Goal: Task Accomplishment & Management: Manage account settings

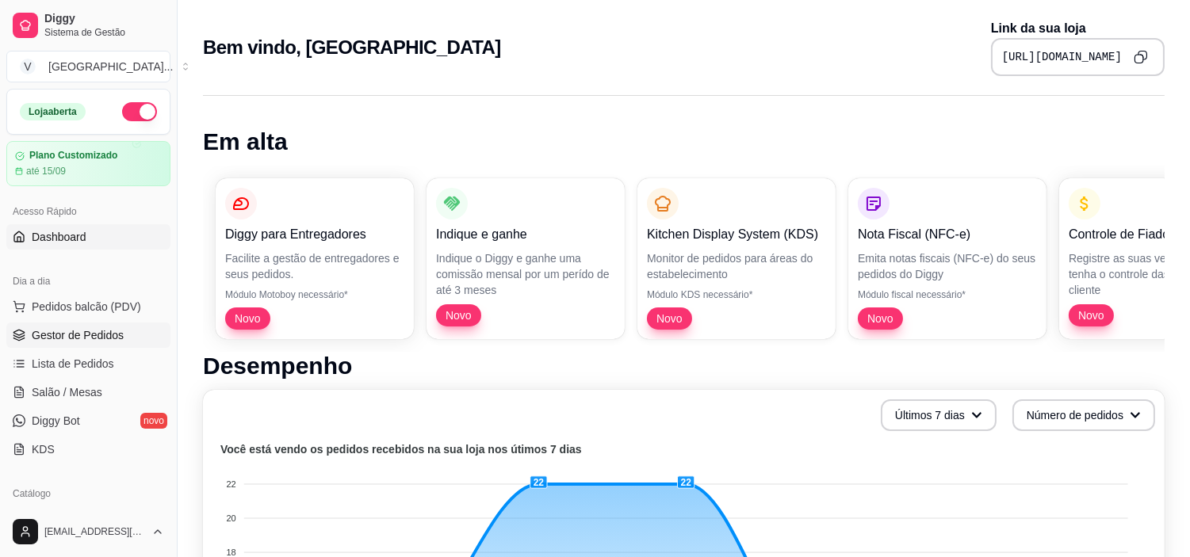
click at [93, 334] on span "Gestor de Pedidos" at bounding box center [78, 335] width 92 height 16
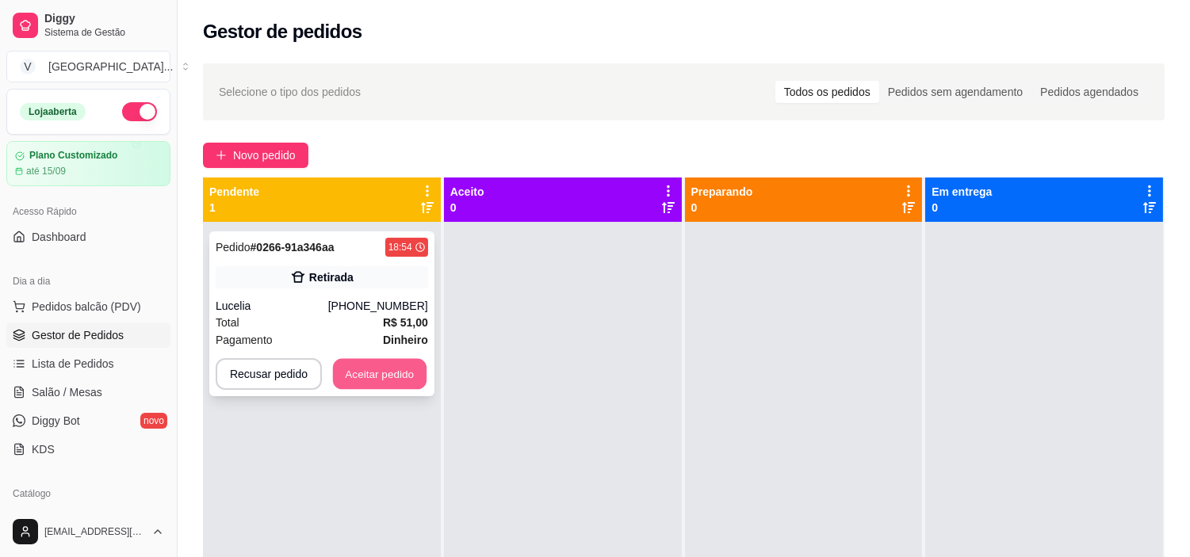
click at [371, 382] on button "Aceitar pedido" at bounding box center [380, 374] width 94 height 31
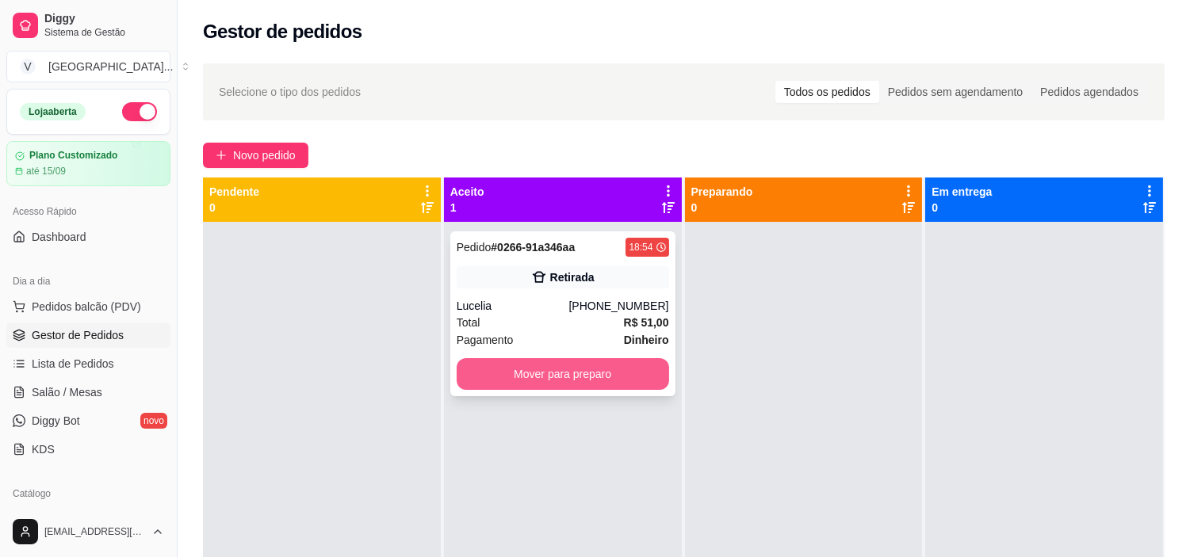
click at [529, 384] on button "Mover para preparo" at bounding box center [563, 374] width 212 height 32
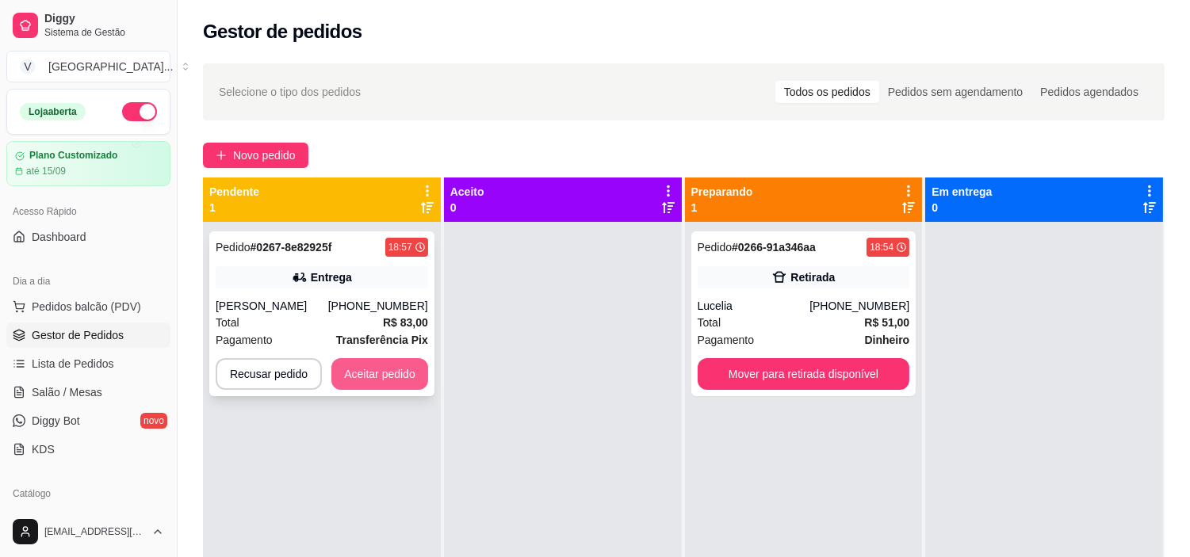
click at [385, 379] on button "Aceitar pedido" at bounding box center [379, 374] width 97 height 32
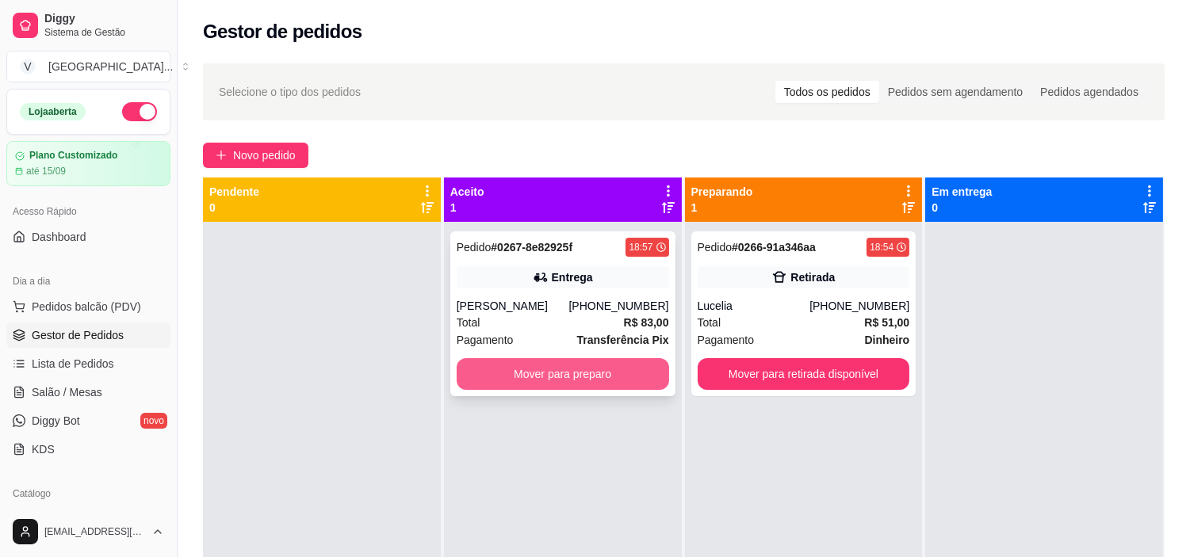
click at [606, 375] on button "Mover para preparo" at bounding box center [563, 374] width 212 height 32
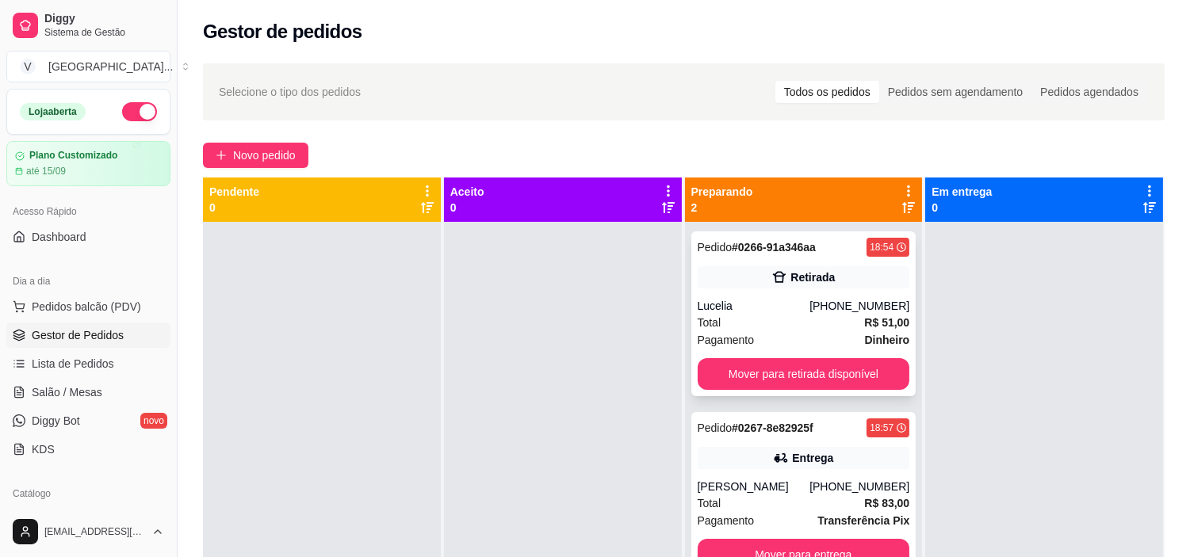
click at [790, 369] on button "Mover para retirada disponível" at bounding box center [804, 374] width 212 height 32
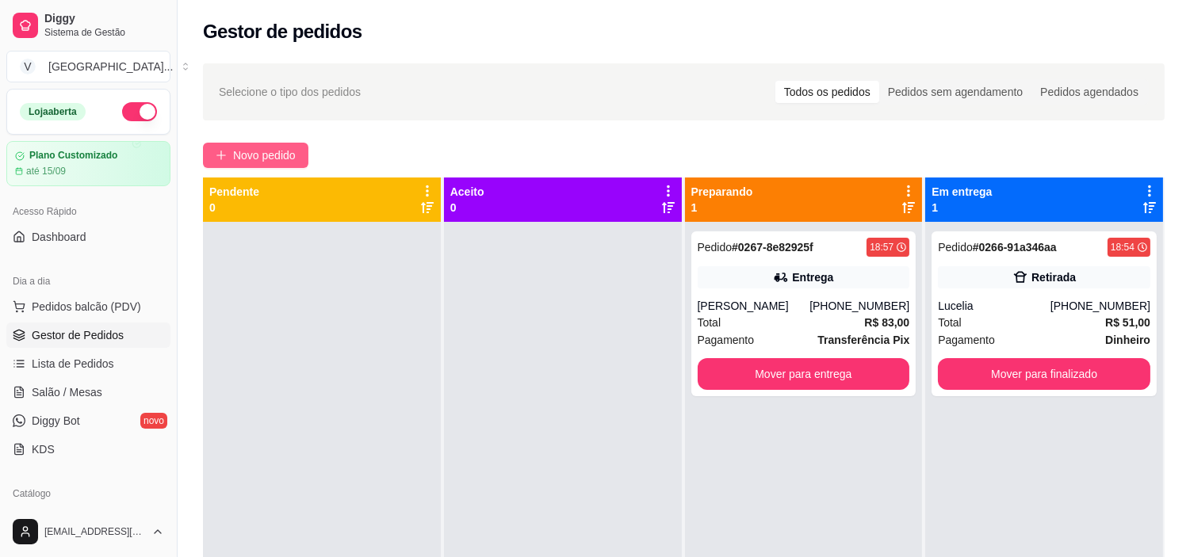
click at [256, 148] on span "Novo pedido" at bounding box center [264, 155] width 63 height 17
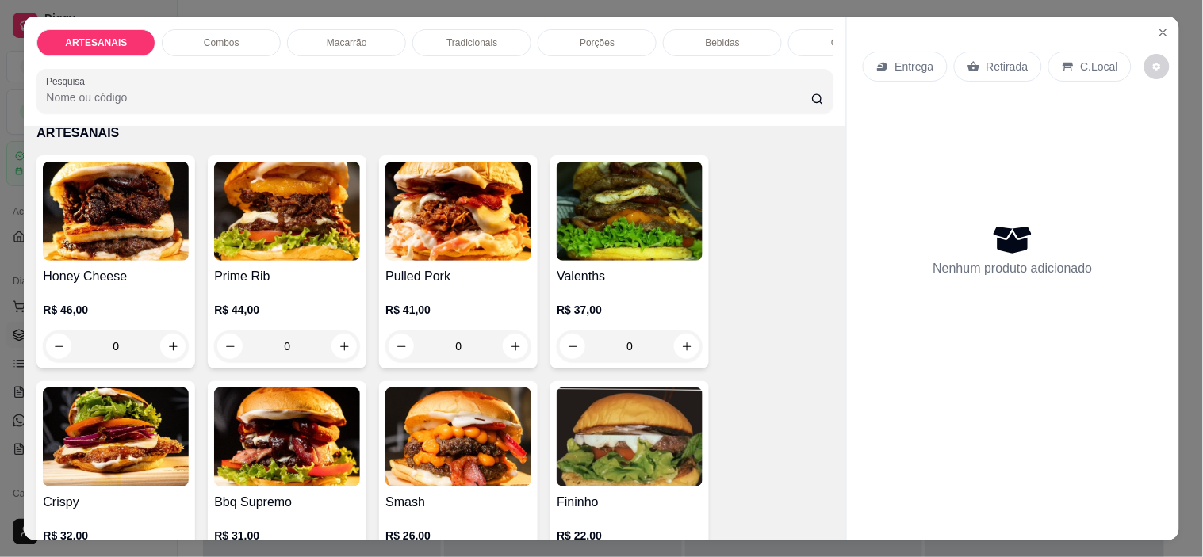
scroll to position [176, 0]
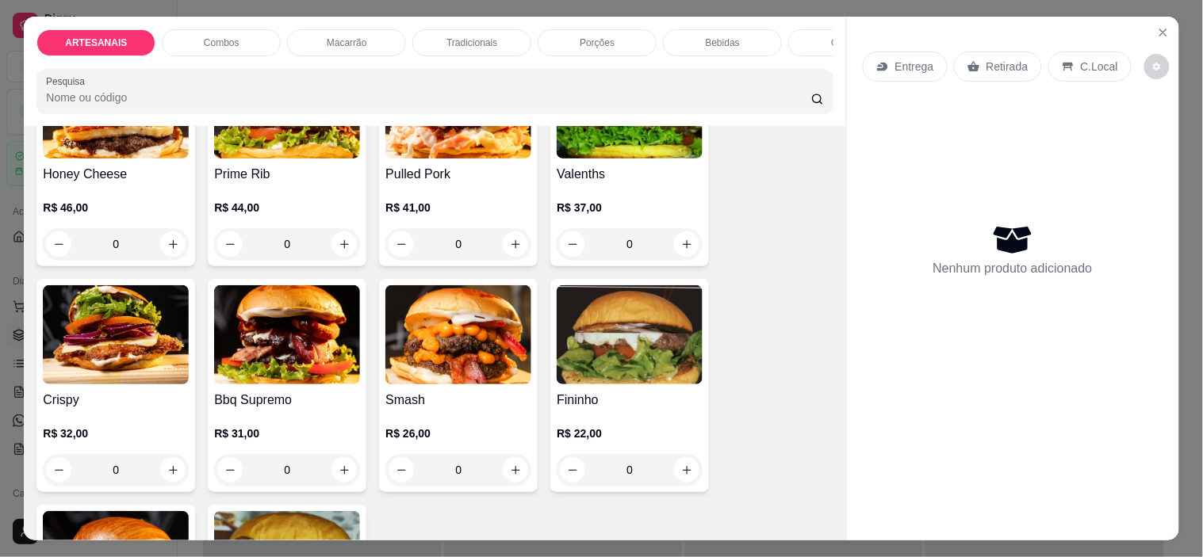
click at [508, 486] on div "0" at bounding box center [458, 470] width 146 height 32
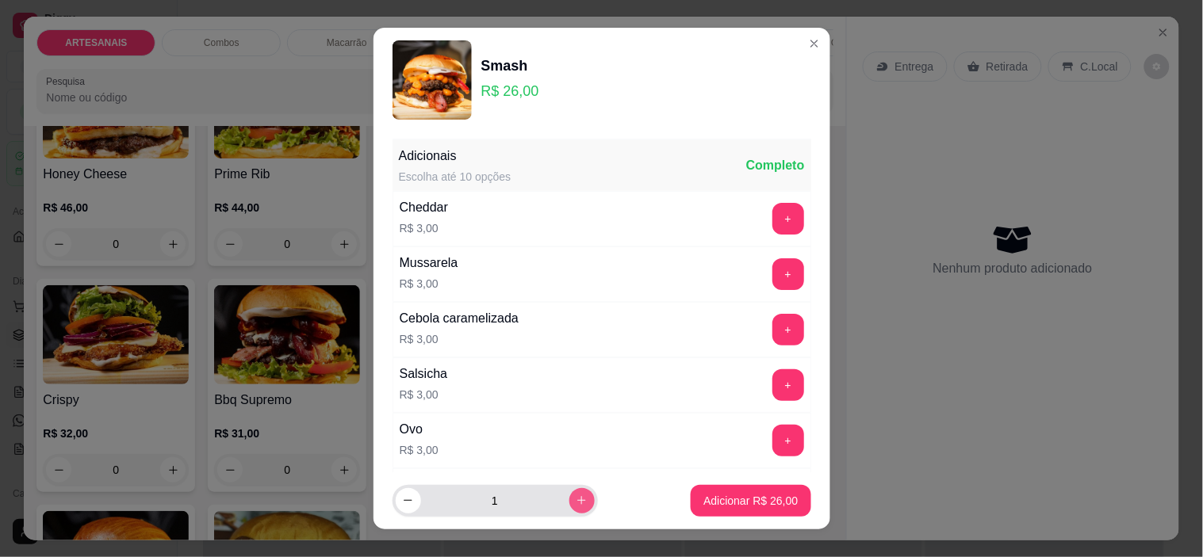
click at [576, 495] on icon "increase-product-quantity" at bounding box center [582, 501] width 12 height 12
type input "3"
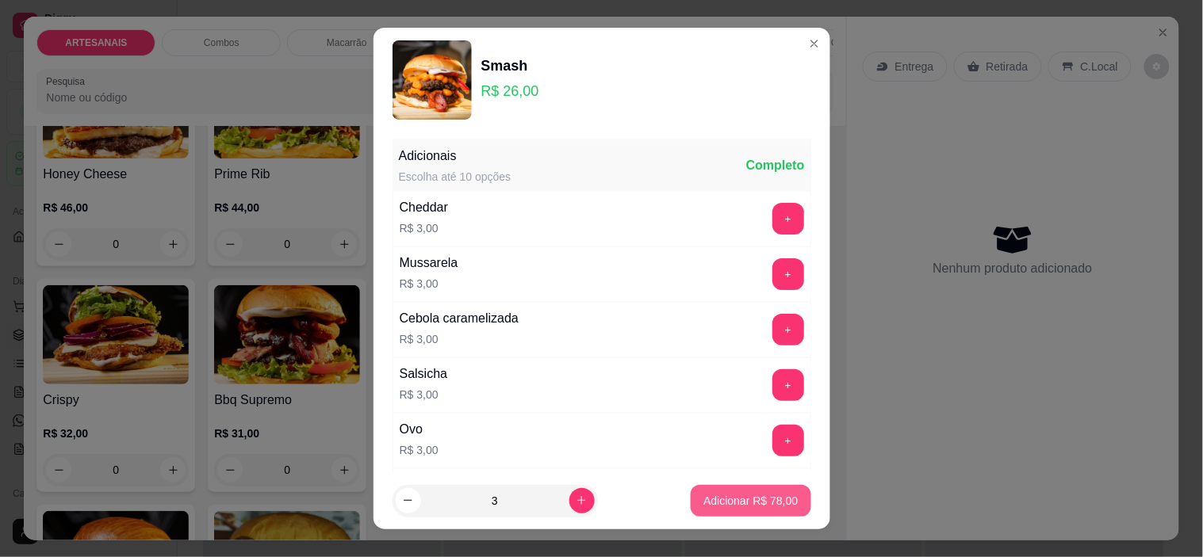
click at [723, 503] on p "Adicionar R$ 78,00" at bounding box center [750, 501] width 94 height 16
type input "3"
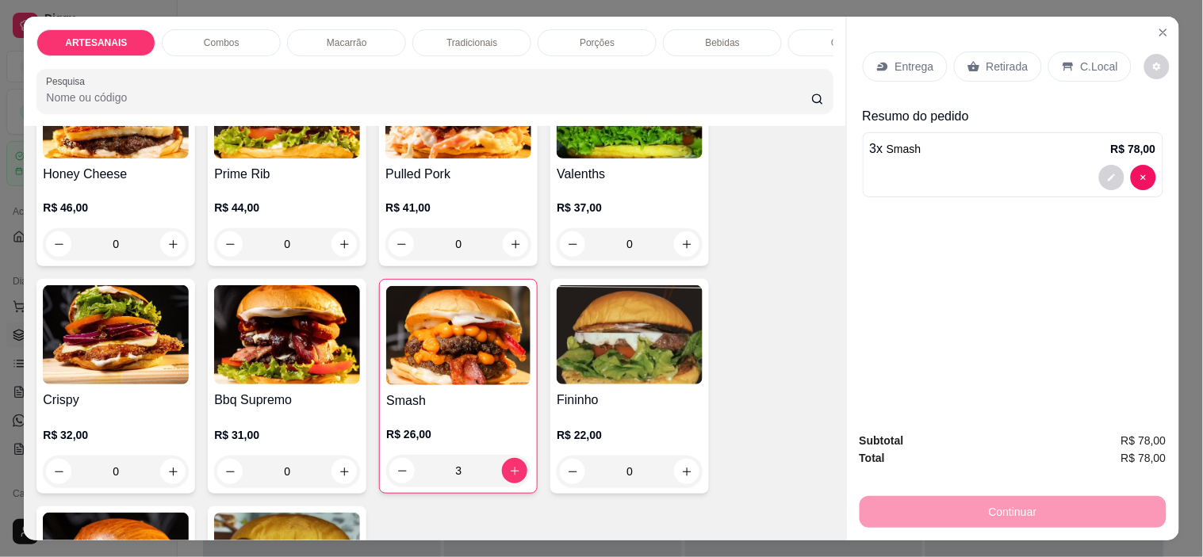
click at [921, 59] on p "Entrega" at bounding box center [914, 67] width 39 height 16
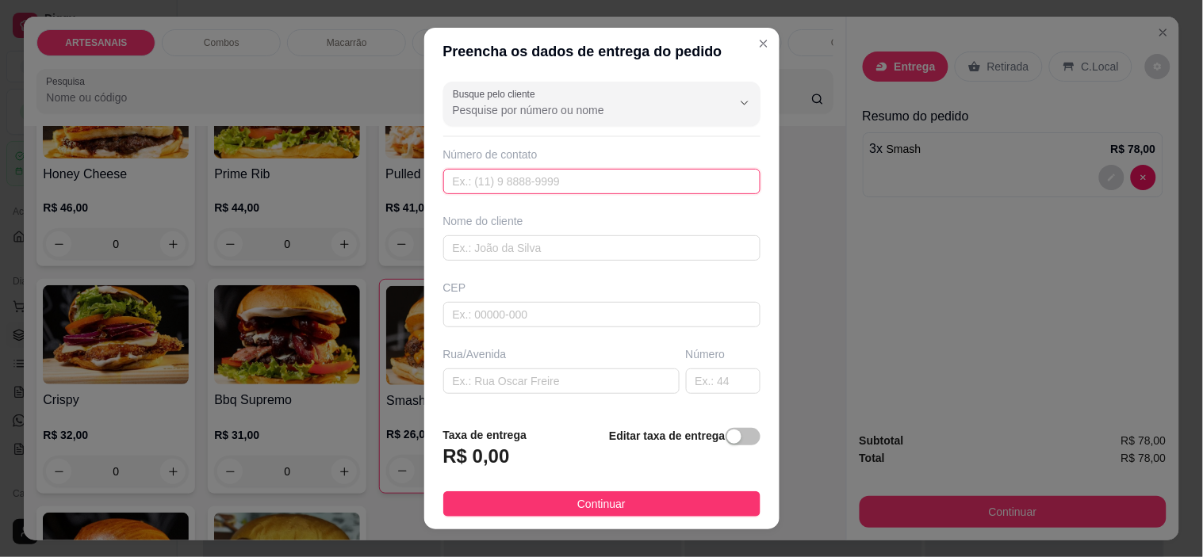
click at [503, 190] on input "text" at bounding box center [601, 181] width 317 height 25
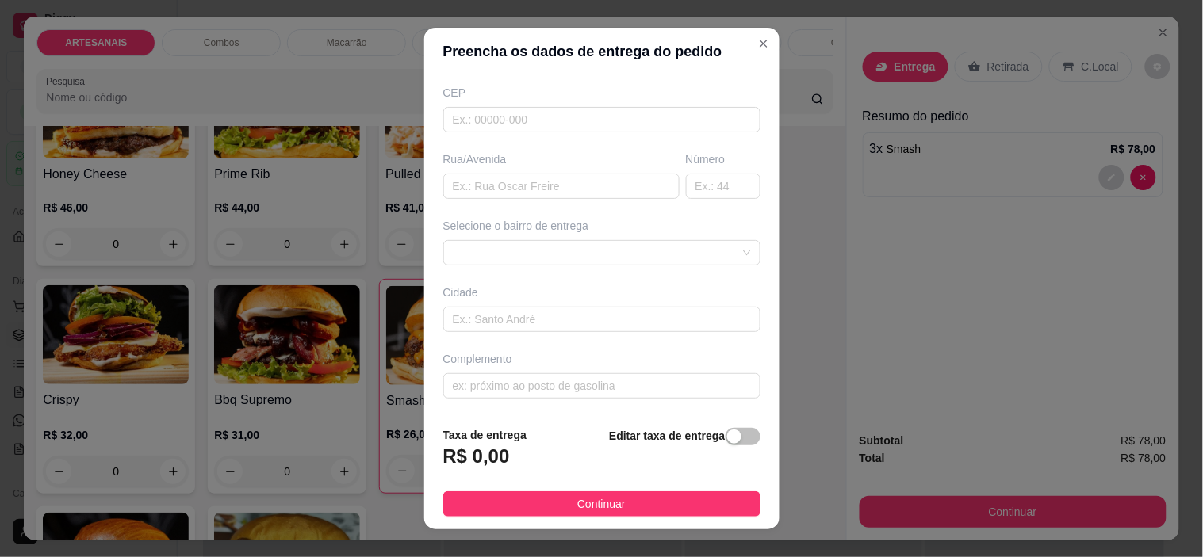
scroll to position [196, 0]
type input "[PHONE_NUMBER]"
click at [725, 433] on span "button" at bounding box center [742, 436] width 35 height 17
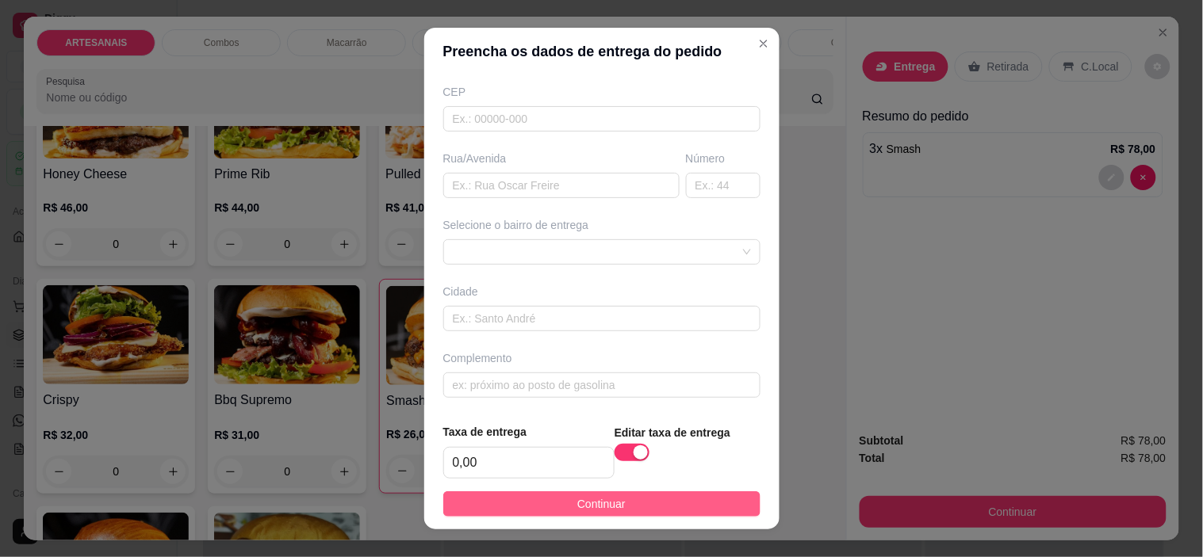
click at [664, 507] on button "Continuar" at bounding box center [601, 503] width 317 height 25
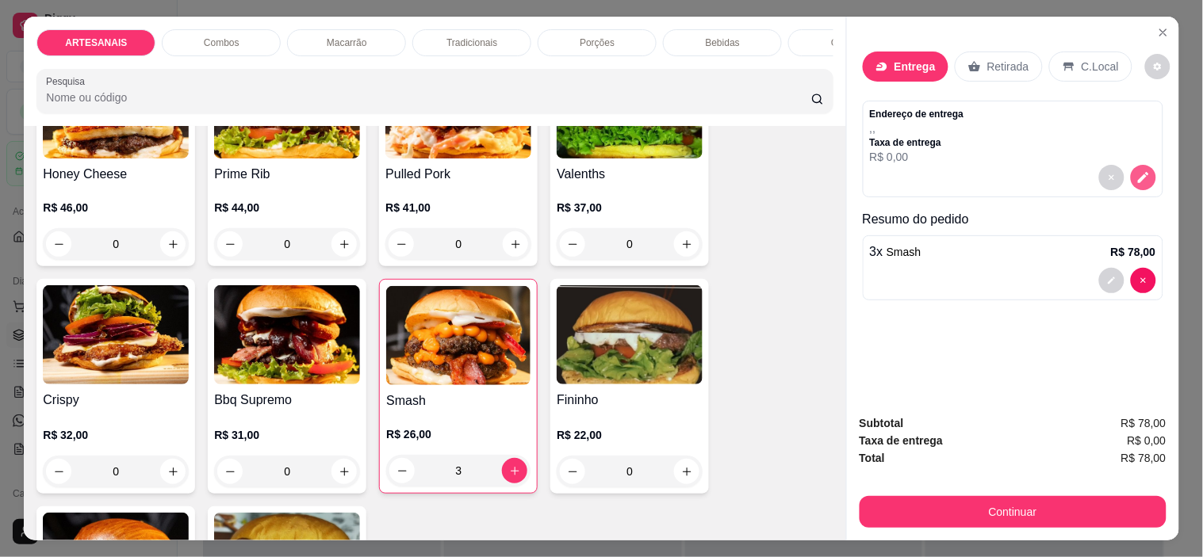
click at [1134, 165] on button "decrease-product-quantity" at bounding box center [1142, 177] width 25 height 25
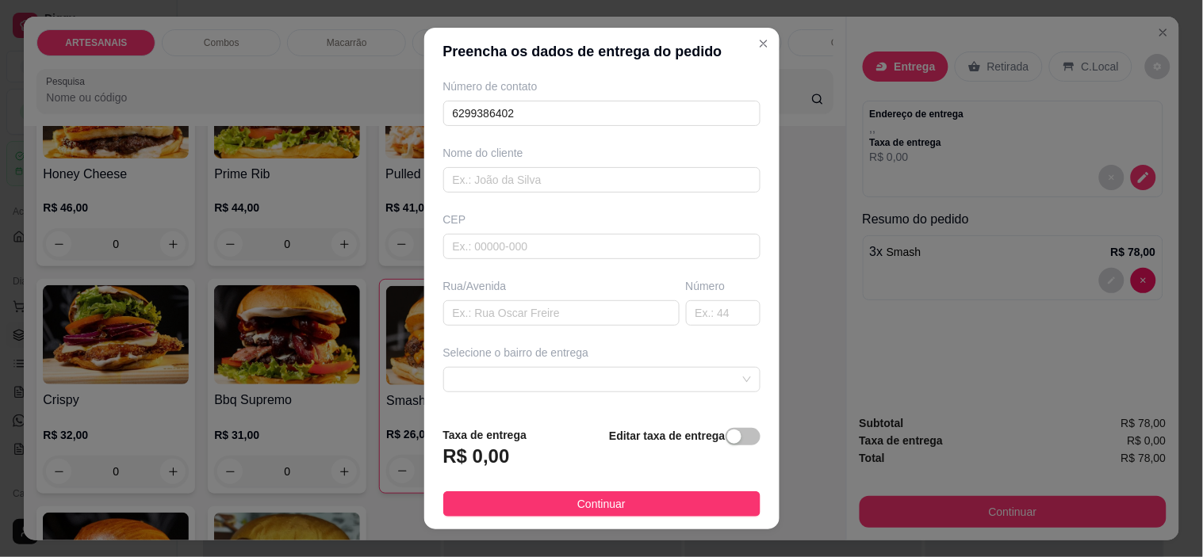
scroll to position [176, 0]
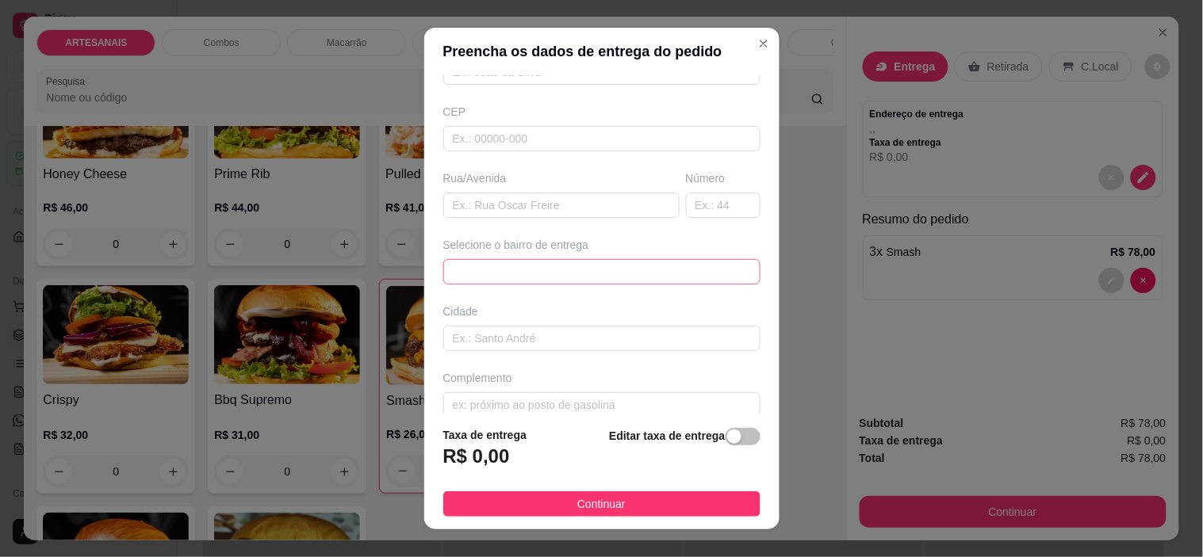
click at [552, 264] on span at bounding box center [602, 272] width 298 height 24
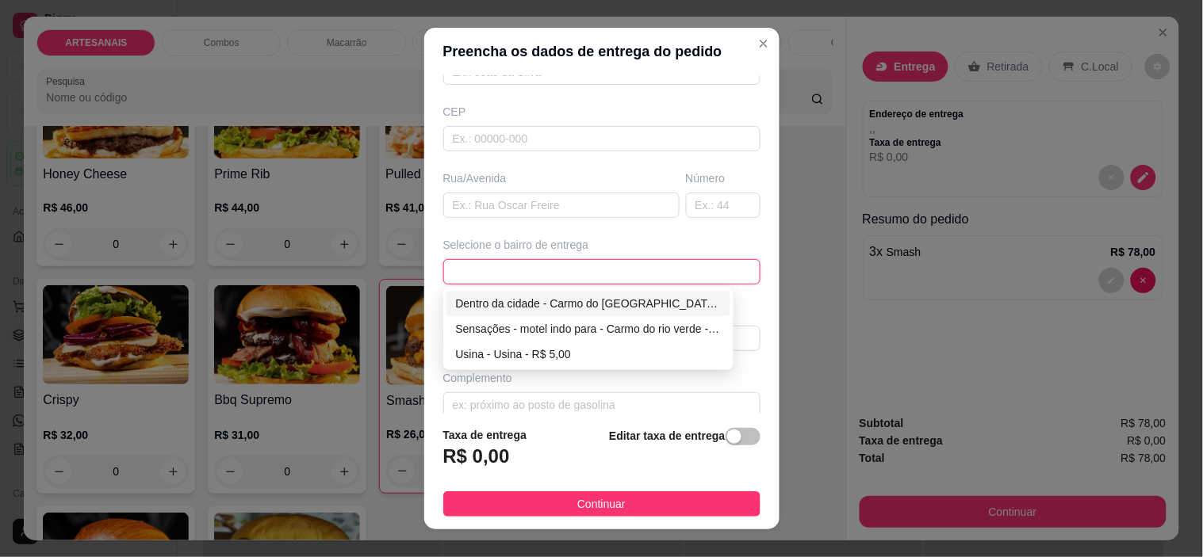
click at [541, 307] on div "Dentro da cidade - Carmo do [GEOGRAPHIC_DATA] - R$ 2,00" at bounding box center [589, 303] width 266 height 17
type input "Carmo do [GEOGRAPHIC_DATA]"
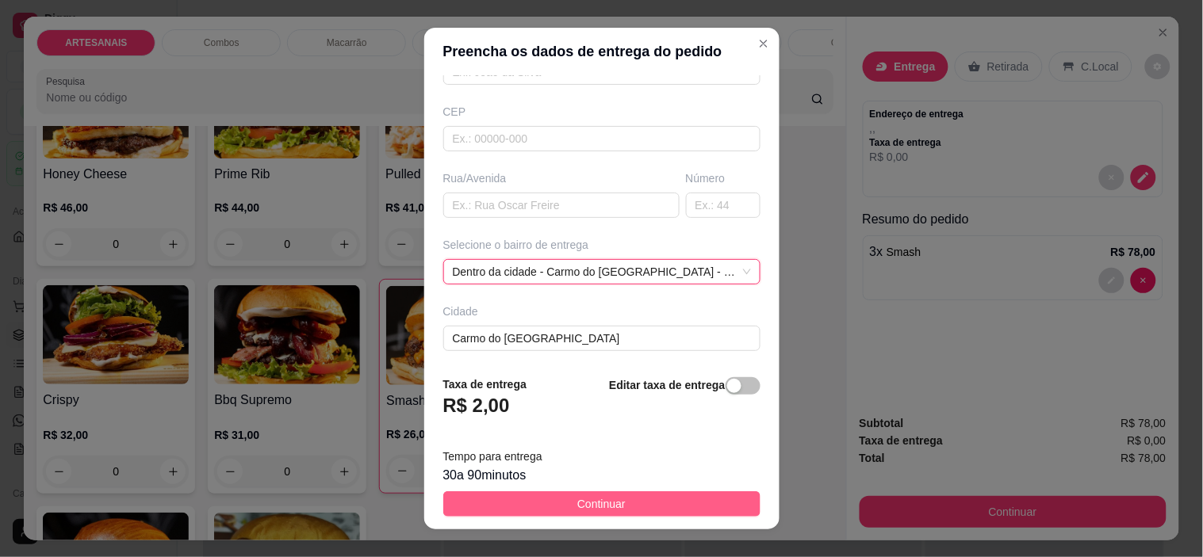
click at [694, 500] on button "Continuar" at bounding box center [601, 503] width 317 height 25
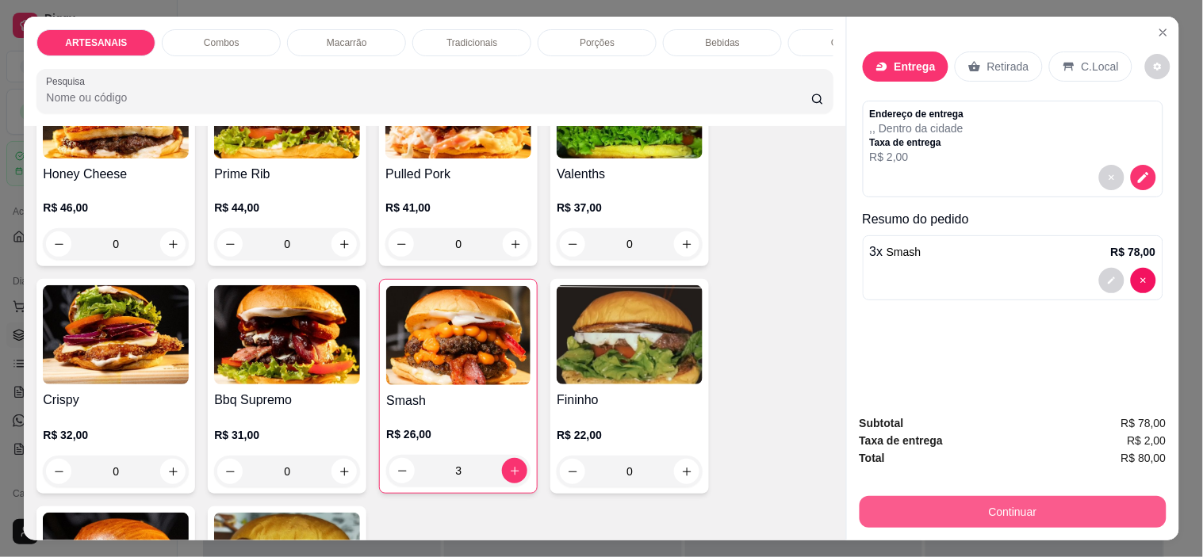
click at [979, 508] on button "Continuar" at bounding box center [1012, 512] width 307 height 32
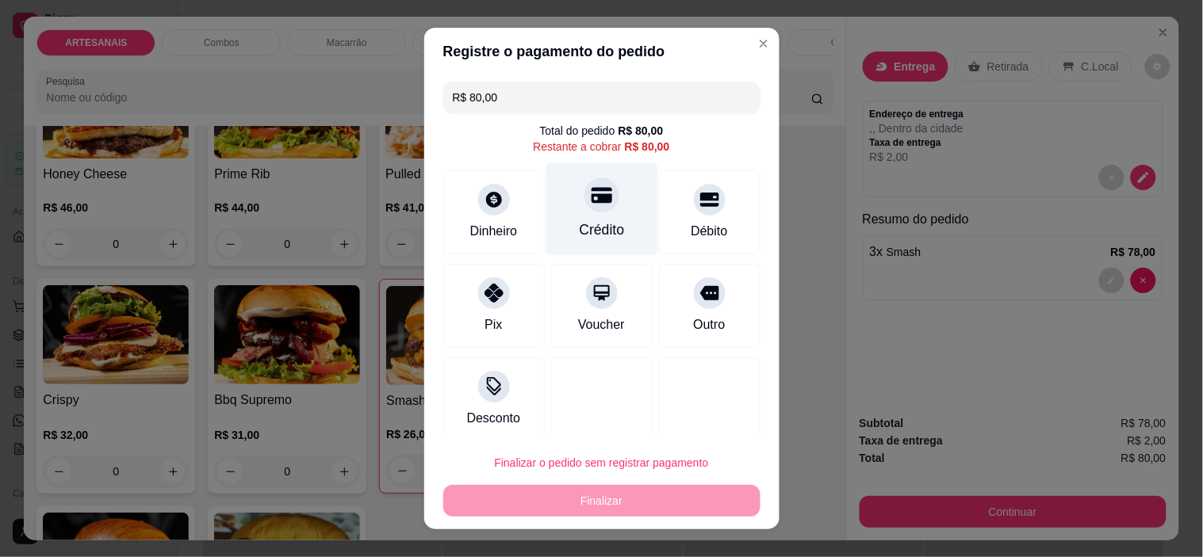
click at [584, 211] on div at bounding box center [601, 195] width 35 height 35
type input "R$ 0,00"
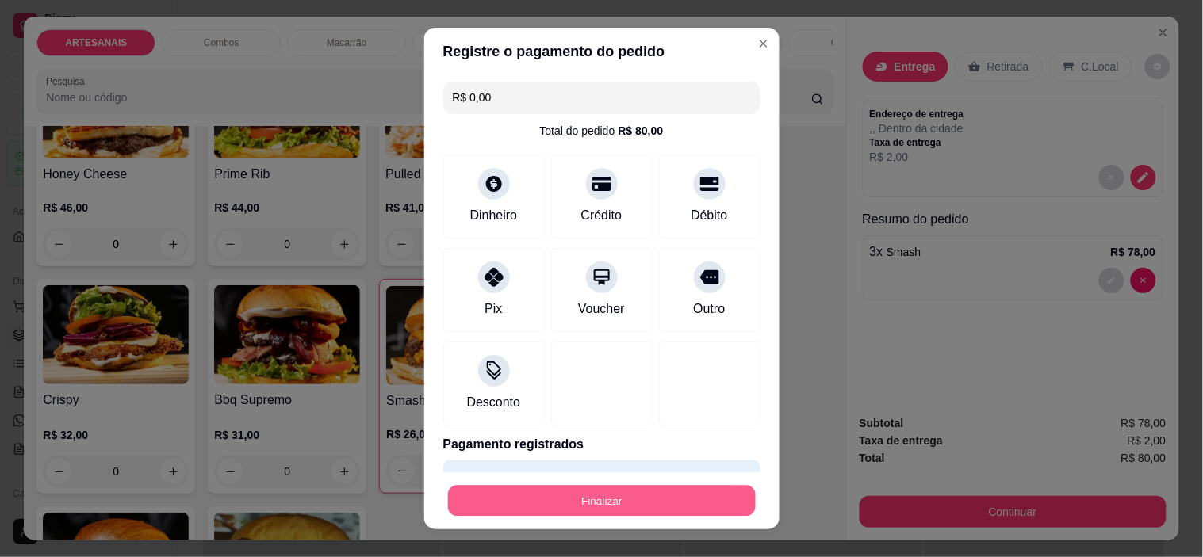
click at [664, 503] on button "Finalizar" at bounding box center [602, 500] width 308 height 31
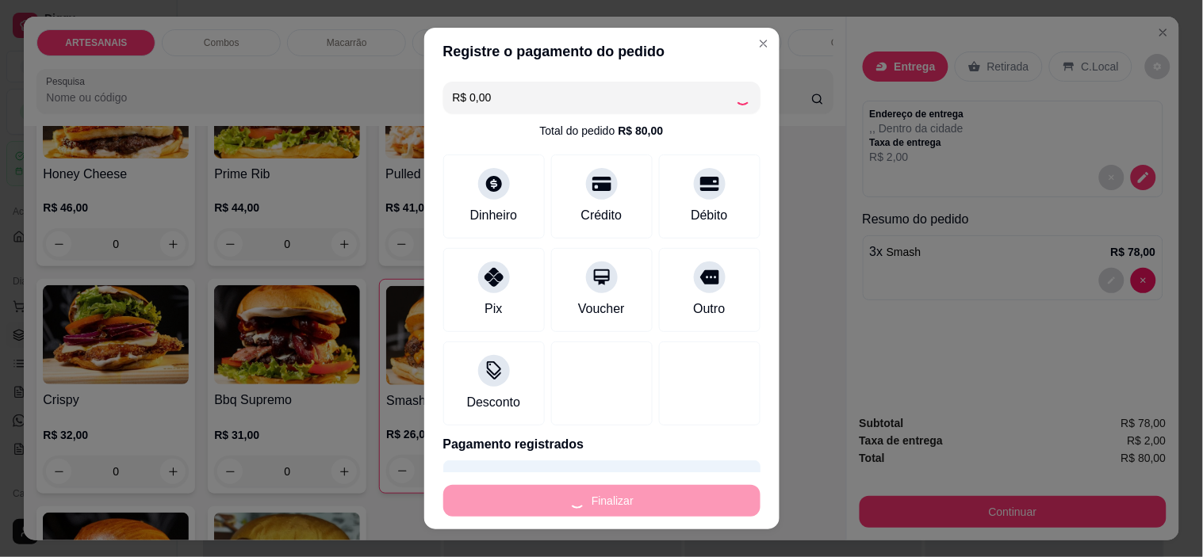
type input "0"
type input "-R$ 80,00"
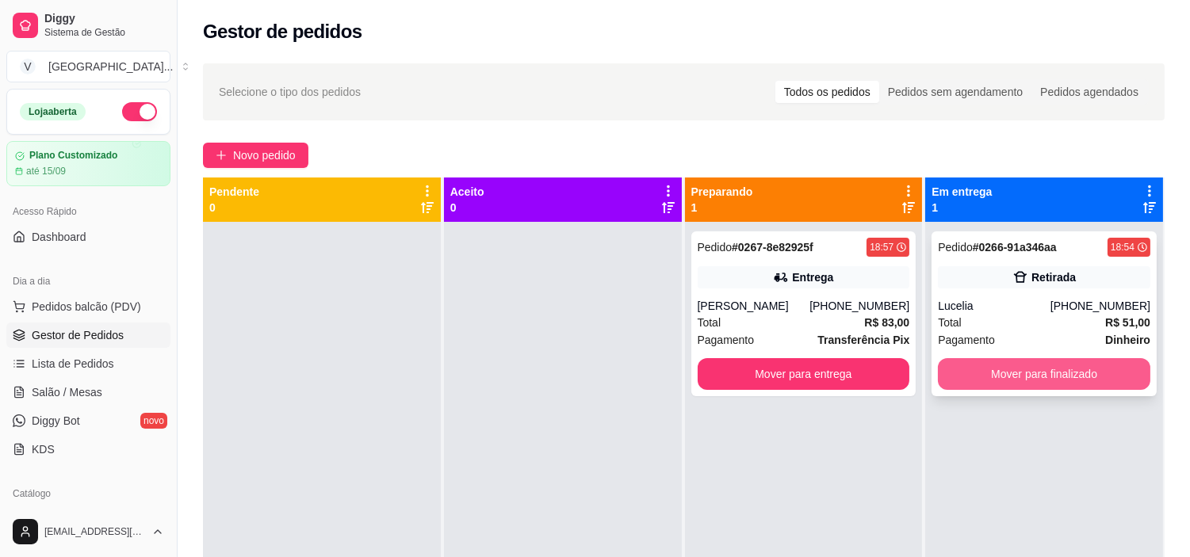
click at [1027, 358] on div "Mover para finalizado" at bounding box center [1044, 374] width 212 height 32
click at [991, 369] on button "Mover para finalizado" at bounding box center [1044, 374] width 206 height 31
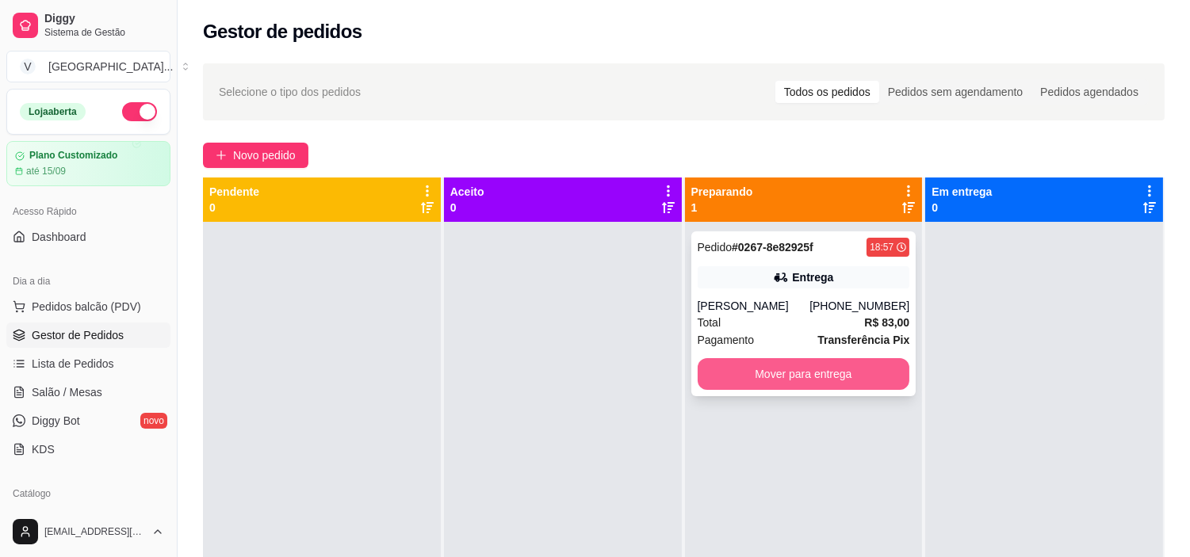
click at [875, 365] on button "Mover para entrega" at bounding box center [804, 374] width 212 height 32
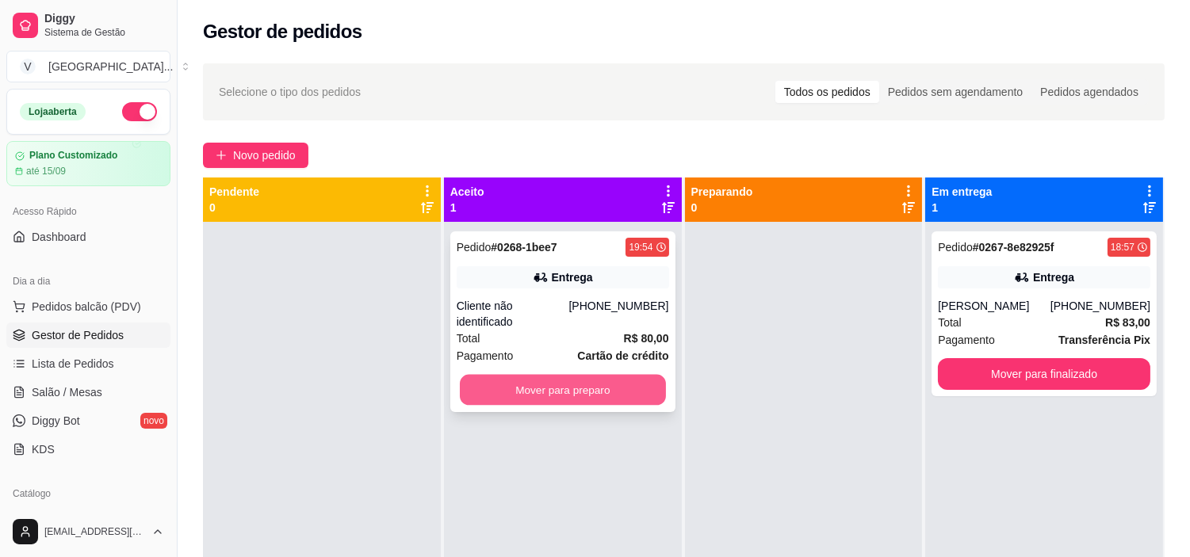
click at [602, 381] on button "Mover para preparo" at bounding box center [563, 390] width 206 height 31
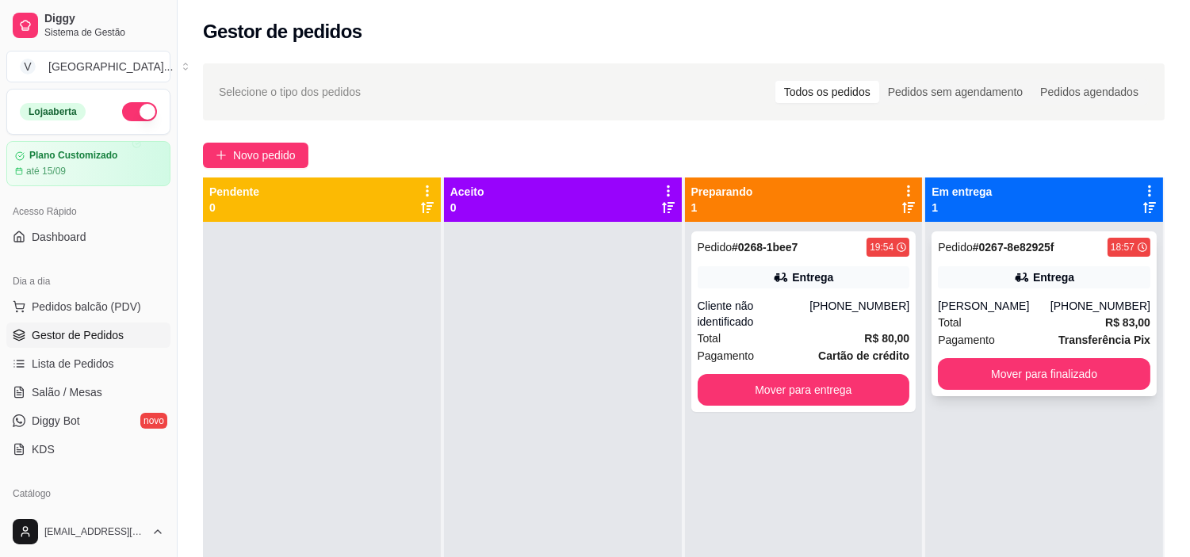
click at [1042, 300] on div "[PERSON_NAME]" at bounding box center [994, 306] width 113 height 16
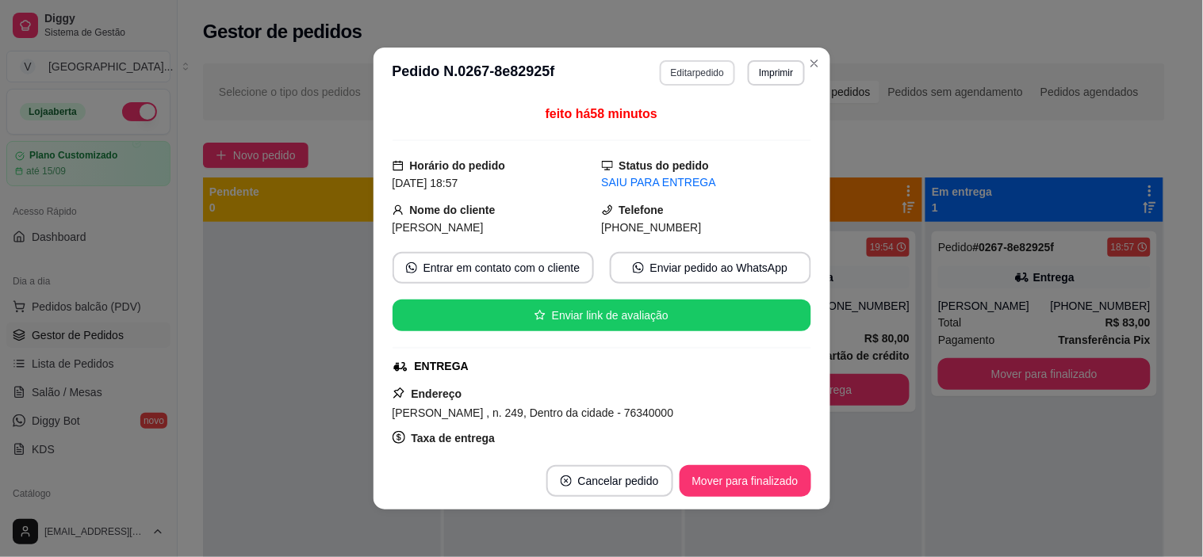
click at [718, 80] on button "Editar pedido" at bounding box center [697, 72] width 75 height 25
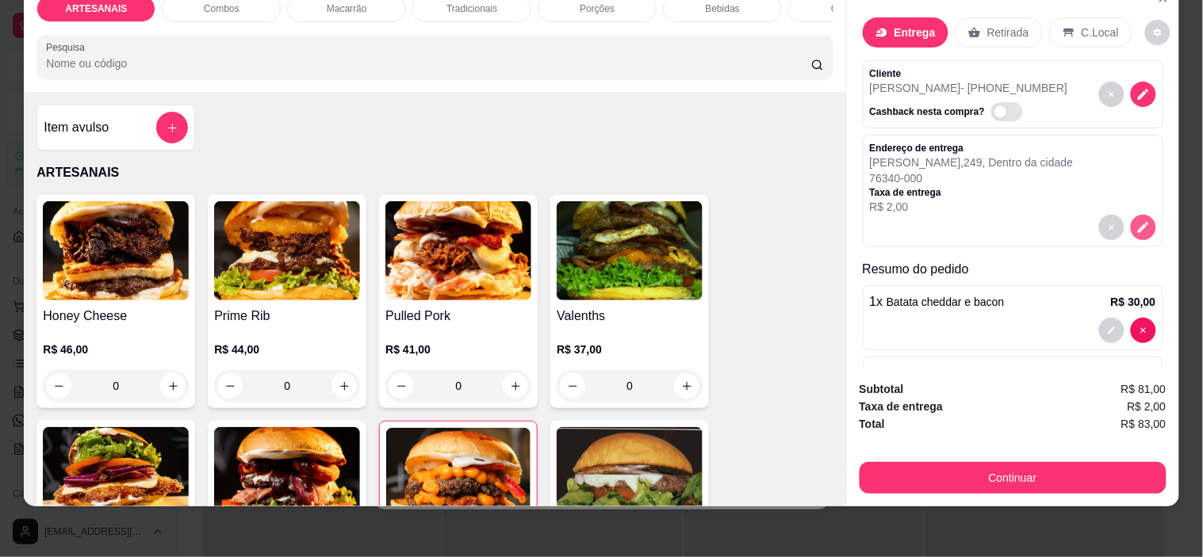
click at [1130, 215] on button "decrease-product-quantity" at bounding box center [1142, 227] width 25 height 25
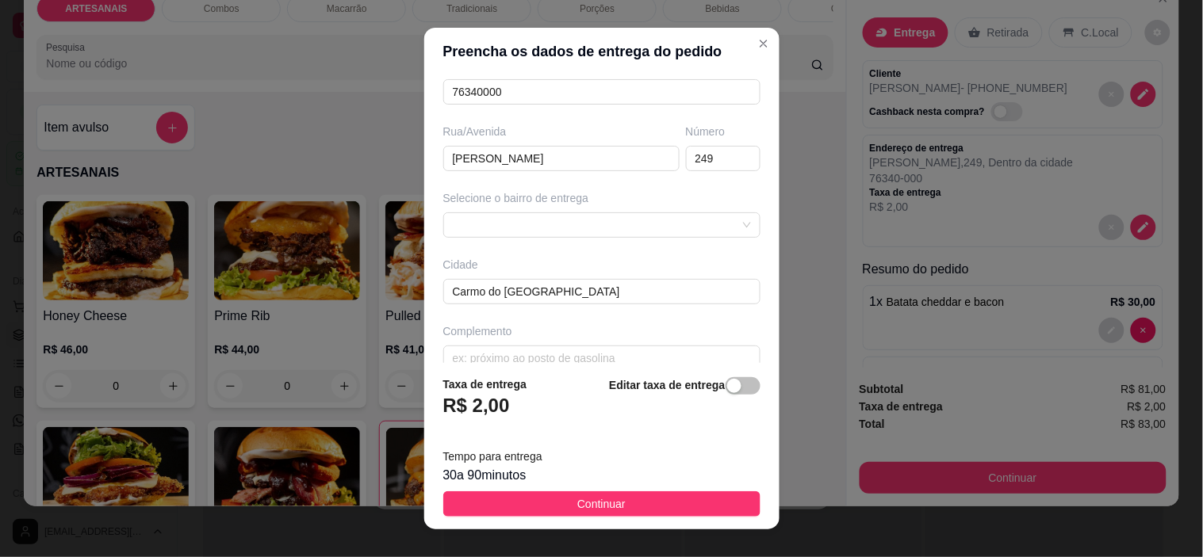
scroll to position [247, 0]
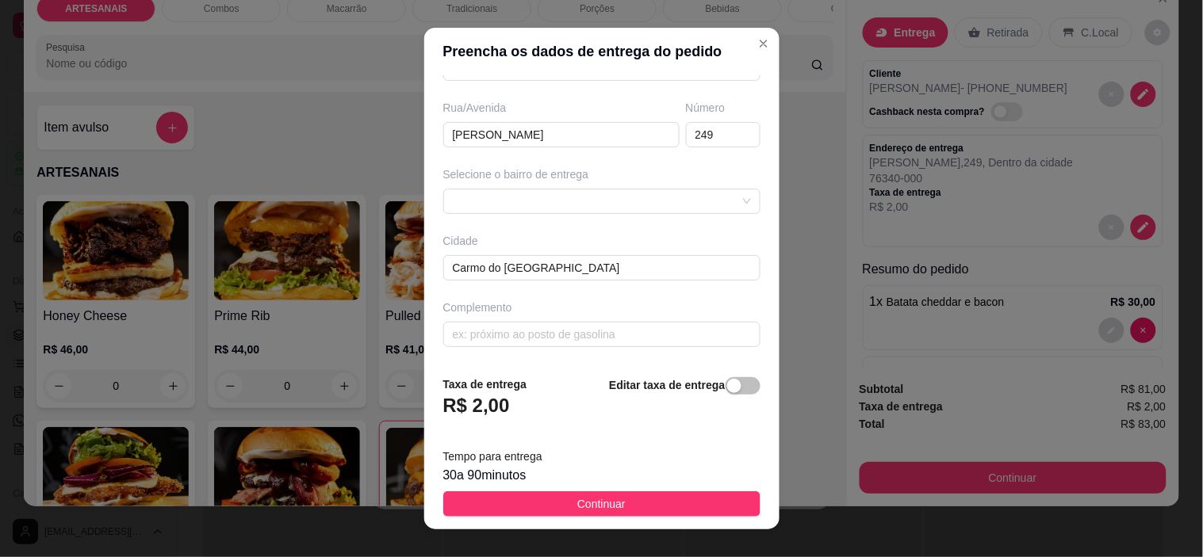
click at [486, 406] on h3 "R$ 2,00" at bounding box center [476, 405] width 67 height 25
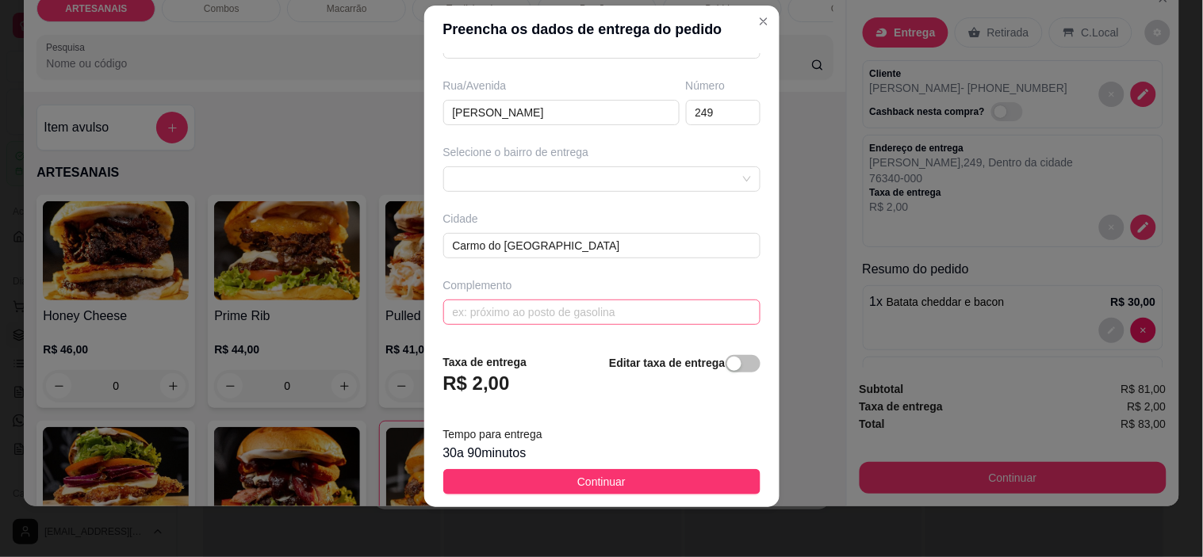
click at [726, 365] on span "button" at bounding box center [742, 363] width 35 height 17
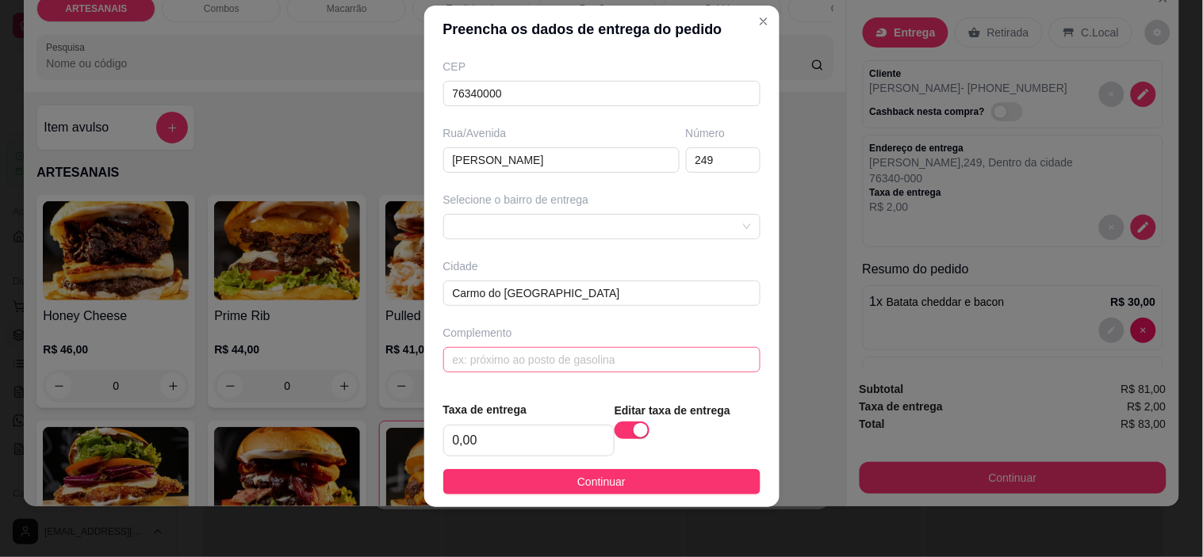
scroll to position [200, 0]
click at [614, 473] on button "Continuar" at bounding box center [601, 481] width 317 height 25
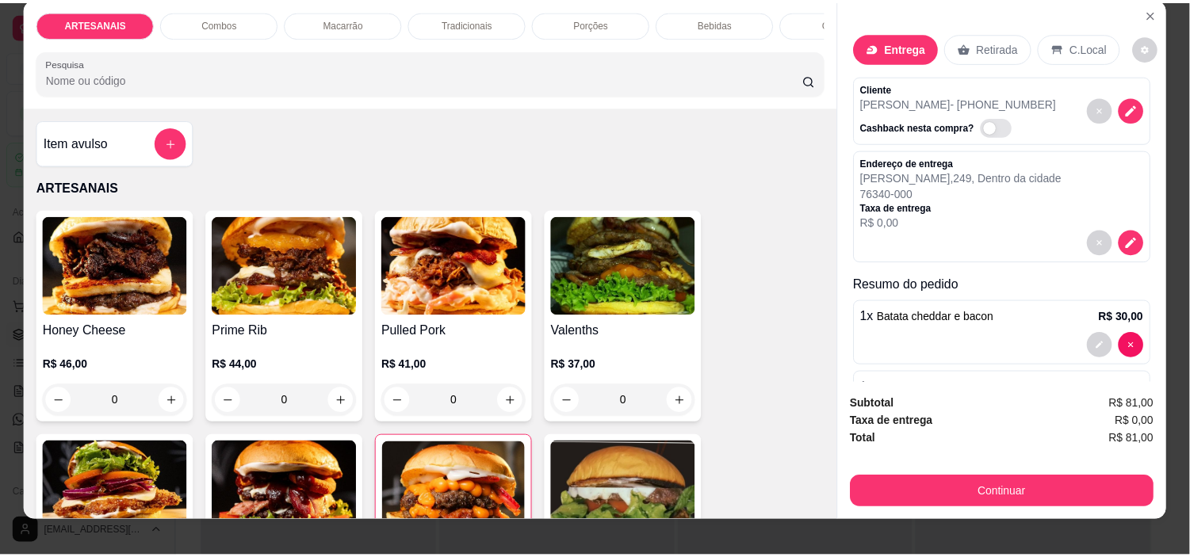
scroll to position [0, 0]
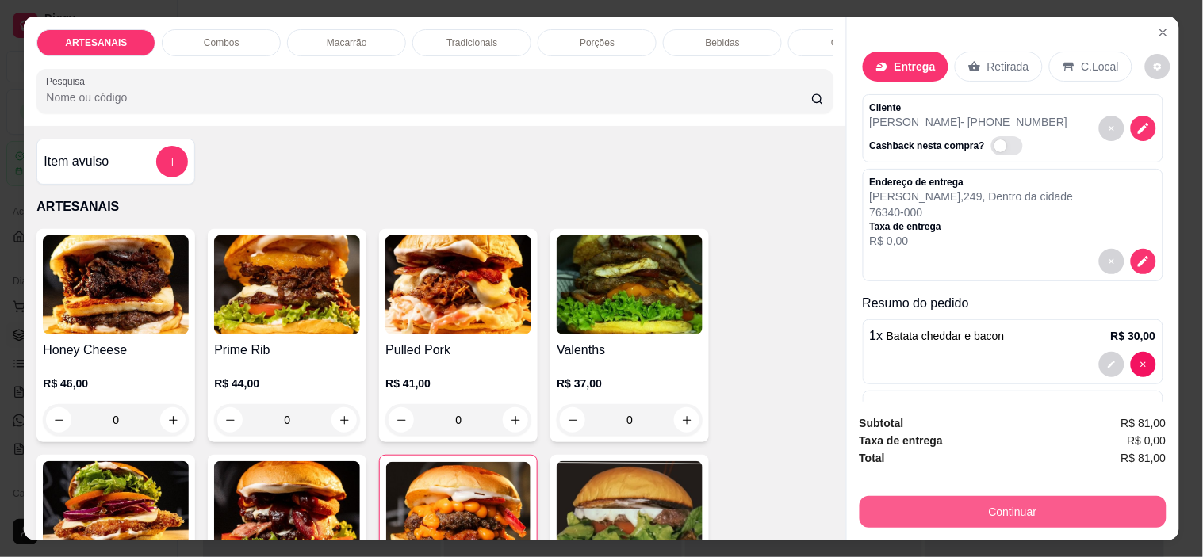
click at [1015, 503] on button "Continuar" at bounding box center [1012, 512] width 307 height 32
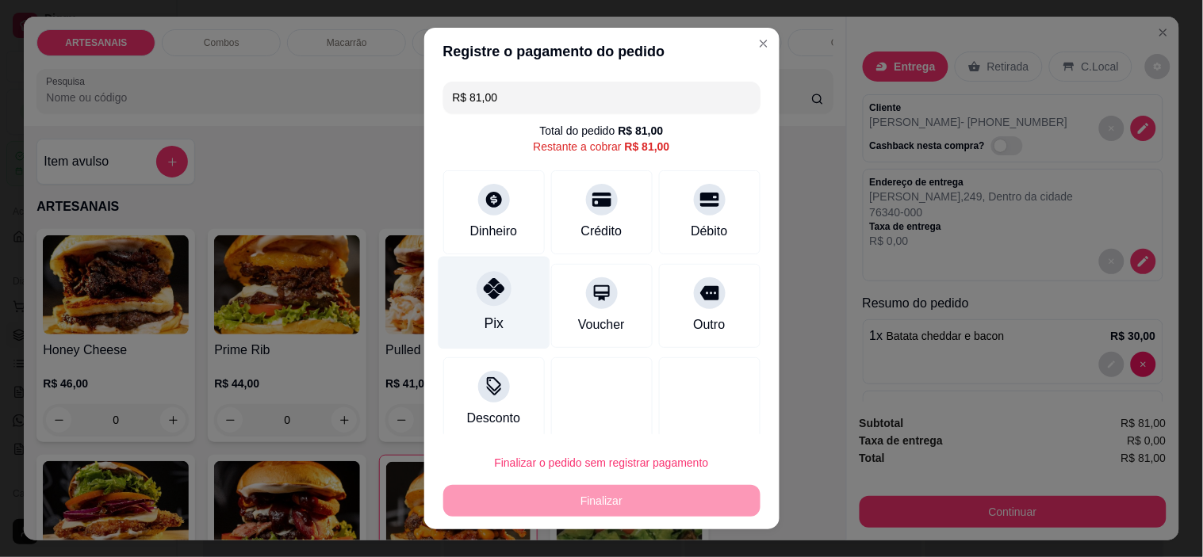
click at [483, 296] on icon at bounding box center [493, 288] width 21 height 21
type input "R$ 0,00"
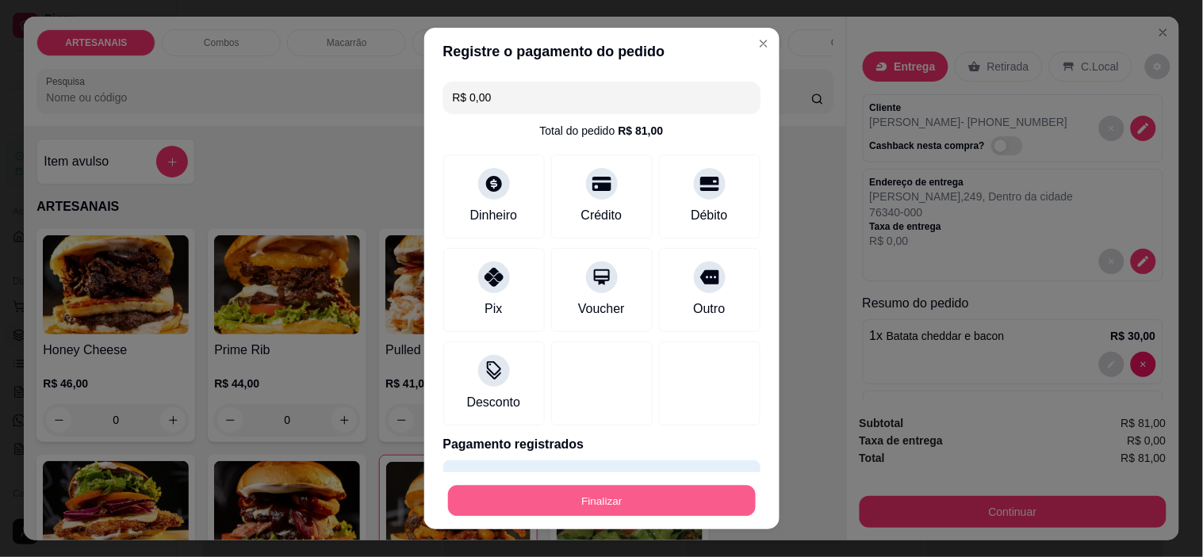
click at [518, 508] on button "Finalizar" at bounding box center [602, 500] width 308 height 31
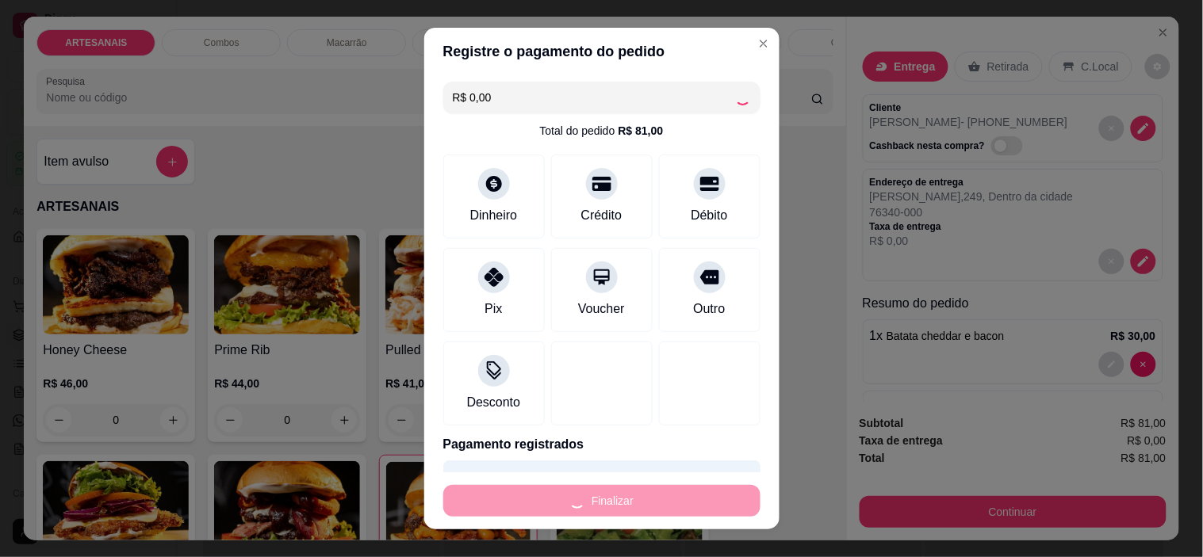
type input "0"
type input "-R$ 81,00"
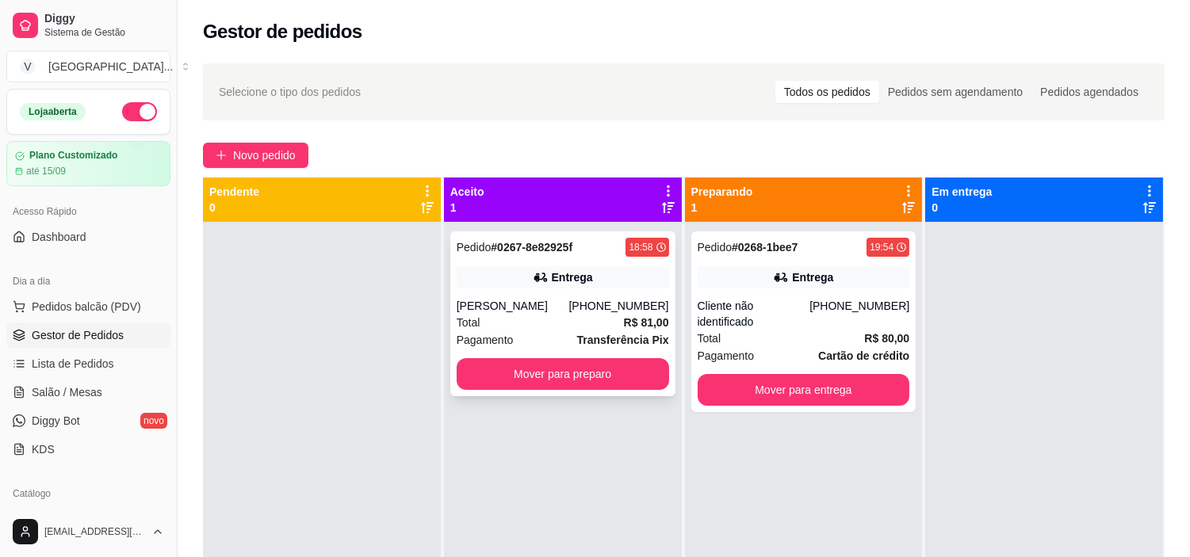
click at [592, 395] on div "Pedido # 0267-8e82925f 18:58 Entrega Henrique [PHONE_NUMBER] Total R$ 81,00 Pag…" at bounding box center [562, 313] width 225 height 165
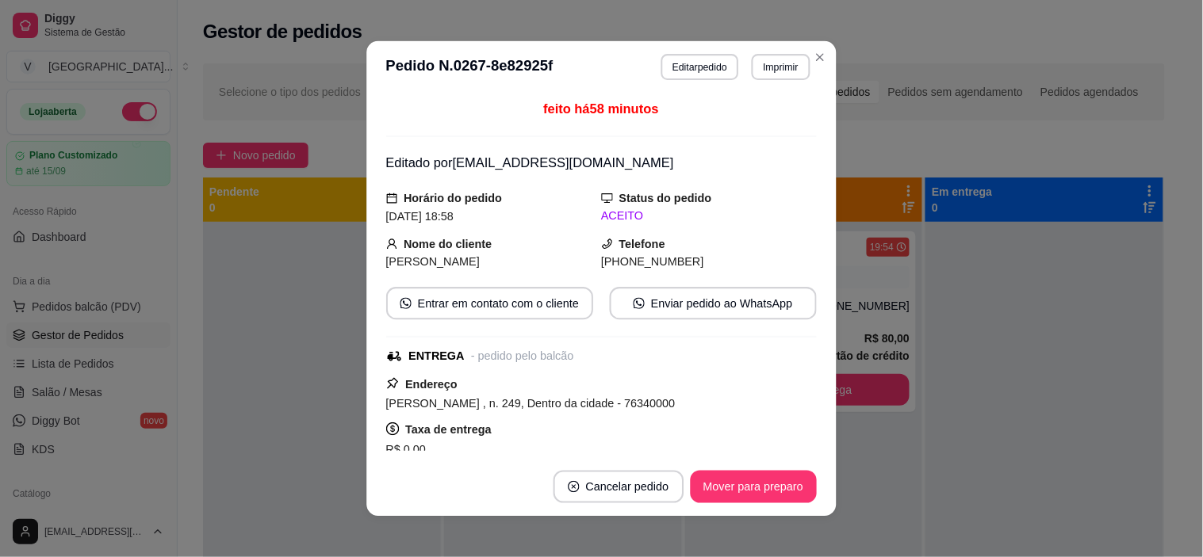
click at [595, 381] on div "Endereço [PERSON_NAME] , n. 249, Dentro da cidade - 76340000 Taxa de entrega R$…" at bounding box center [601, 432] width 430 height 117
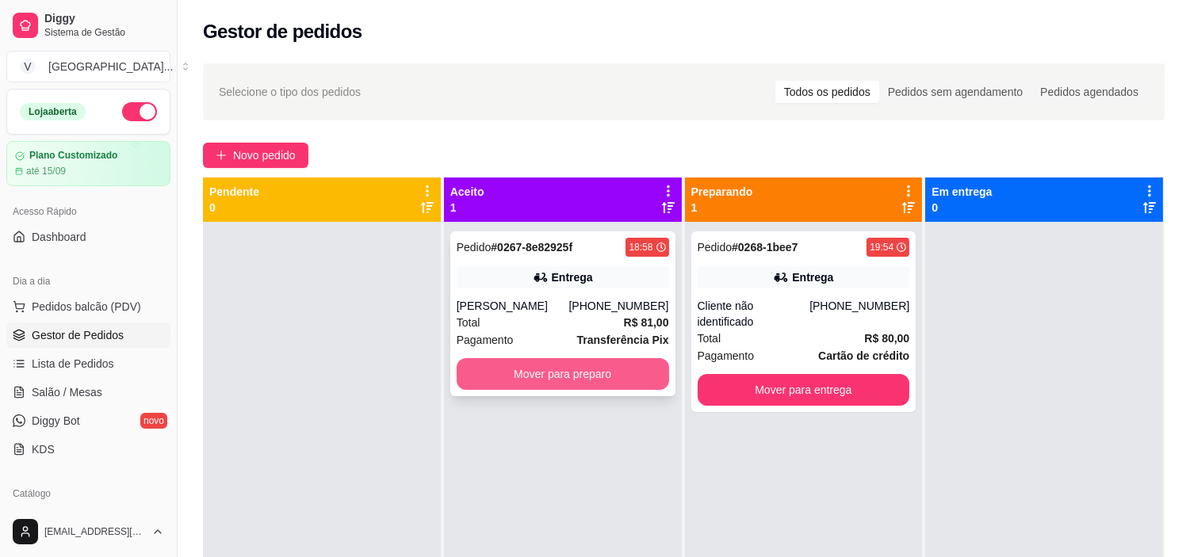
click at [572, 374] on button "Mover para preparo" at bounding box center [563, 374] width 212 height 32
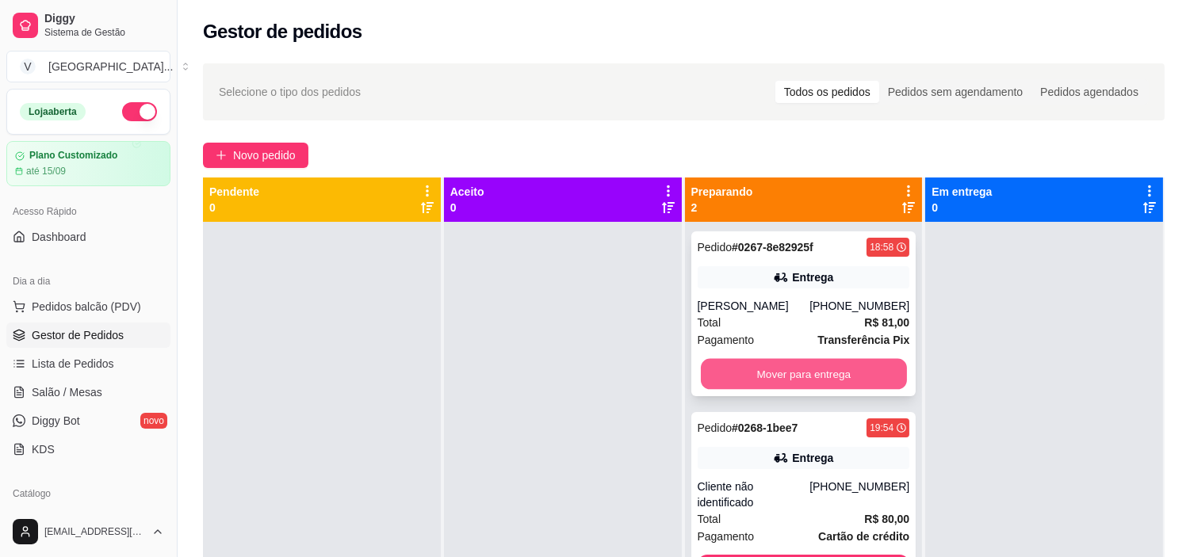
click at [819, 377] on button "Mover para entrega" at bounding box center [804, 374] width 206 height 31
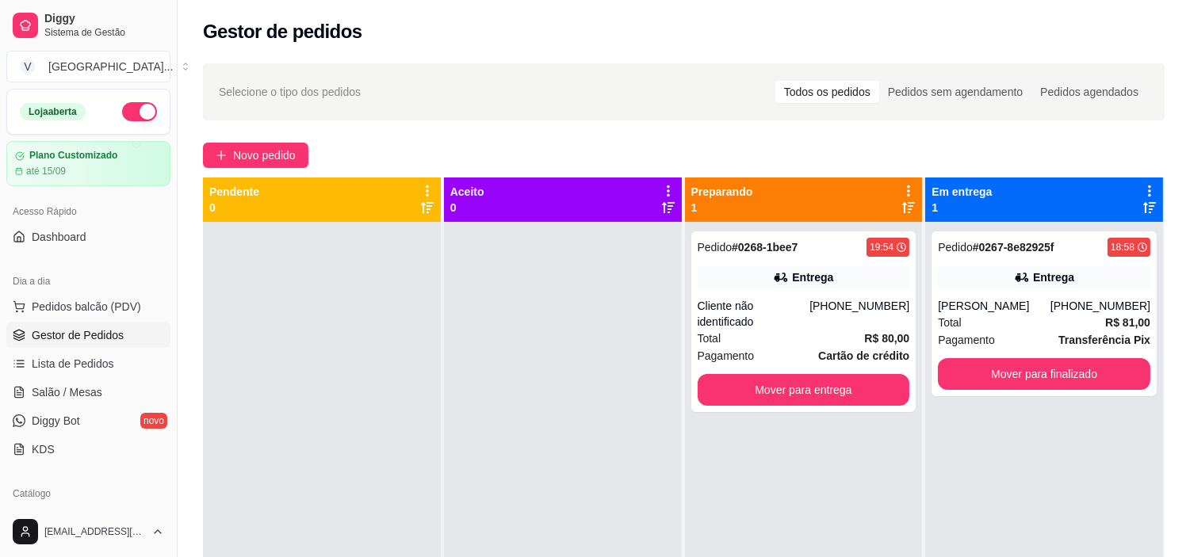
click at [1034, 397] on div "Pedido # 0267-8e82925f 18:58 Entrega Henrique [PHONE_NUMBER] Total R$ 81,00 Pag…" at bounding box center [1044, 500] width 238 height 557
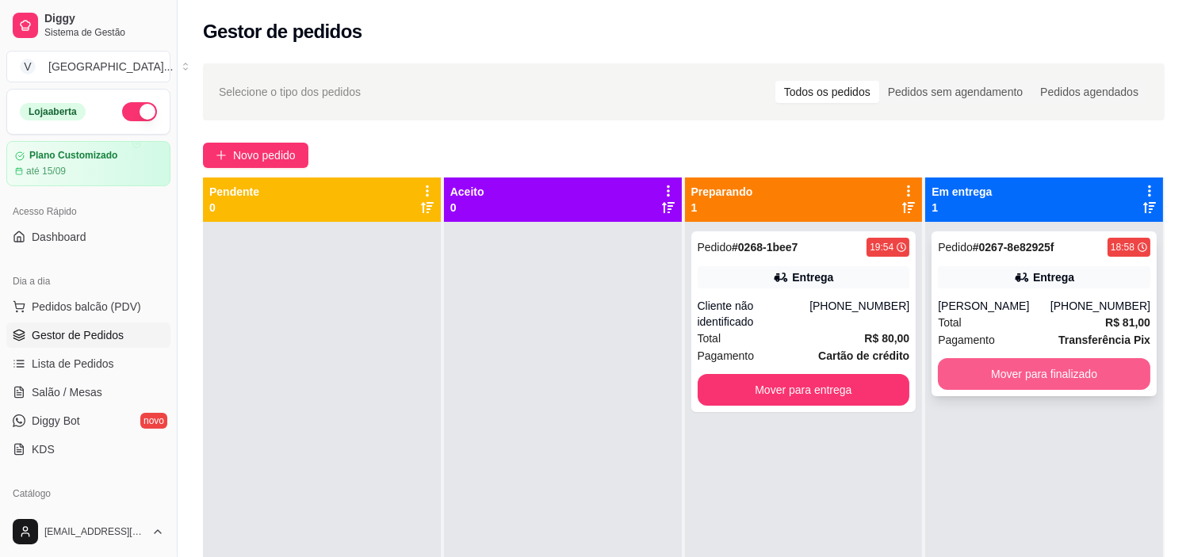
click at [1046, 358] on button "Mover para finalizado" at bounding box center [1044, 374] width 212 height 32
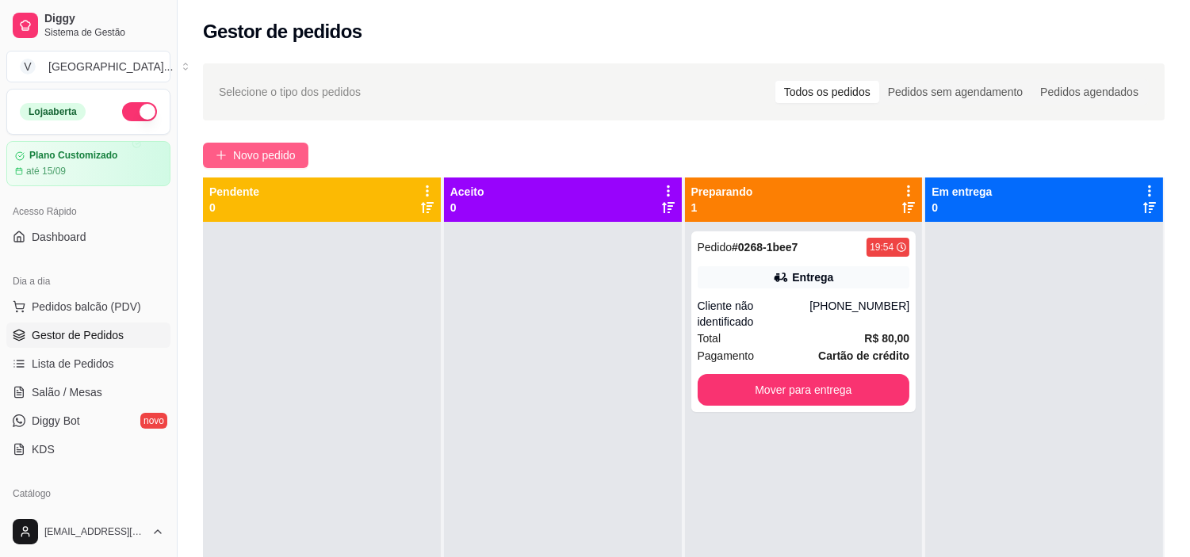
click at [243, 147] on span "Novo pedido" at bounding box center [264, 155] width 63 height 17
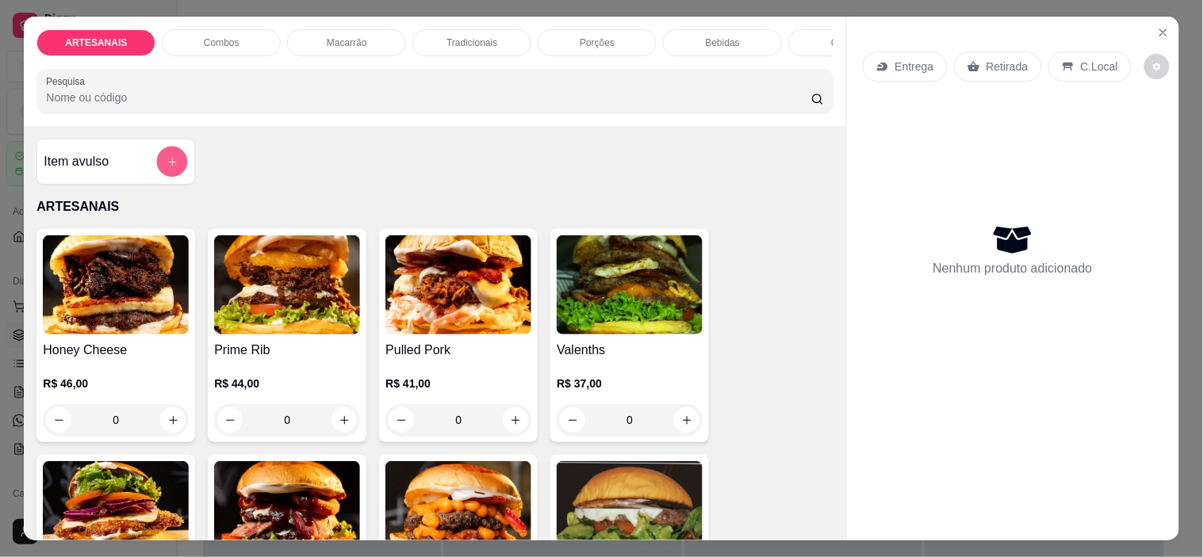
click at [157, 160] on button "add-separate-item" at bounding box center [172, 162] width 31 height 31
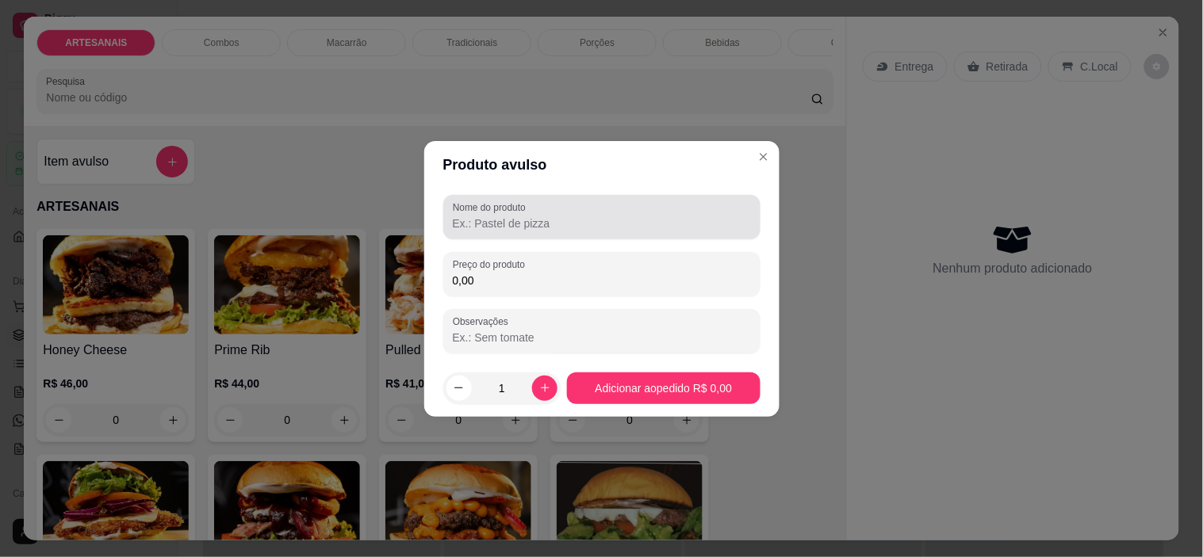
click at [571, 224] on input "Nome do produto" at bounding box center [602, 224] width 298 height 16
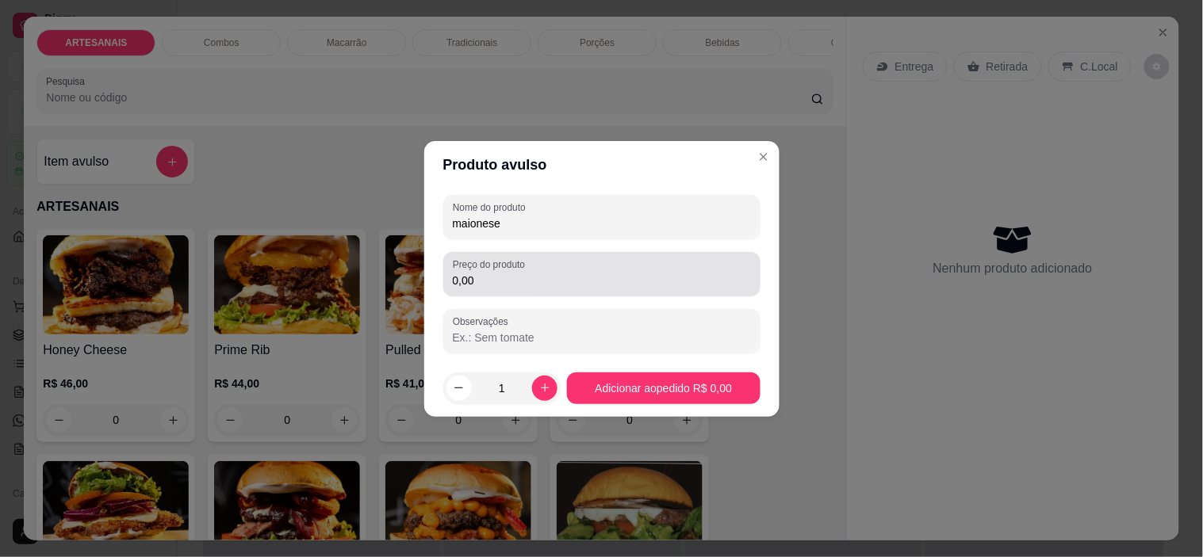
type input "maionese"
click at [537, 278] on input "0,00" at bounding box center [602, 281] width 298 height 16
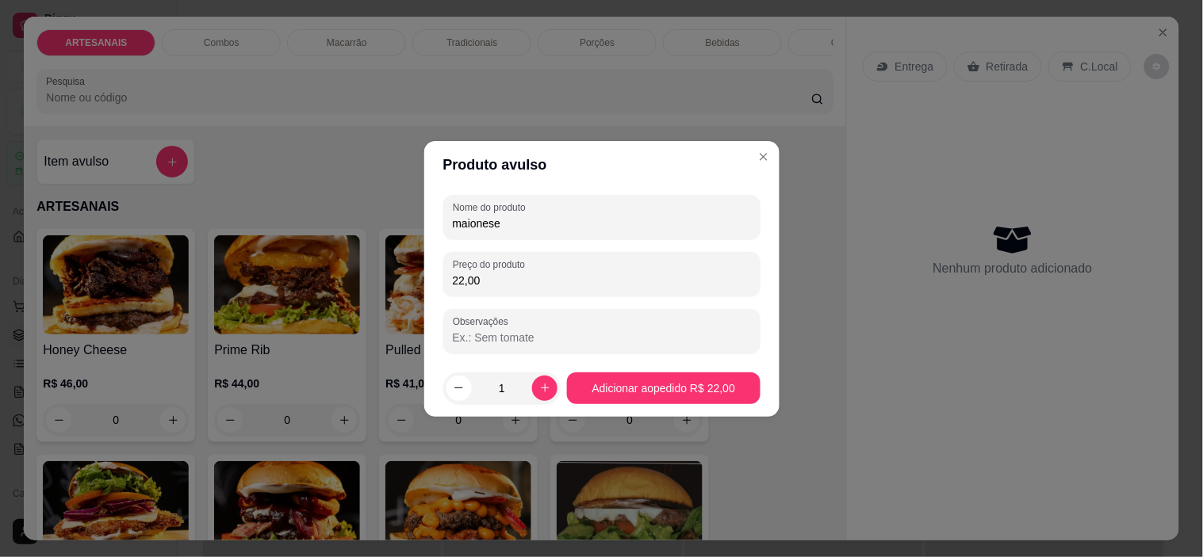
type input "22,00"
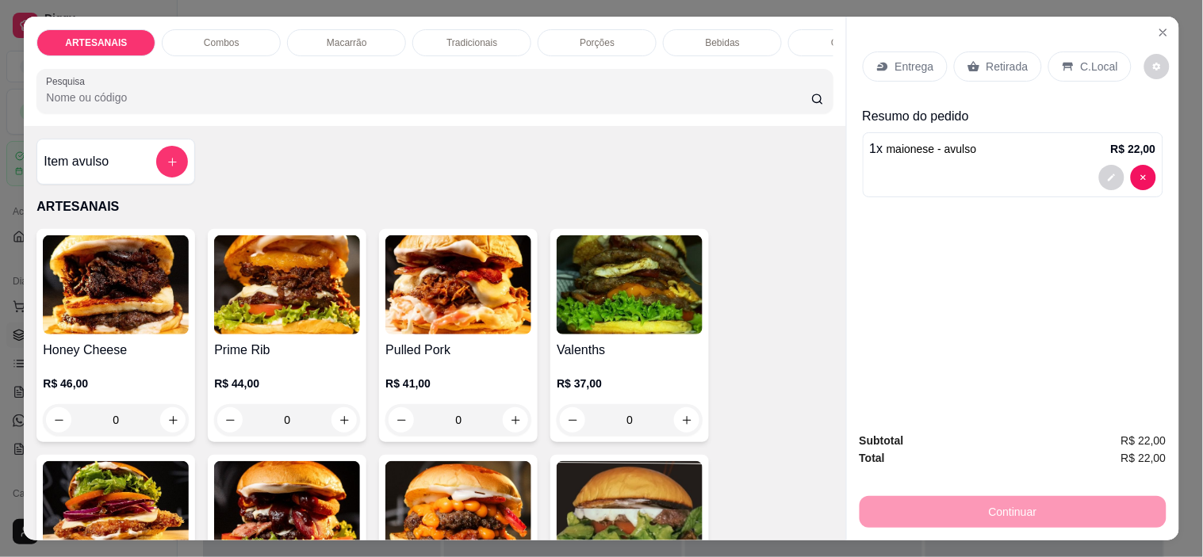
click at [895, 59] on p "Entrega" at bounding box center [914, 67] width 39 height 16
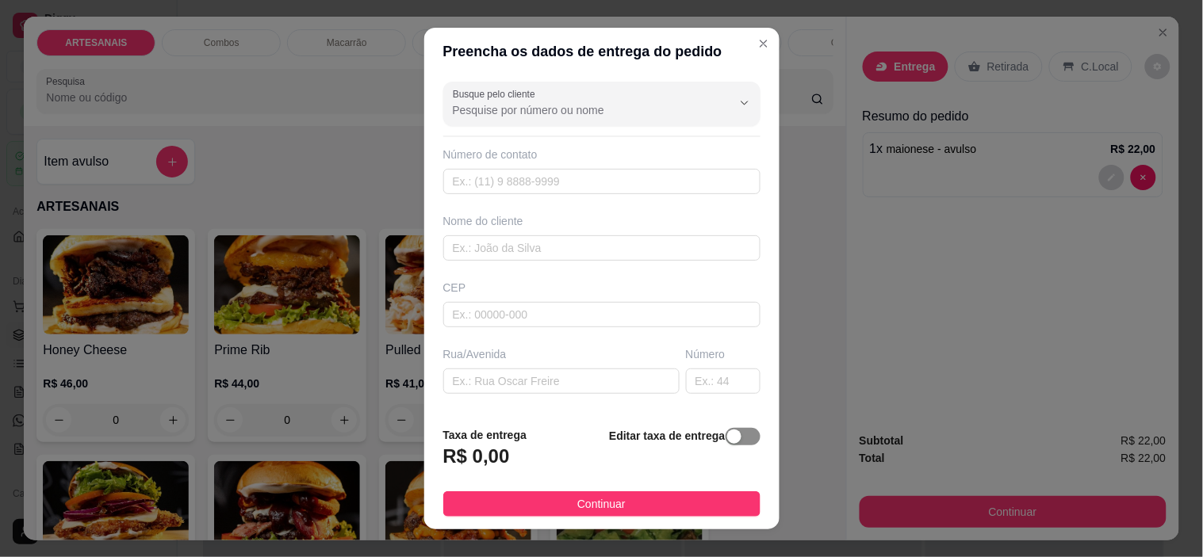
click at [725, 438] on span "button" at bounding box center [742, 436] width 35 height 17
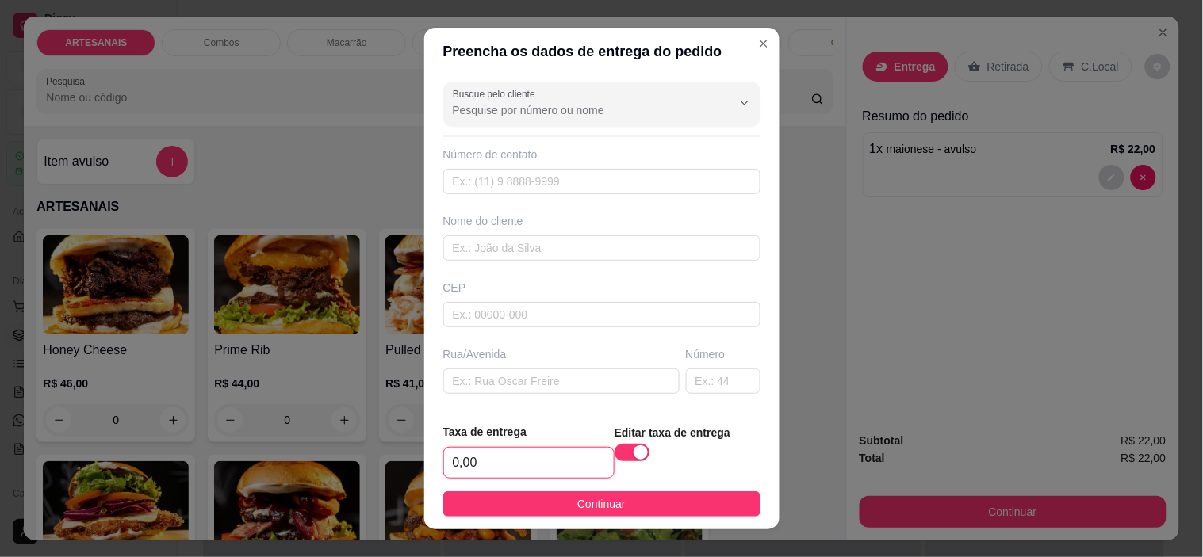
click at [556, 460] on input "0,00" at bounding box center [529, 463] width 170 height 30
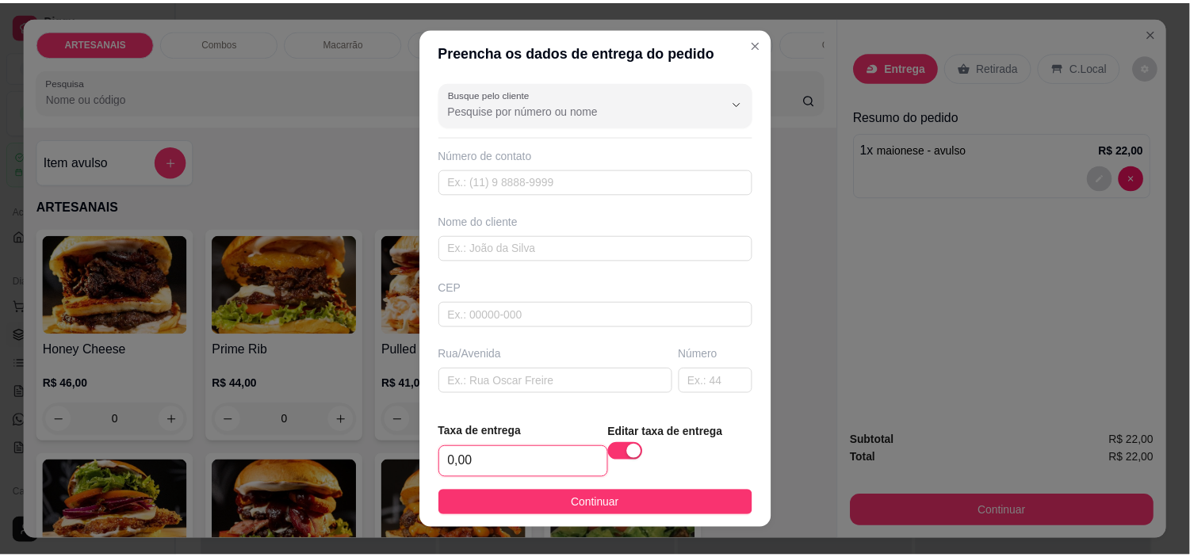
scroll to position [200, 0]
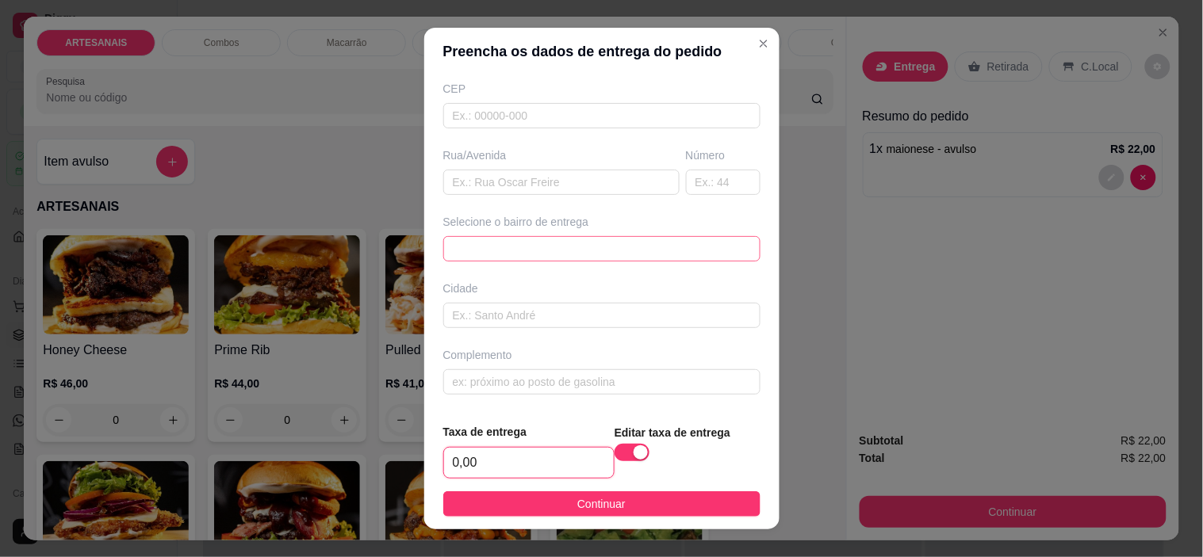
click at [653, 237] on span at bounding box center [602, 249] width 298 height 24
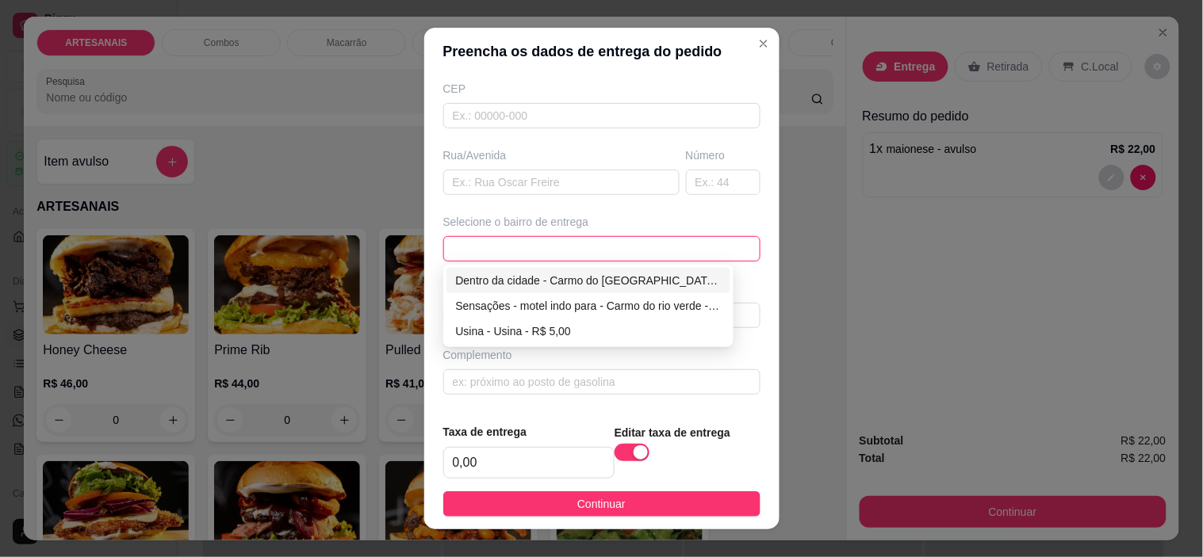
click at [519, 279] on div "Dentro da cidade - Carmo do [GEOGRAPHIC_DATA] - R$ 2,00" at bounding box center [589, 280] width 266 height 17
type input "Carmo do [GEOGRAPHIC_DATA]"
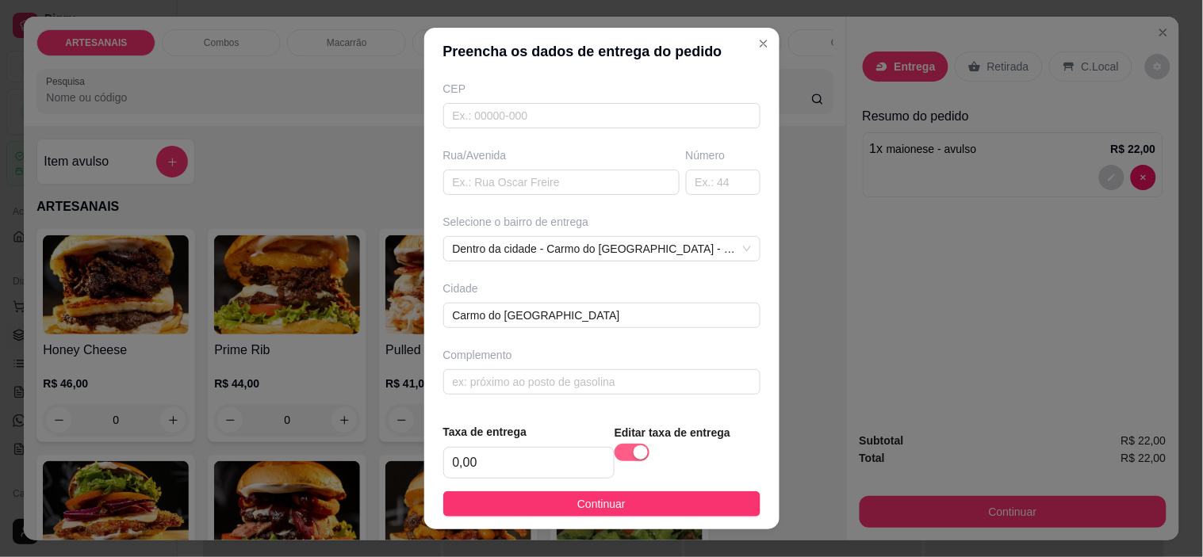
click at [633, 449] on div "button" at bounding box center [640, 453] width 14 height 14
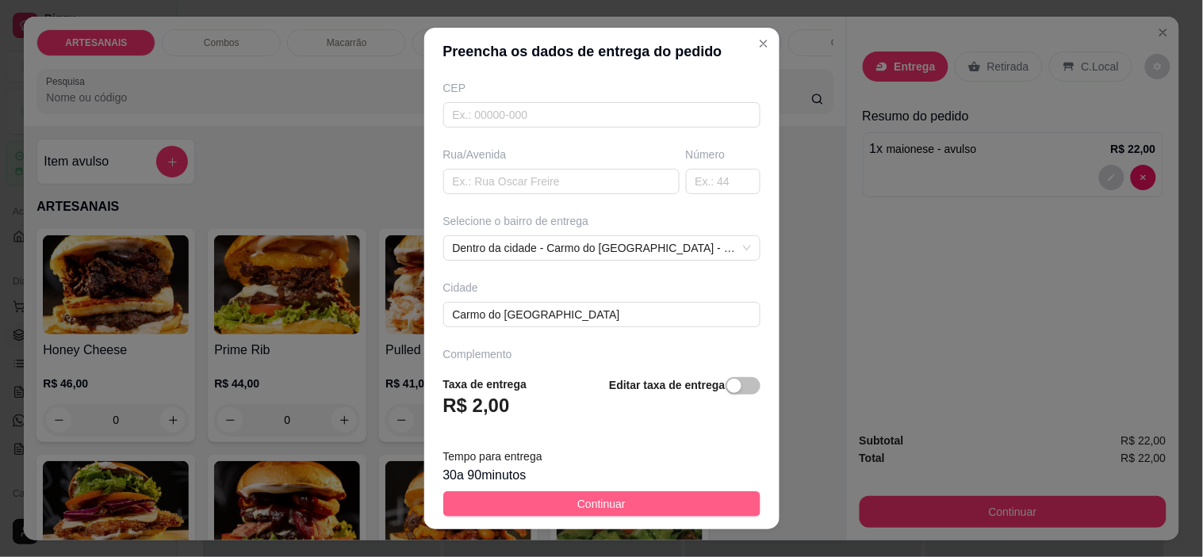
click at [638, 501] on button "Continuar" at bounding box center [601, 503] width 317 height 25
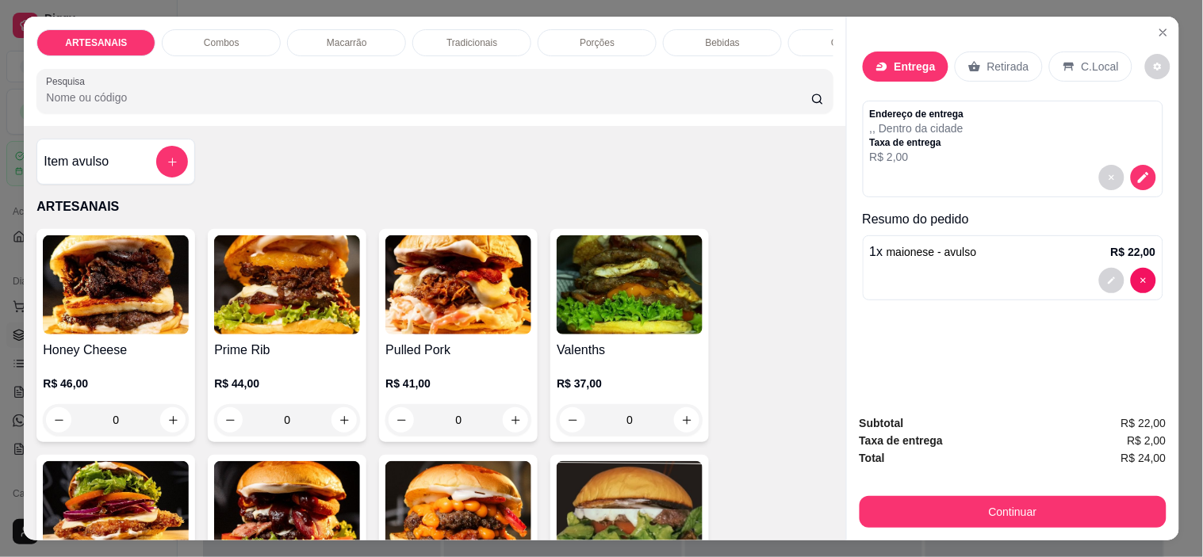
click at [1136, 46] on div "Entrega Retirada C.Local" at bounding box center [1012, 66] width 300 height 55
click at [1153, 63] on icon "decrease-product-quantity" at bounding box center [1157, 67] width 8 height 8
click at [1146, 128] on span "Automatic updates" at bounding box center [1161, 123] width 32 height 19
click at [1146, 128] on input "Automatic updates" at bounding box center [1149, 129] width 10 height 10
checkbox input "false"
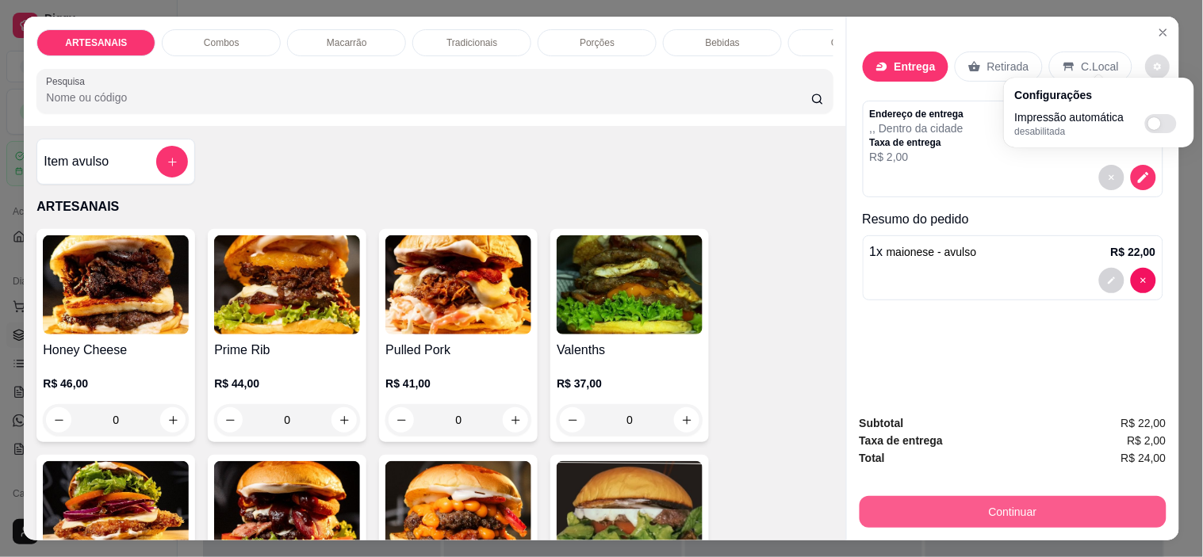
click at [1080, 507] on button "Continuar" at bounding box center [1012, 512] width 307 height 32
click at [1032, 500] on button "Continuar" at bounding box center [1012, 512] width 307 height 32
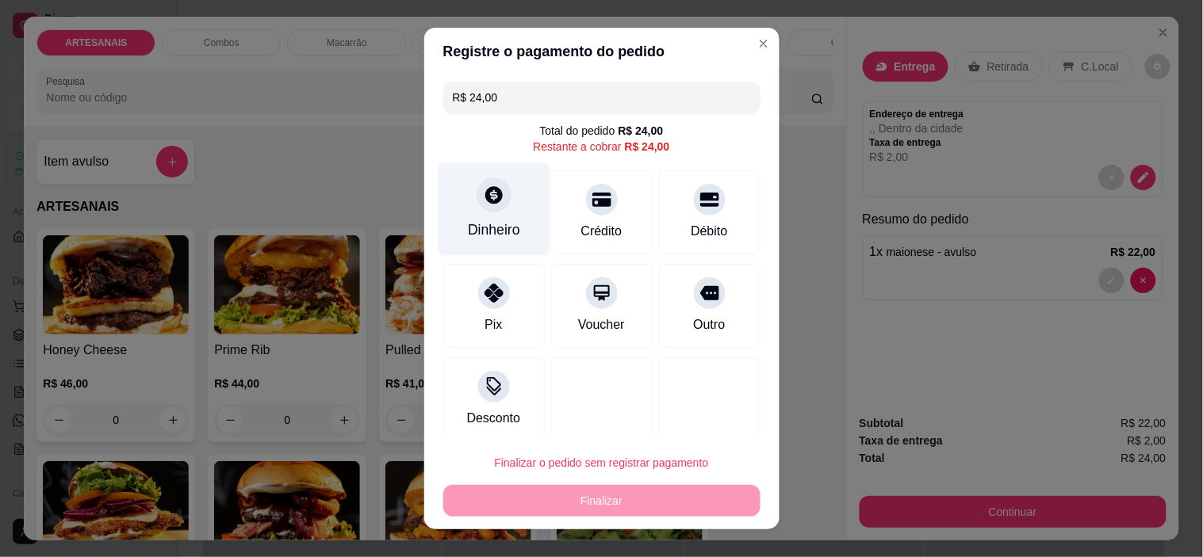
click at [502, 209] on div "Dinheiro" at bounding box center [494, 209] width 112 height 93
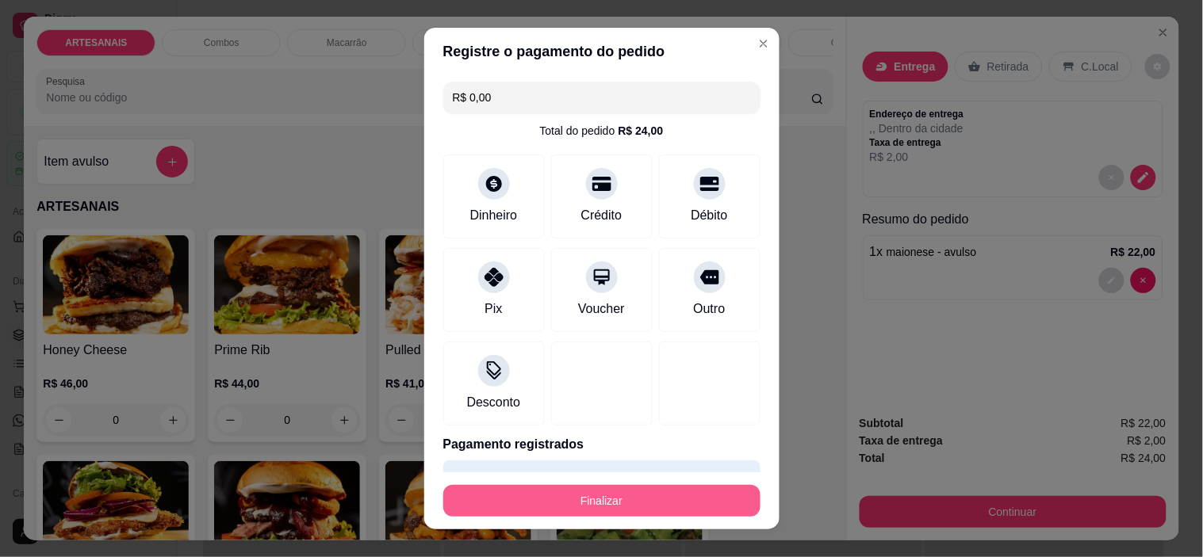
click at [708, 491] on button "Finalizar" at bounding box center [601, 501] width 317 height 32
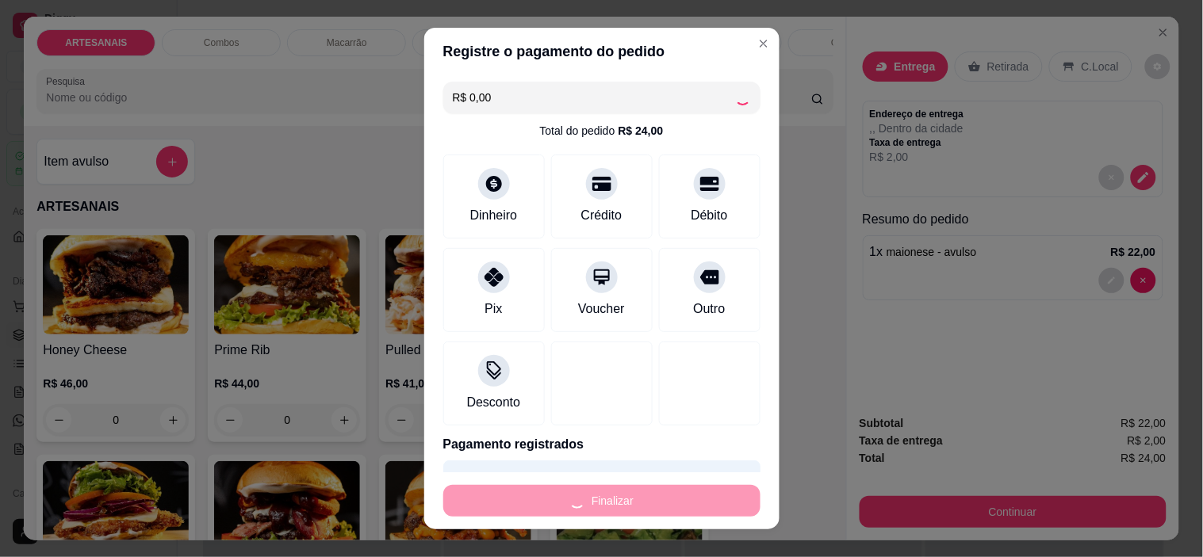
type input "-R$ 24,00"
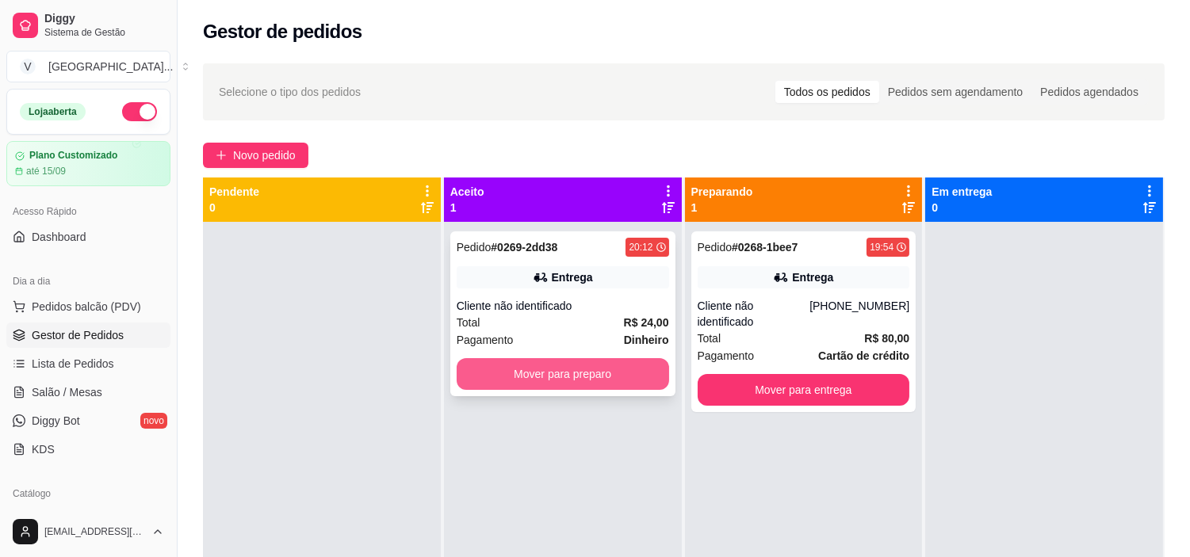
click at [616, 363] on button "Mover para preparo" at bounding box center [563, 374] width 212 height 32
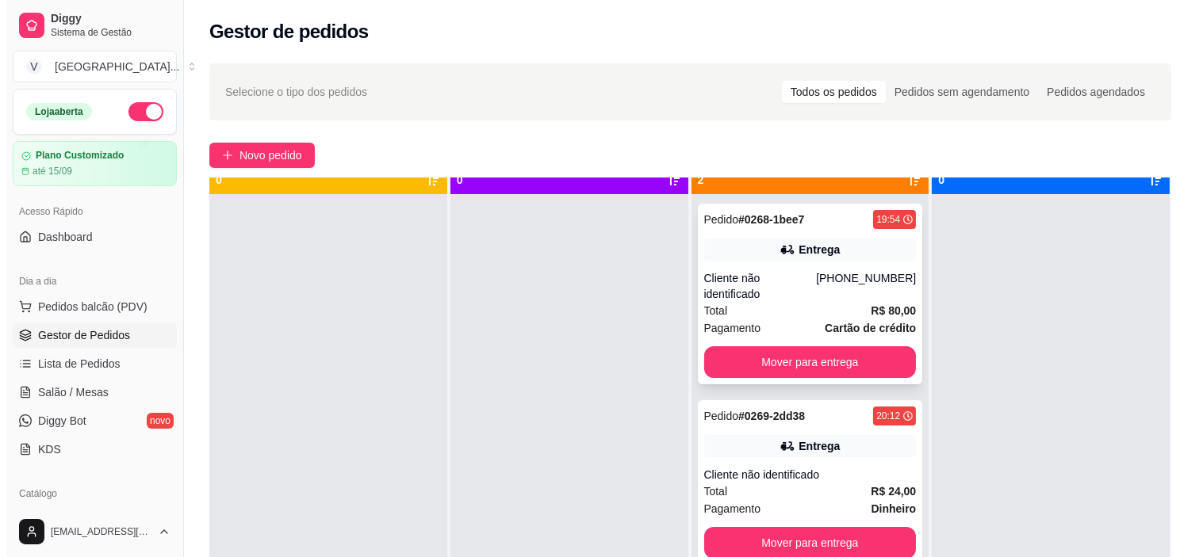
scroll to position [44, 0]
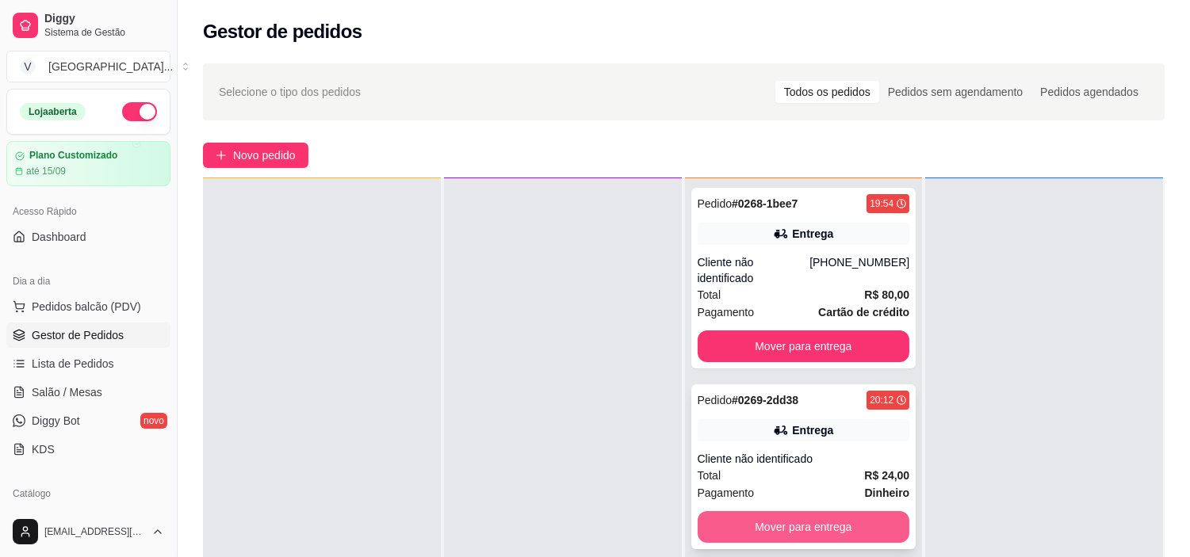
click at [882, 520] on button "Mover para entrega" at bounding box center [804, 527] width 212 height 32
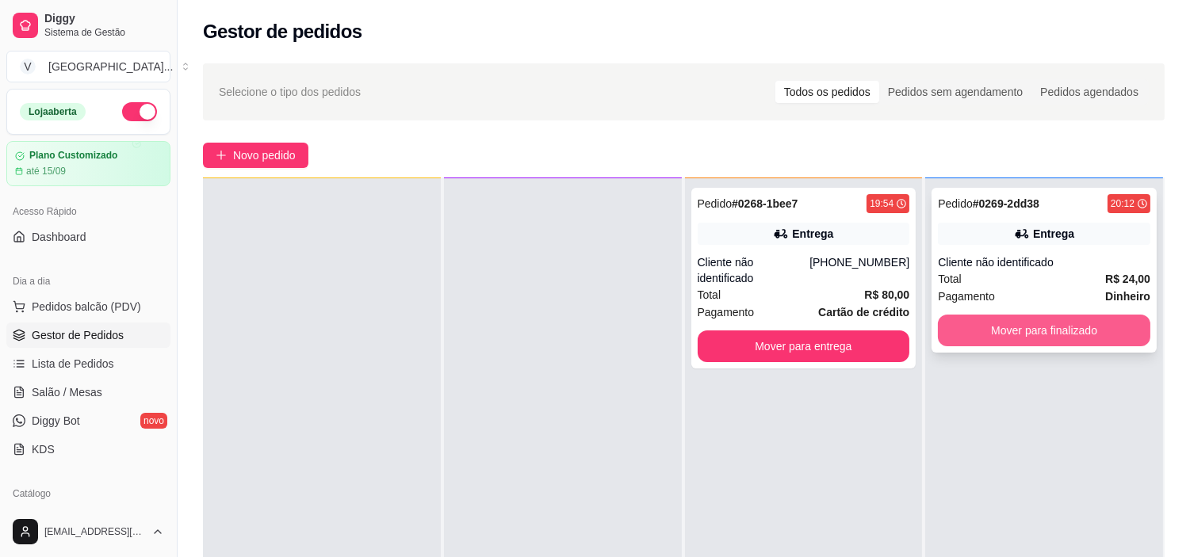
click at [1057, 323] on button "Mover para finalizado" at bounding box center [1044, 331] width 212 height 32
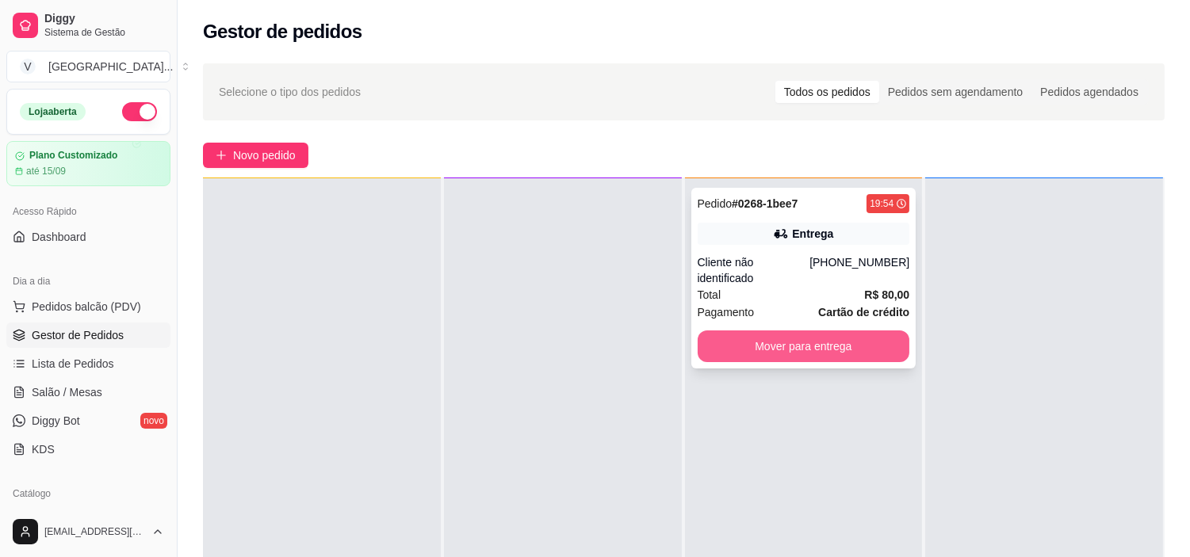
click at [734, 333] on button "Mover para entrega" at bounding box center [804, 347] width 212 height 32
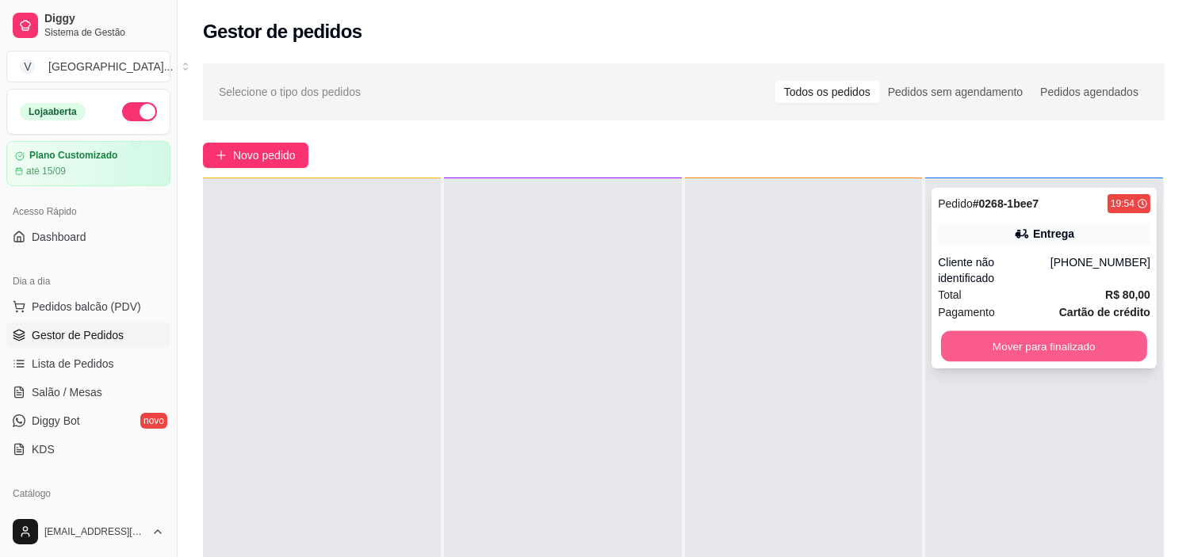
click at [1115, 334] on button "Mover para finalizado" at bounding box center [1044, 346] width 206 height 31
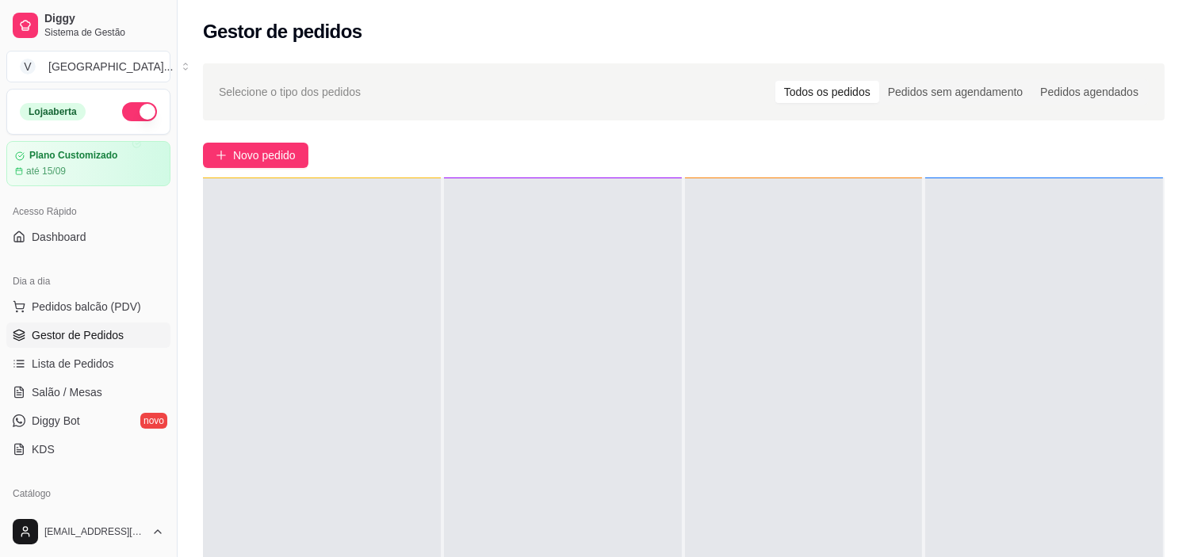
click at [288, 138] on div "Selecione o tipo dos pedidos Todos os pedidos Pedidos sem agendamento Pedidos a…" at bounding box center [684, 404] width 1012 height 700
click at [249, 159] on span "Novo pedido" at bounding box center [264, 155] width 63 height 17
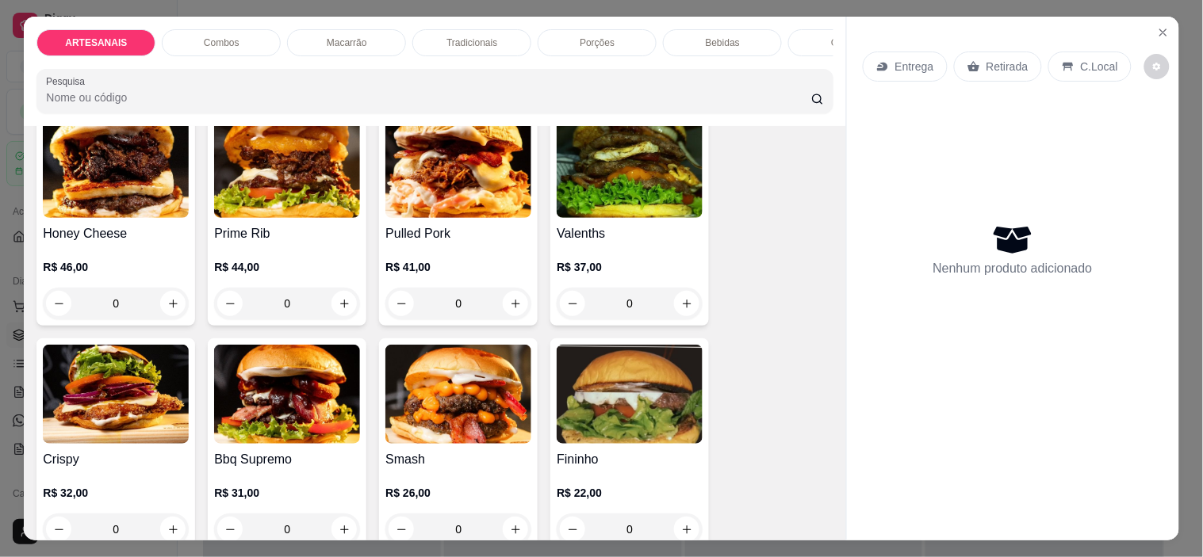
scroll to position [176, 0]
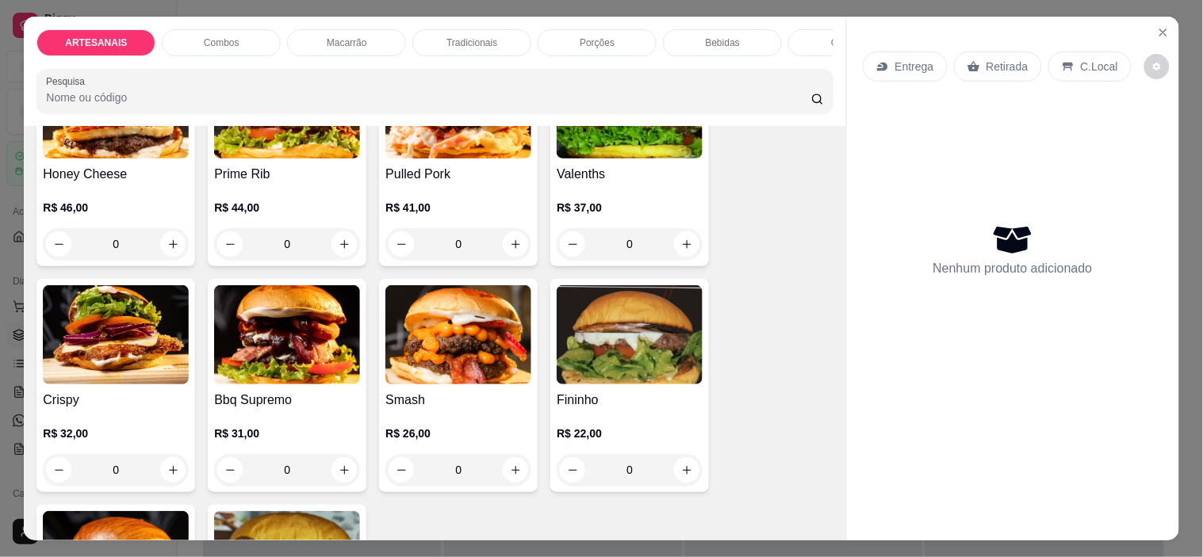
click at [509, 478] on div "0" at bounding box center [458, 470] width 146 height 32
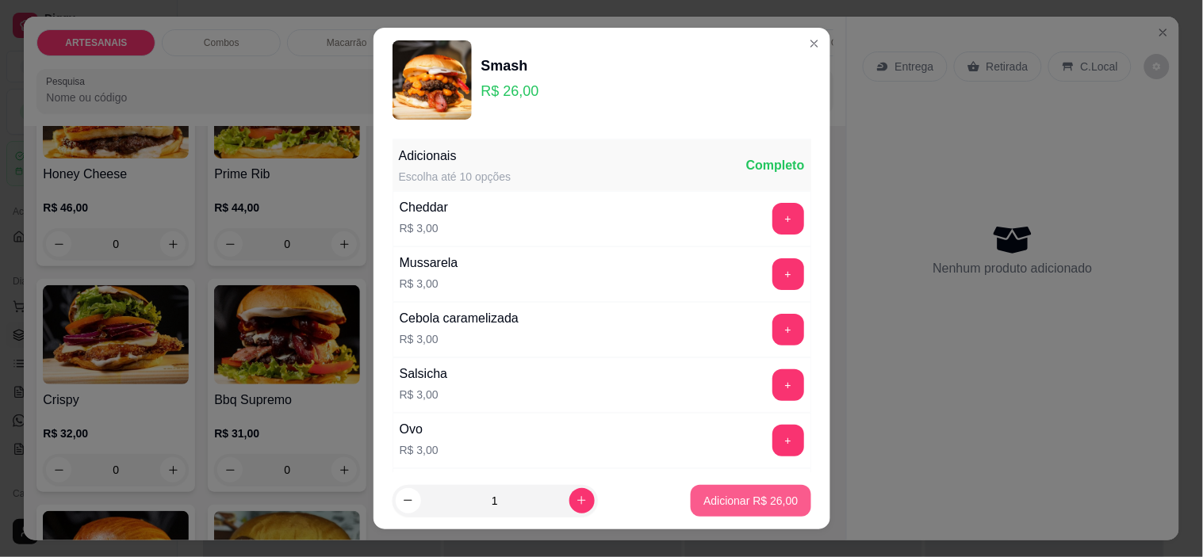
click at [748, 488] on button "Adicionar R$ 26,00" at bounding box center [750, 501] width 120 height 32
type input "1"
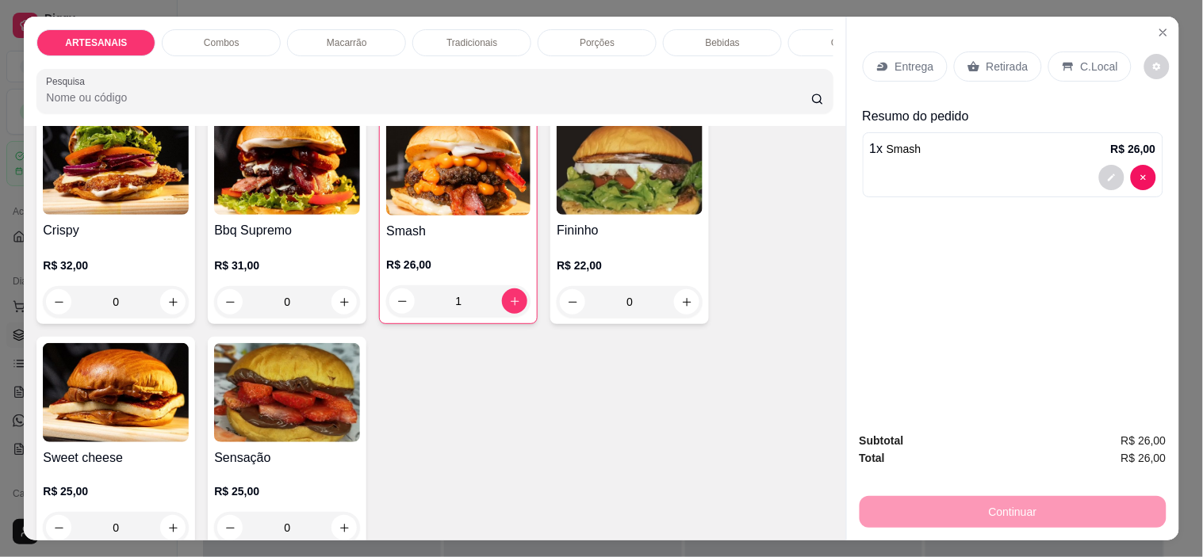
scroll to position [352, 0]
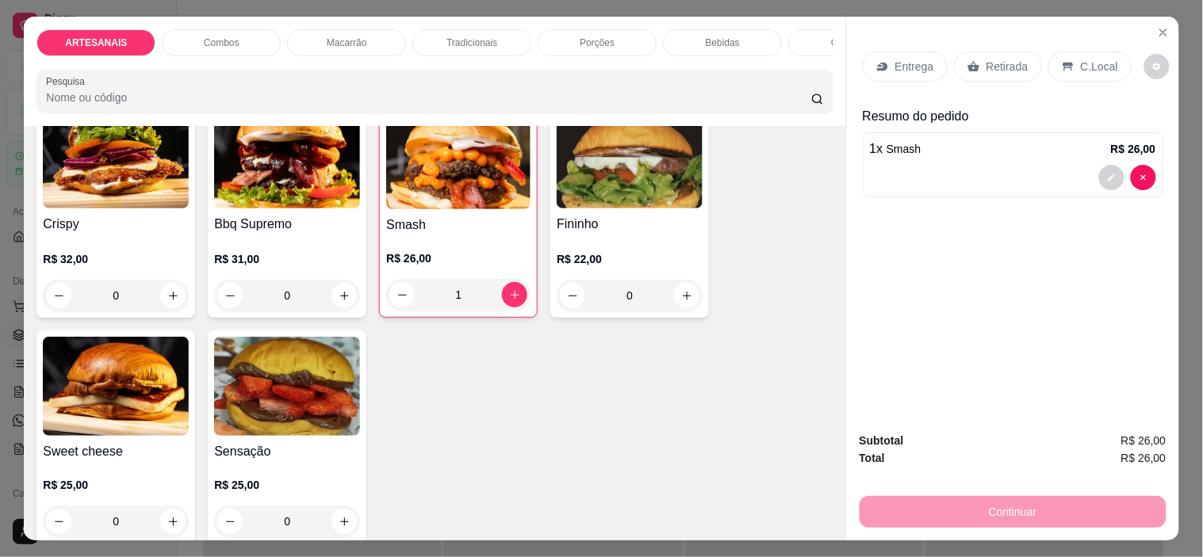
click at [185, 299] on div "Crispy R$ 32,00 0" at bounding box center [115, 210] width 159 height 215
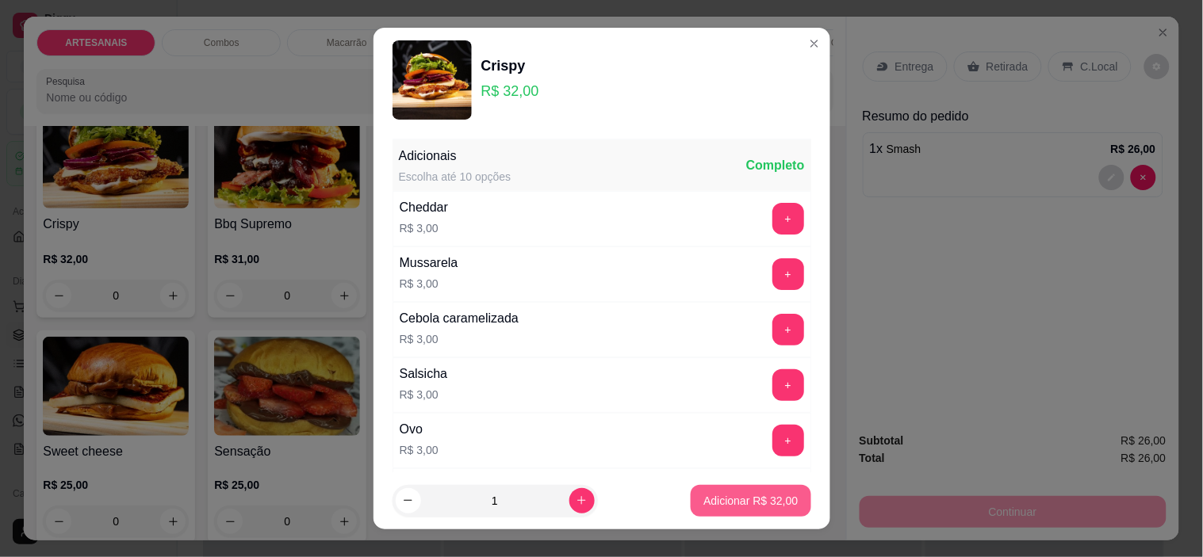
click at [699, 485] on div "Adicionar R$ 32,00" at bounding box center [750, 501] width 120 height 32
click at [730, 498] on p "Adicionar R$ 32,00" at bounding box center [751, 500] width 92 height 15
type input "1"
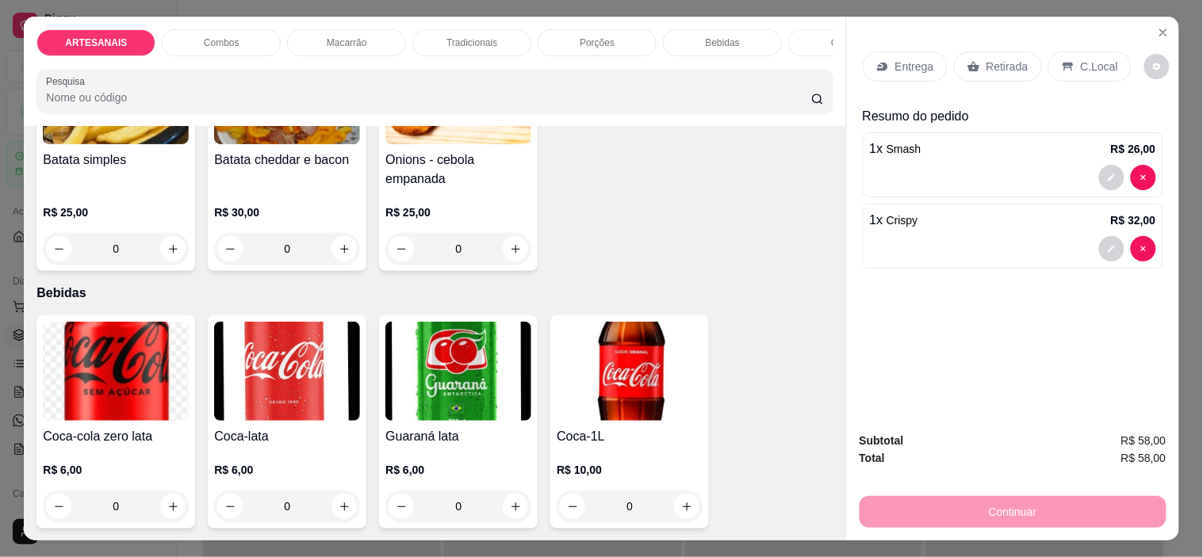
scroll to position [1762, 0]
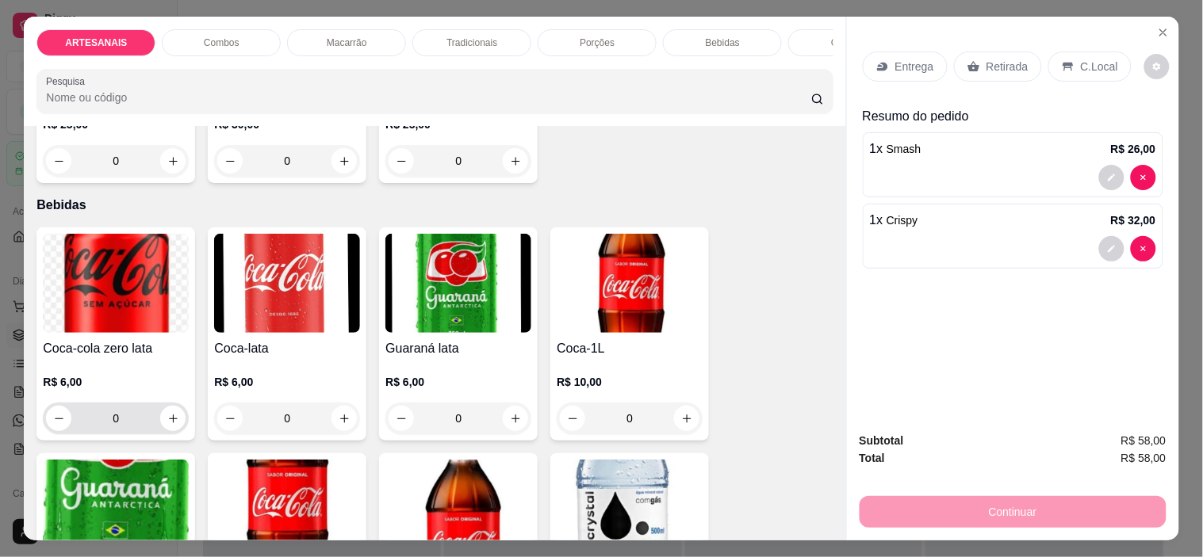
click at [169, 411] on div "0" at bounding box center [116, 419] width 140 height 32
click at [172, 418] on button "increase-product-quantity" at bounding box center [172, 418] width 25 height 25
type input "1"
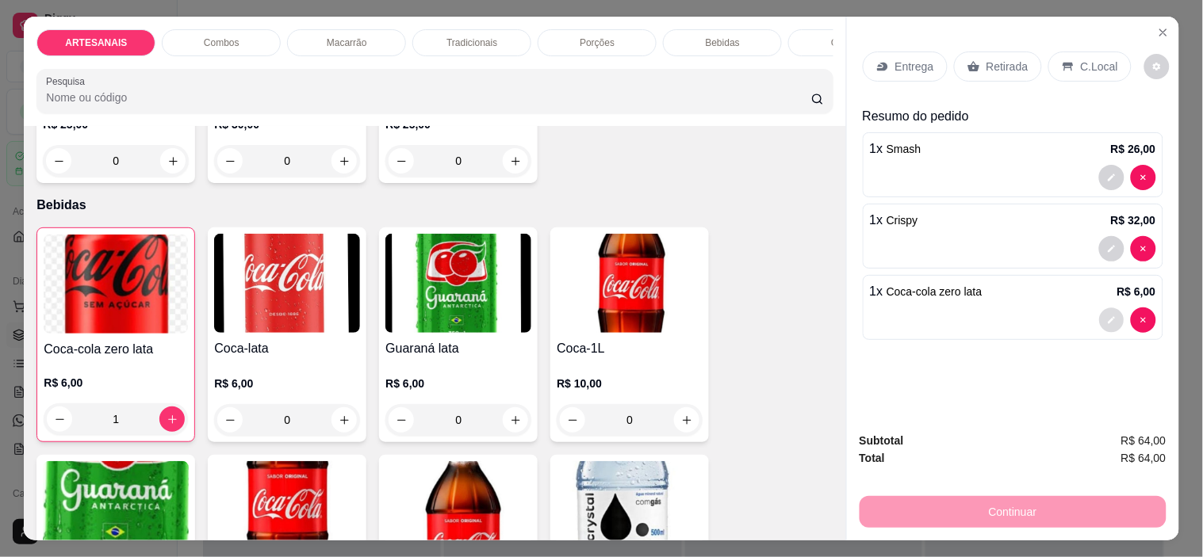
click at [1099, 319] on button "decrease-product-quantity" at bounding box center [1111, 320] width 25 height 25
click at [1065, 60] on icon at bounding box center [1067, 66] width 13 height 13
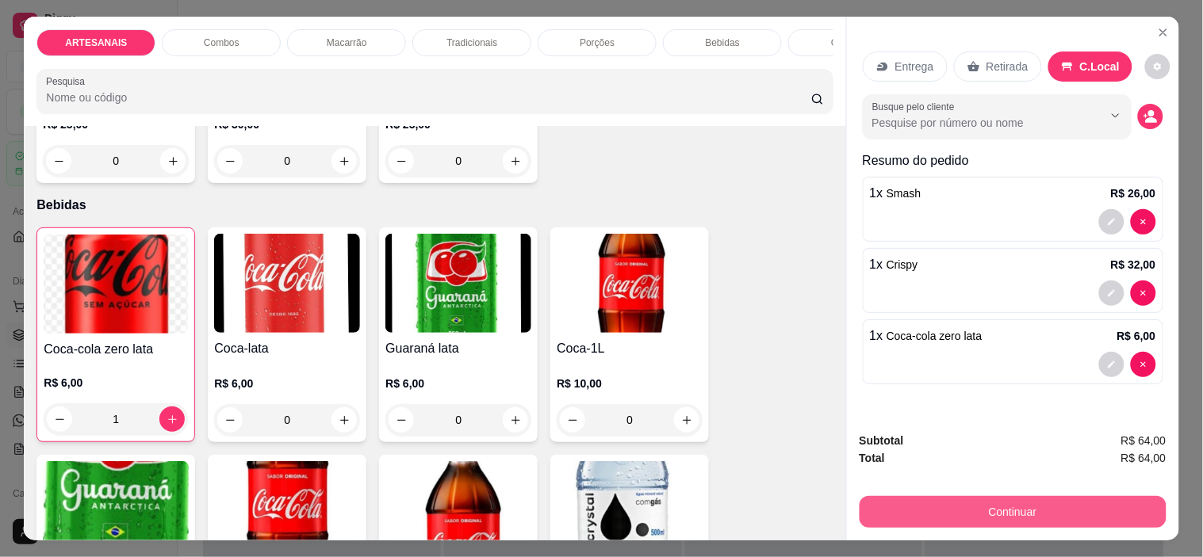
click at [1128, 496] on button "Continuar" at bounding box center [1012, 512] width 307 height 32
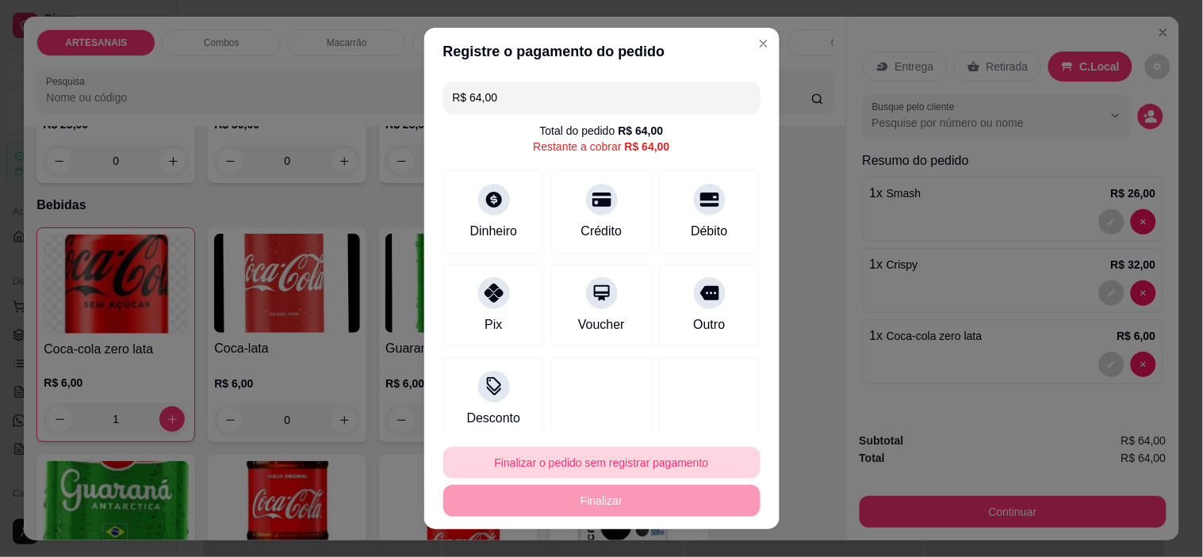
click at [702, 456] on button "Finalizar o pedido sem registrar pagamento" at bounding box center [601, 463] width 317 height 32
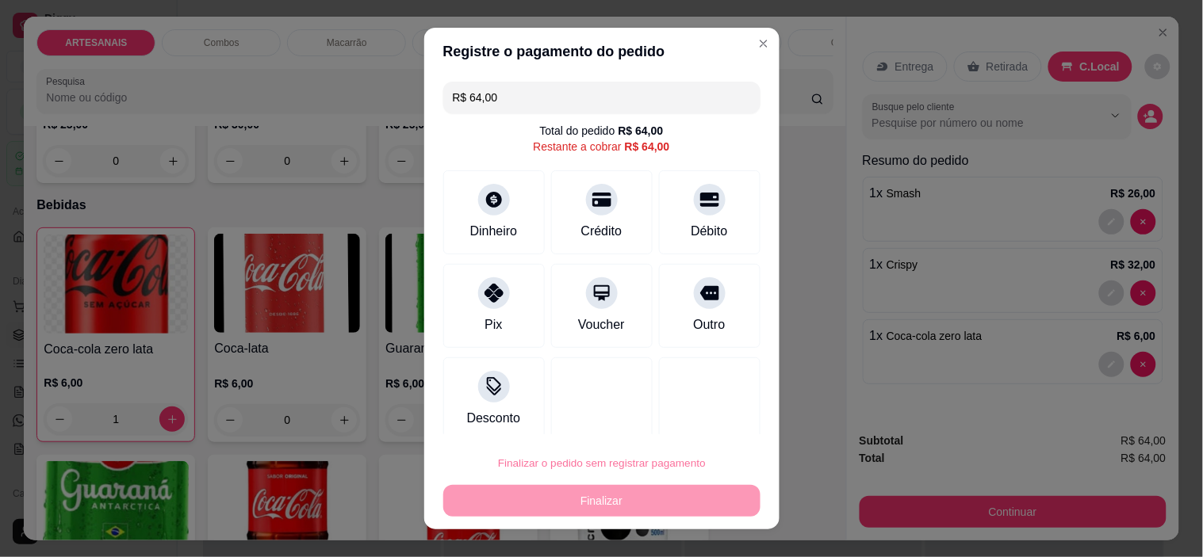
click at [693, 422] on button "Confirmar" at bounding box center [691, 418] width 59 height 25
type input "0"
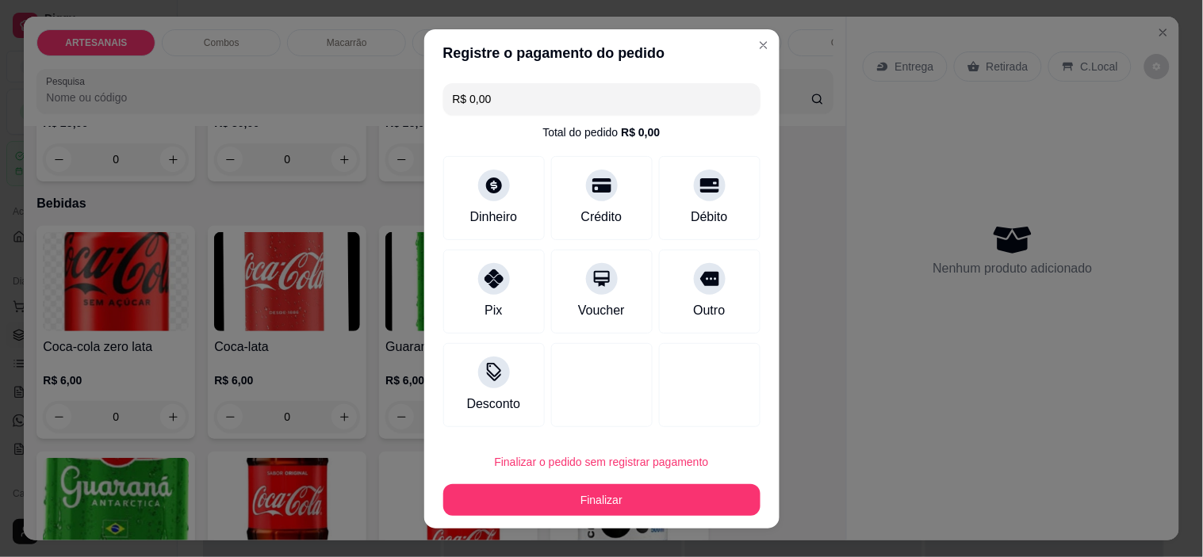
type input "R$ 0,00"
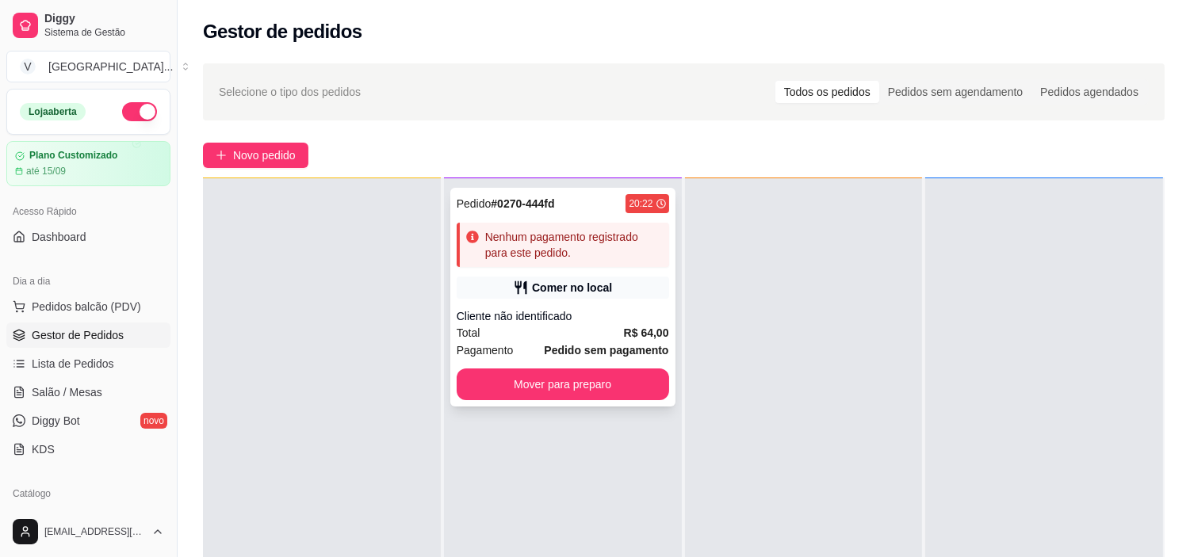
click at [613, 257] on div "Nenhum pagamento registrado para este pedido." at bounding box center [574, 245] width 178 height 32
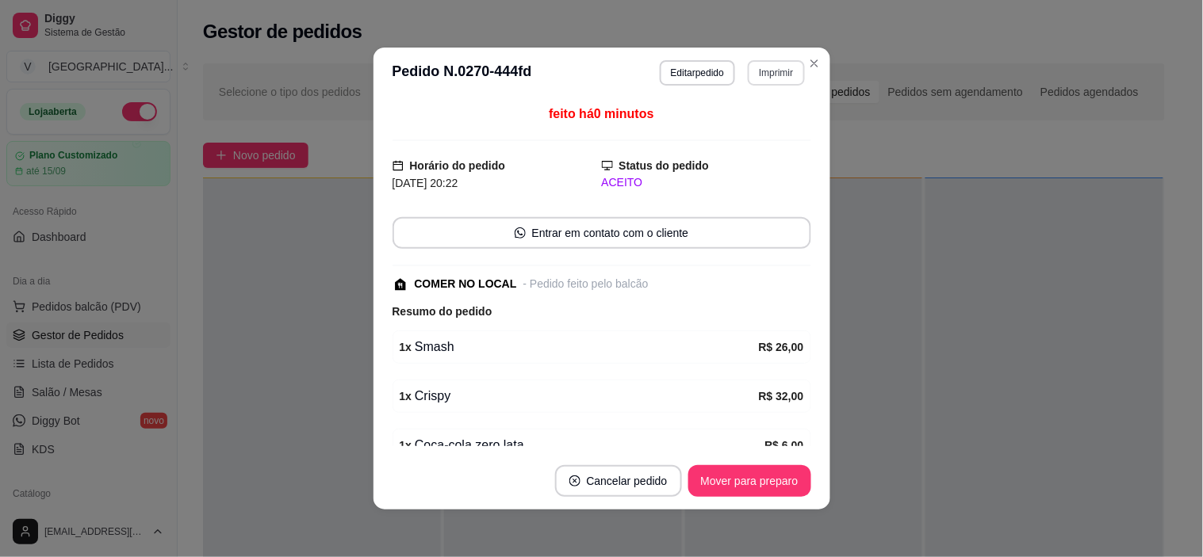
click at [755, 70] on button "Imprimir" at bounding box center [776, 72] width 56 height 25
click at [765, 112] on div "Escolha a impressora IMPRESSORA" at bounding box center [741, 118] width 131 height 54
click at [764, 124] on button "IMPRESSORA" at bounding box center [741, 129] width 115 height 25
click at [755, 71] on button "Imprimir" at bounding box center [776, 72] width 56 height 25
click at [733, 128] on button "IMPRESSORA" at bounding box center [742, 129] width 115 height 25
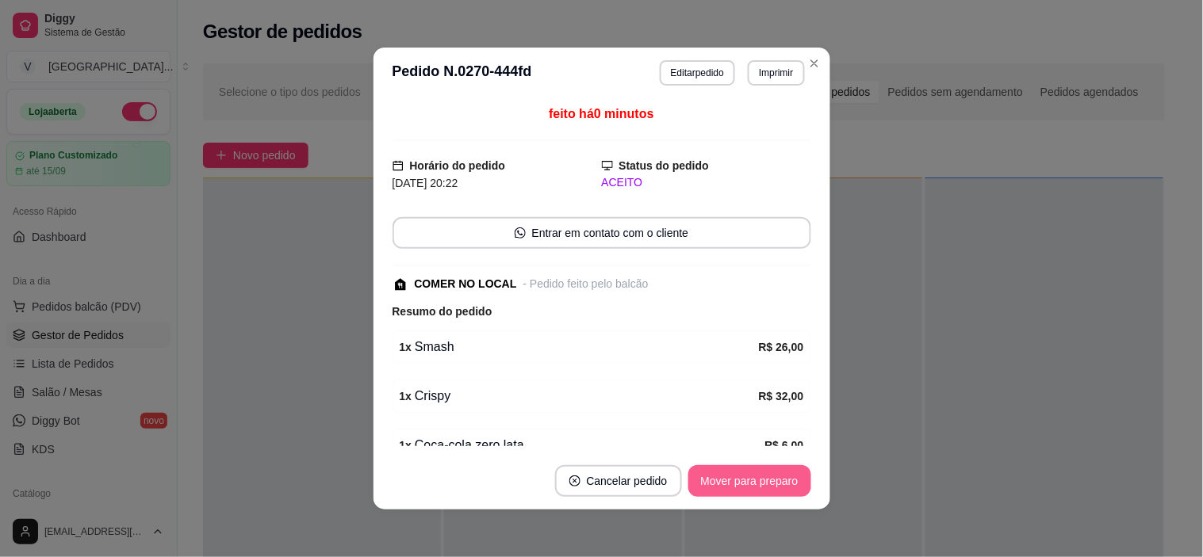
click at [727, 488] on button "Mover para preparo" at bounding box center [749, 481] width 123 height 32
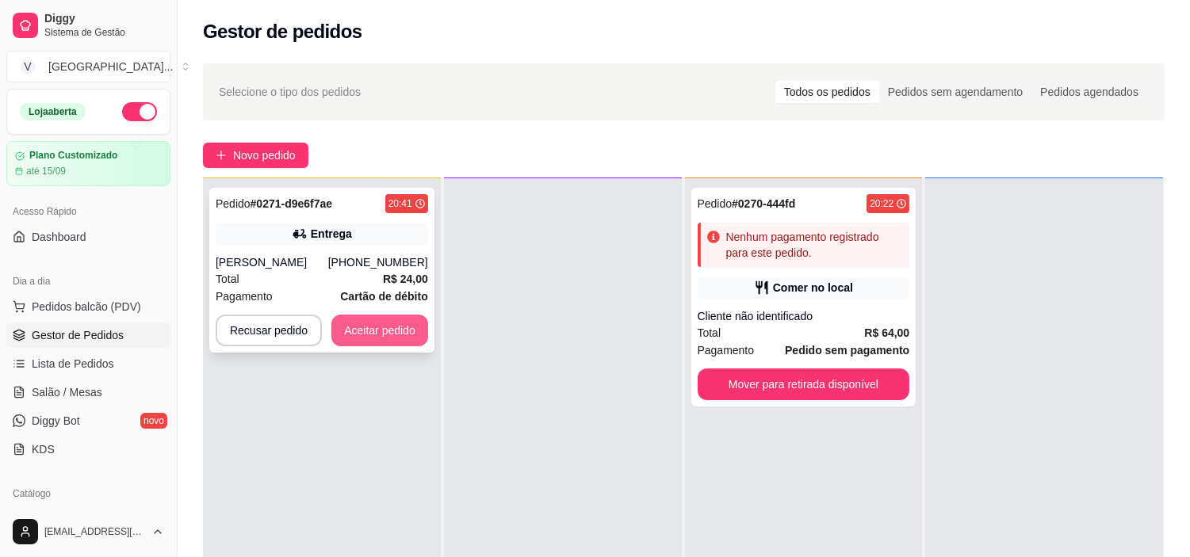
click at [365, 331] on button "Aceitar pedido" at bounding box center [379, 331] width 97 height 32
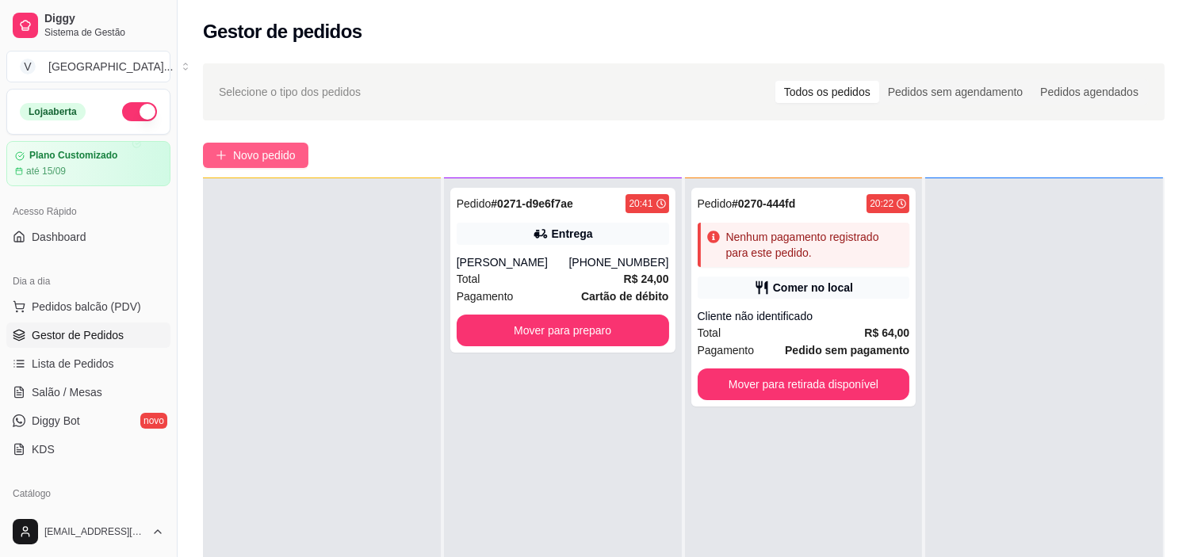
click at [299, 157] on button "Novo pedido" at bounding box center [255, 155] width 105 height 25
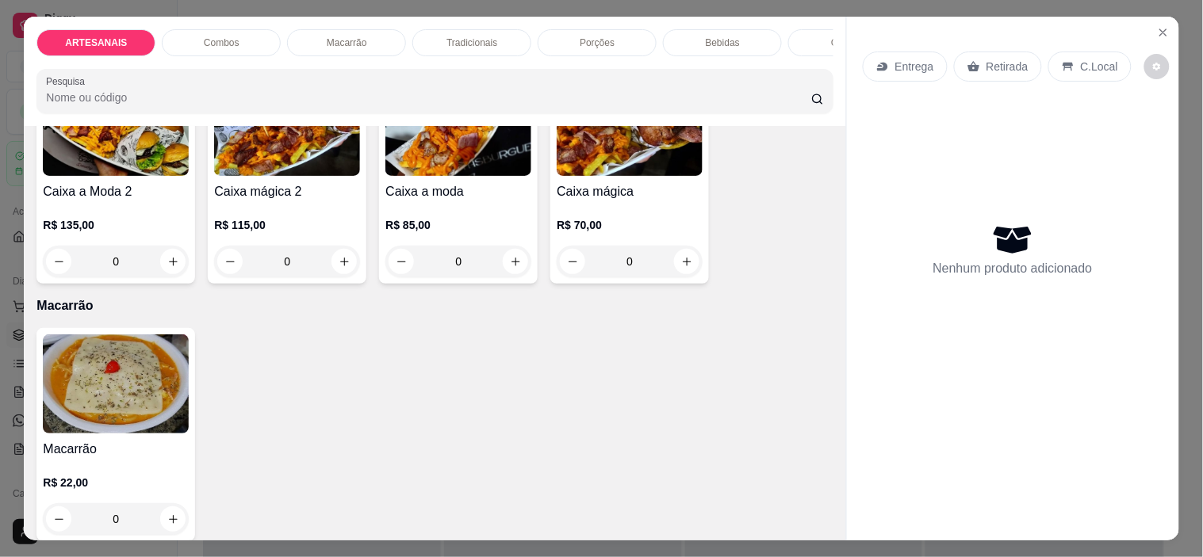
scroll to position [1057, 0]
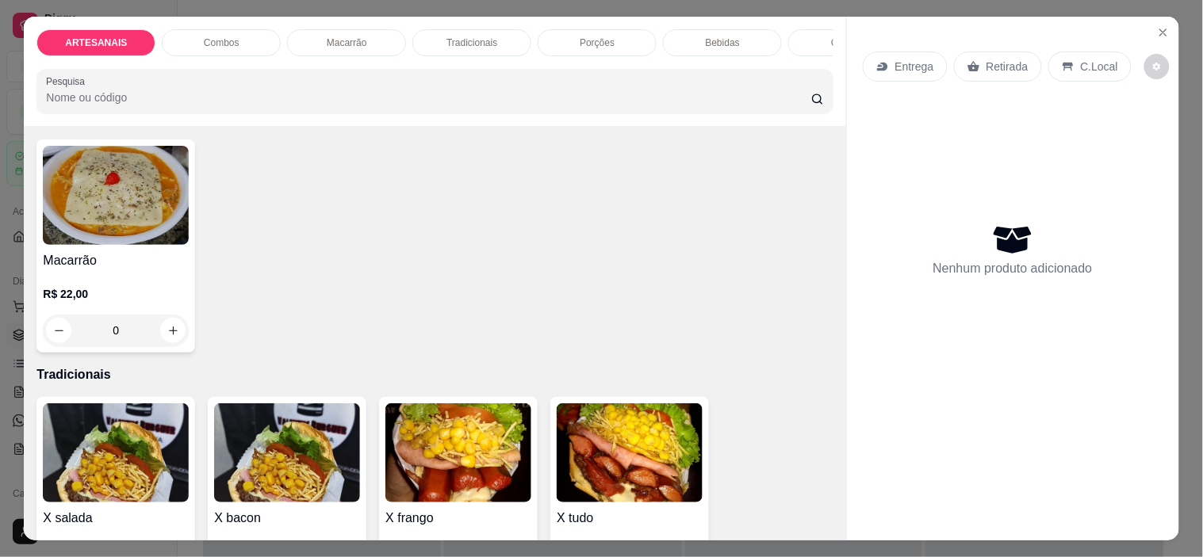
click at [167, 335] on div "0" at bounding box center [116, 331] width 146 height 32
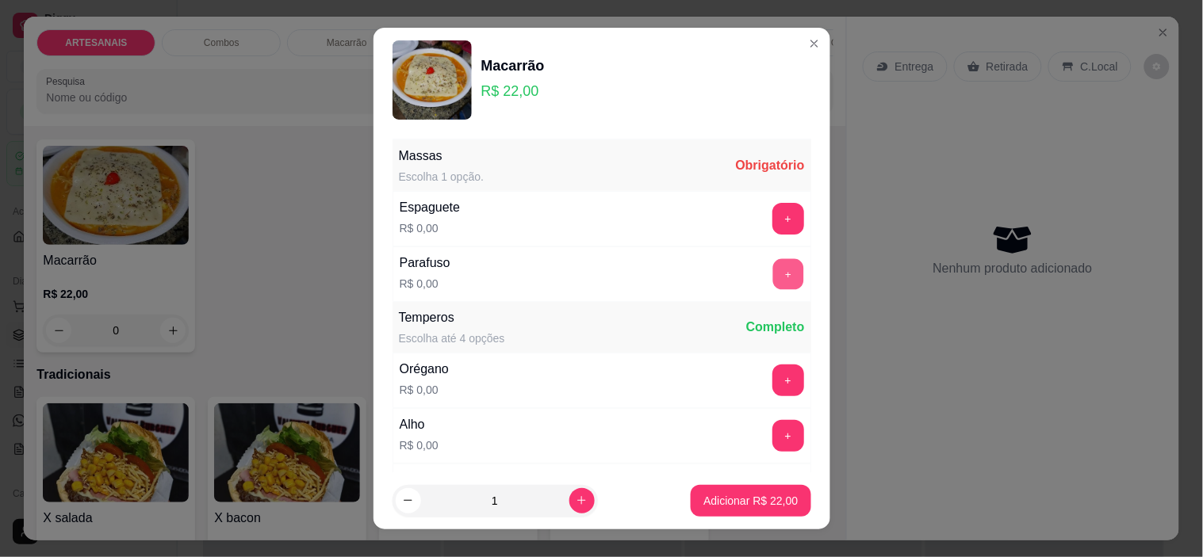
click at [772, 266] on button "+" at bounding box center [787, 274] width 31 height 31
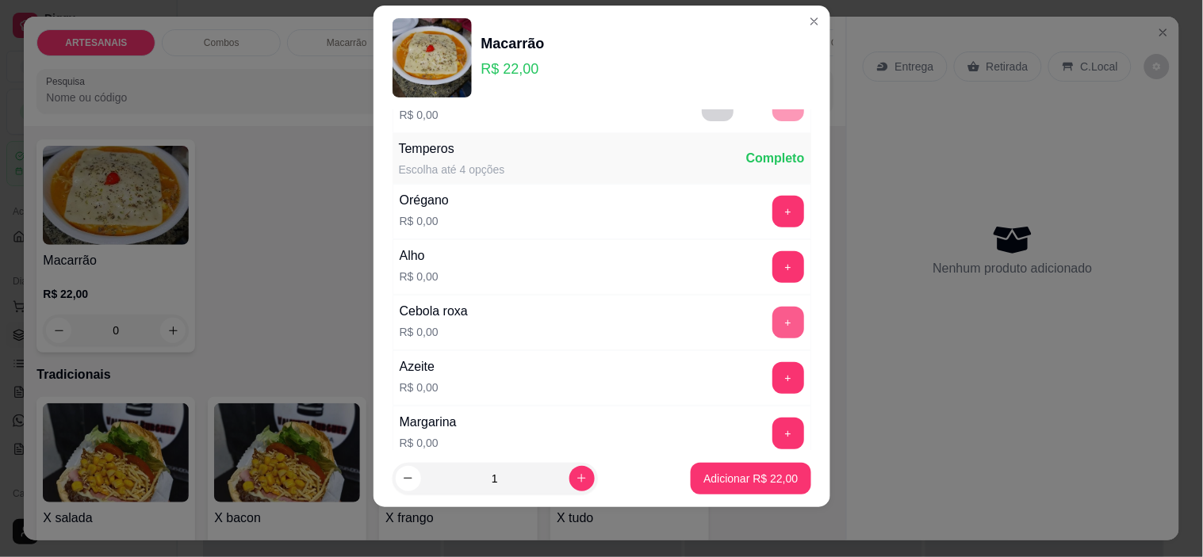
scroll to position [170, 0]
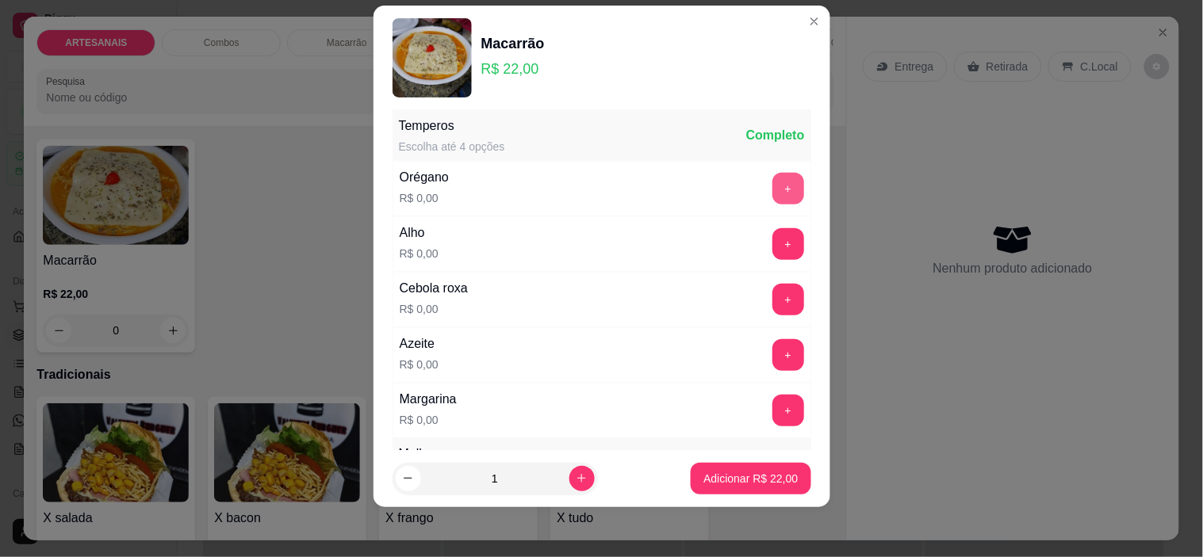
click at [772, 190] on button "+" at bounding box center [788, 189] width 32 height 32
click at [772, 243] on button "+" at bounding box center [788, 244] width 32 height 32
click at [772, 296] on button "+" at bounding box center [787, 300] width 31 height 31
click at [772, 412] on button "+" at bounding box center [787, 411] width 31 height 31
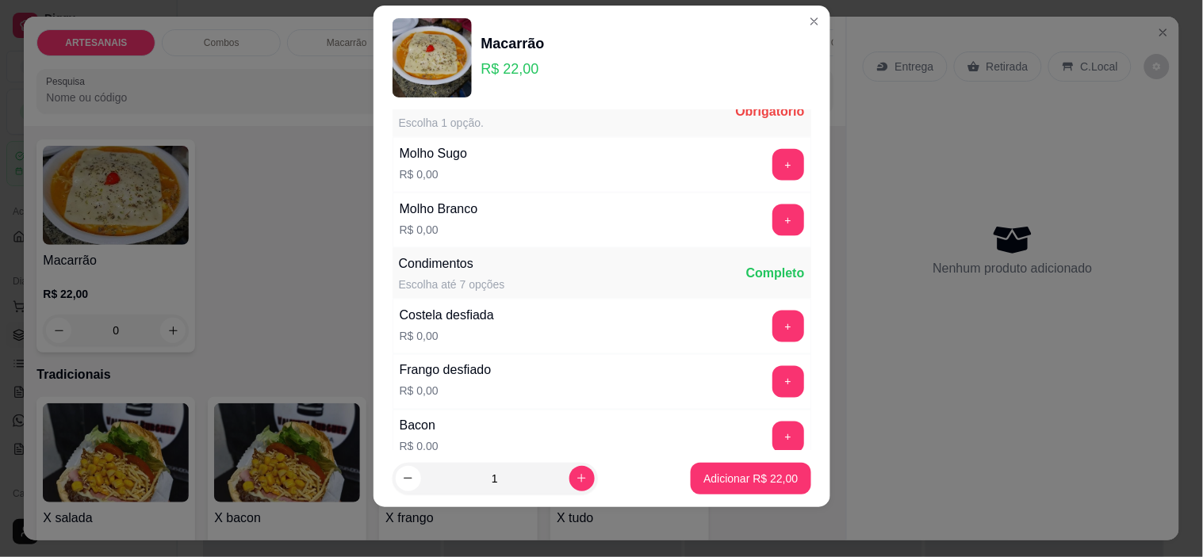
scroll to position [576, 0]
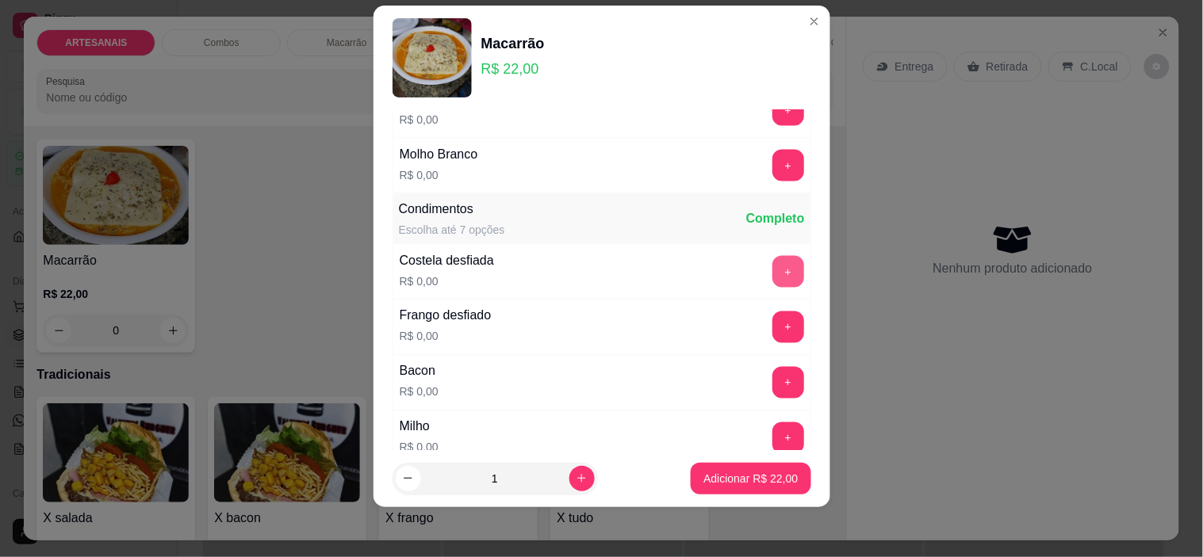
click at [772, 286] on button "+" at bounding box center [788, 272] width 32 height 32
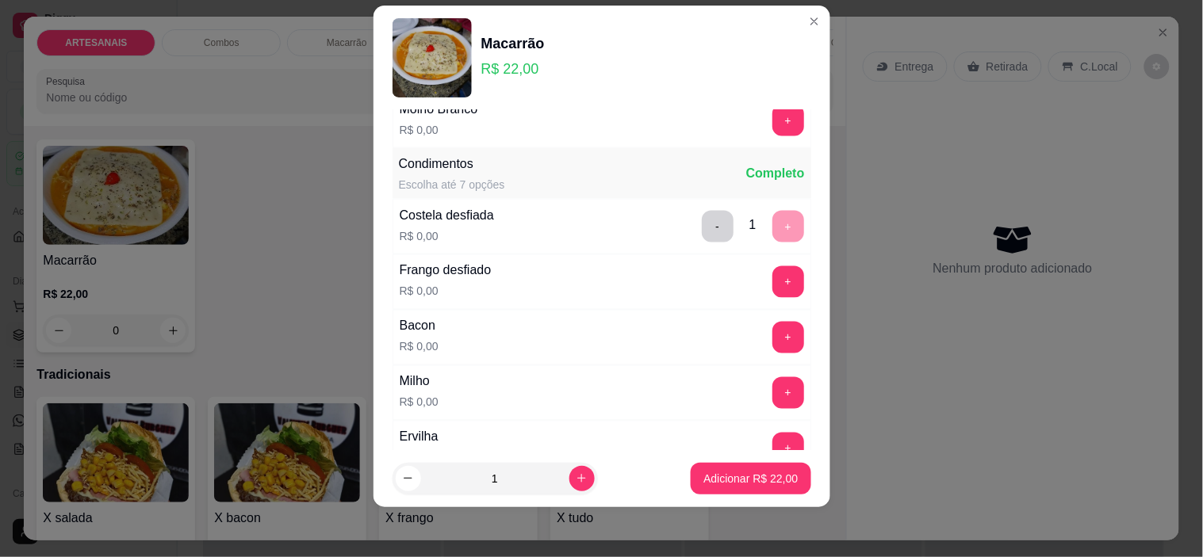
scroll to position [664, 0]
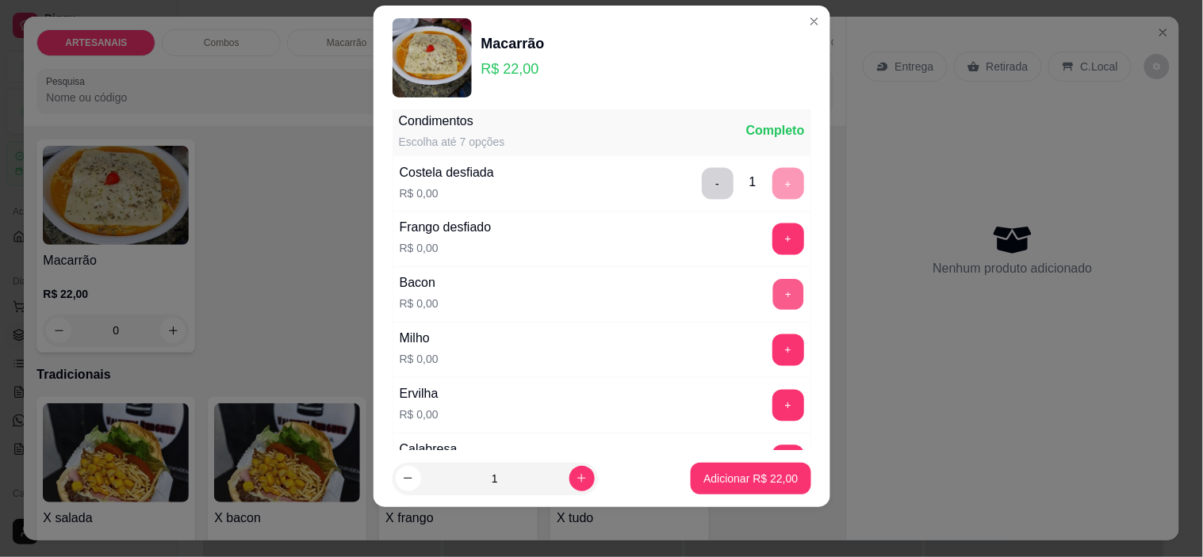
click at [772, 292] on button "+" at bounding box center [787, 295] width 31 height 31
click at [772, 339] on button "+" at bounding box center [787, 350] width 31 height 31
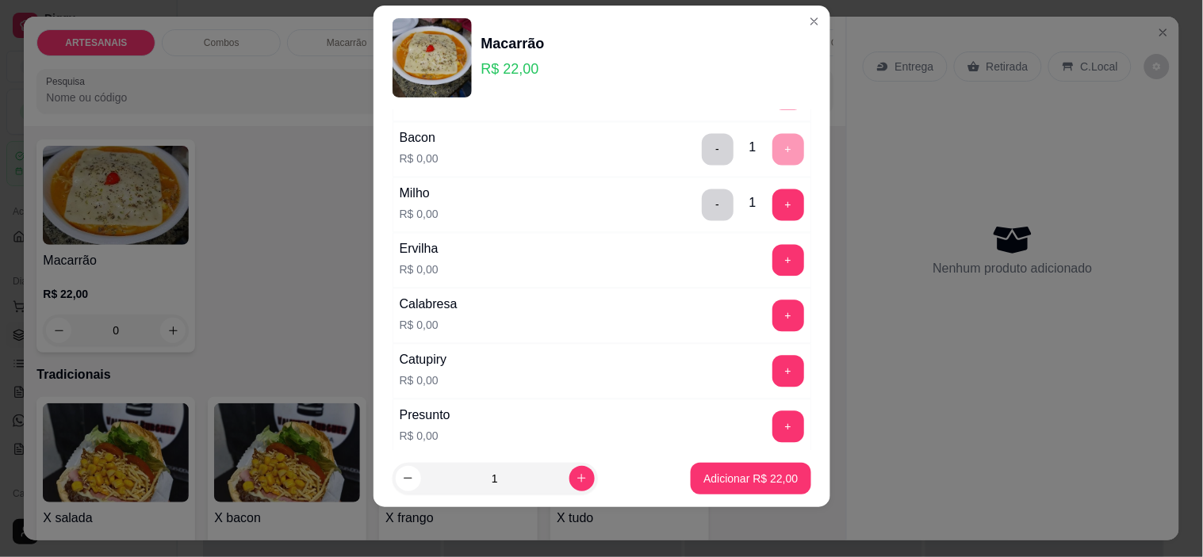
scroll to position [841, 0]
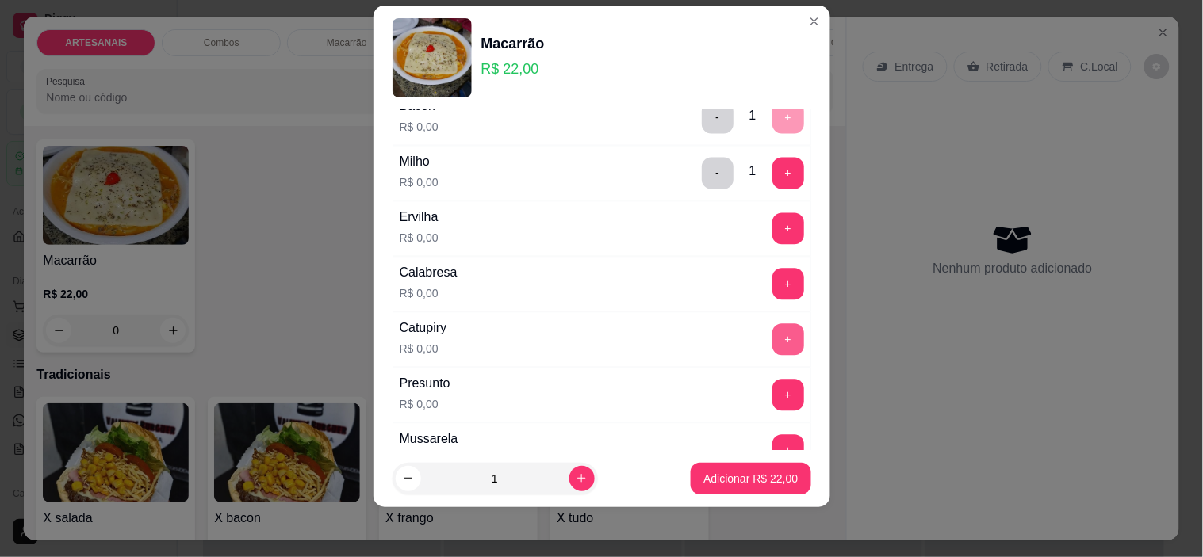
click at [772, 344] on button "+" at bounding box center [788, 340] width 32 height 32
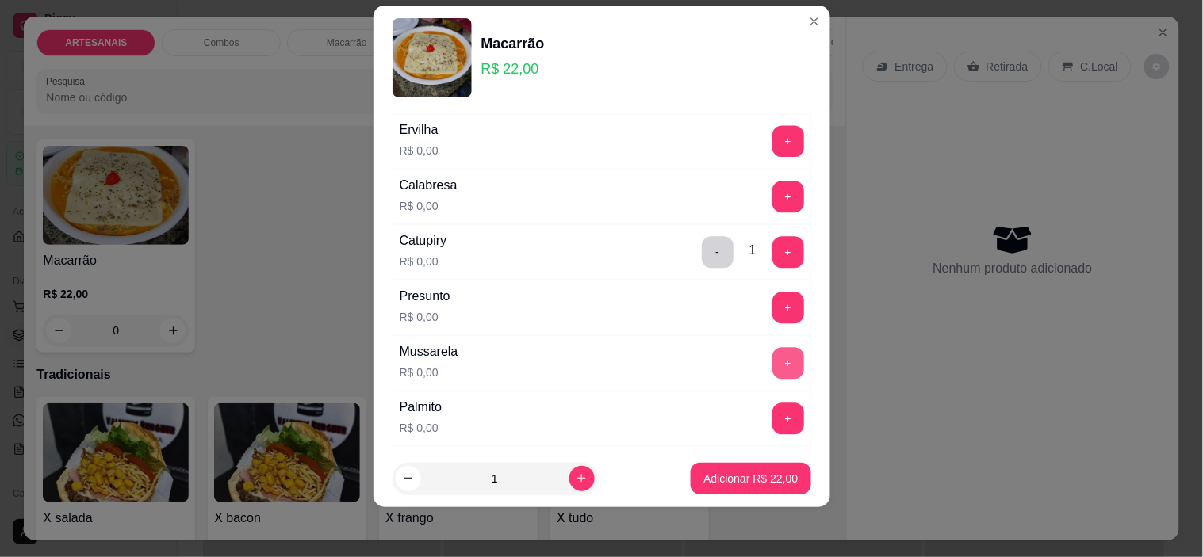
scroll to position [1017, 0]
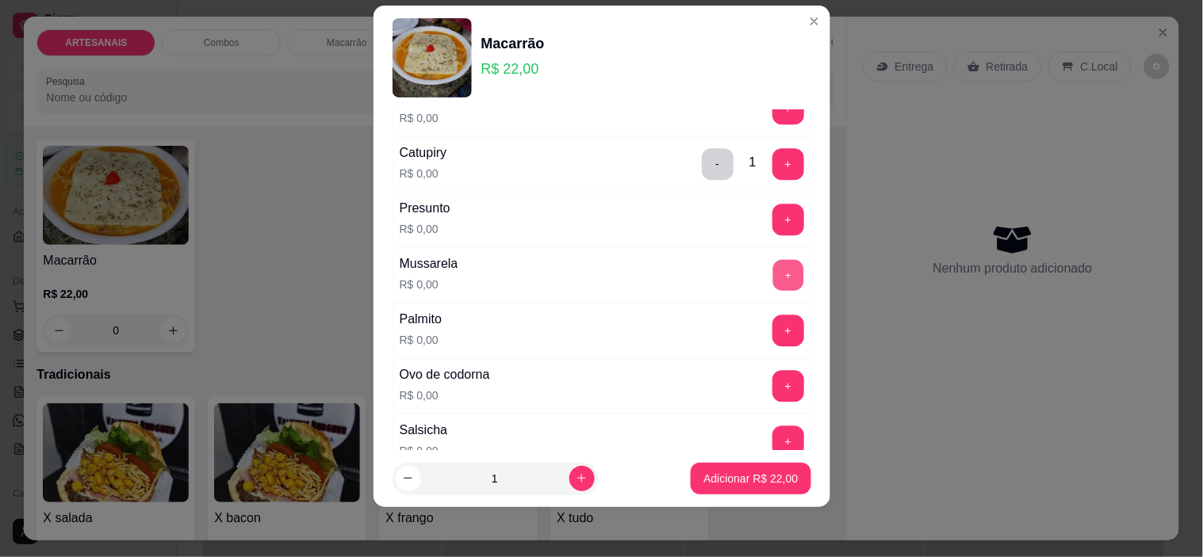
click at [772, 276] on button "+" at bounding box center [787, 275] width 31 height 31
click at [772, 218] on button "+" at bounding box center [788, 220] width 32 height 32
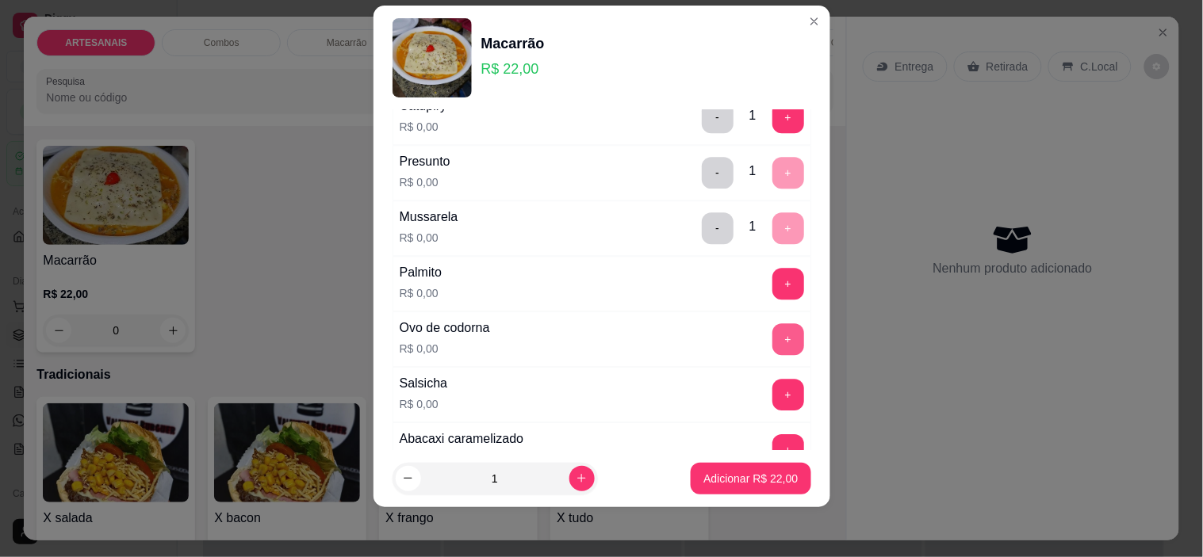
scroll to position [1193, 0]
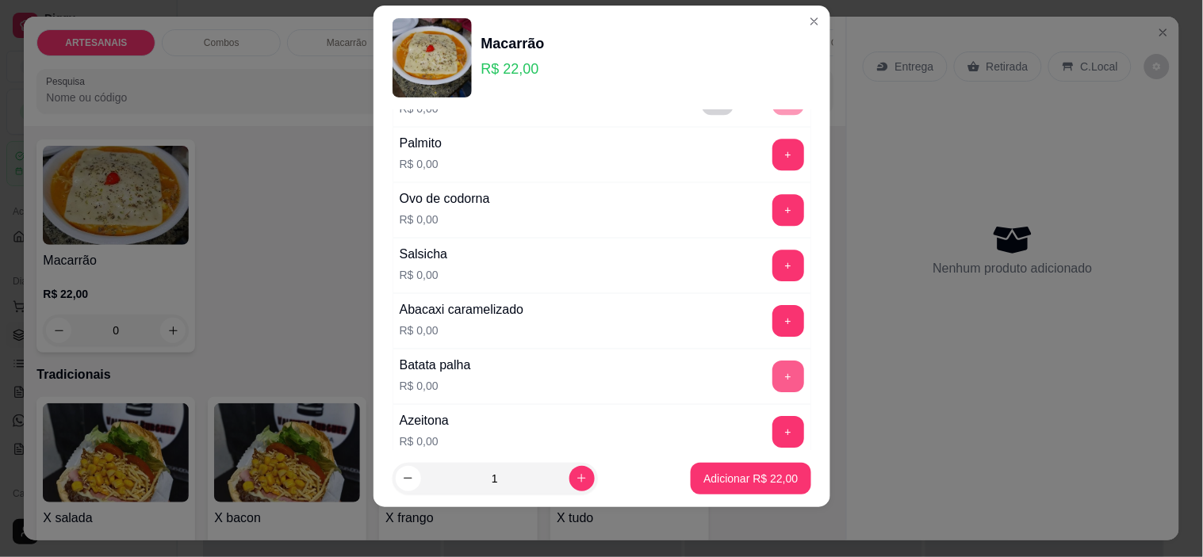
click at [772, 378] on button "+" at bounding box center [788, 377] width 32 height 32
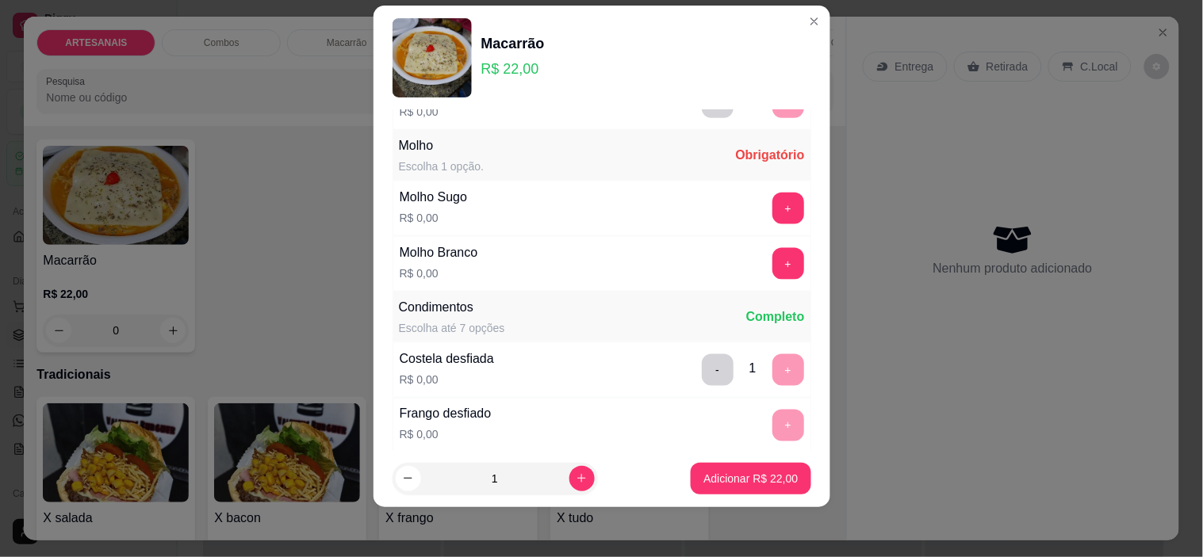
scroll to position [448, 0]
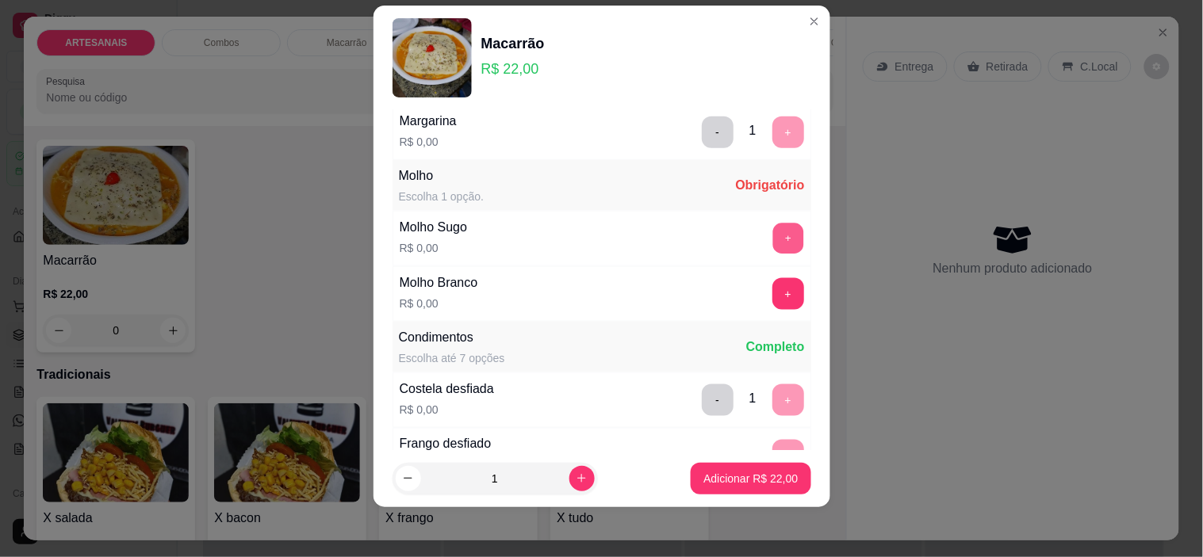
click at [772, 240] on button "+" at bounding box center [787, 239] width 31 height 31
click at [772, 288] on button "+" at bounding box center [788, 294] width 32 height 32
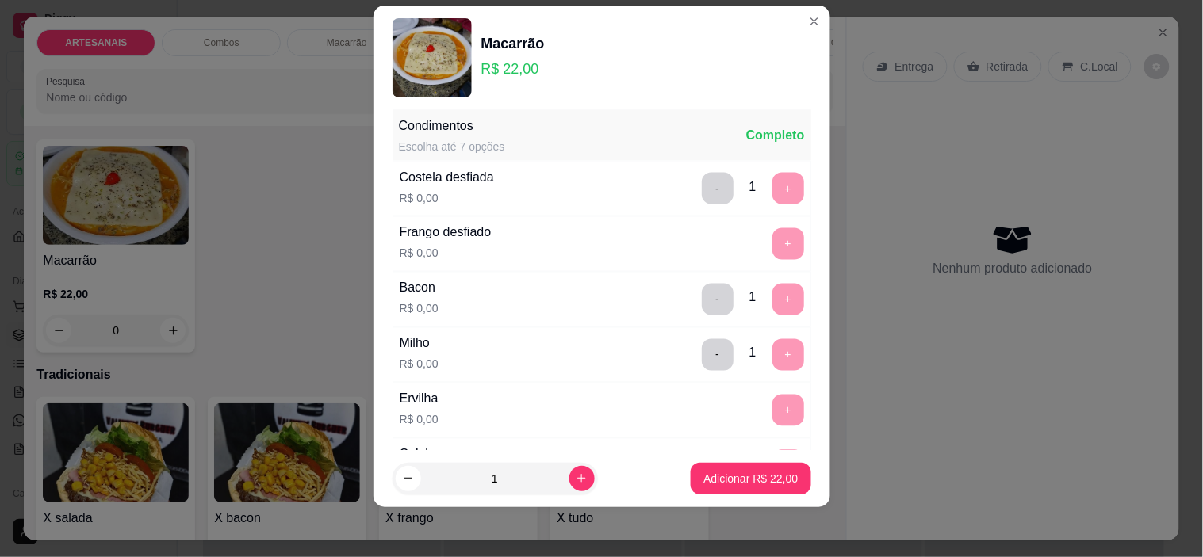
scroll to position [660, 0]
click at [740, 472] on p "Adicionar R$ 22,00" at bounding box center [750, 479] width 94 height 16
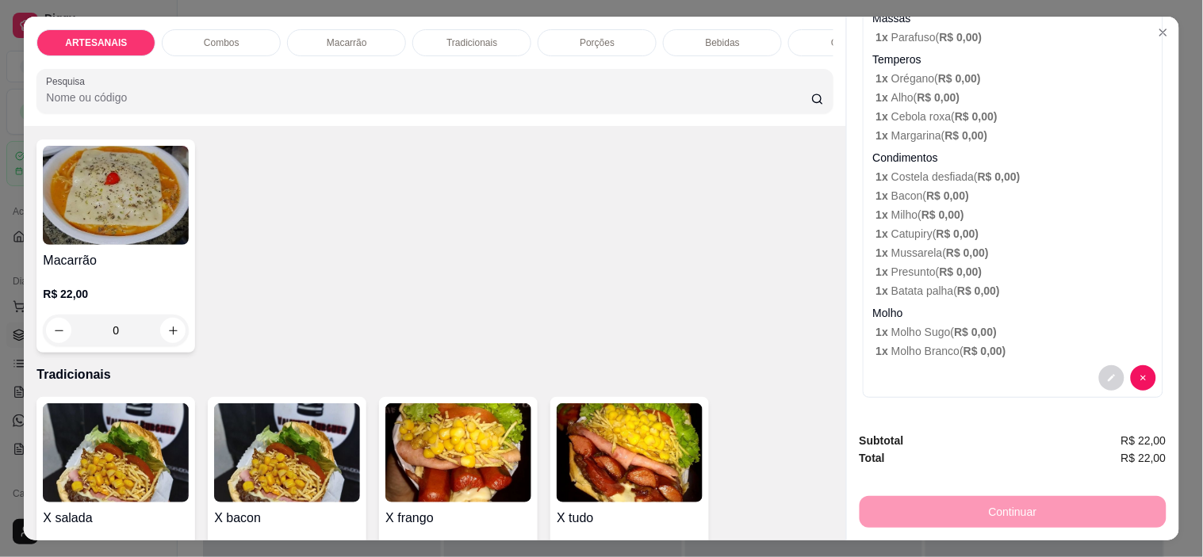
scroll to position [0, 0]
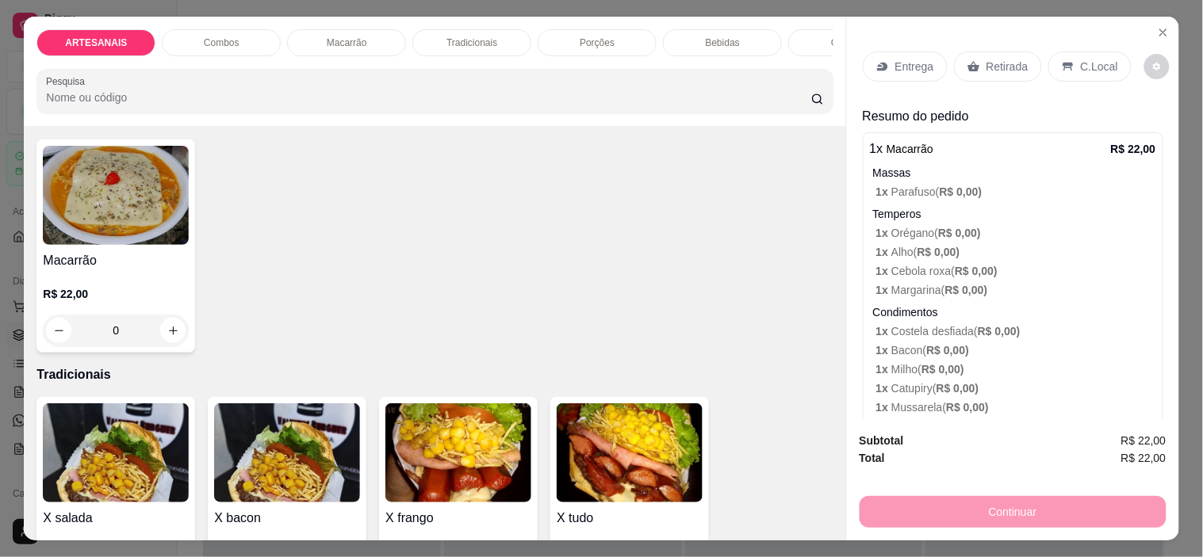
click at [913, 59] on p "Entrega" at bounding box center [914, 67] width 39 height 16
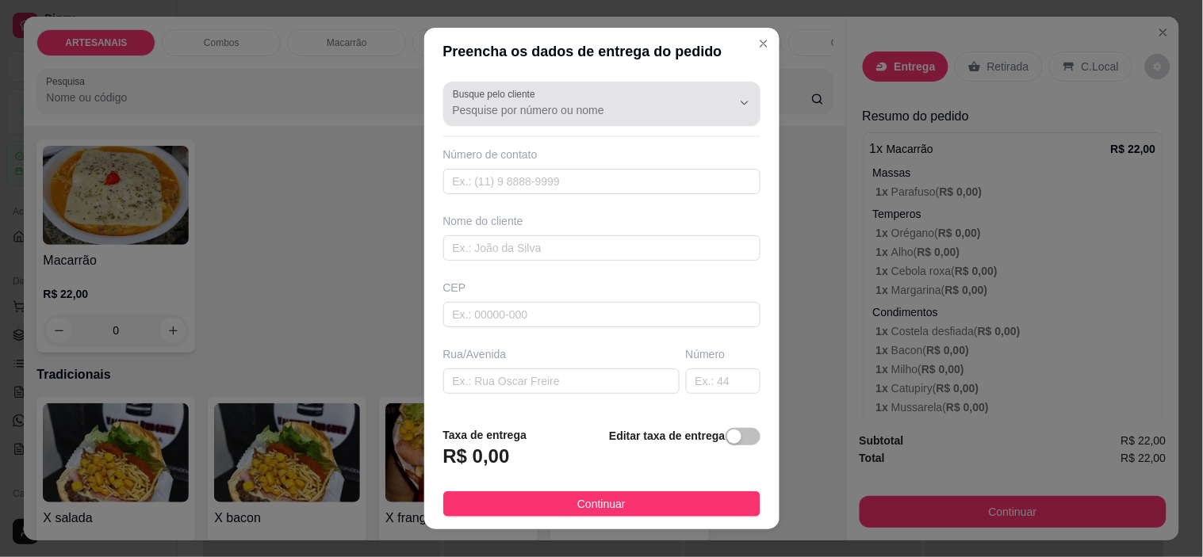
click at [626, 114] on input "Busque pelo cliente" at bounding box center [580, 110] width 254 height 16
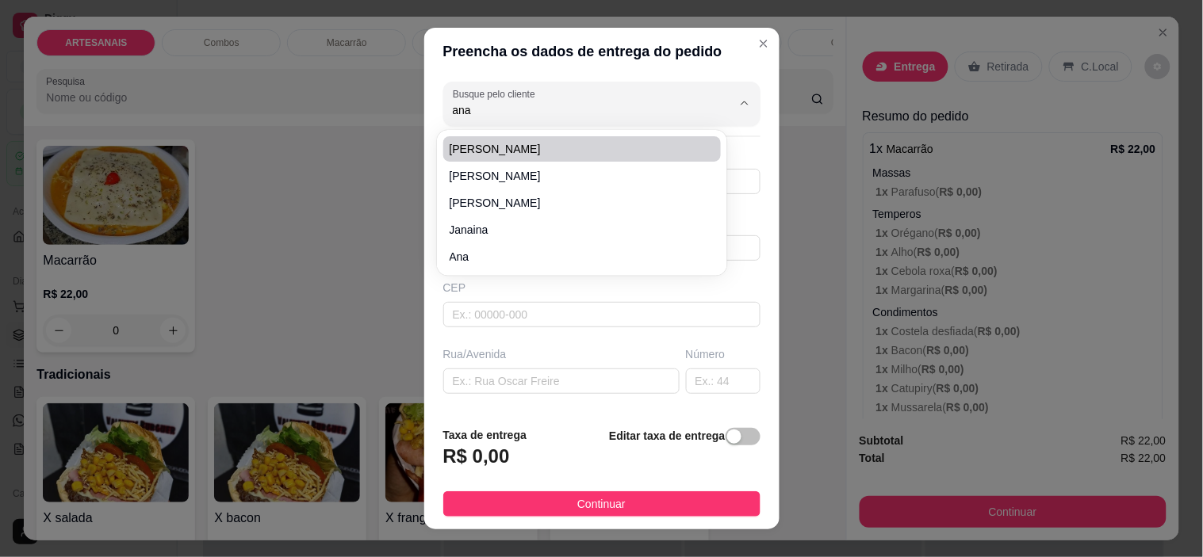
click at [603, 133] on div "[PERSON_NAME] filho [PERSON_NAME]" at bounding box center [582, 203] width 285 height 140
click at [608, 141] on span "[PERSON_NAME]" at bounding box center [574, 149] width 250 height 16
type input "[PERSON_NAME]"
type input "62982389813"
type input "[PERSON_NAME]"
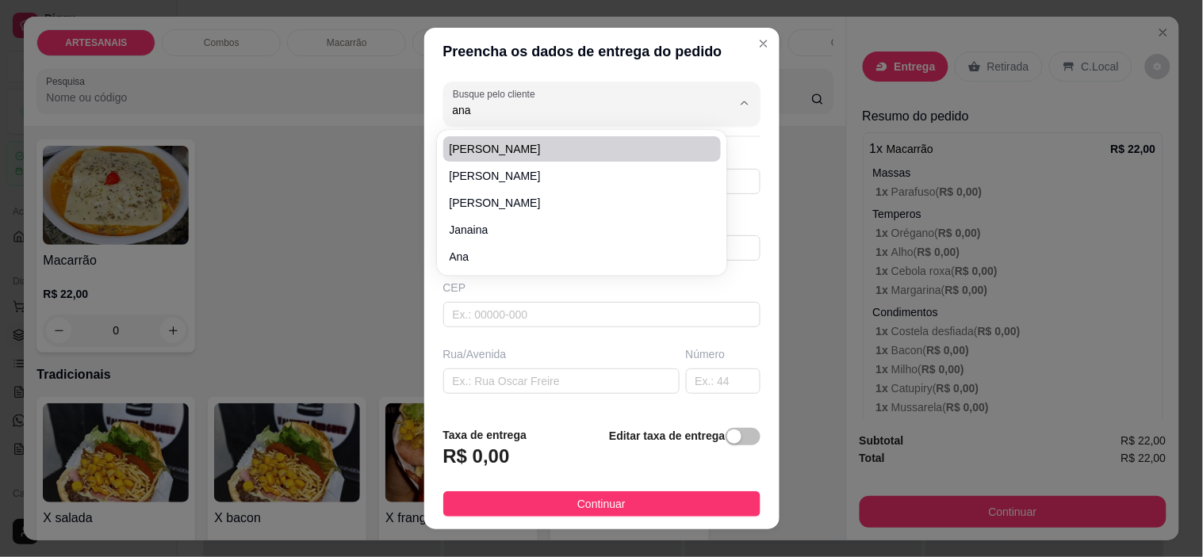
type input "Carmo do [GEOGRAPHIC_DATA]"
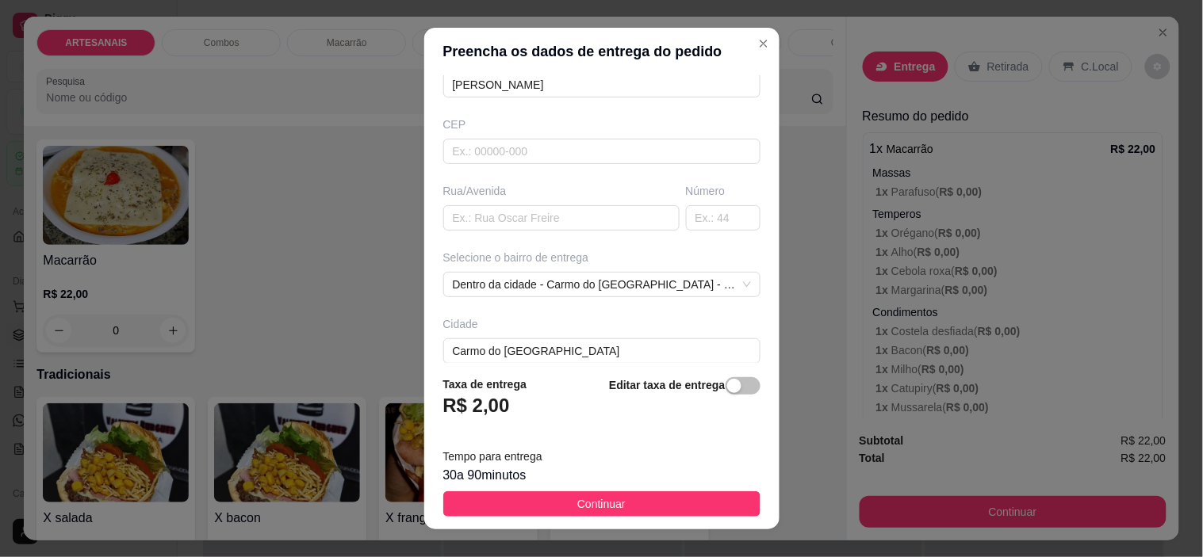
scroll to position [247, 0]
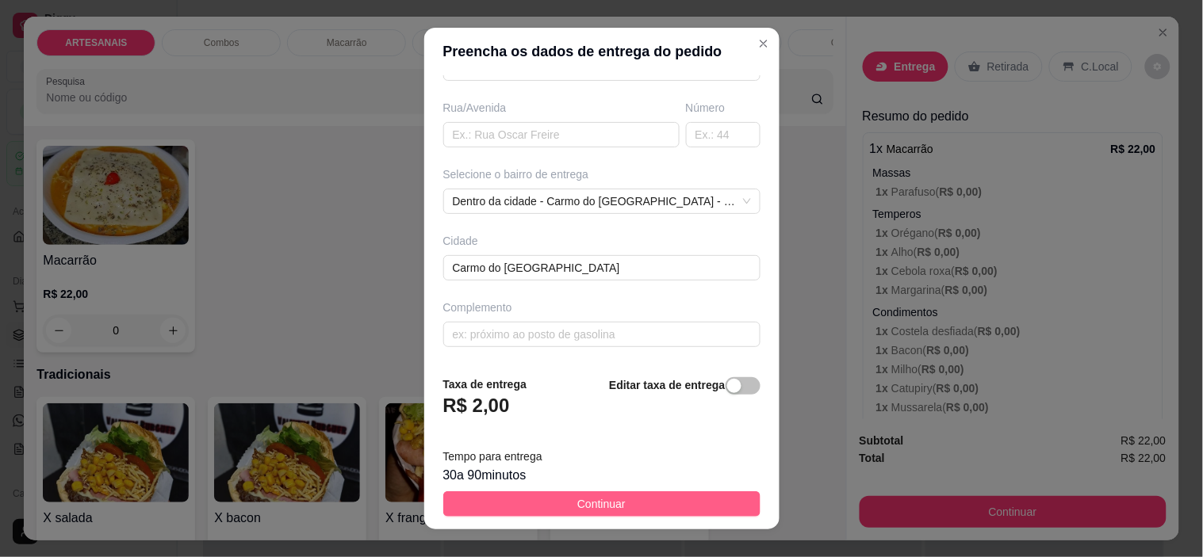
click at [645, 507] on button "Continuar" at bounding box center [601, 503] width 317 height 25
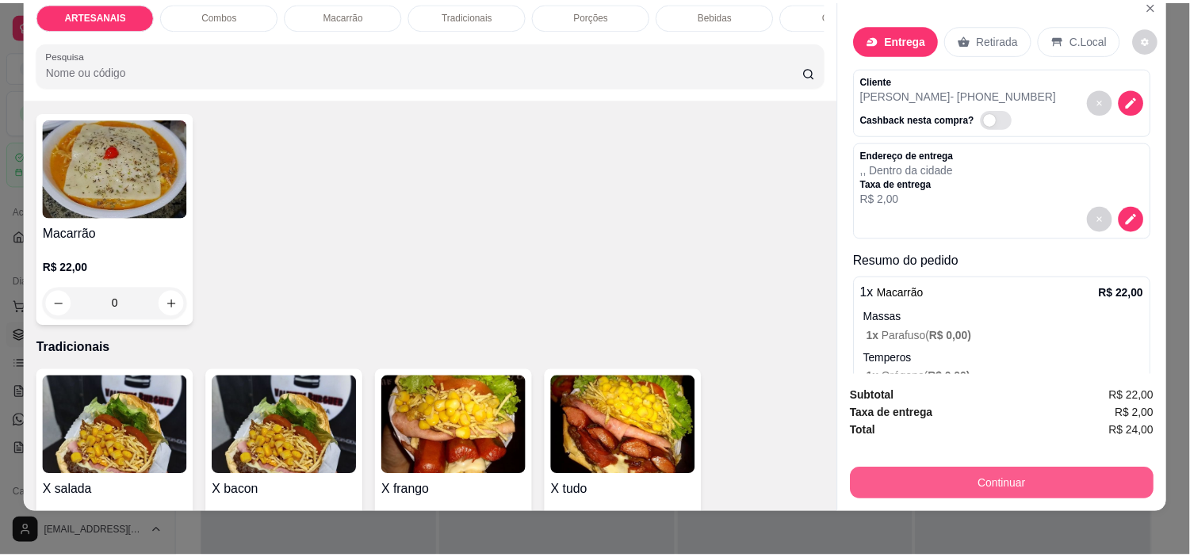
scroll to position [40, 0]
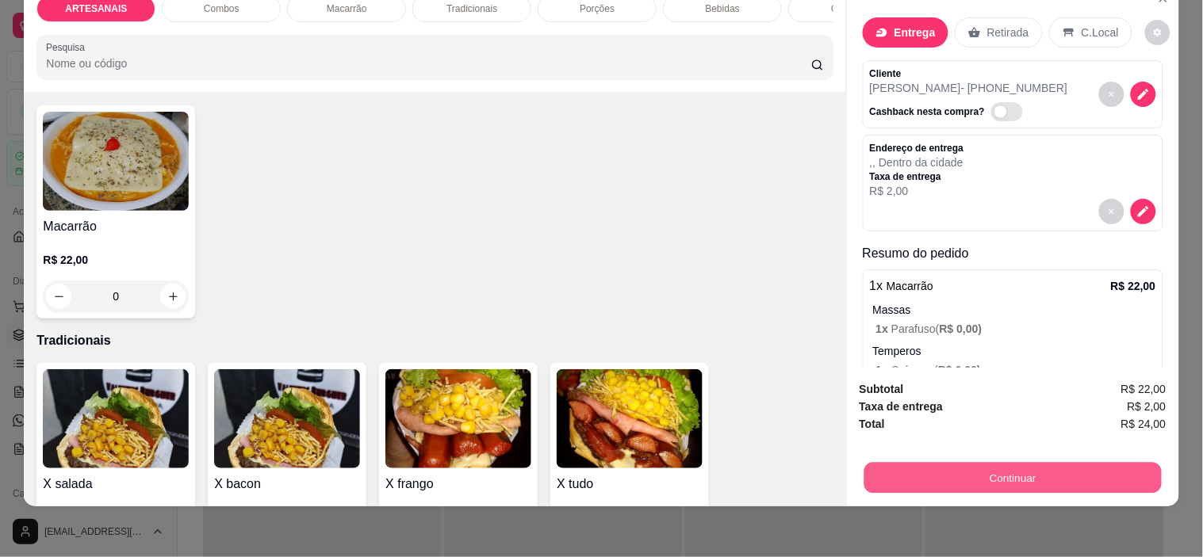
click at [970, 463] on button "Continuar" at bounding box center [1011, 478] width 297 height 31
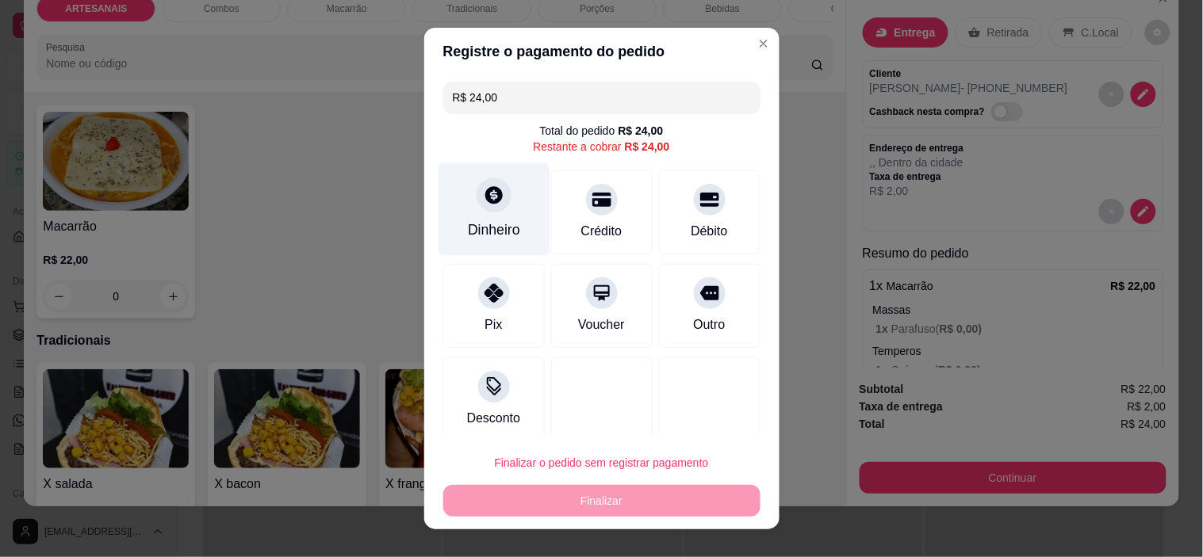
click at [503, 189] on div "Dinheiro" at bounding box center [494, 209] width 112 height 93
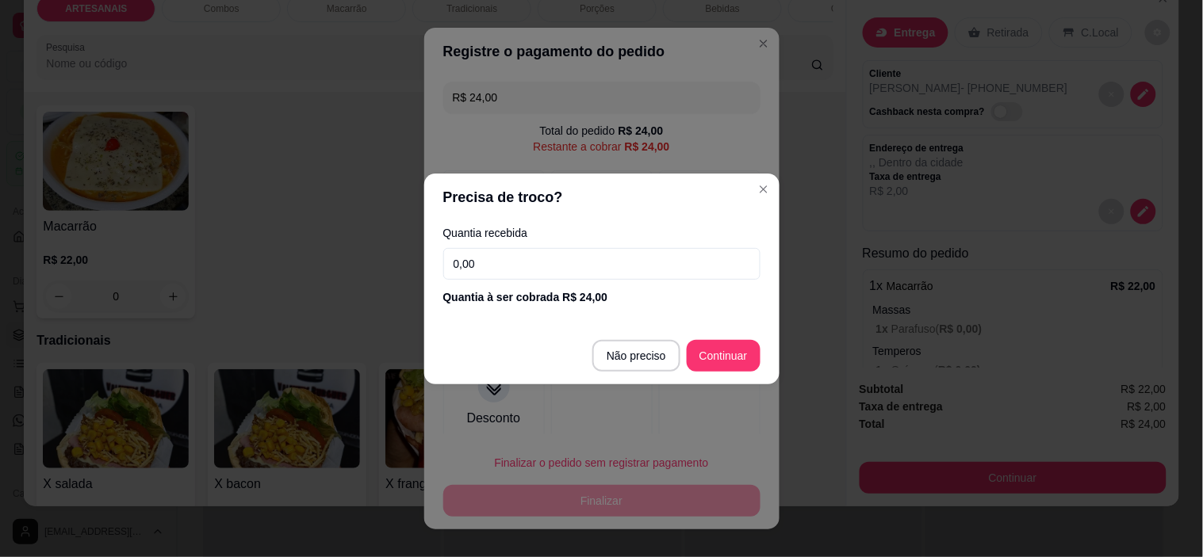
click at [518, 273] on input "0,00" at bounding box center [601, 264] width 317 height 32
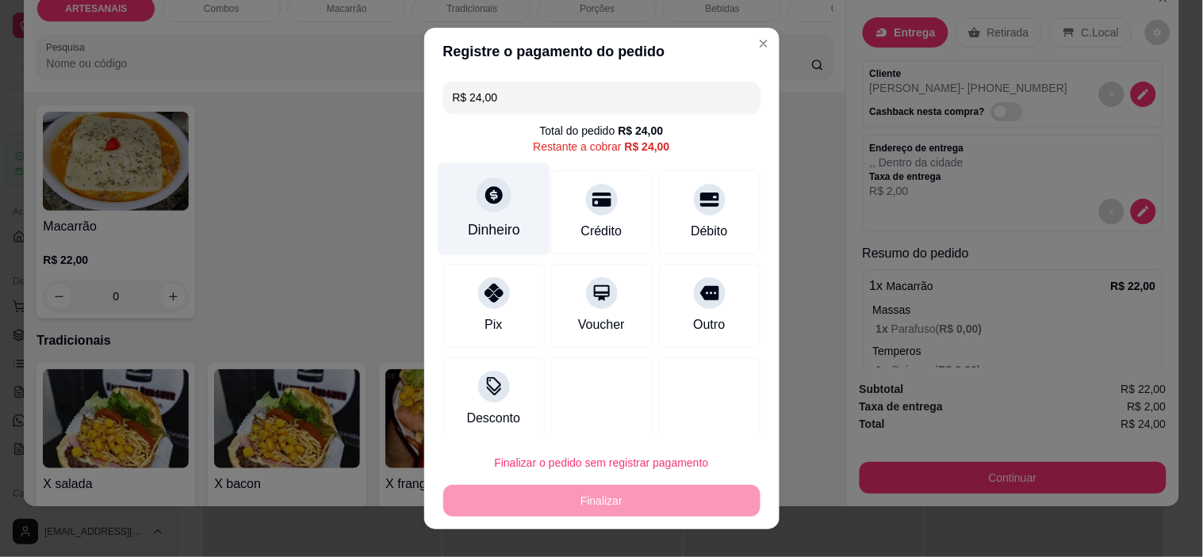
click at [488, 208] on div at bounding box center [493, 195] width 35 height 35
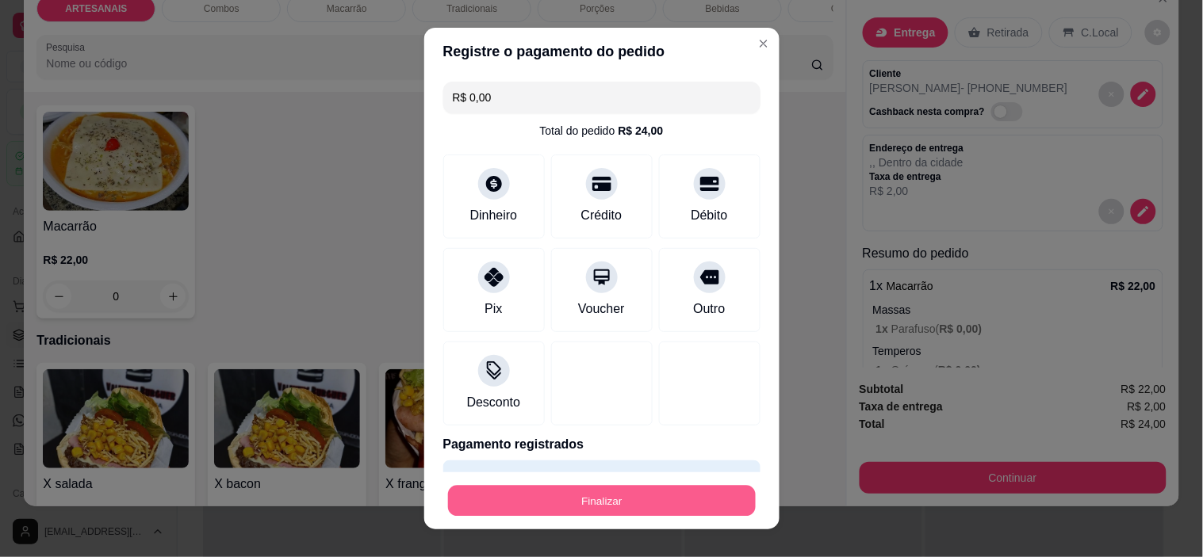
click at [652, 495] on button "Finalizar" at bounding box center [602, 500] width 308 height 31
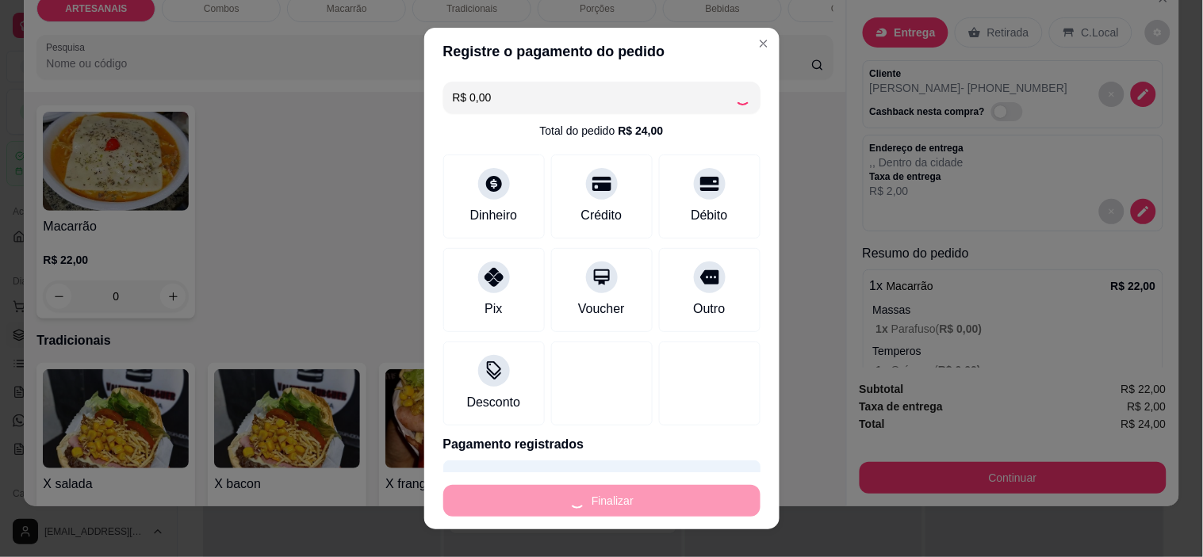
type input "-R$ 24,00"
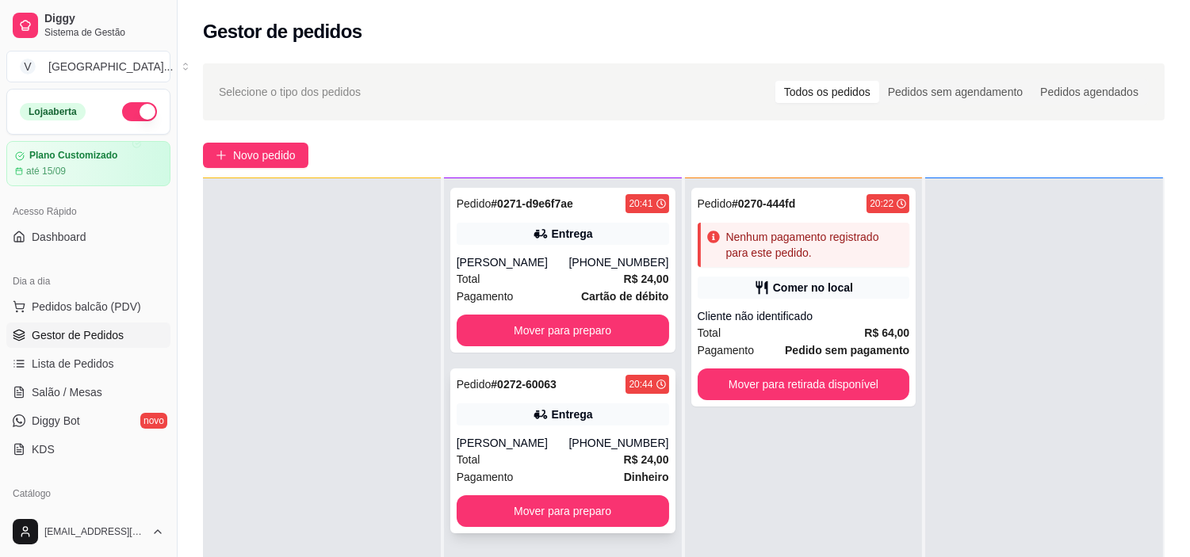
click at [485, 436] on div "[PERSON_NAME]" at bounding box center [513, 443] width 113 height 16
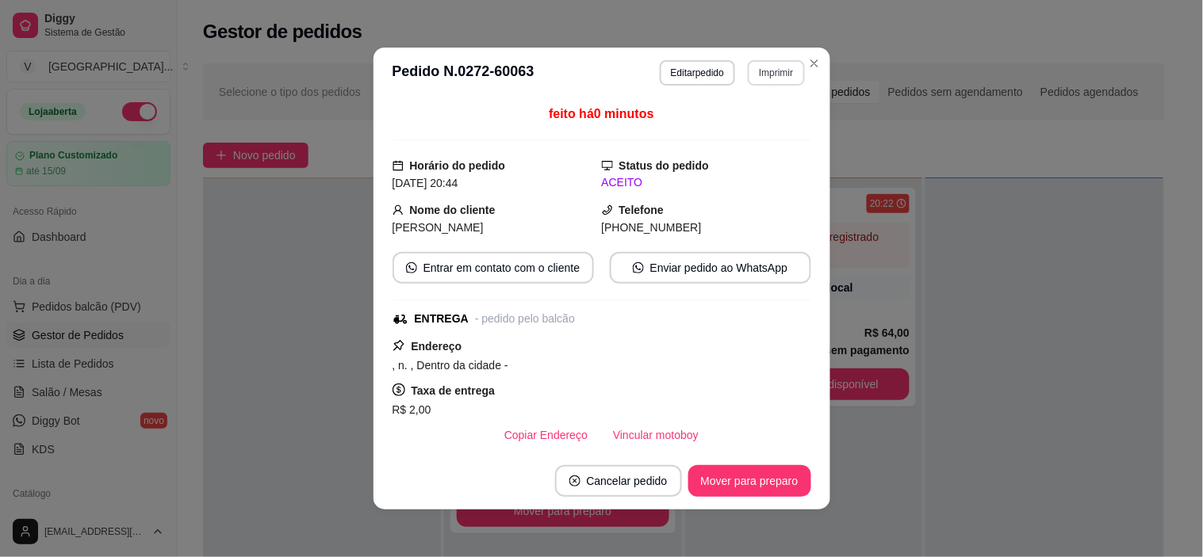
click at [778, 75] on button "Imprimir" at bounding box center [776, 72] width 56 height 25
click at [767, 132] on button "IMPRESSORA" at bounding box center [742, 129] width 115 height 25
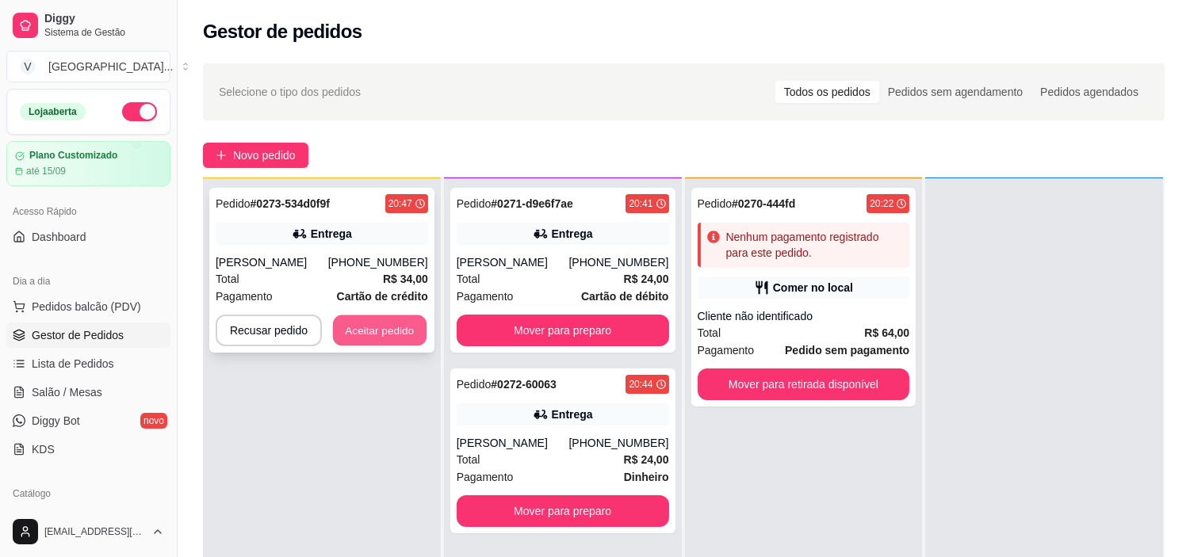
click at [374, 330] on button "Aceitar pedido" at bounding box center [380, 331] width 94 height 31
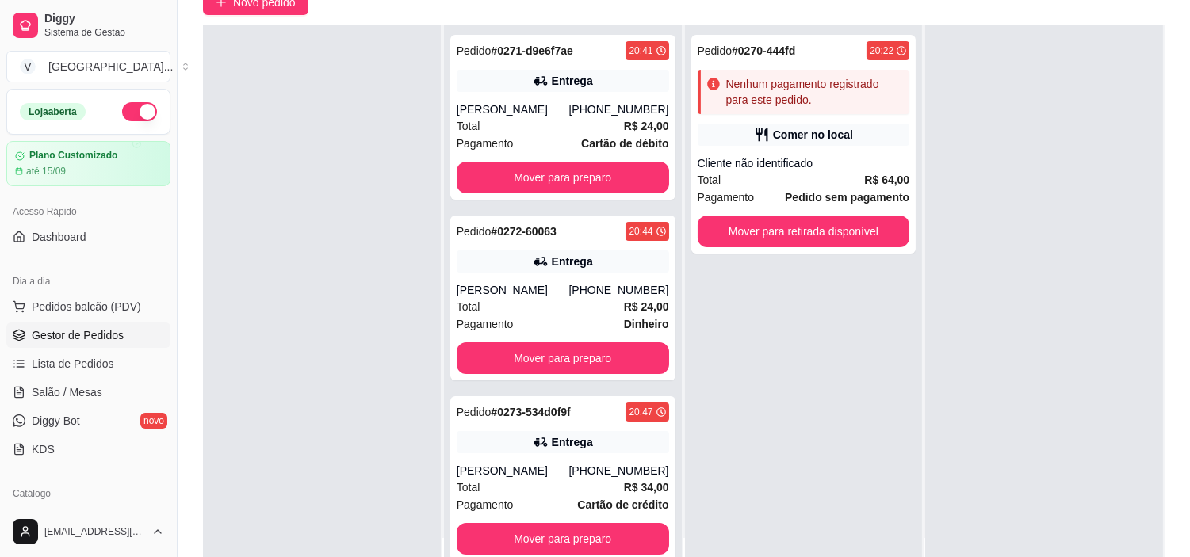
scroll to position [176, 0]
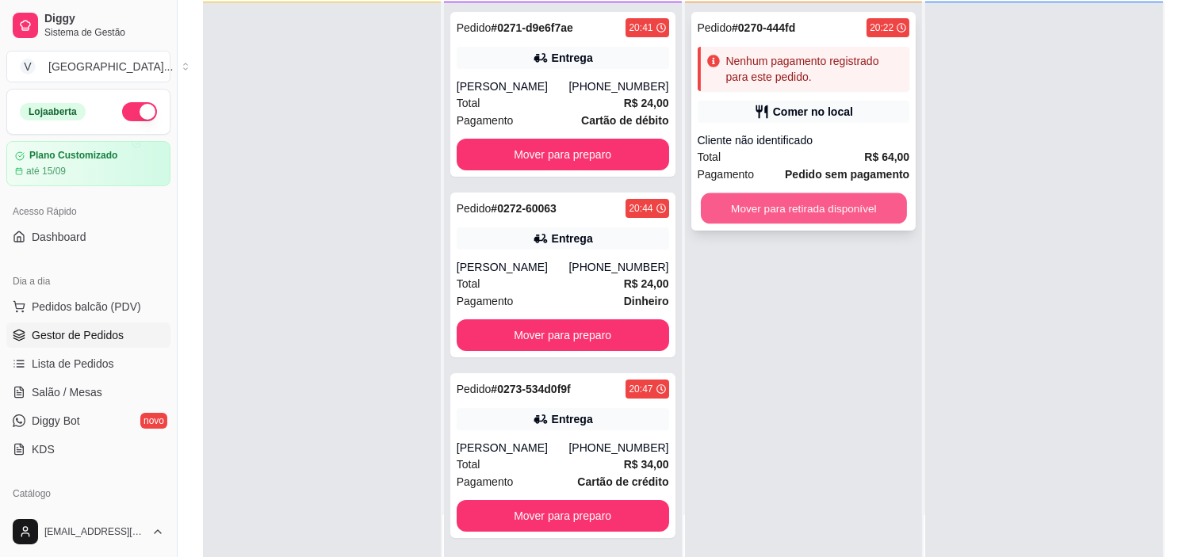
click at [842, 212] on button "Mover para retirada disponível" at bounding box center [804, 208] width 206 height 31
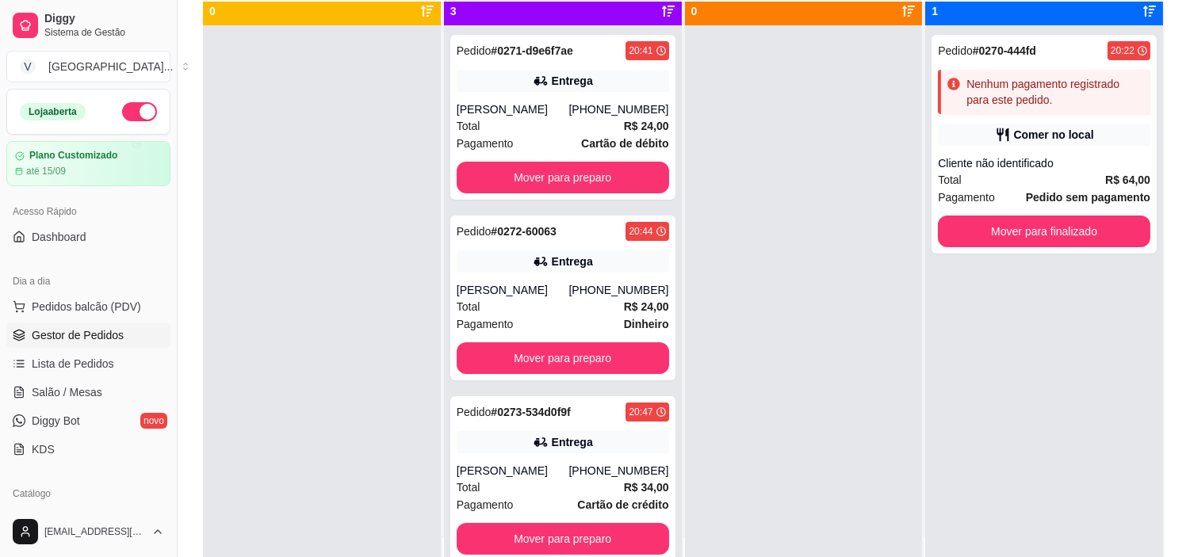
scroll to position [0, 0]
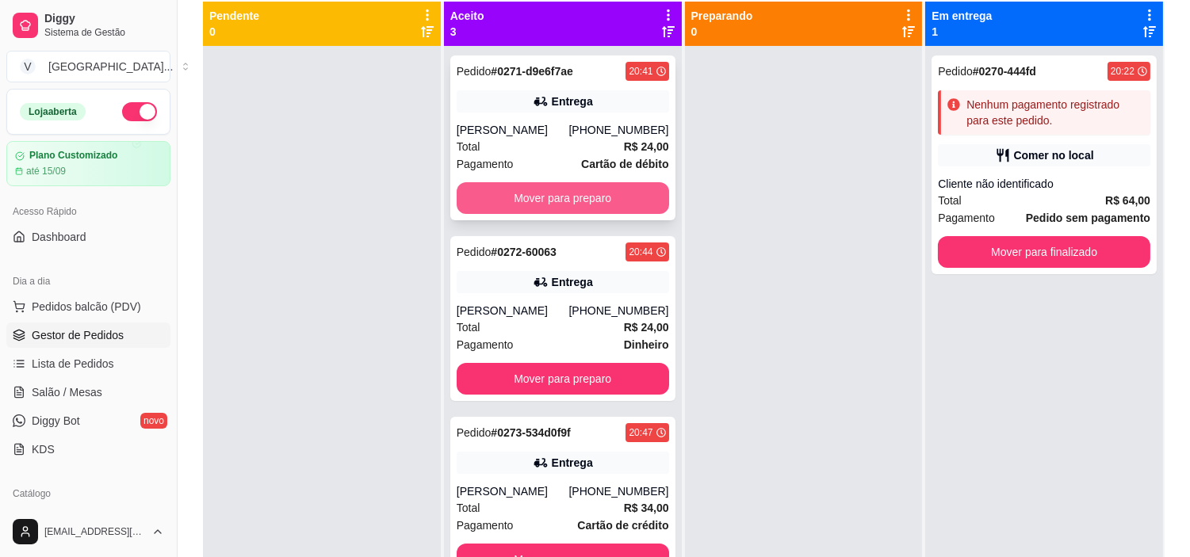
click at [555, 199] on button "Mover para preparo" at bounding box center [563, 198] width 212 height 32
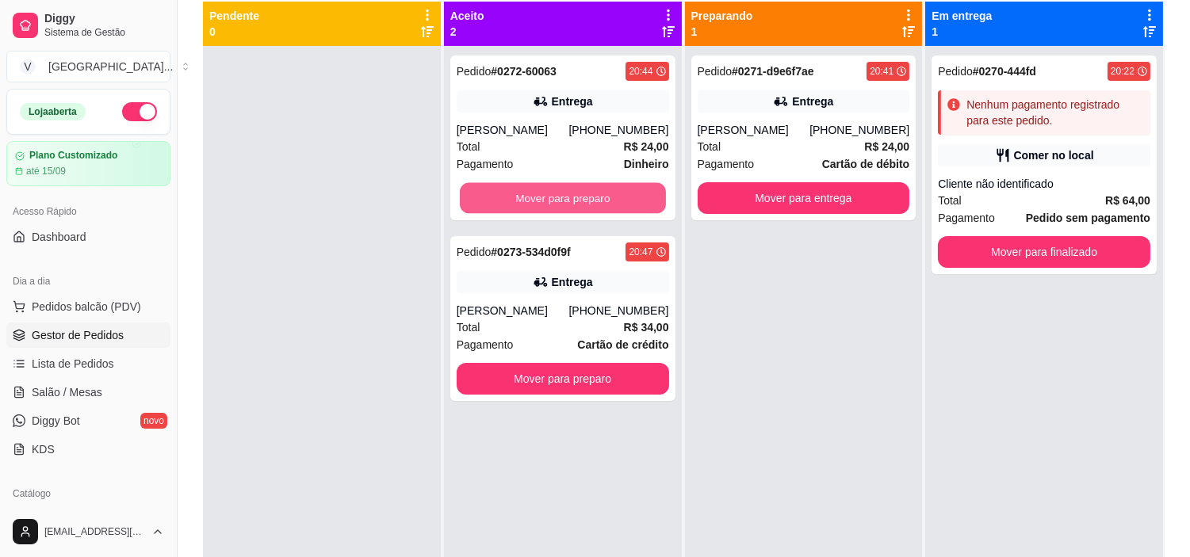
click at [555, 198] on button "Mover para preparo" at bounding box center [563, 198] width 206 height 31
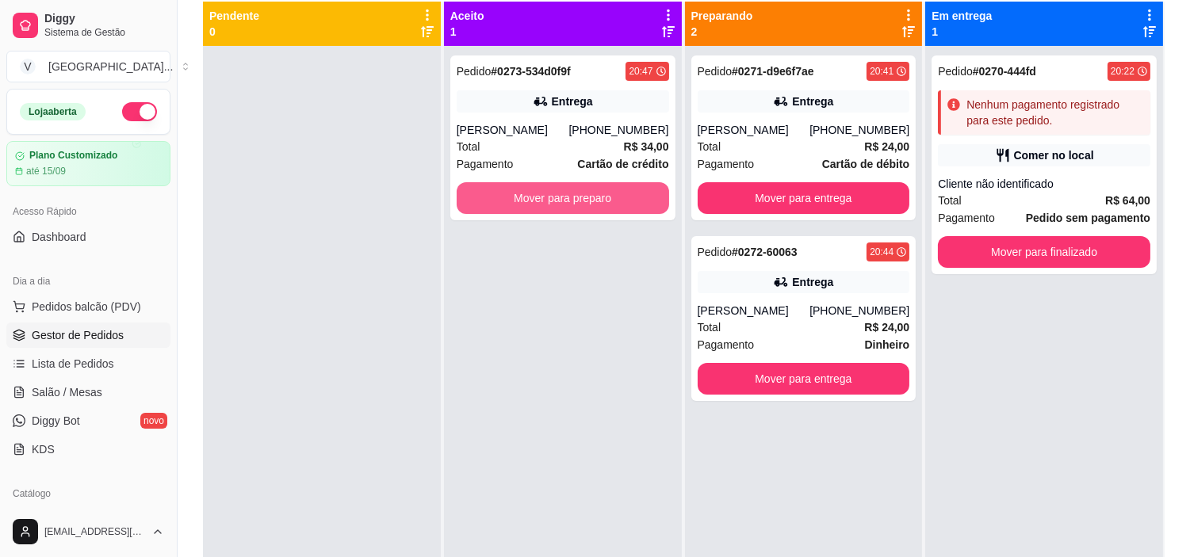
click at [555, 197] on button "Mover para preparo" at bounding box center [563, 198] width 212 height 32
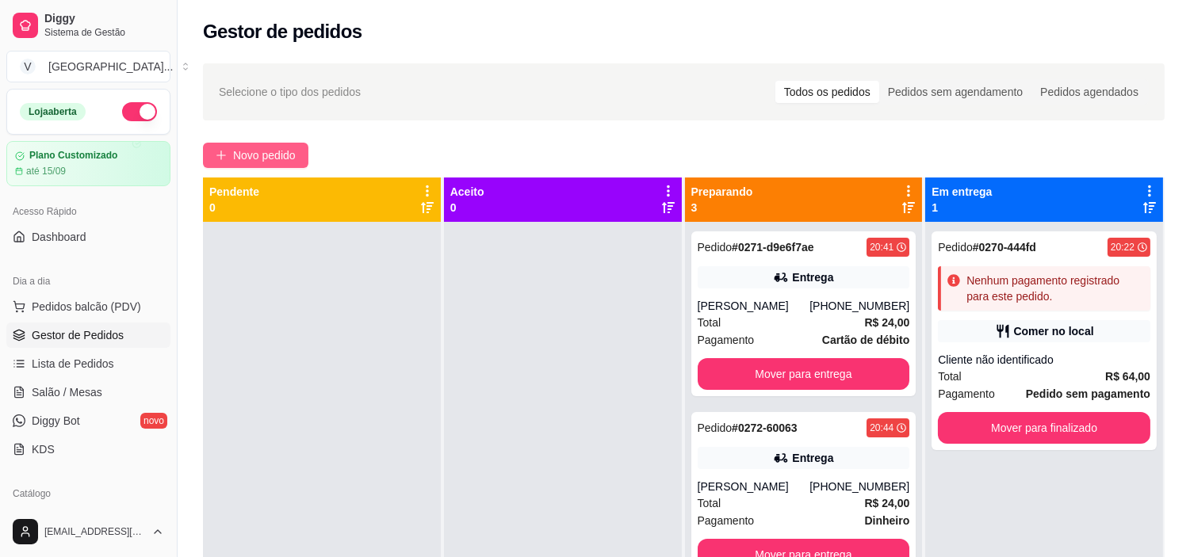
click at [275, 152] on span "Novo pedido" at bounding box center [264, 155] width 63 height 17
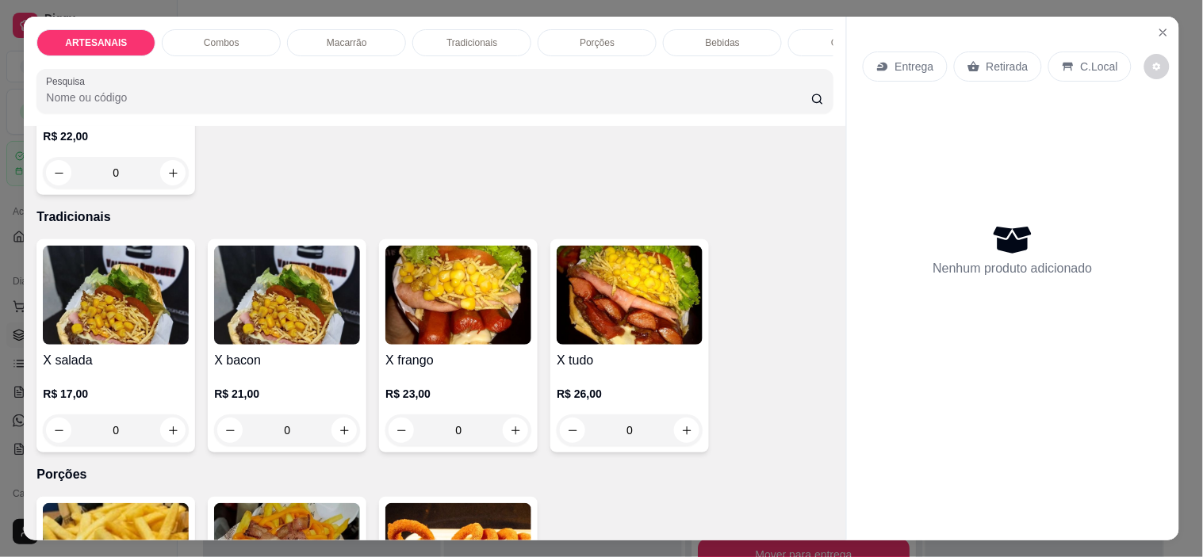
scroll to position [1233, 0]
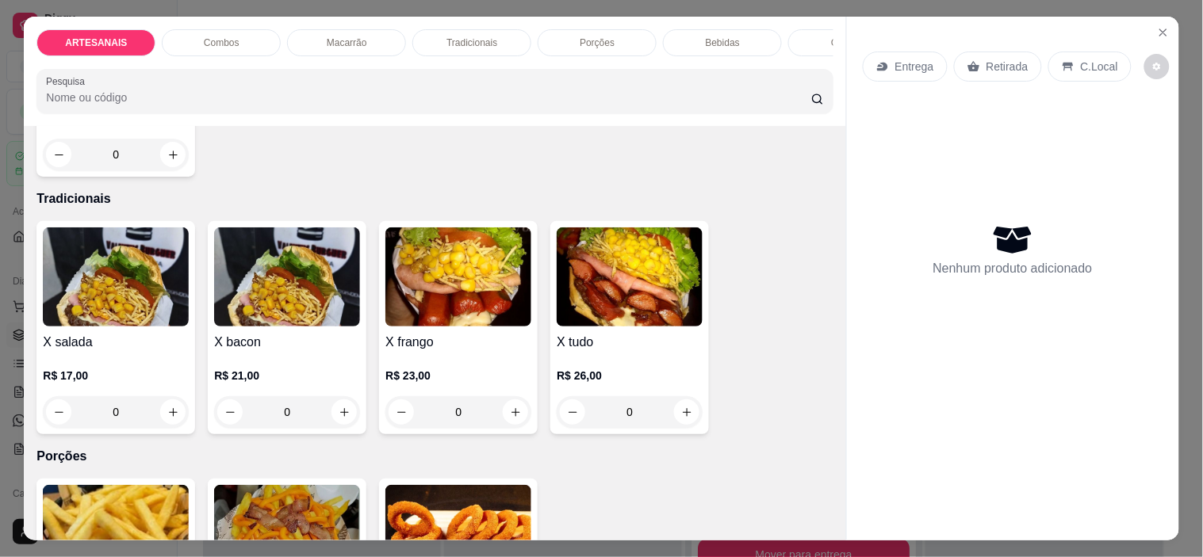
click at [164, 422] on div "0" at bounding box center [116, 412] width 146 height 32
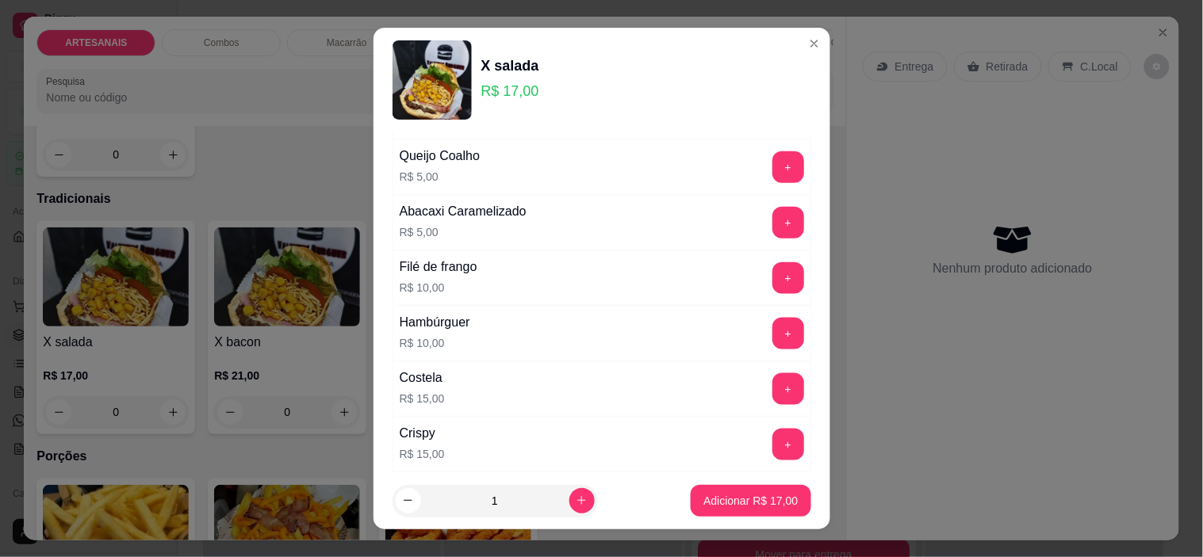
scroll to position [723, 0]
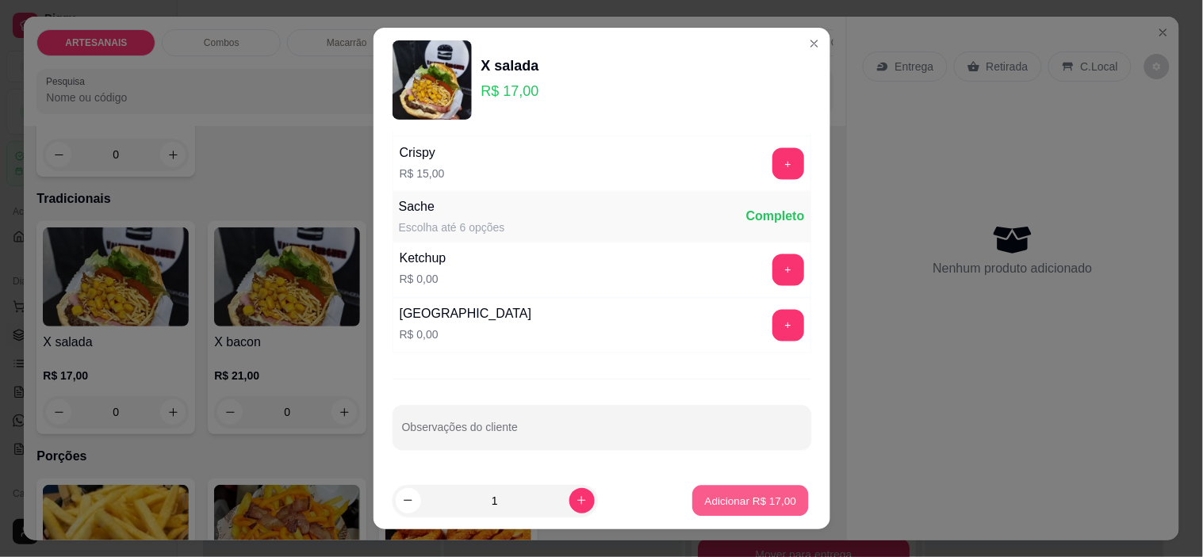
click at [713, 506] on p "Adicionar R$ 17,00" at bounding box center [751, 500] width 92 height 15
type input "1"
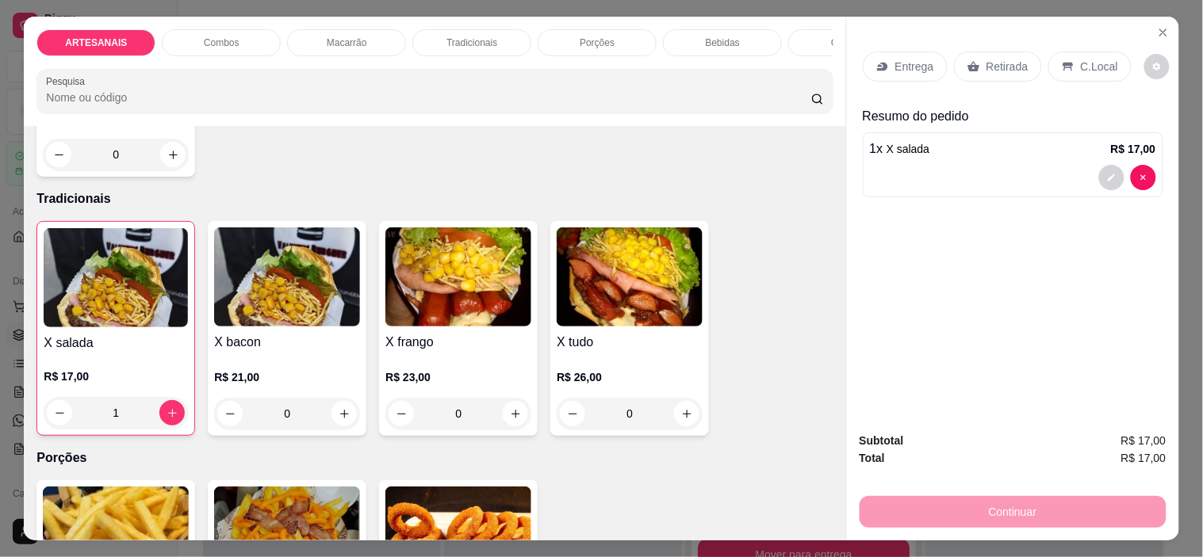
click at [905, 59] on p "Entrega" at bounding box center [914, 67] width 39 height 16
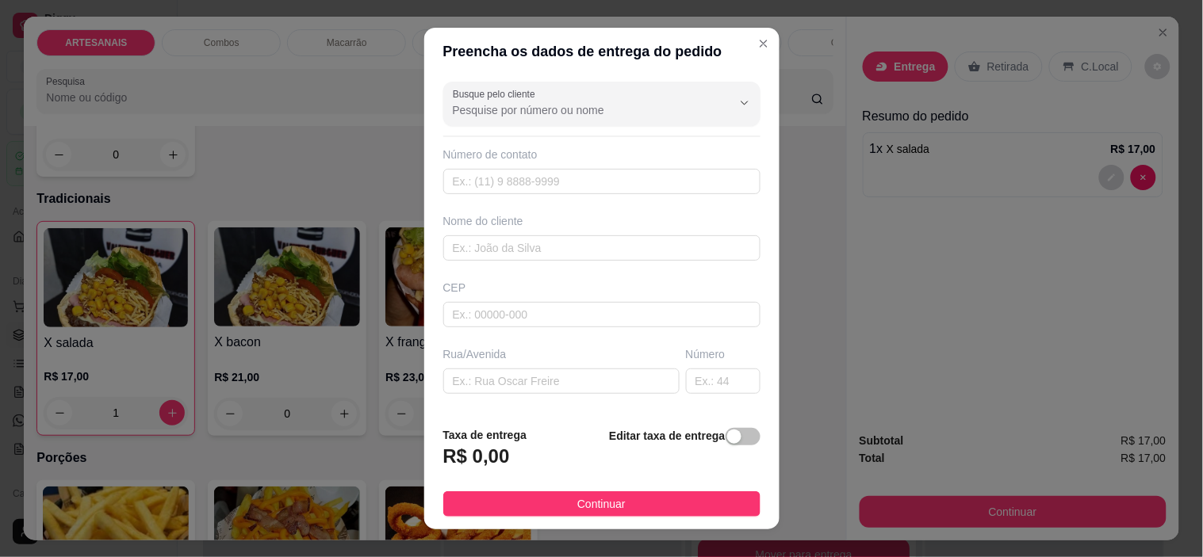
click at [526, 195] on div "Busque pelo cliente Número de contato Nome do cliente CEP Rua/[GEOGRAPHIC_DATA]…" at bounding box center [601, 244] width 355 height 338
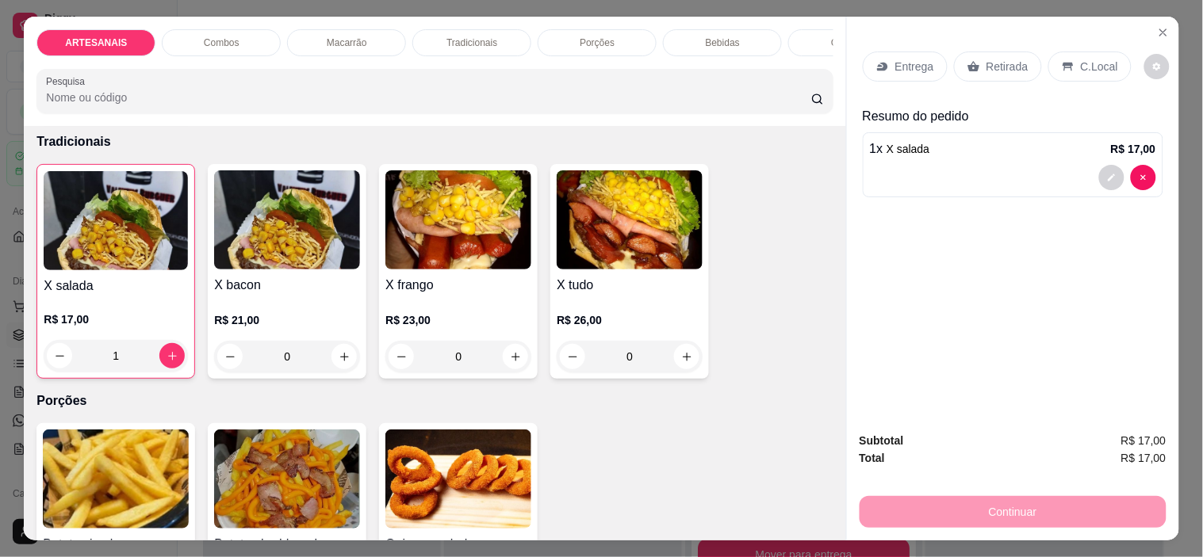
scroll to position [1321, 0]
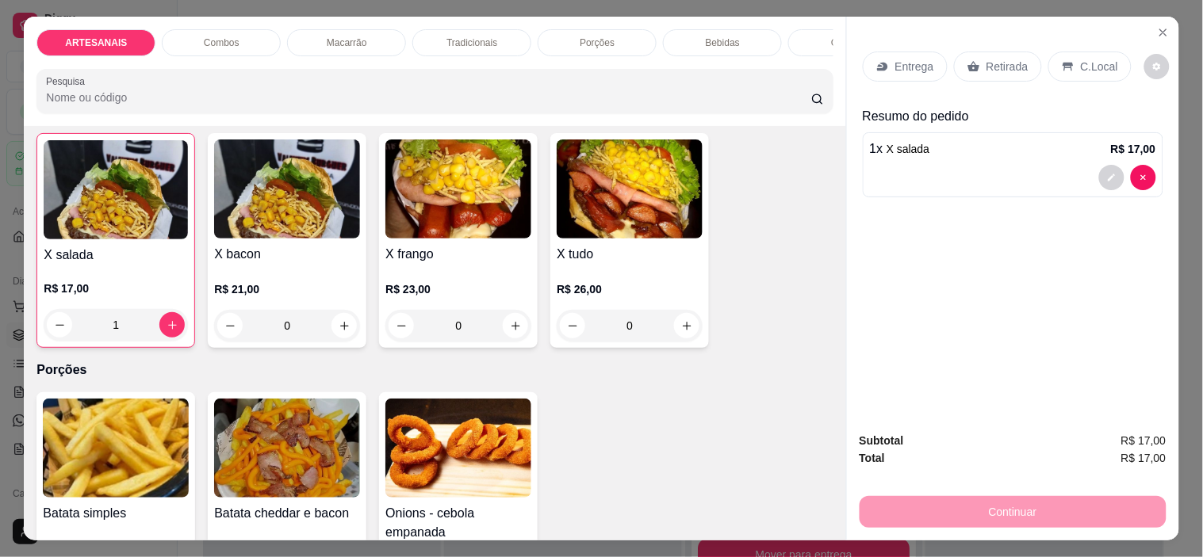
click at [680, 326] on div "0" at bounding box center [629, 326] width 146 height 32
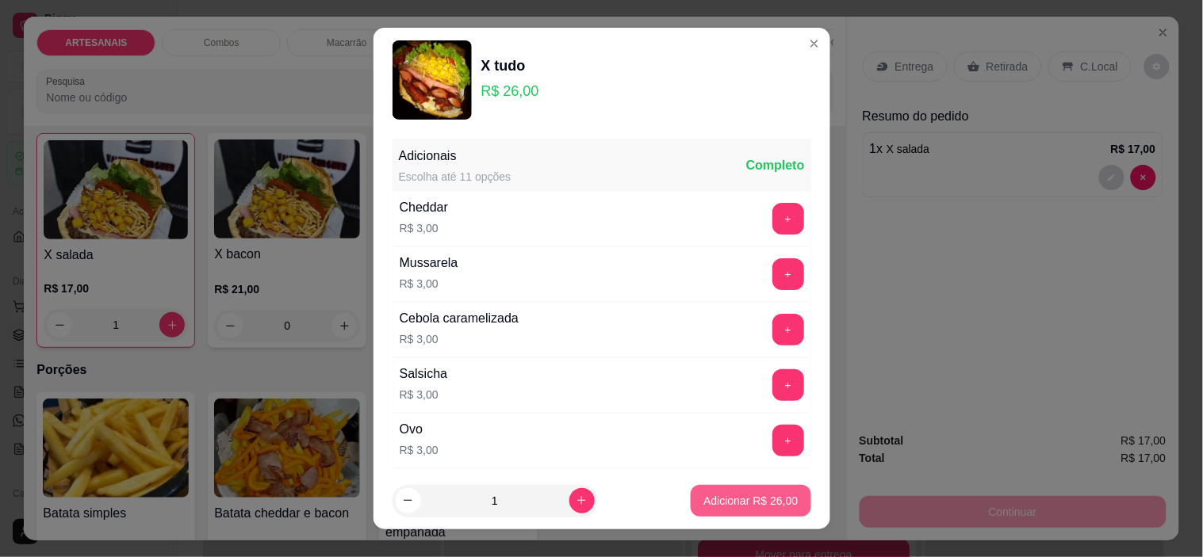
click at [740, 500] on p "Adicionar R$ 26,00" at bounding box center [750, 501] width 94 height 16
type input "1"
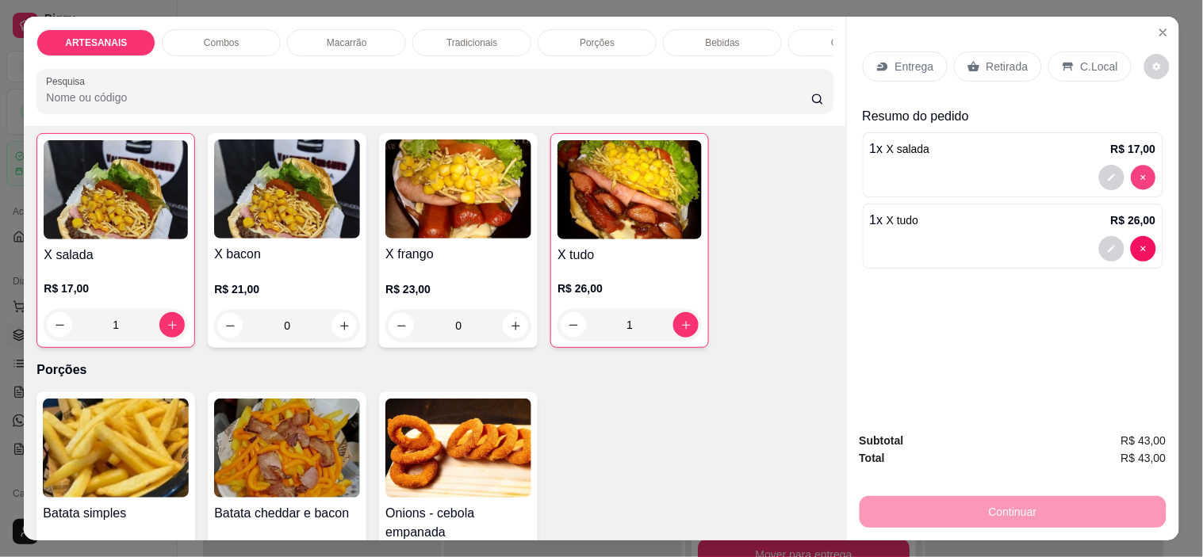
type input "0"
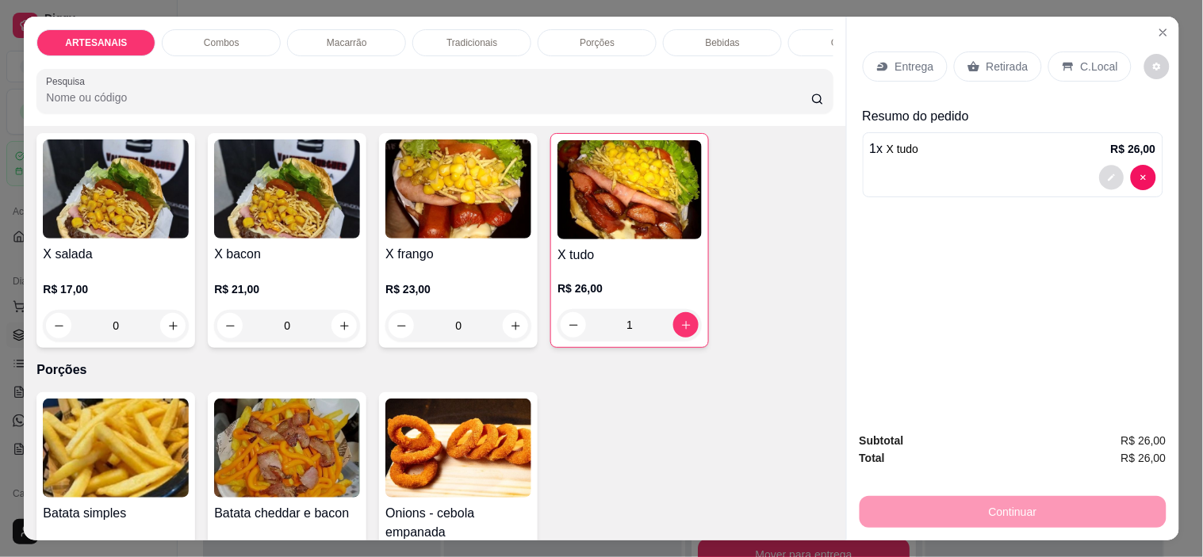
click at [1107, 173] on icon "decrease-product-quantity" at bounding box center [1112, 178] width 10 height 10
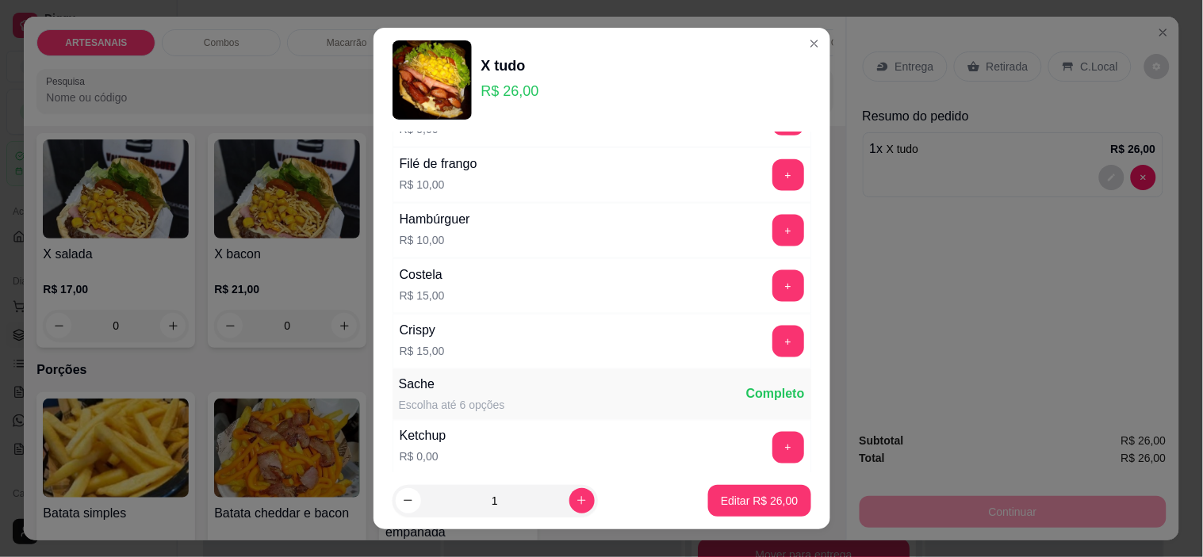
scroll to position [723, 0]
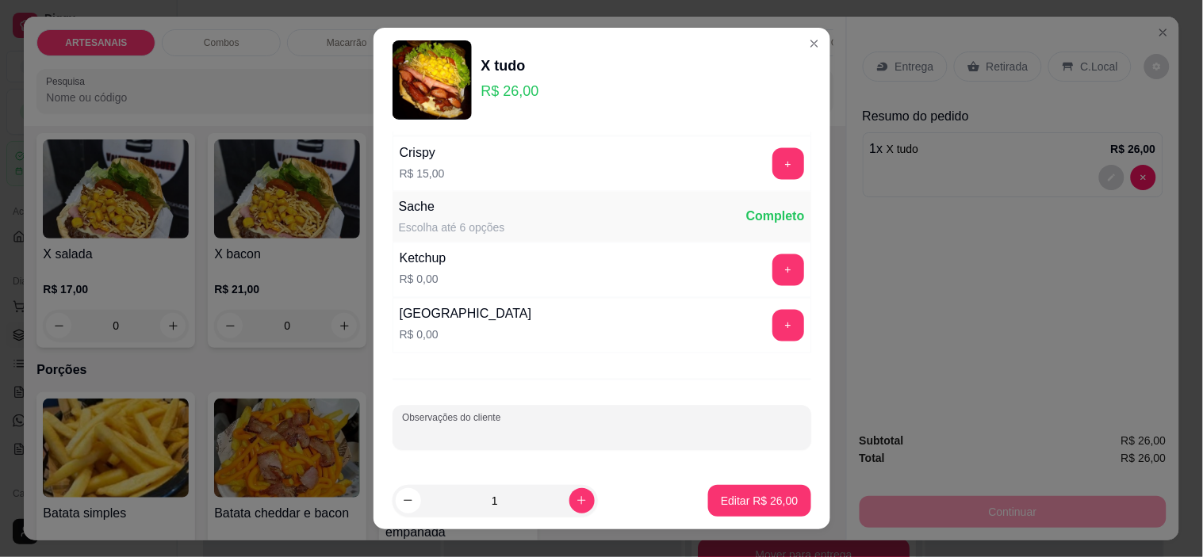
click at [595, 430] on input "Observações do cliente" at bounding box center [602, 434] width 400 height 16
type input "- musarella"
click at [771, 507] on p "Editar R$ 26,00" at bounding box center [759, 501] width 77 height 16
type input "0"
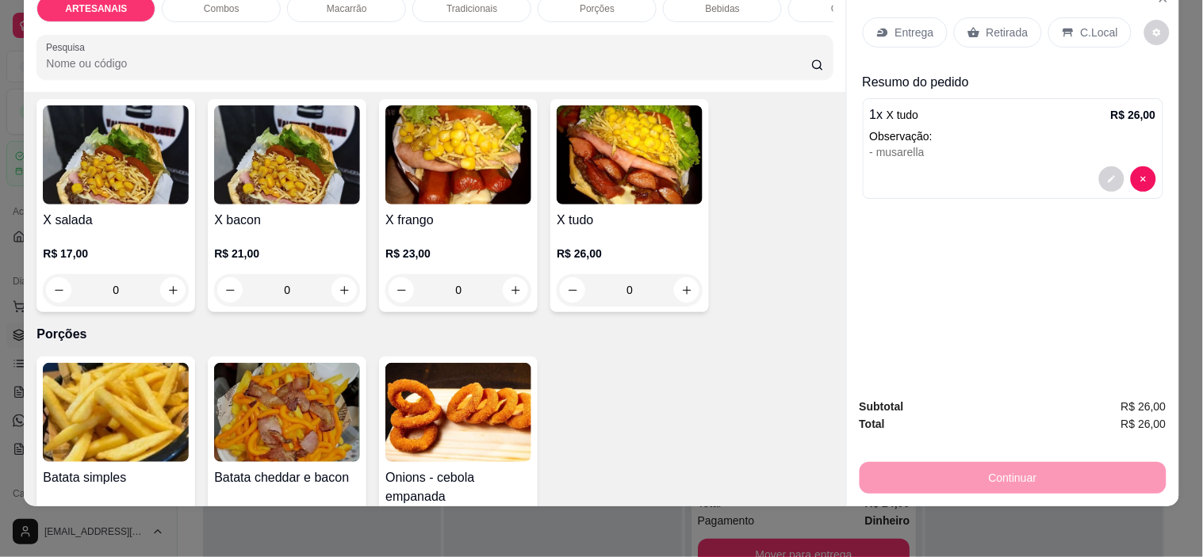
scroll to position [0, 0]
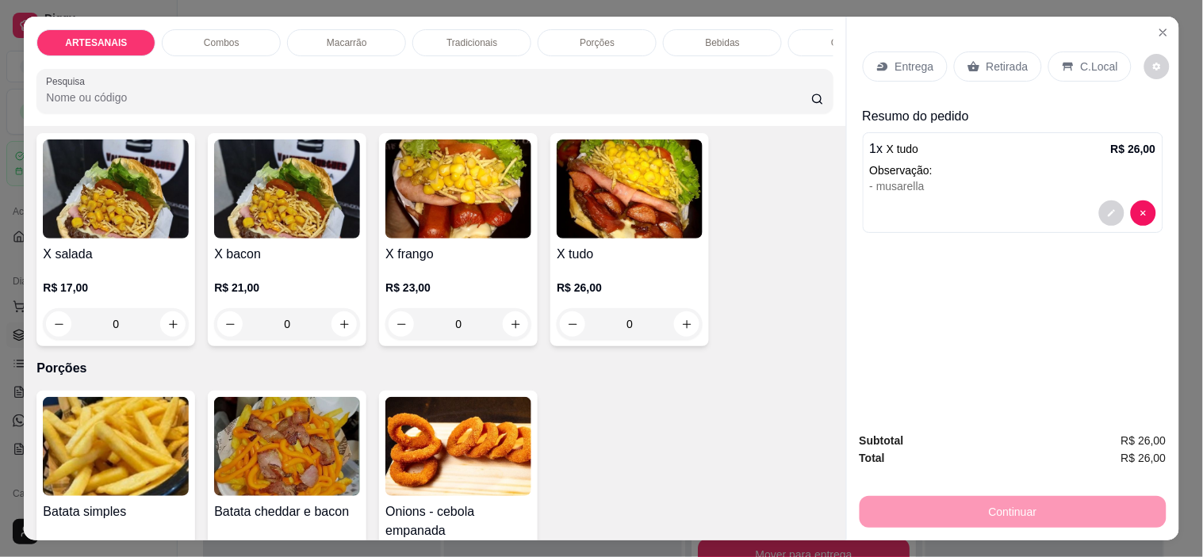
click at [926, 66] on div "Entrega" at bounding box center [904, 67] width 85 height 30
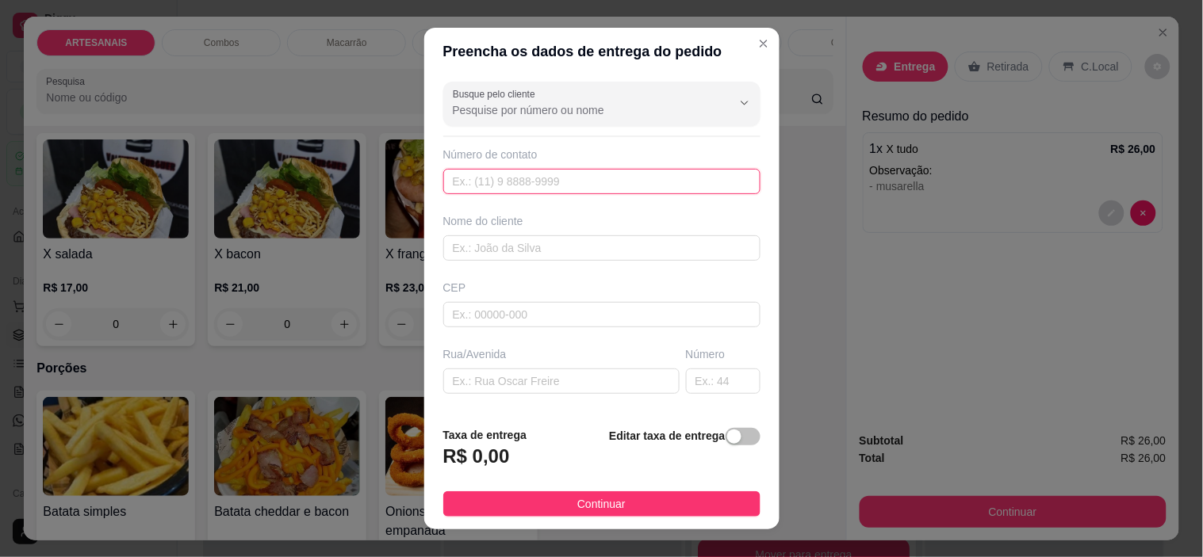
click at [584, 178] on input "text" at bounding box center [601, 181] width 317 height 25
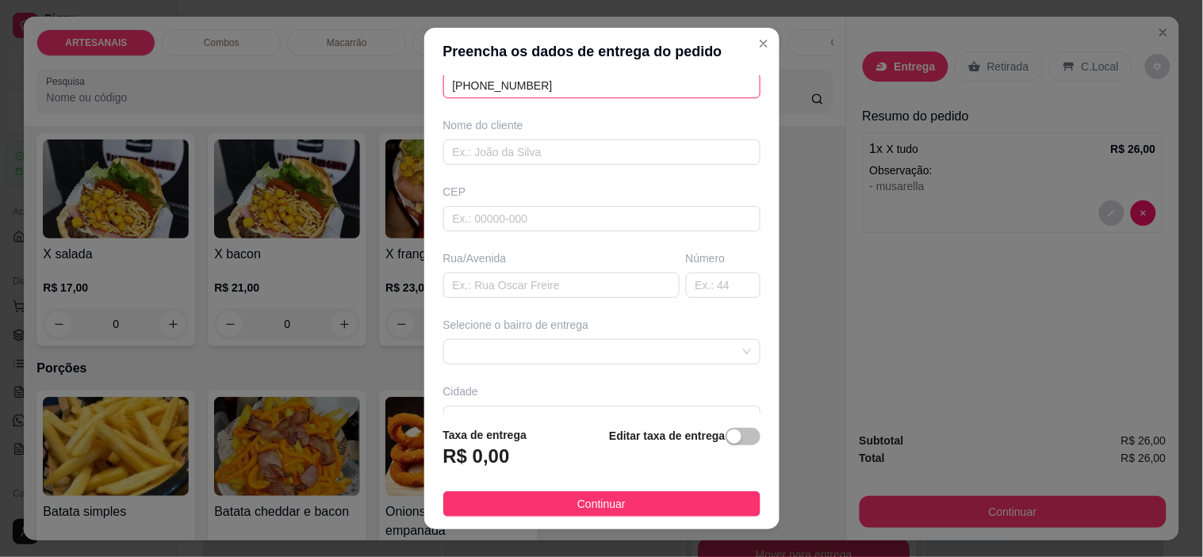
scroll to position [196, 0]
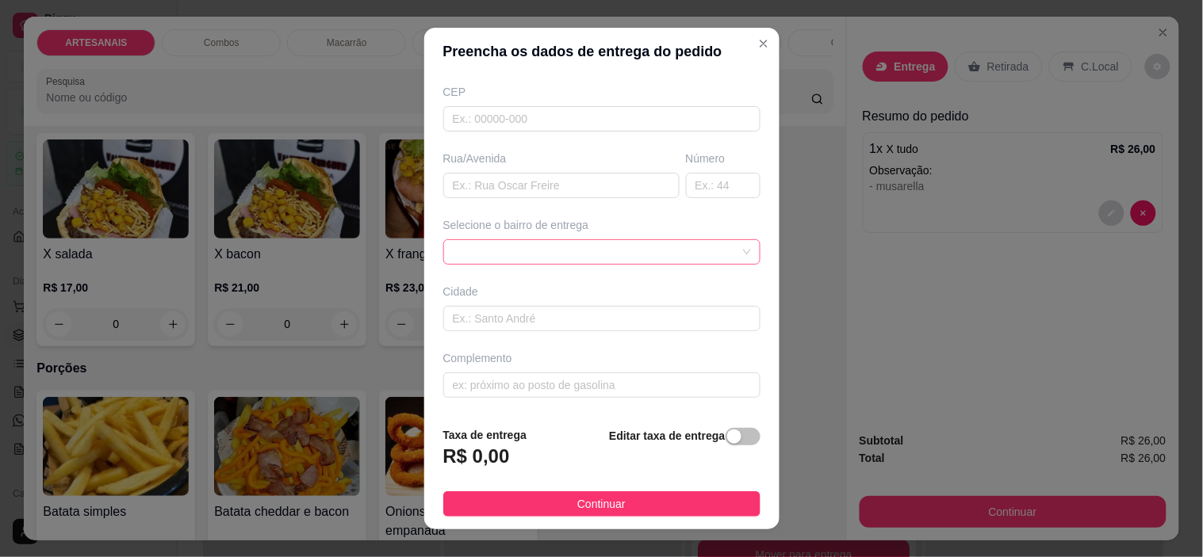
click at [656, 255] on span at bounding box center [602, 252] width 298 height 24
type input "[PHONE_NUMBER]"
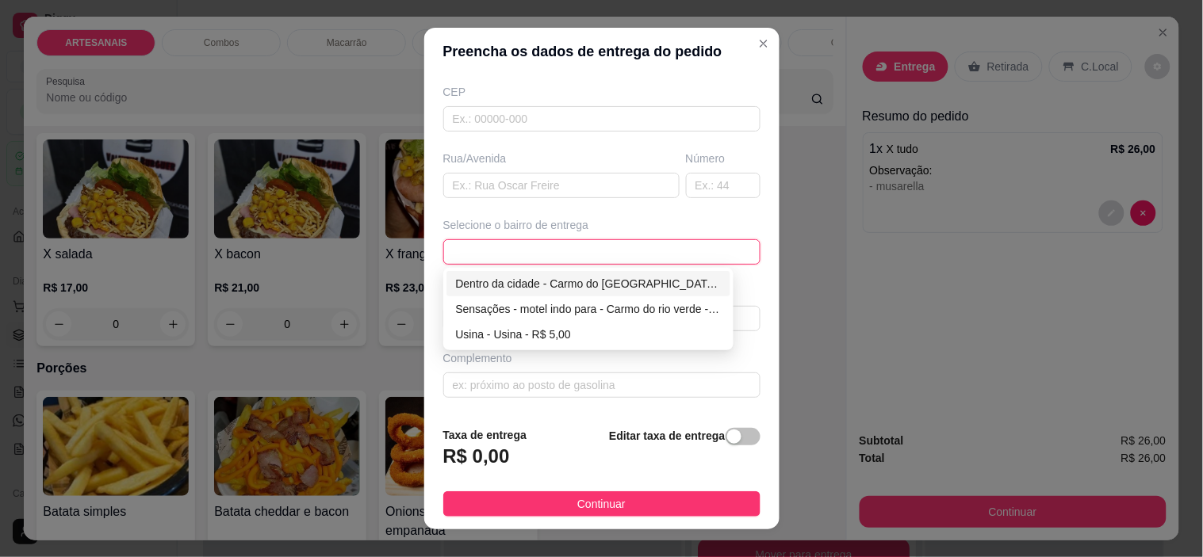
click at [620, 287] on div "Dentro da cidade - Carmo do [GEOGRAPHIC_DATA] - R$ 2,00" at bounding box center [589, 283] width 266 height 17
type input "Carmo do [GEOGRAPHIC_DATA]"
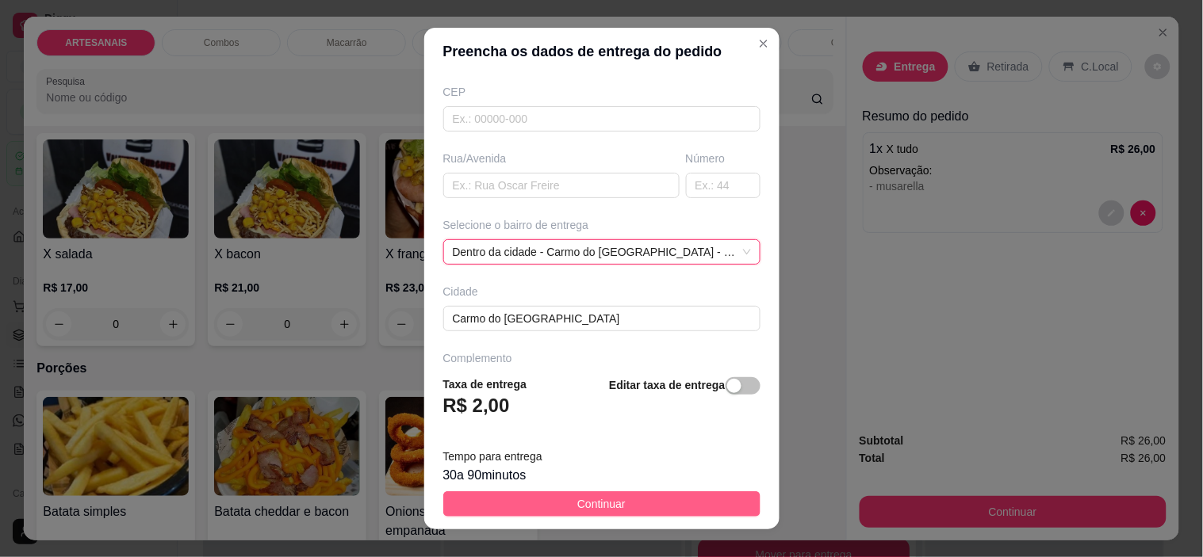
click at [636, 496] on button "Continuar" at bounding box center [601, 503] width 317 height 25
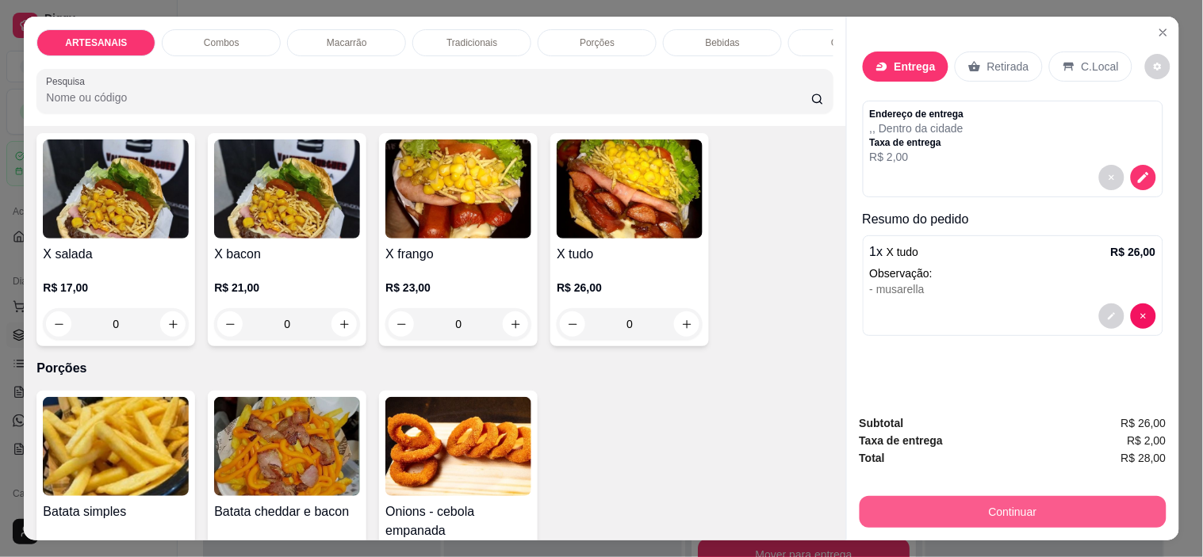
click at [1008, 502] on button "Continuar" at bounding box center [1012, 512] width 307 height 32
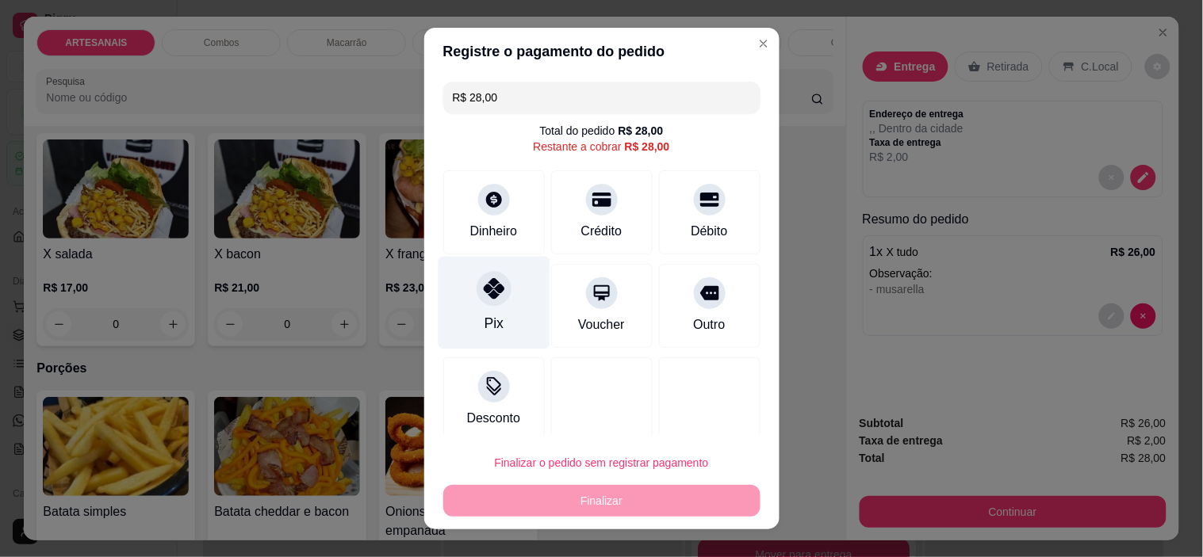
click at [479, 306] on div "Pix" at bounding box center [494, 303] width 112 height 93
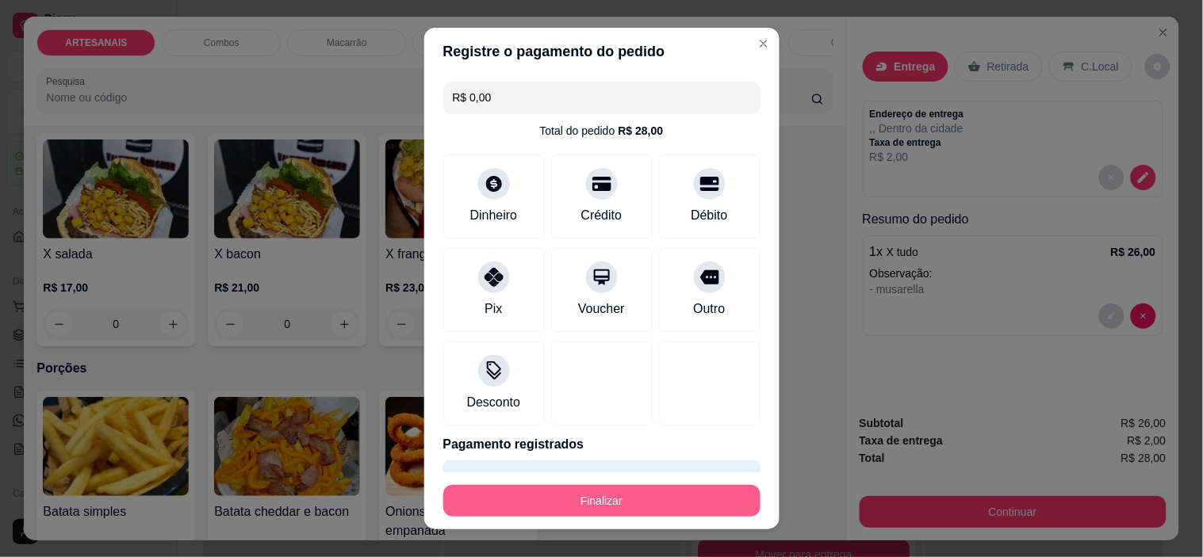
click at [556, 518] on footer "Finalizar" at bounding box center [601, 500] width 355 height 57
click at [556, 508] on button "Finalizar" at bounding box center [602, 500] width 308 height 31
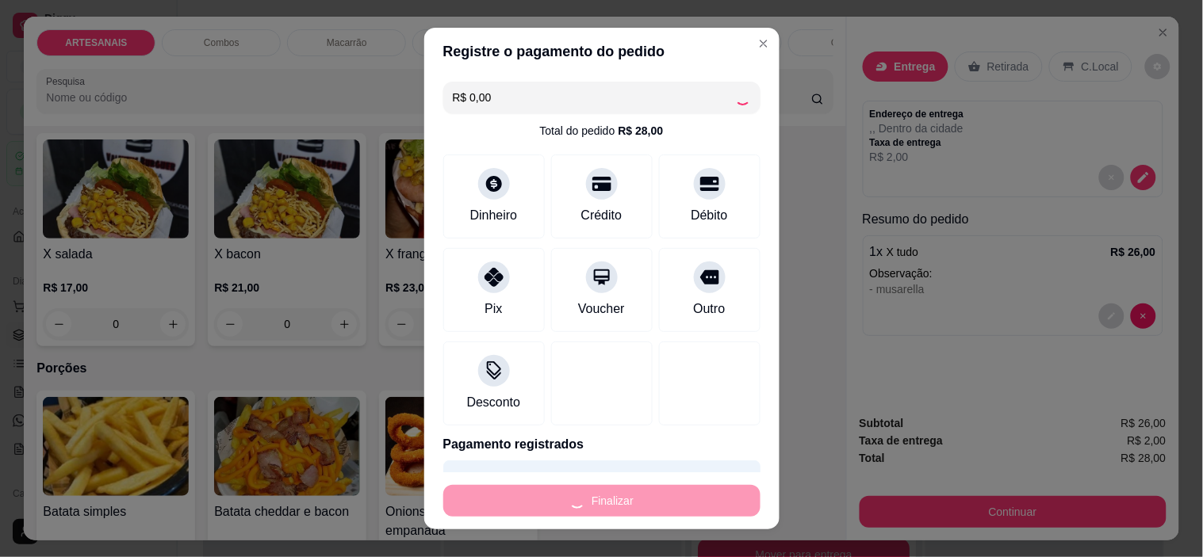
type input "-R$ 28,00"
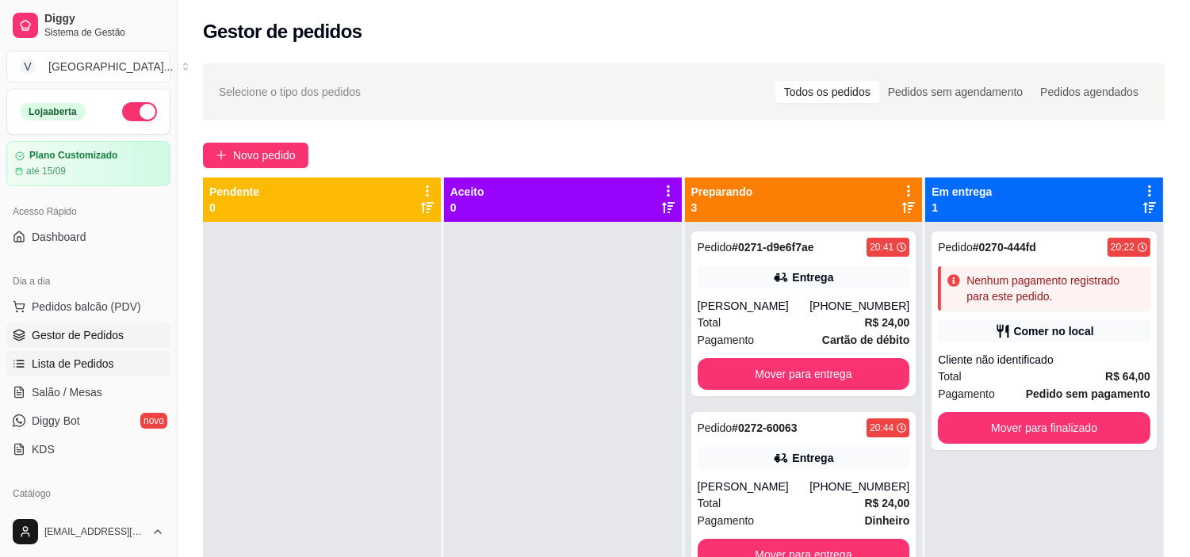
click at [100, 357] on span "Lista de Pedidos" at bounding box center [73, 364] width 82 height 16
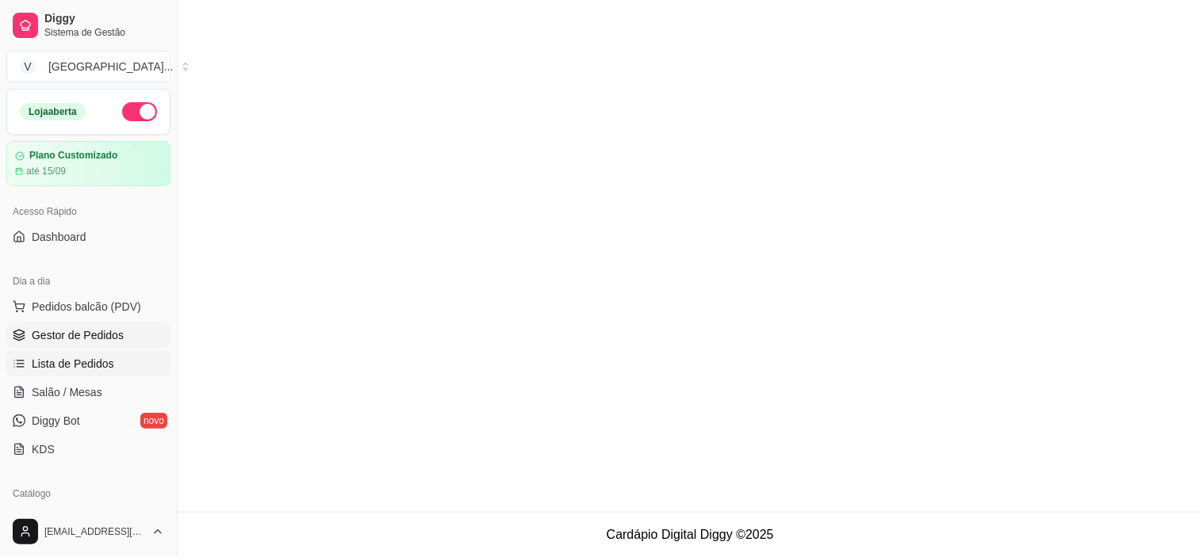
click at [111, 335] on span "Gestor de Pedidos" at bounding box center [78, 335] width 92 height 16
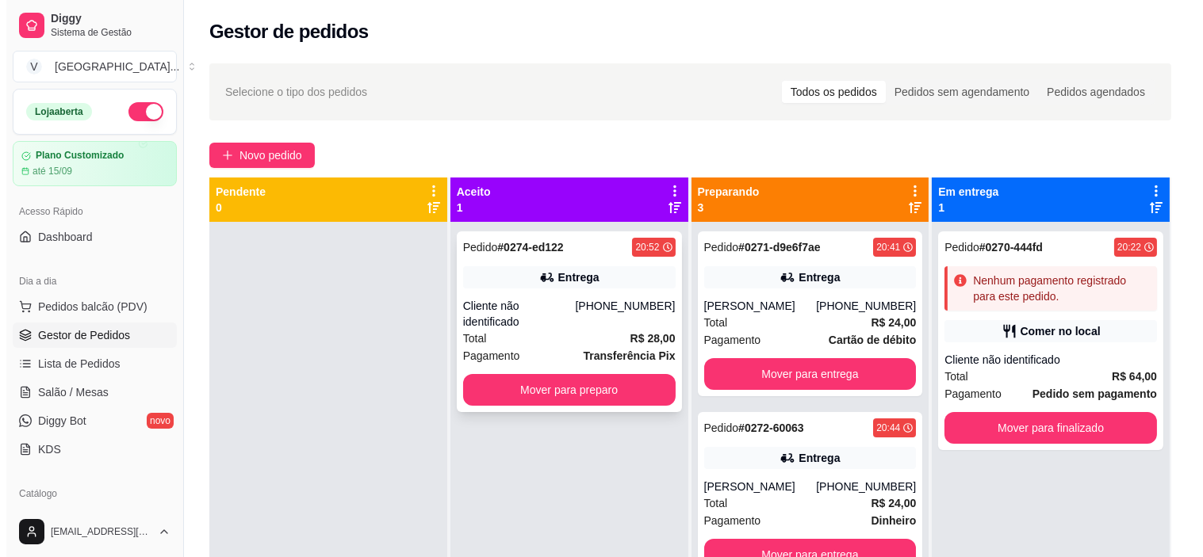
scroll to position [44, 0]
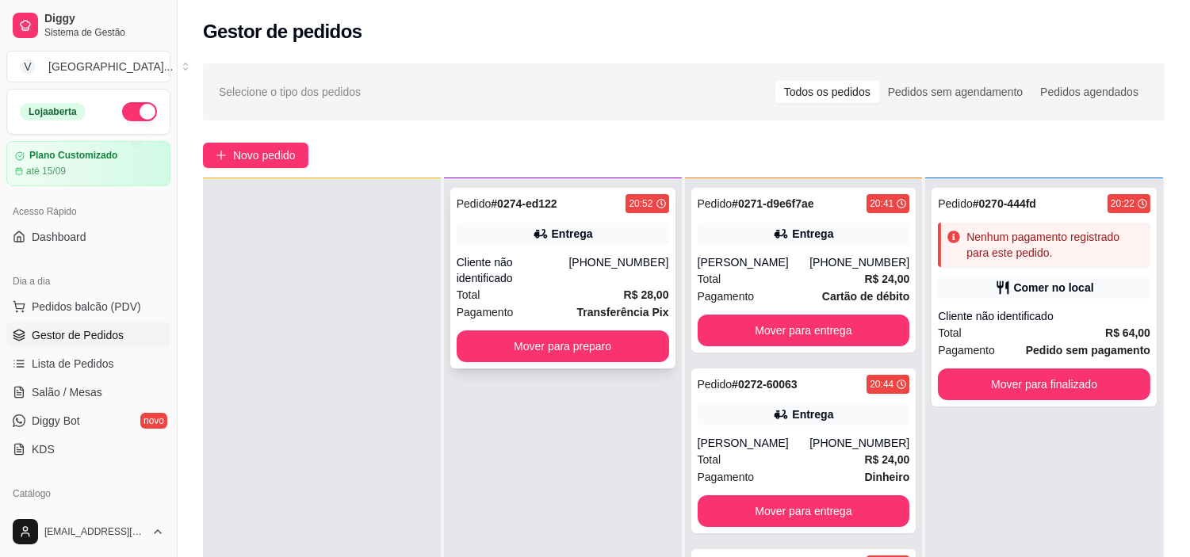
click at [616, 286] on div "Total R$ 28,00" at bounding box center [563, 294] width 212 height 17
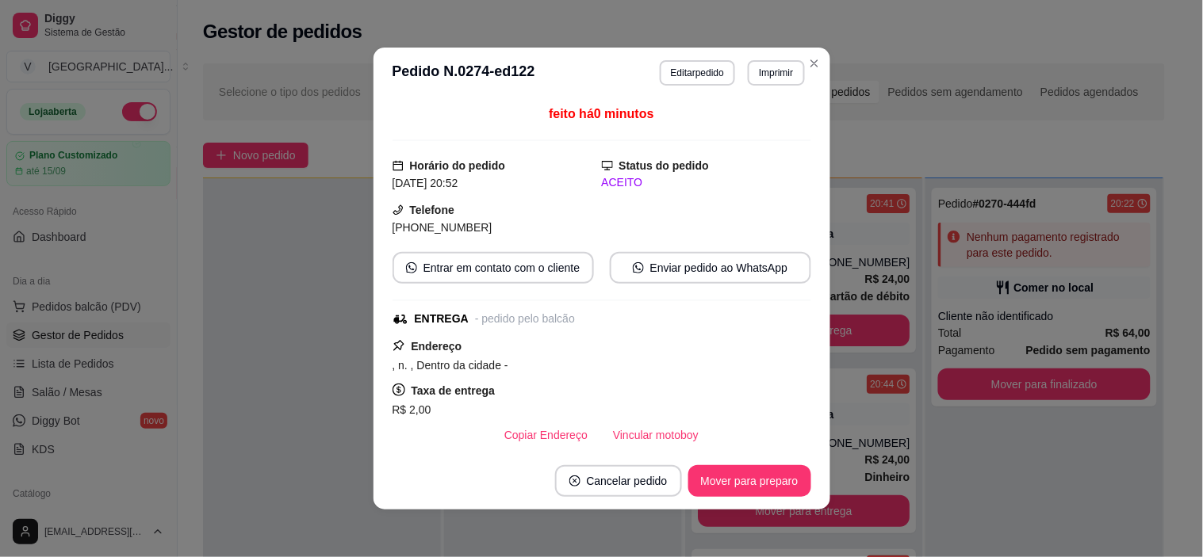
click at [773, 65] on button "Imprimir" at bounding box center [776, 72] width 56 height 25
click at [766, 127] on button "IMPRESSORA" at bounding box center [742, 129] width 115 height 25
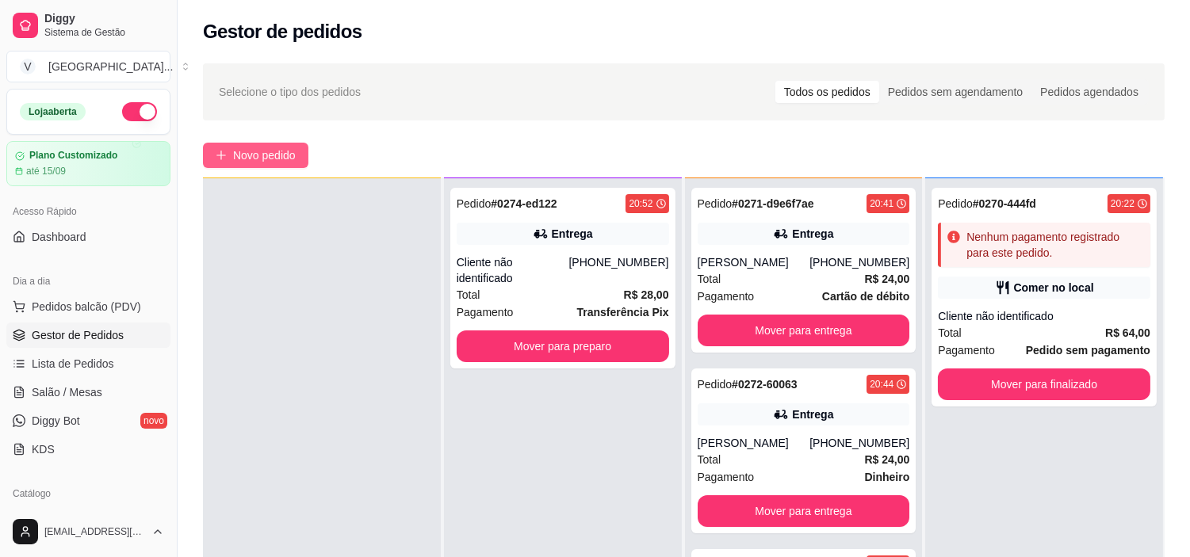
click at [290, 147] on span "Novo pedido" at bounding box center [264, 155] width 63 height 17
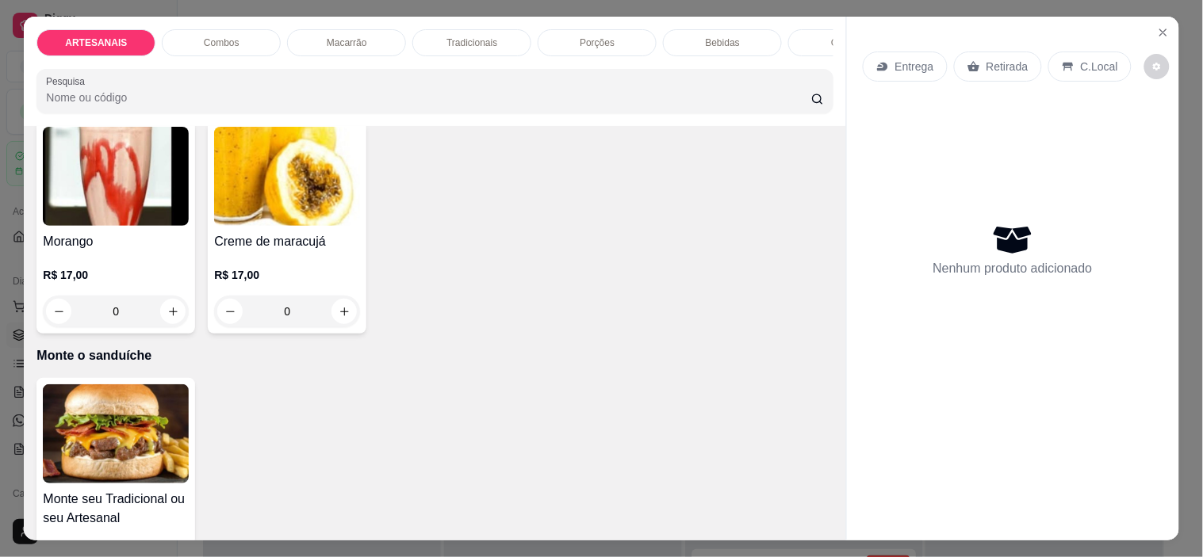
scroll to position [2897, 0]
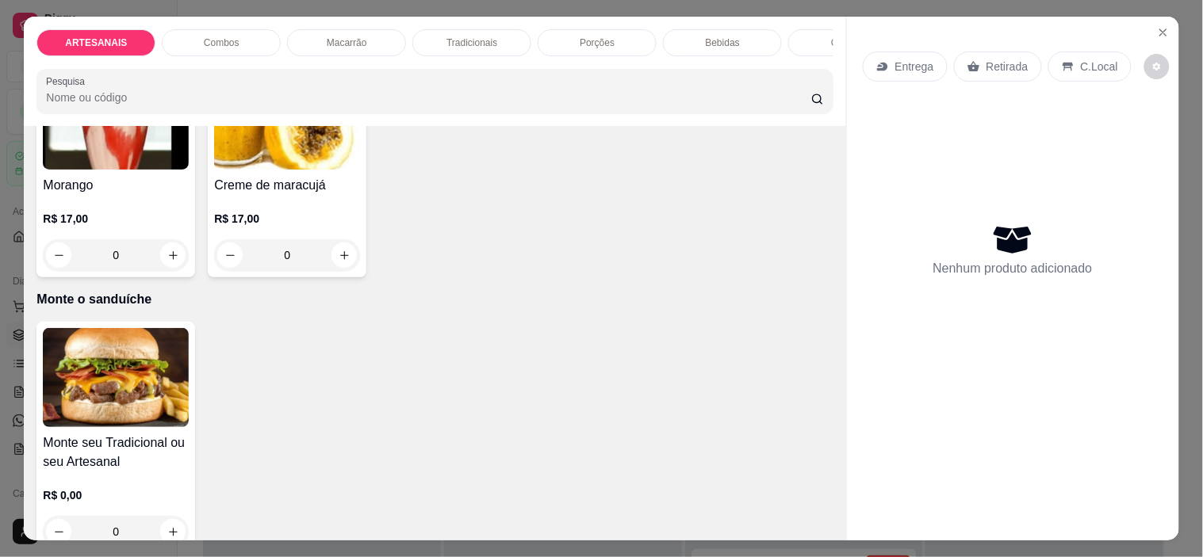
click at [167, 516] on div "0" at bounding box center [116, 532] width 146 height 32
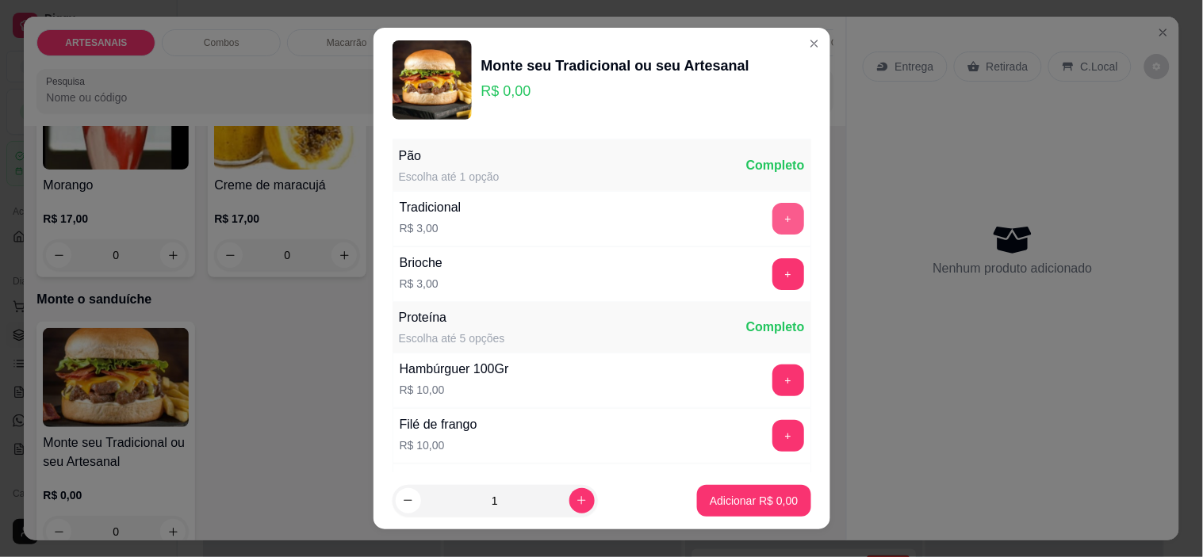
click at [772, 216] on button "+" at bounding box center [788, 219] width 32 height 32
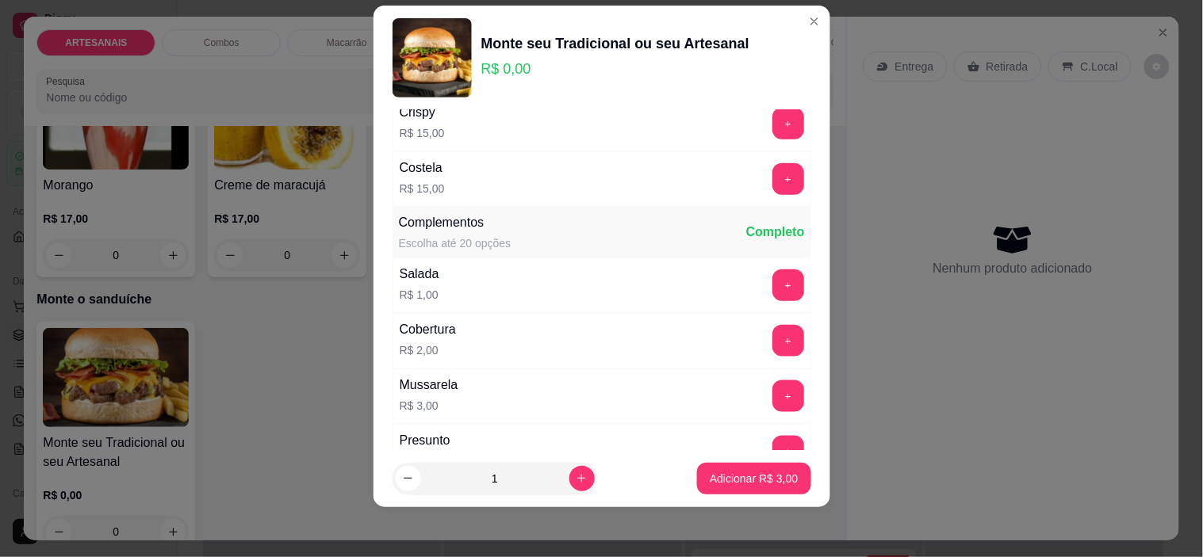
scroll to position [434, 0]
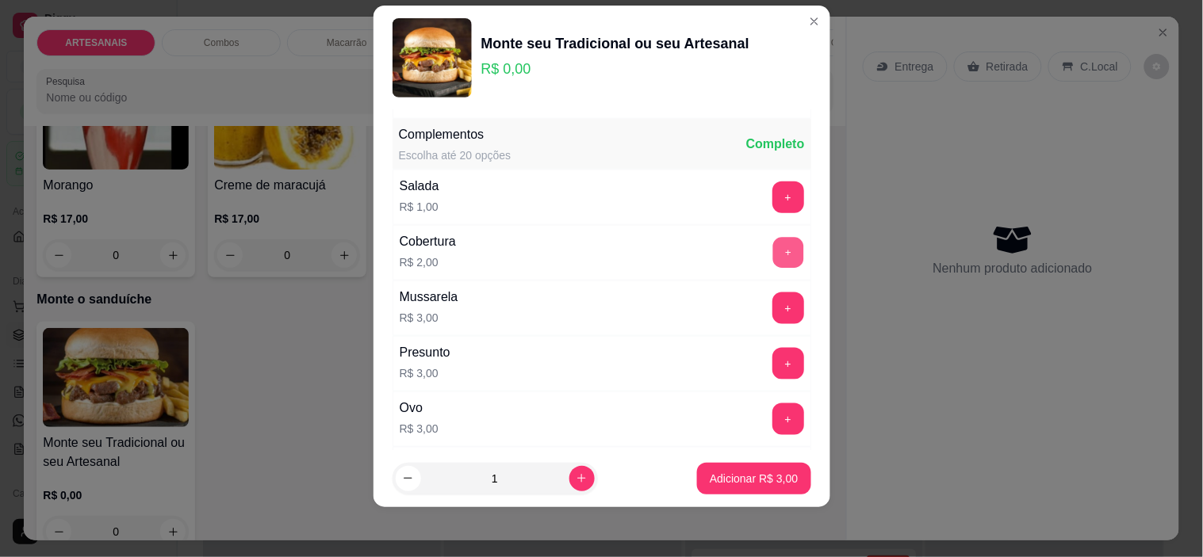
click at [772, 249] on button "+" at bounding box center [787, 253] width 31 height 31
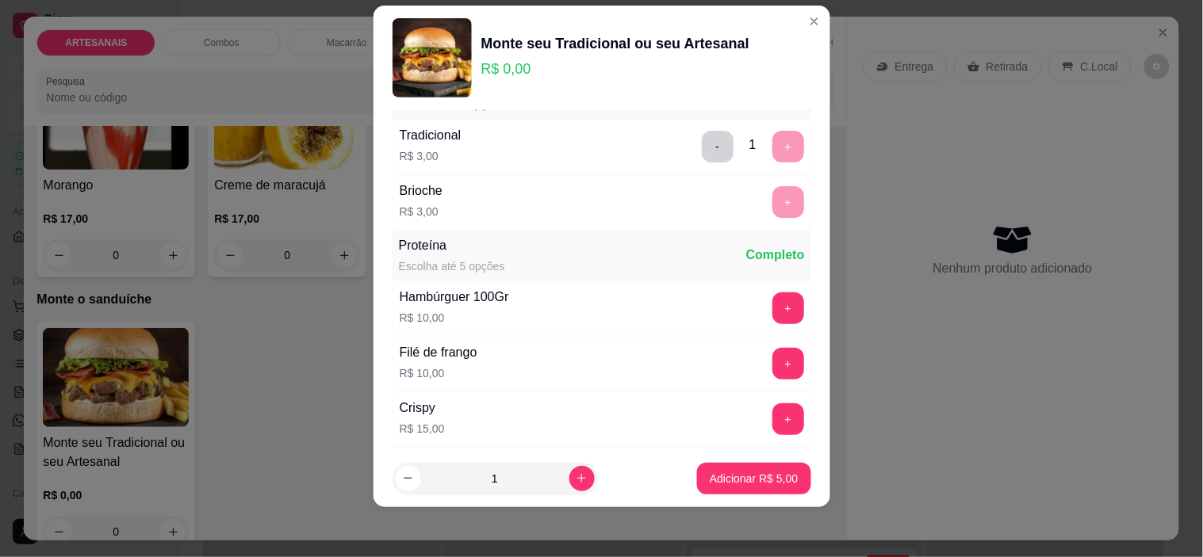
scroll to position [0, 0]
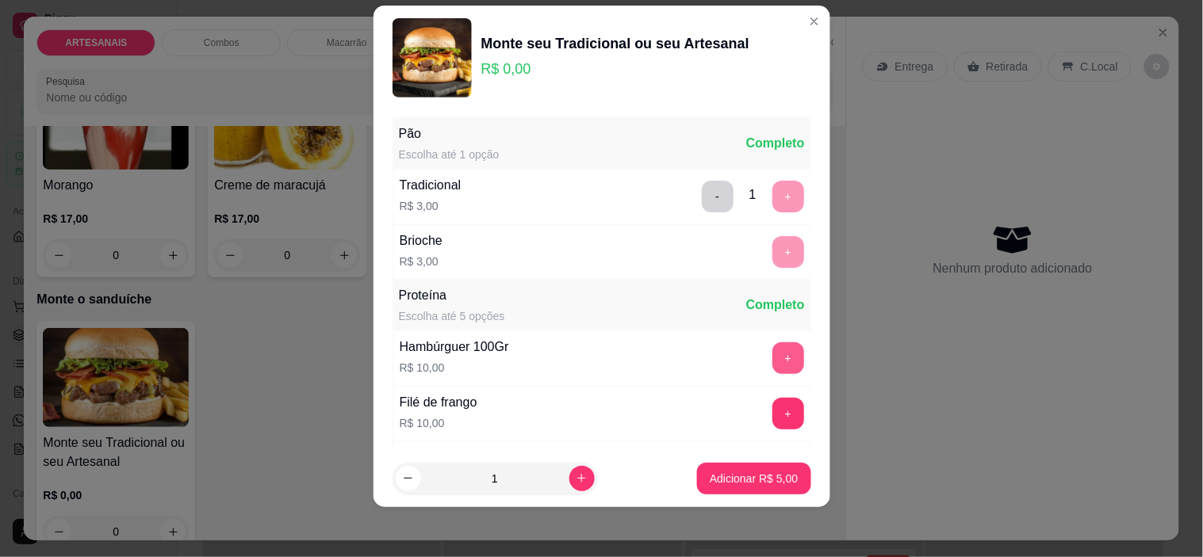
click at [772, 345] on button "+" at bounding box center [788, 358] width 32 height 32
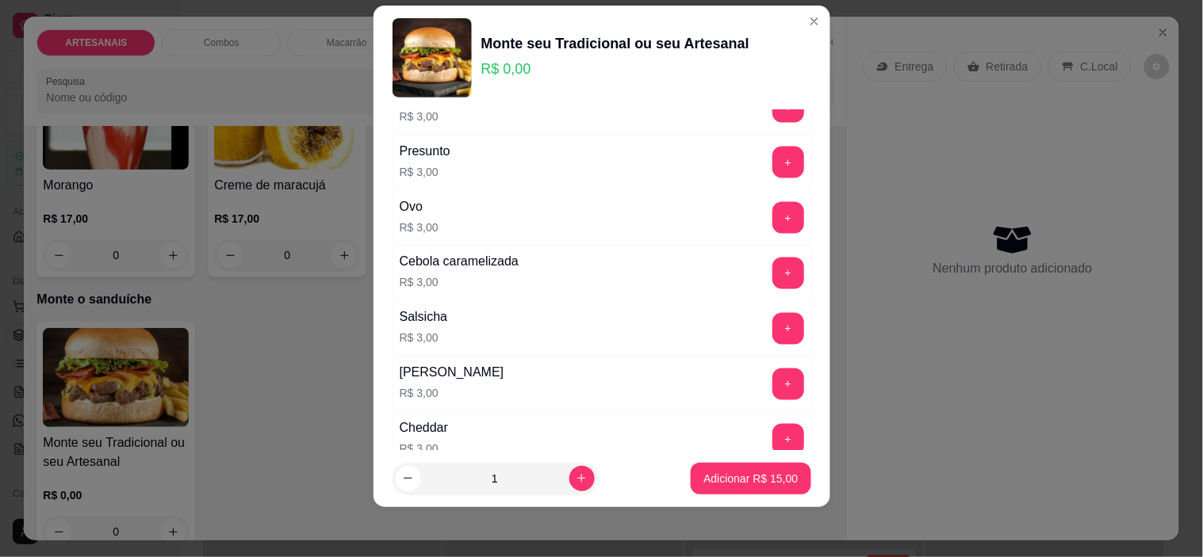
scroll to position [616, 0]
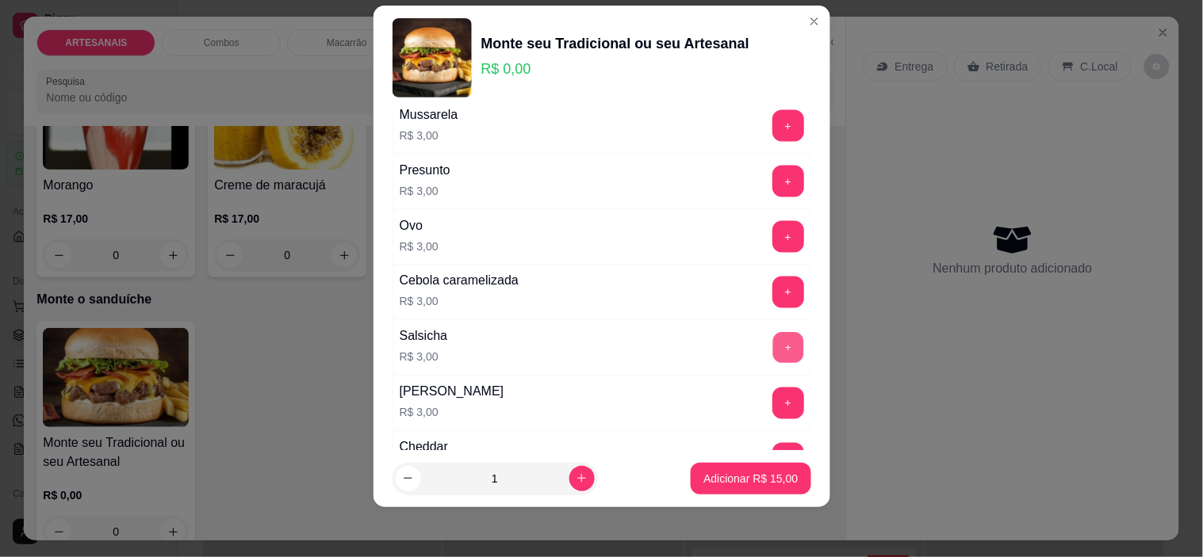
click at [772, 345] on button "+" at bounding box center [787, 348] width 31 height 31
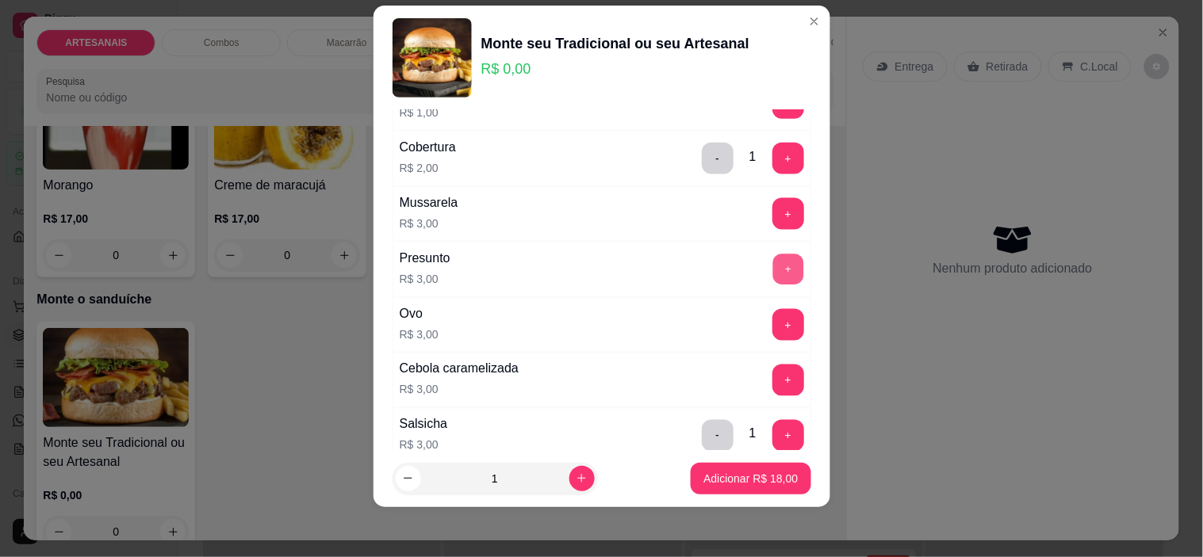
click at [772, 270] on button "+" at bounding box center [787, 269] width 31 height 31
click at [772, 218] on button "+" at bounding box center [788, 214] width 32 height 32
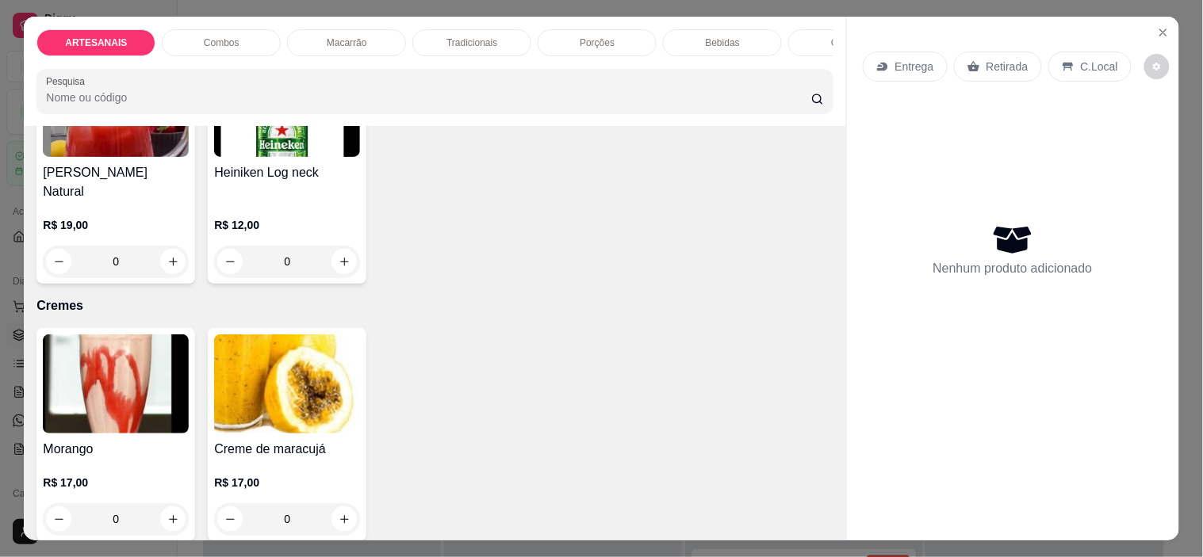
scroll to position [2545, 0]
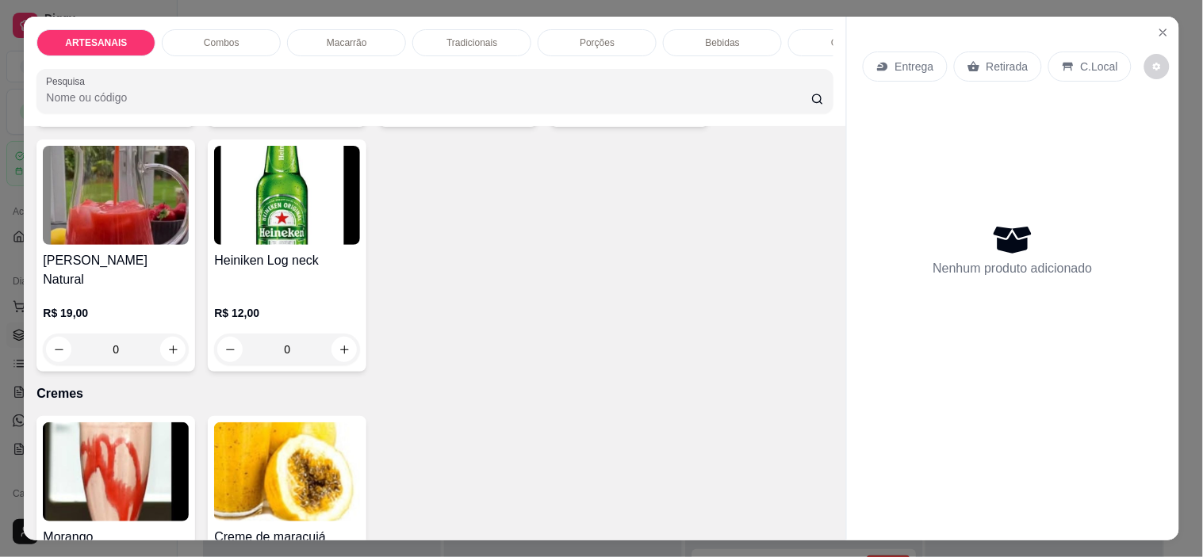
drag, startPoint x: 183, startPoint y: 342, endPoint x: 617, endPoint y: 284, distance: 437.6
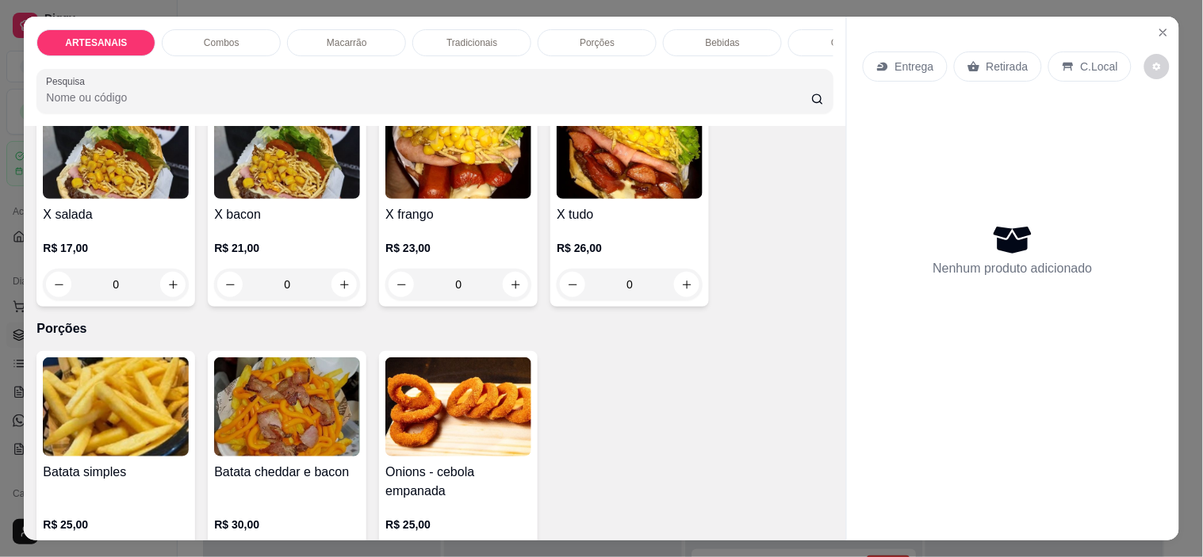
scroll to position [1312, 0]
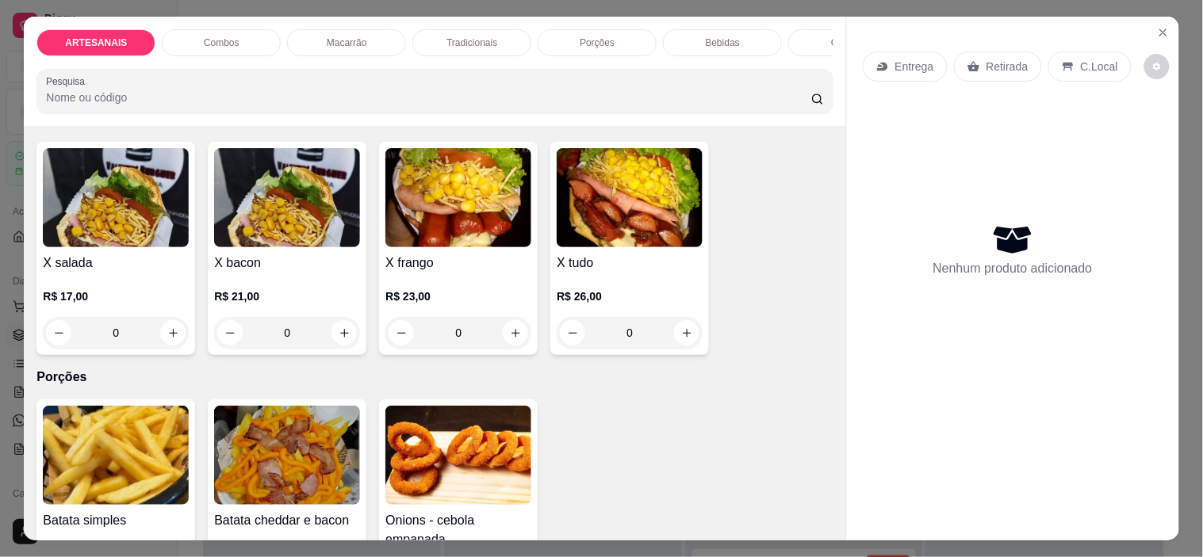
click at [159, 344] on div "0" at bounding box center [116, 333] width 146 height 32
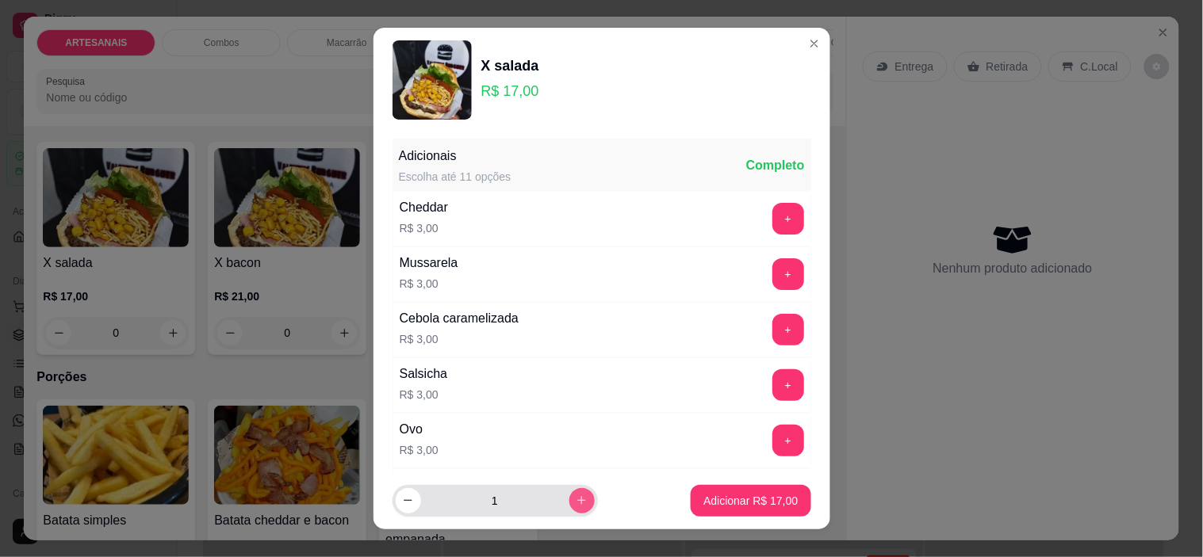
click at [576, 500] on icon "increase-product-quantity" at bounding box center [582, 501] width 12 height 12
type input "3"
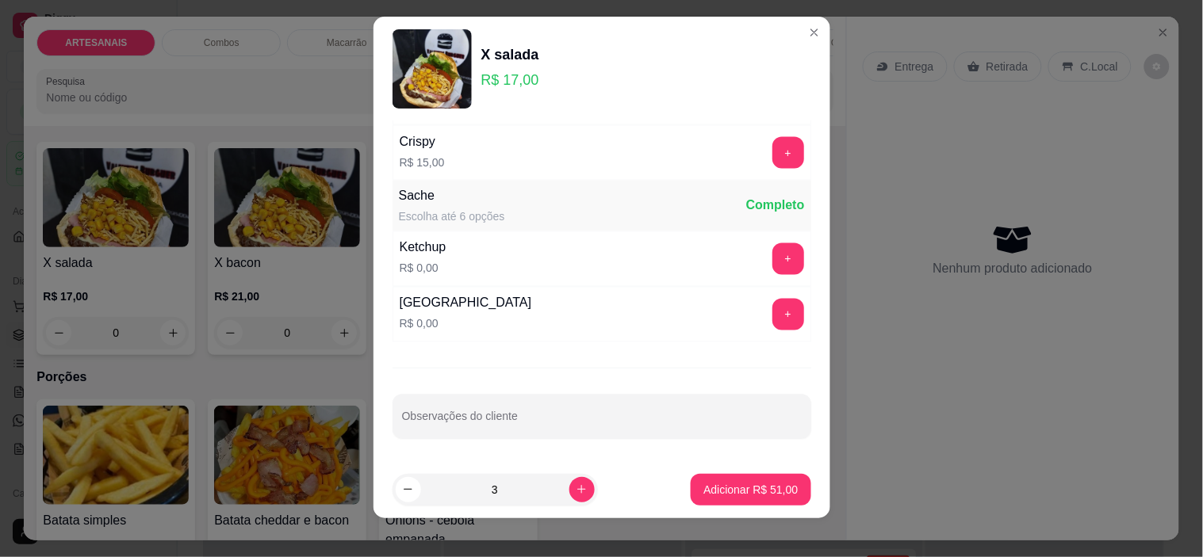
scroll to position [22, 0]
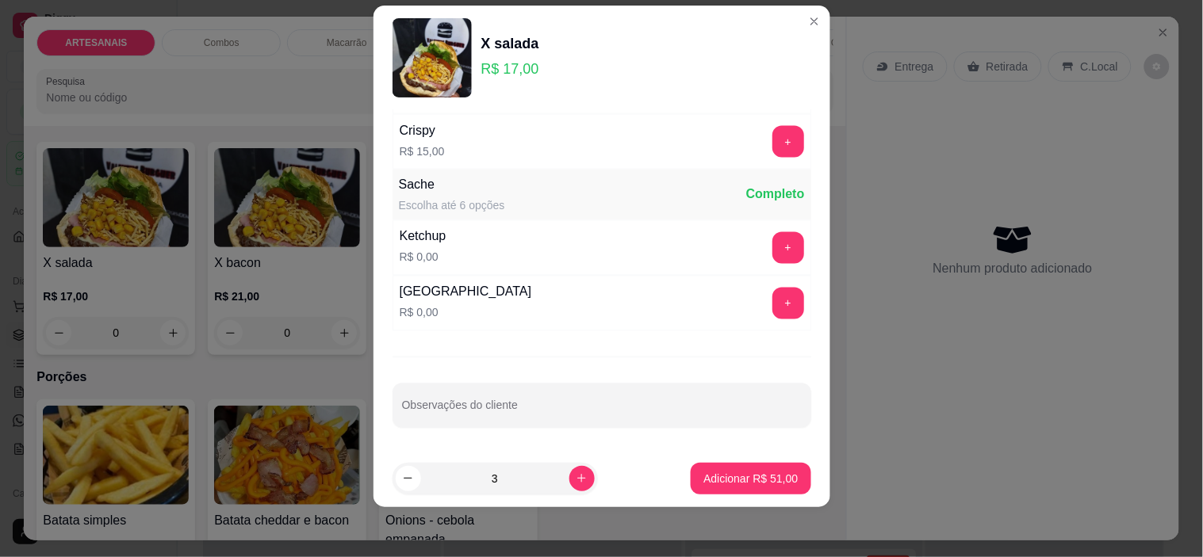
click at [447, 407] on input "Observações do cliente" at bounding box center [602, 412] width 400 height 16
click at [447, 409] on input "1 - milho -salada" at bounding box center [602, 412] width 400 height 16
click at [499, 410] on input "1 - milho - salada" at bounding box center [602, 412] width 400 height 16
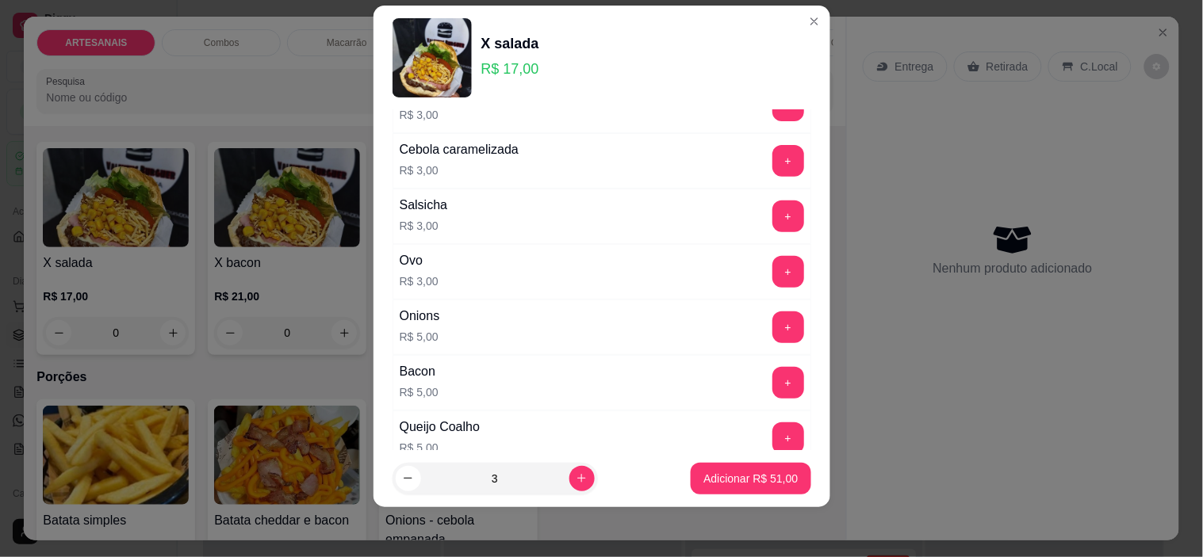
scroll to position [106, 0]
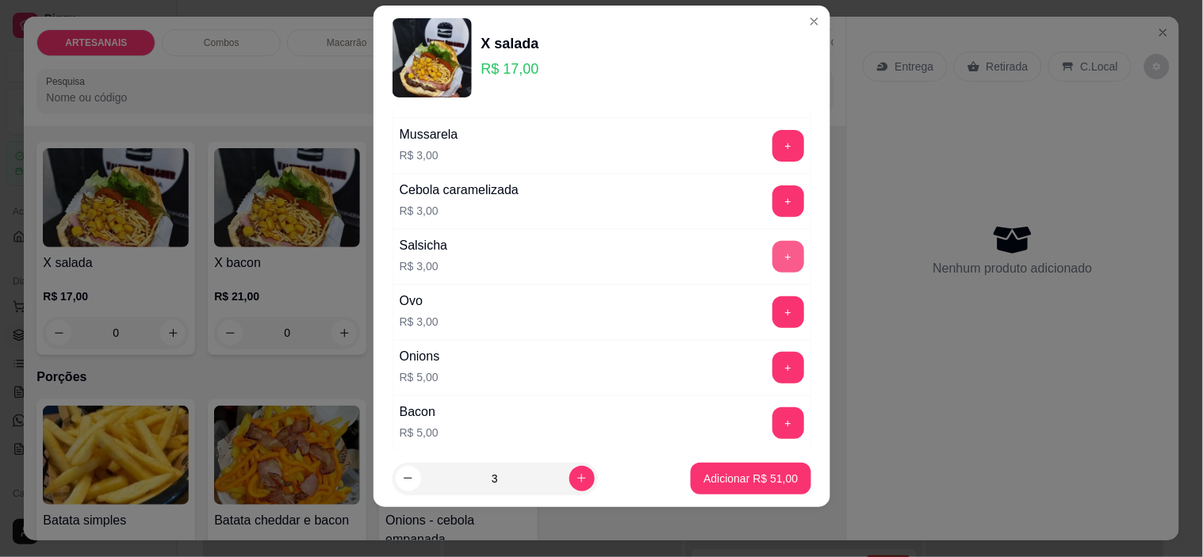
click at [772, 264] on button "+" at bounding box center [788, 257] width 32 height 32
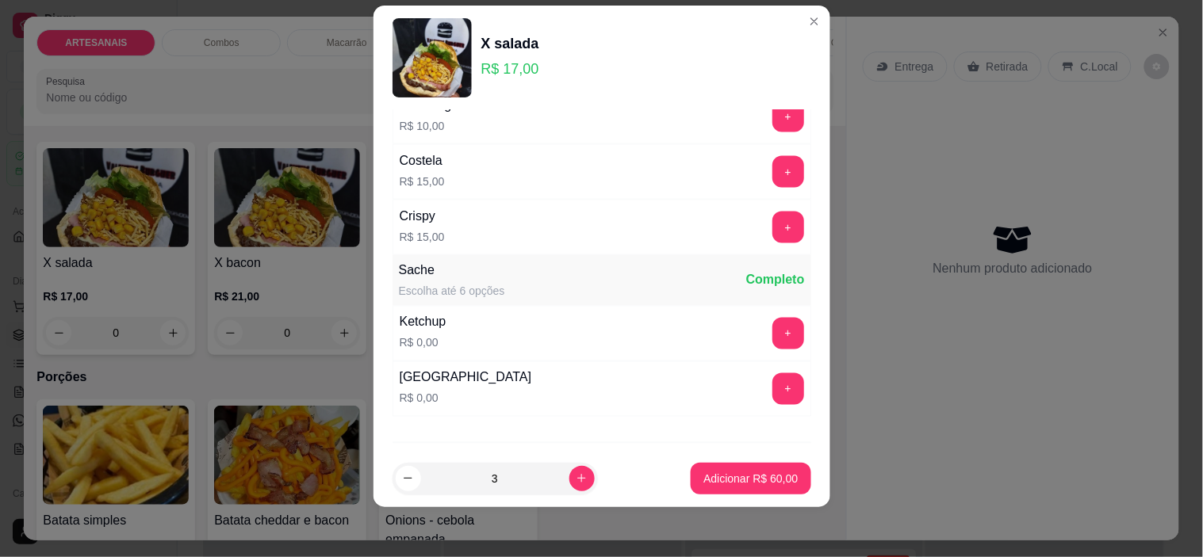
scroll to position [723, 0]
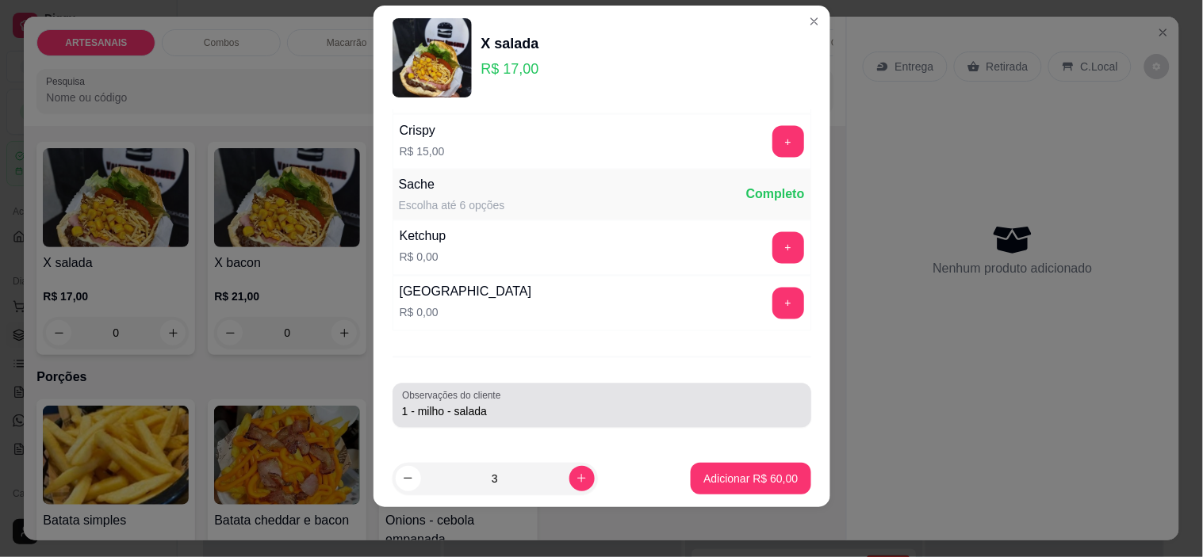
click at [614, 395] on div "1 - milho - salada" at bounding box center [602, 406] width 400 height 32
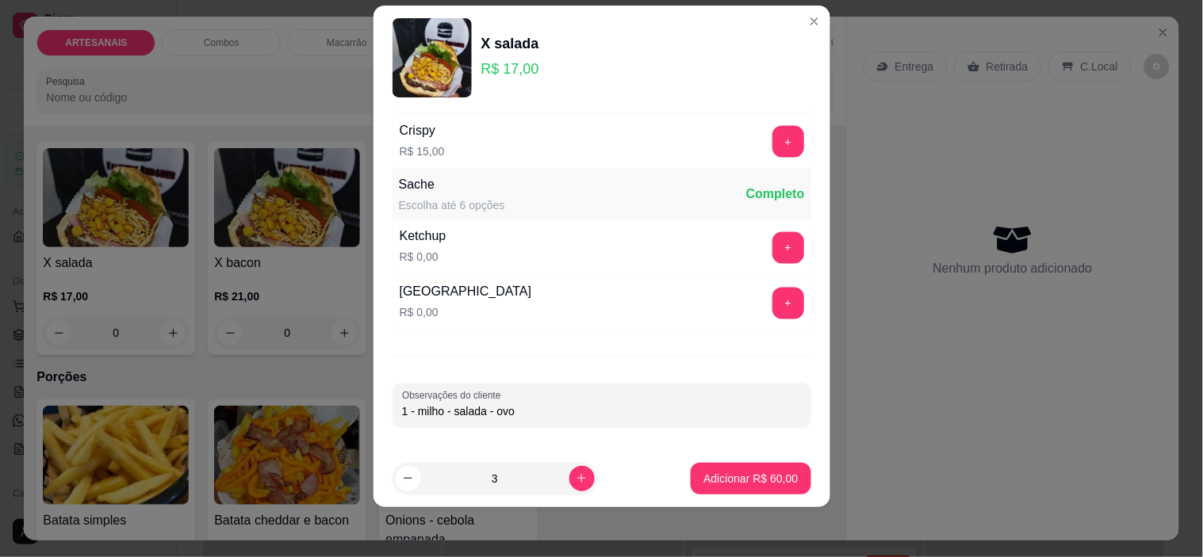
click at [482, 414] on input "1 - milho - salada - ovo" at bounding box center [602, 412] width 400 height 16
type input "1 - milho - salada 2 - ovo"
click at [739, 476] on p "Adicionar R$ 60,00" at bounding box center [751, 478] width 92 height 15
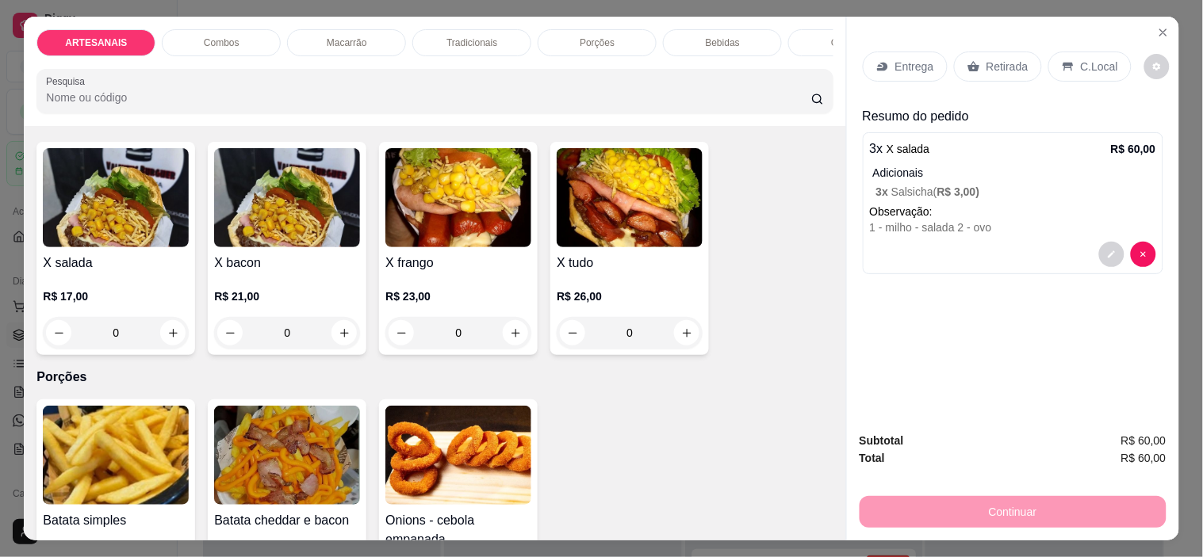
scroll to position [1400, 0]
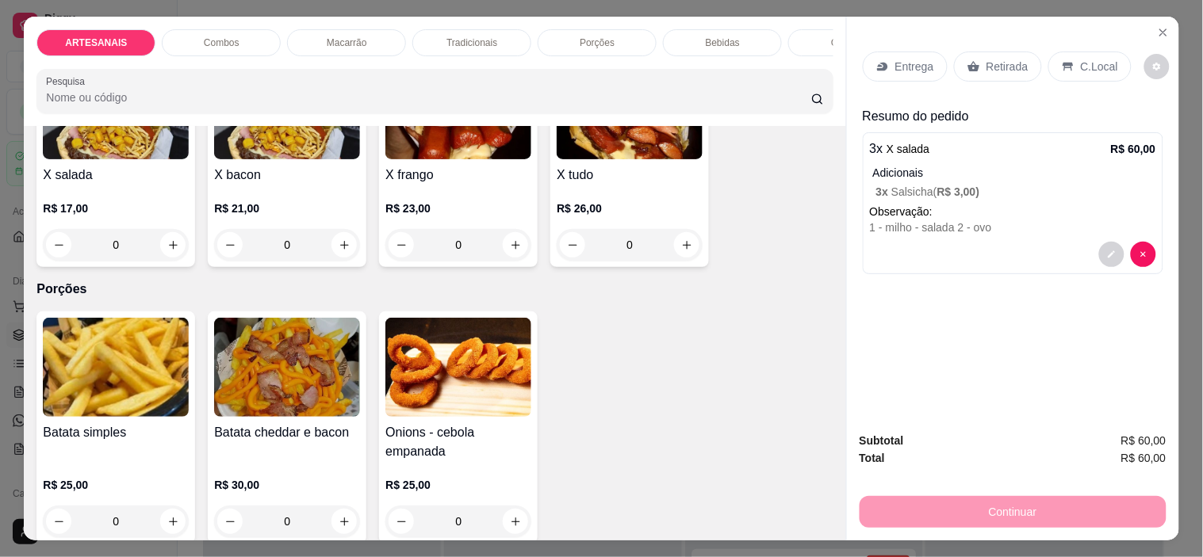
click at [163, 531] on div "0" at bounding box center [116, 522] width 146 height 32
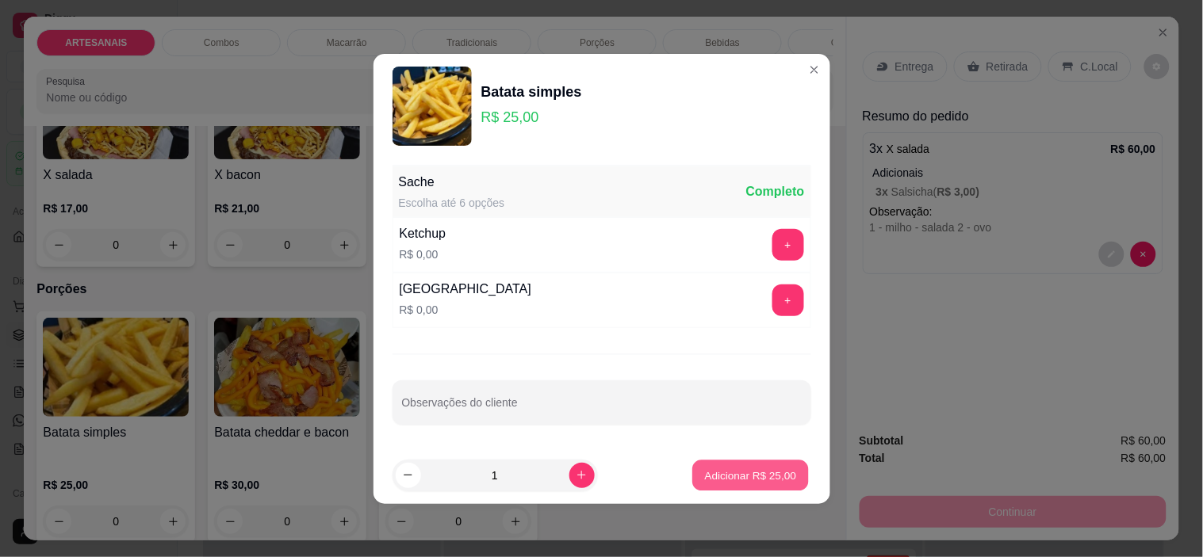
click at [773, 473] on p "Adicionar R$ 25,00" at bounding box center [751, 475] width 92 height 15
type input "1"
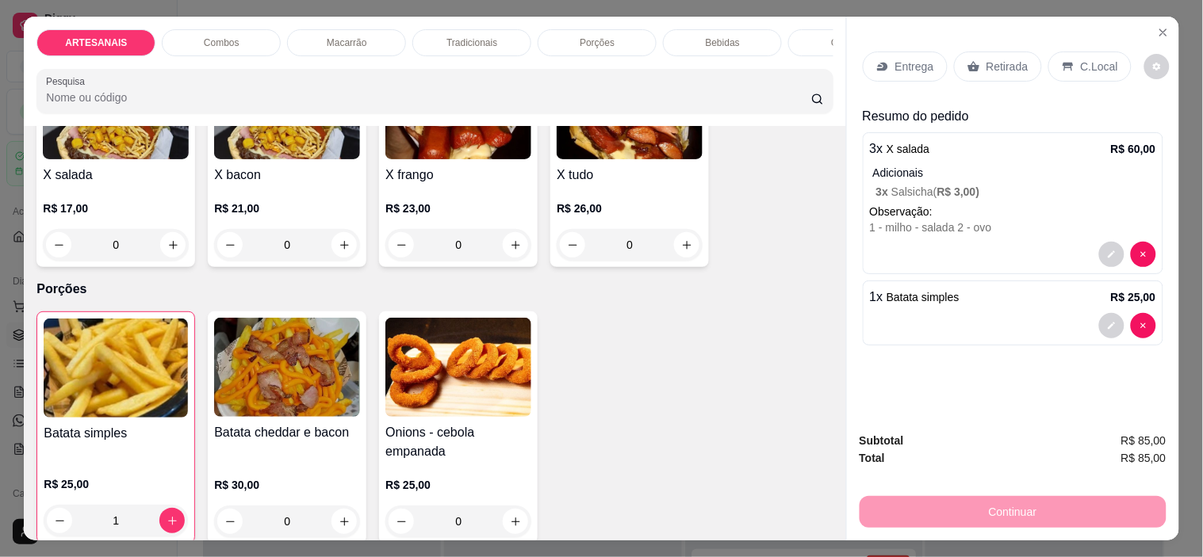
click at [926, 52] on div "Entrega" at bounding box center [904, 67] width 85 height 30
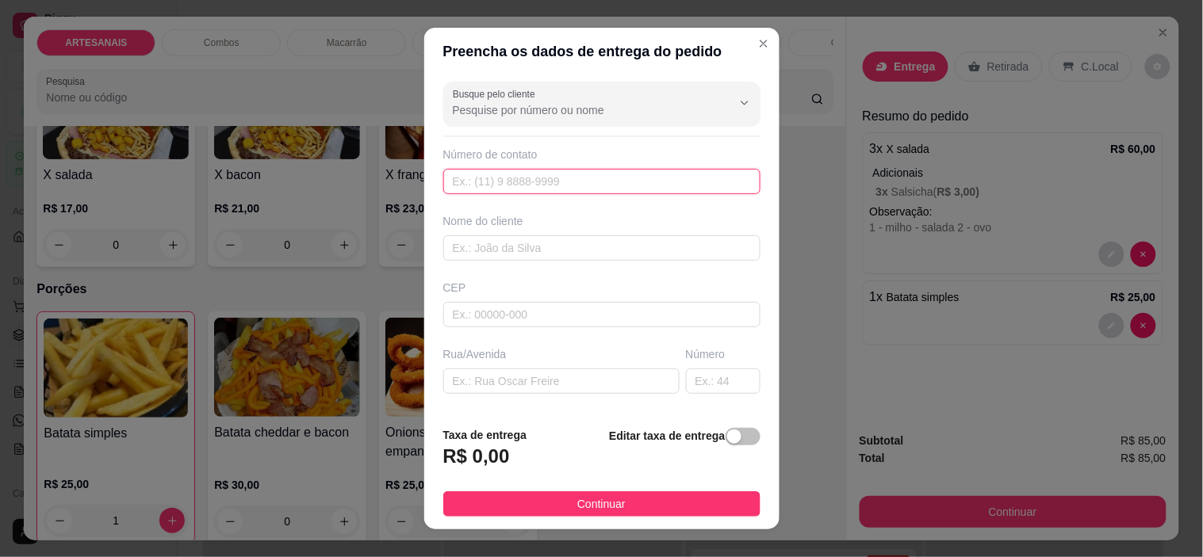
click at [553, 177] on input "text" at bounding box center [601, 181] width 317 height 25
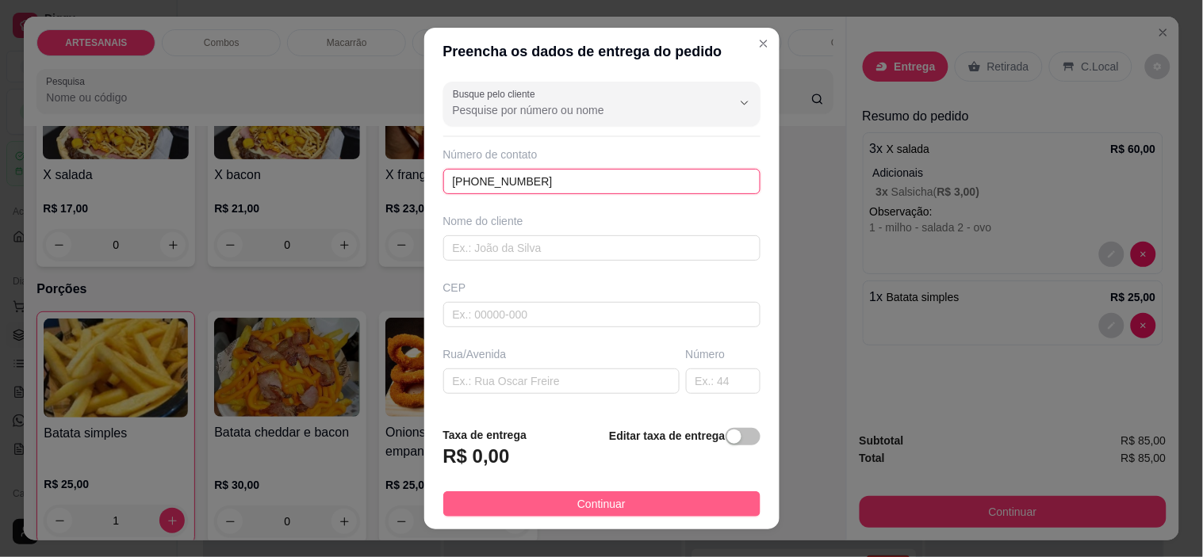
type input "[PHONE_NUMBER]"
click at [652, 510] on button "Continuar" at bounding box center [601, 503] width 317 height 25
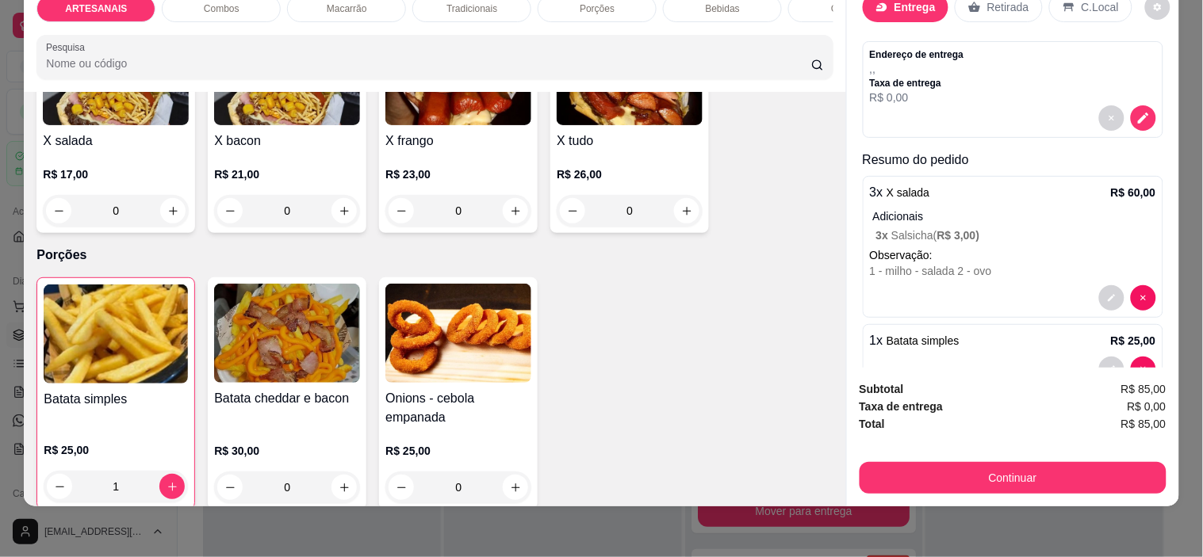
scroll to position [68, 0]
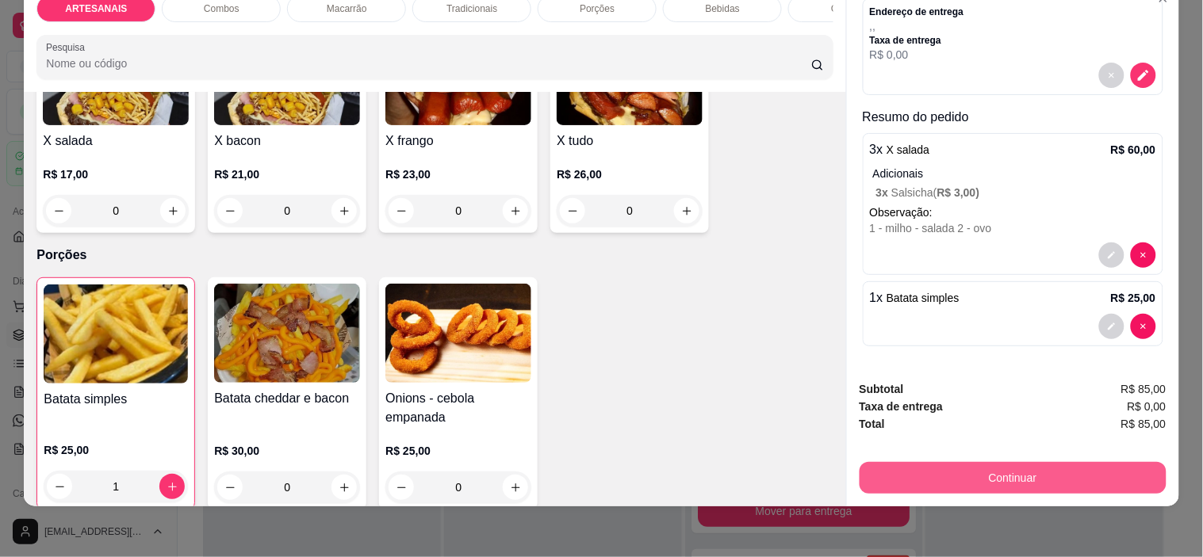
click at [965, 465] on button "Continuar" at bounding box center [1012, 478] width 307 height 32
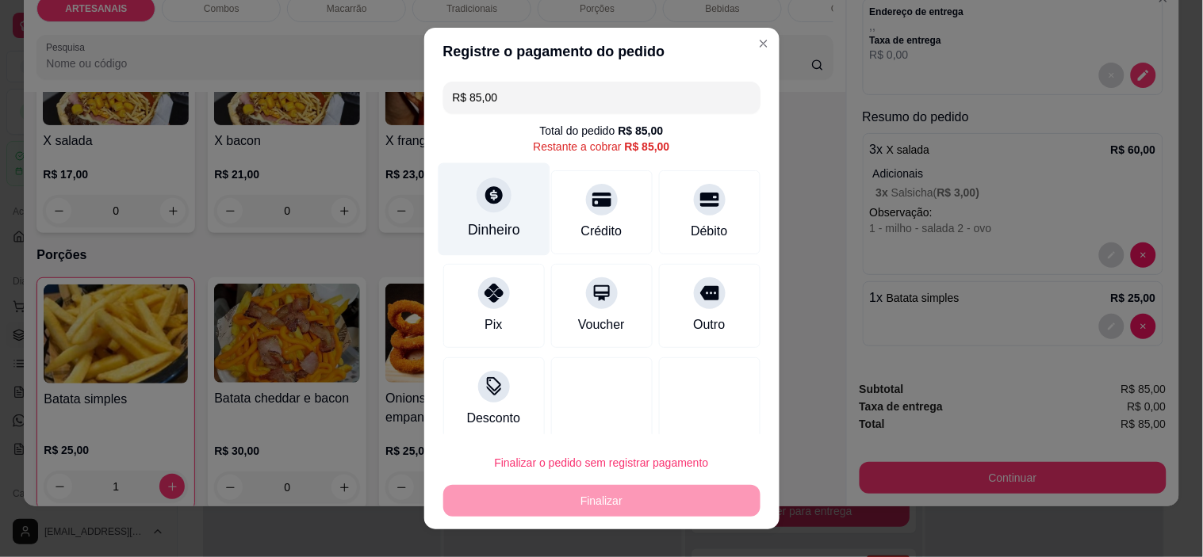
click at [507, 212] on div "Dinheiro" at bounding box center [494, 209] width 112 height 93
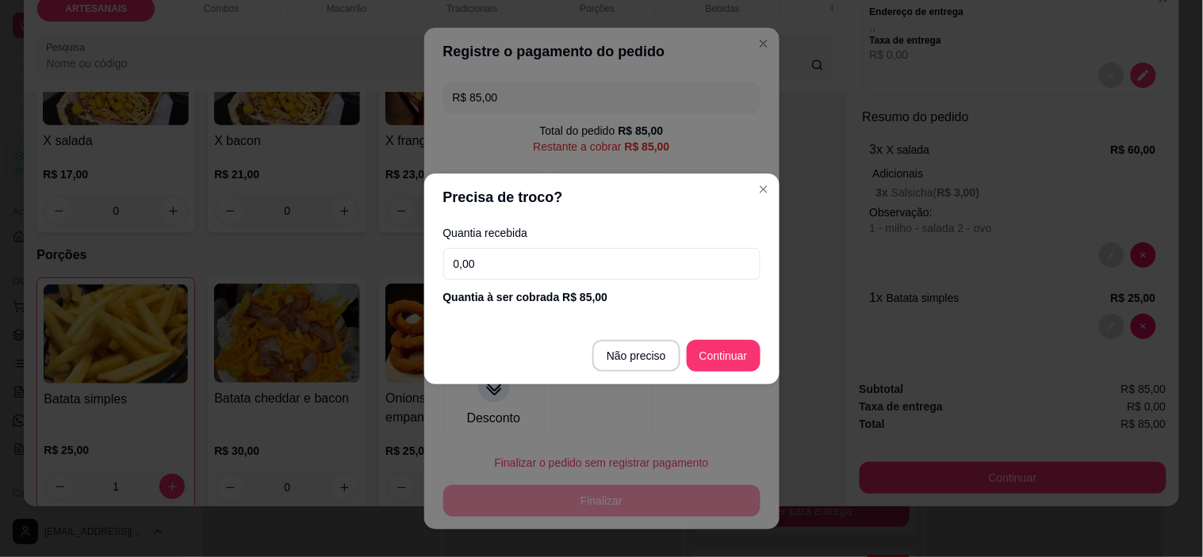
click at [557, 273] on input "0,00" at bounding box center [601, 264] width 317 height 32
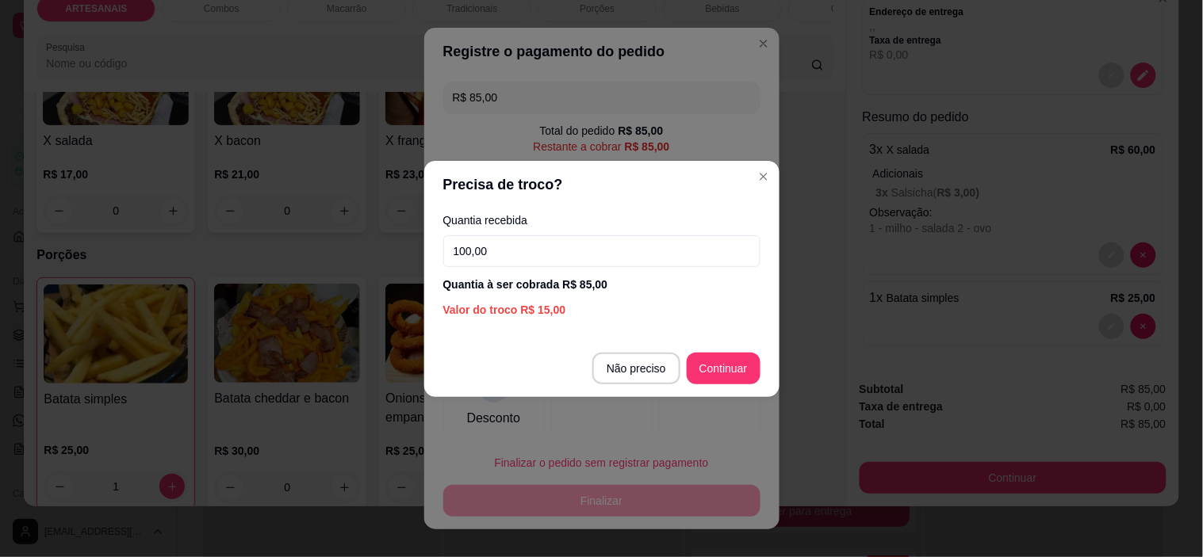
type input "100,00"
type input "R$ 0,00"
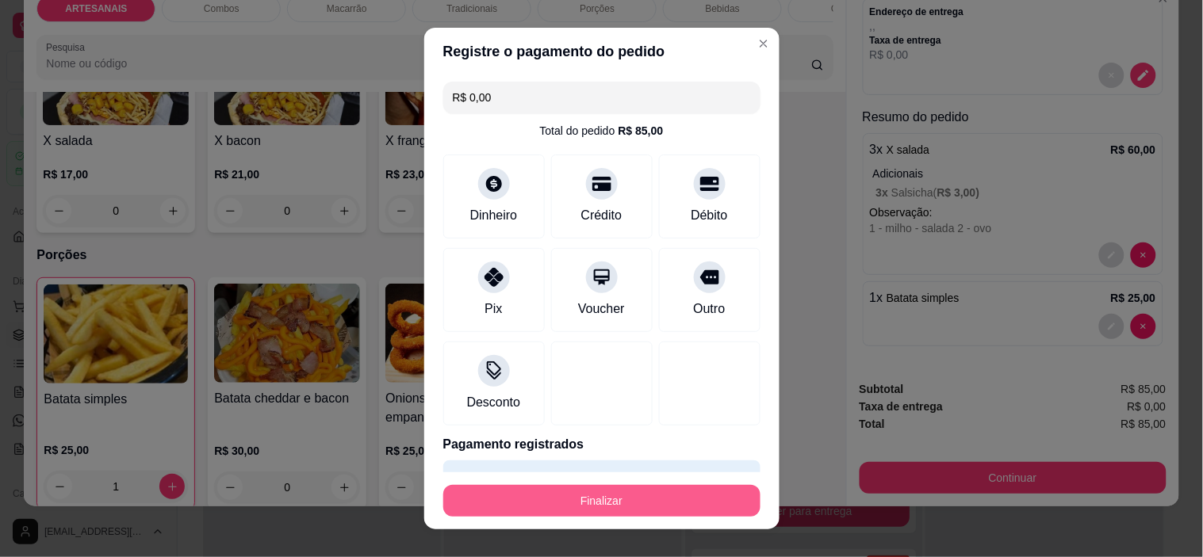
click at [641, 491] on button "Finalizar" at bounding box center [601, 501] width 317 height 32
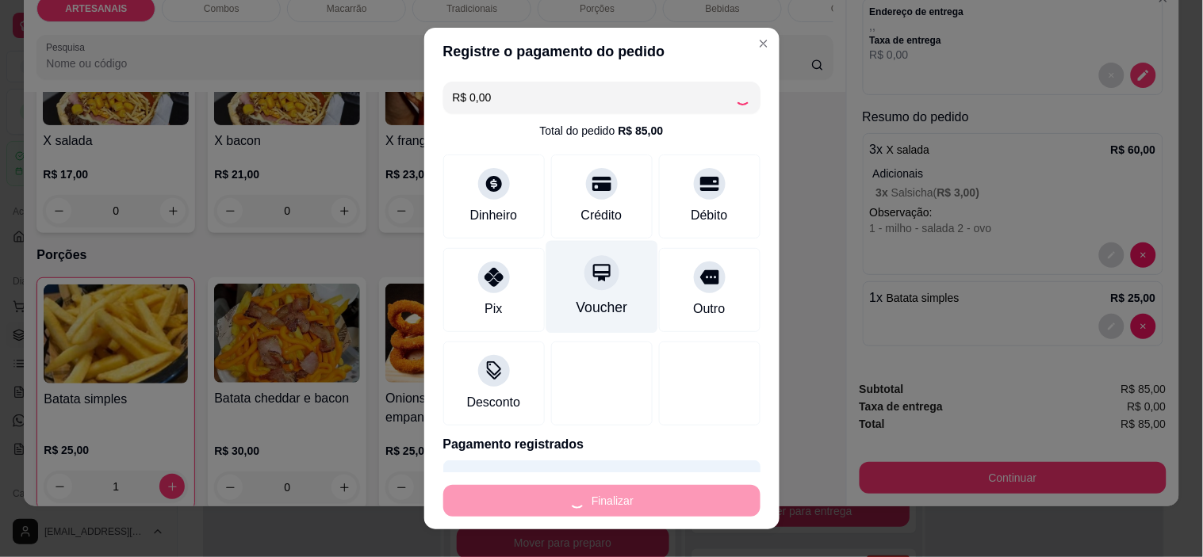
type input "0"
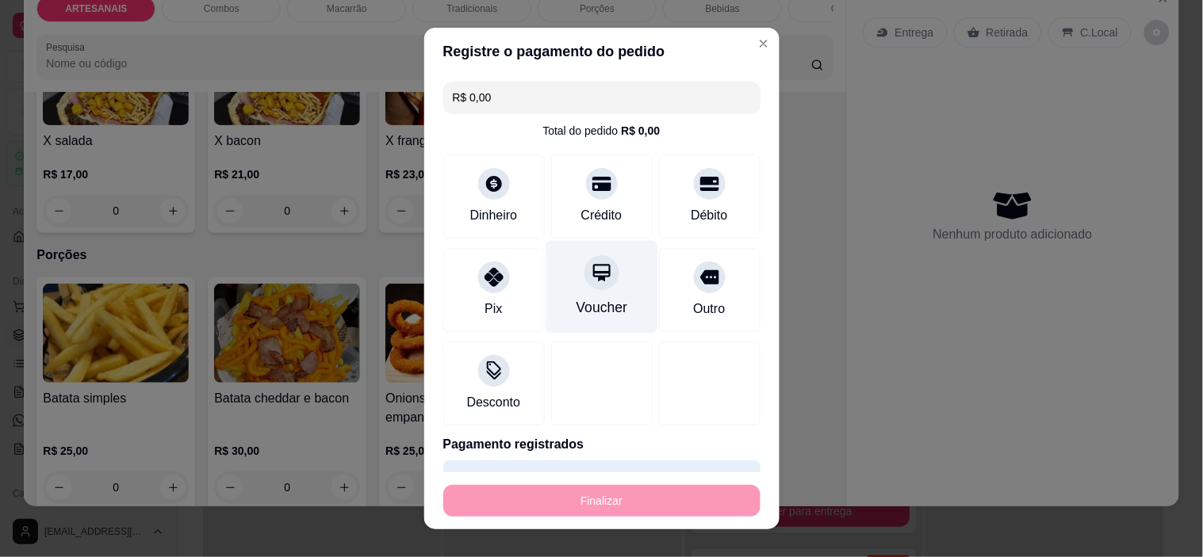
type input "-R$ 85,00"
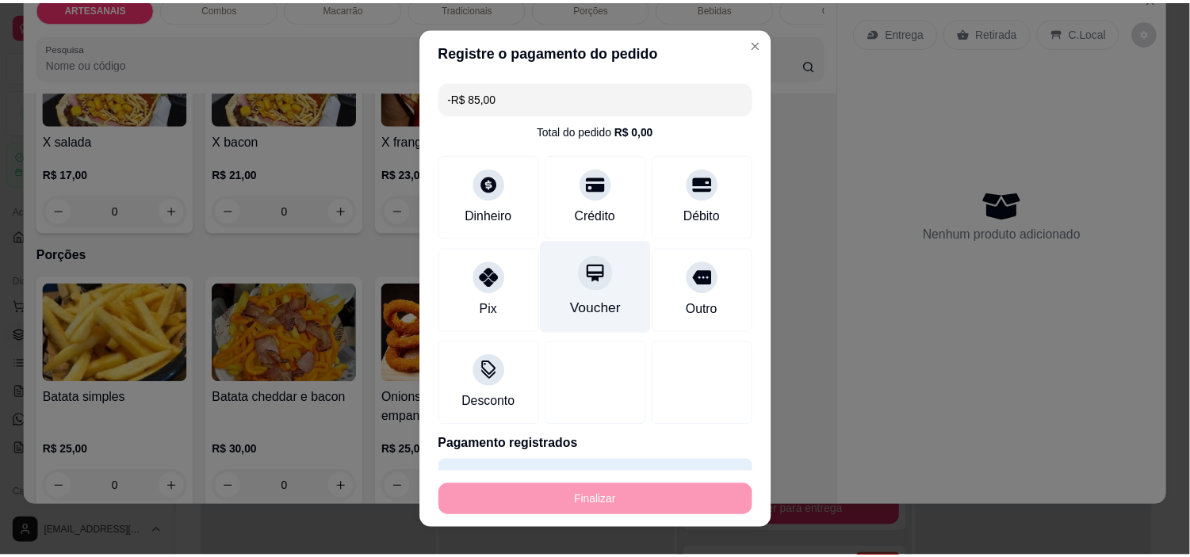
scroll to position [0, 0]
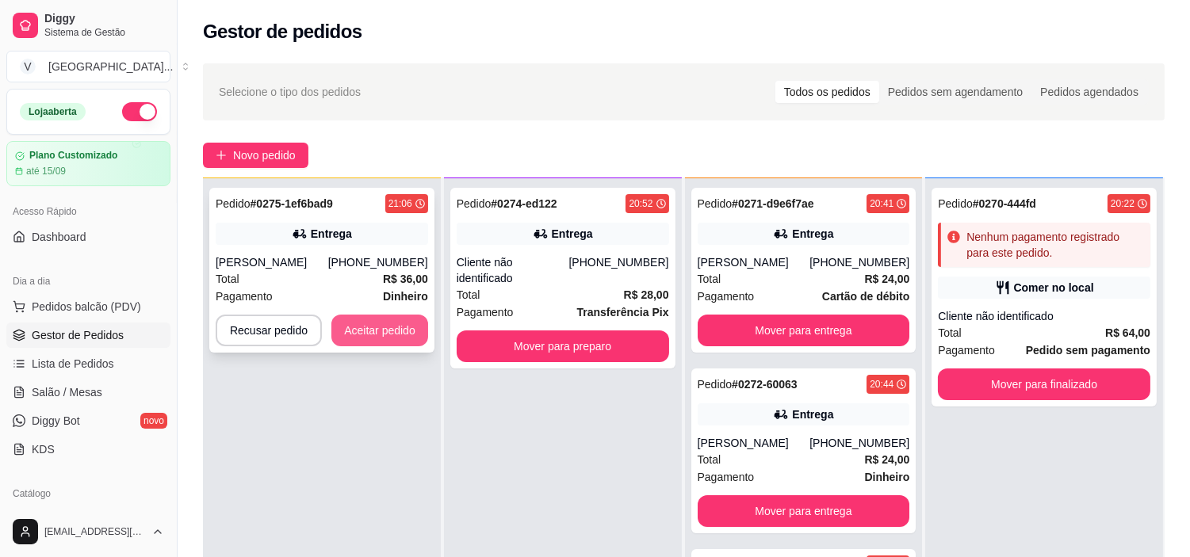
click at [398, 327] on button "Aceitar pedido" at bounding box center [379, 331] width 97 height 32
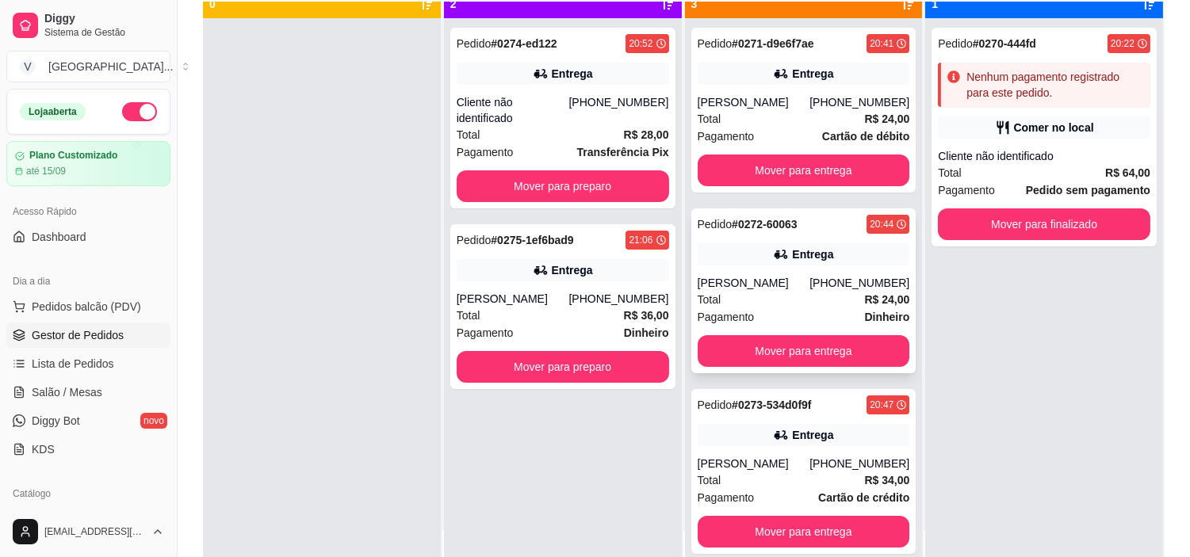
scroll to position [44, 0]
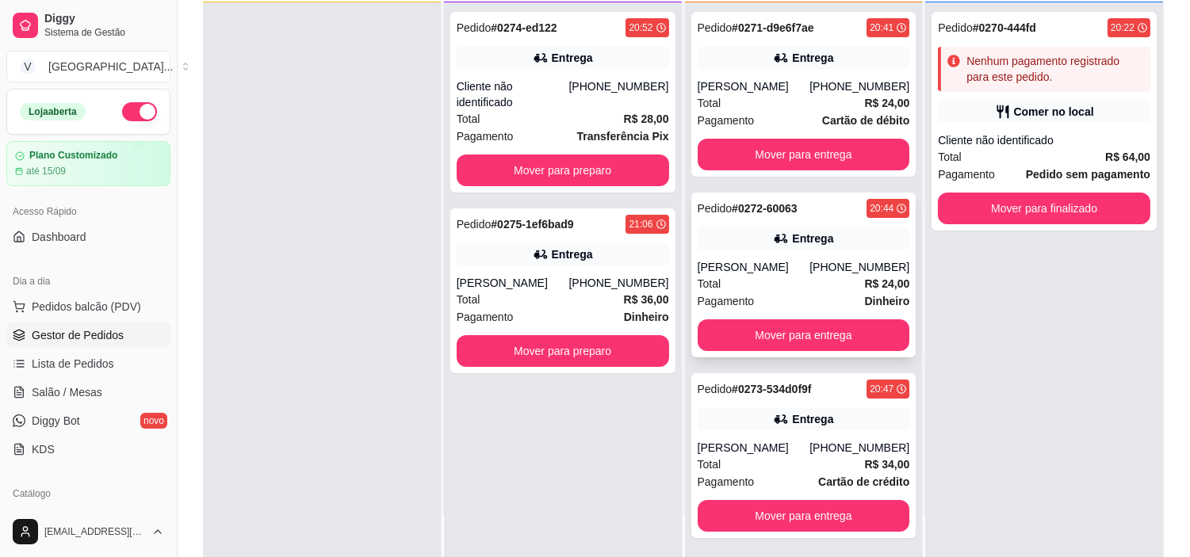
click at [810, 329] on button "Mover para entrega" at bounding box center [804, 335] width 212 height 32
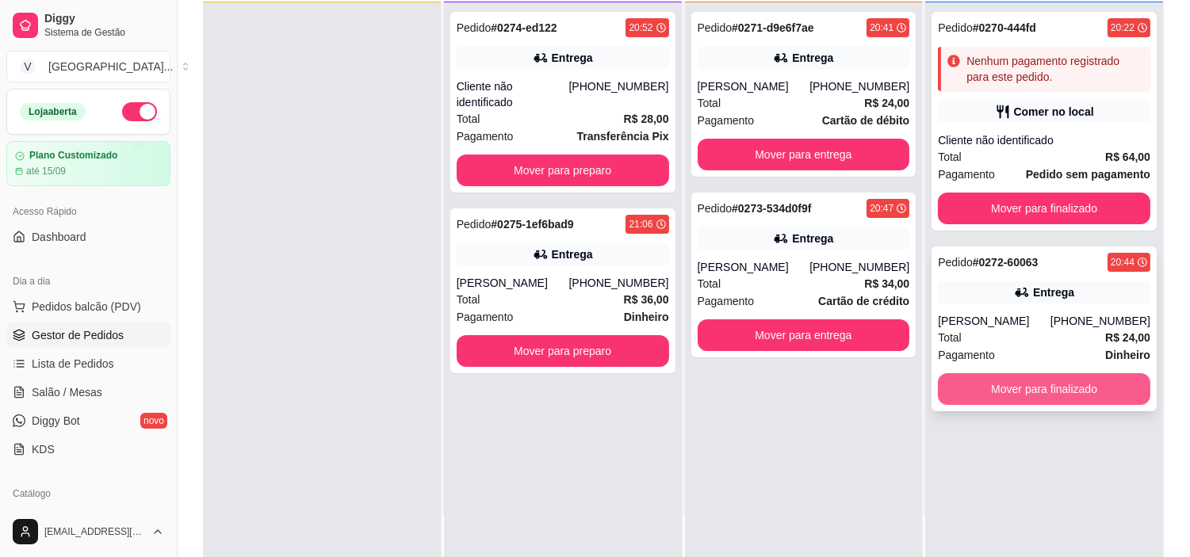
click at [1066, 386] on button "Mover para finalizado" at bounding box center [1044, 389] width 212 height 32
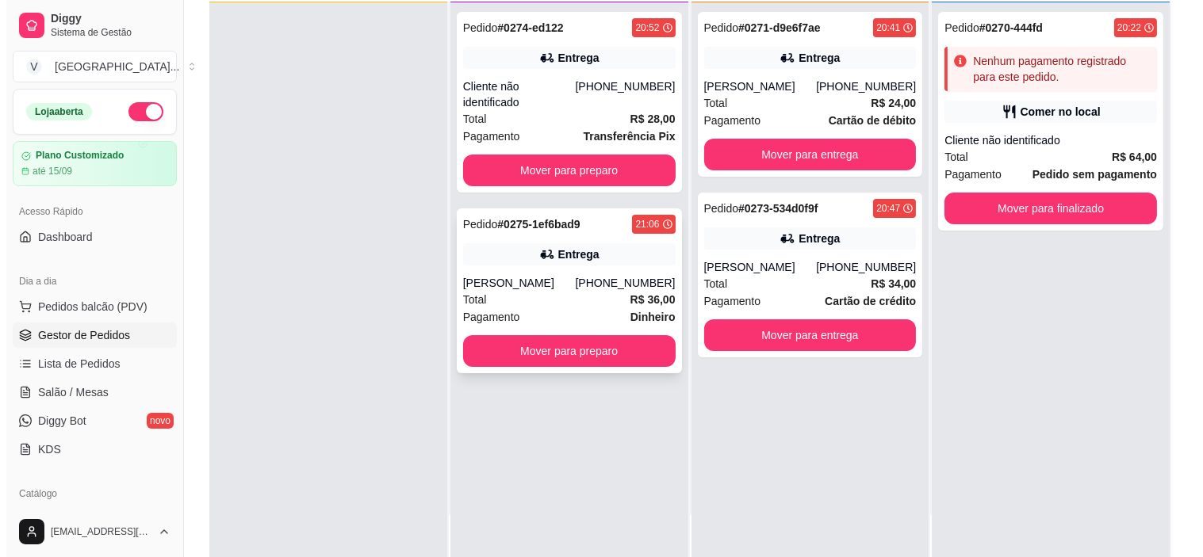
scroll to position [0, 0]
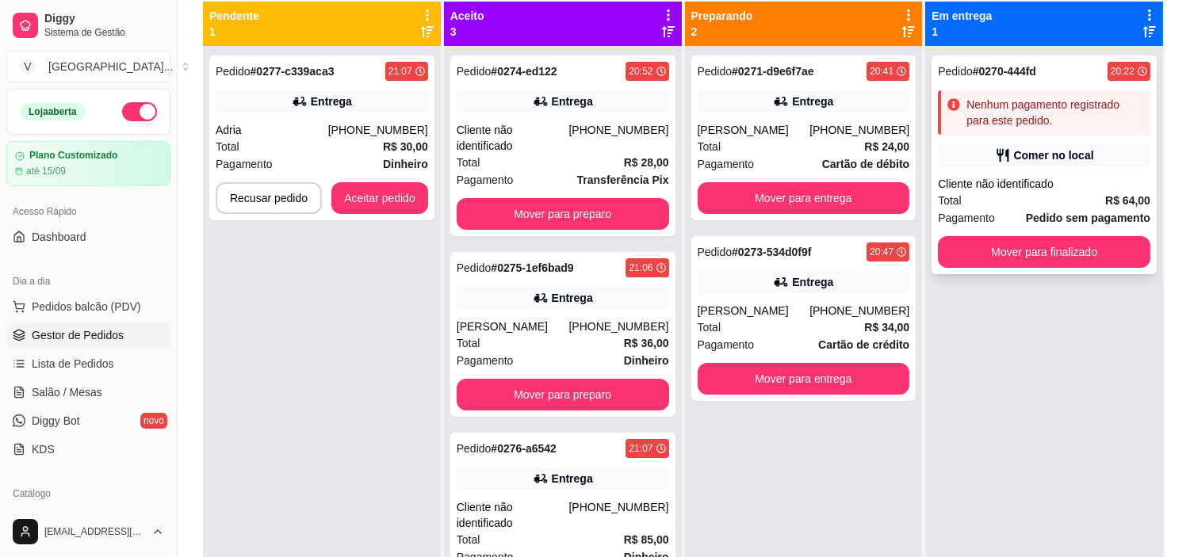
click at [1092, 212] on strong "Pedido sem pagamento" at bounding box center [1088, 218] width 124 height 13
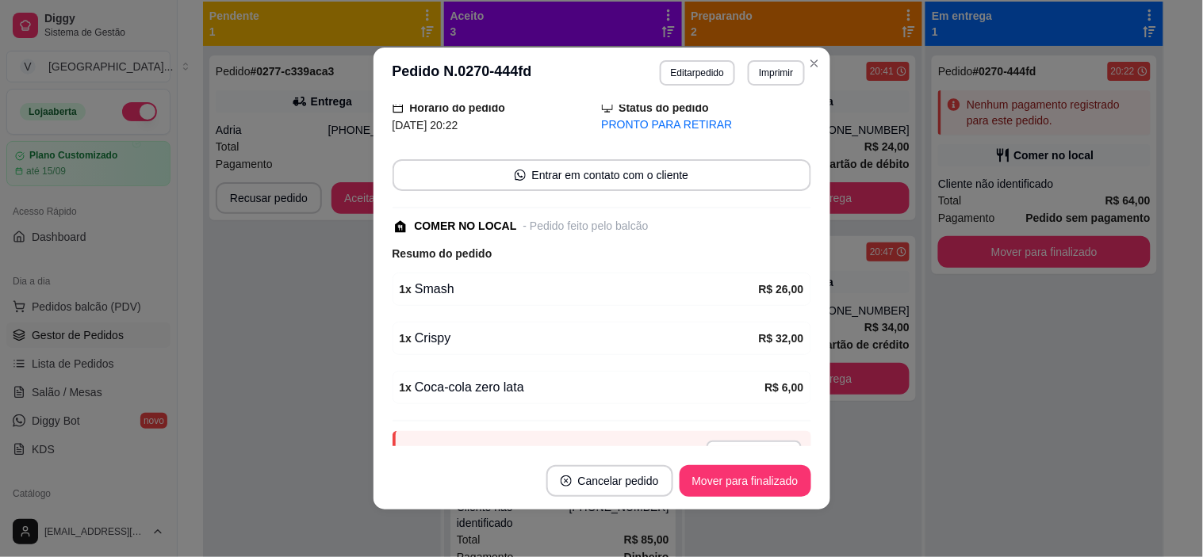
scroll to position [88, 0]
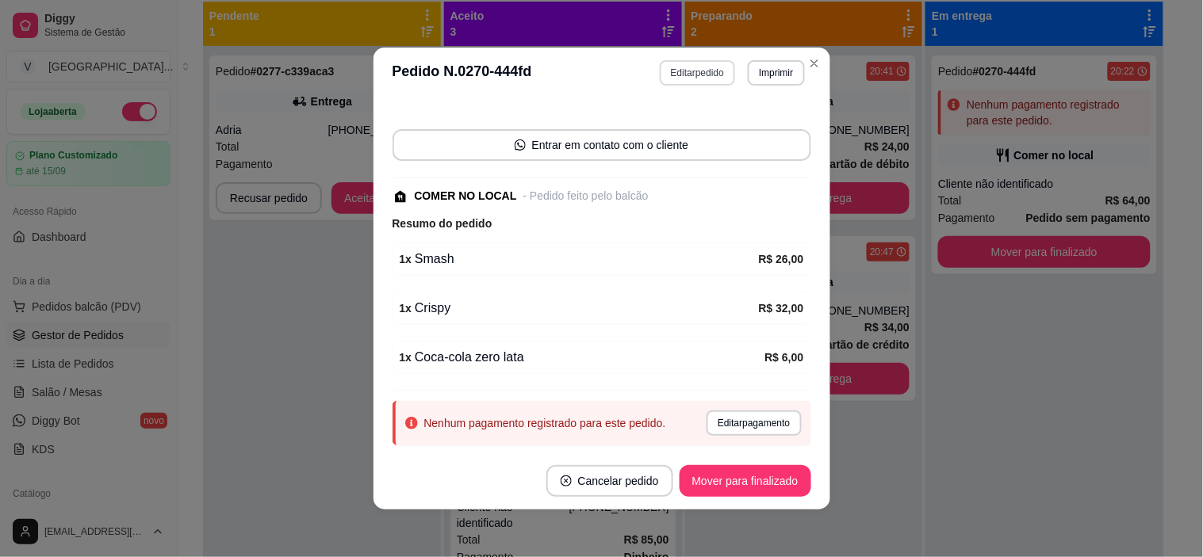
click at [698, 67] on button "Editar pedido" at bounding box center [697, 72] width 75 height 25
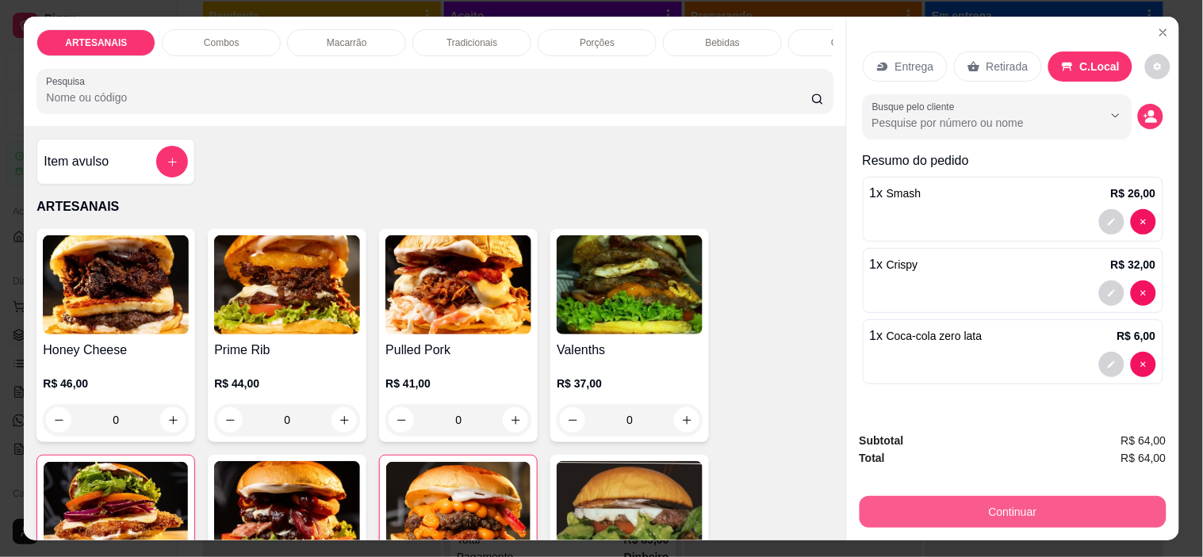
click at [1000, 499] on button "Continuar" at bounding box center [1012, 512] width 307 height 32
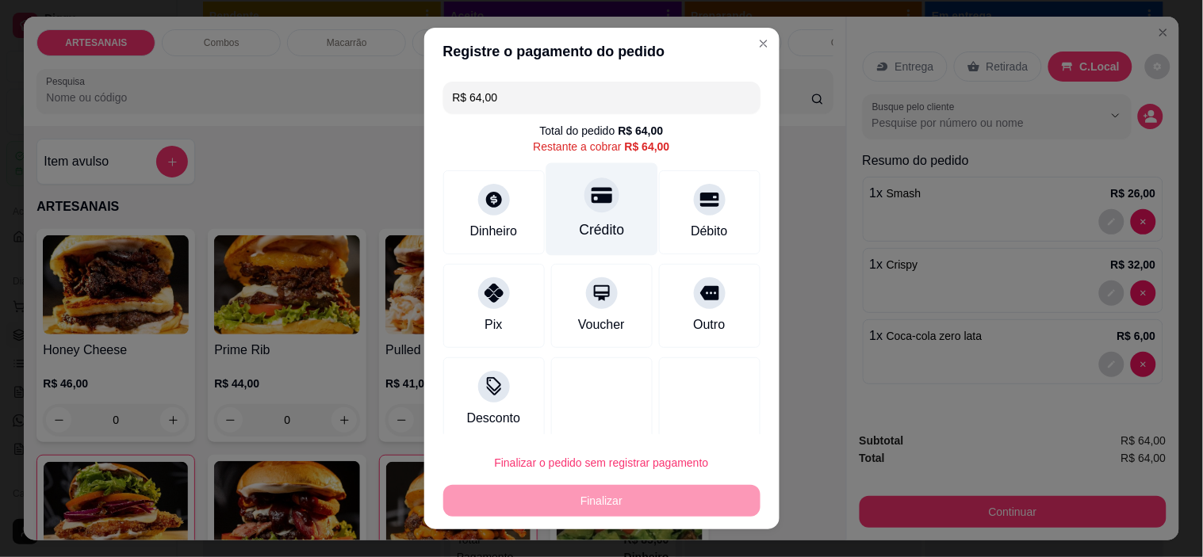
click at [591, 201] on icon at bounding box center [601, 196] width 21 height 16
type input "R$ 0,00"
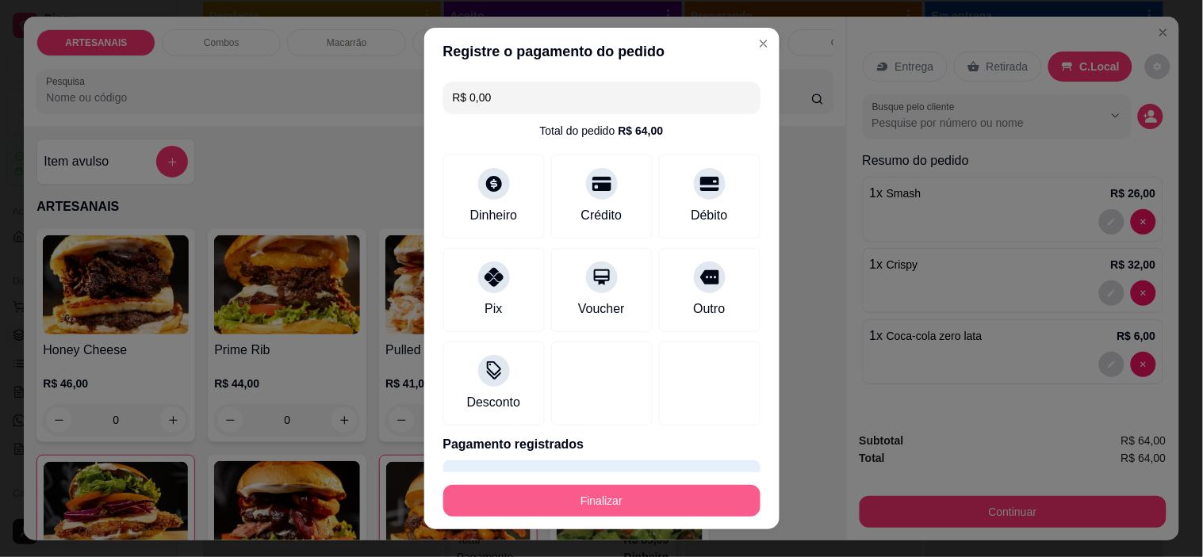
click at [651, 507] on button "Finalizar" at bounding box center [601, 501] width 317 height 32
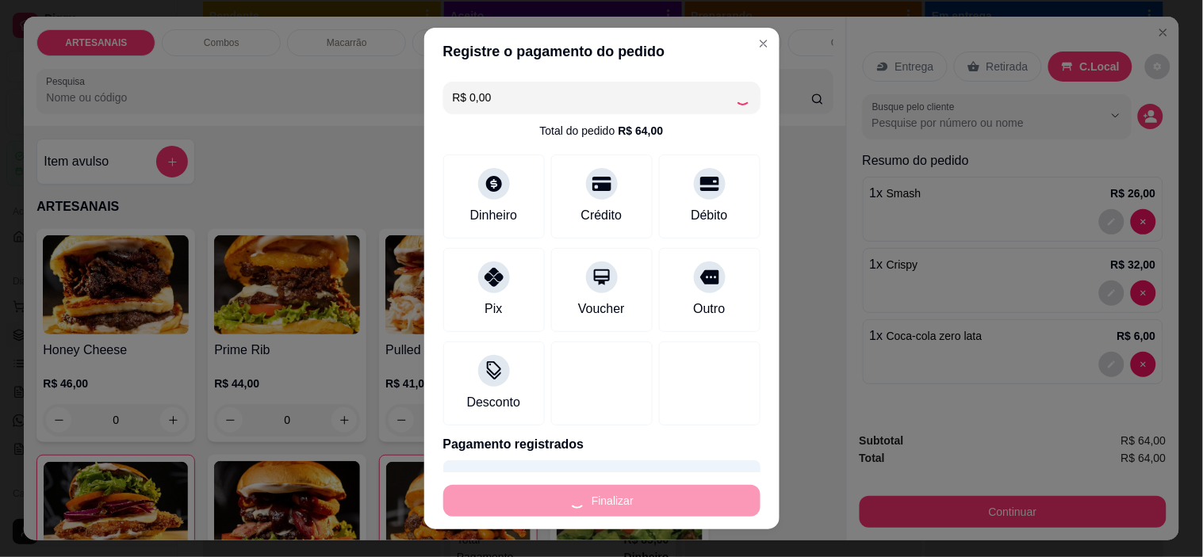
type input "0"
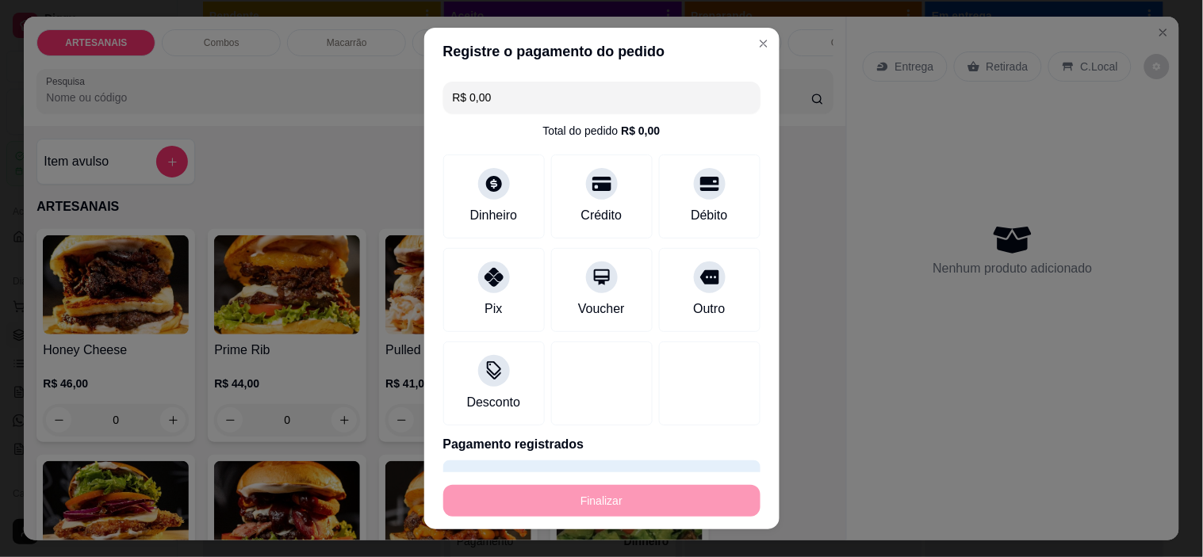
type input "-R$ 64,00"
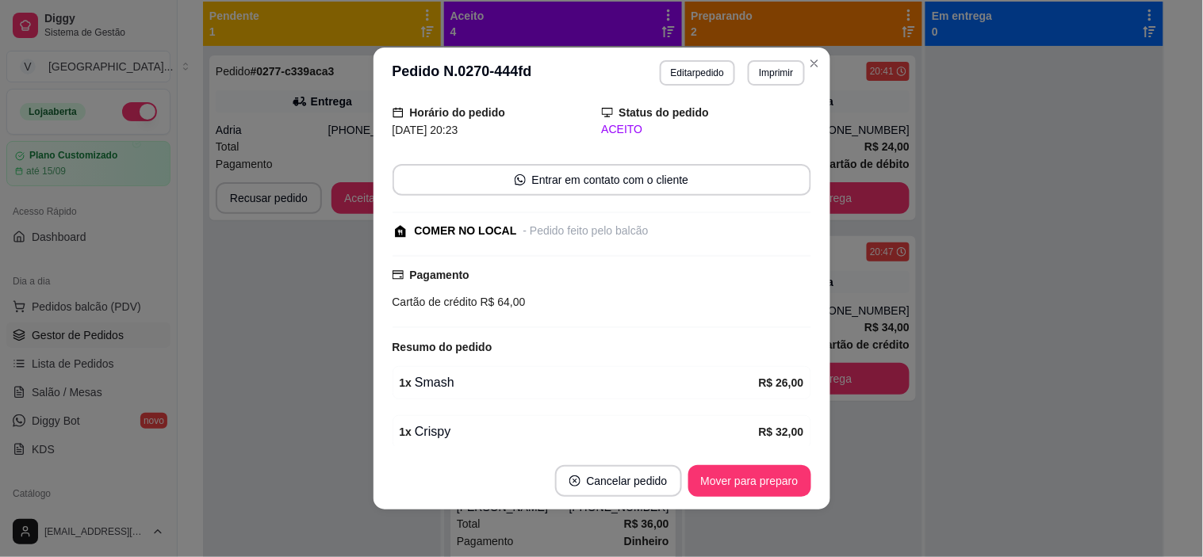
scroll to position [123, 0]
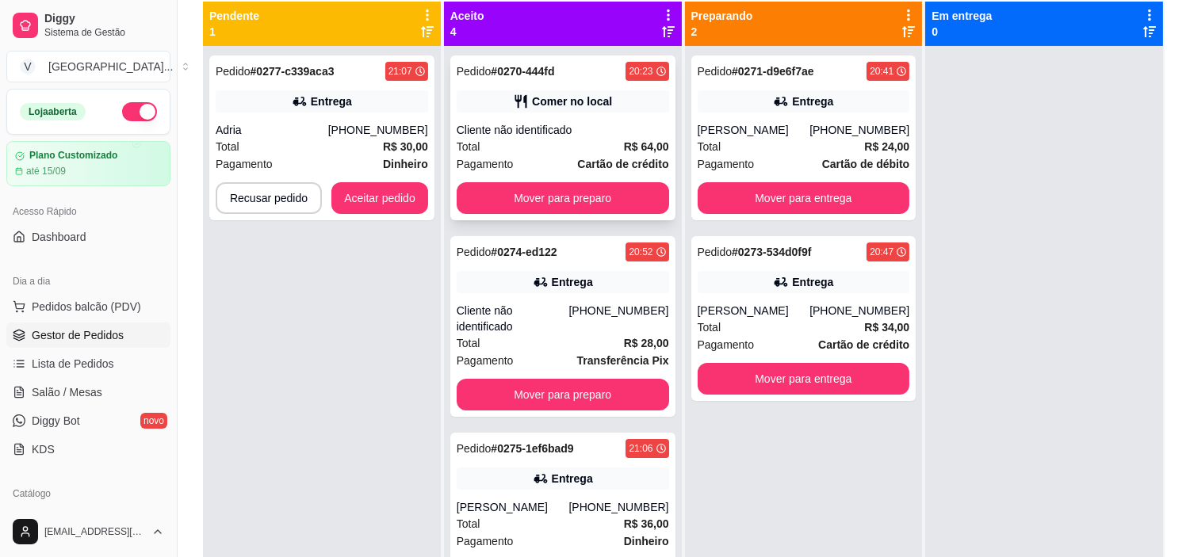
click at [566, 154] on div "Total R$ 64,00" at bounding box center [563, 146] width 212 height 17
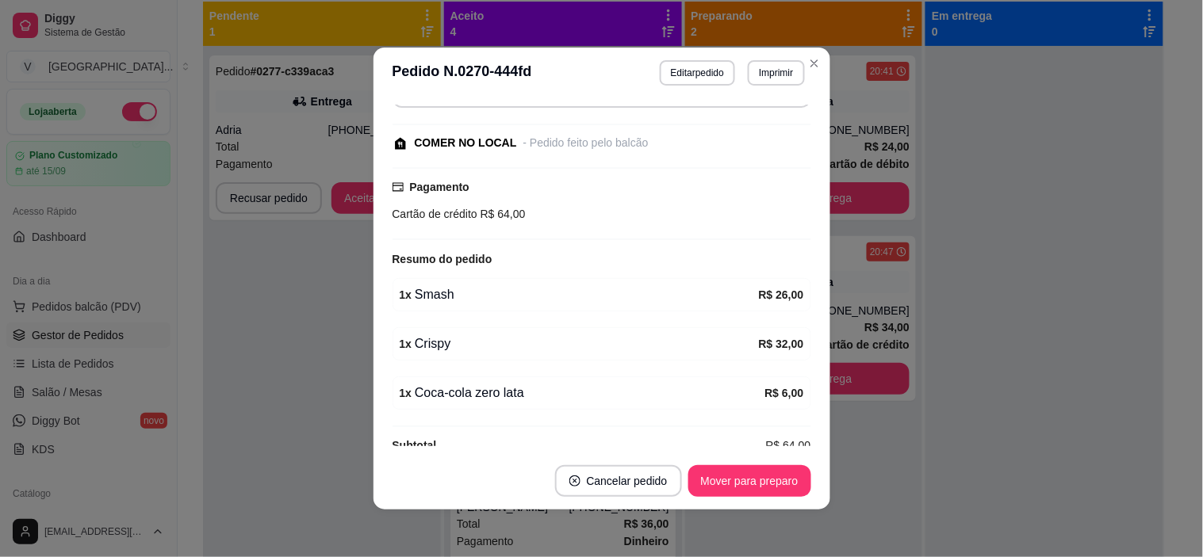
scroll to position [203, 0]
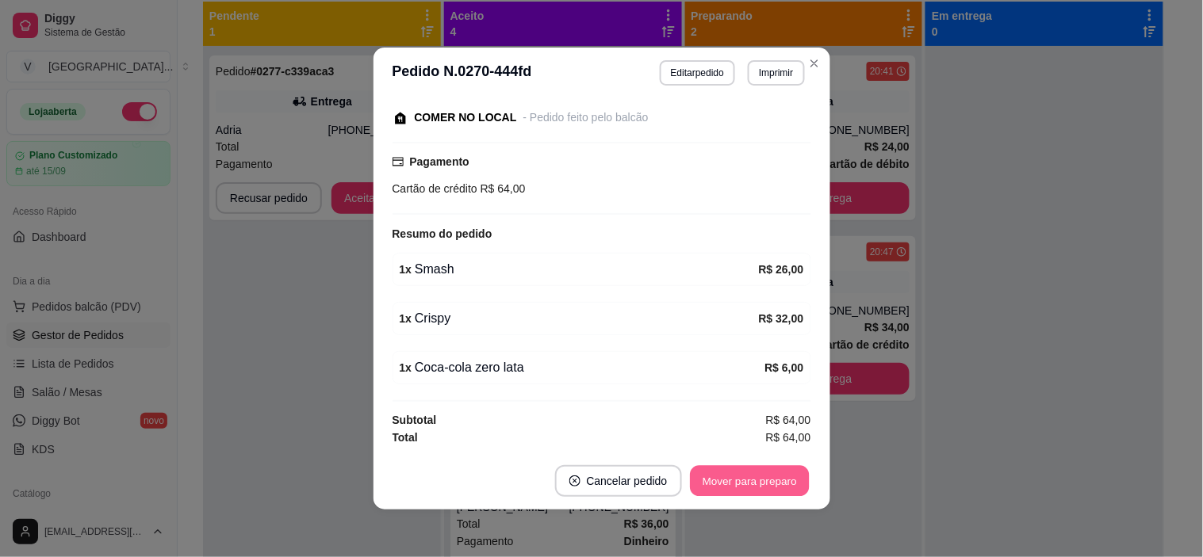
click at [738, 470] on button "Mover para preparo" at bounding box center [749, 481] width 119 height 31
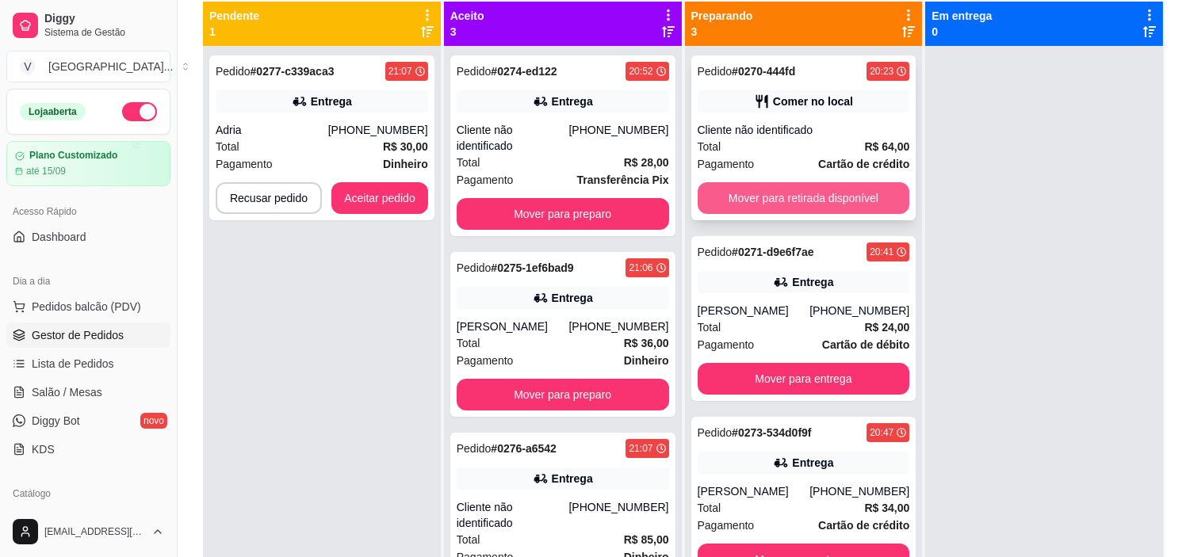
click at [801, 189] on button "Mover para retirada disponível" at bounding box center [804, 198] width 212 height 32
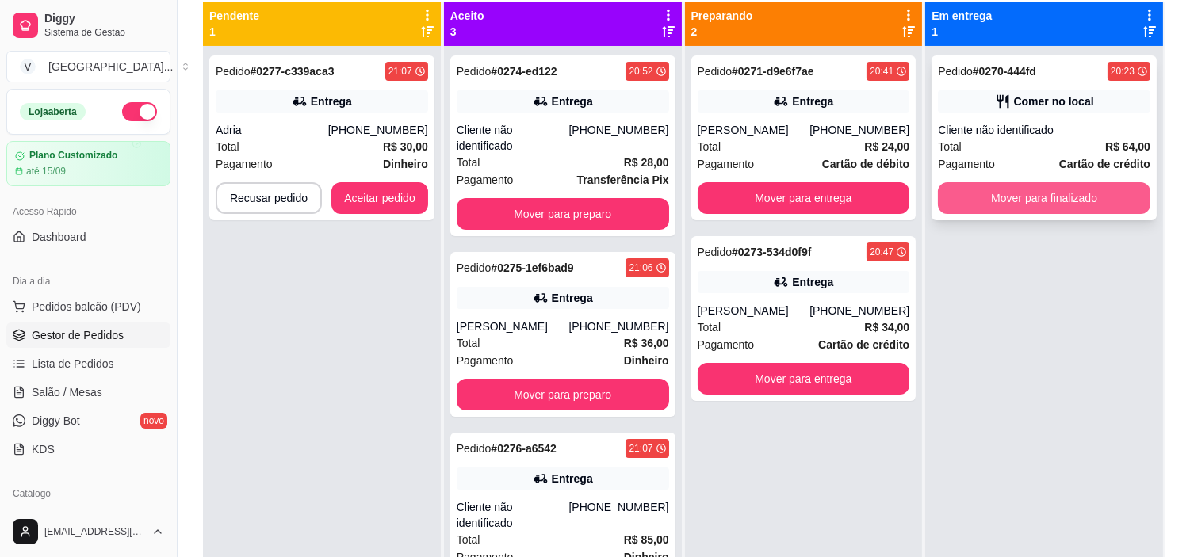
click at [1037, 209] on button "Mover para finalizado" at bounding box center [1044, 198] width 212 height 32
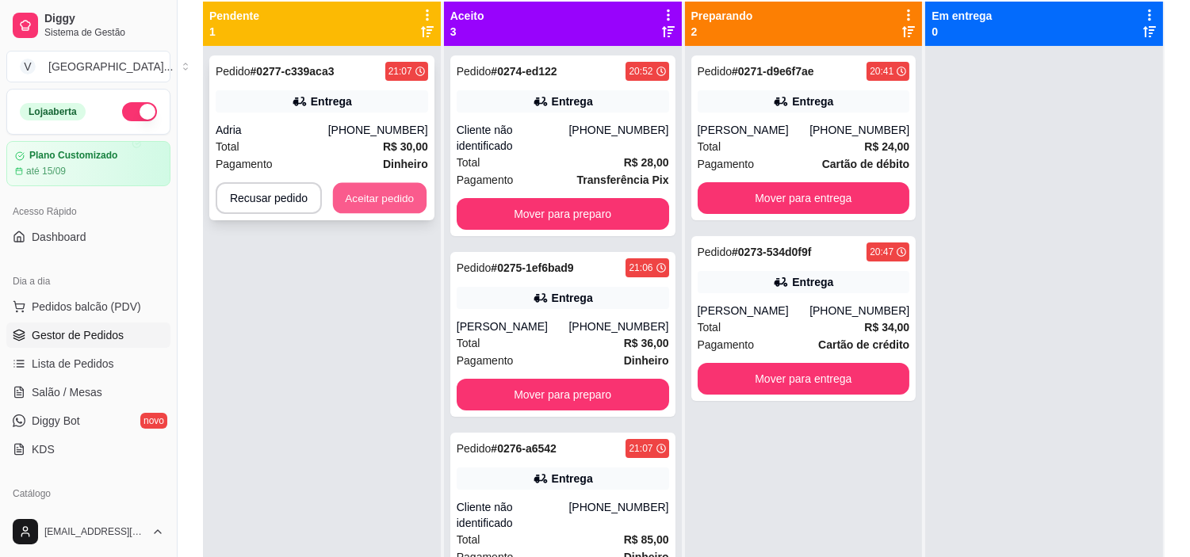
click at [384, 197] on button "Aceitar pedido" at bounding box center [380, 198] width 94 height 31
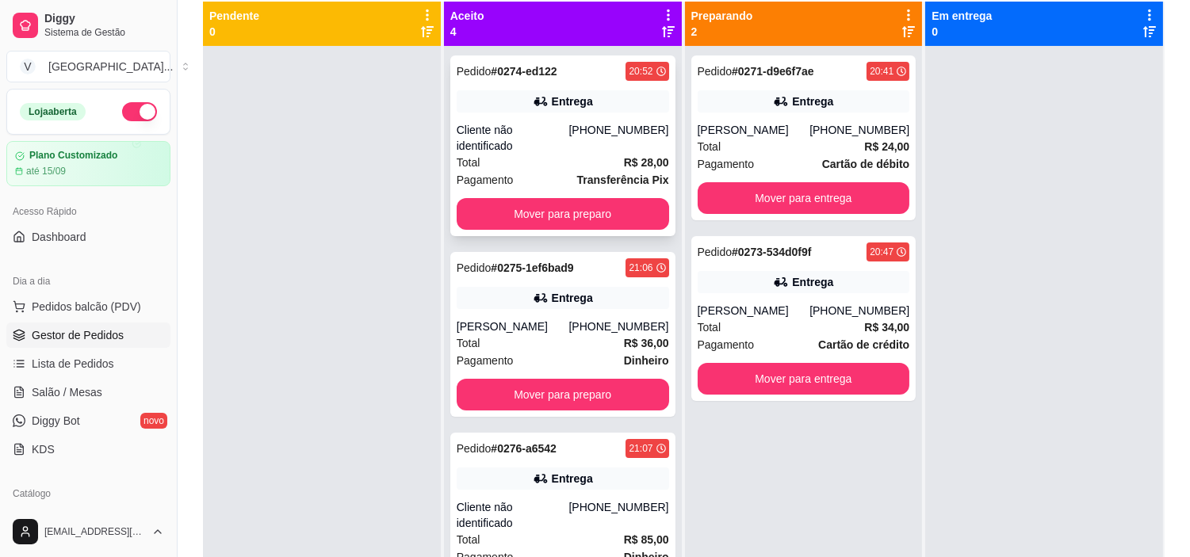
click at [583, 154] on div "Total R$ 28,00" at bounding box center [563, 162] width 212 height 17
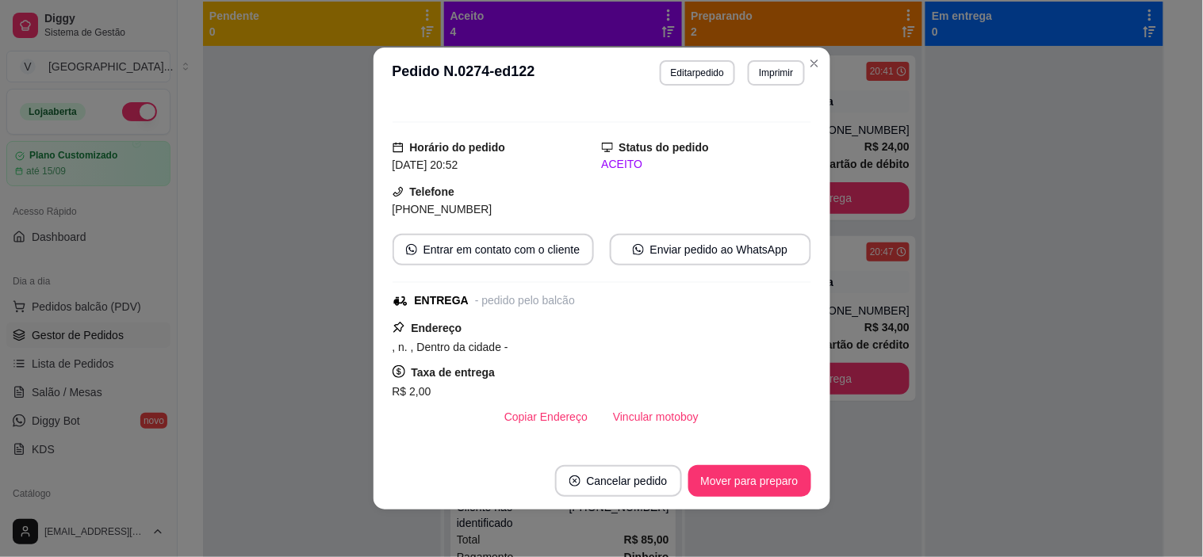
scroll to position [0, 0]
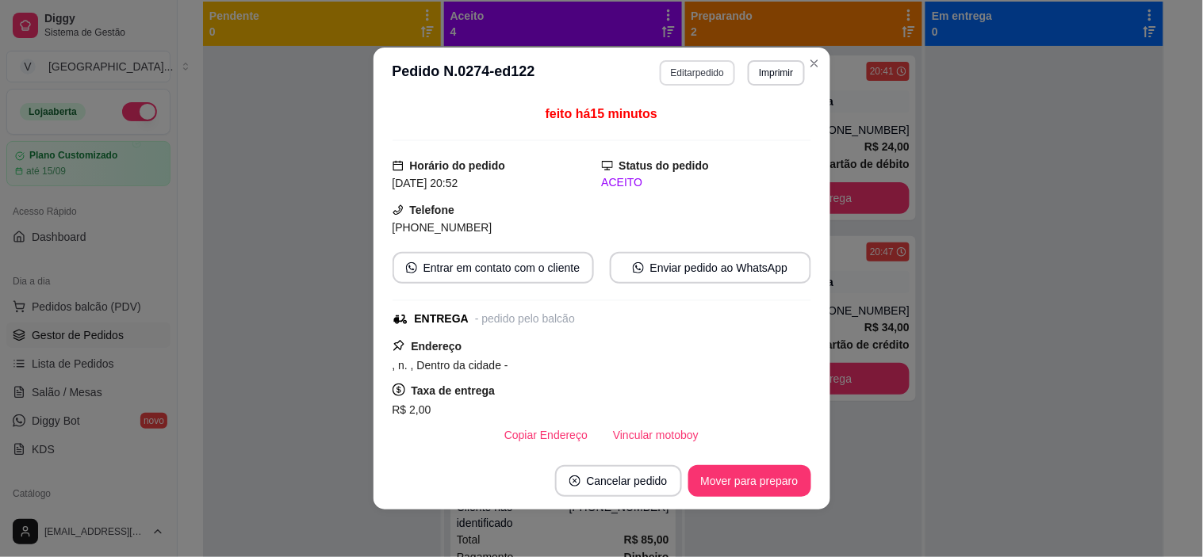
click at [690, 73] on button "Editar pedido" at bounding box center [697, 72] width 75 height 25
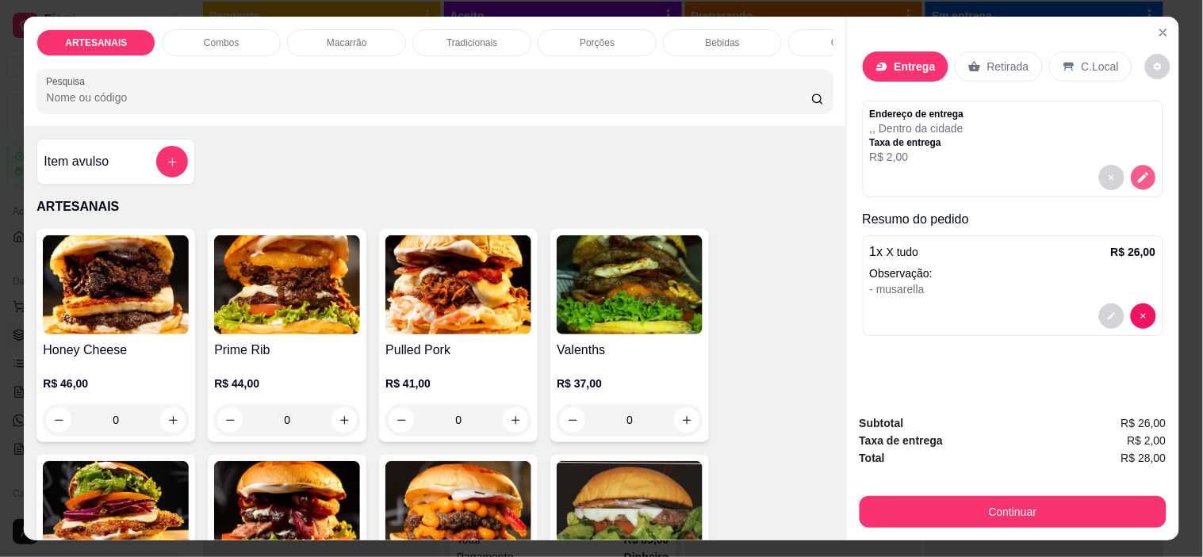
click at [1136, 170] on icon "decrease-product-quantity" at bounding box center [1142, 176] width 13 height 13
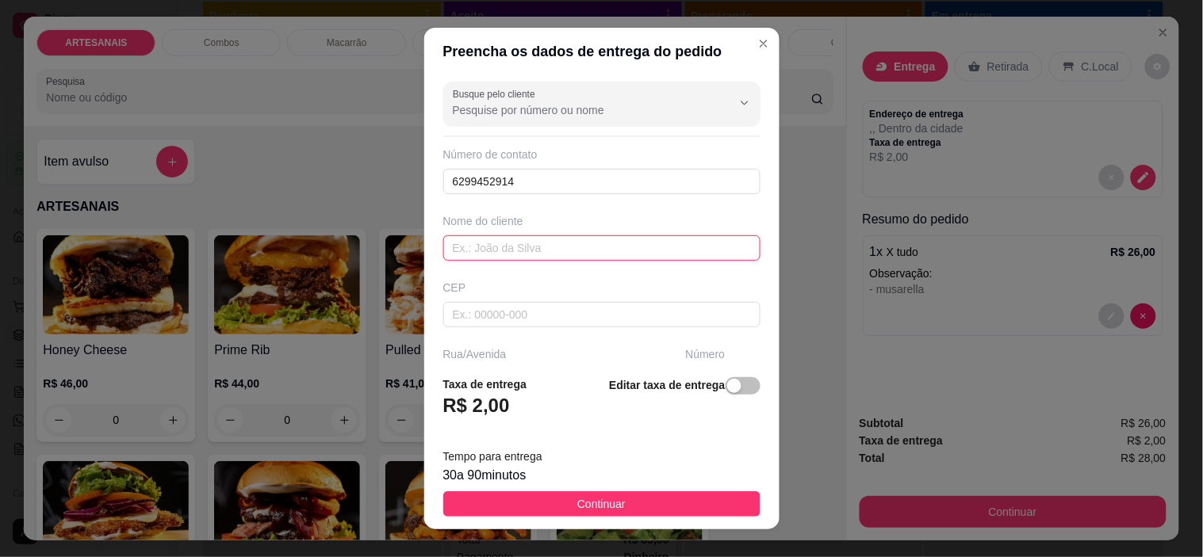
click at [553, 247] on input "text" at bounding box center [601, 247] width 317 height 25
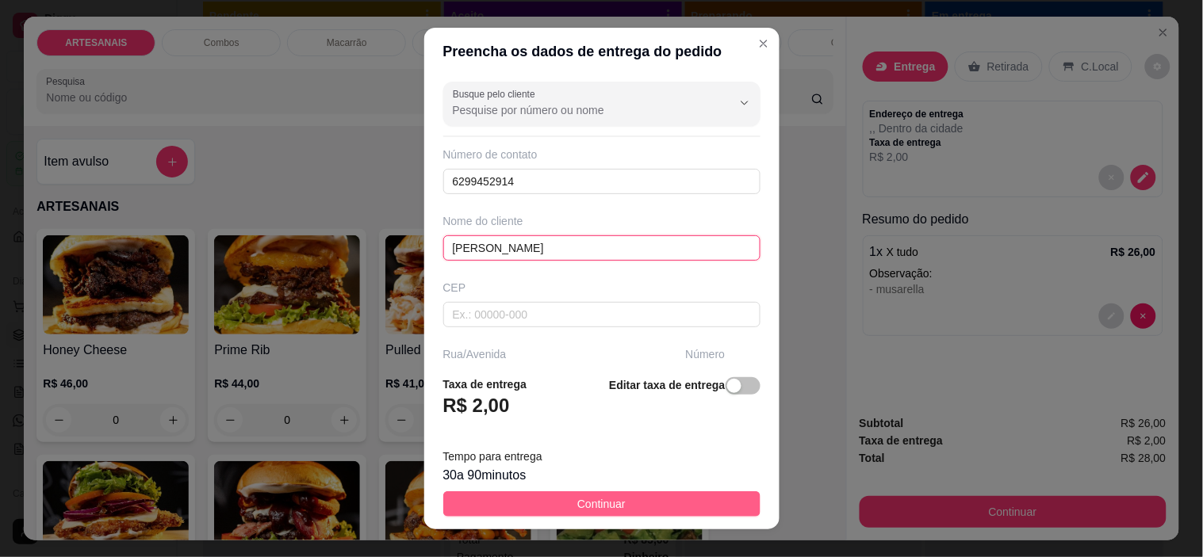
type input "[PERSON_NAME]"
click at [658, 495] on button "Continuar" at bounding box center [601, 503] width 317 height 25
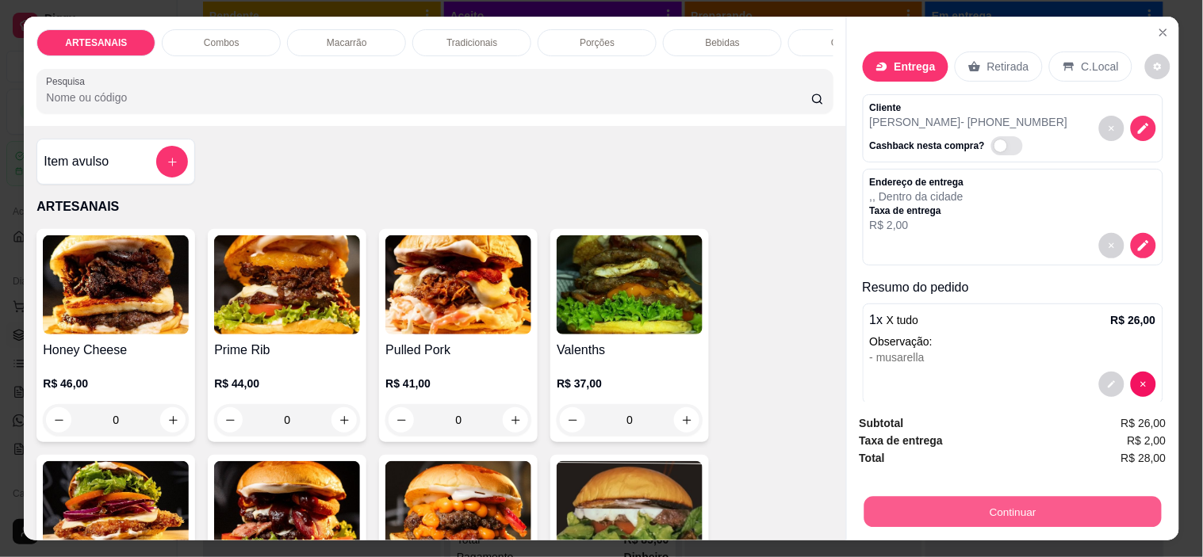
click at [985, 508] on button "Continuar" at bounding box center [1011, 512] width 297 height 31
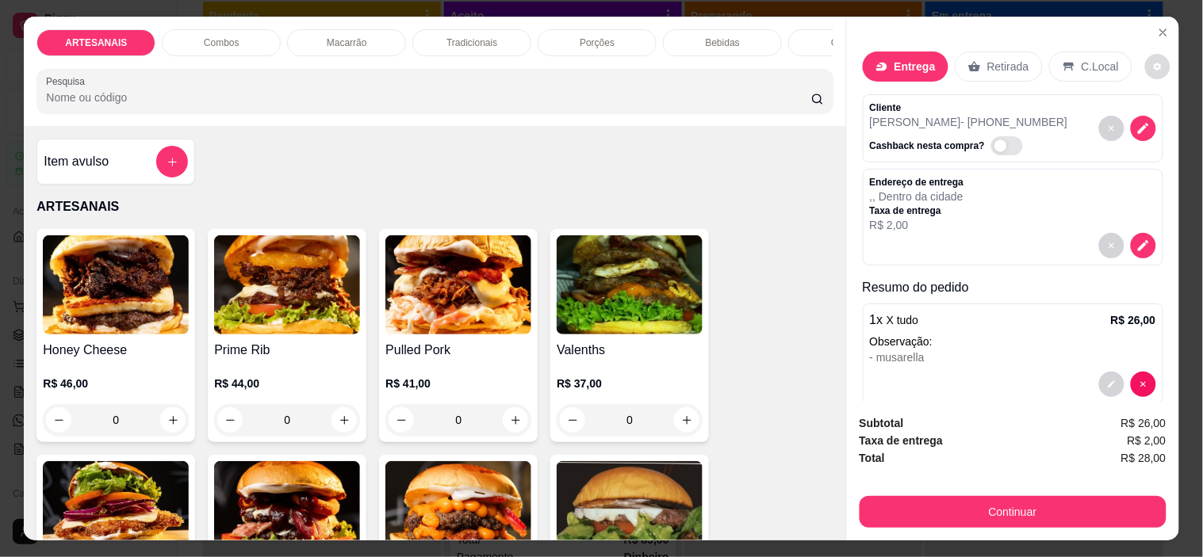
click at [1153, 62] on icon "decrease-product-quantity" at bounding box center [1158, 67] width 10 height 10
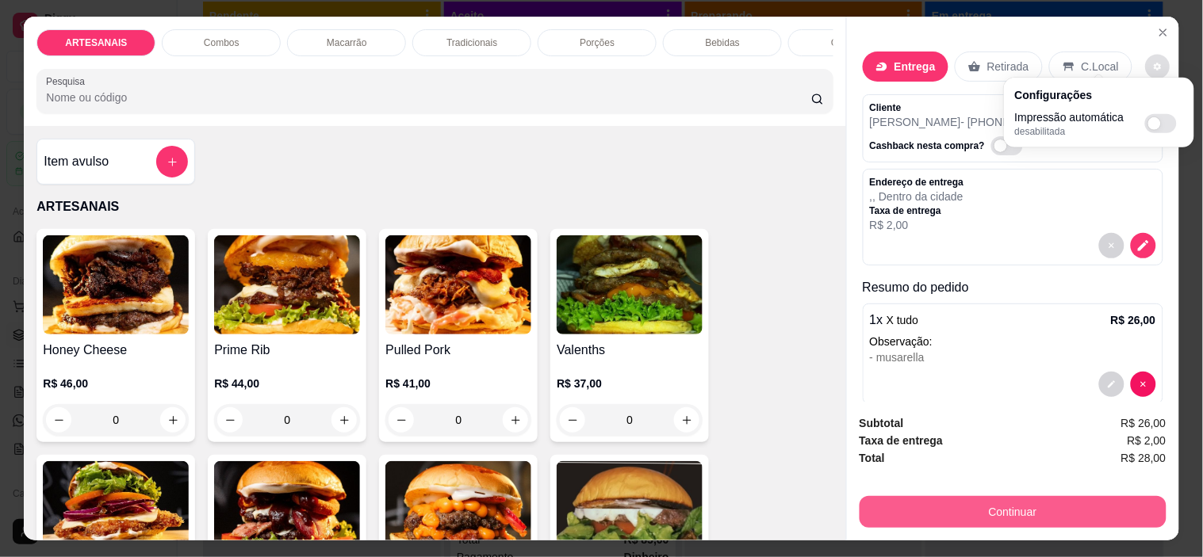
click at [1023, 503] on button "Continuar" at bounding box center [1012, 512] width 307 height 32
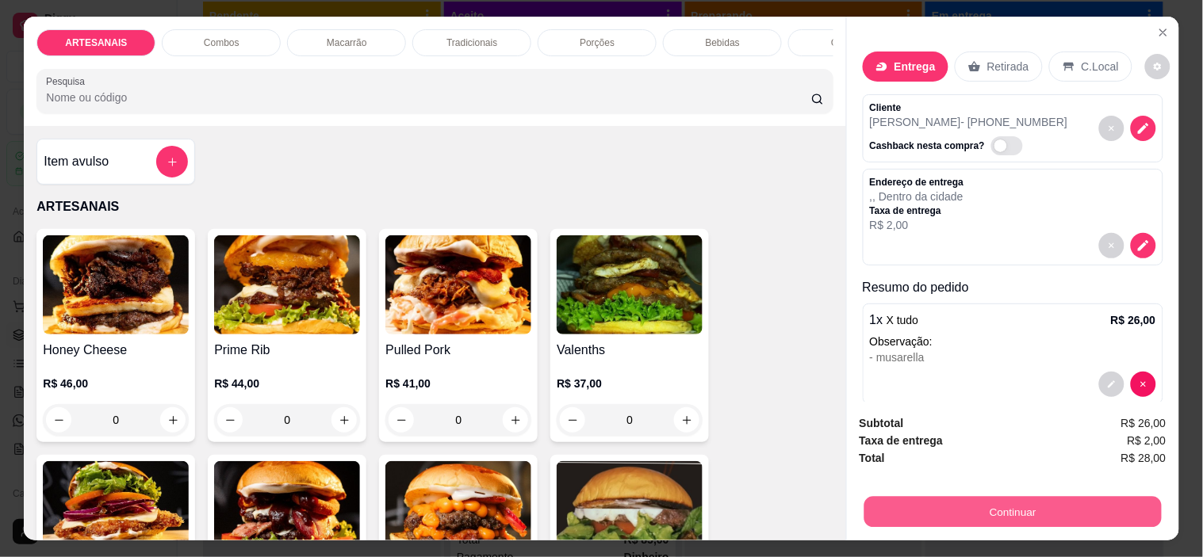
click at [1031, 517] on button "Continuar" at bounding box center [1011, 512] width 297 height 31
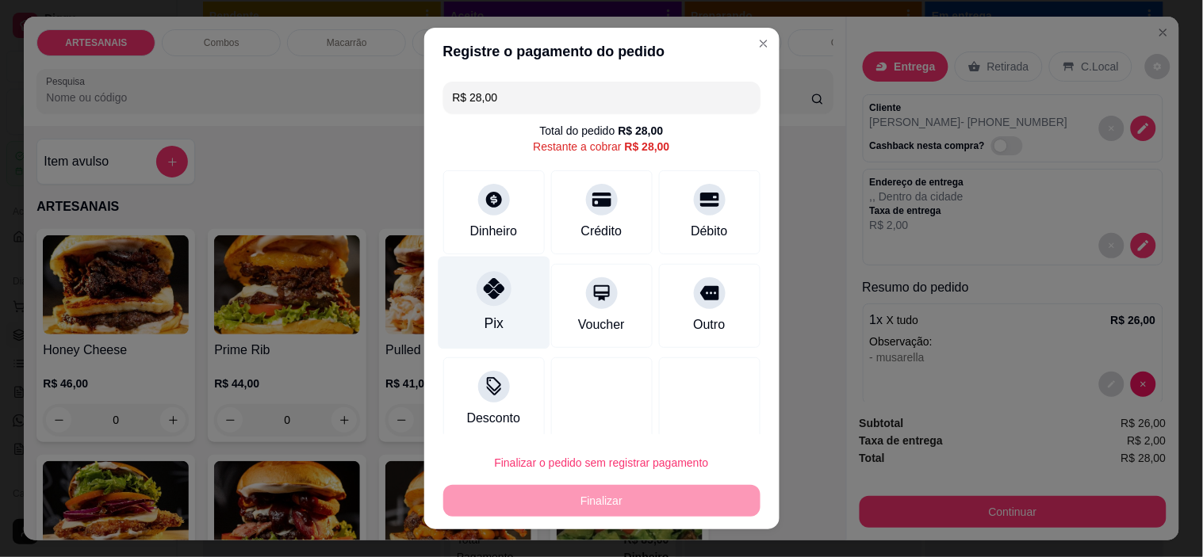
click at [488, 295] on icon at bounding box center [493, 288] width 21 height 21
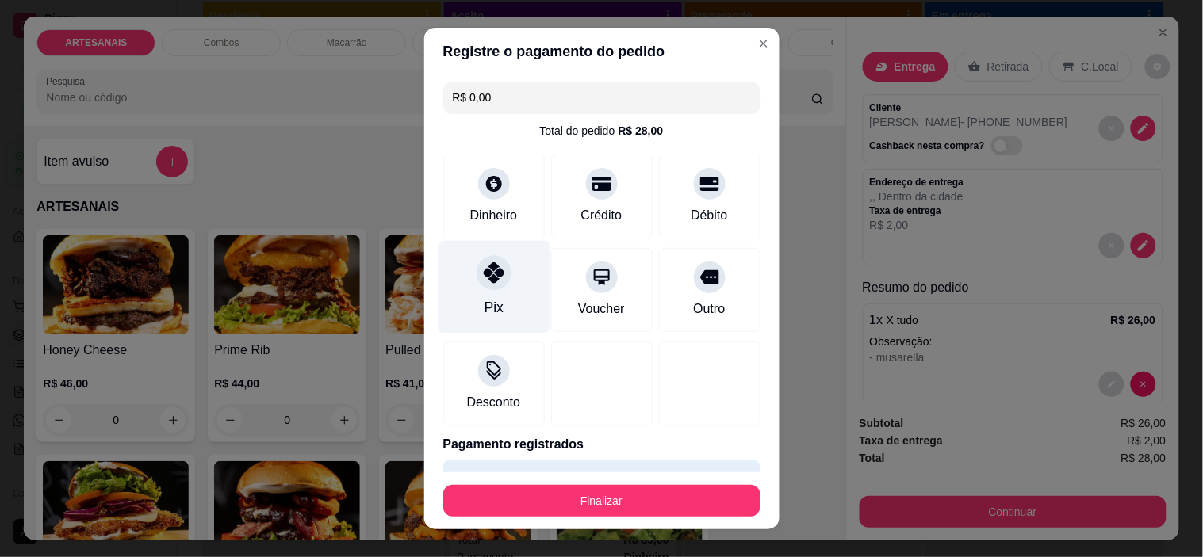
click at [509, 270] on div "Pix" at bounding box center [494, 287] width 112 height 93
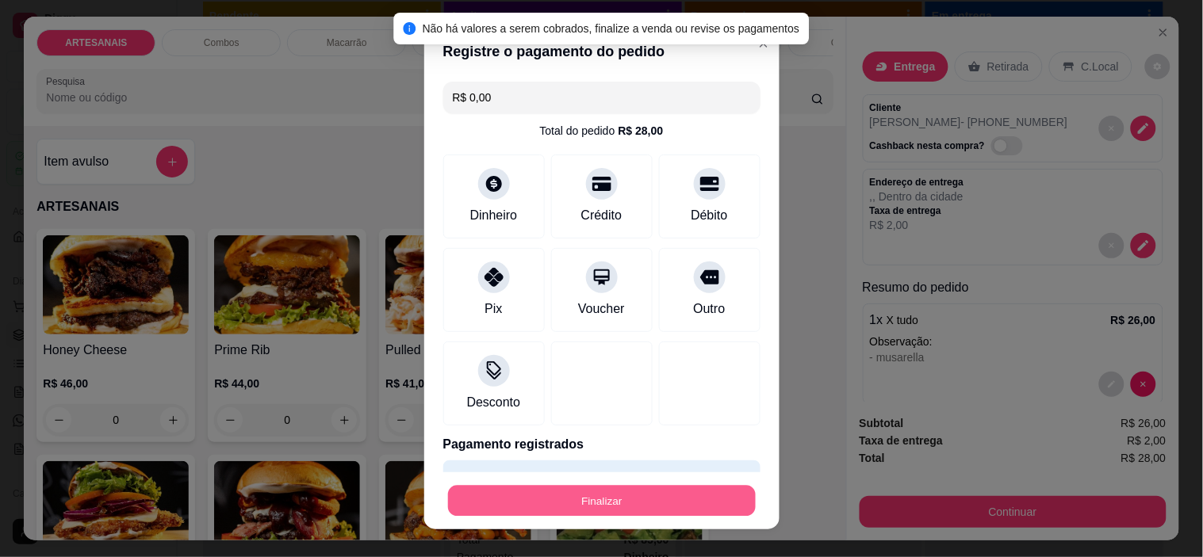
click at [623, 494] on button "Finalizar" at bounding box center [602, 500] width 308 height 31
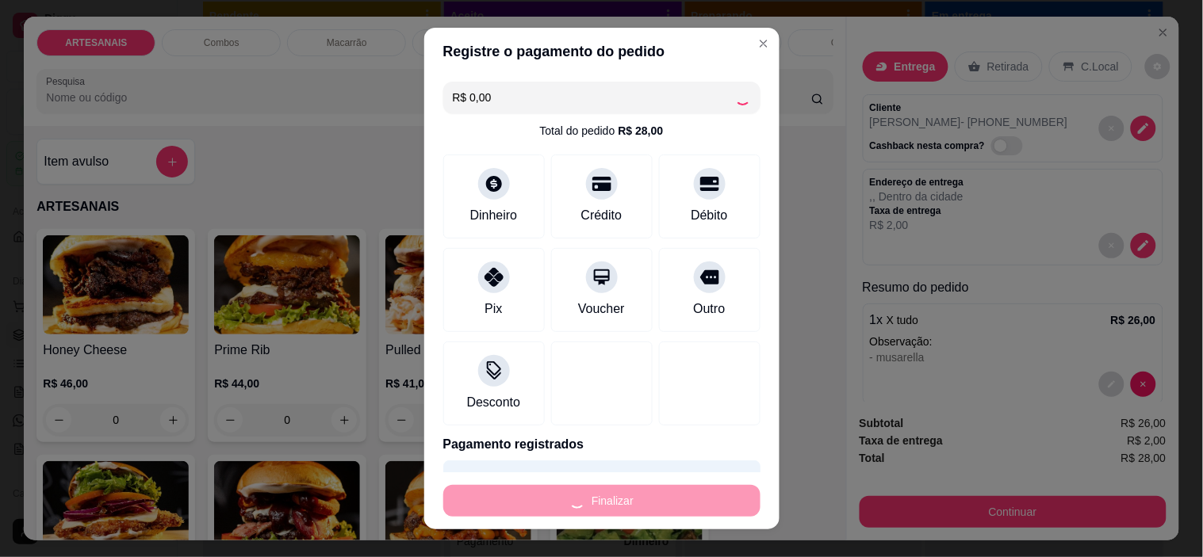
type input "-R$ 28,00"
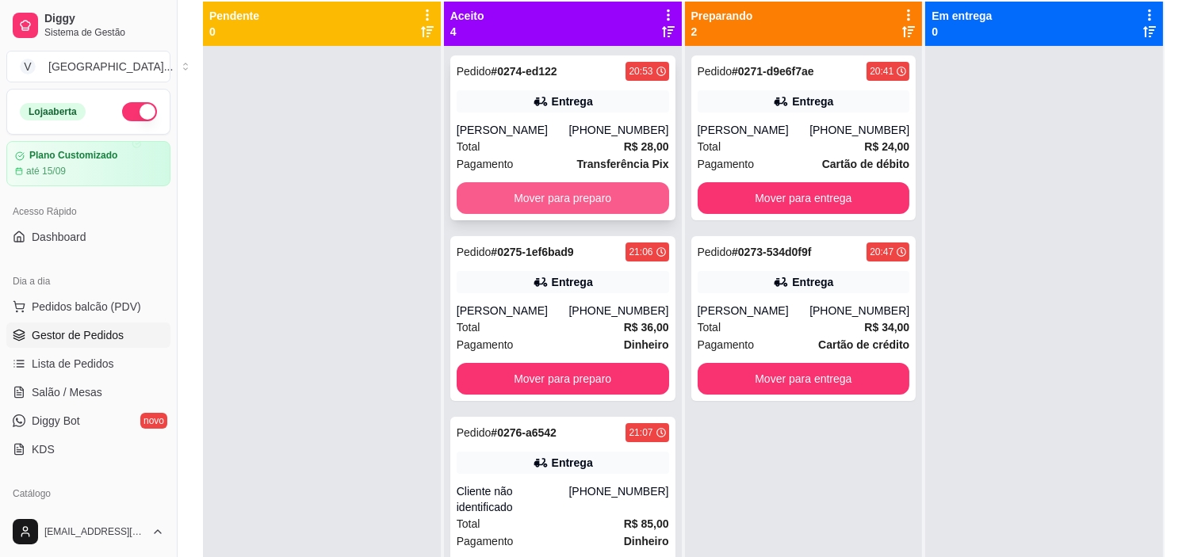
click at [599, 204] on button "Mover para preparo" at bounding box center [563, 198] width 212 height 32
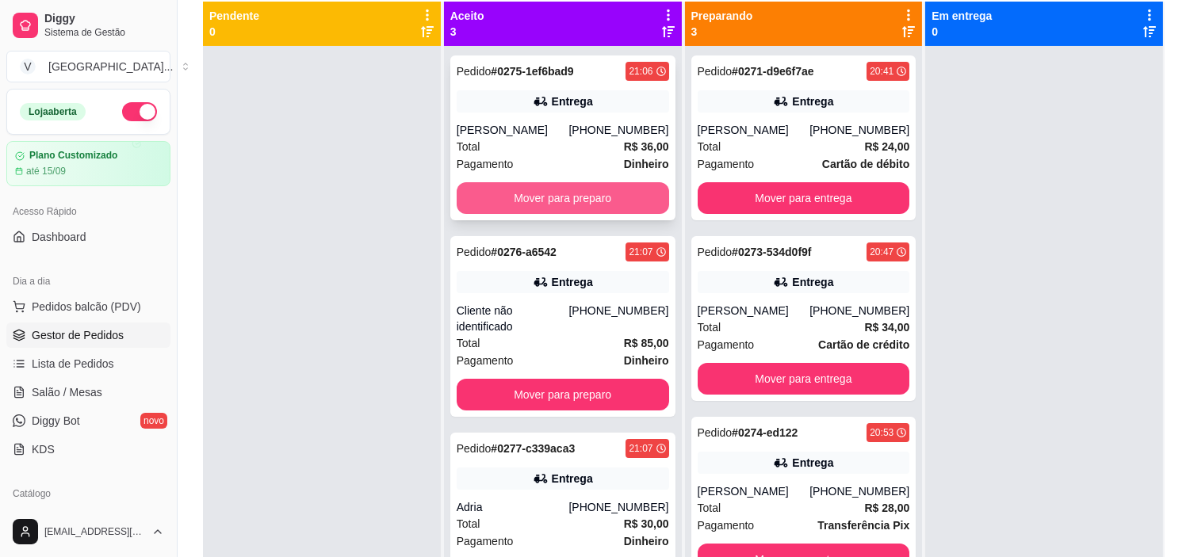
click at [641, 212] on button "Mover para preparo" at bounding box center [563, 198] width 212 height 32
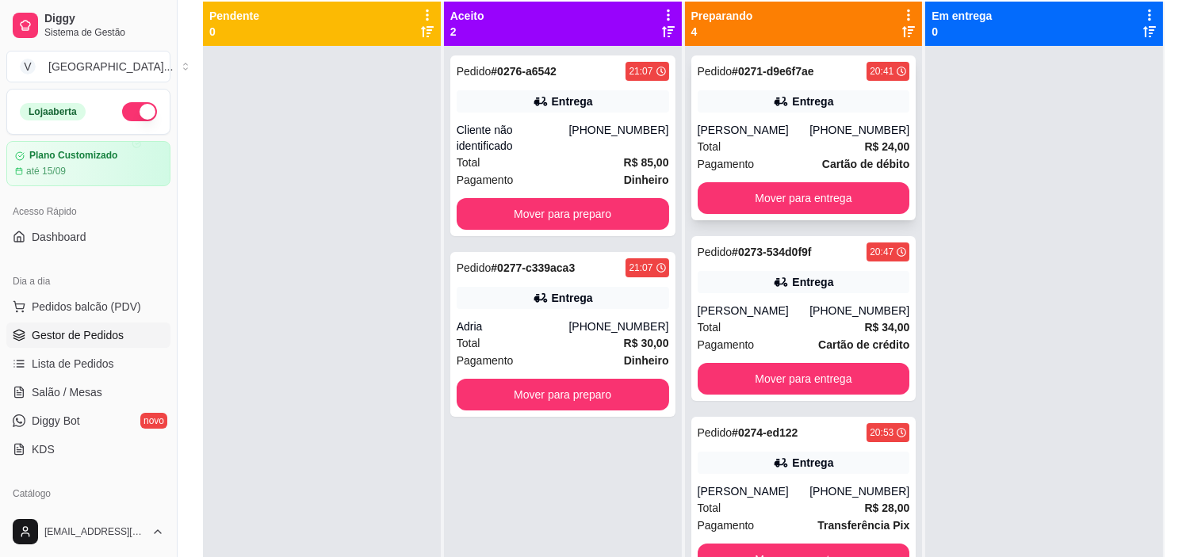
click at [822, 103] on div "Entrega" at bounding box center [804, 101] width 212 height 22
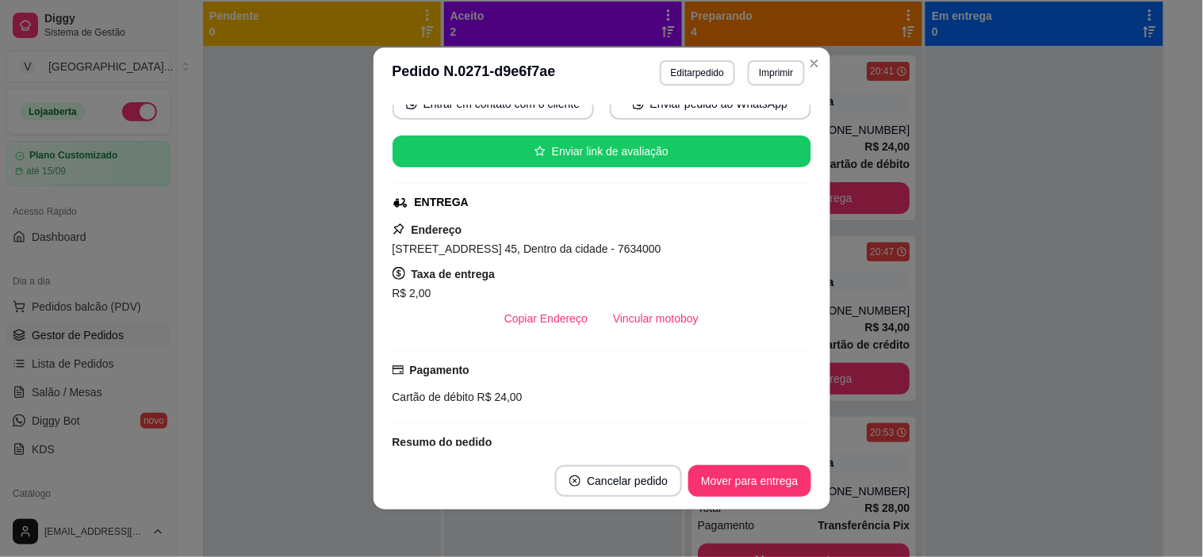
scroll to position [176, 0]
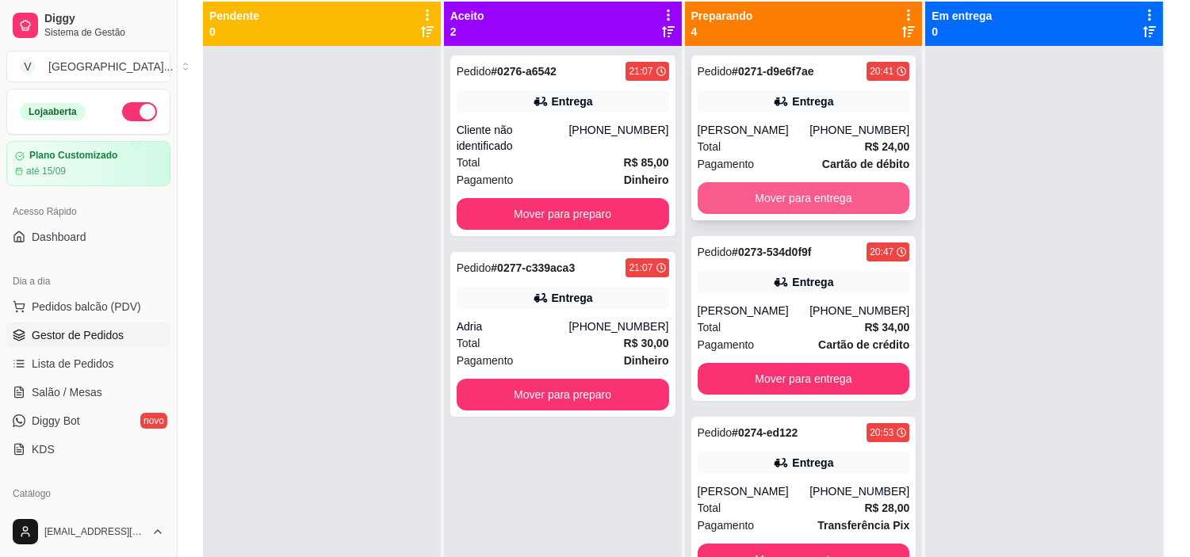
click at [869, 192] on button "Mover para entrega" at bounding box center [804, 198] width 212 height 32
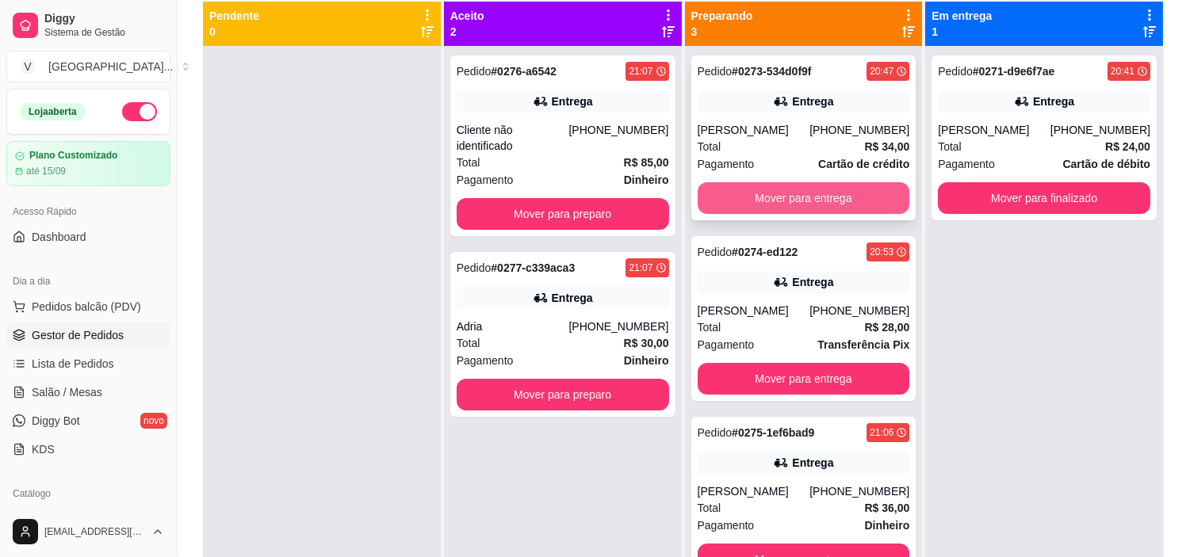
click at [841, 195] on button "Mover para entrega" at bounding box center [804, 198] width 212 height 32
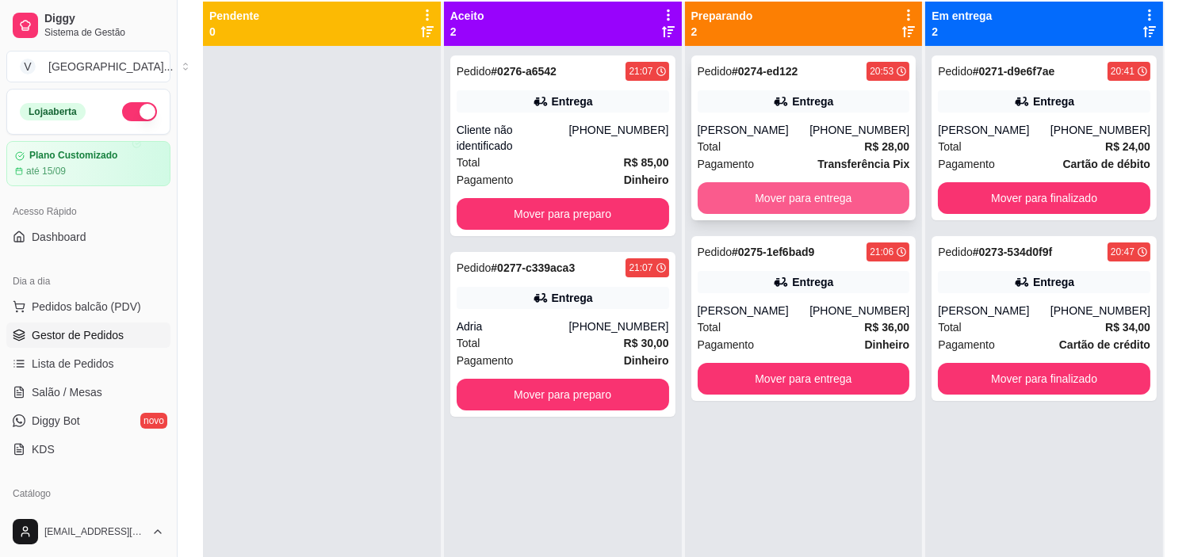
click at [824, 187] on button "Mover para entrega" at bounding box center [804, 198] width 212 height 32
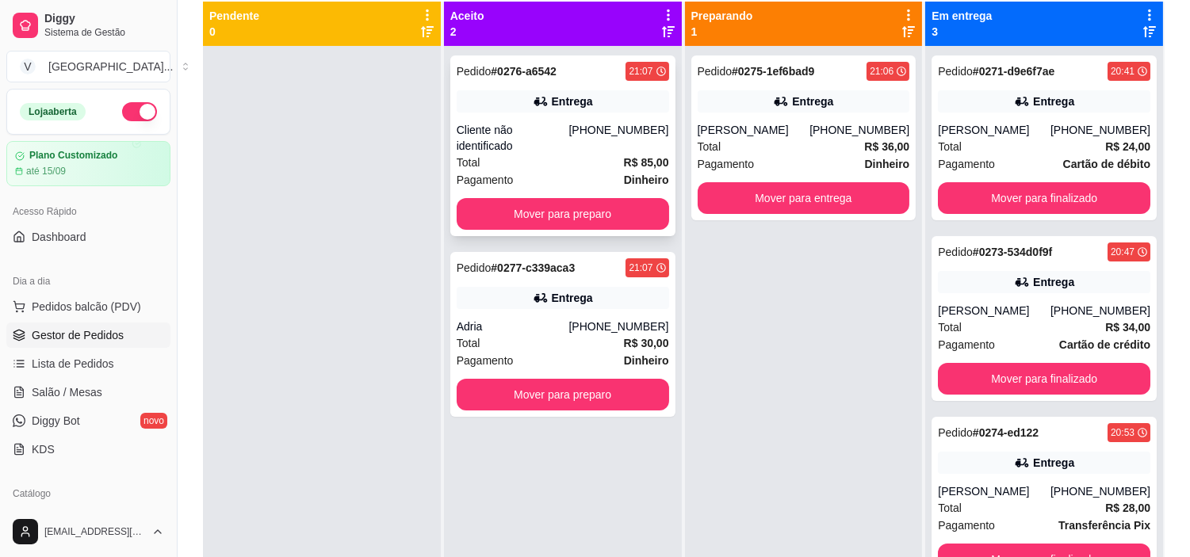
click at [611, 136] on div "[PHONE_NUMBER]" at bounding box center [618, 138] width 100 height 32
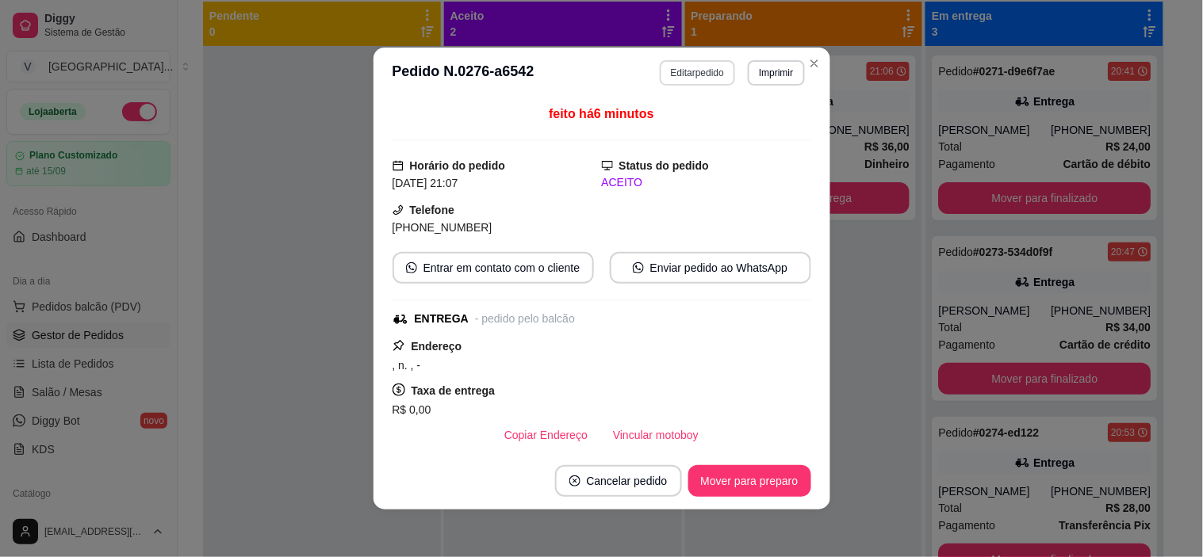
click at [680, 83] on button "Editar pedido" at bounding box center [697, 72] width 75 height 25
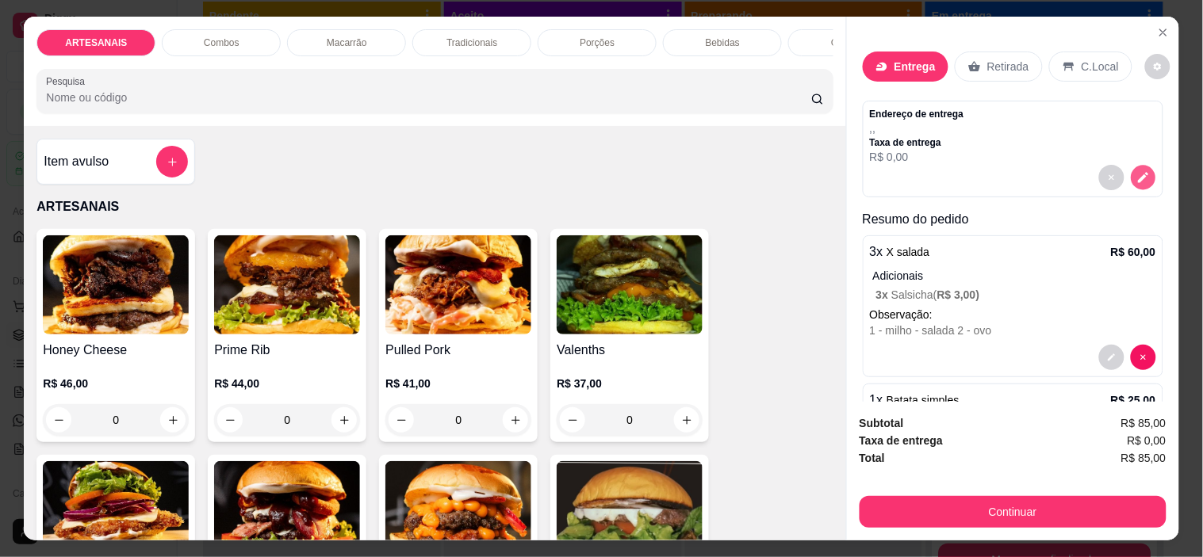
click at [1136, 171] on icon "decrease-product-quantity" at bounding box center [1142, 176] width 13 height 13
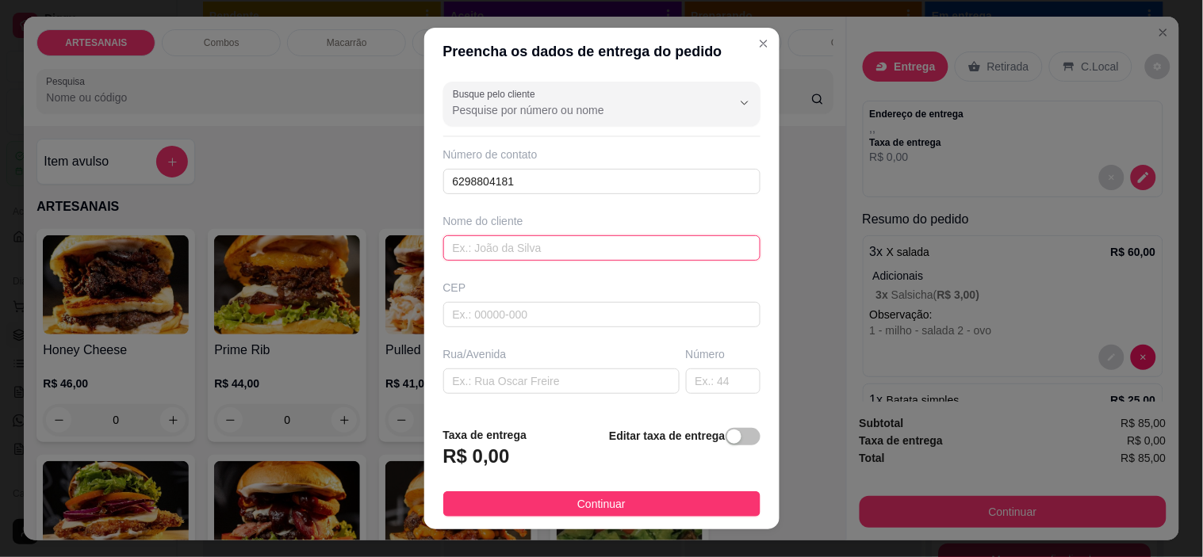
click at [523, 238] on input "text" at bounding box center [601, 247] width 317 height 25
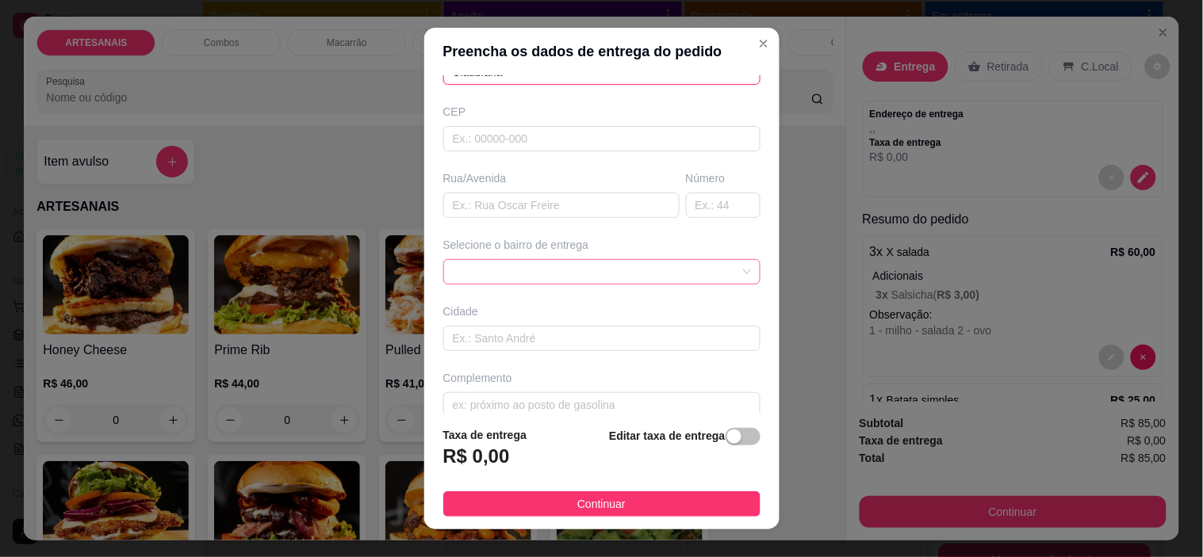
click at [667, 272] on span at bounding box center [602, 272] width 298 height 24
type input "Claubiana"
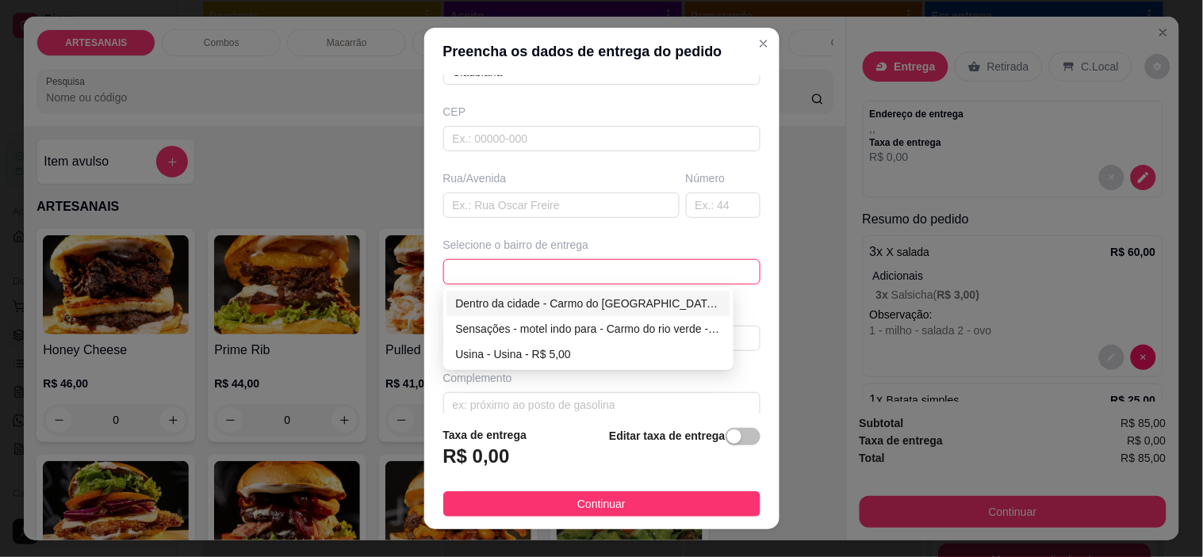
click at [584, 304] on div "Dentro da cidade - Carmo do [GEOGRAPHIC_DATA] - R$ 2,00" at bounding box center [589, 303] width 266 height 17
type input "Carmo do [GEOGRAPHIC_DATA]"
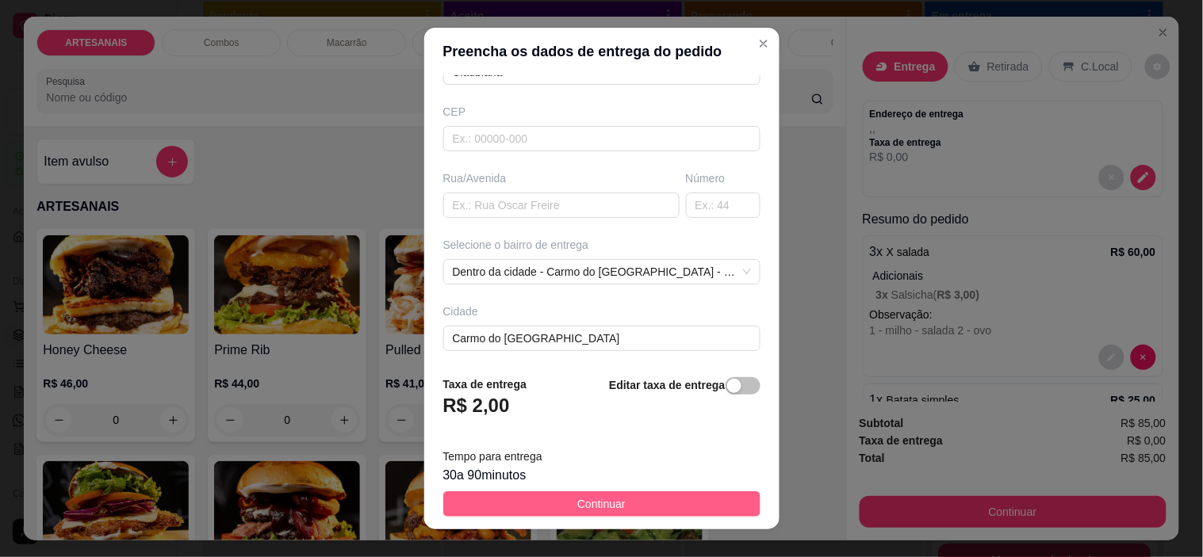
click at [616, 497] on button "Continuar" at bounding box center [601, 503] width 317 height 25
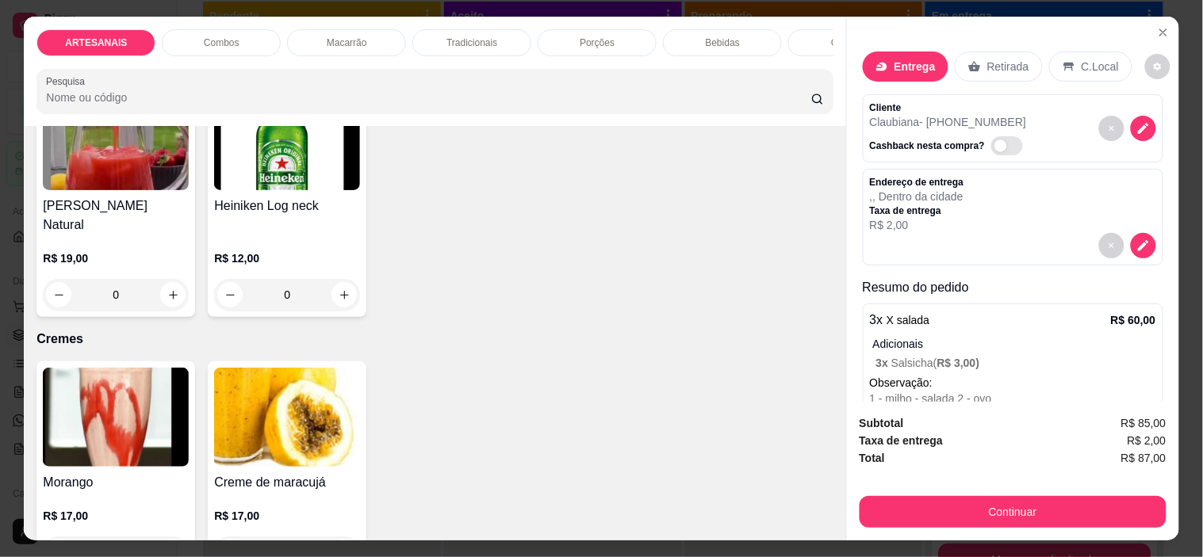
scroll to position [2730, 0]
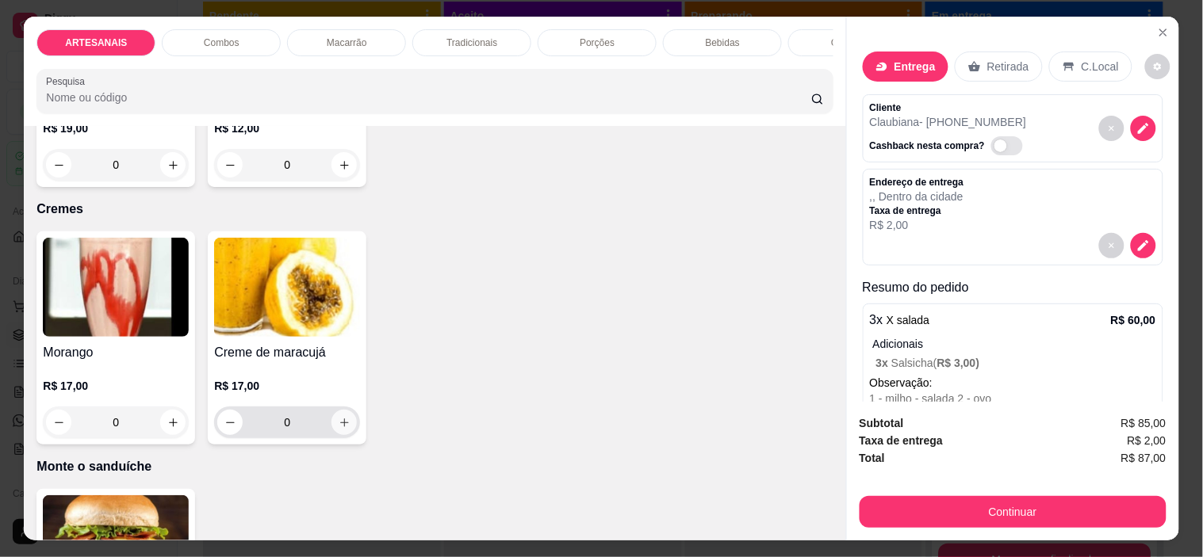
click at [338, 417] on icon "increase-product-quantity" at bounding box center [344, 423] width 12 height 12
type input "1"
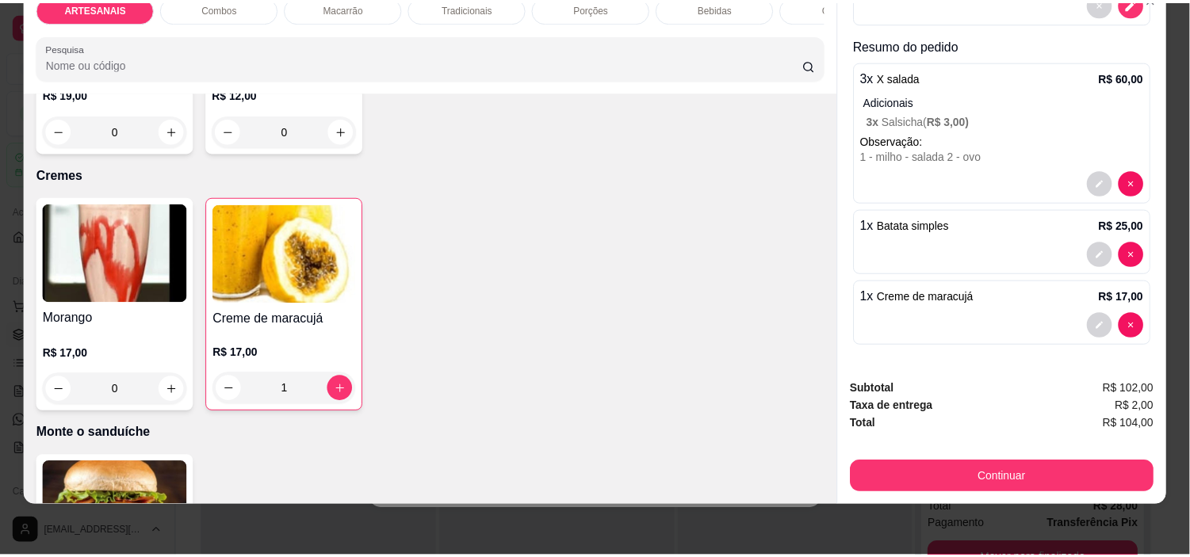
scroll to position [0, 0]
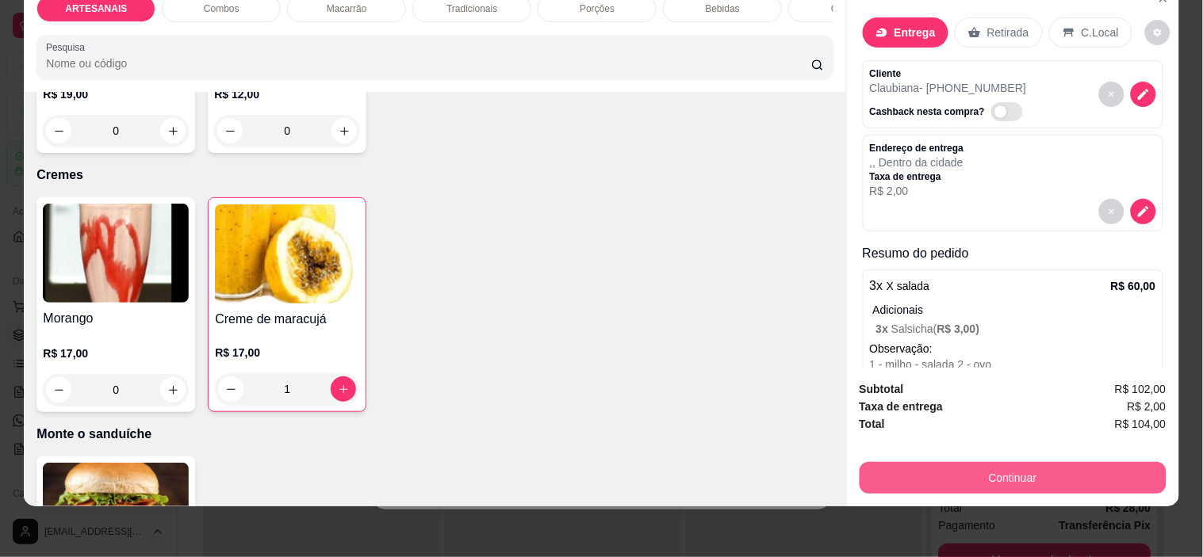
click at [1020, 462] on button "Continuar" at bounding box center [1012, 478] width 307 height 32
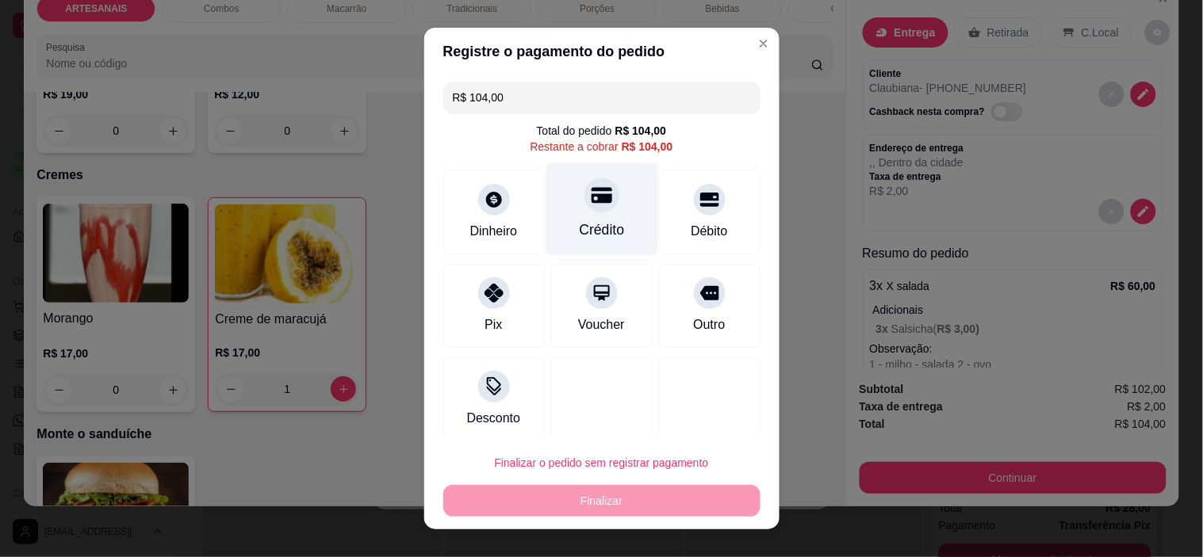
click at [599, 209] on div "Crédito" at bounding box center [601, 209] width 112 height 93
type input "R$ 0,00"
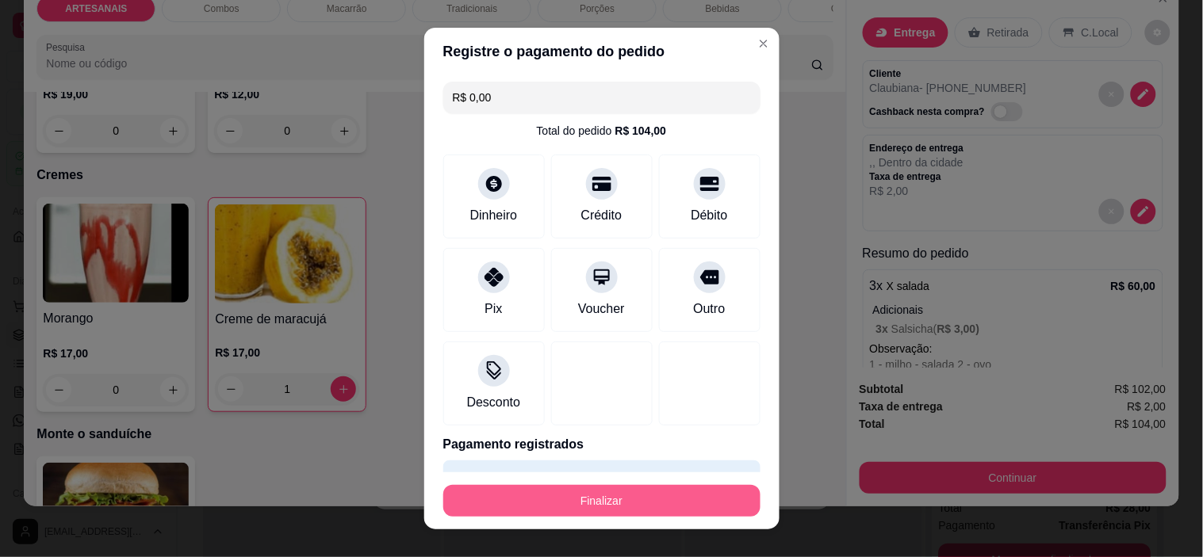
click at [614, 496] on button "Finalizar" at bounding box center [601, 501] width 317 height 32
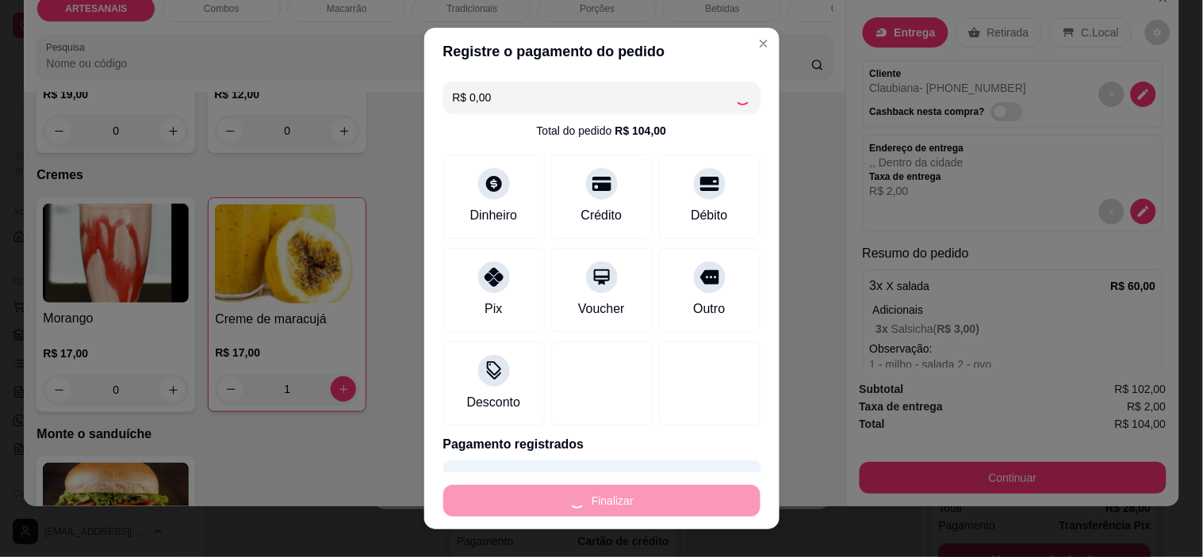
type input "0"
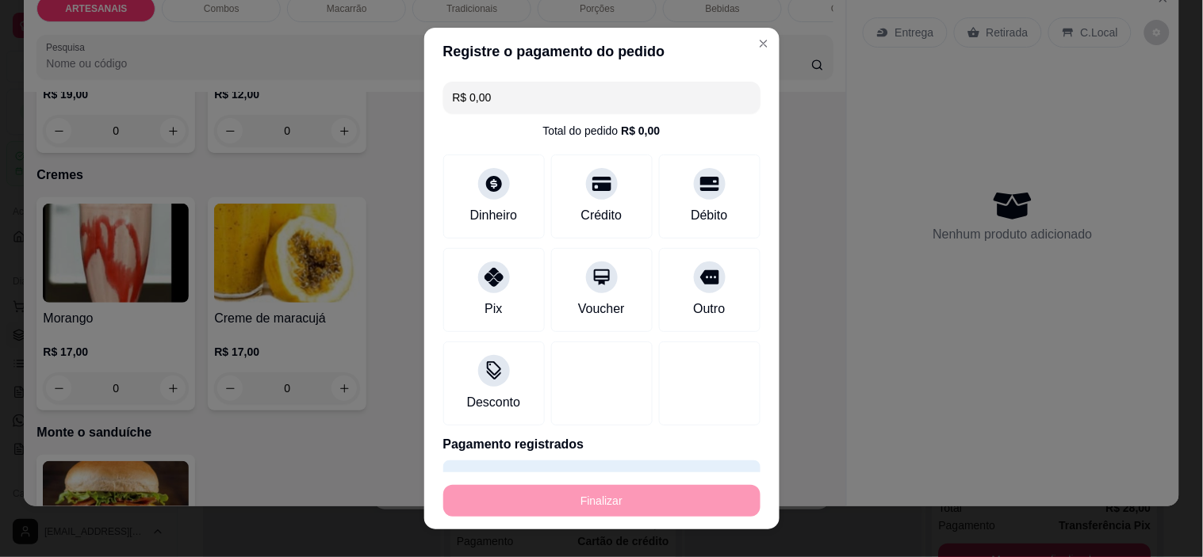
type input "-R$ 104,00"
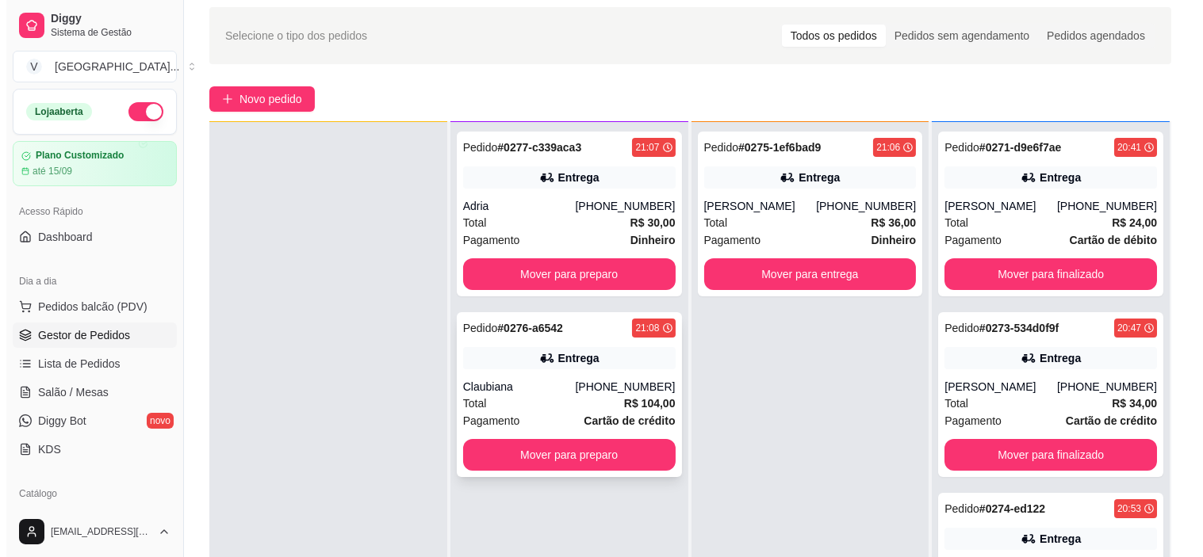
scroll to position [88, 0]
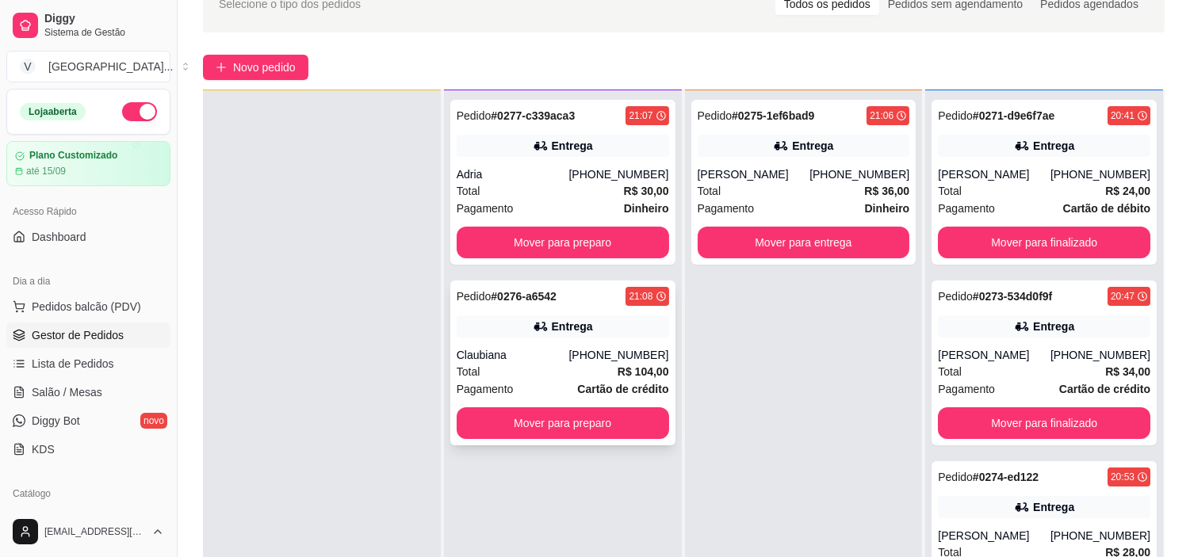
click at [564, 355] on div "Claubiana" at bounding box center [513, 355] width 113 height 16
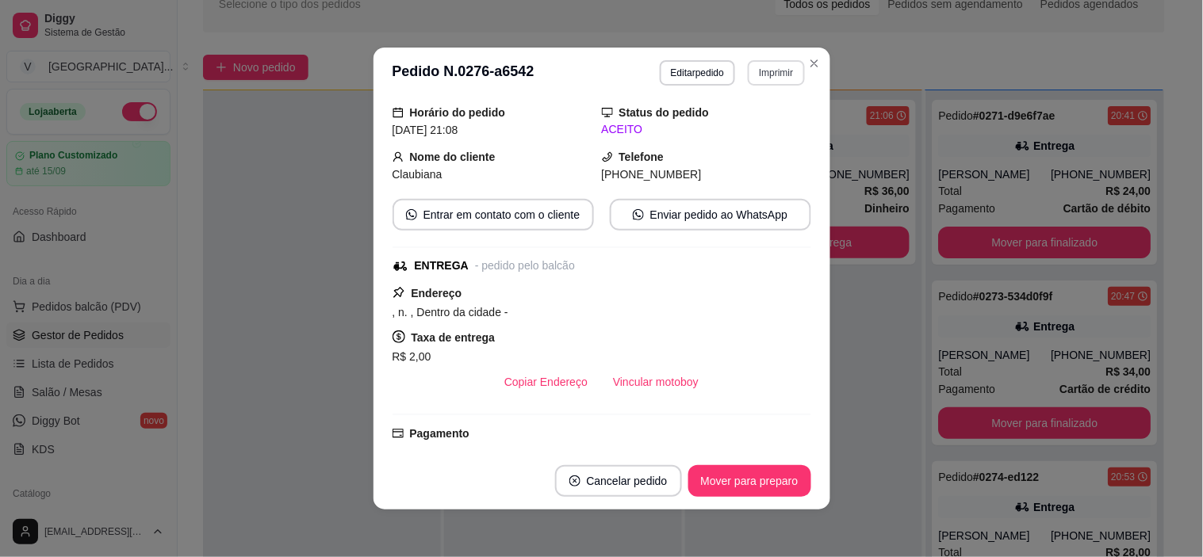
click at [777, 68] on button "Imprimir" at bounding box center [776, 72] width 56 height 25
click at [772, 128] on button "IMPRESSORA" at bounding box center [742, 129] width 115 height 25
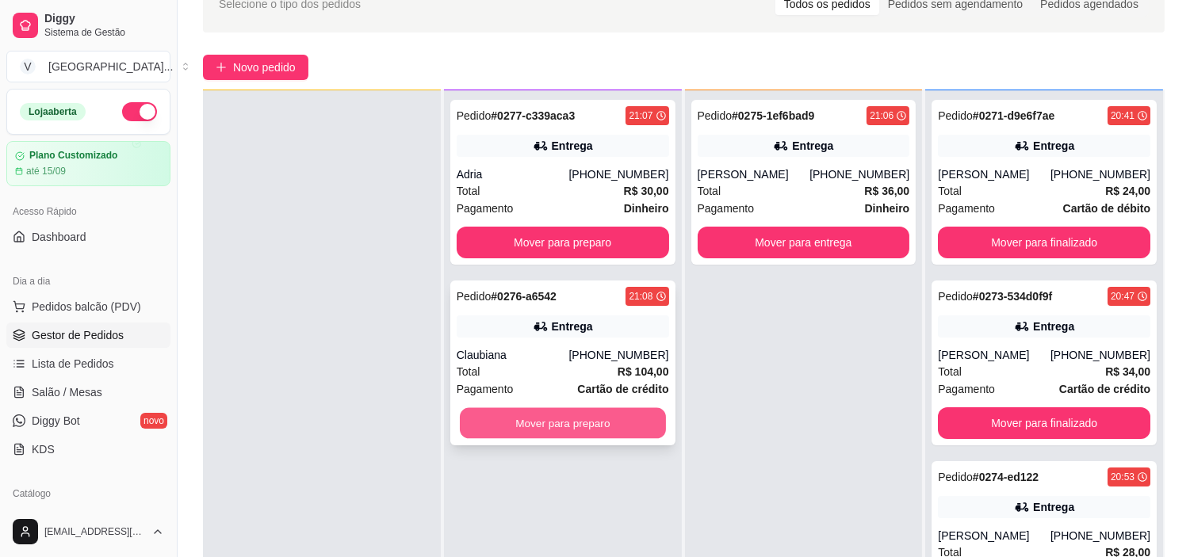
click at [561, 416] on button "Mover para preparo" at bounding box center [563, 423] width 206 height 31
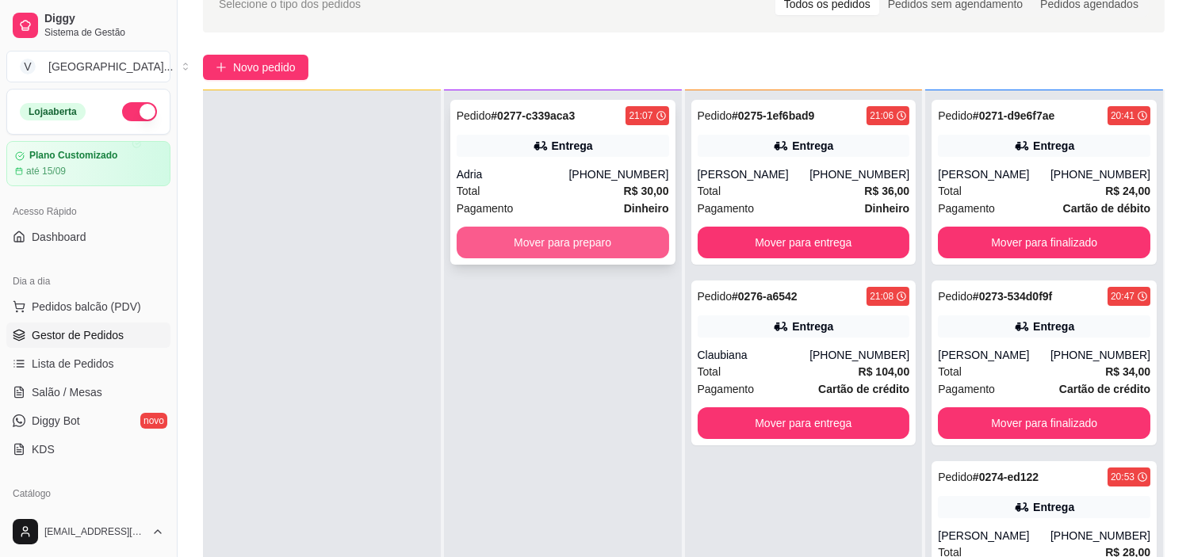
click at [558, 243] on button "Mover para preparo" at bounding box center [563, 243] width 212 height 32
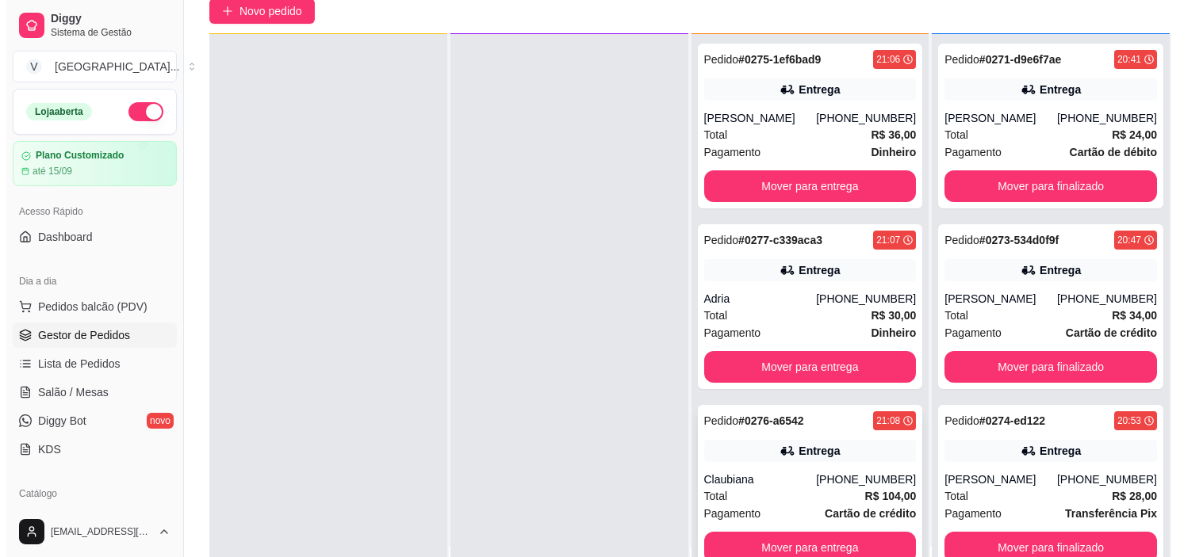
scroll to position [176, 0]
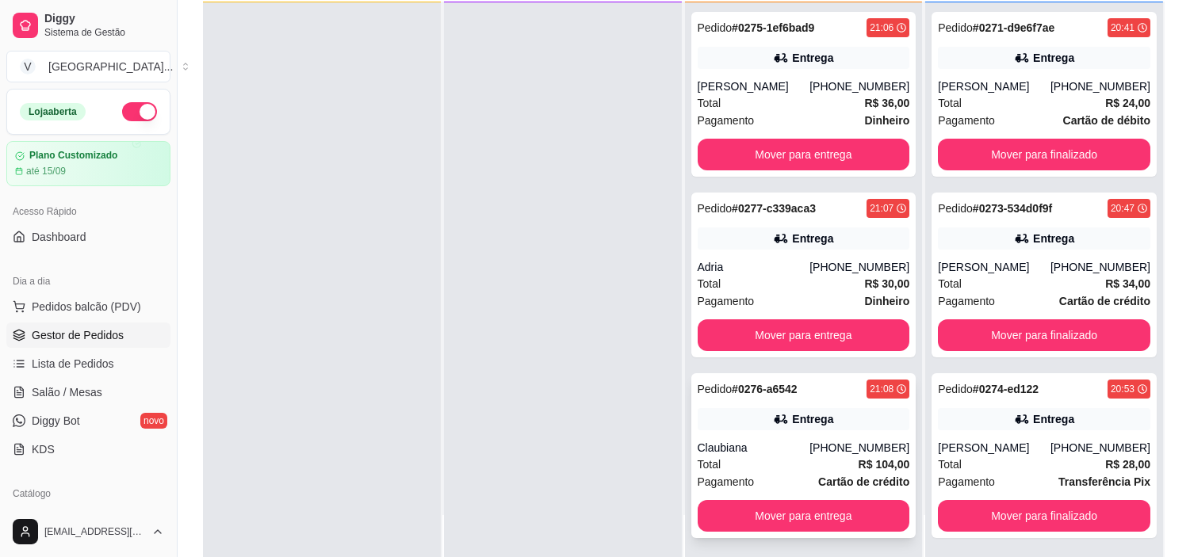
click at [801, 413] on div "Entrega" at bounding box center [812, 419] width 41 height 16
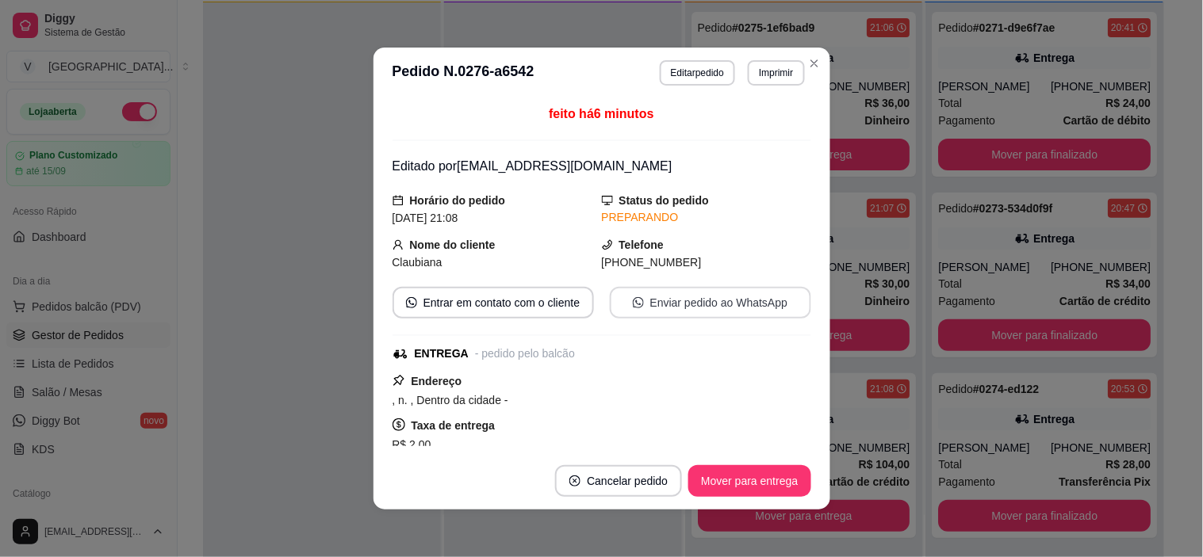
click at [692, 298] on button "Enviar pedido ao WhatsApp" at bounding box center [710, 303] width 201 height 32
click at [672, 298] on button "Enviar pedido ao WhatsApp" at bounding box center [709, 303] width 195 height 31
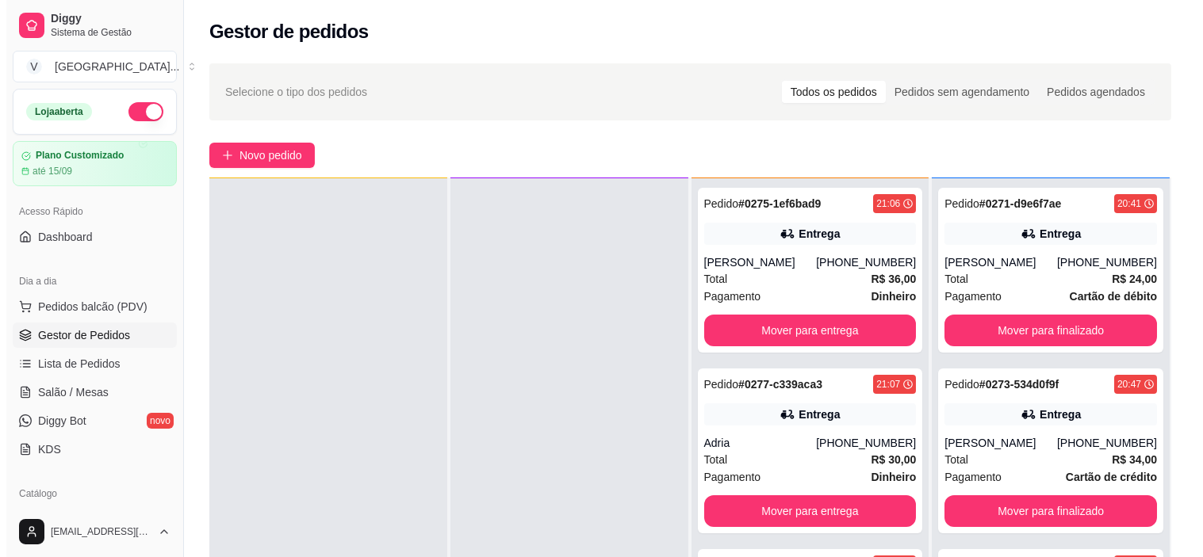
scroll to position [0, 0]
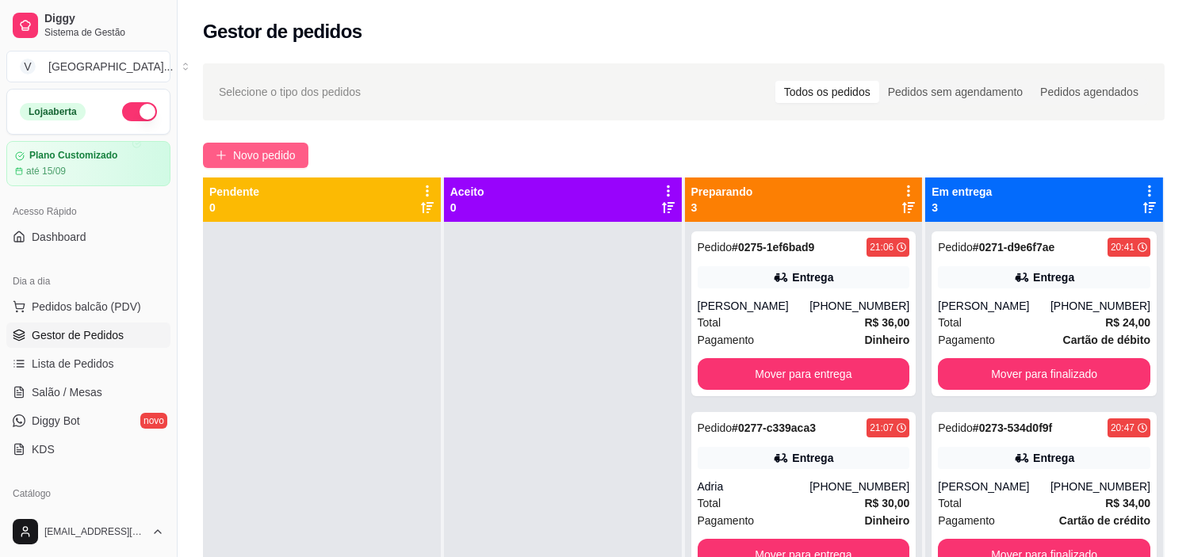
click at [293, 145] on button "Novo pedido" at bounding box center [255, 155] width 105 height 25
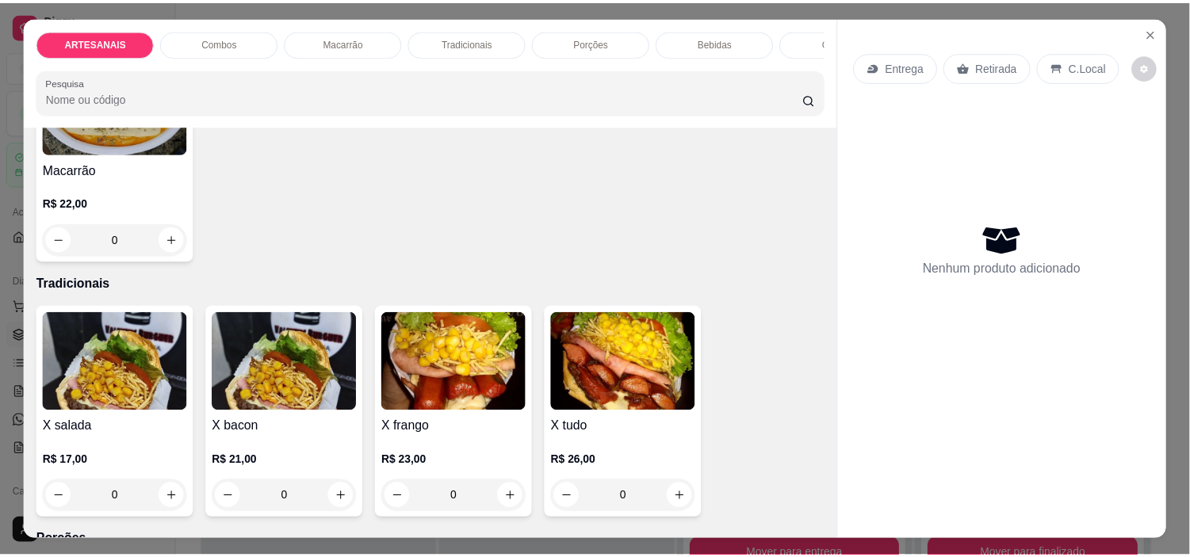
scroll to position [1233, 0]
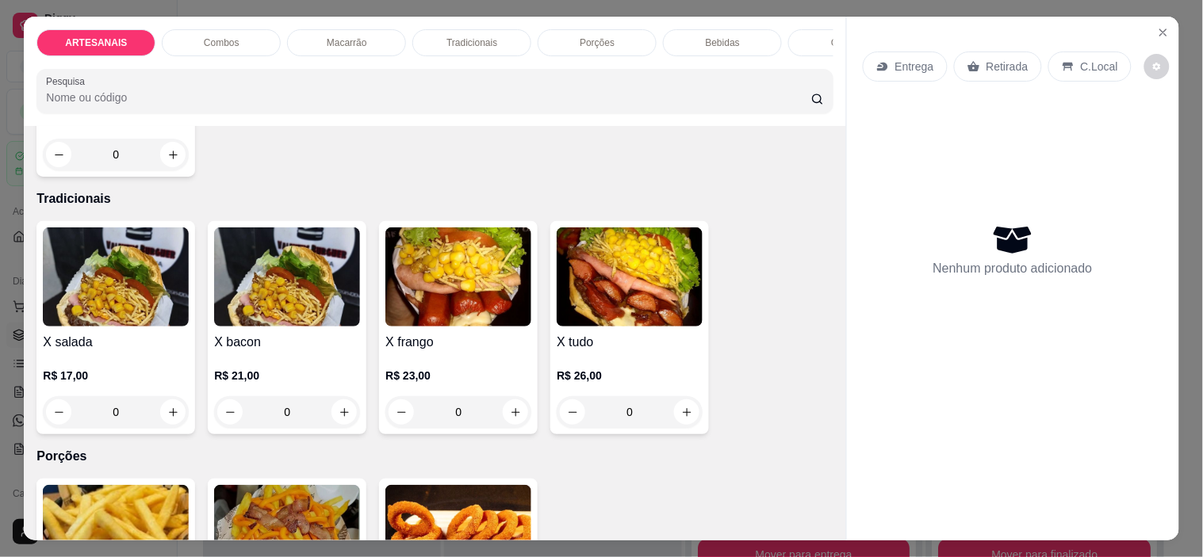
click at [175, 413] on div "0" at bounding box center [116, 412] width 146 height 32
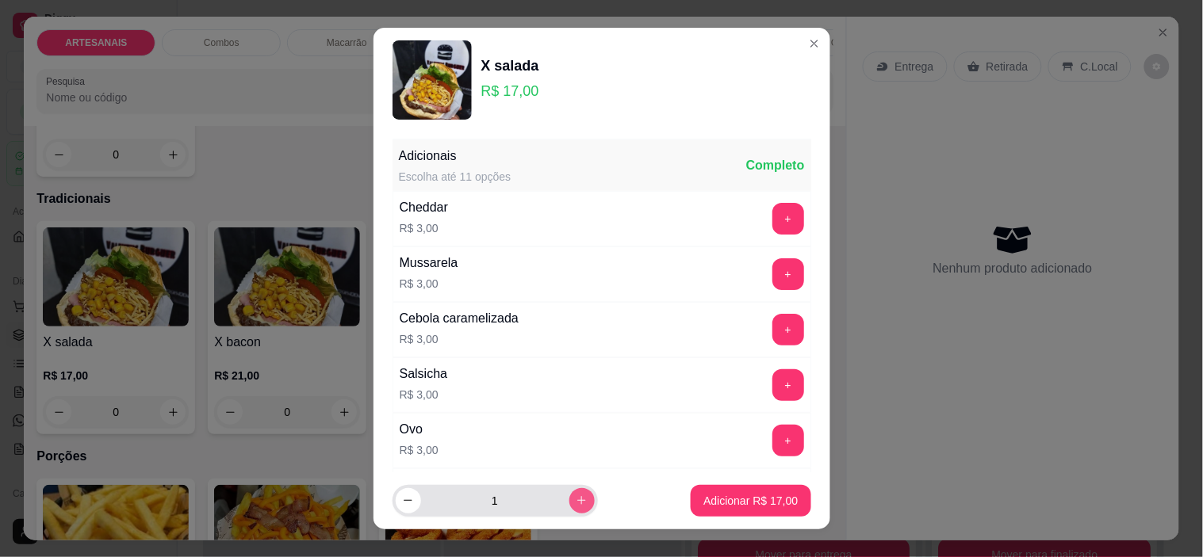
click at [572, 496] on button "increase-product-quantity" at bounding box center [581, 500] width 25 height 25
type input "2"
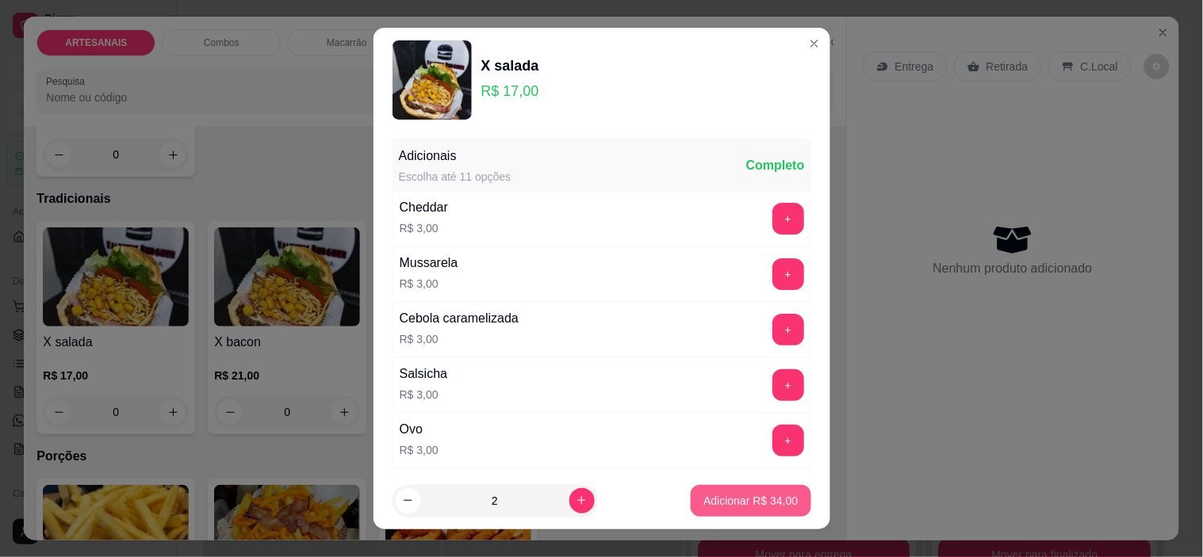
click at [744, 495] on p "Adicionar R$ 34,00" at bounding box center [750, 501] width 94 height 16
type input "2"
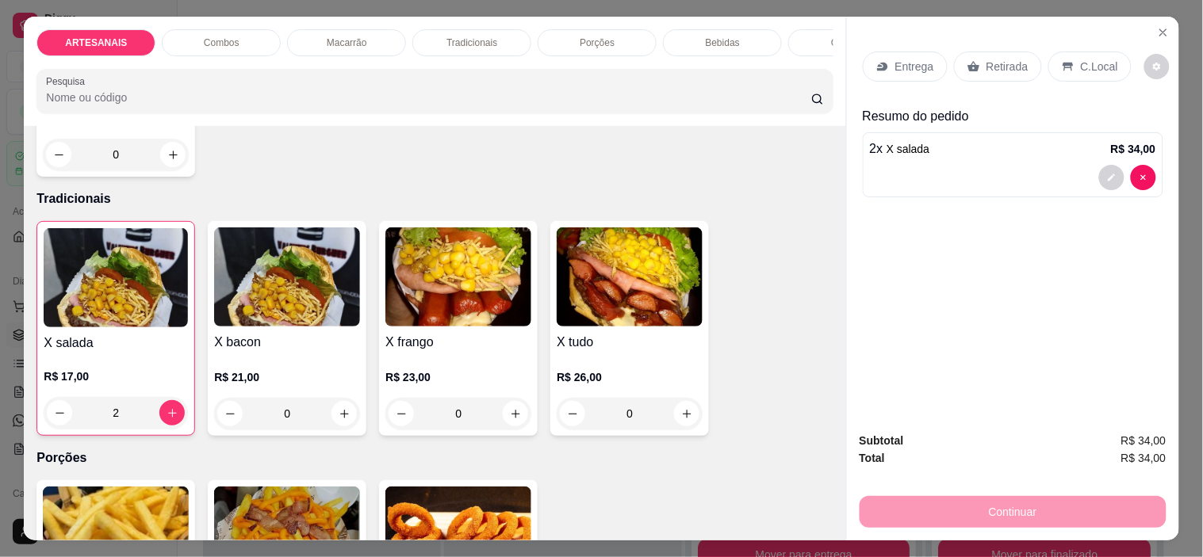
click at [971, 60] on icon at bounding box center [973, 66] width 13 height 13
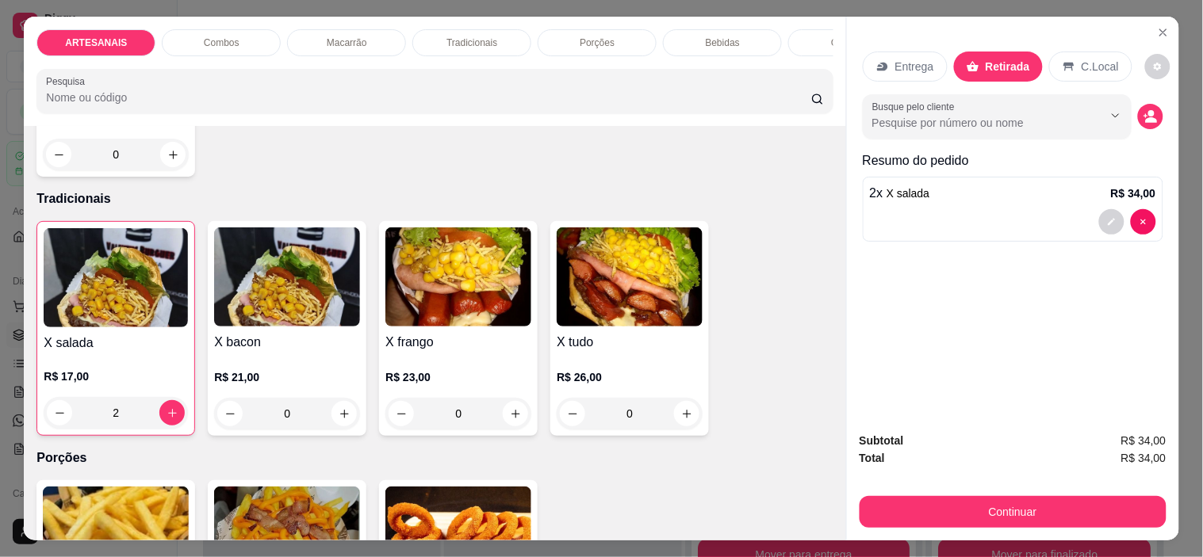
click at [1128, 113] on div "Busque pelo cliente" at bounding box center [1012, 116] width 300 height 44
click at [1129, 114] on div "Busque pelo cliente" at bounding box center [1012, 116] width 300 height 44
click at [1143, 109] on icon "decrease-product-quantity" at bounding box center [1149, 115] width 13 height 13
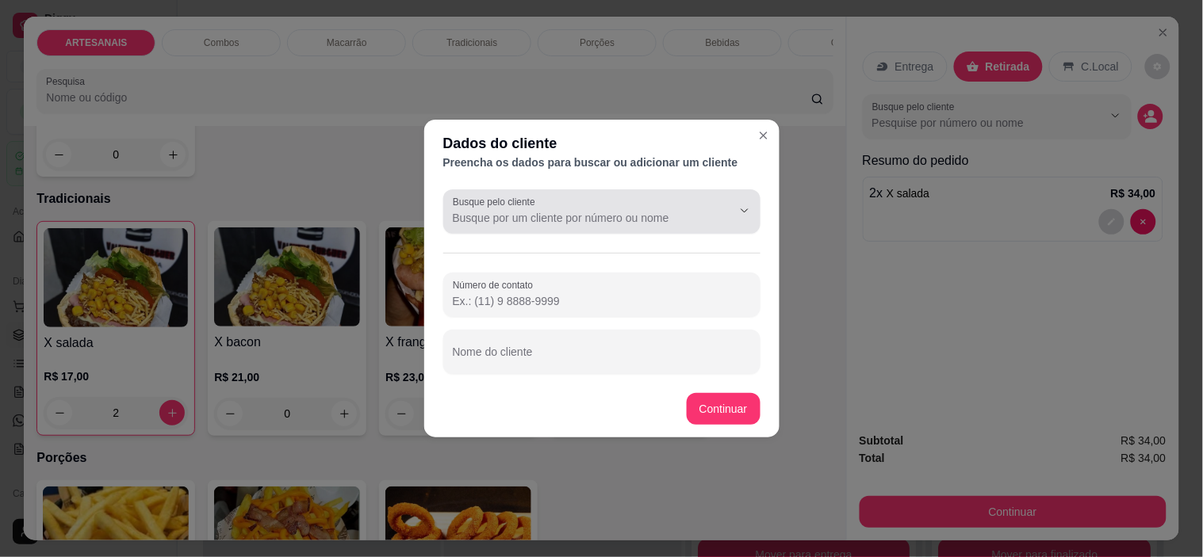
click at [544, 219] on input "Busque pelo cliente" at bounding box center [580, 218] width 254 height 16
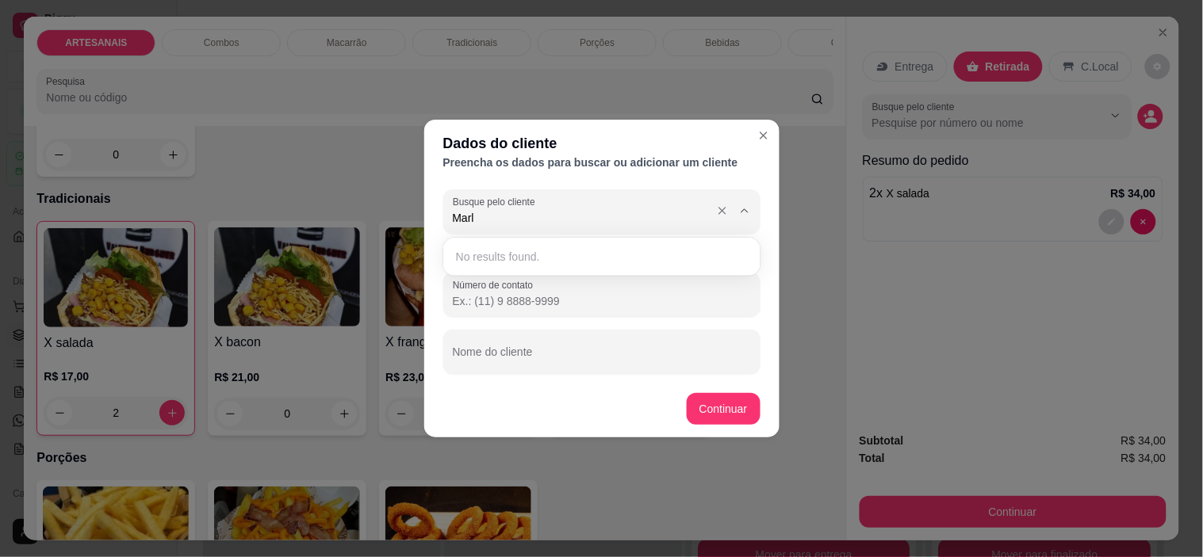
click at [544, 212] on input "Marl" at bounding box center [580, 218] width 254 height 16
type input "M"
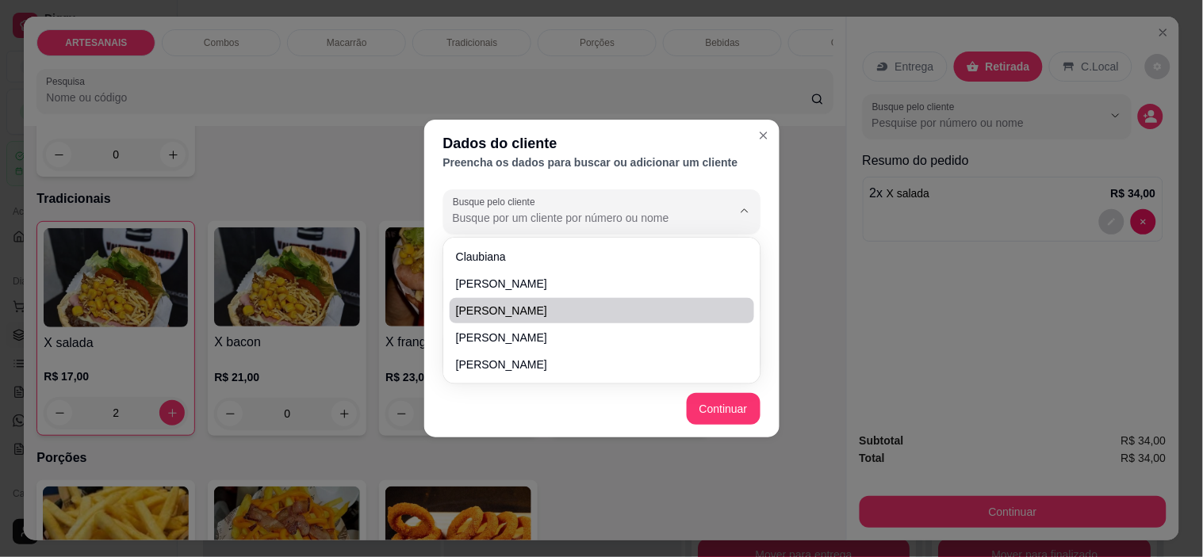
click at [488, 310] on span "[PERSON_NAME]" at bounding box center [594, 311] width 276 height 16
type input "[PERSON_NAME]"
type input "[PHONE_NUMBER]"
type input "[PERSON_NAME]"
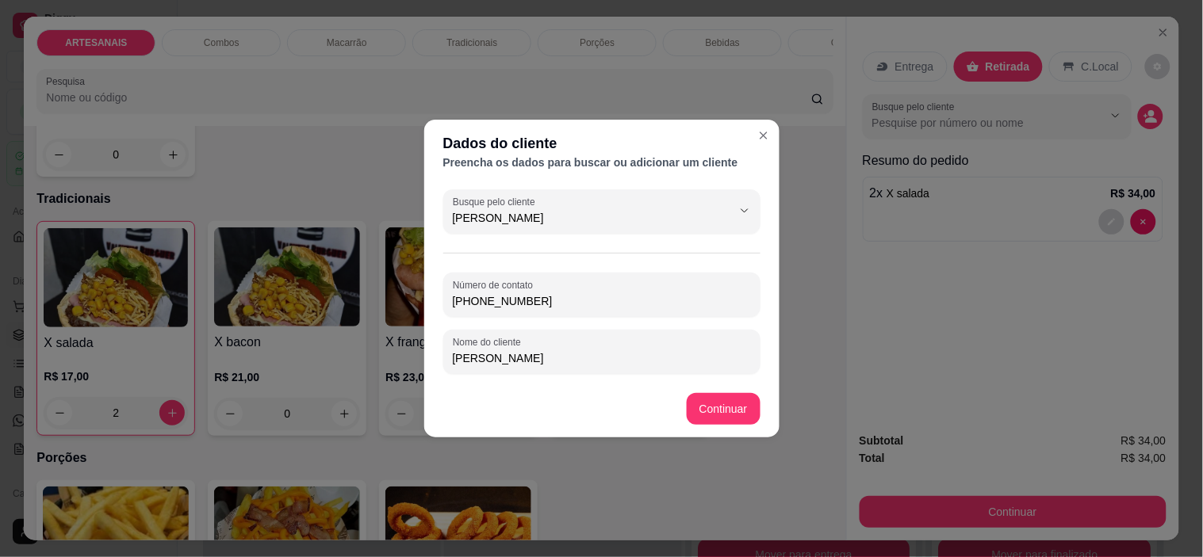
drag, startPoint x: 430, startPoint y: 218, endPoint x: 381, endPoint y: 208, distance: 50.2
click at [381, 208] on div "Dados do cliente Preencha os dados para buscar ou adicionar um cliente Busque p…" at bounding box center [601, 278] width 1203 height 557
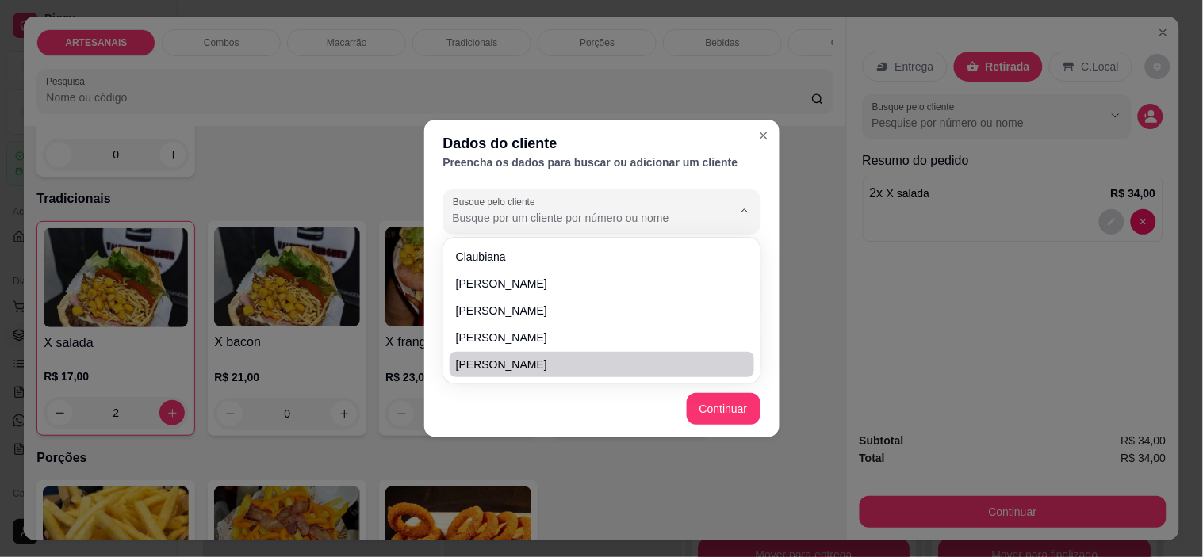
click at [503, 414] on footer "Continuar" at bounding box center [601, 409] width 355 height 57
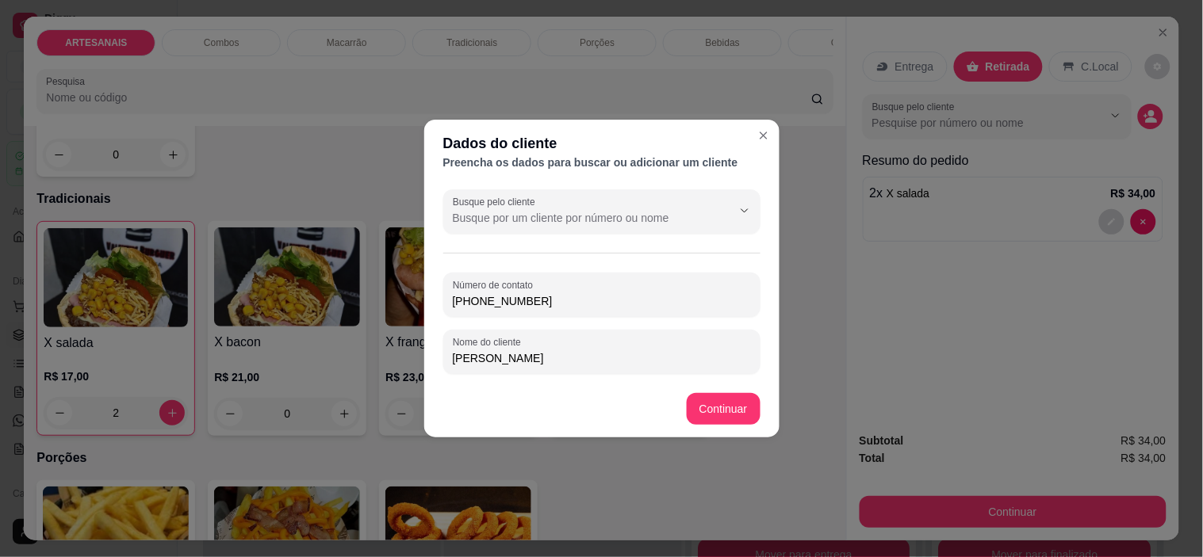
drag, startPoint x: 561, startPoint y: 300, endPoint x: 360, endPoint y: 304, distance: 201.4
click at [360, 304] on div "Dados do cliente Preencha os dados para buscar ou adicionar um cliente Busque p…" at bounding box center [601, 278] width 1203 height 557
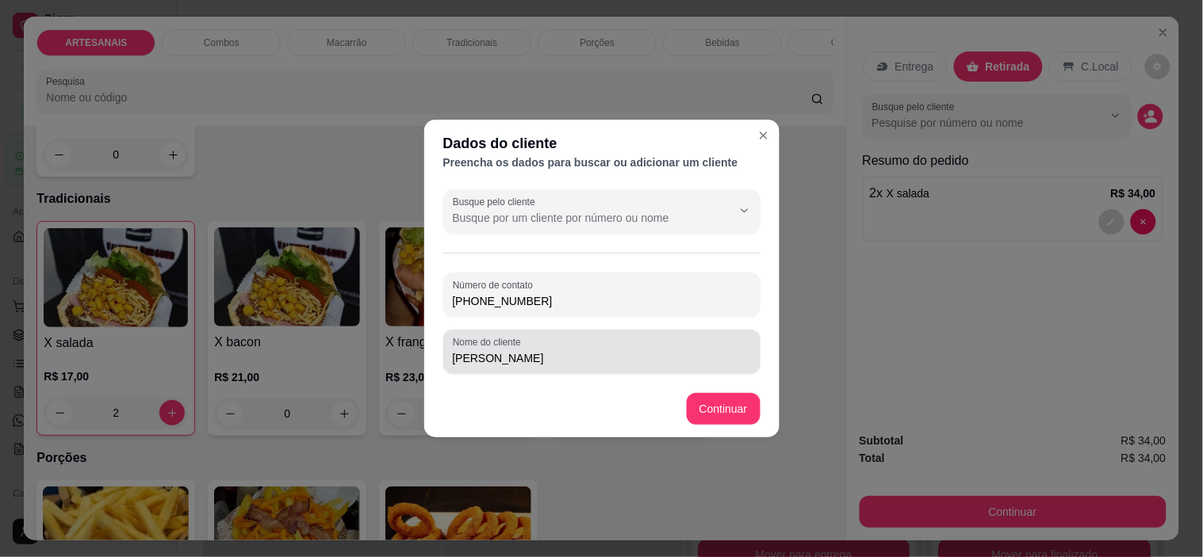
type input "[PHONE_NUMBER]"
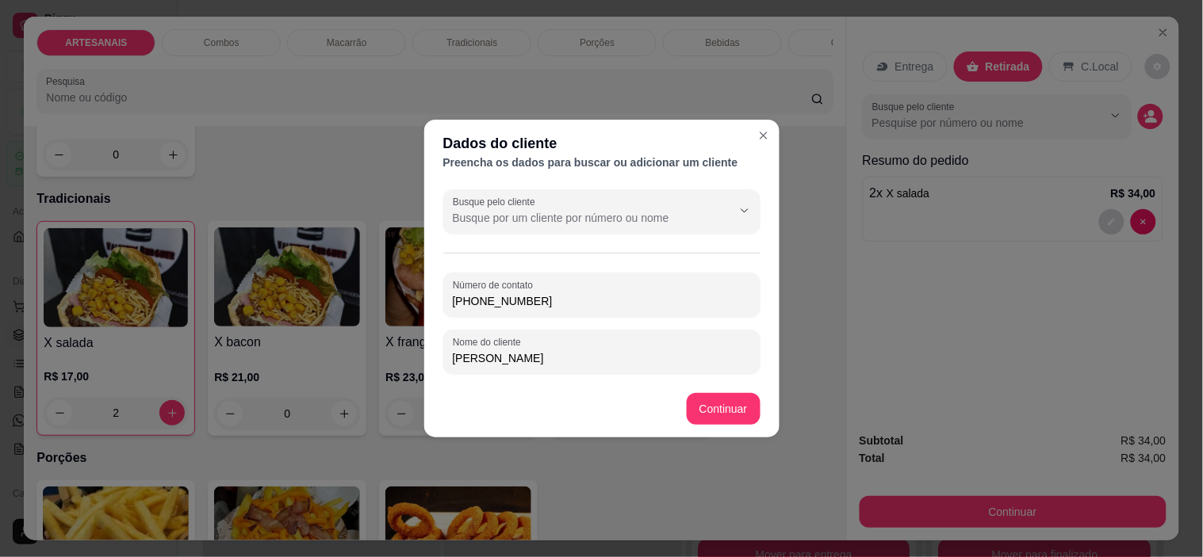
drag, startPoint x: 553, startPoint y: 351, endPoint x: 367, endPoint y: 362, distance: 186.6
click at [371, 365] on div "Dados do cliente Preencha os dados para buscar ou adicionar um cliente Busque p…" at bounding box center [601, 278] width 1203 height 557
type input "Marli"
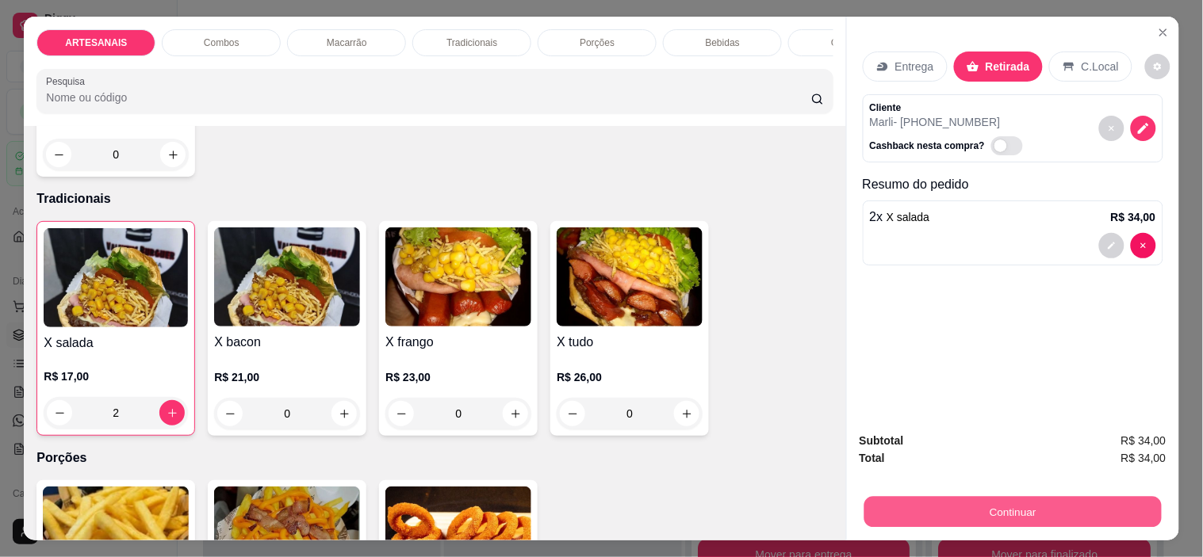
click at [1056, 505] on button "Continuar" at bounding box center [1011, 512] width 297 height 31
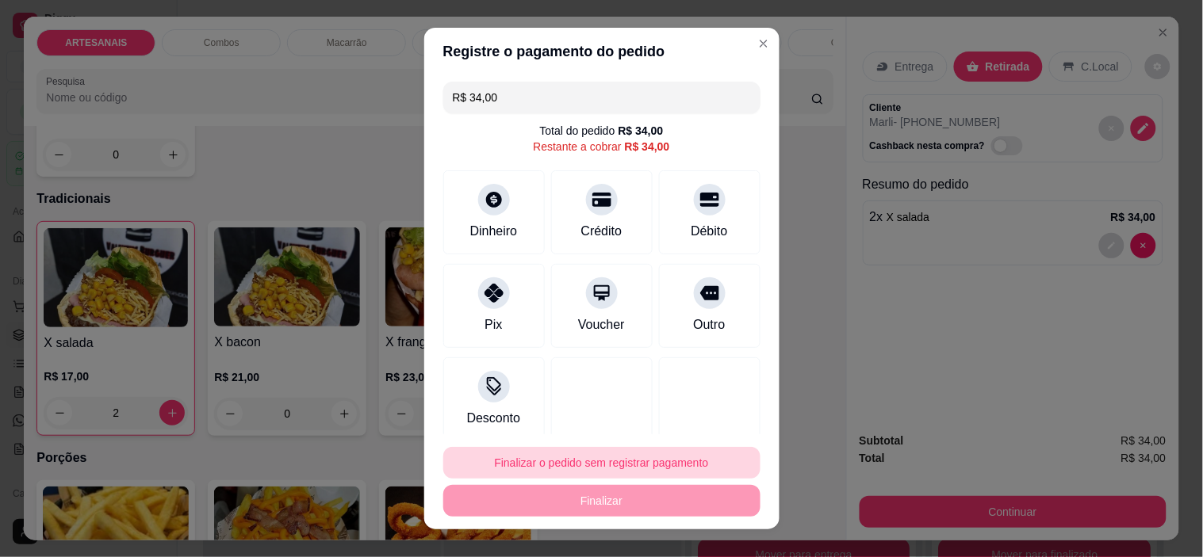
click at [592, 460] on button "Finalizar o pedido sem registrar pagamento" at bounding box center [601, 463] width 317 height 32
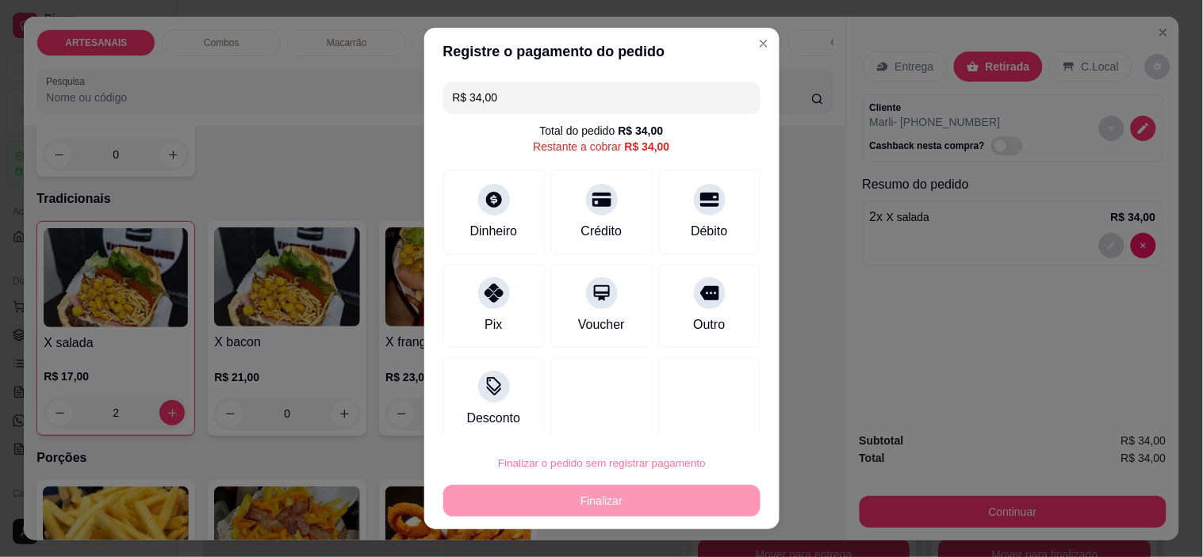
click at [707, 417] on button "Confirmar" at bounding box center [692, 418] width 56 height 24
type input "0"
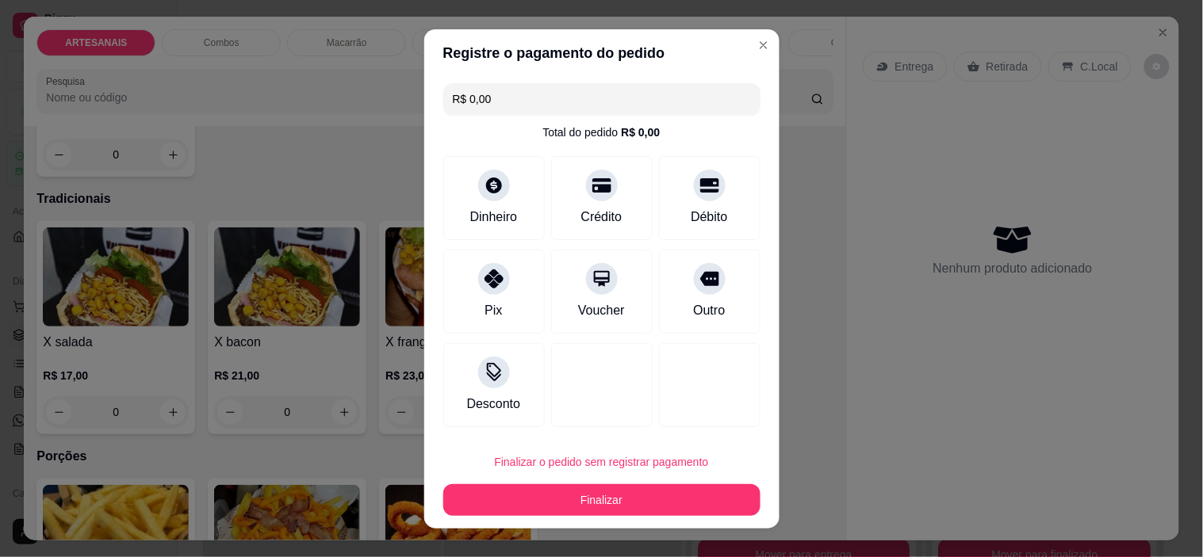
type input "R$ 0,00"
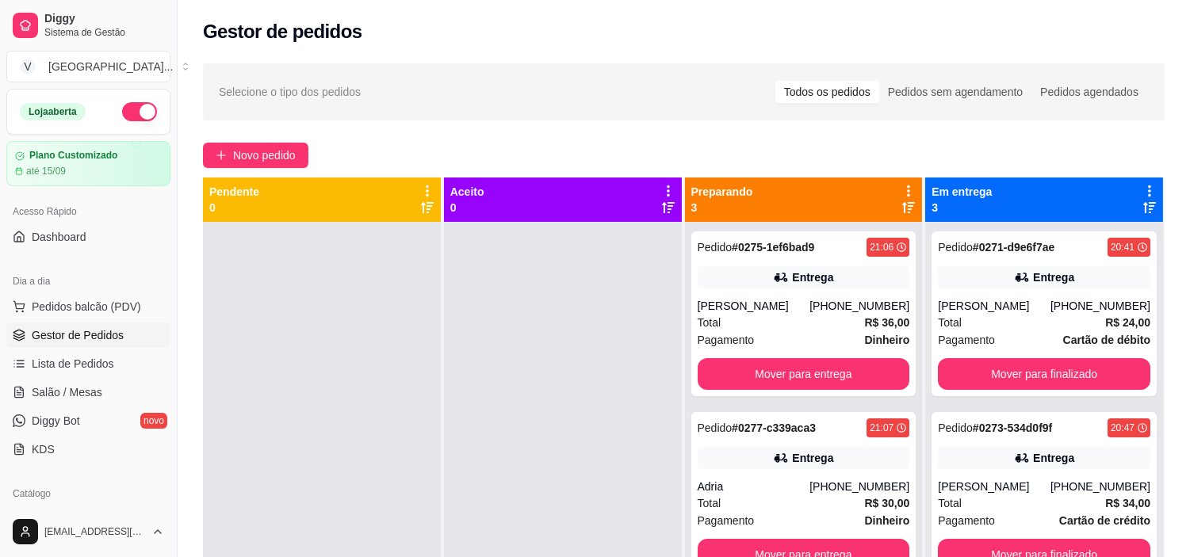
click at [750, 41] on div "Gestor de pedidos" at bounding box center [684, 31] width 962 height 25
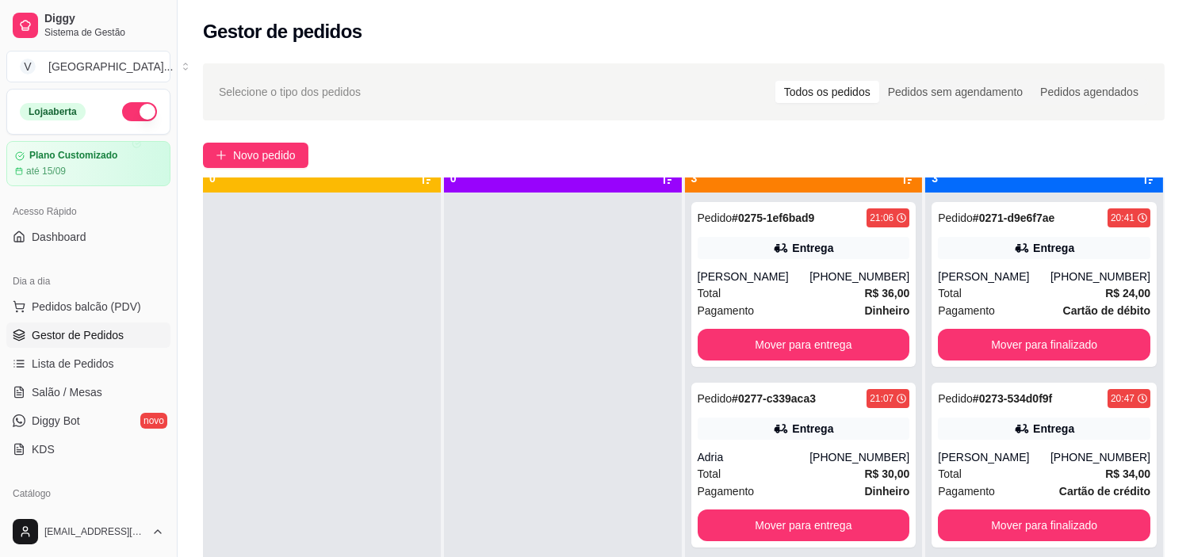
scroll to position [44, 0]
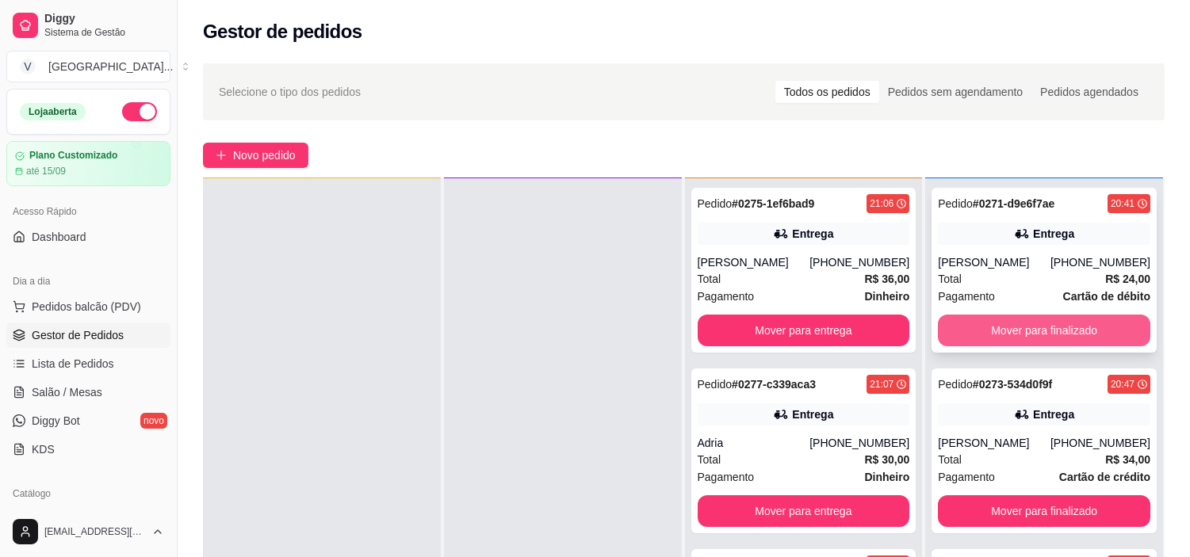
click at [1089, 327] on button "Mover para finalizado" at bounding box center [1044, 331] width 212 height 32
click at [1089, 327] on button "Mover para finalizado" at bounding box center [1044, 331] width 206 height 31
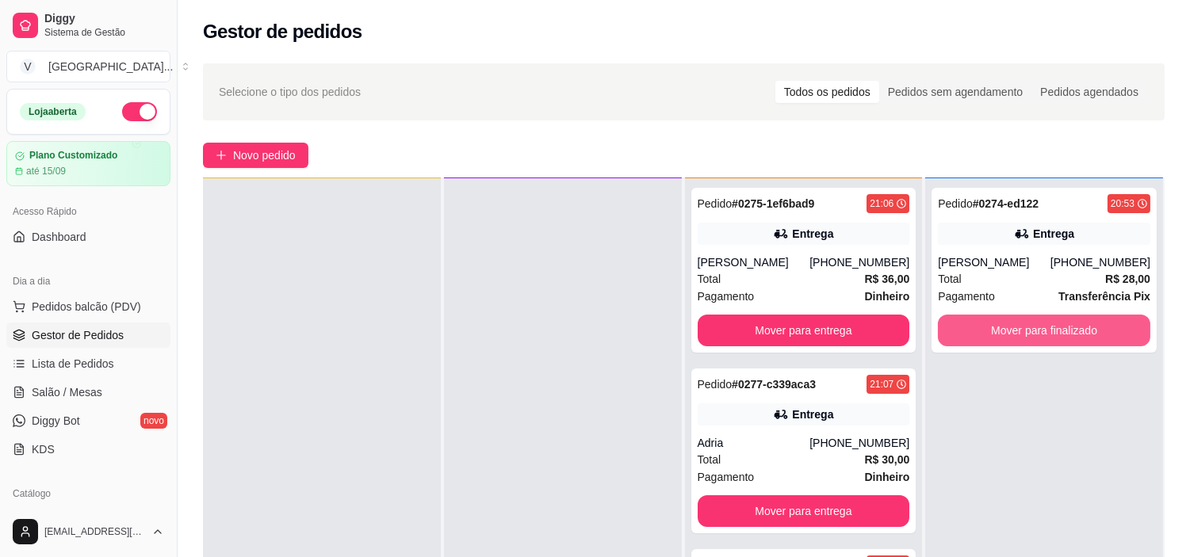
click at [1089, 327] on button "Mover para finalizado" at bounding box center [1044, 331] width 212 height 32
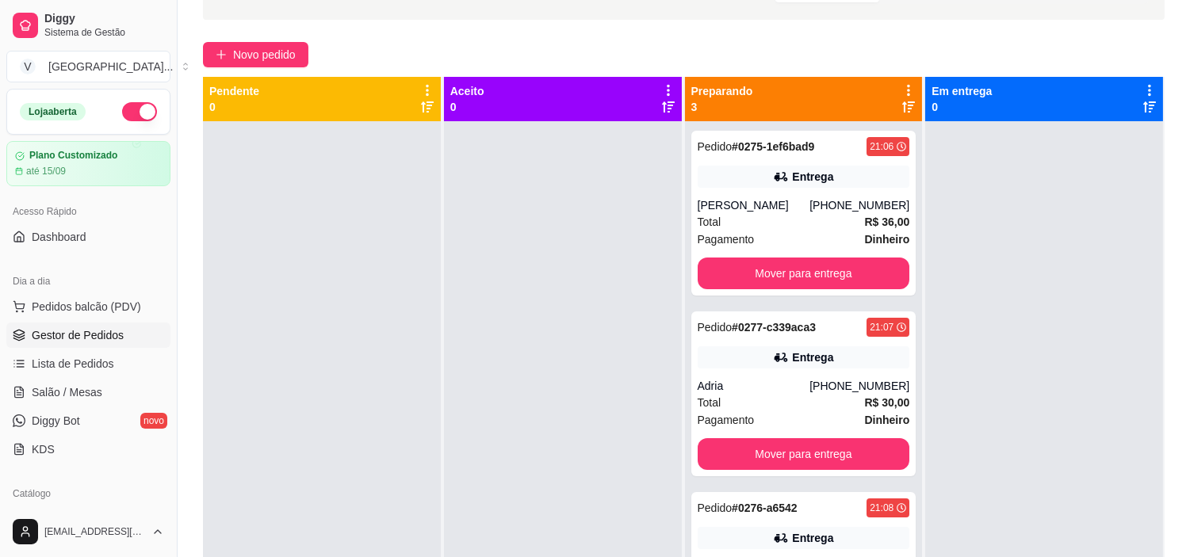
scroll to position [0, 0]
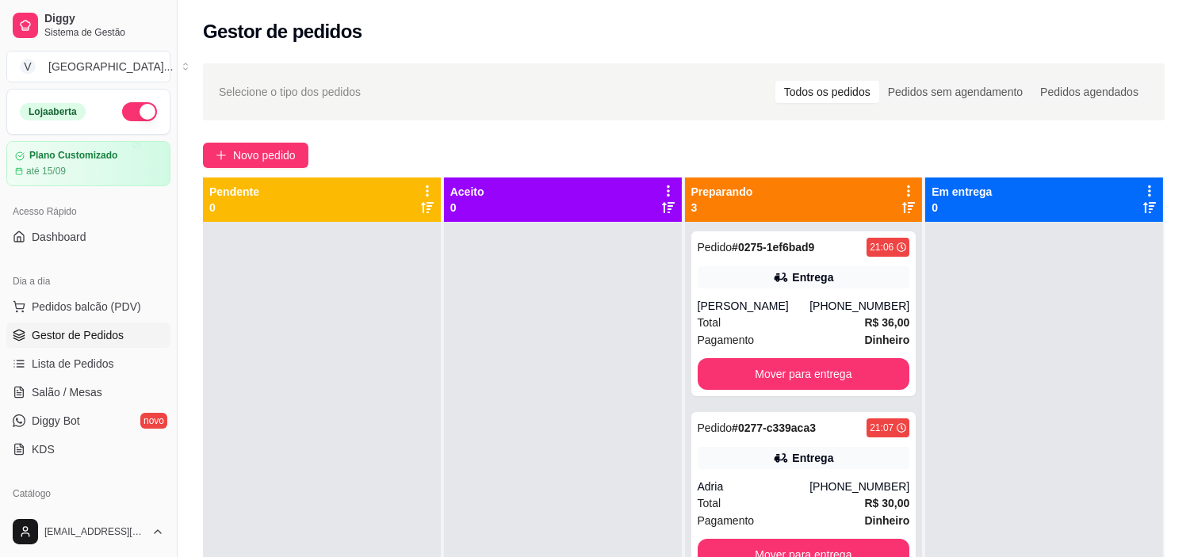
click at [583, 75] on div "Selecione o tipo dos pedidos Todos os pedidos Pedidos sem agendamento Pedidos a…" at bounding box center [684, 91] width 962 height 57
click at [90, 352] on link "Lista de Pedidos" at bounding box center [88, 363] width 164 height 25
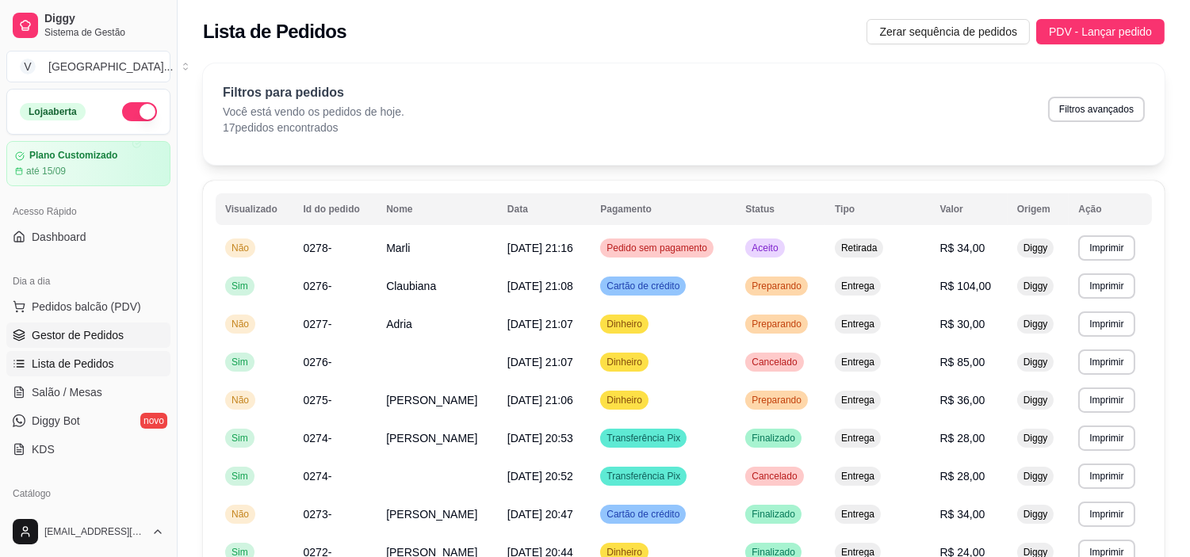
click at [105, 339] on span "Gestor de Pedidos" at bounding box center [78, 335] width 92 height 16
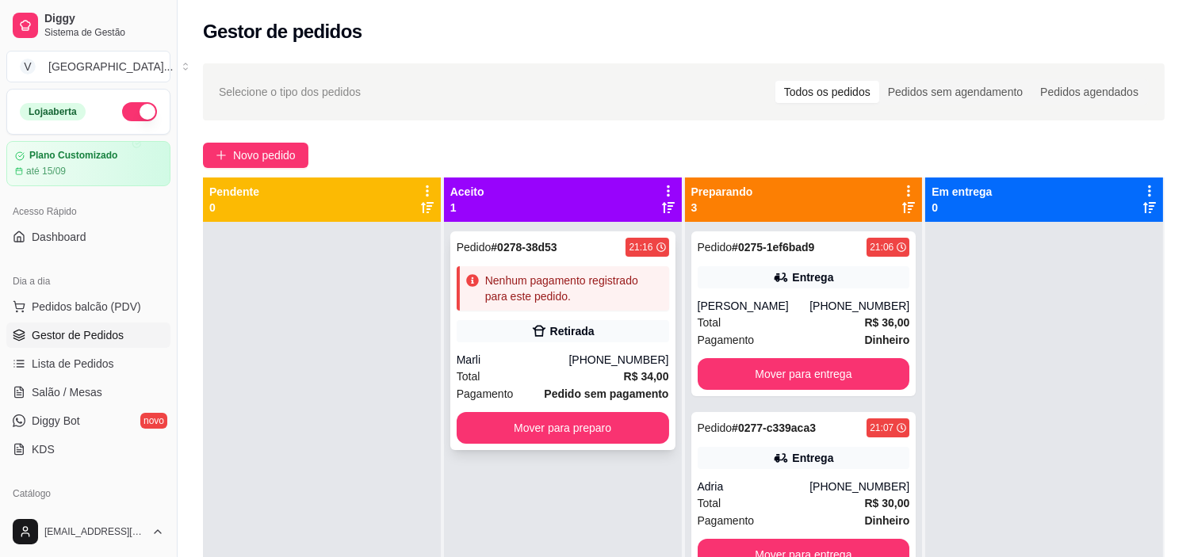
drag, startPoint x: 568, startPoint y: 345, endPoint x: 568, endPoint y: 354, distance: 8.7
click at [568, 354] on div "Pedido # 0278-38d53 21:16 Nenhum pagamento registrado para este pedido. Retirad…" at bounding box center [562, 340] width 225 height 219
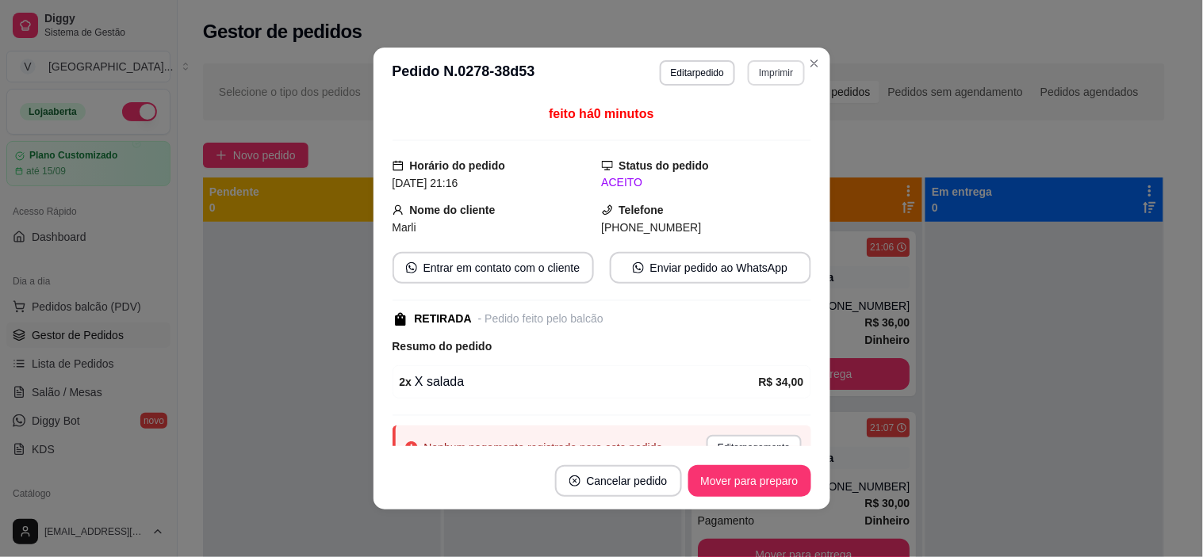
click at [775, 69] on button "Imprimir" at bounding box center [776, 72] width 56 height 25
click at [751, 135] on button "IMPRESSORA" at bounding box center [742, 129] width 111 height 25
click at [774, 481] on button "Mover para preparo" at bounding box center [749, 481] width 119 height 31
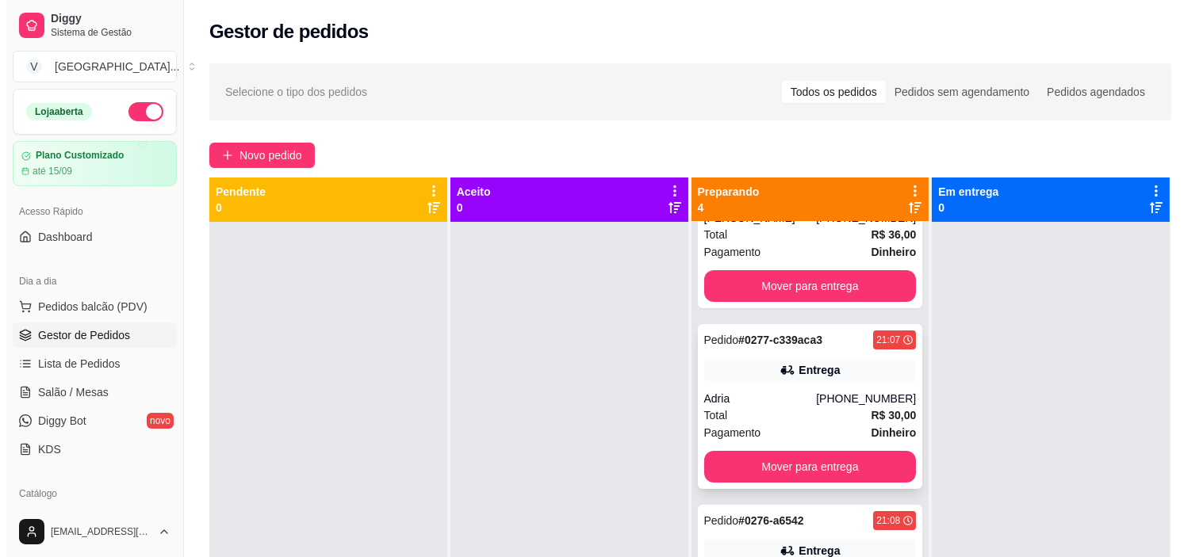
scroll to position [235, 0]
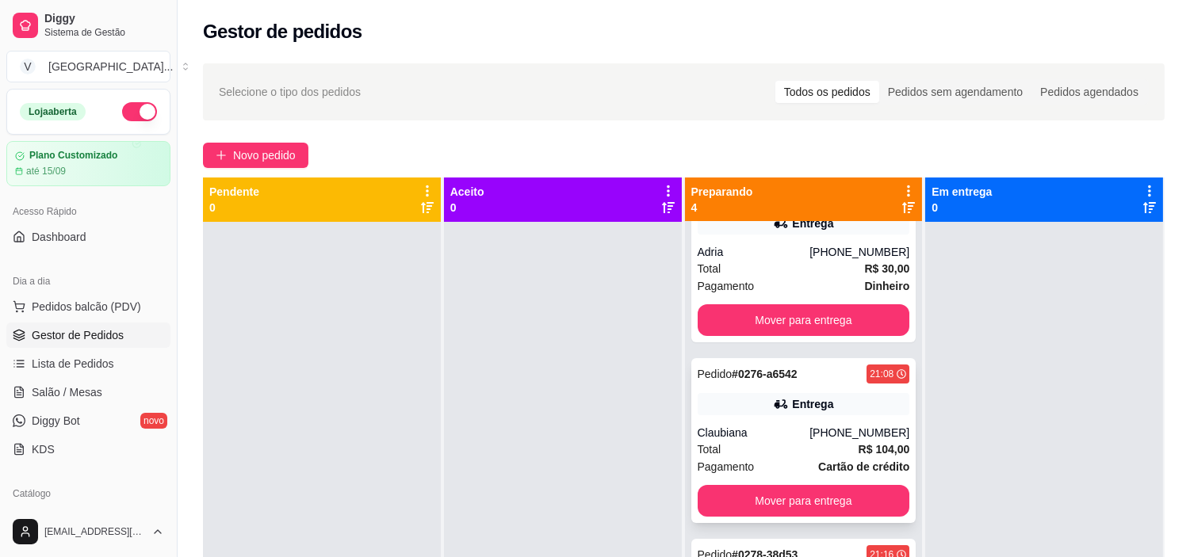
click at [811, 442] on div "Total R$ 104,00" at bounding box center [804, 449] width 212 height 17
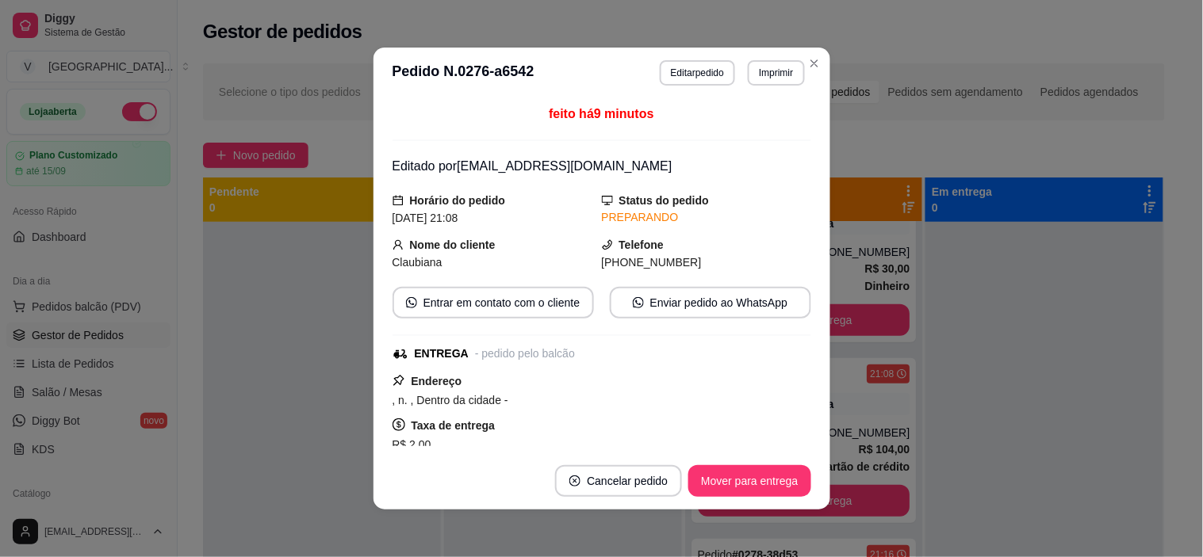
click at [709, 68] on button "Editar pedido" at bounding box center [697, 72] width 75 height 25
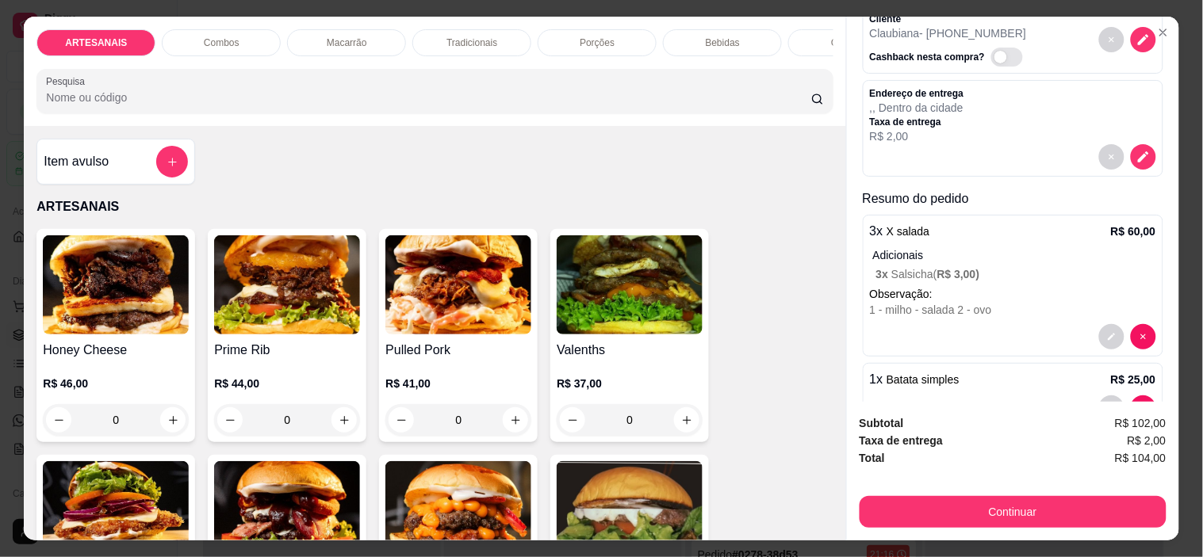
scroll to position [33, 0]
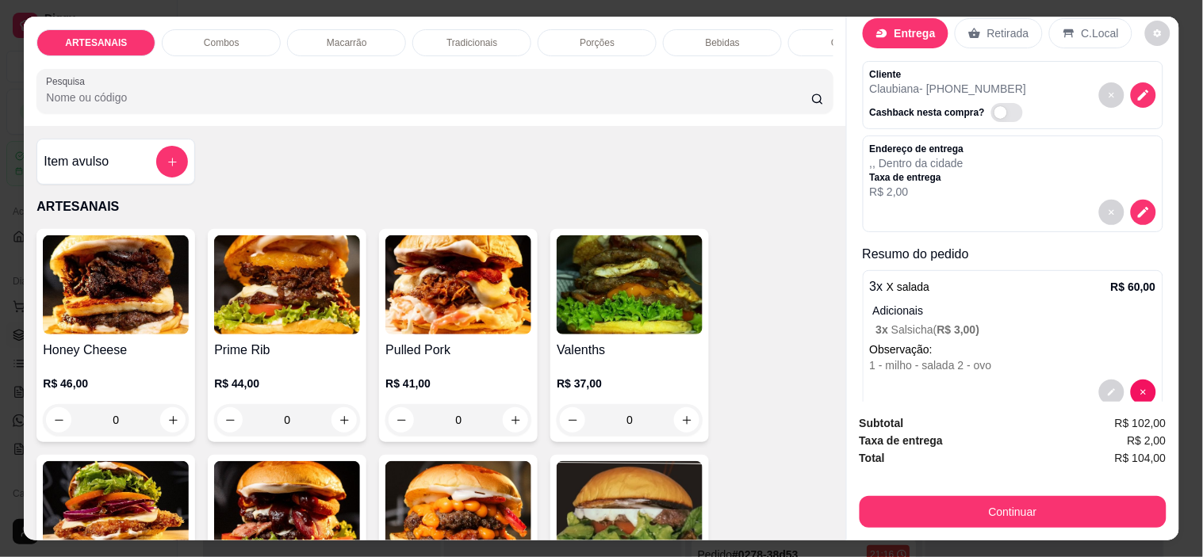
click at [1007, 313] on div "Adicionais 3 x Salsicha ( R$ 3,00 )" at bounding box center [1014, 320] width 283 height 35
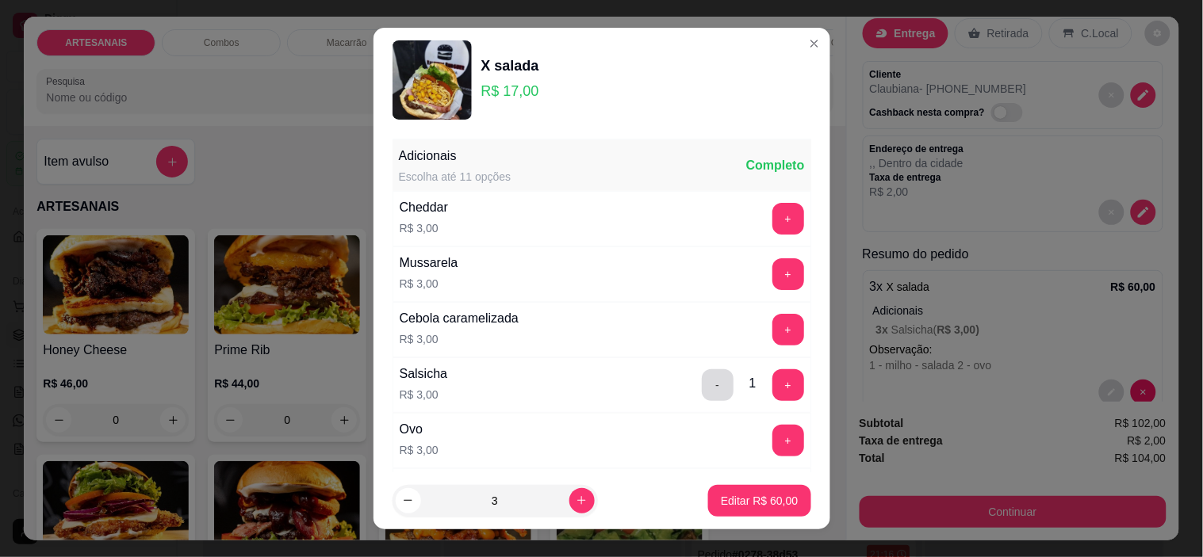
click at [702, 394] on button "-" at bounding box center [718, 385] width 32 height 32
click at [750, 510] on button "Editar R$ 51,00" at bounding box center [759, 501] width 102 height 32
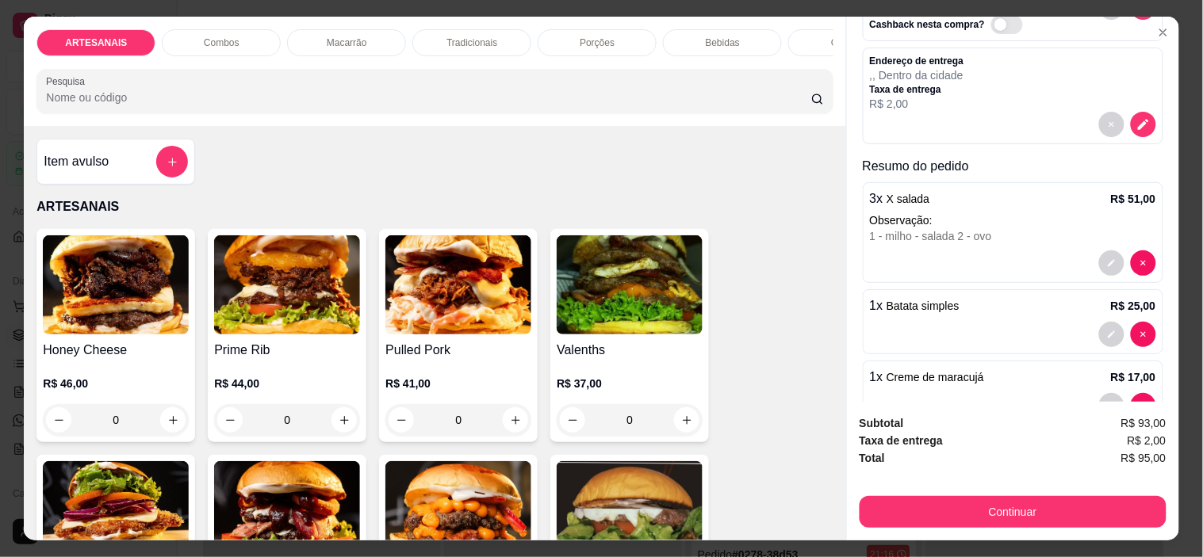
scroll to position [167, 0]
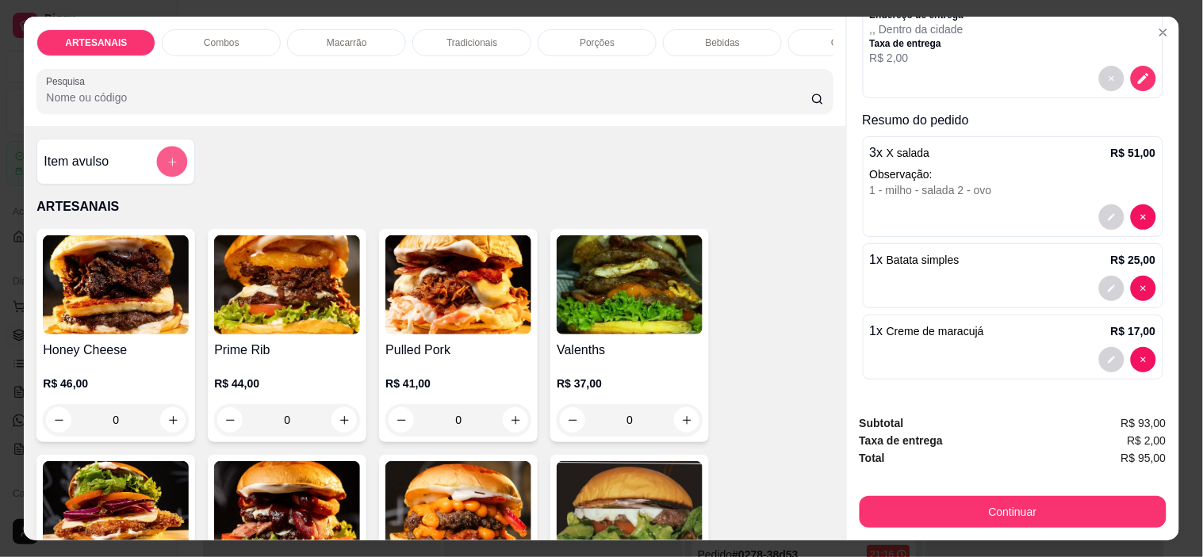
click at [157, 168] on button "add-separate-item" at bounding box center [172, 162] width 31 height 31
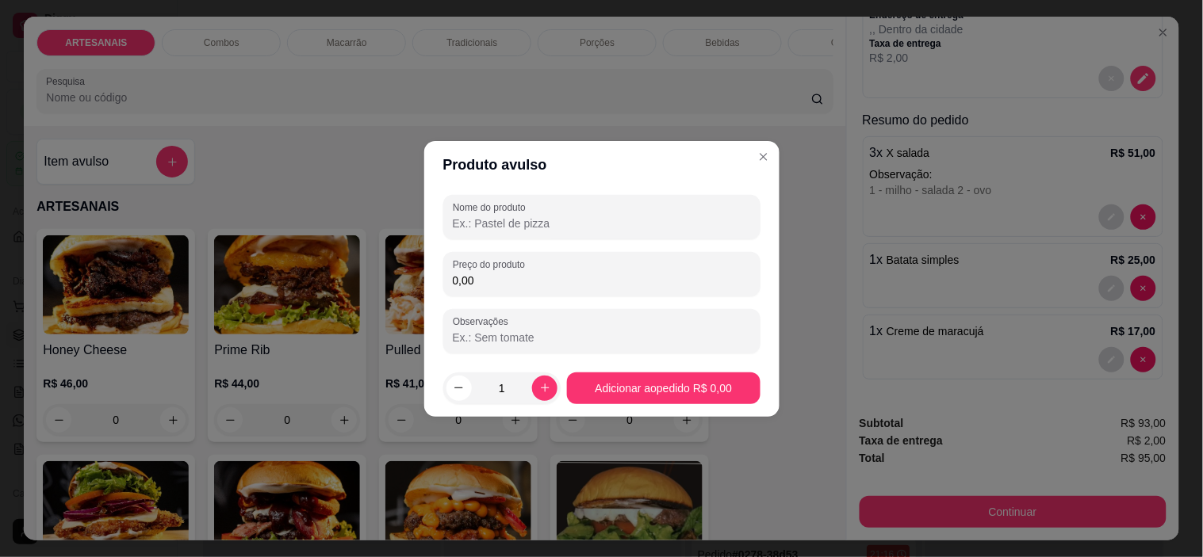
click at [572, 228] on input "Nome do produto" at bounding box center [602, 224] width 298 height 16
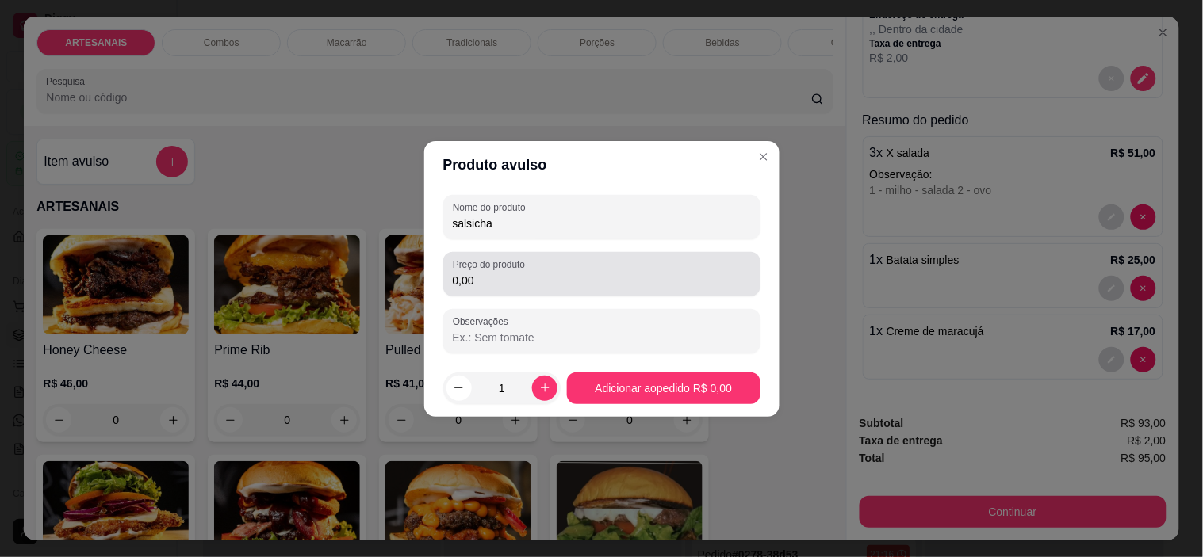
type input "salsicha"
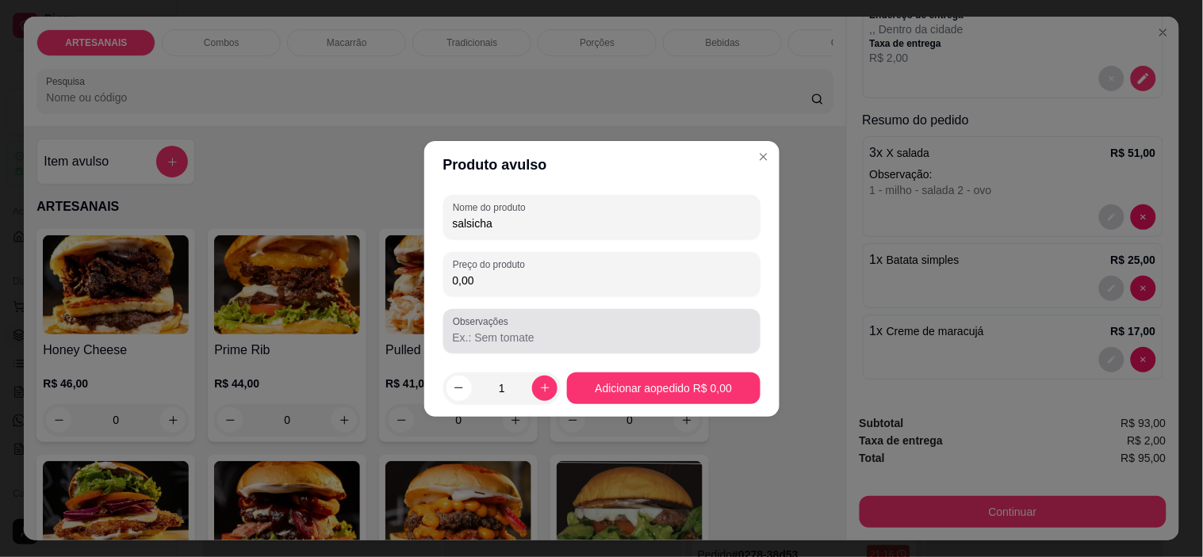
drag, startPoint x: 635, startPoint y: 313, endPoint x: 641, endPoint y: 304, distance: 10.3
click at [636, 312] on div "Observações" at bounding box center [601, 331] width 317 height 44
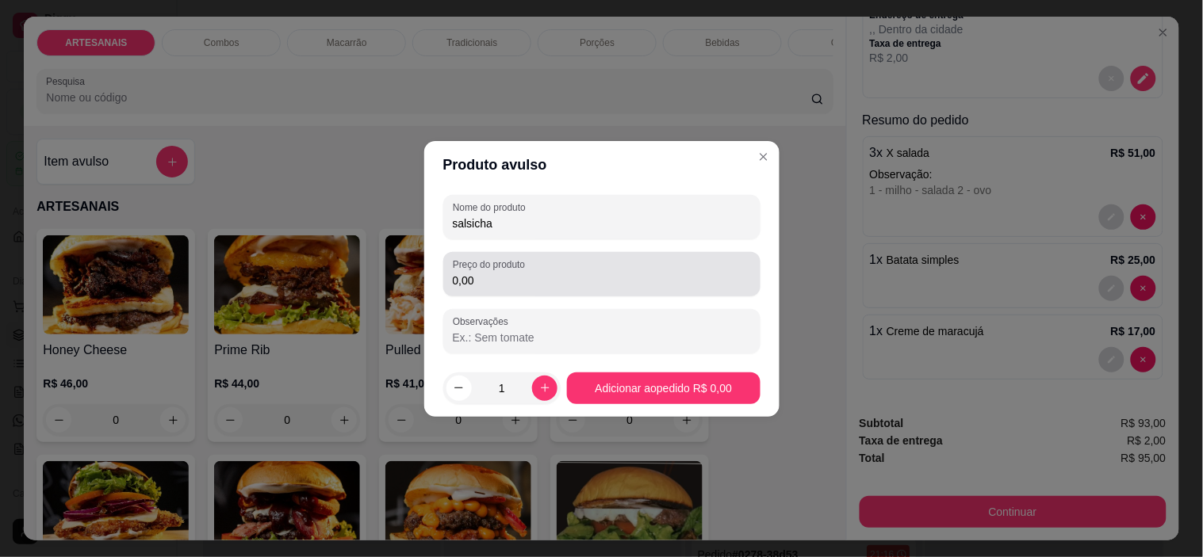
click at [656, 288] on div "0,00" at bounding box center [602, 274] width 298 height 32
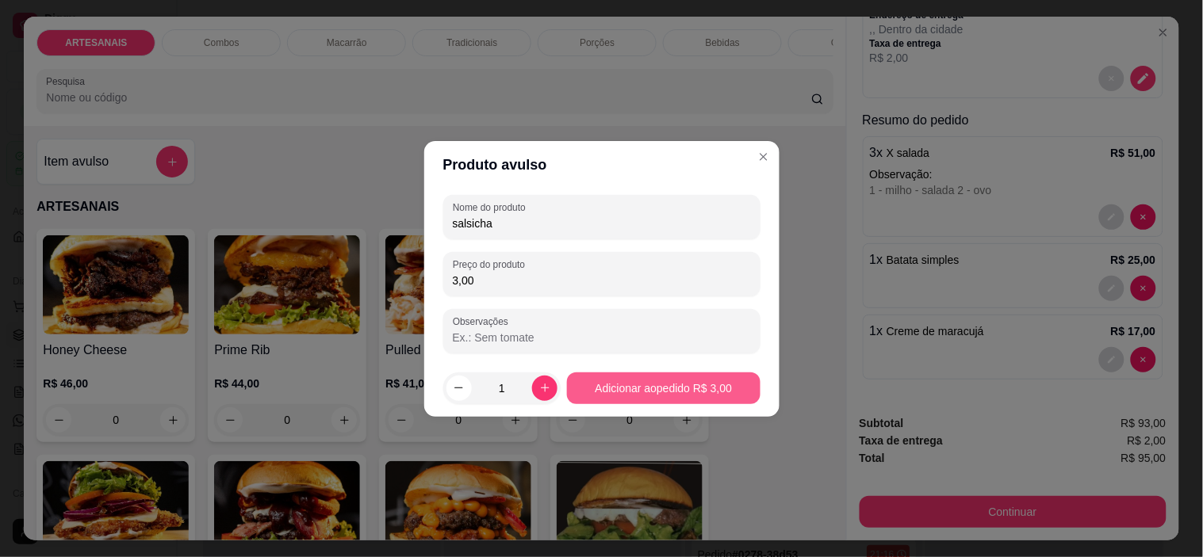
type input "3,00"
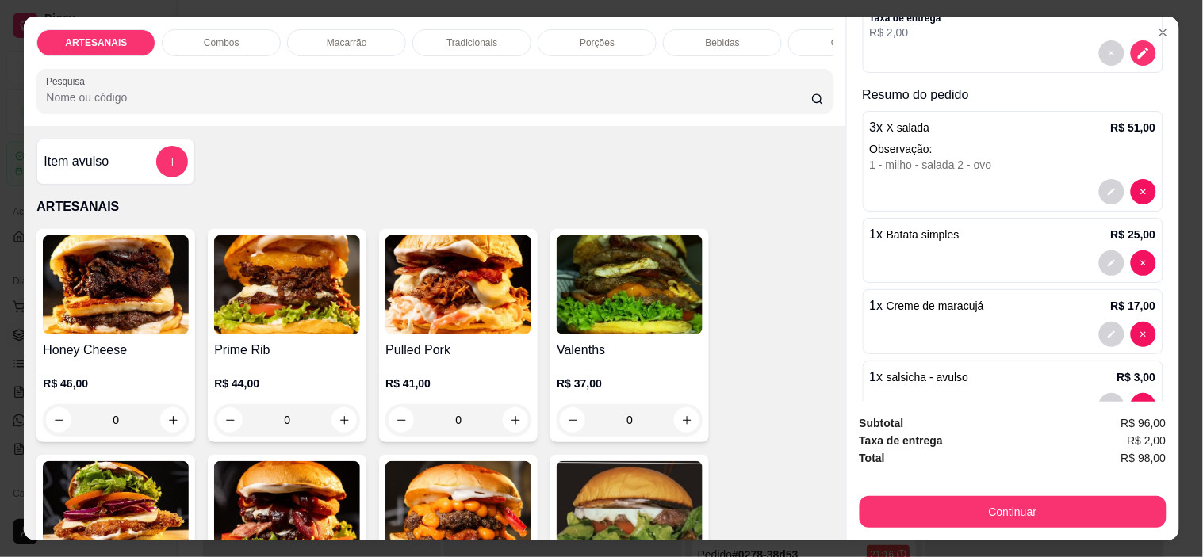
scroll to position [62, 0]
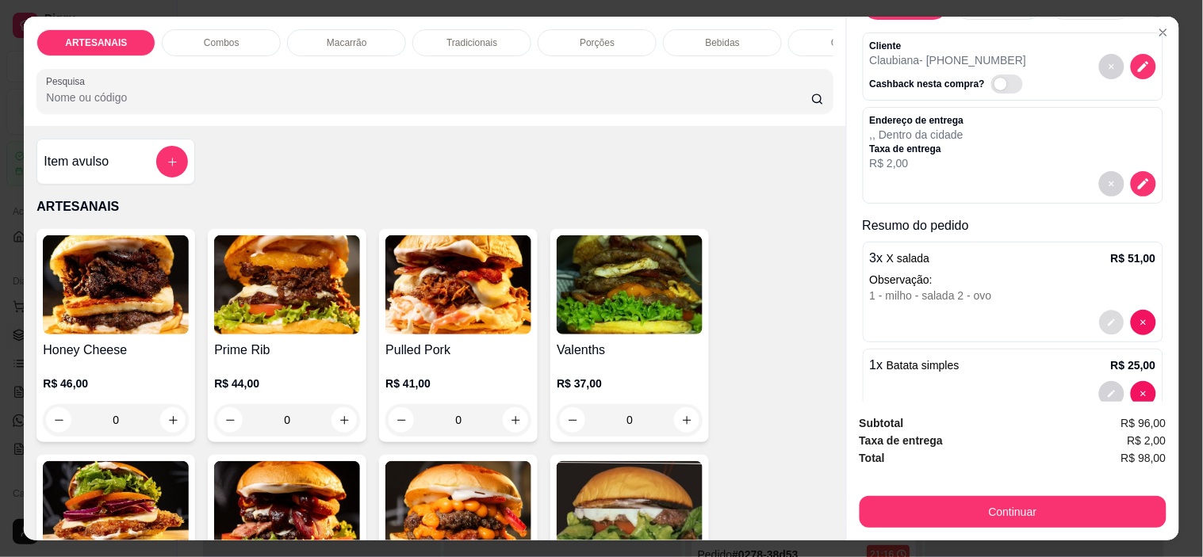
click at [1107, 318] on icon "decrease-product-quantity" at bounding box center [1112, 323] width 10 height 10
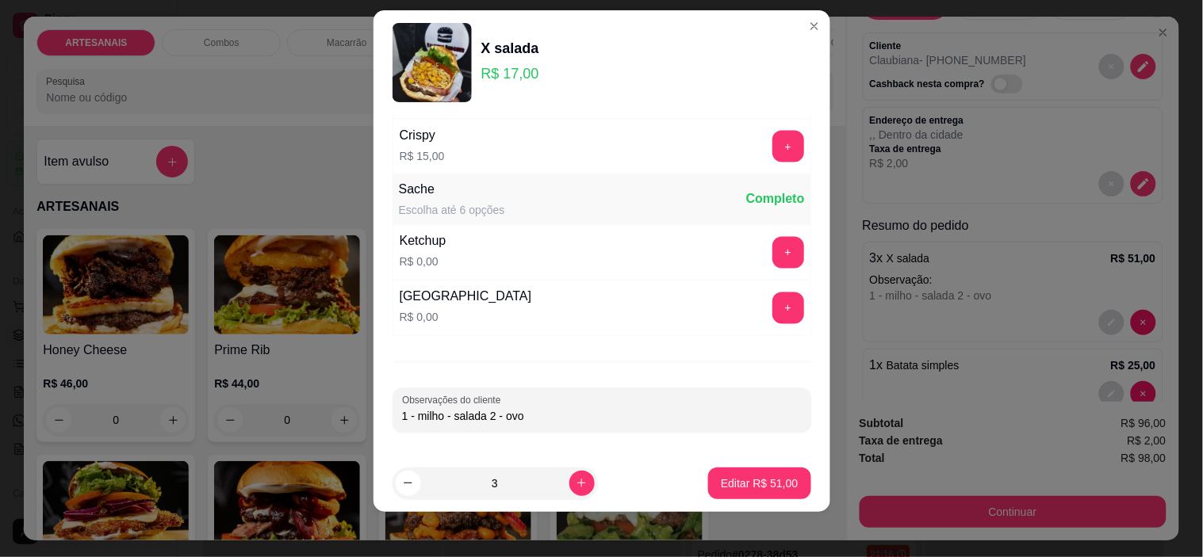
scroll to position [22, 0]
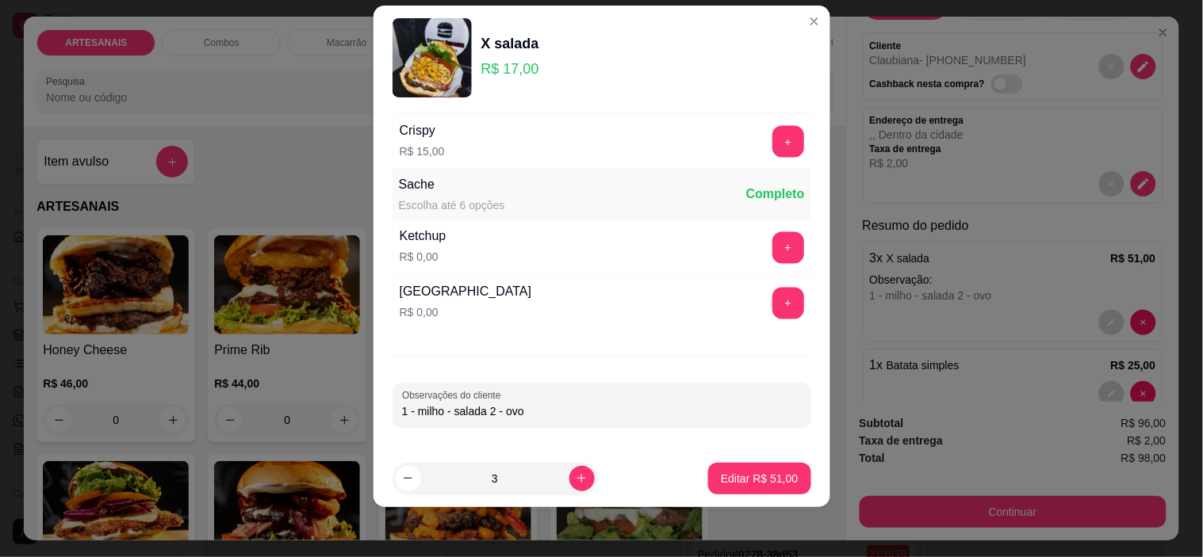
click at [484, 407] on input "1 - milho - salada 2 - ovo" at bounding box center [602, 412] width 400 height 16
click at [492, 406] on input "1 - milho - salada 2 - ovo" at bounding box center [602, 412] width 400 height 16
click at [518, 404] on input "1 - milho - salada - ovo" at bounding box center [602, 412] width 400 height 16
type input "1 - milho - salada - ovo + salsicha 1 - ovo"
click at [775, 472] on p "Editar R$ 51,00" at bounding box center [759, 479] width 77 height 16
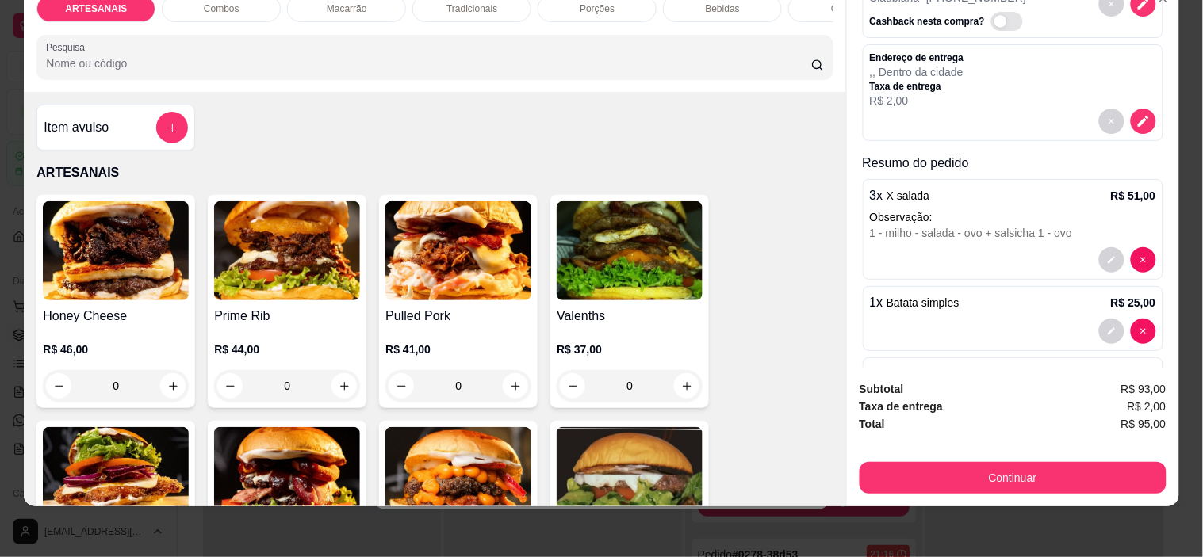
scroll to position [0, 0]
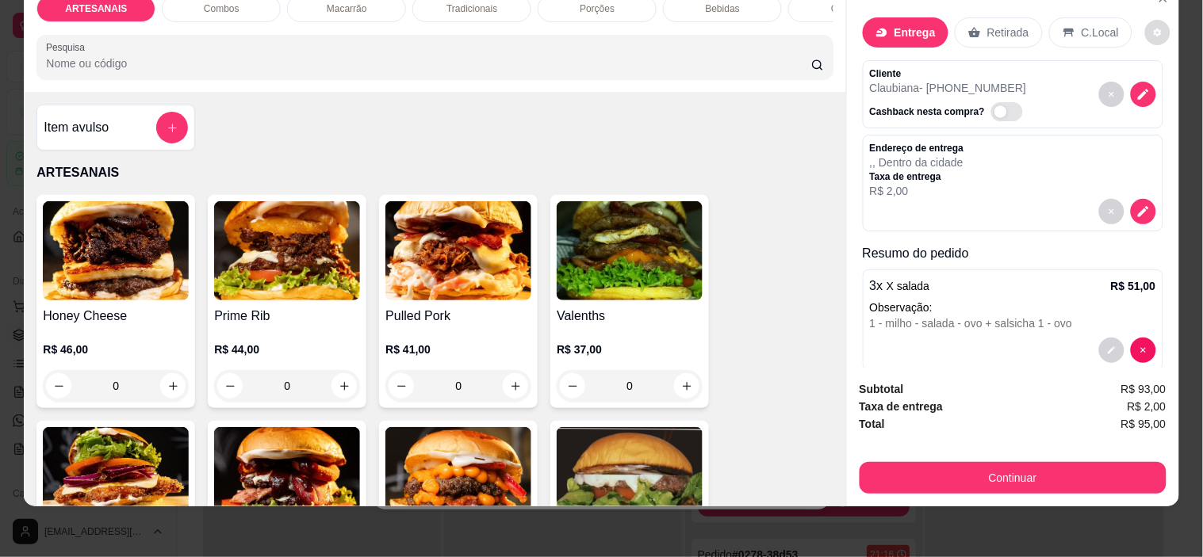
click at [1153, 28] on icon "decrease-product-quantity" at bounding box center [1158, 33] width 10 height 10
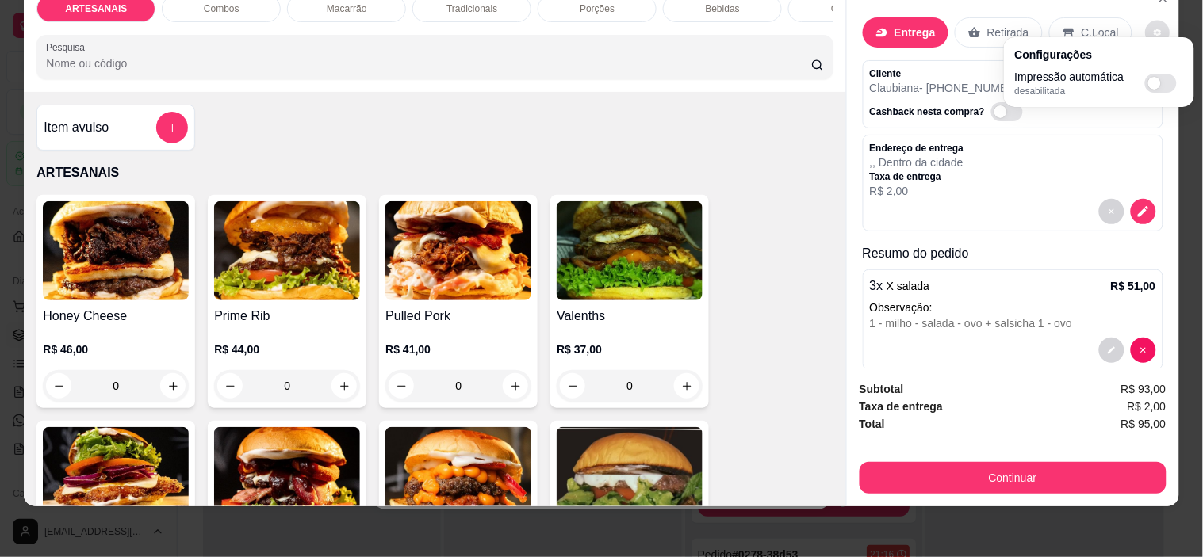
click at [1161, 82] on span "Automatic updates" at bounding box center [1161, 83] width 32 height 19
click at [1154, 83] on input "Automatic updates" at bounding box center [1149, 88] width 10 height 10
checkbox input "true"
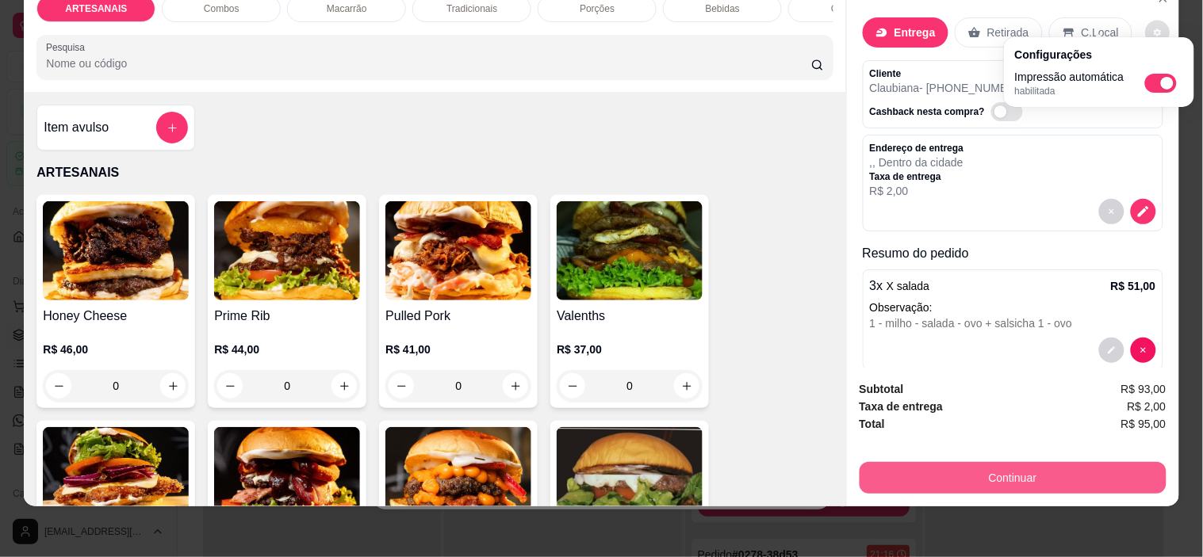
click at [1055, 462] on button "Continuar" at bounding box center [1012, 478] width 307 height 32
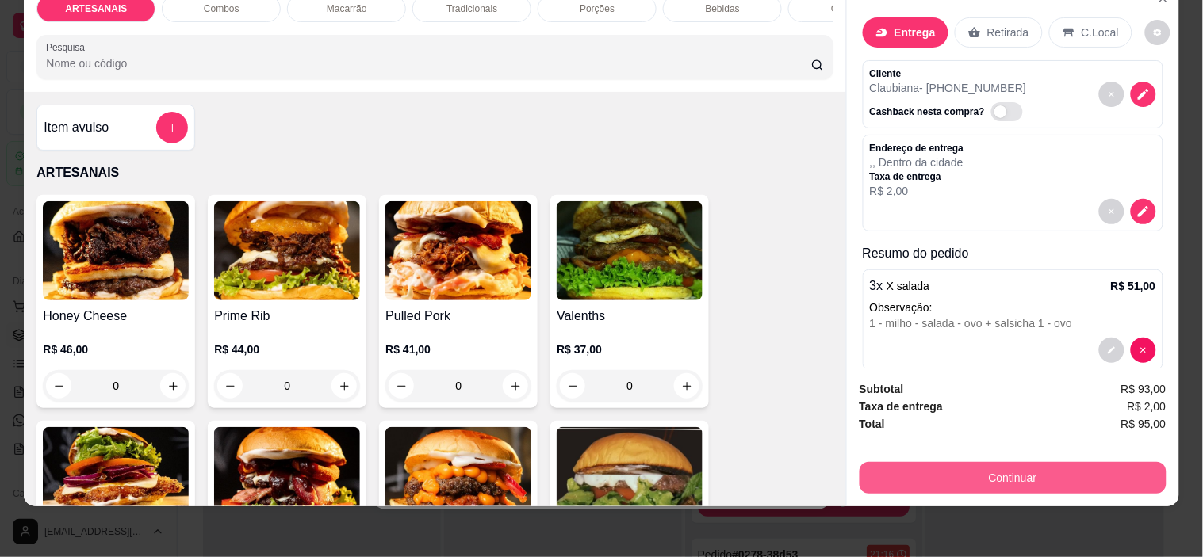
click at [1055, 462] on button "Continuar" at bounding box center [1012, 478] width 307 height 32
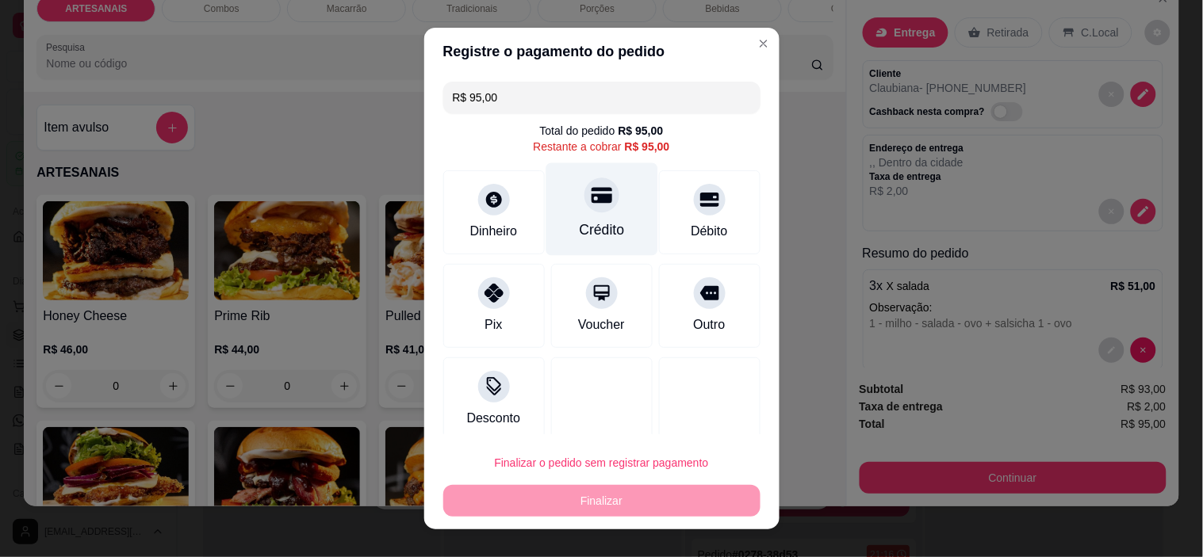
click at [591, 211] on div "Crédito" at bounding box center [601, 209] width 112 height 93
type input "R$ 0,00"
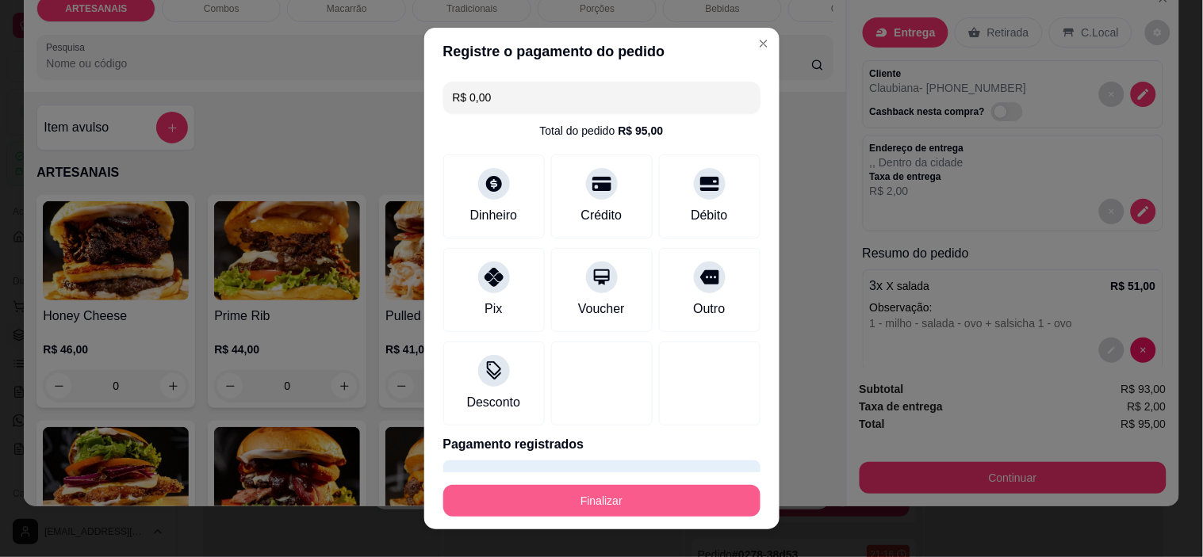
click at [545, 497] on button "Finalizar" at bounding box center [601, 501] width 317 height 32
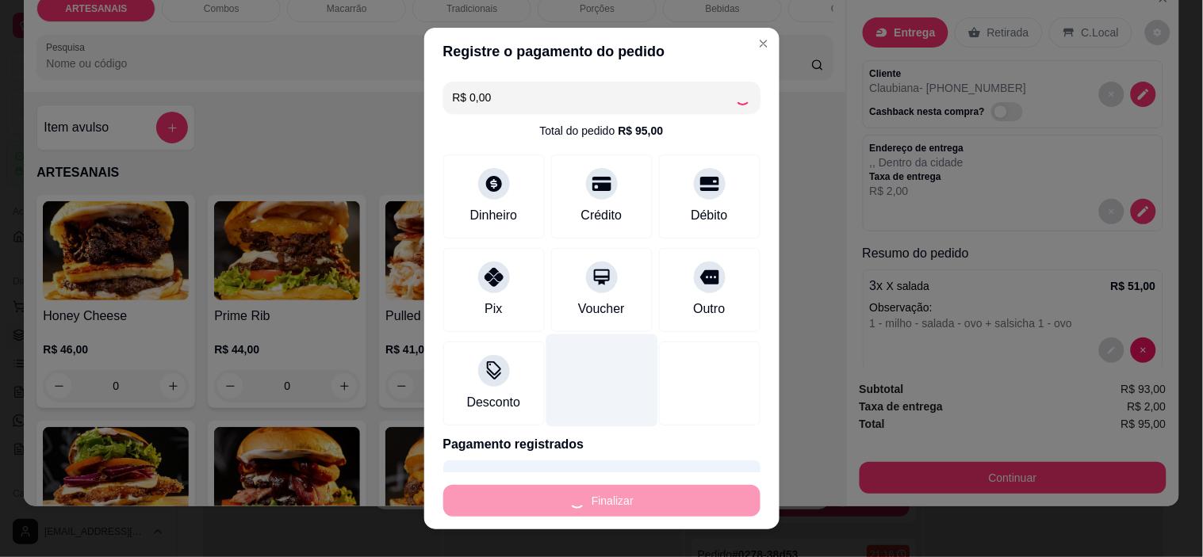
type input "0"
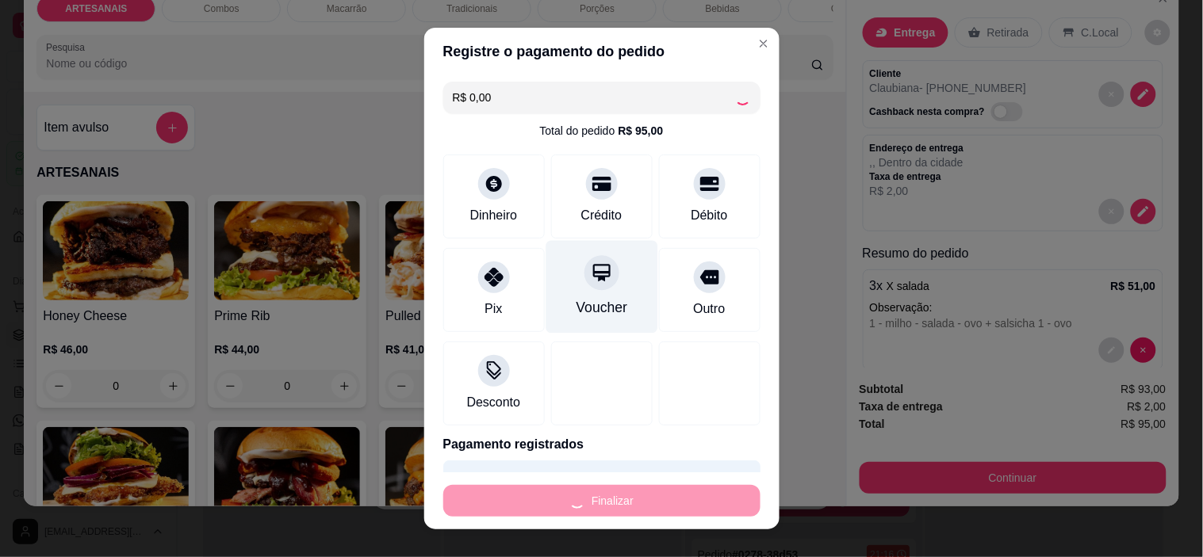
type input "-R$ 95,00"
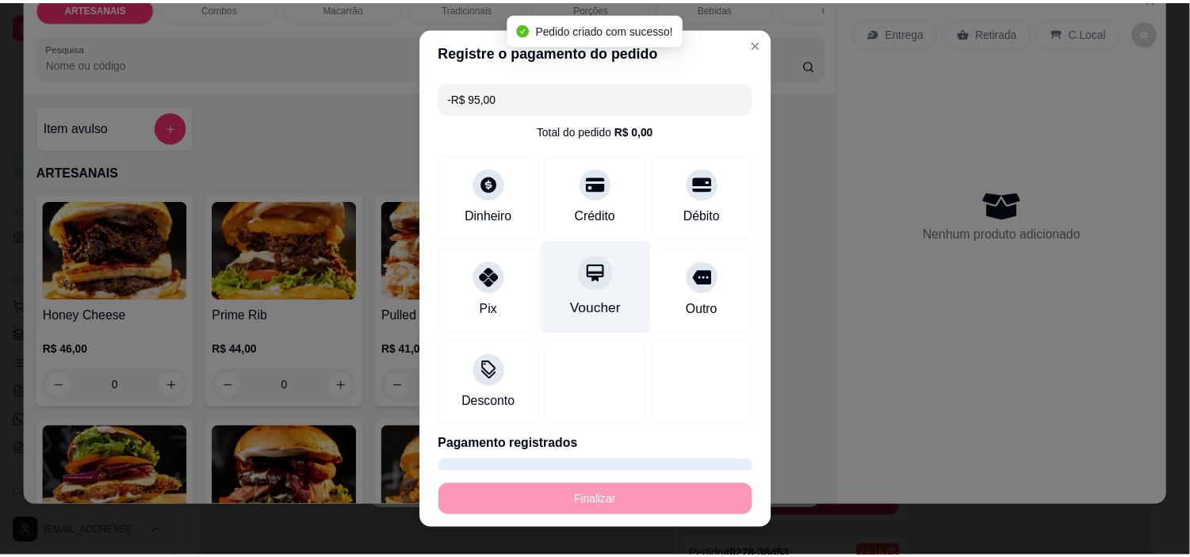
scroll to position [54, 0]
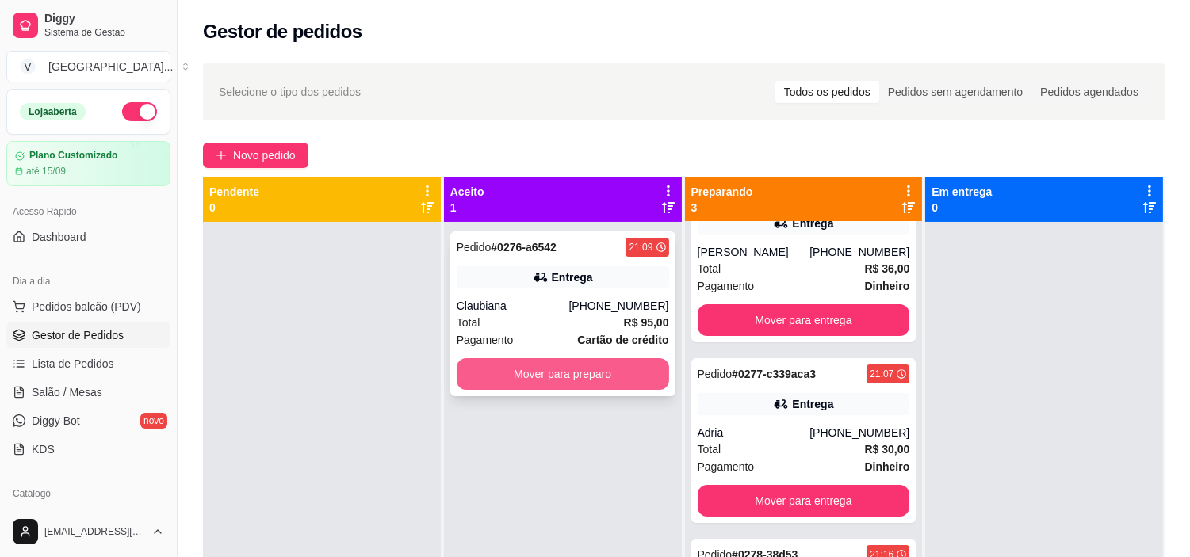
click at [579, 369] on button "Mover para preparo" at bounding box center [563, 374] width 212 height 32
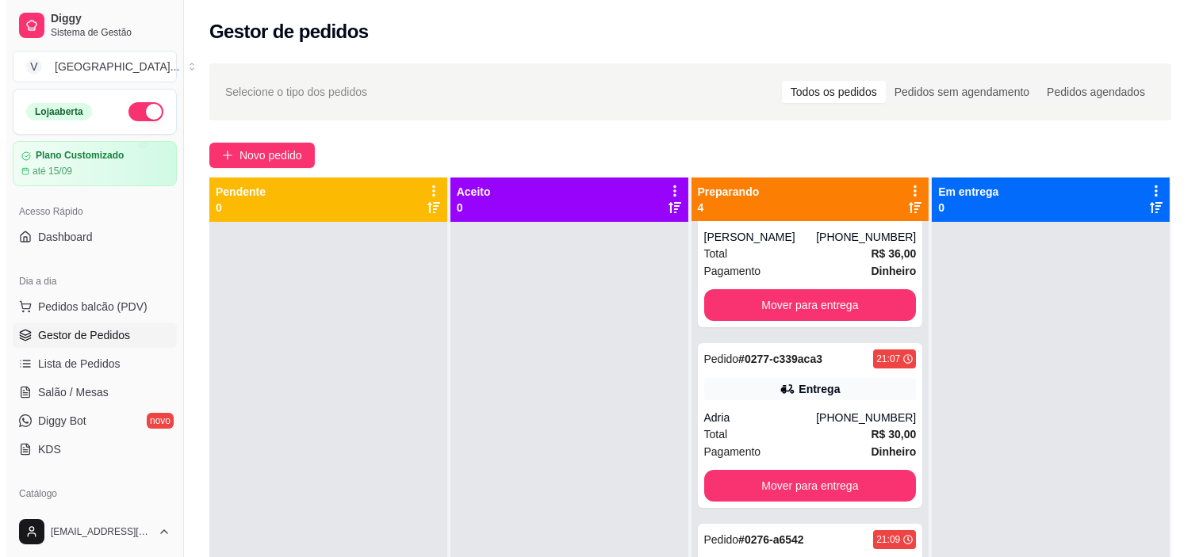
scroll to position [59, 0]
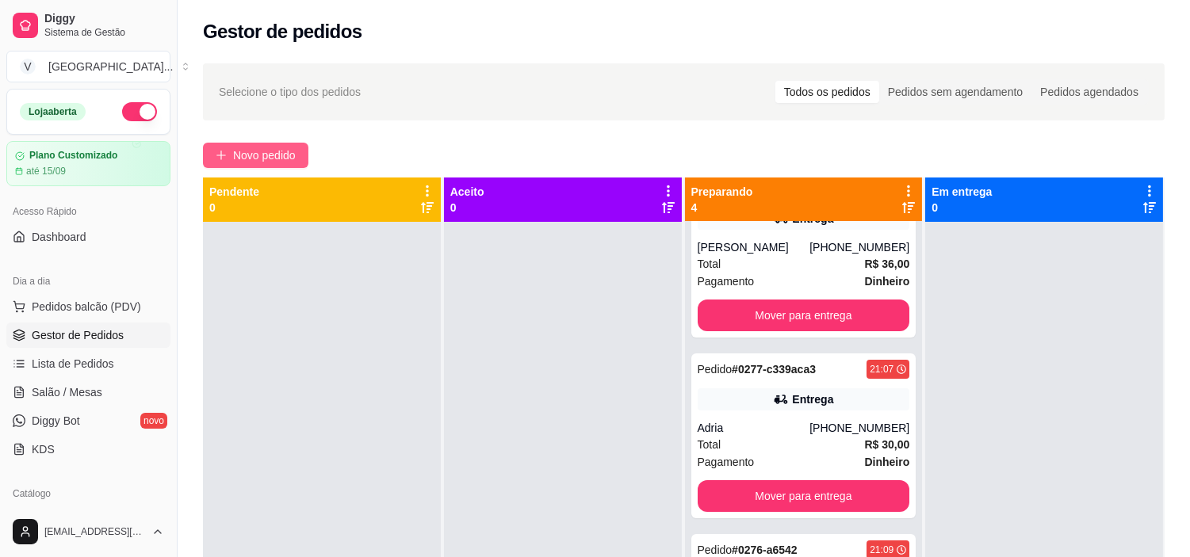
click at [291, 155] on span "Novo pedido" at bounding box center [264, 155] width 63 height 17
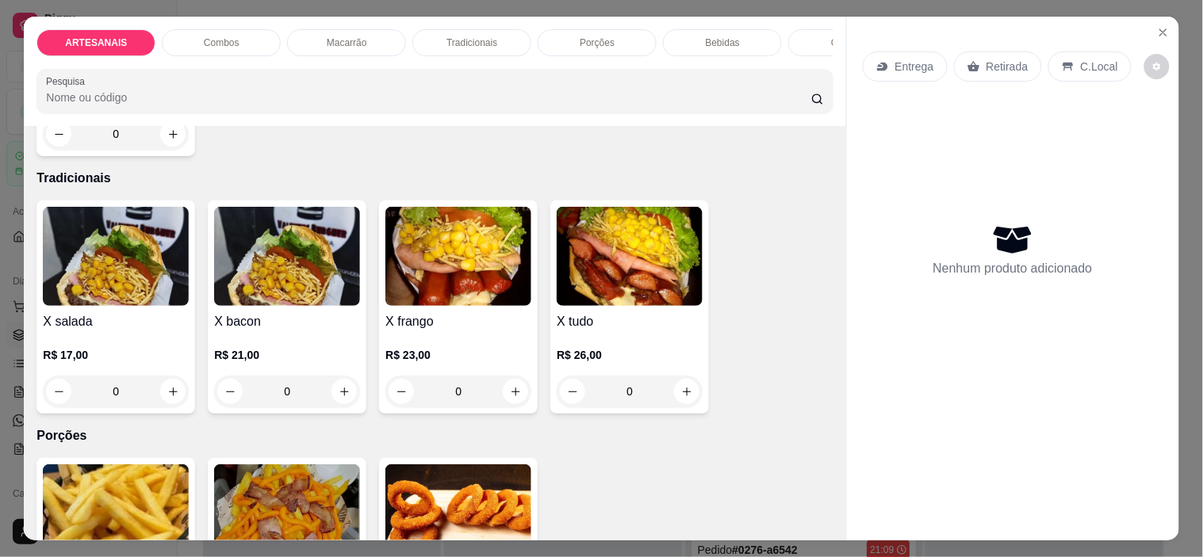
scroll to position [1233, 0]
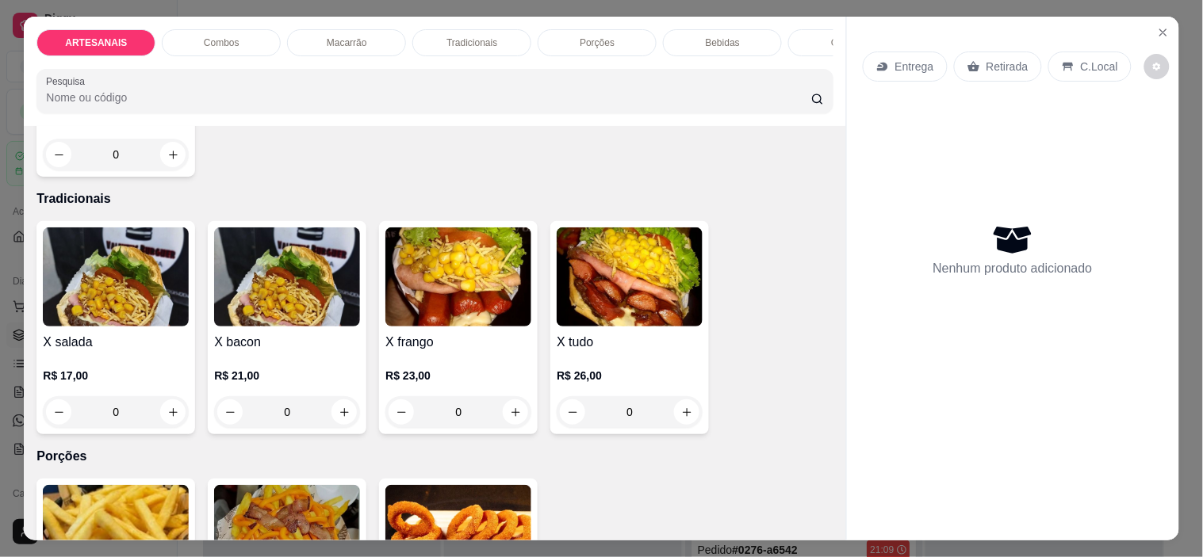
click at [166, 416] on div "0" at bounding box center [116, 412] width 146 height 32
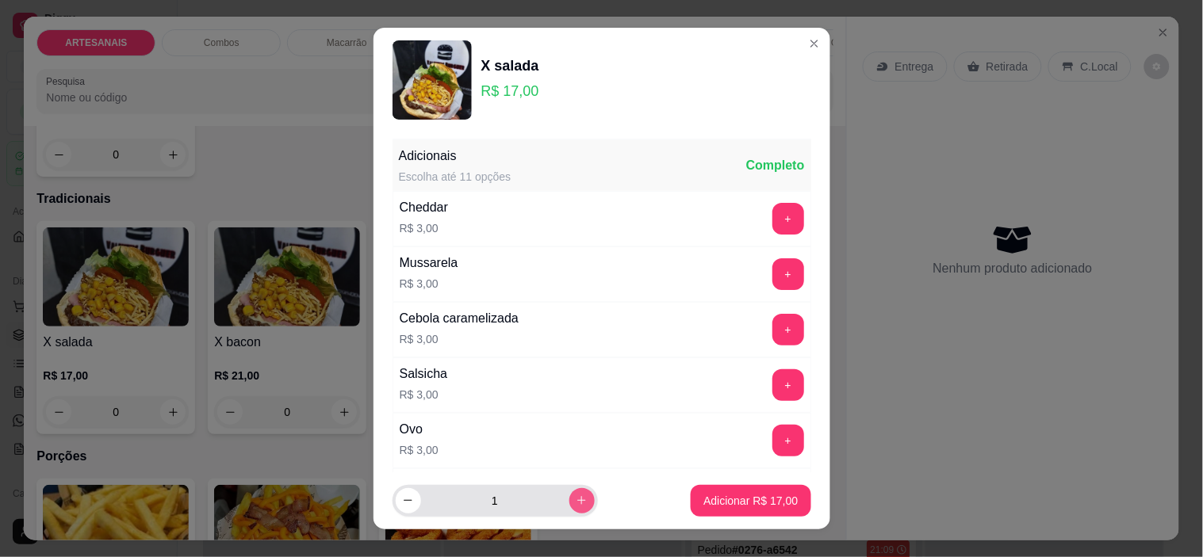
click at [569, 491] on button "increase-product-quantity" at bounding box center [581, 500] width 25 height 25
type input "2"
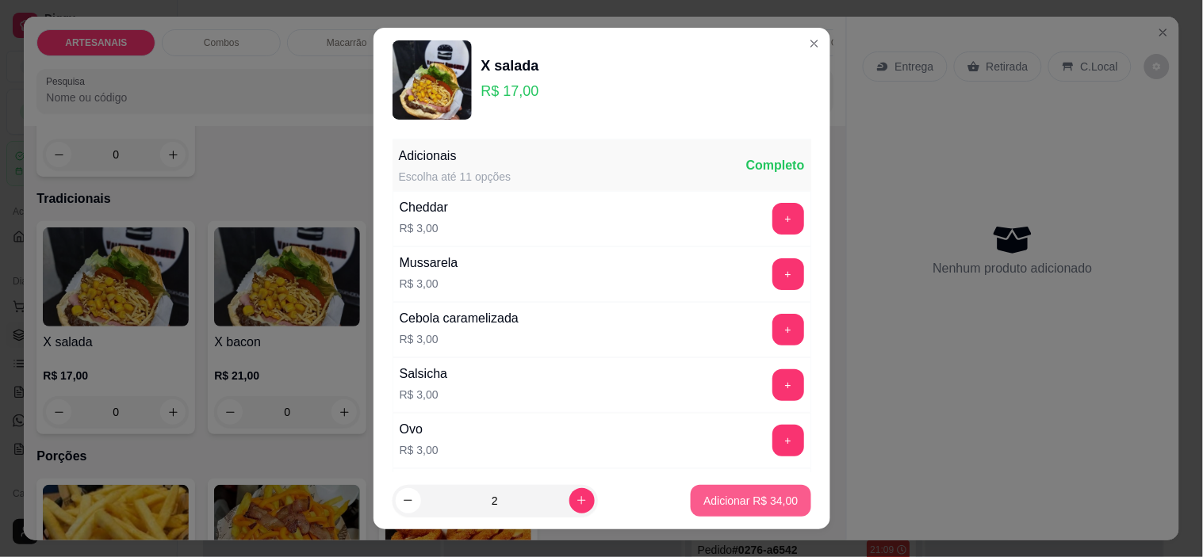
click at [712, 496] on p "Adicionar R$ 34,00" at bounding box center [750, 501] width 94 height 16
type input "2"
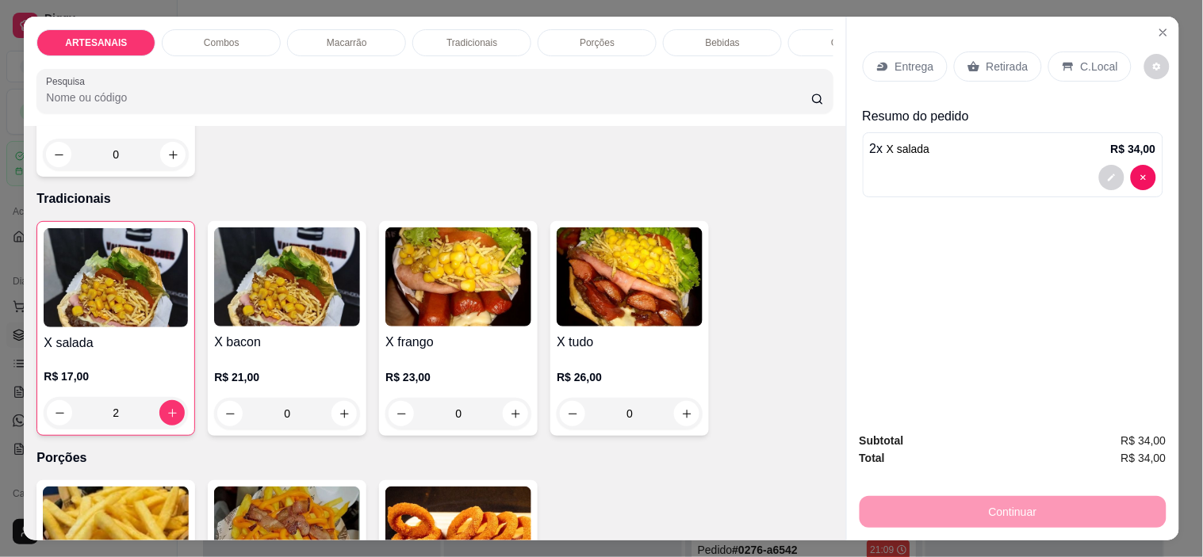
click at [915, 63] on p "Entrega" at bounding box center [914, 67] width 39 height 16
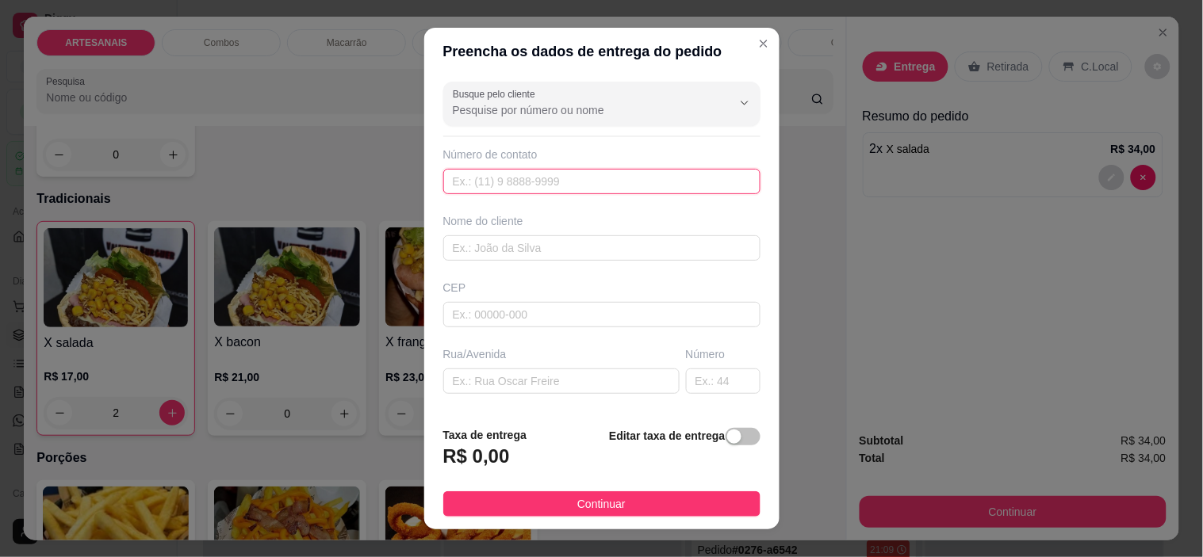
click at [557, 176] on input "text" at bounding box center [601, 181] width 317 height 25
type input "[PHONE_NUMBER]"
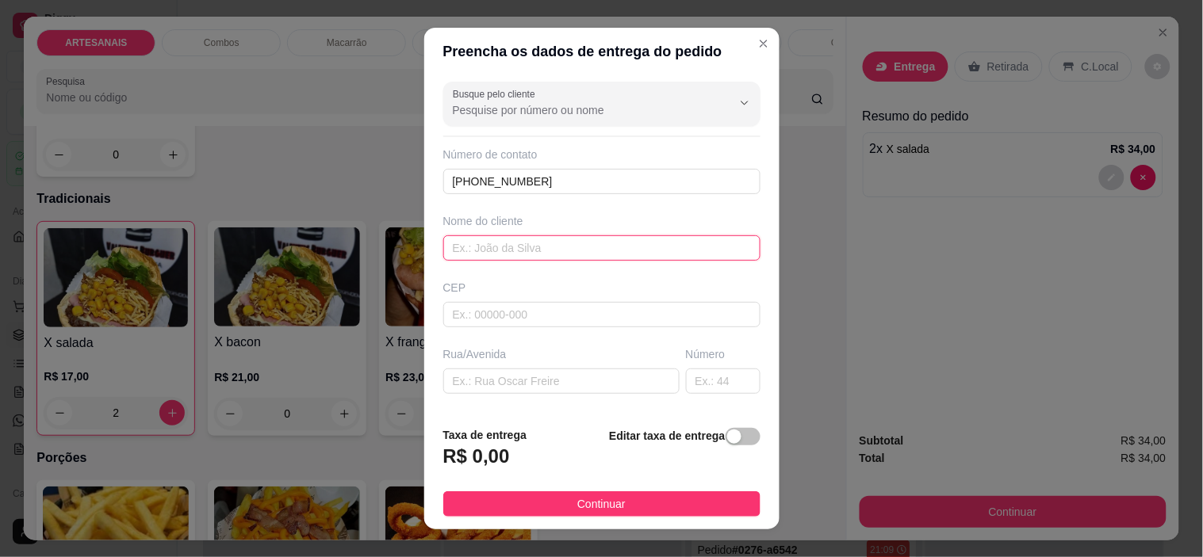
click at [597, 254] on input "text" at bounding box center [601, 247] width 317 height 25
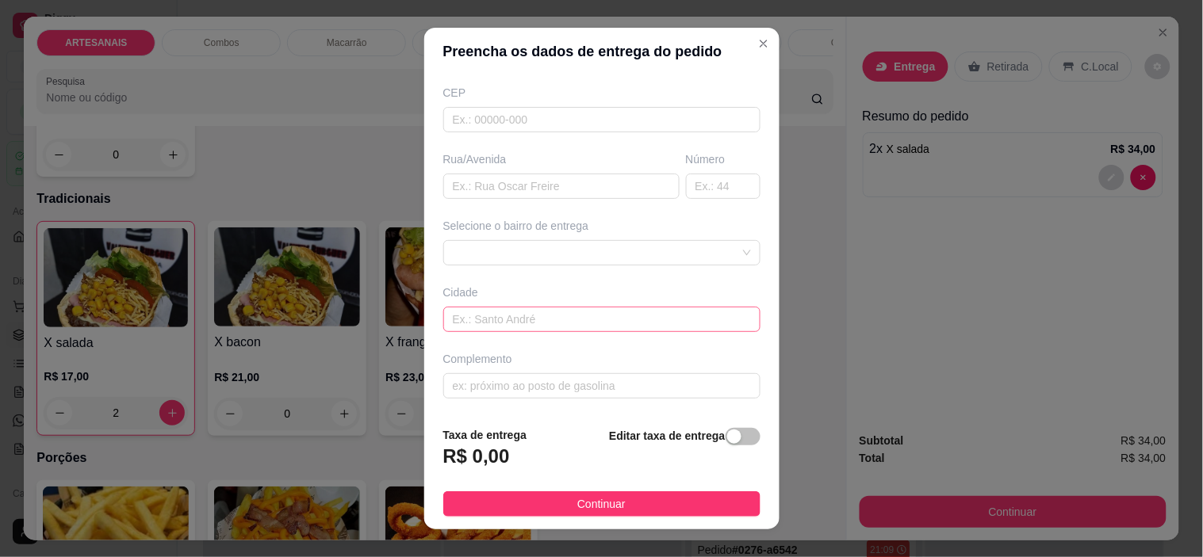
scroll to position [196, 0]
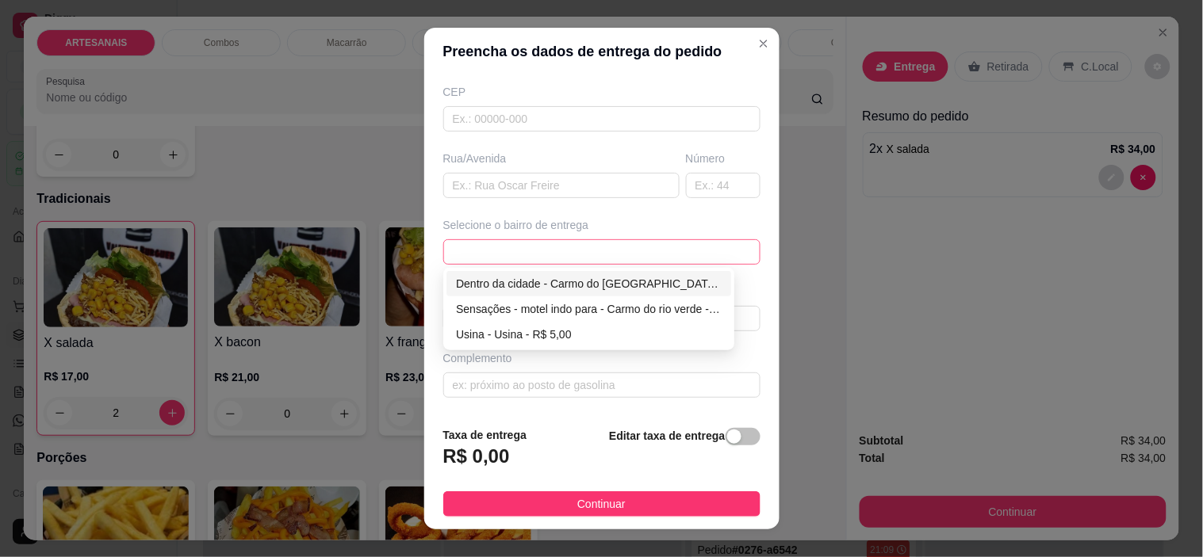
click at [664, 240] on span at bounding box center [602, 252] width 298 height 24
type input "Gislania"
click at [619, 282] on div "Dentro da cidade - Carmo do [GEOGRAPHIC_DATA] - R$ 2,00" at bounding box center [589, 283] width 266 height 17
type input "Carmo do [GEOGRAPHIC_DATA]"
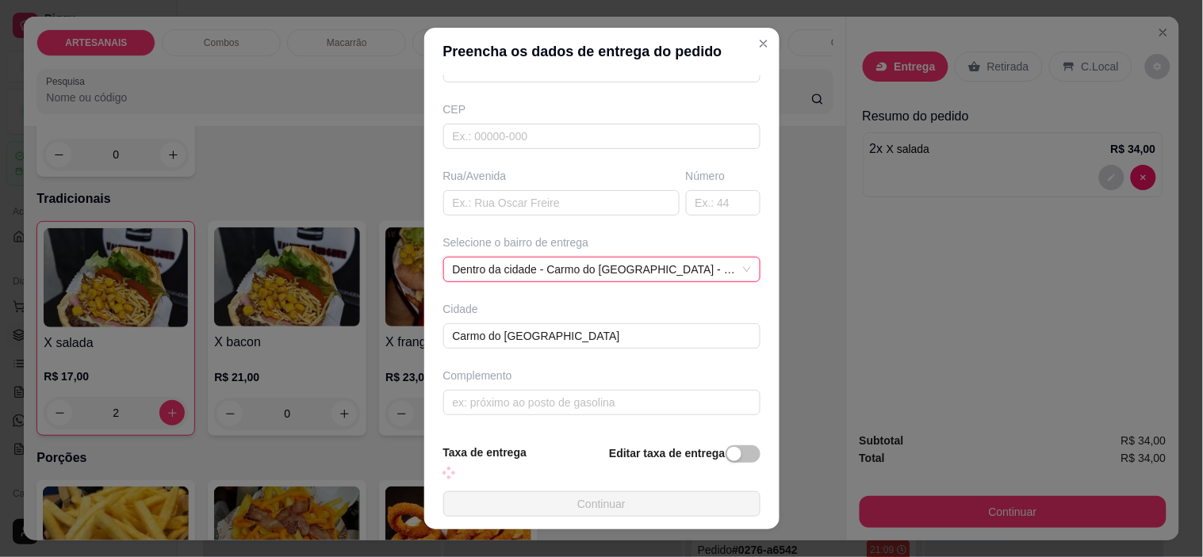
scroll to position [178, 0]
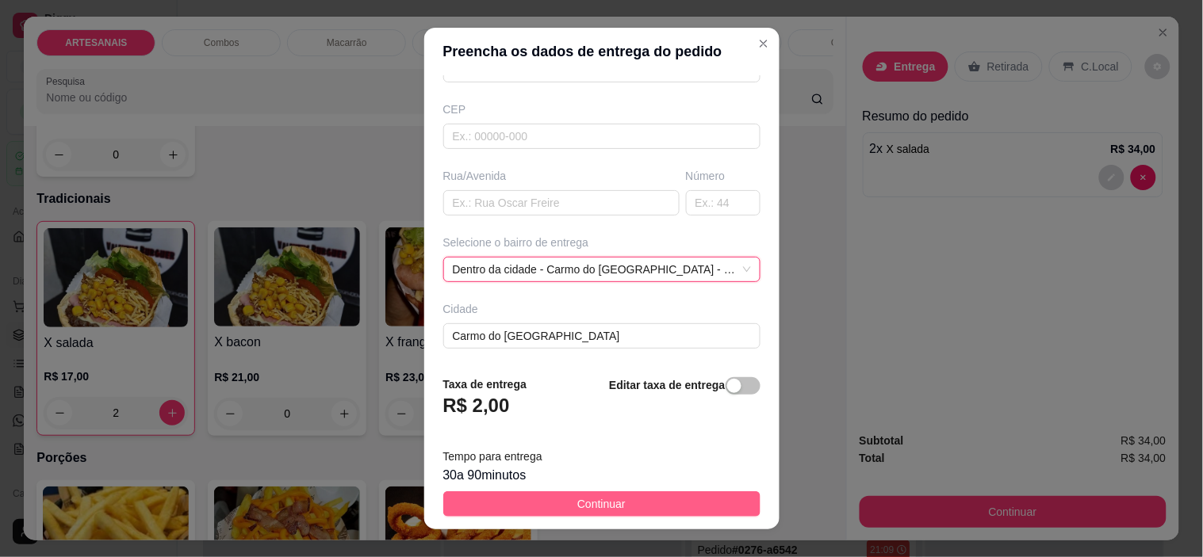
click at [645, 503] on button "Continuar" at bounding box center [601, 503] width 317 height 25
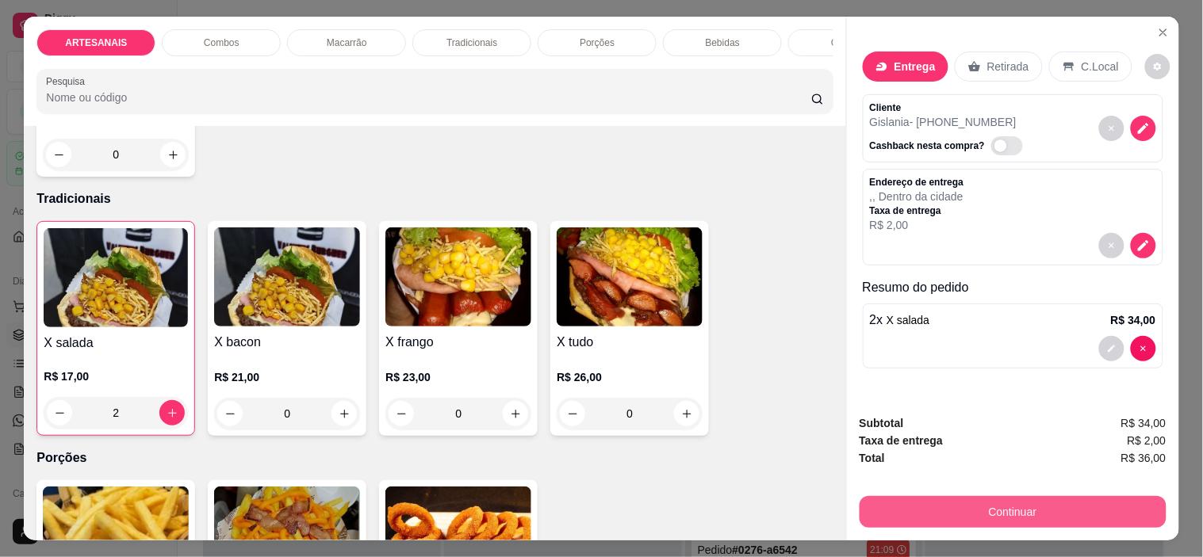
click at [1046, 505] on button "Continuar" at bounding box center [1012, 512] width 307 height 32
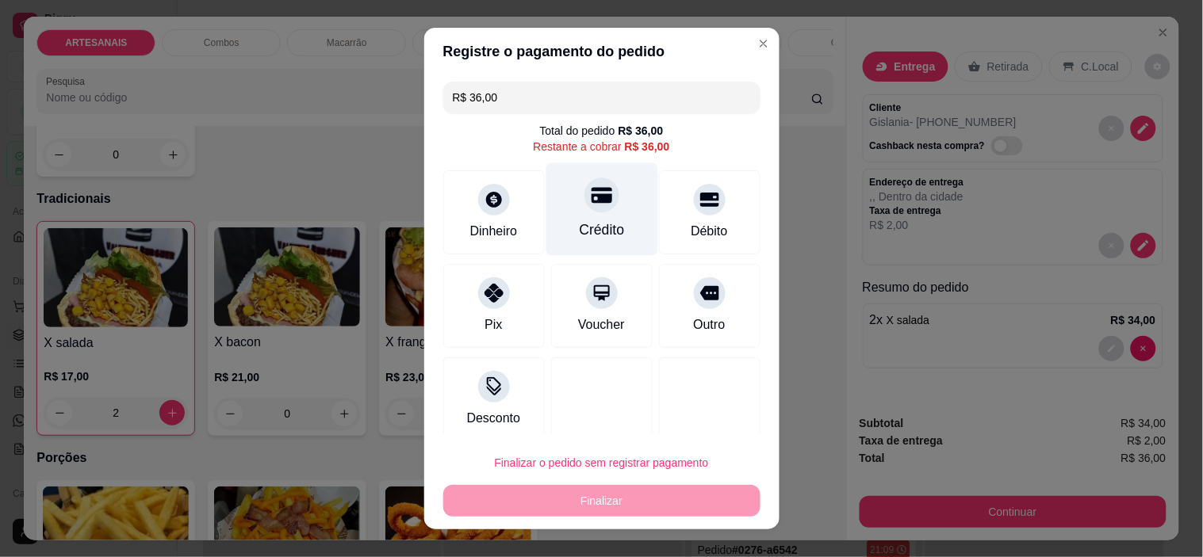
click at [579, 235] on div "Crédito" at bounding box center [601, 230] width 45 height 21
type input "R$ 0,00"
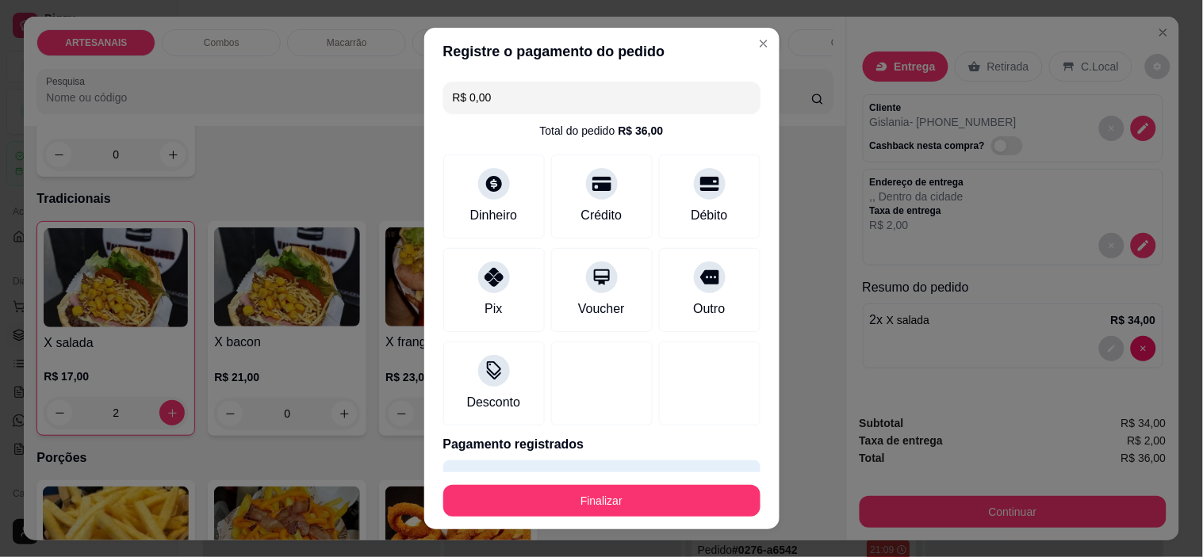
click at [719, 166] on section "Registre o pagamento do pedido R$ 0,00 Total do pedido R$ 36,00 Dinheiro Crédit…" at bounding box center [601, 279] width 355 height 502
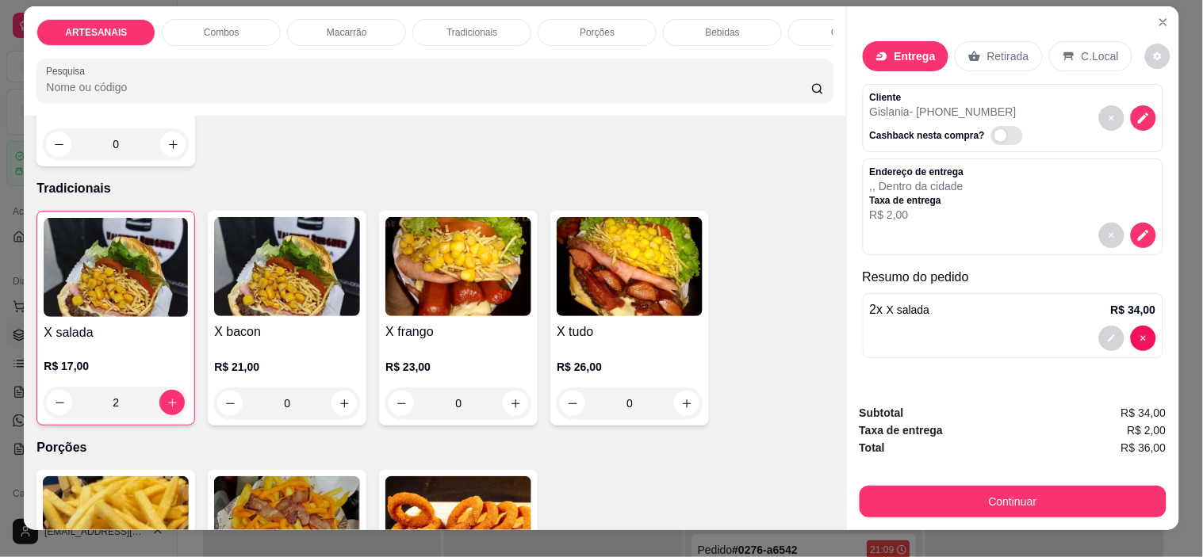
scroll to position [40, 0]
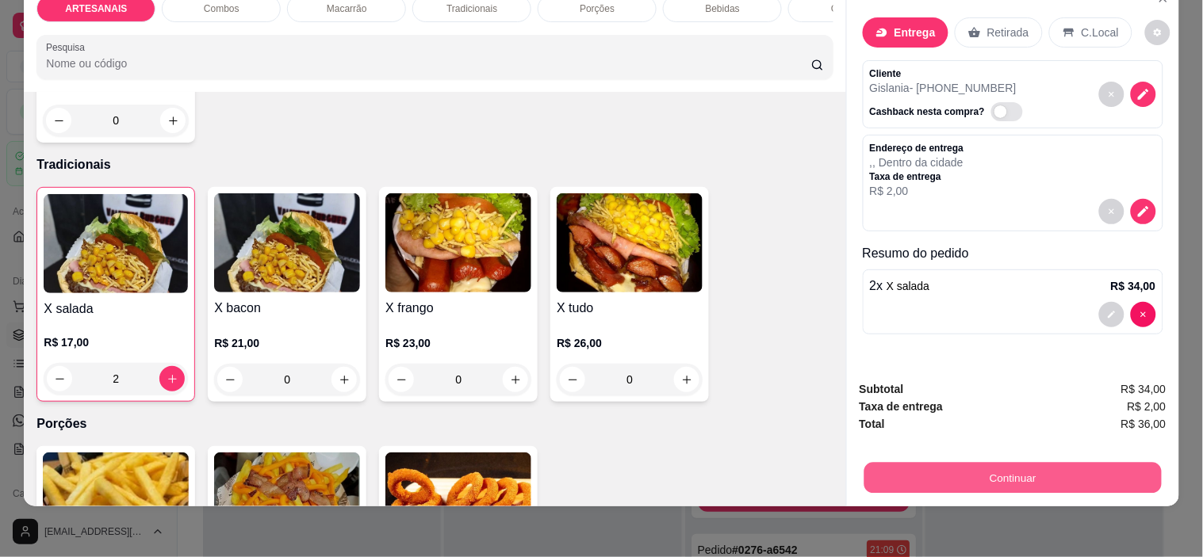
click at [933, 463] on button "Continuar" at bounding box center [1011, 478] width 297 height 31
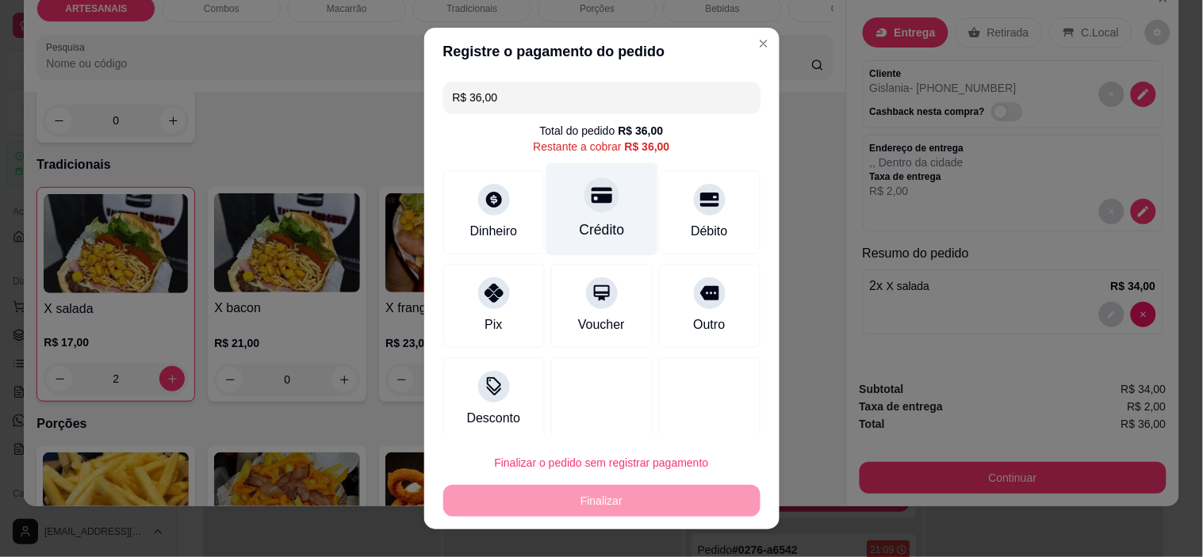
click at [579, 238] on div "Crédito" at bounding box center [601, 230] width 45 height 21
type input "R$ 0,00"
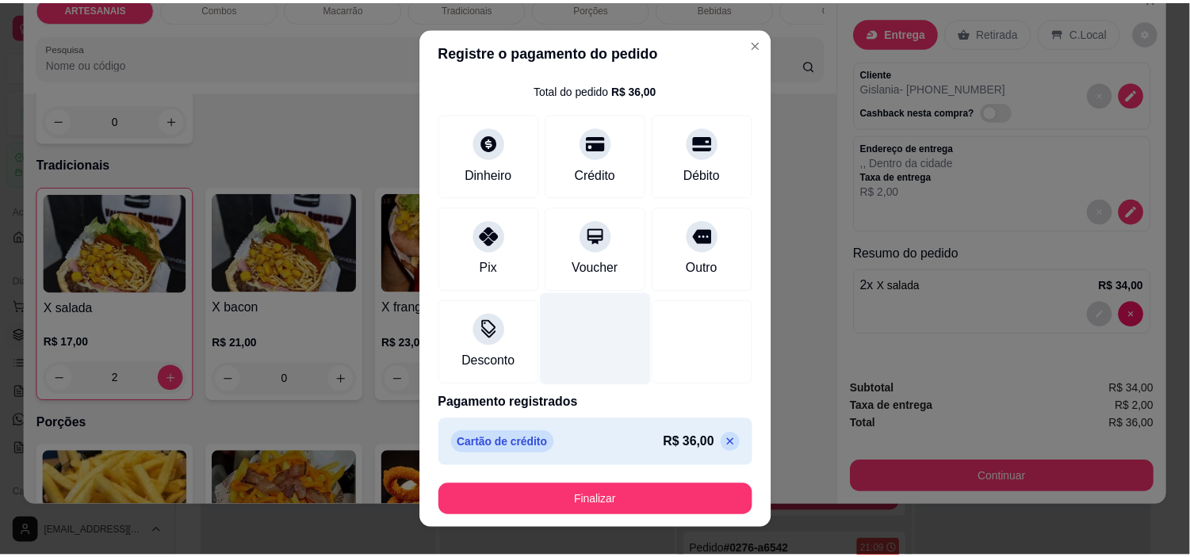
scroll to position [42, 0]
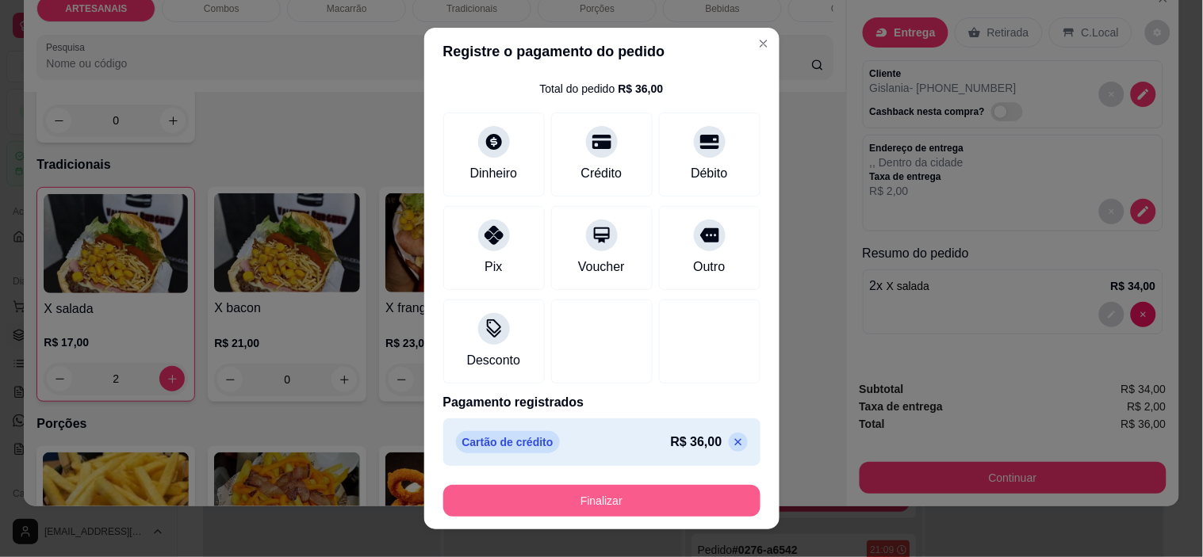
click at [679, 503] on button "Finalizar" at bounding box center [601, 501] width 317 height 32
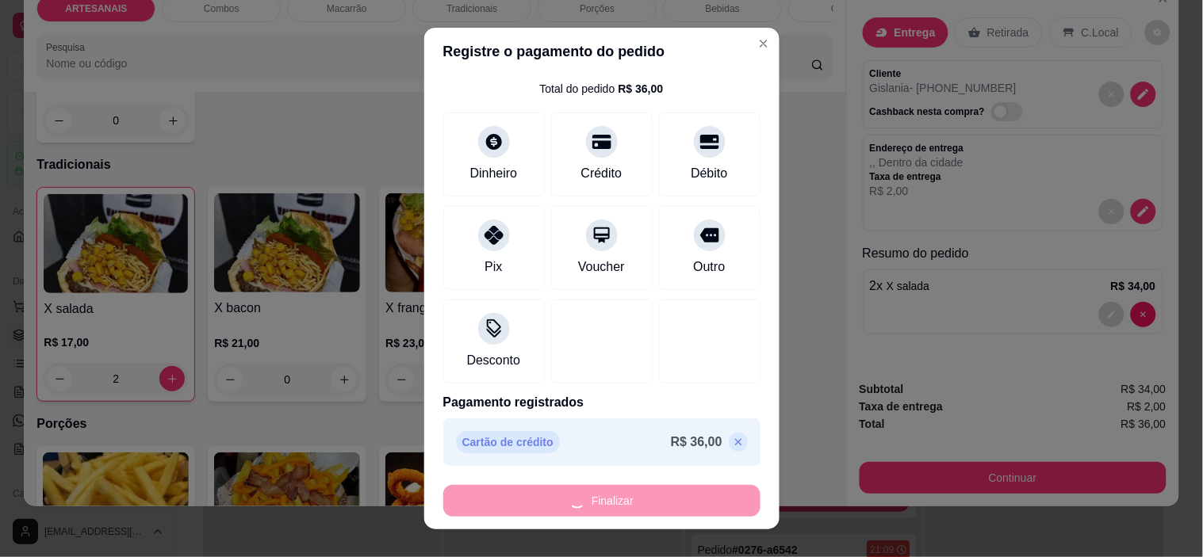
type input "0"
type input "-R$ 36,00"
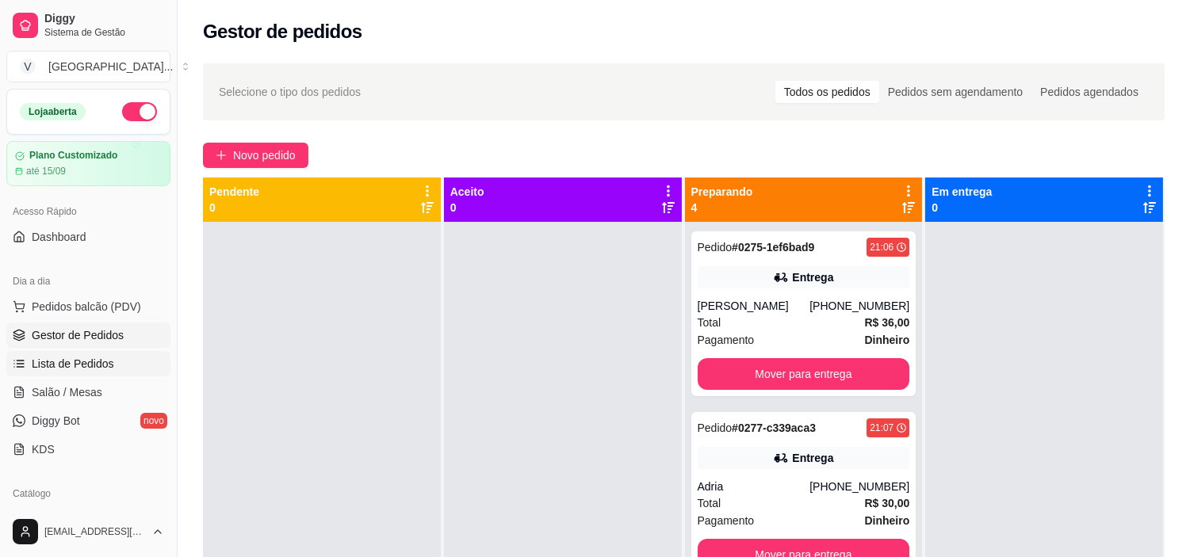
click at [80, 360] on span "Lista de Pedidos" at bounding box center [73, 364] width 82 height 16
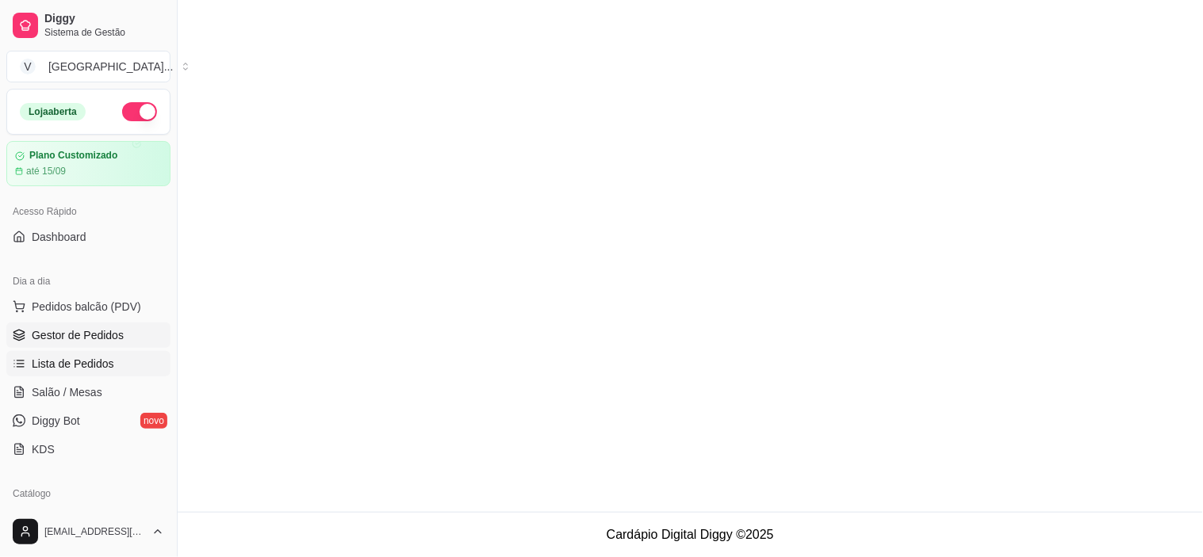
click at [89, 323] on link "Gestor de Pedidos" at bounding box center [88, 335] width 164 height 25
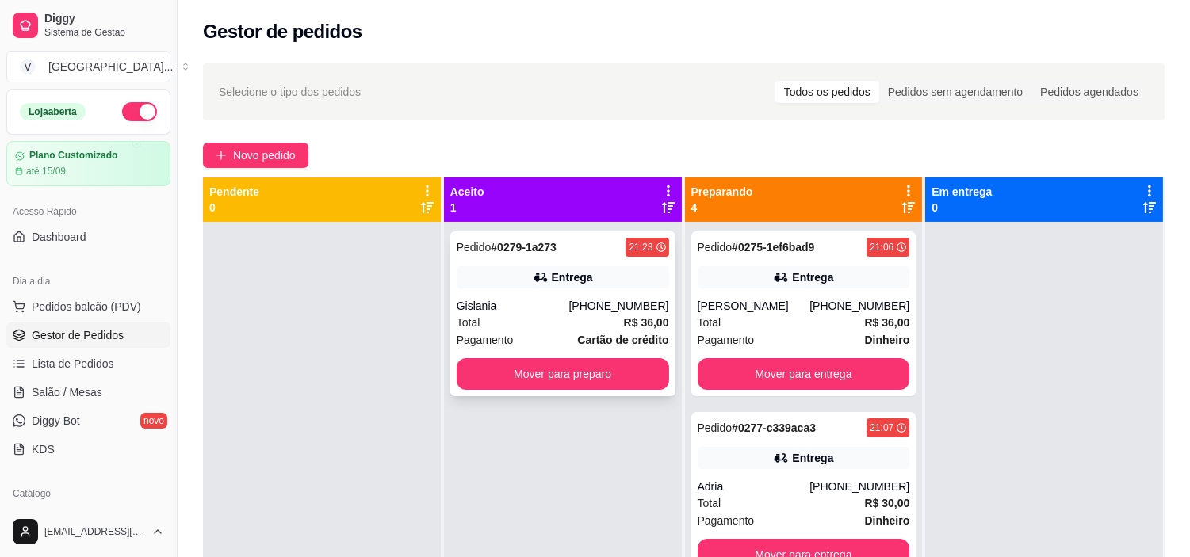
click at [627, 268] on div "Entrega" at bounding box center [563, 277] width 212 height 22
click at [600, 365] on button "Mover para preparo" at bounding box center [563, 374] width 212 height 32
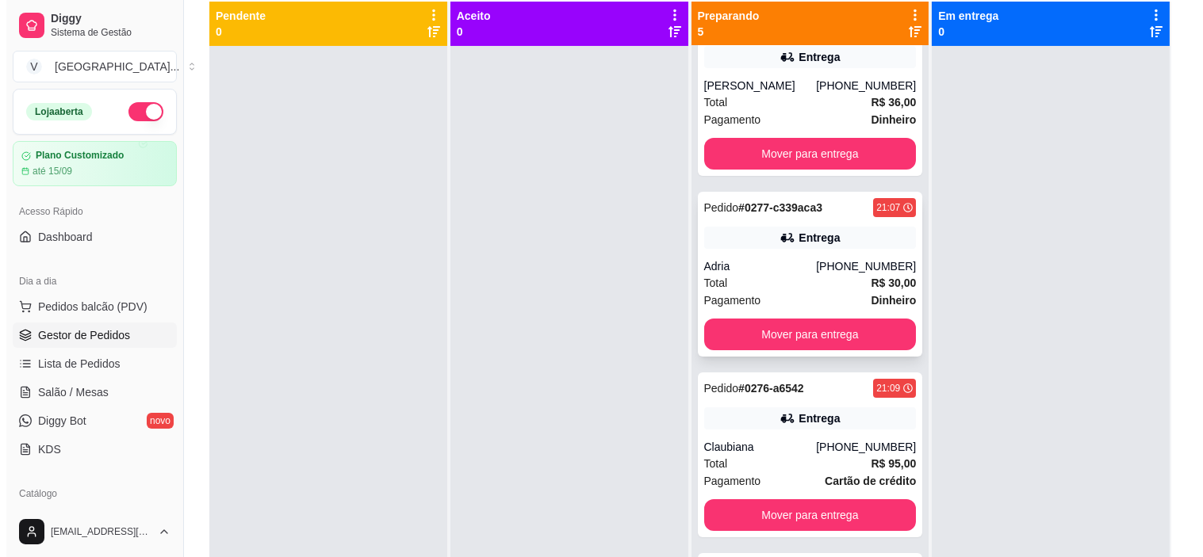
scroll to position [88, 0]
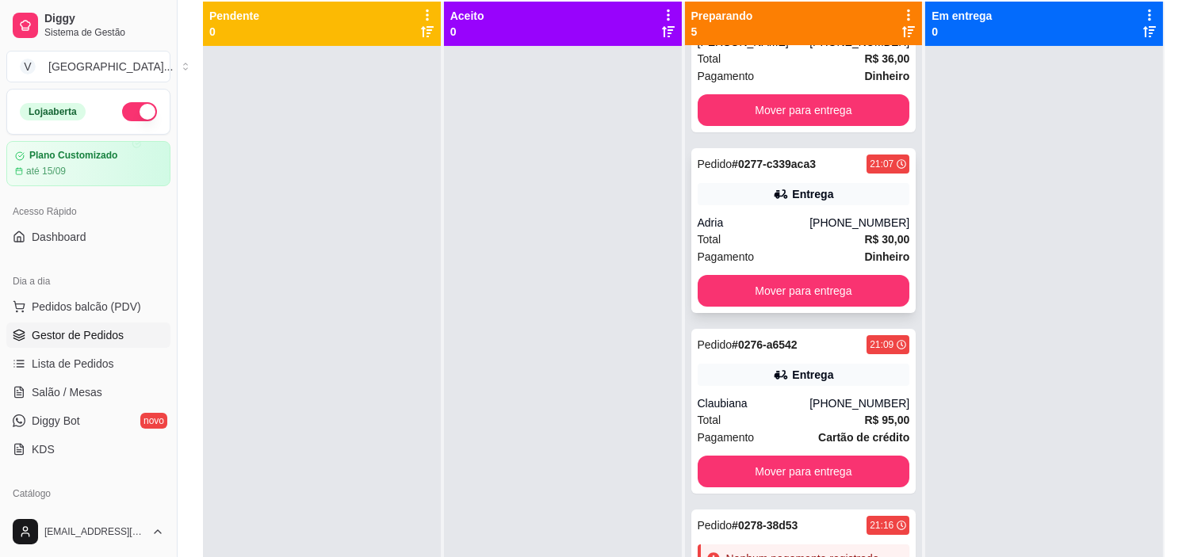
click at [820, 242] on div "Total R$ 30,00" at bounding box center [804, 239] width 212 height 17
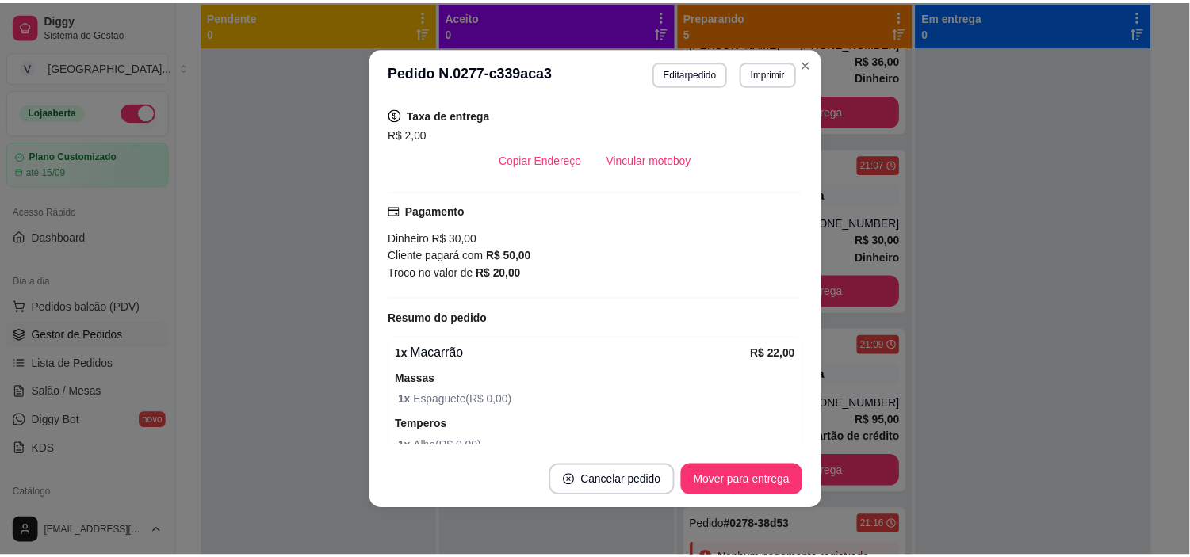
scroll to position [352, 0]
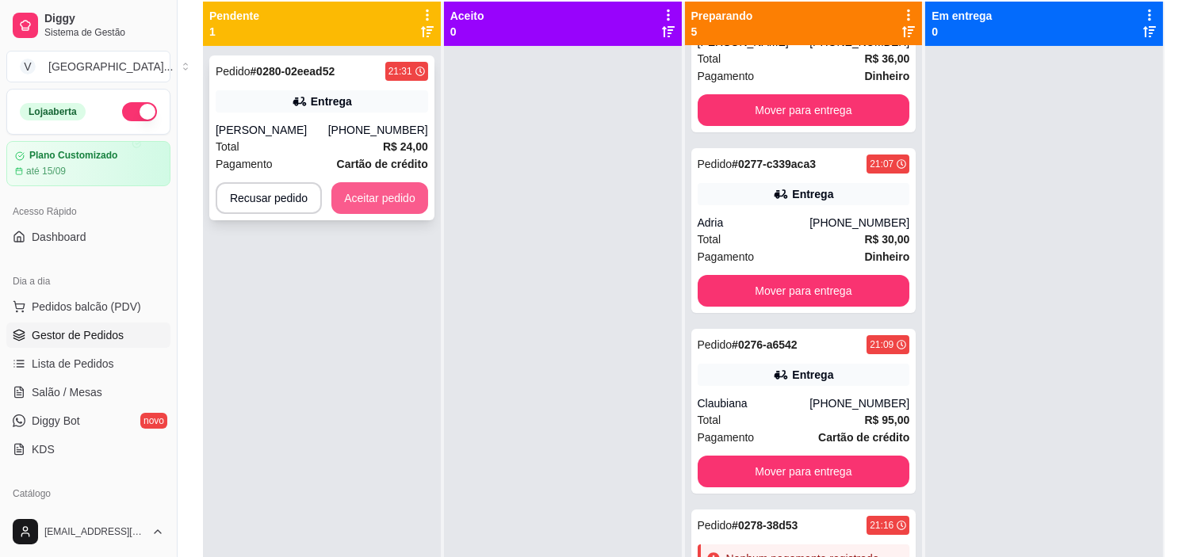
click at [353, 195] on button "Aceitar pedido" at bounding box center [379, 198] width 97 height 32
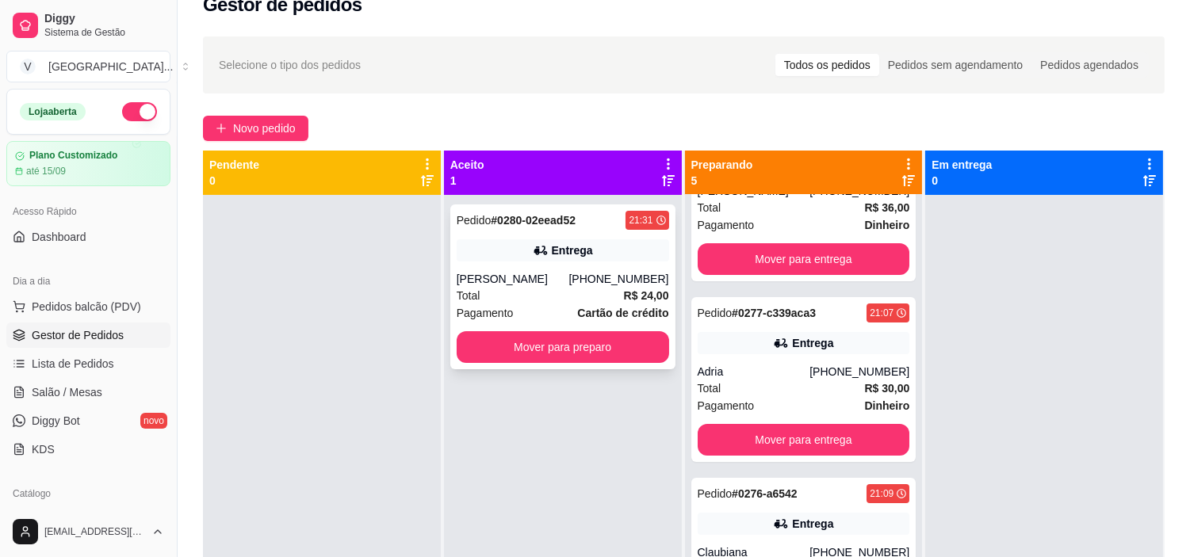
scroll to position [0, 0]
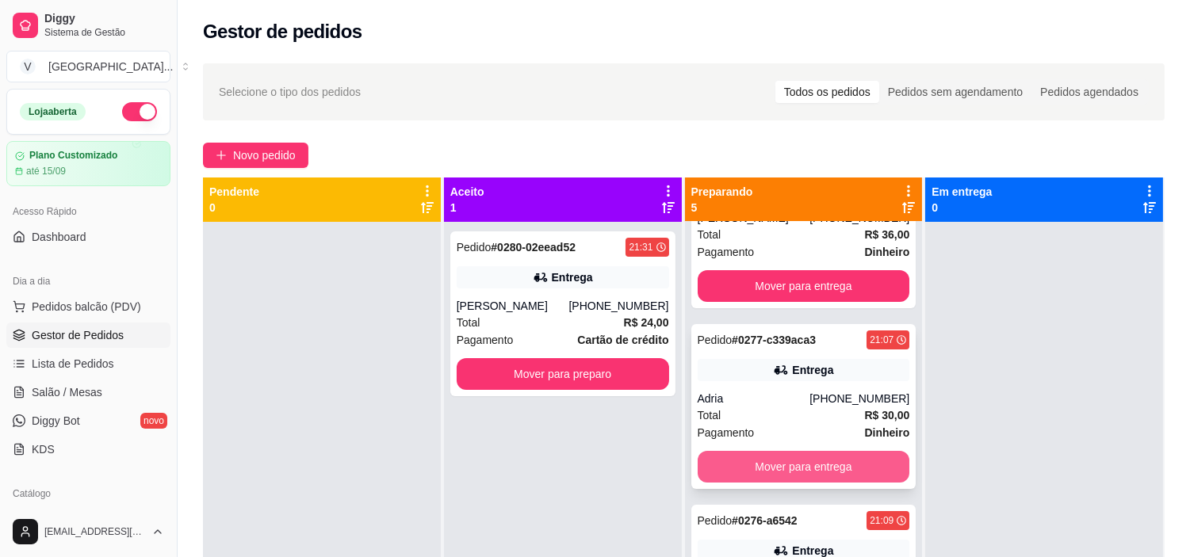
click at [758, 465] on button "Mover para entrega" at bounding box center [804, 467] width 212 height 32
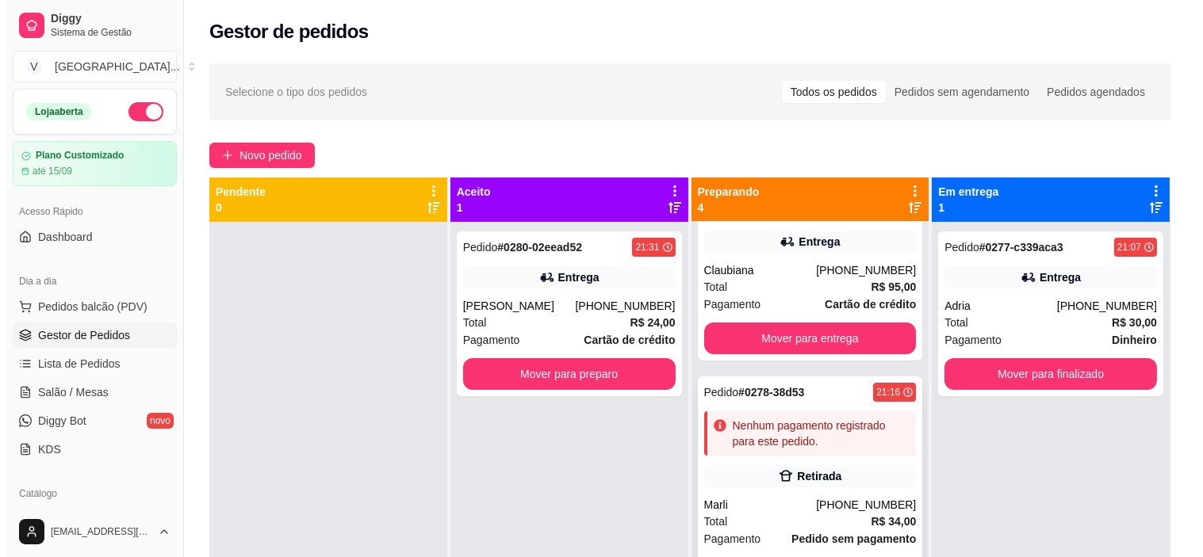
scroll to position [235, 0]
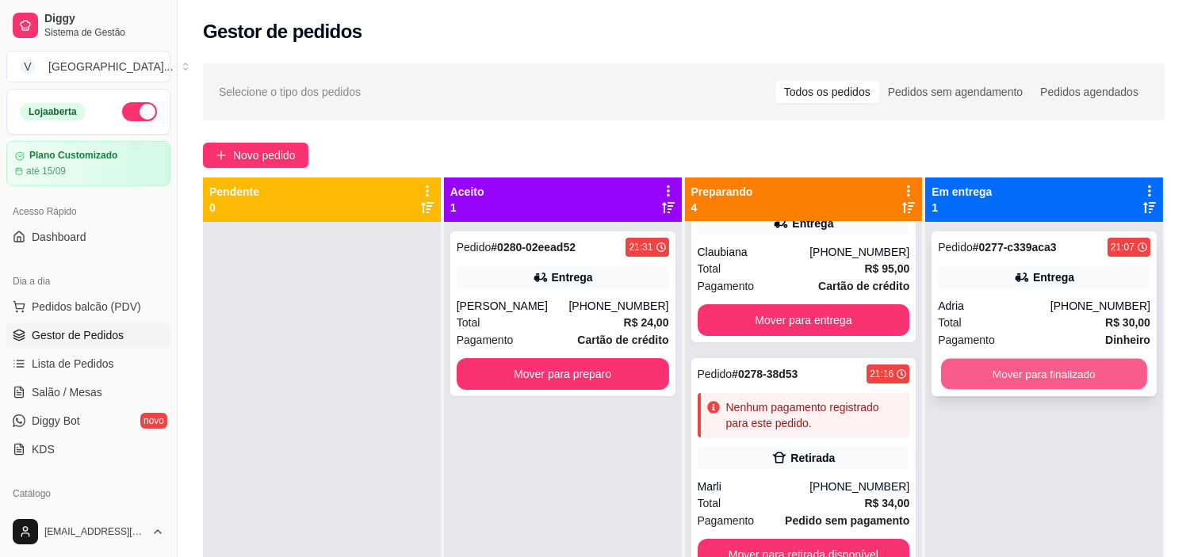
click at [1121, 369] on button "Mover para finalizado" at bounding box center [1044, 374] width 206 height 31
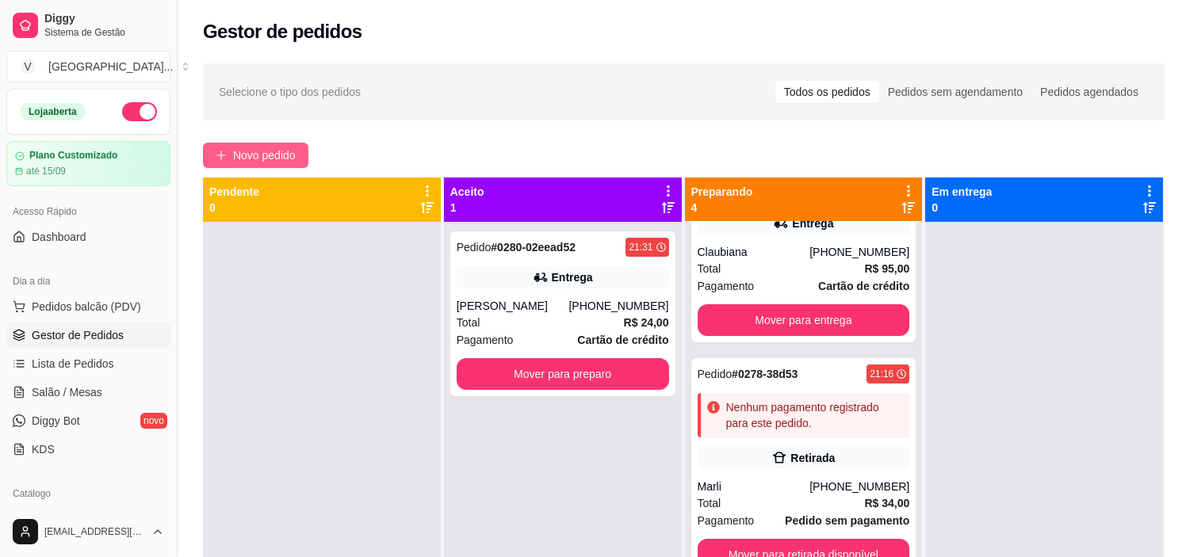
click at [270, 153] on span "Novo pedido" at bounding box center [264, 155] width 63 height 17
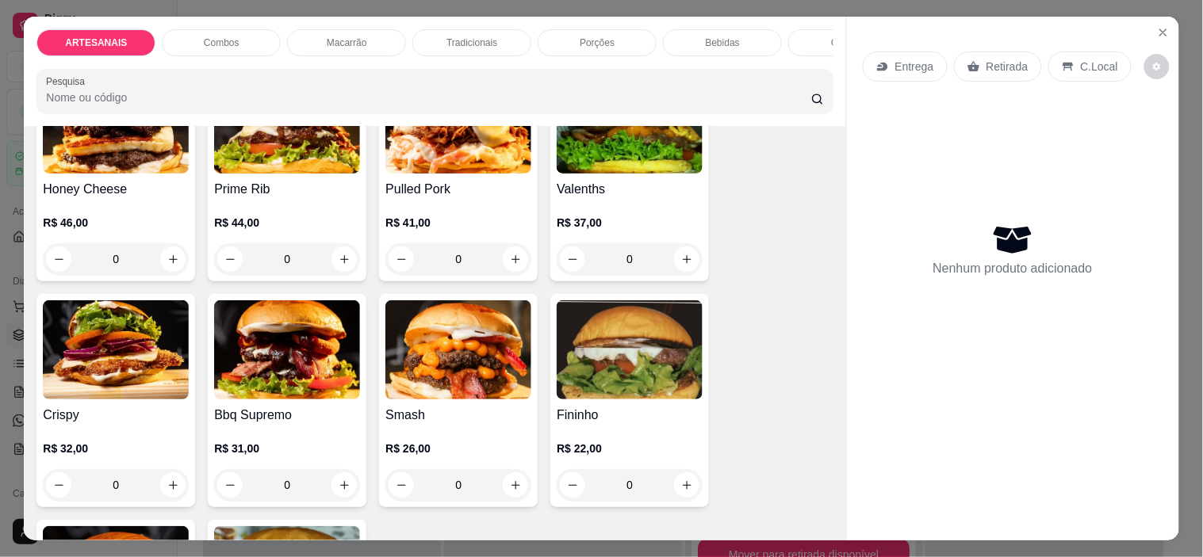
scroll to position [176, 0]
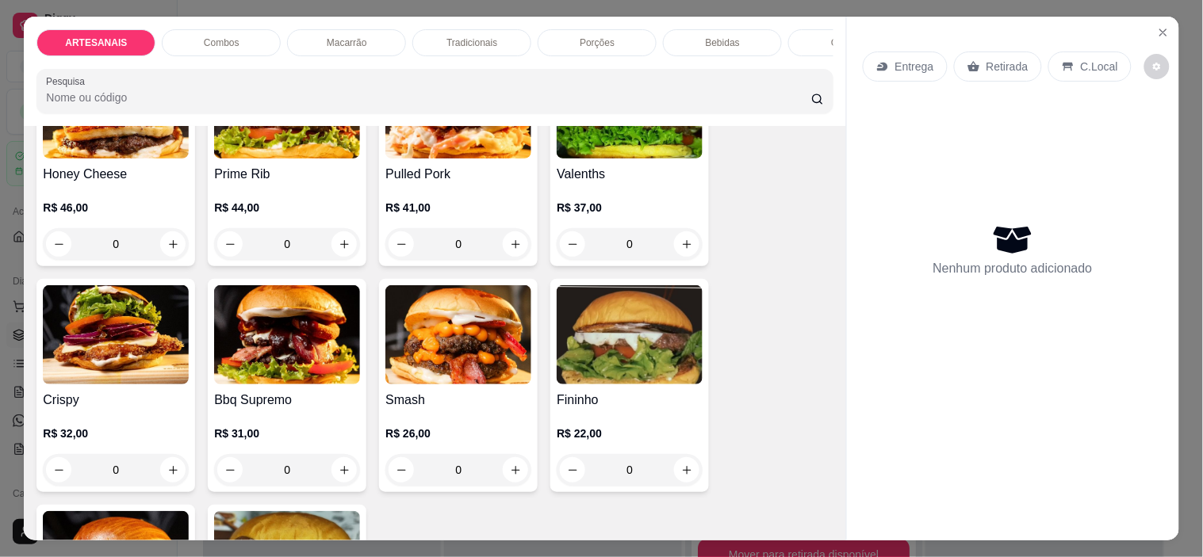
click at [517, 478] on div "0" at bounding box center [458, 470] width 146 height 32
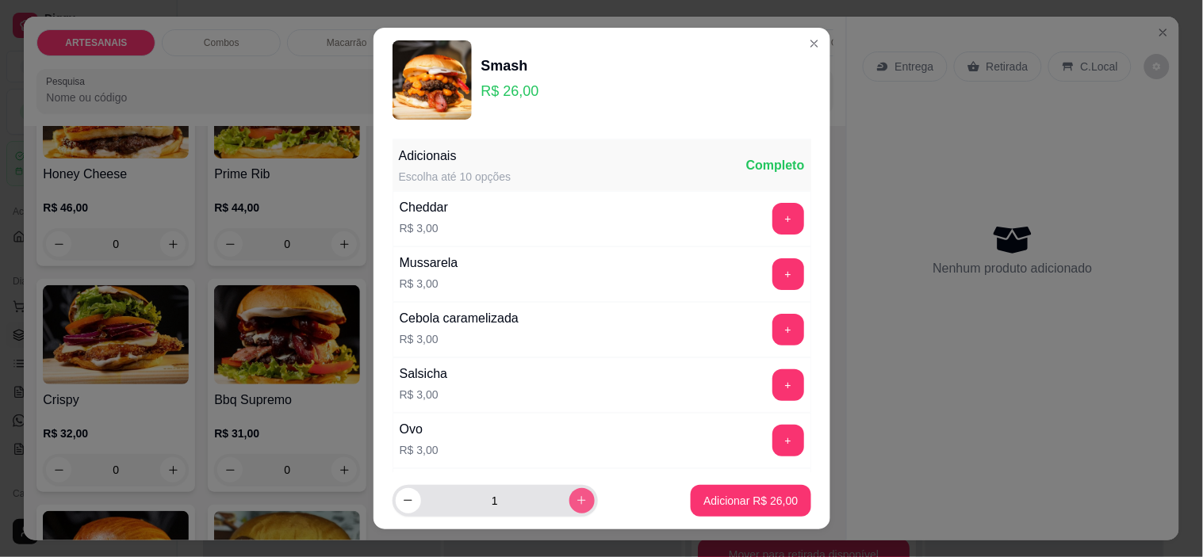
click at [569, 494] on button "increase-product-quantity" at bounding box center [581, 500] width 25 height 25
type input "4"
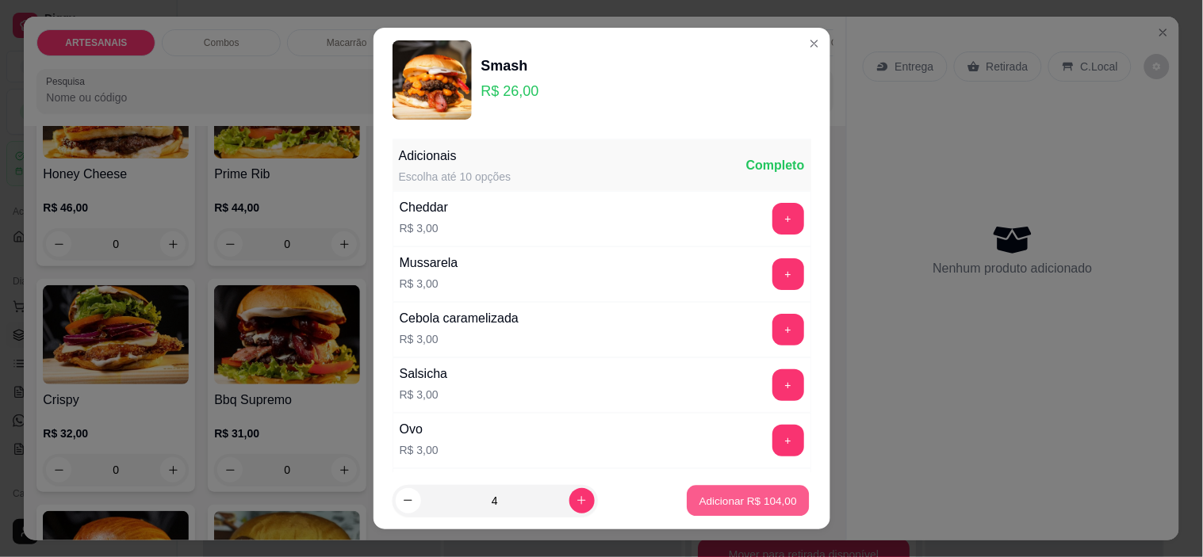
click at [748, 510] on button "Adicionar R$ 104,00" at bounding box center [748, 500] width 122 height 31
type input "4"
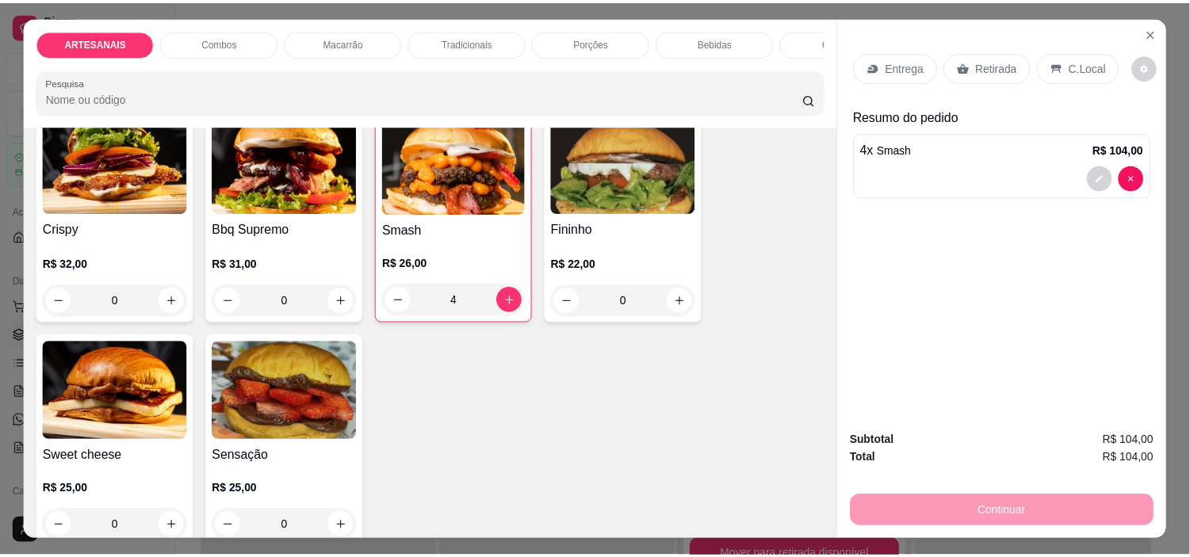
scroll to position [264, 0]
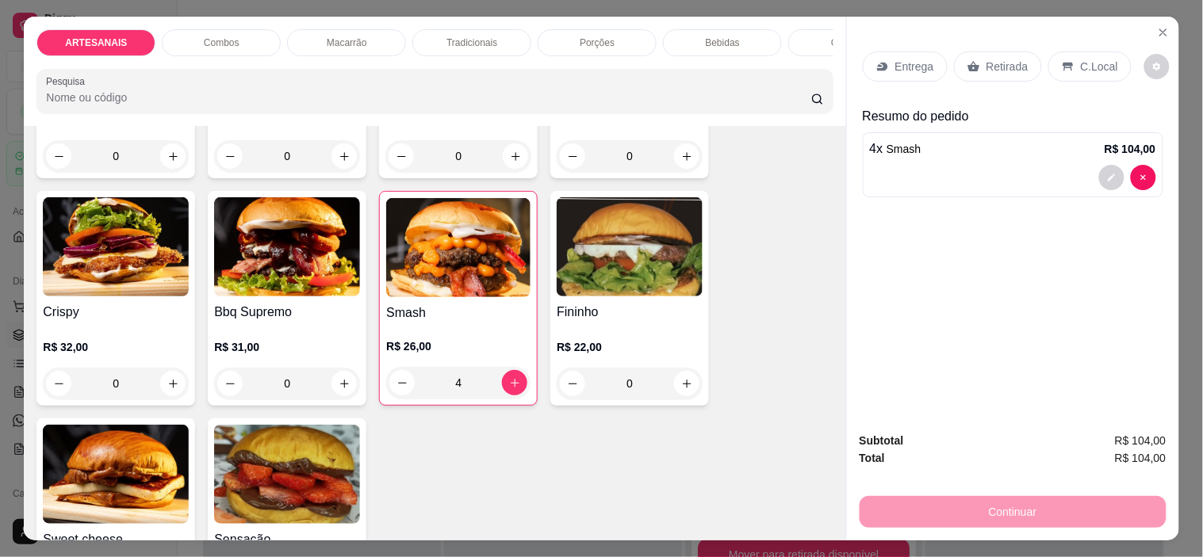
click at [341, 378] on div "0" at bounding box center [287, 384] width 146 height 32
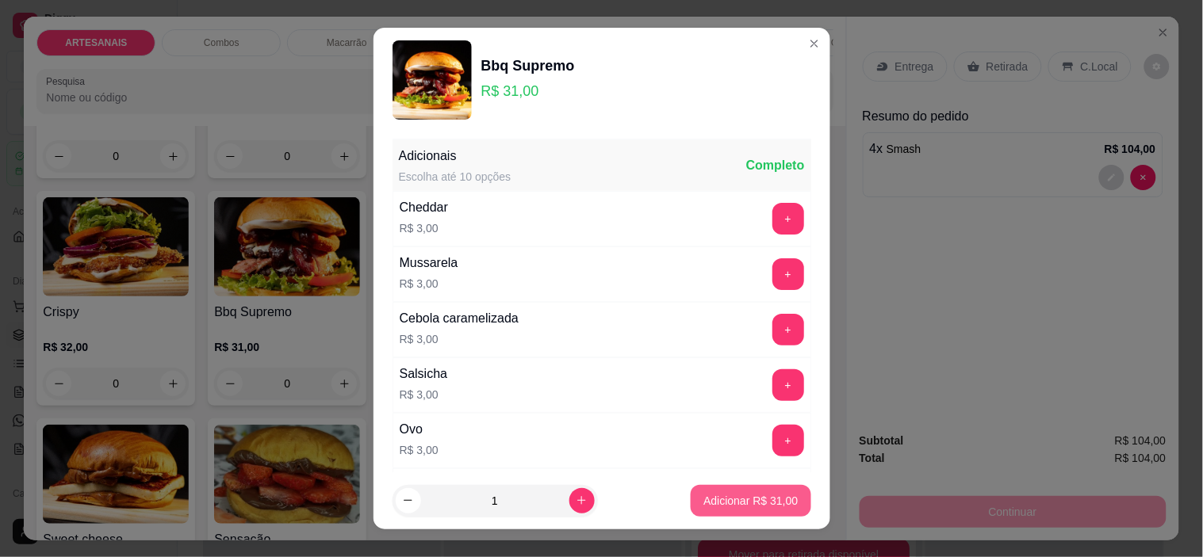
click at [706, 495] on p "Adicionar R$ 31,00" at bounding box center [750, 501] width 94 height 16
type input "1"
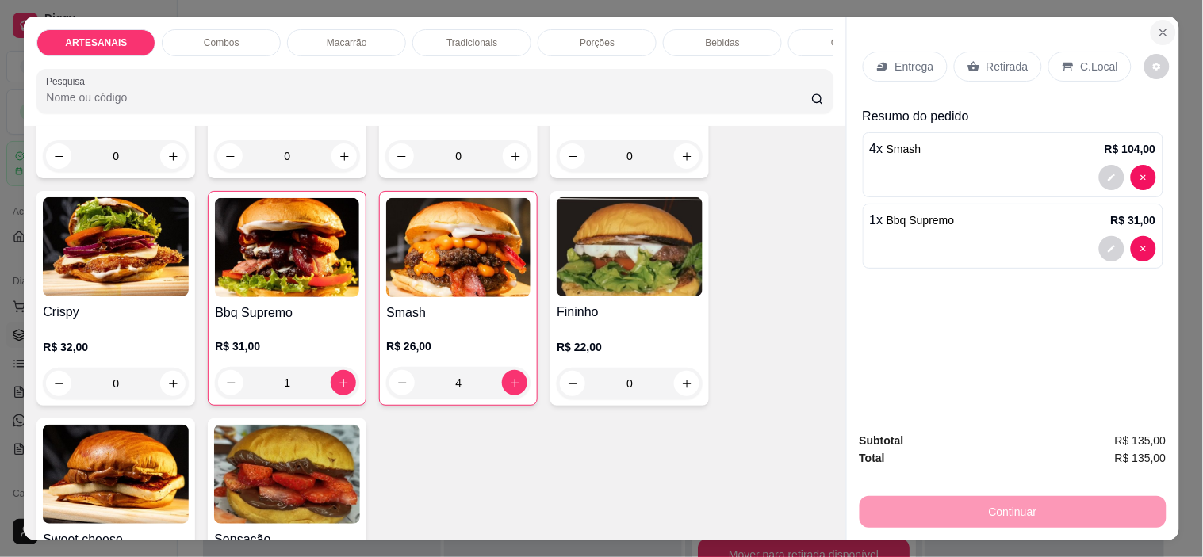
click at [1159, 26] on icon "Close" at bounding box center [1163, 32] width 13 height 13
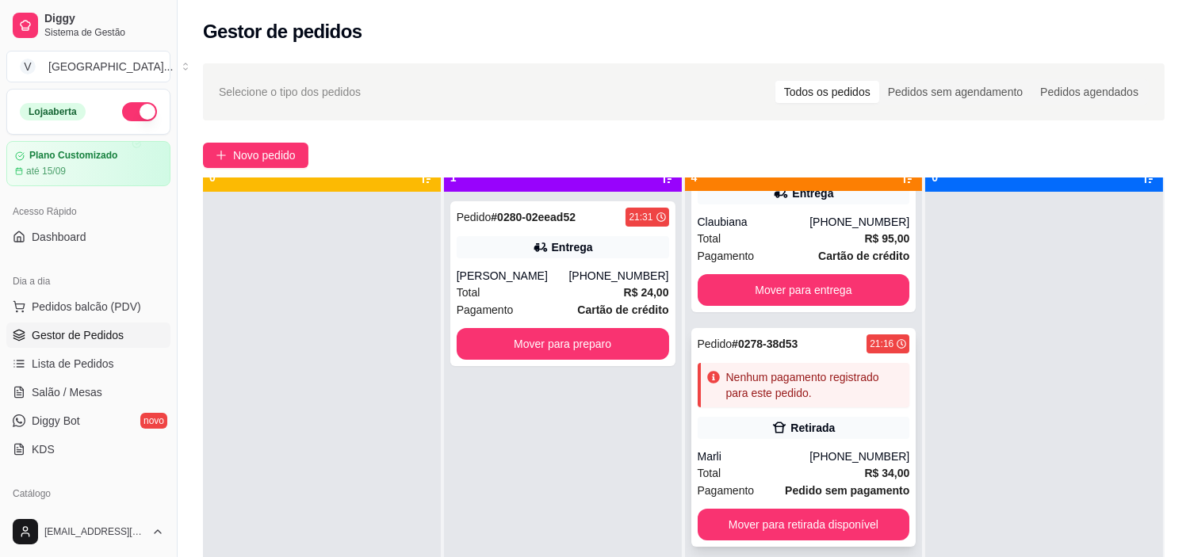
scroll to position [44, 0]
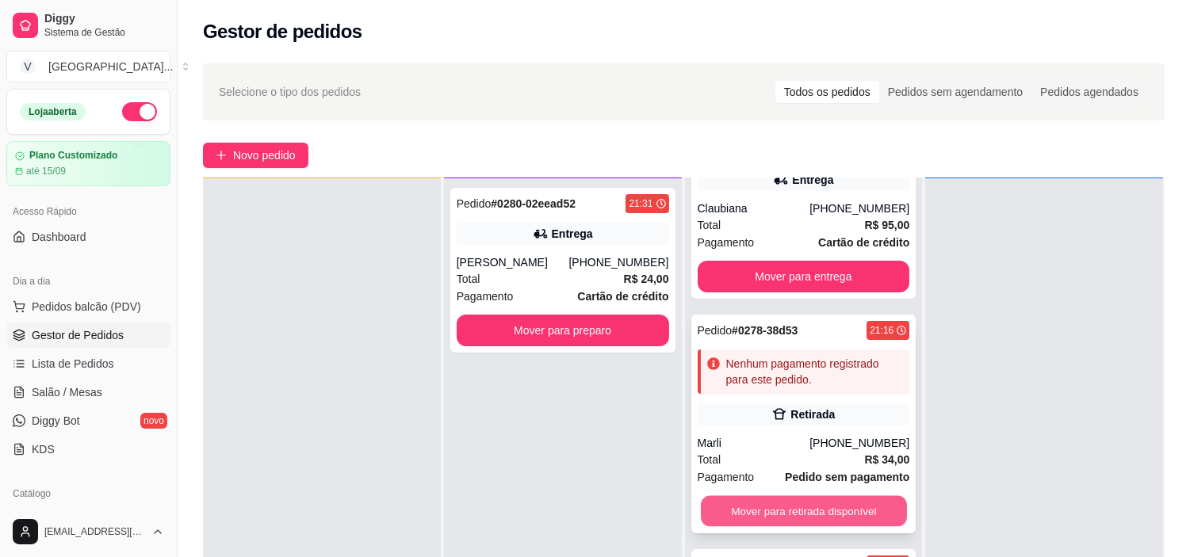
click at [797, 503] on button "Mover para retirada disponível" at bounding box center [804, 511] width 206 height 31
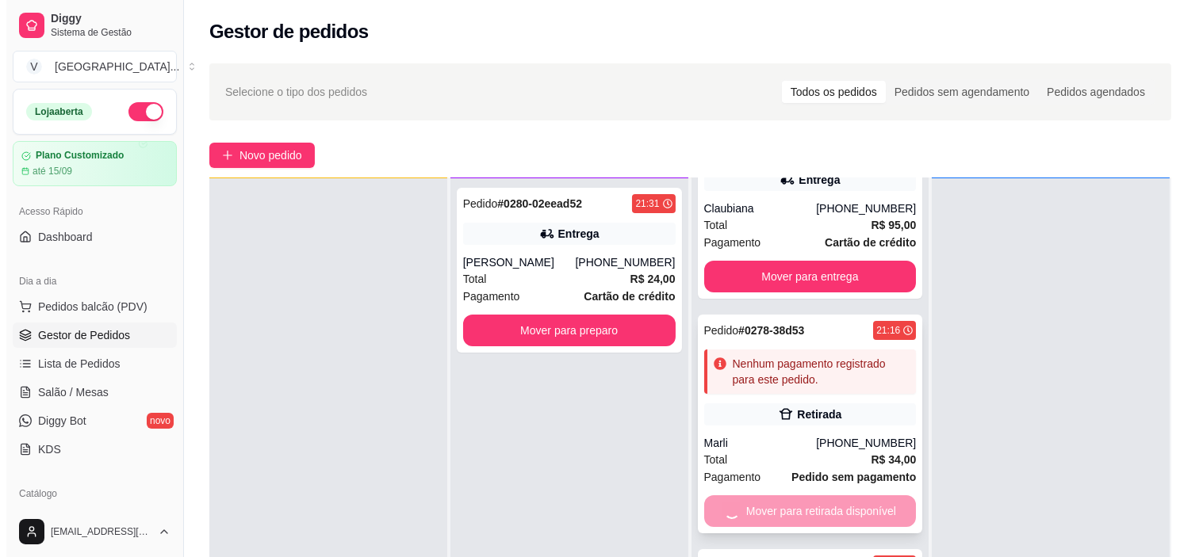
scroll to position [0, 0]
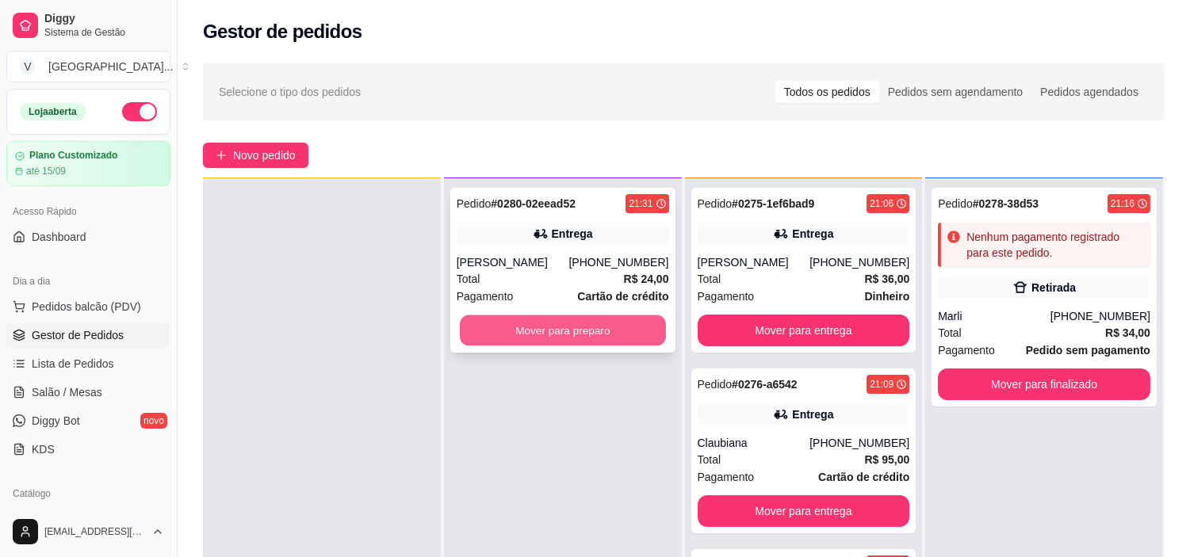
click at [587, 317] on button "Mover para preparo" at bounding box center [563, 331] width 206 height 31
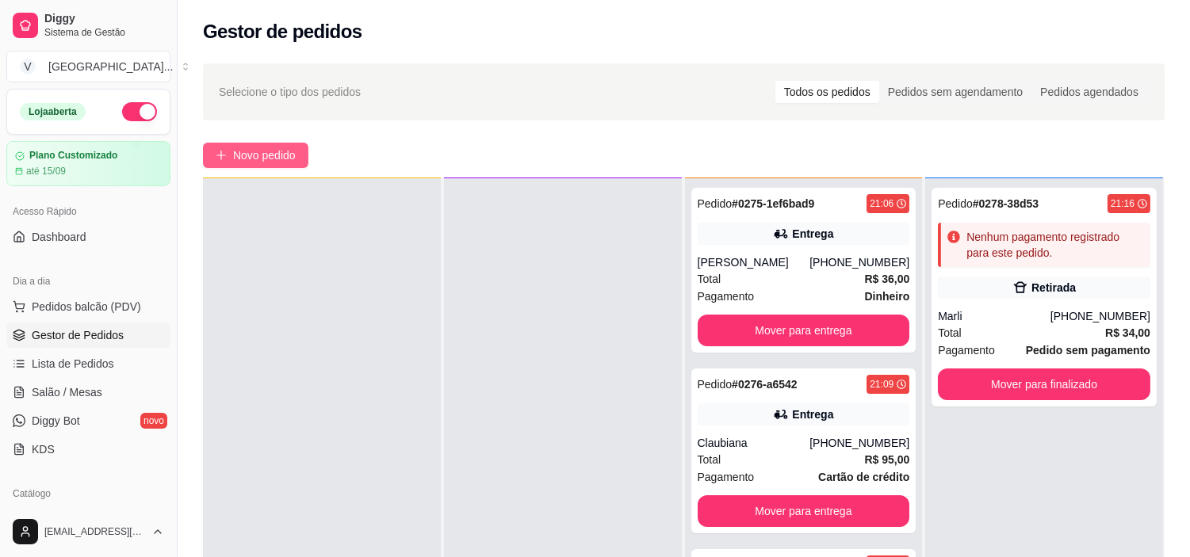
click at [280, 155] on span "Novo pedido" at bounding box center [264, 155] width 63 height 17
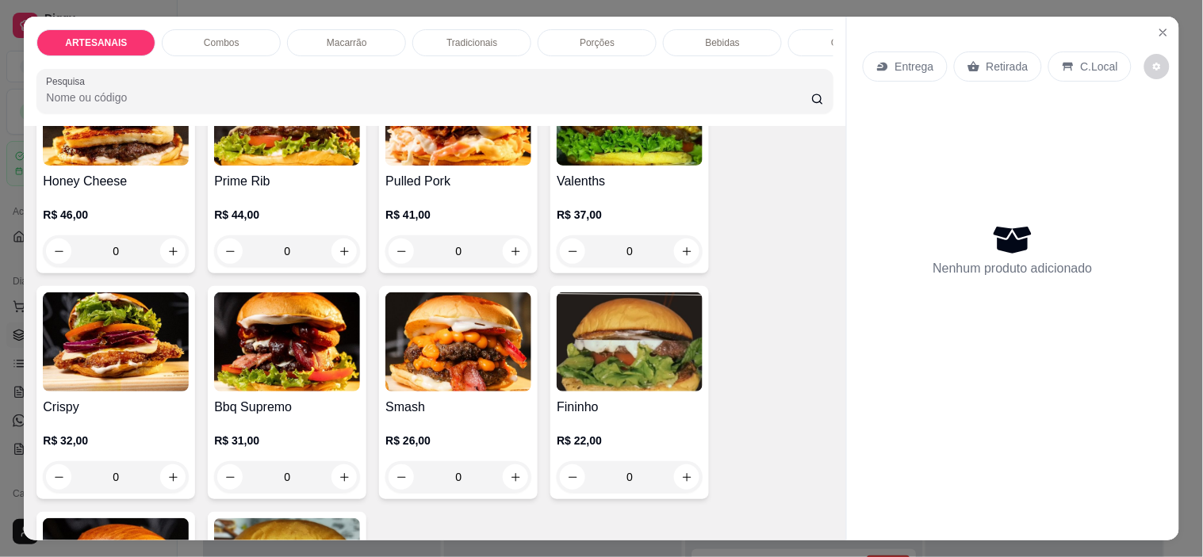
scroll to position [176, 0]
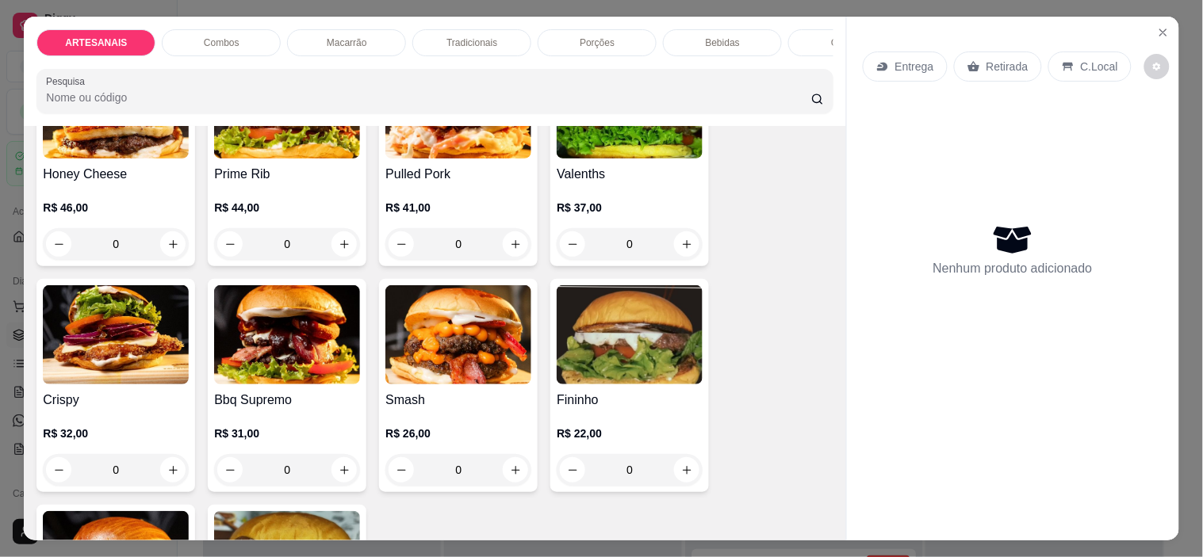
click at [997, 64] on p "Retirada" at bounding box center [1007, 67] width 42 height 16
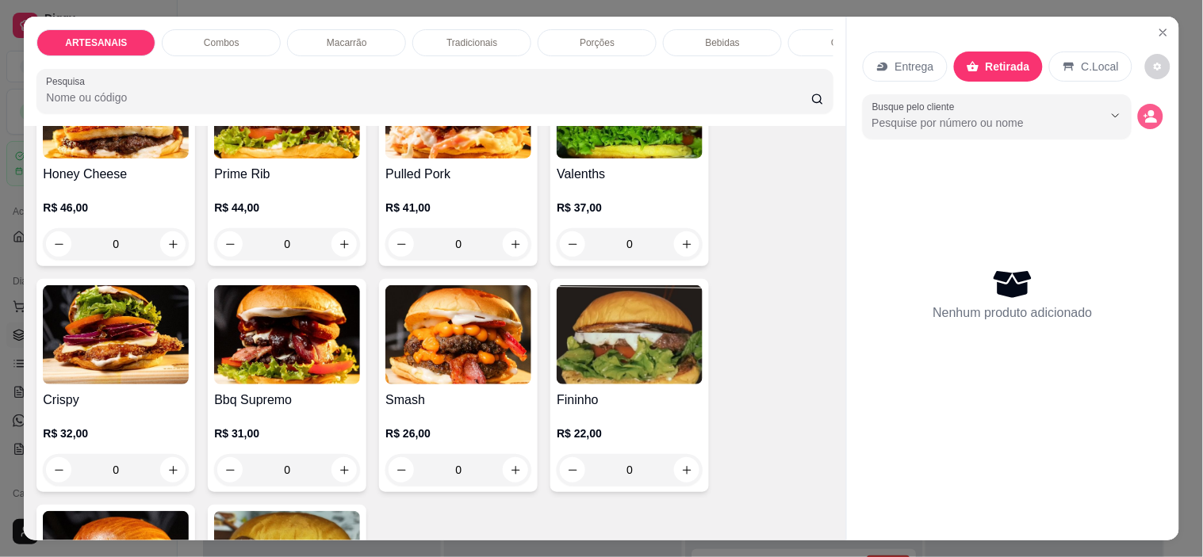
click at [1147, 109] on icon "decrease-product-quantity" at bounding box center [1150, 116] width 14 height 14
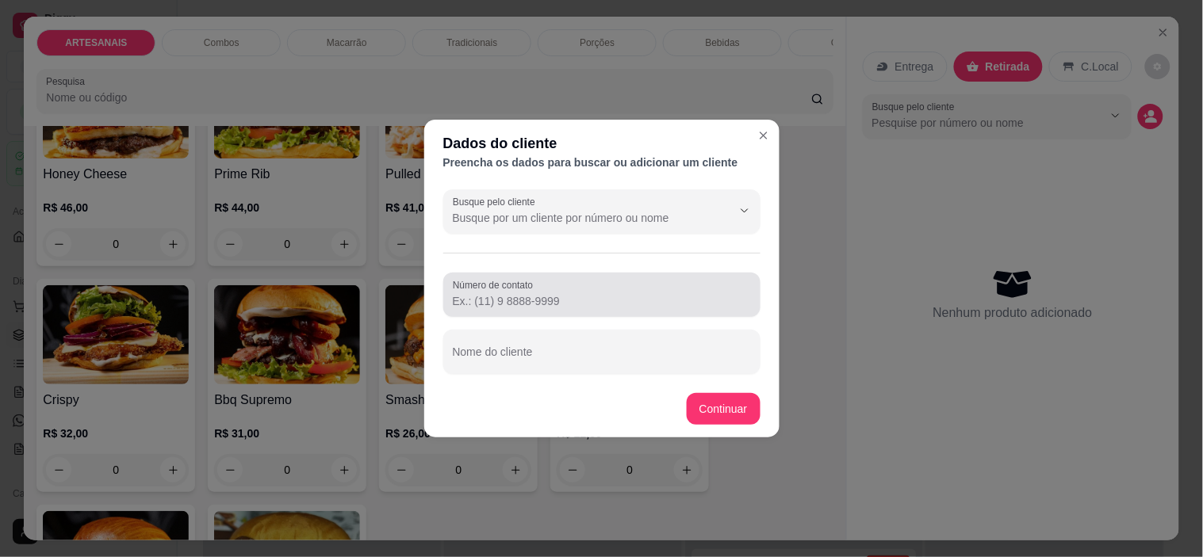
click at [602, 289] on div at bounding box center [602, 295] width 298 height 32
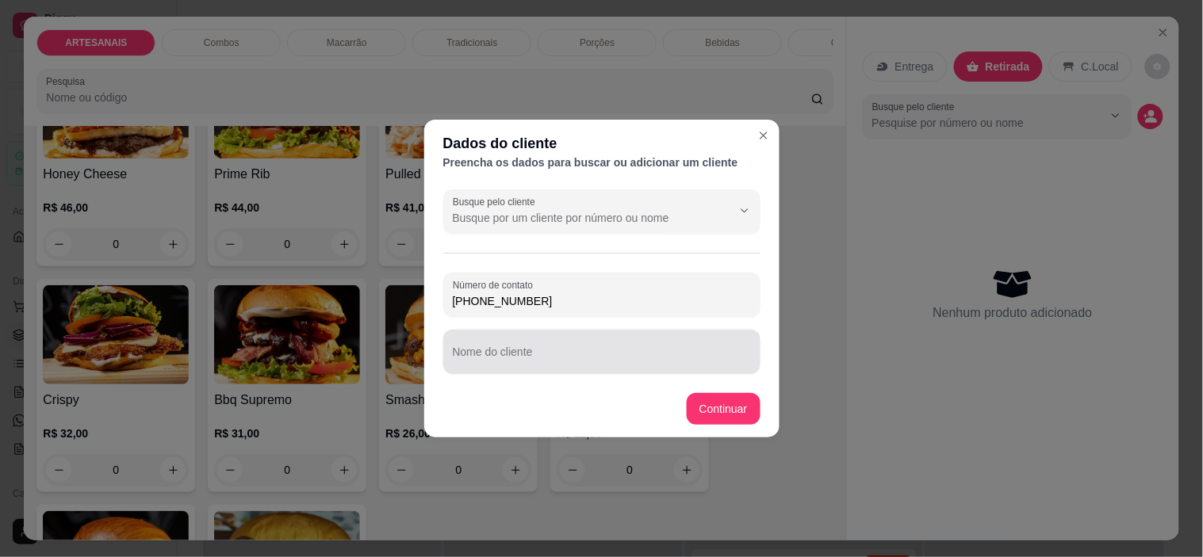
type input "[PHONE_NUMBER]"
click at [551, 370] on div "Nome do cliente" at bounding box center [601, 352] width 317 height 44
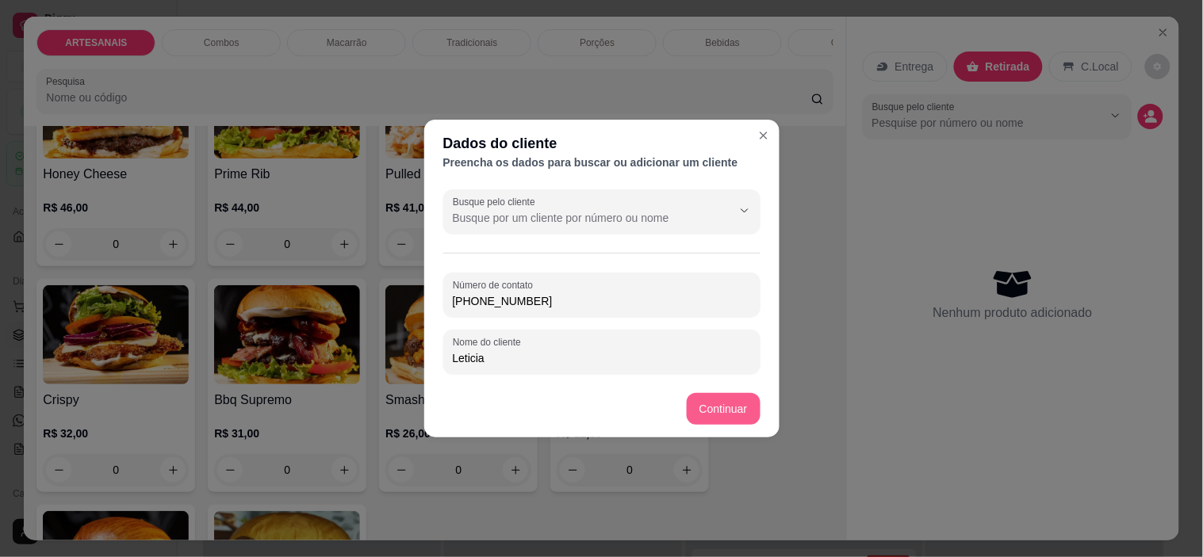
type input "Leticia"
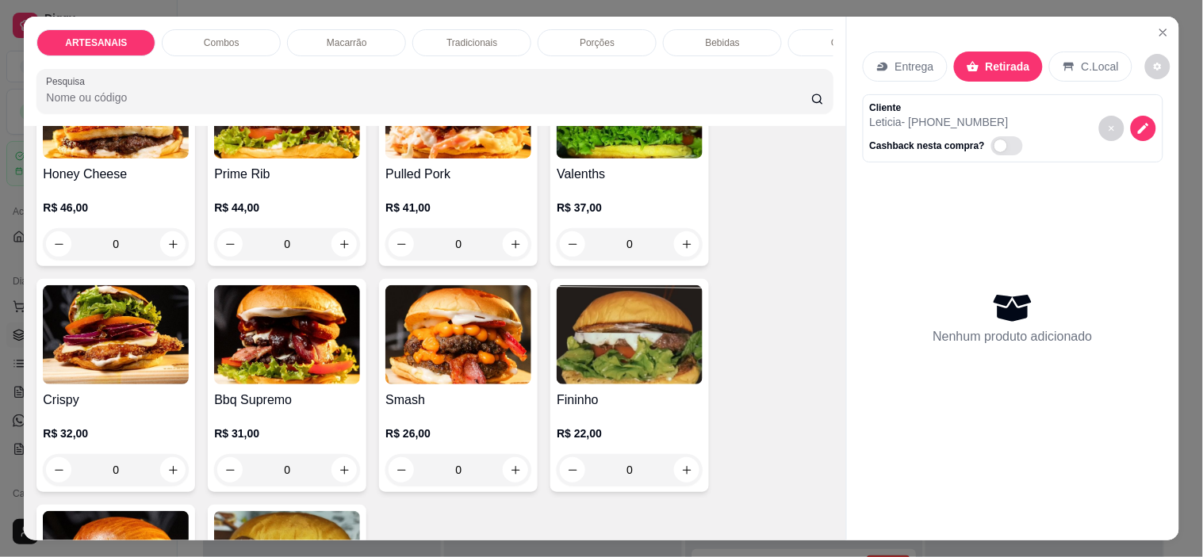
click at [505, 481] on div "0" at bounding box center [458, 470] width 146 height 32
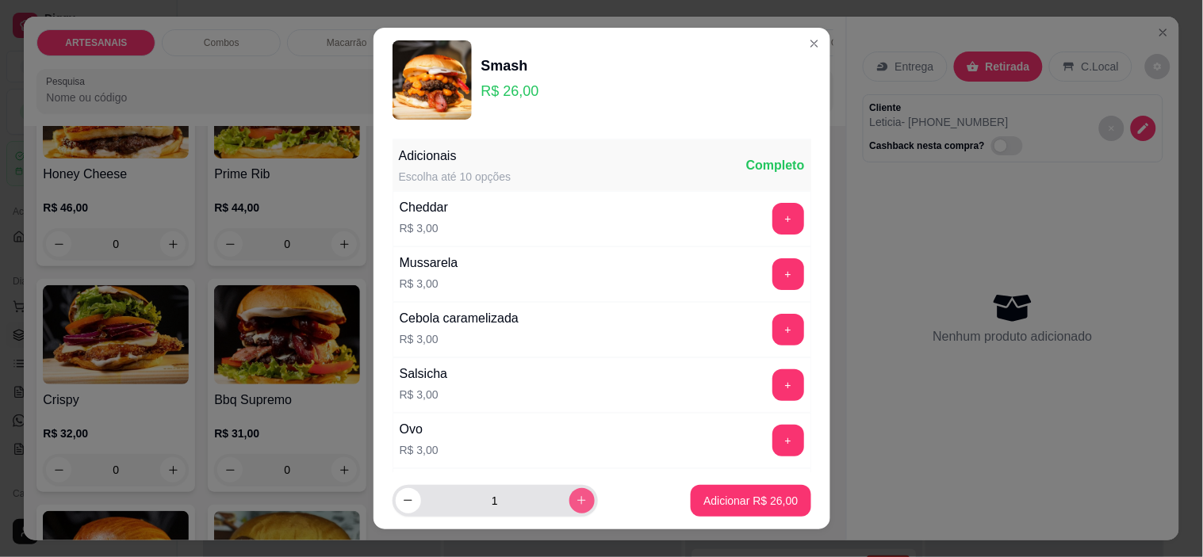
click at [569, 499] on button "increase-product-quantity" at bounding box center [581, 500] width 25 height 25
click at [569, 500] on button "increase-product-quantity" at bounding box center [581, 500] width 25 height 25
type input "4"
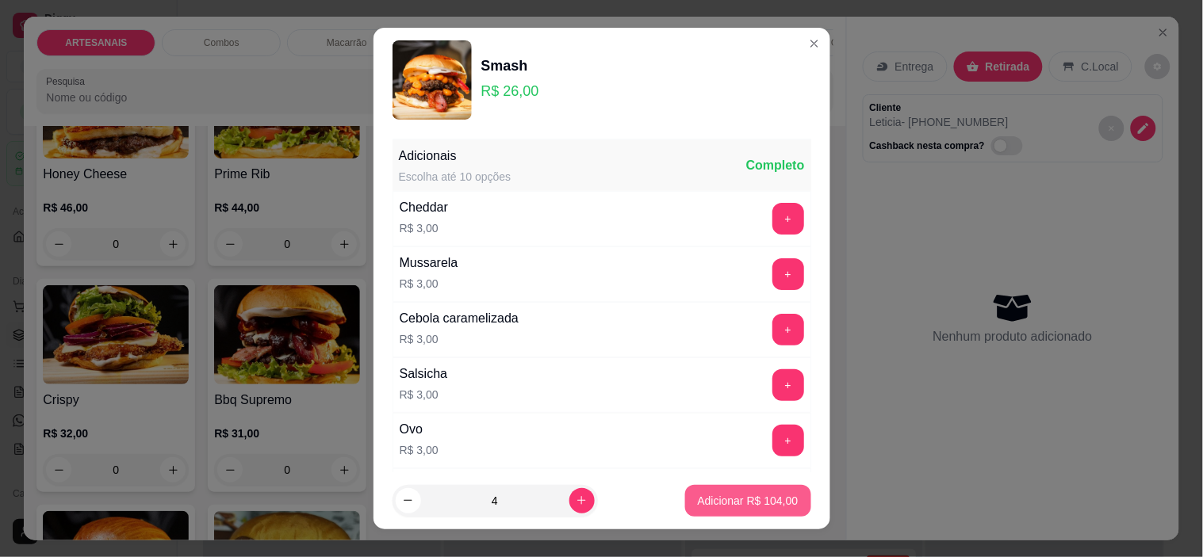
click at [735, 489] on button "Adicionar R$ 104,00" at bounding box center [748, 501] width 126 height 32
type input "4"
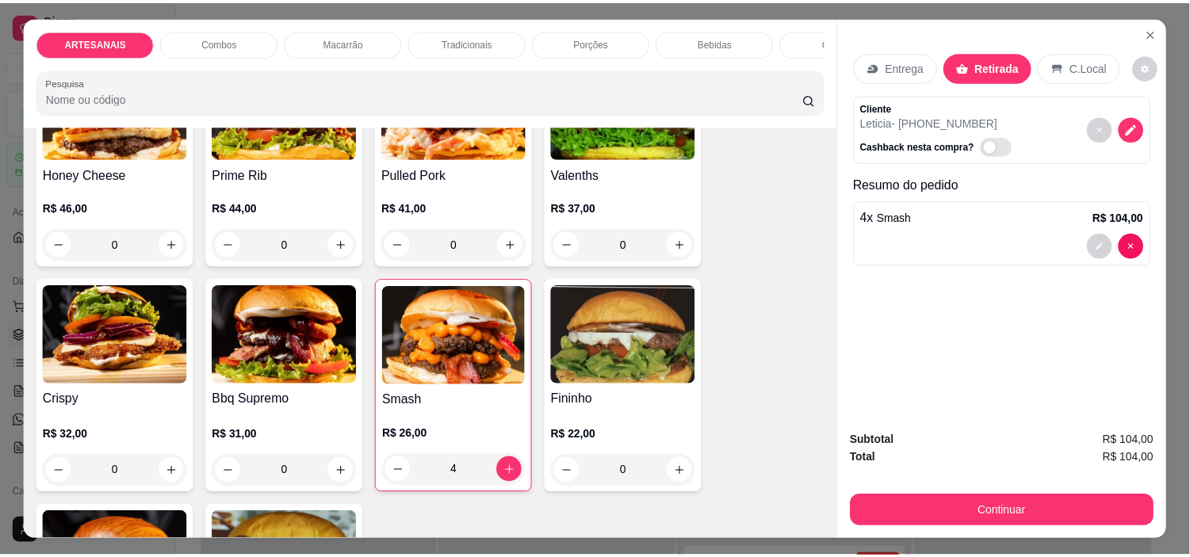
scroll to position [264, 0]
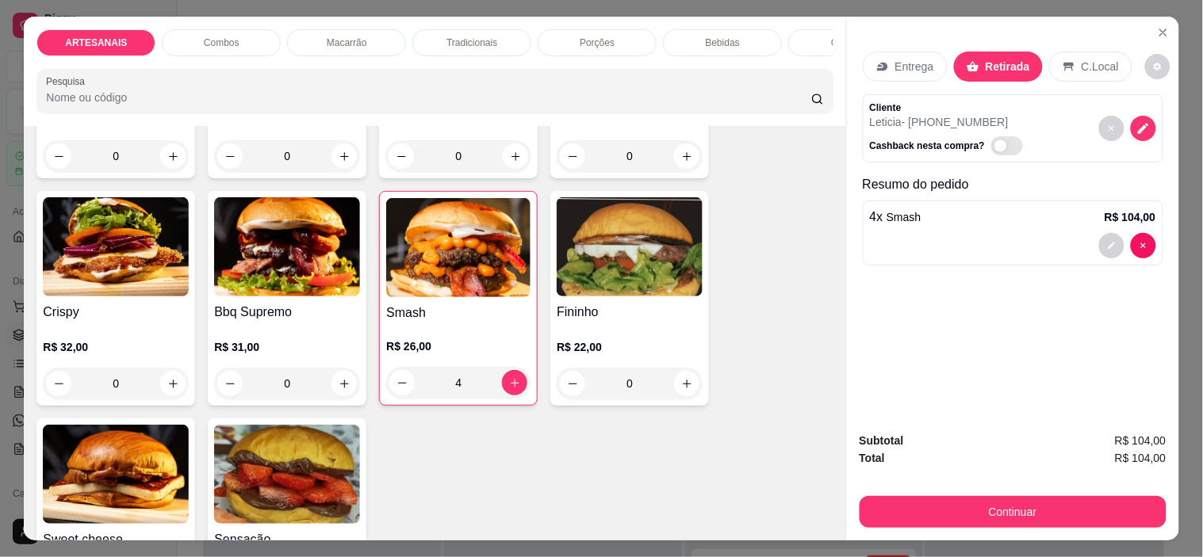
click at [335, 395] on div "0" at bounding box center [287, 384] width 146 height 32
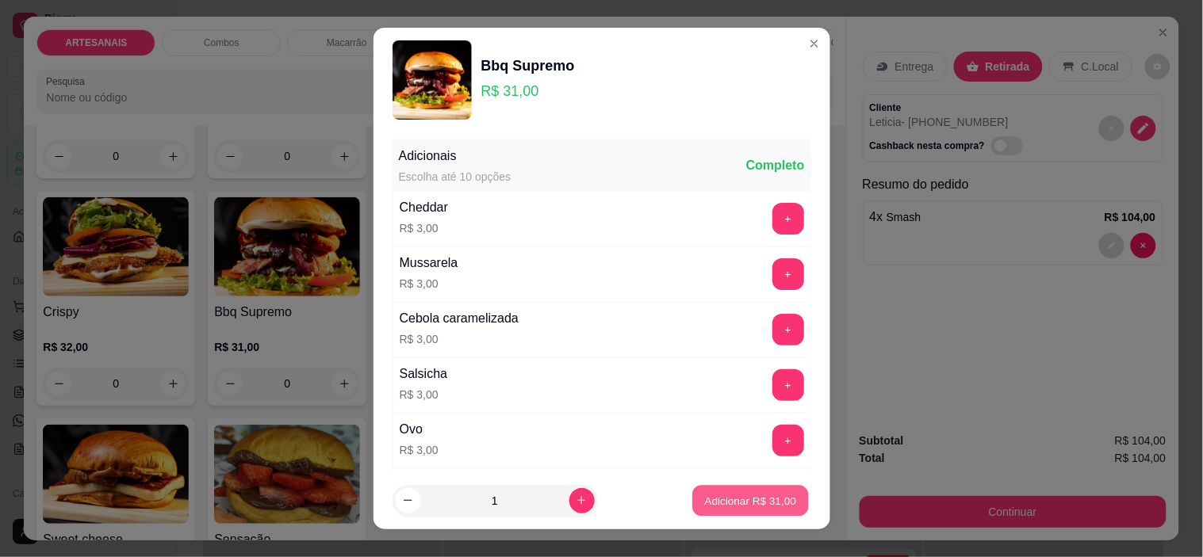
click at [740, 507] on p "Adicionar R$ 31,00" at bounding box center [751, 500] width 92 height 15
type input "1"
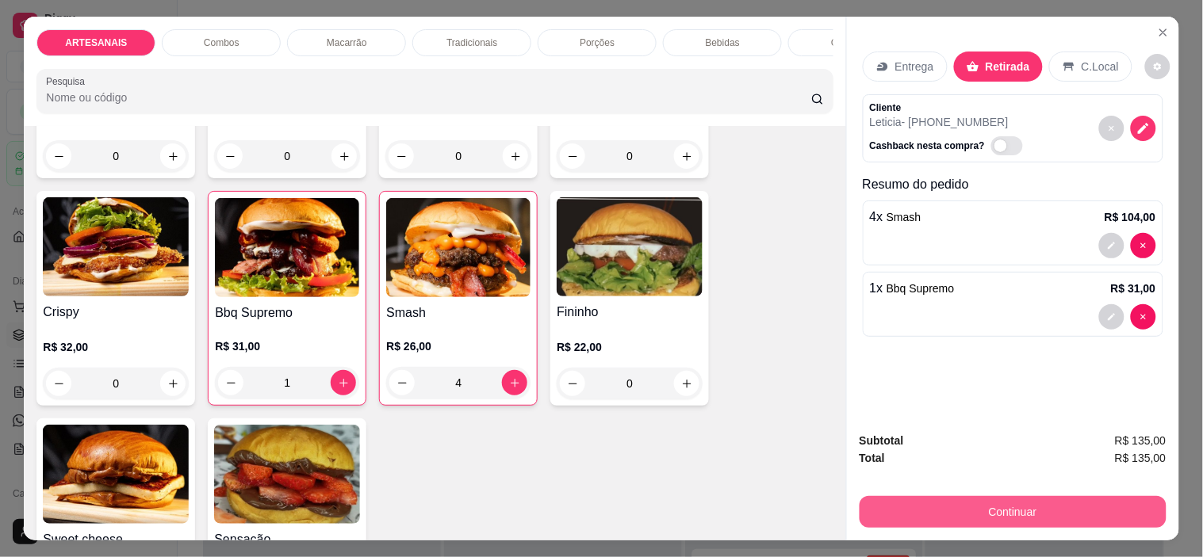
click at [1054, 508] on button "Continuar" at bounding box center [1012, 512] width 307 height 32
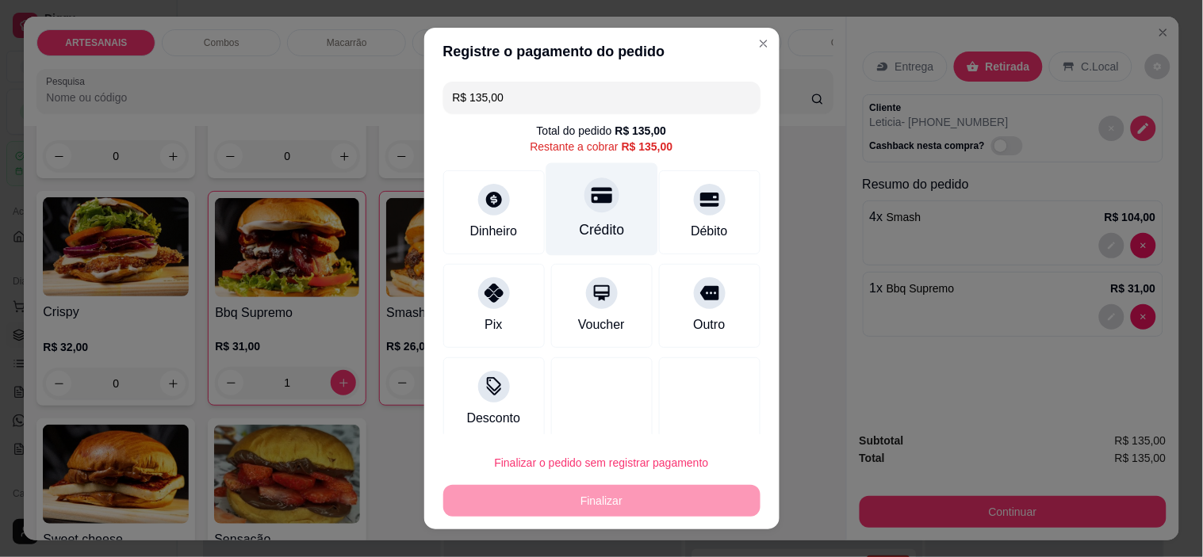
click at [597, 216] on div "Crédito" at bounding box center [601, 209] width 112 height 93
type input "R$ 0,00"
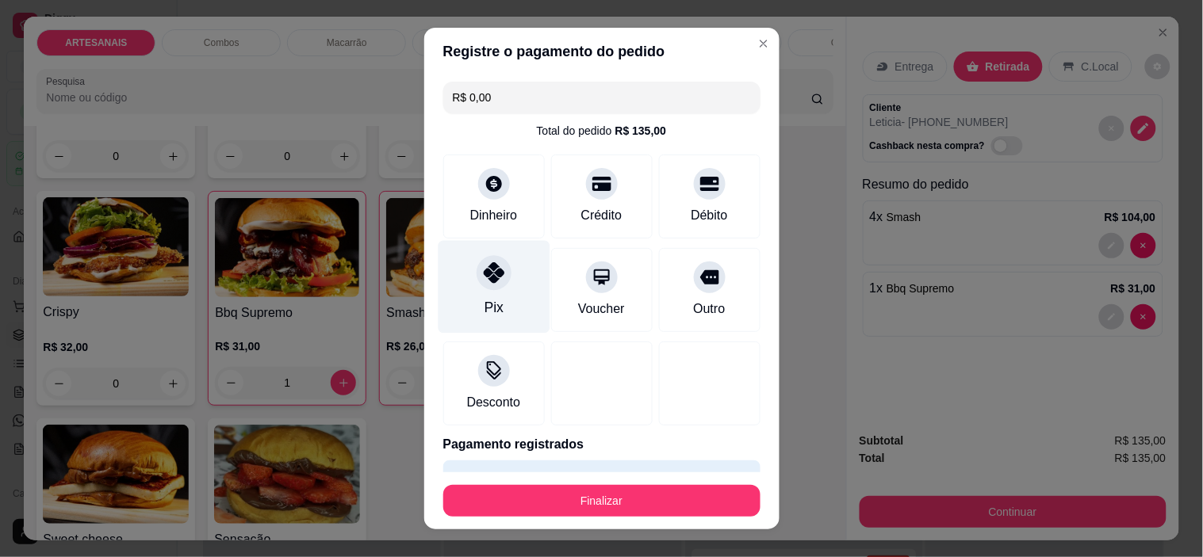
click at [500, 293] on div "Pix" at bounding box center [494, 287] width 112 height 93
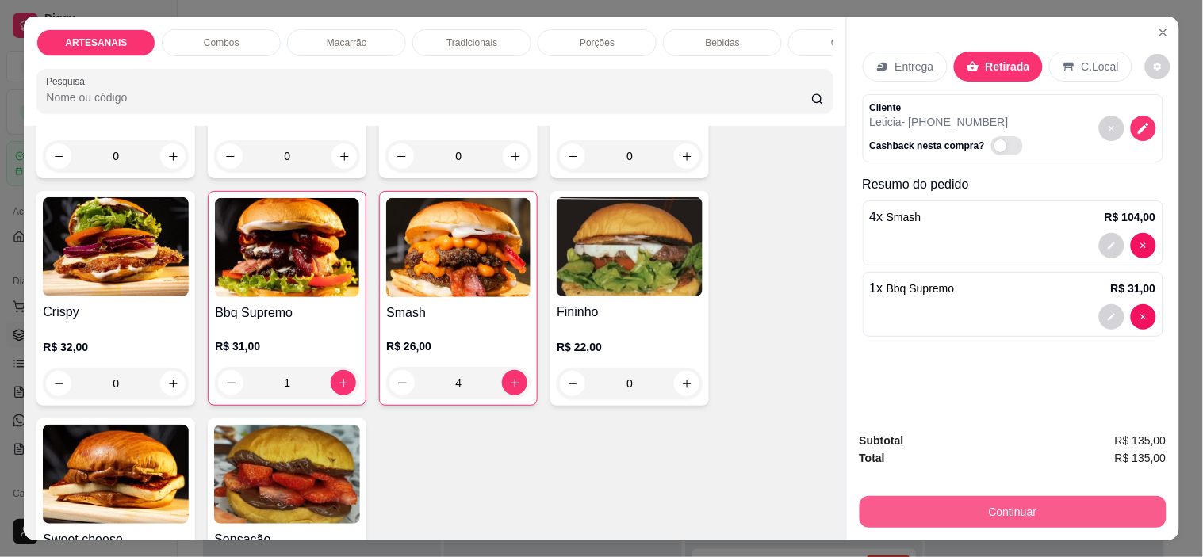
click at [1090, 496] on button "Continuar" at bounding box center [1012, 512] width 307 height 32
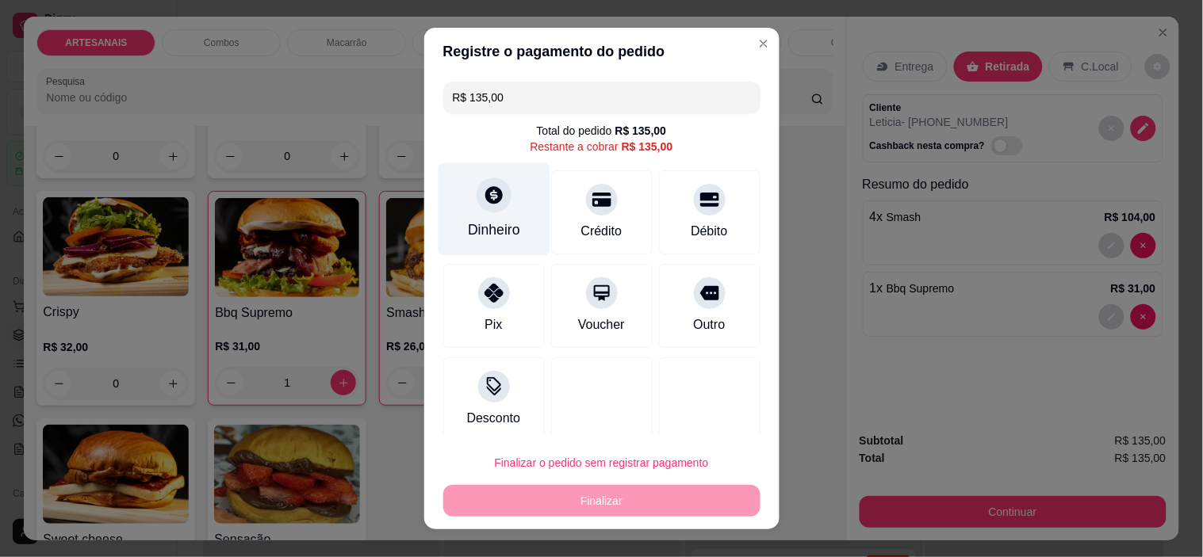
click at [493, 188] on icon at bounding box center [493, 195] width 21 height 21
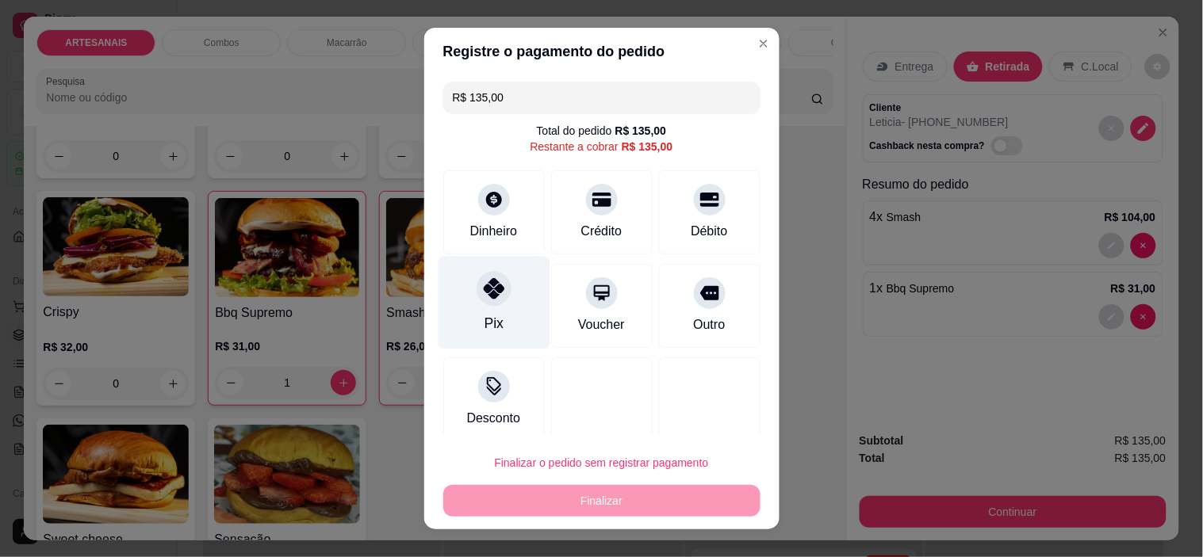
click at [488, 284] on icon at bounding box center [493, 288] width 21 height 21
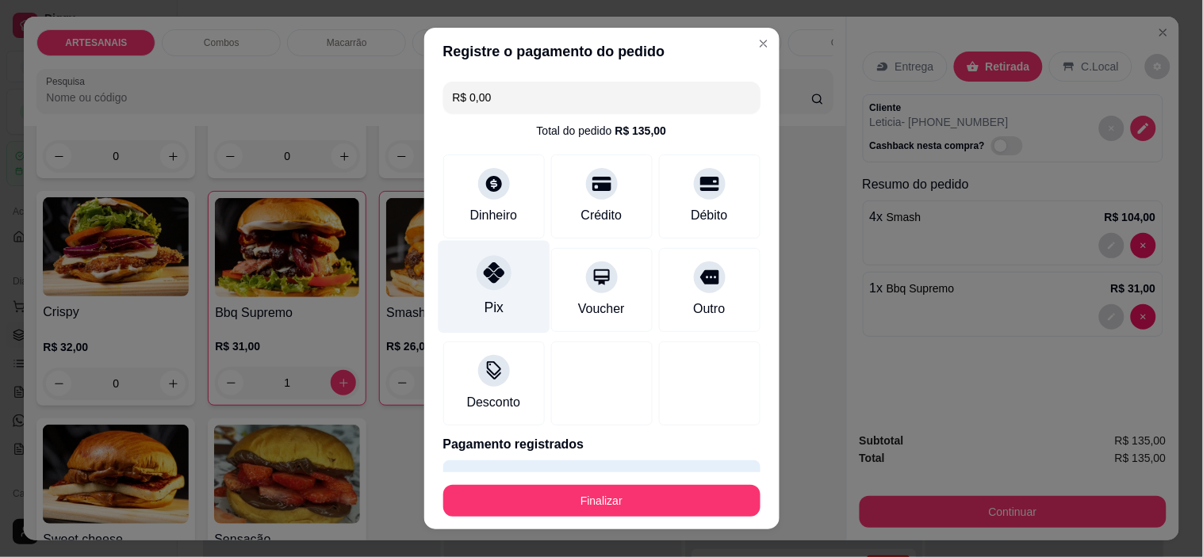
type input "R$ 0,00"
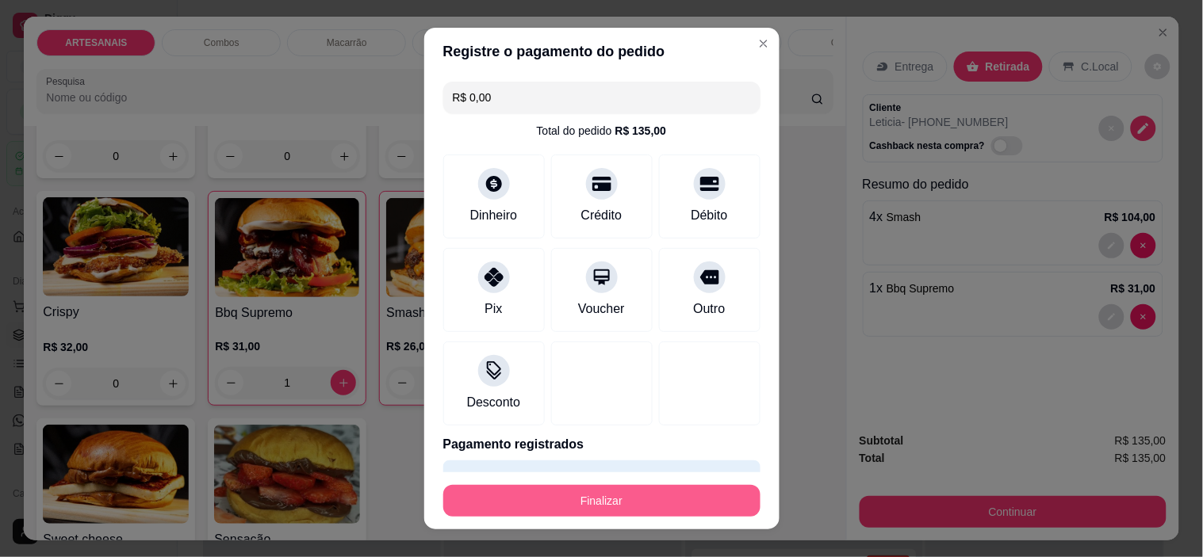
click at [618, 499] on button "Finalizar" at bounding box center [601, 501] width 317 height 32
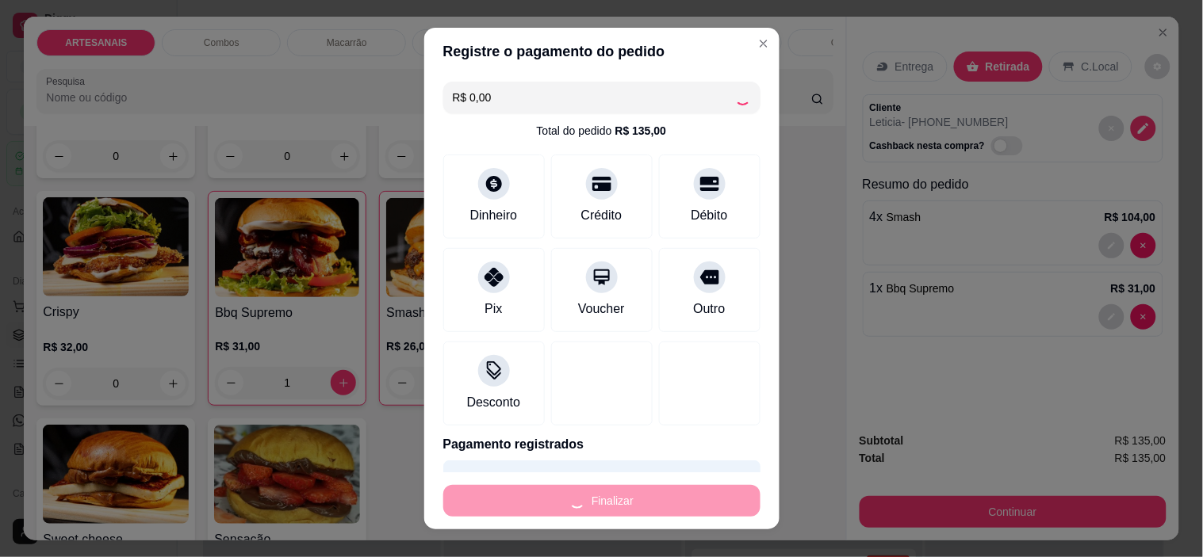
type input "0"
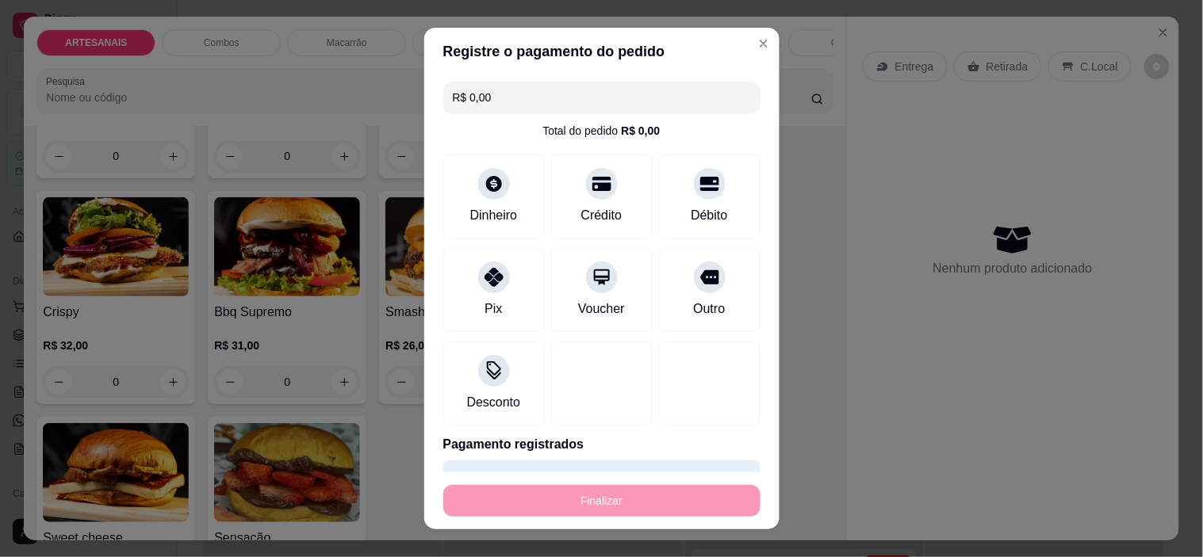
type input "-R$ 135,00"
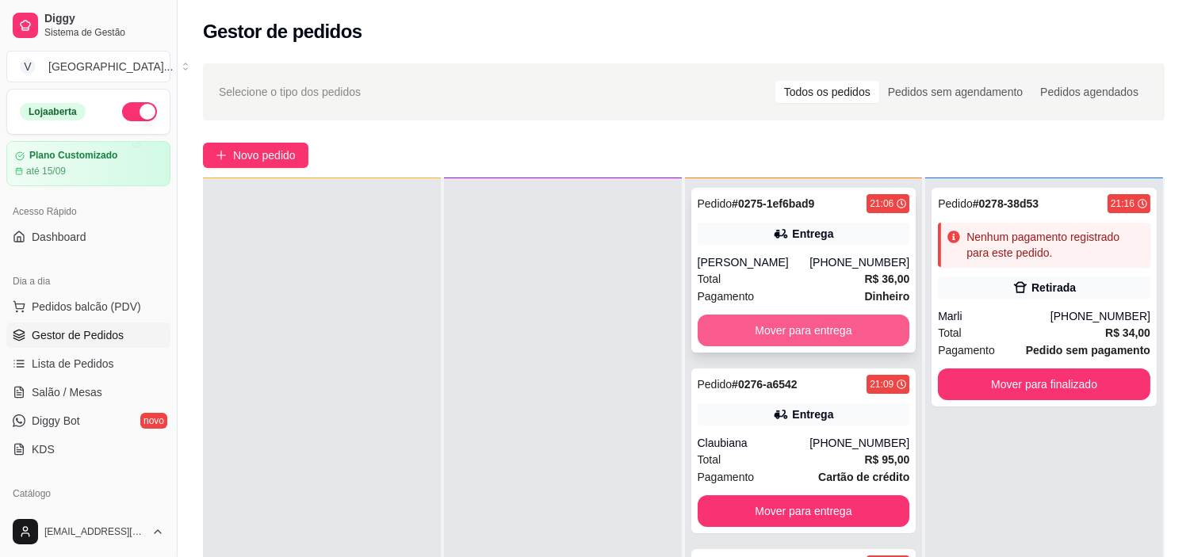
click at [788, 323] on button "Mover para entrega" at bounding box center [804, 331] width 212 height 32
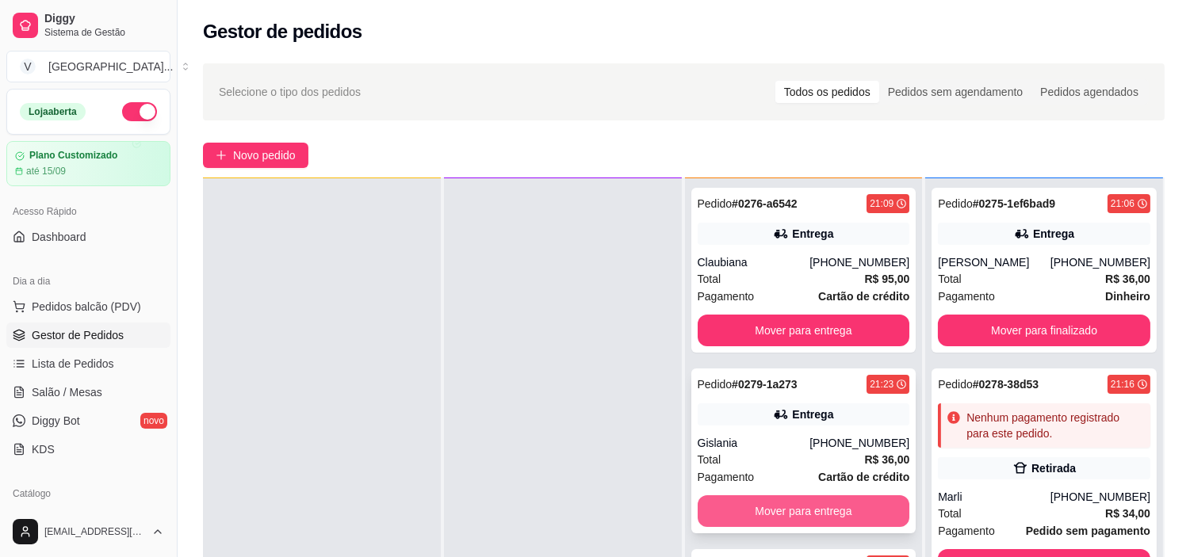
click at [779, 513] on button "Mover para entrega" at bounding box center [804, 511] width 212 height 32
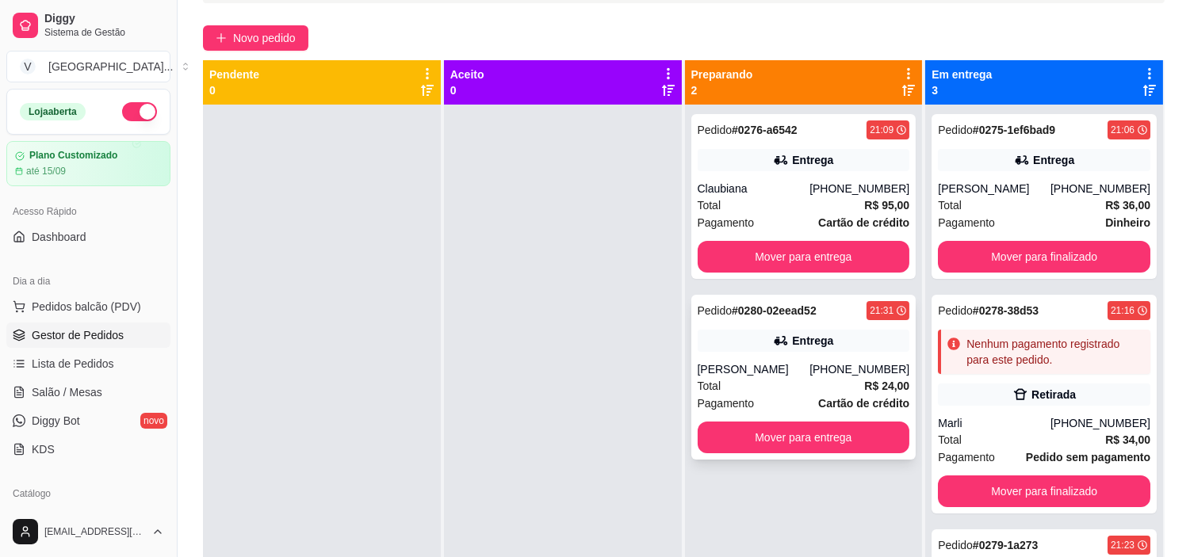
scroll to position [66, 0]
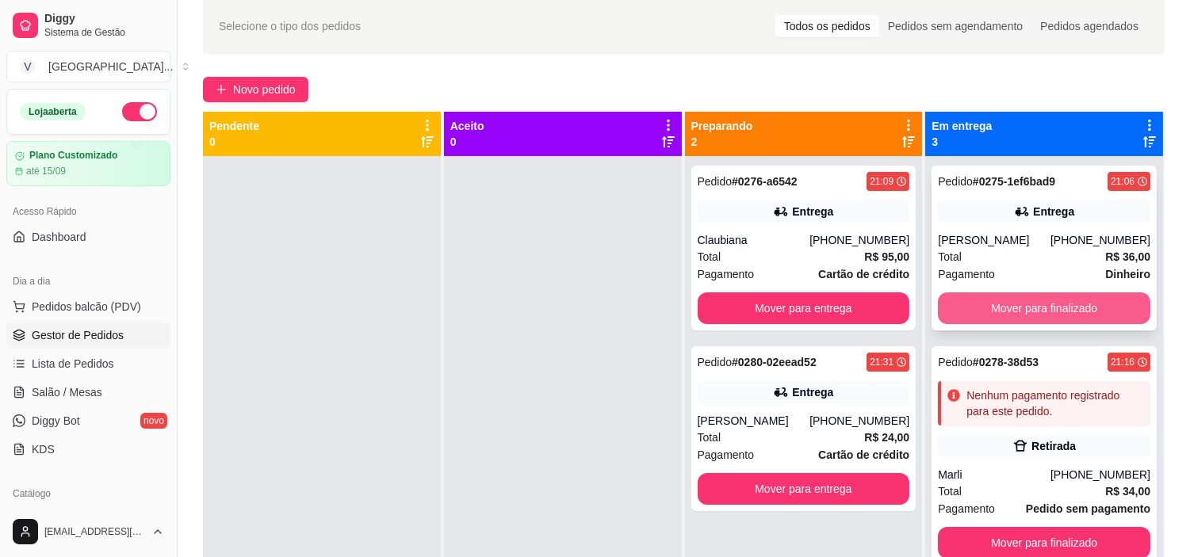
click at [1034, 306] on button "Mover para finalizado" at bounding box center [1044, 309] width 212 height 32
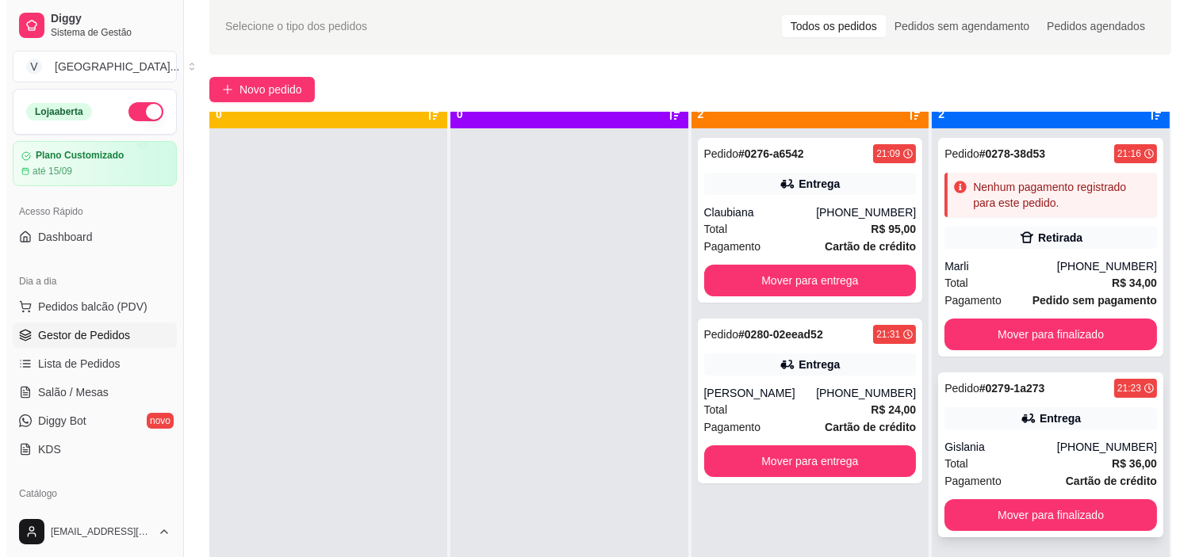
scroll to position [44, 0]
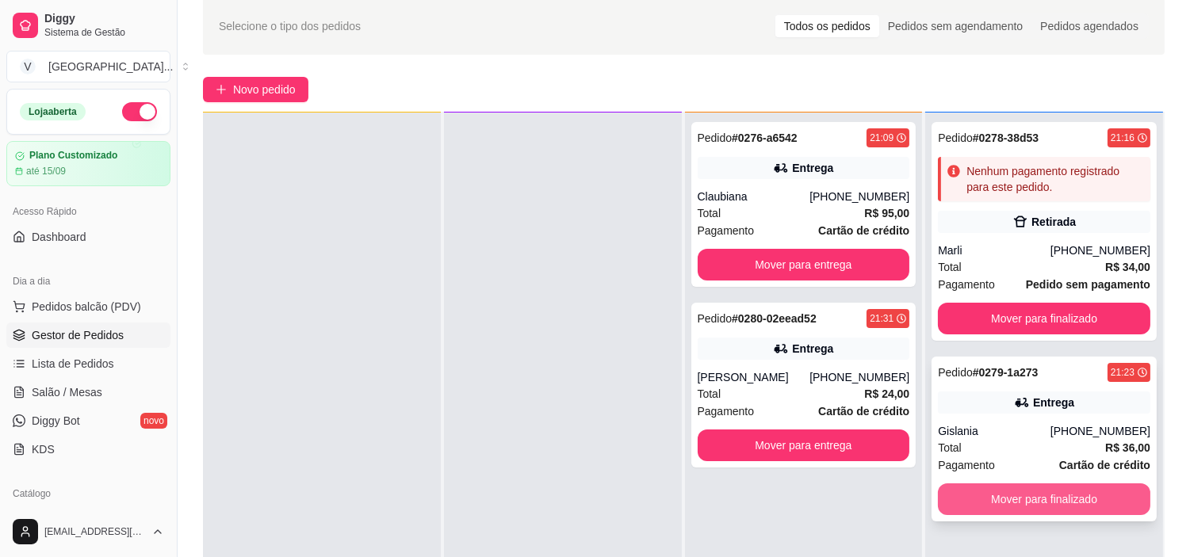
click at [1053, 508] on button "Mover para finalizado" at bounding box center [1044, 500] width 212 height 32
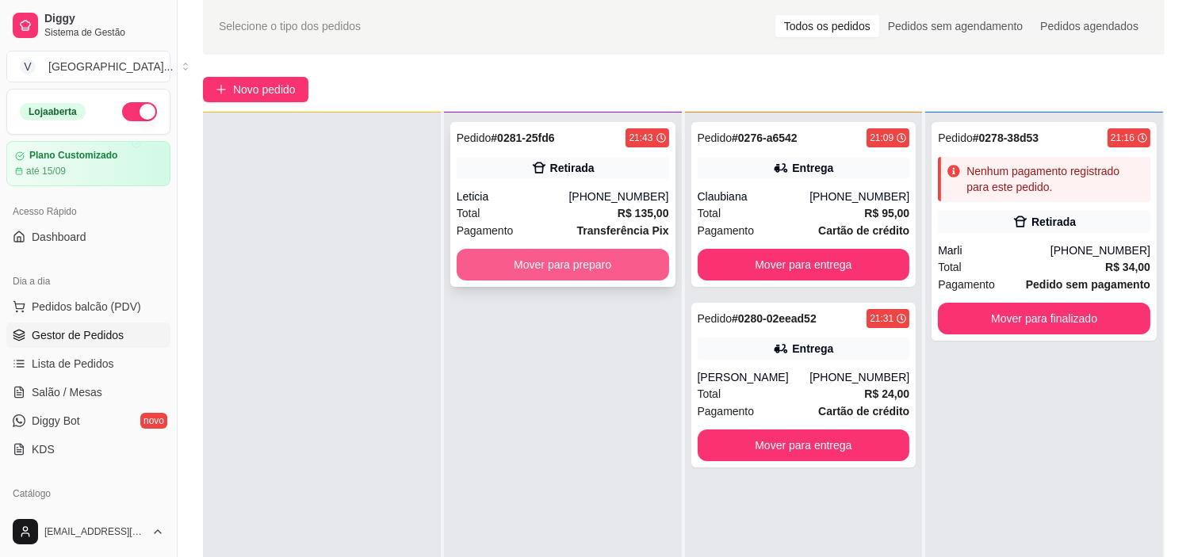
click at [620, 250] on button "Mover para preparo" at bounding box center [563, 265] width 212 height 32
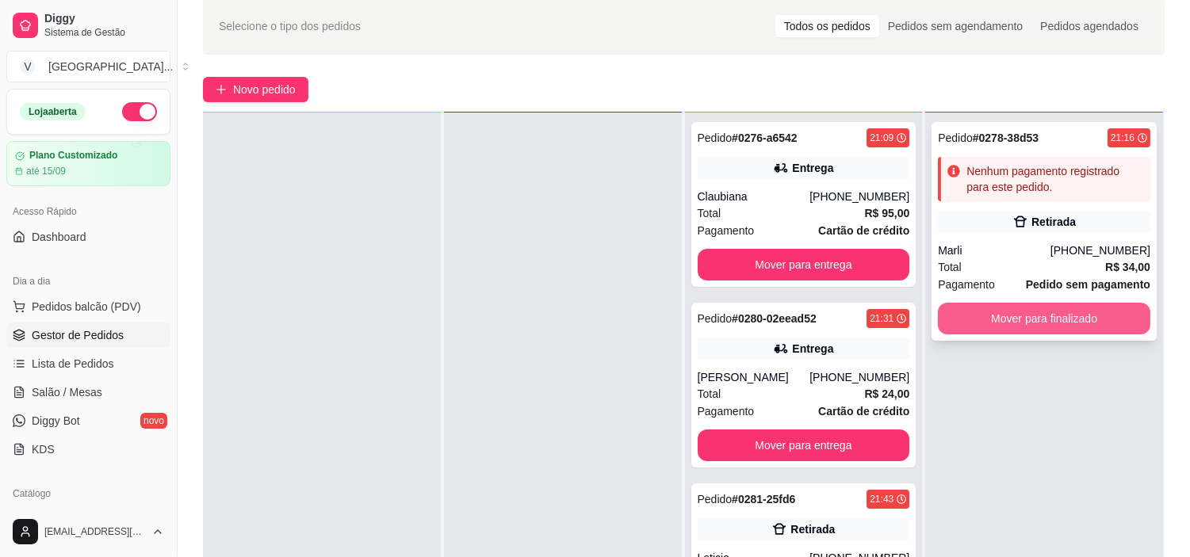
click at [984, 312] on button "Mover para finalizado" at bounding box center [1044, 319] width 212 height 32
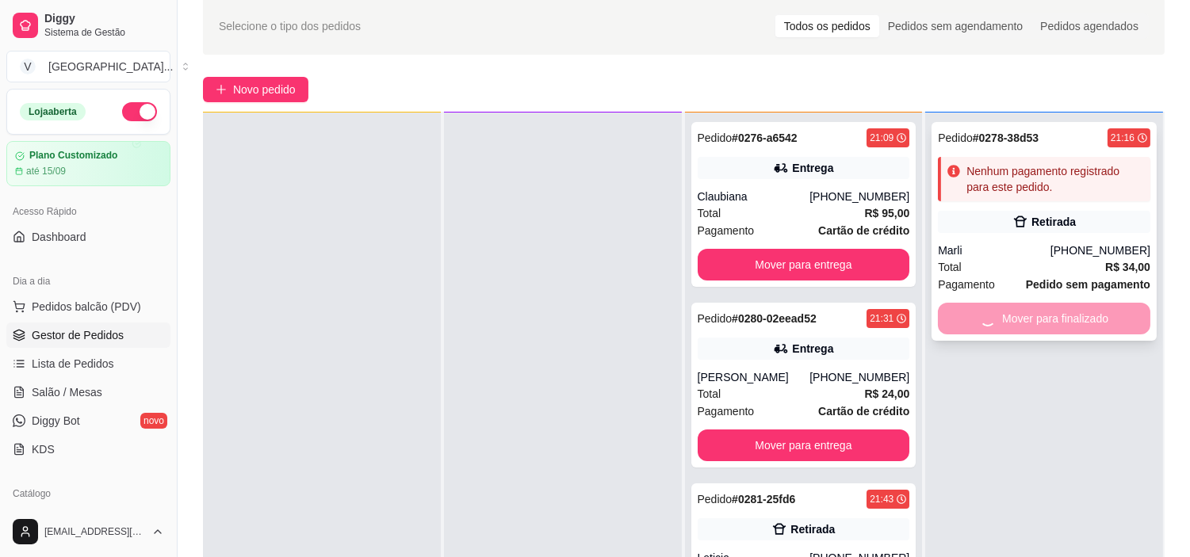
click at [984, 312] on div "Mover para finalizado" at bounding box center [1044, 319] width 212 height 32
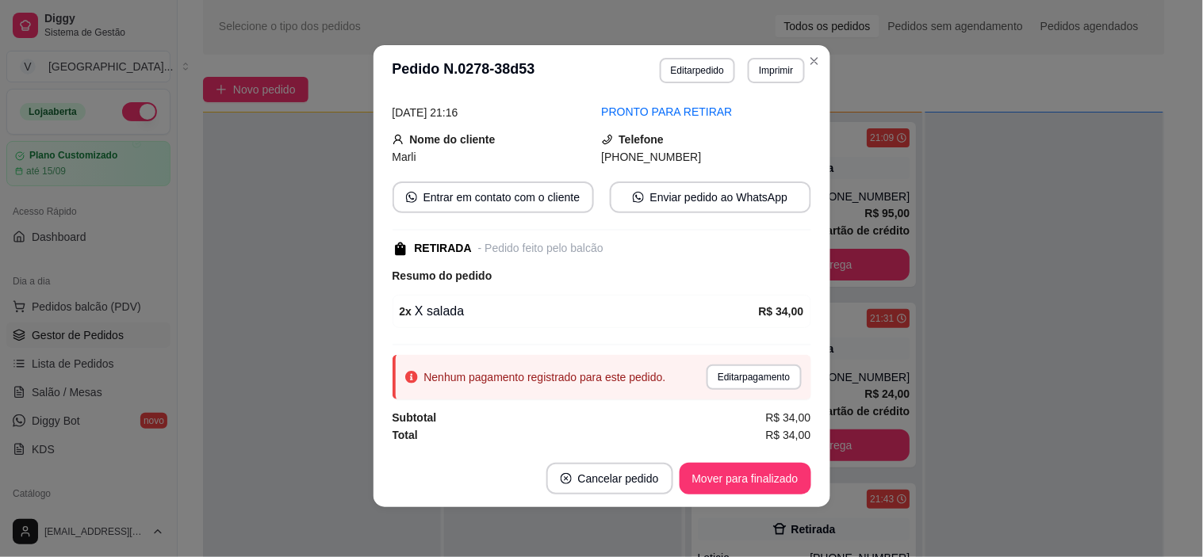
scroll to position [3, 0]
click at [718, 375] on button "Editar pagamento" at bounding box center [753, 376] width 94 height 25
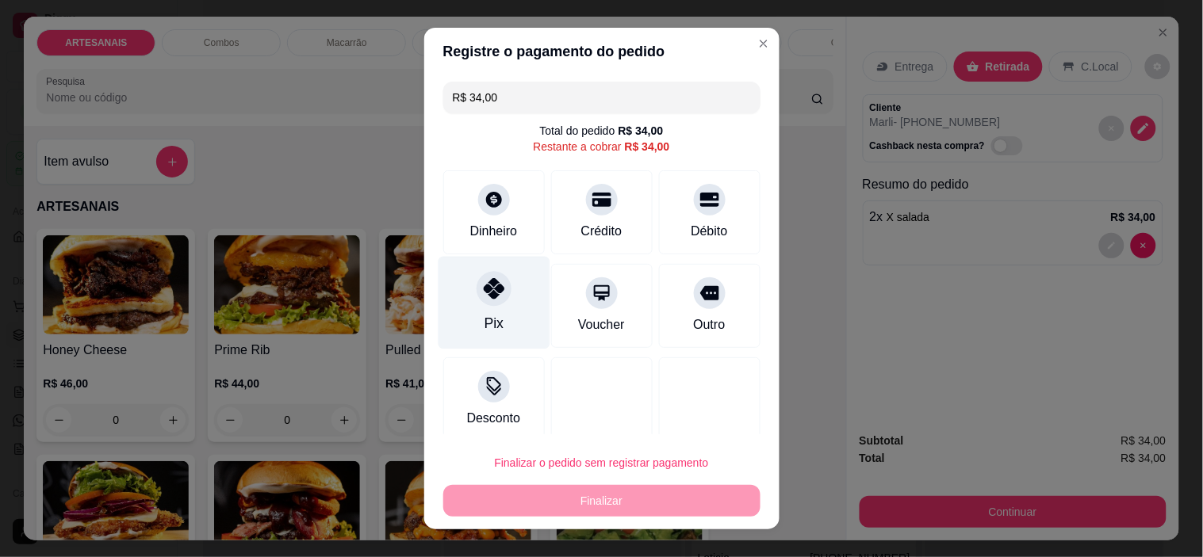
click at [486, 319] on div "Pix" at bounding box center [493, 323] width 19 height 21
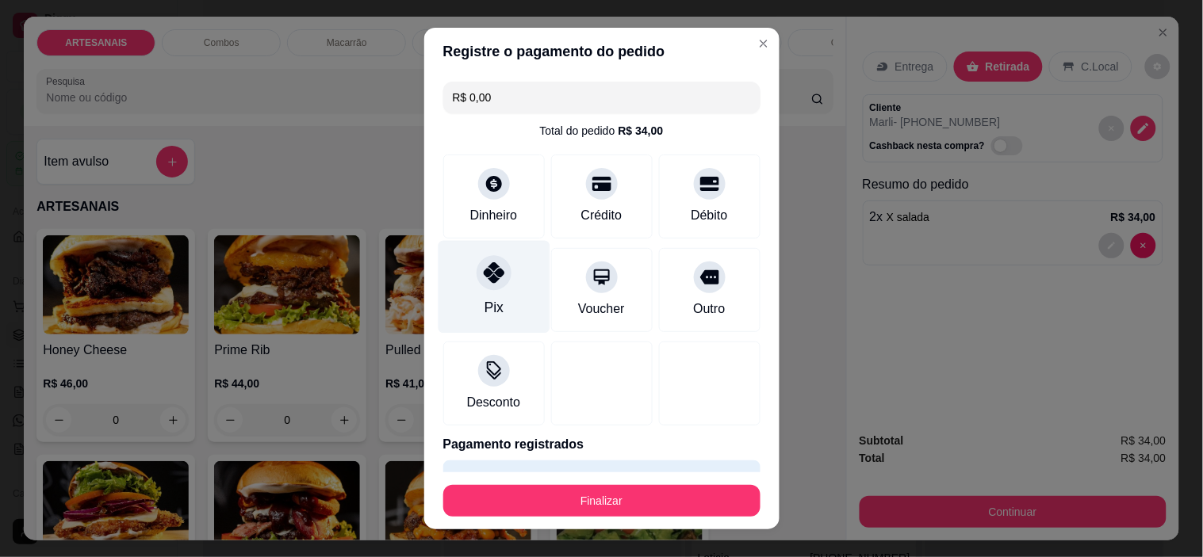
type input "R$ 0,00"
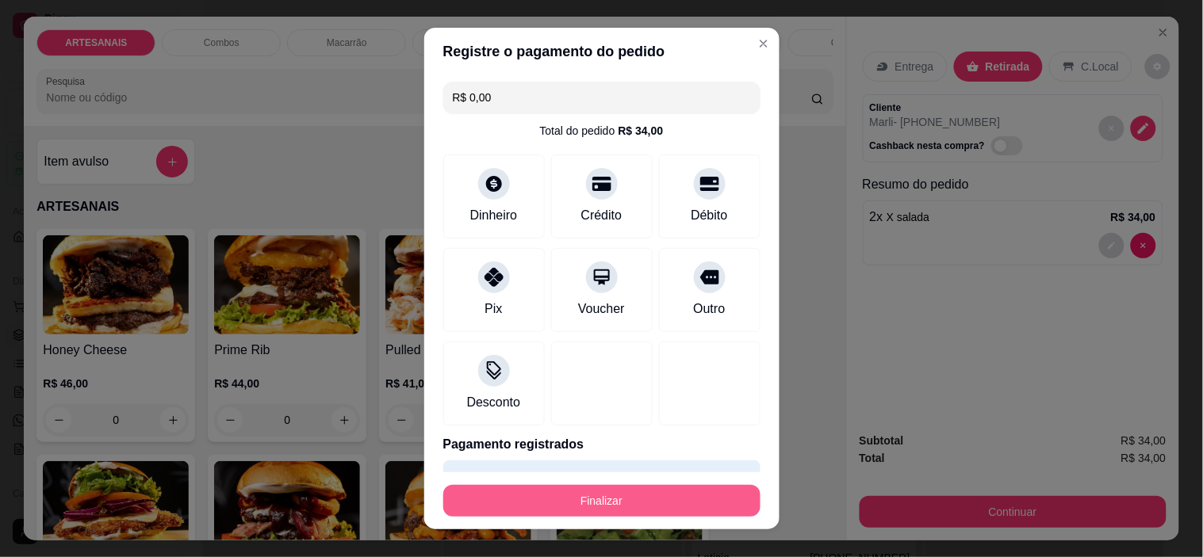
click at [591, 499] on button "Finalizar" at bounding box center [601, 501] width 317 height 32
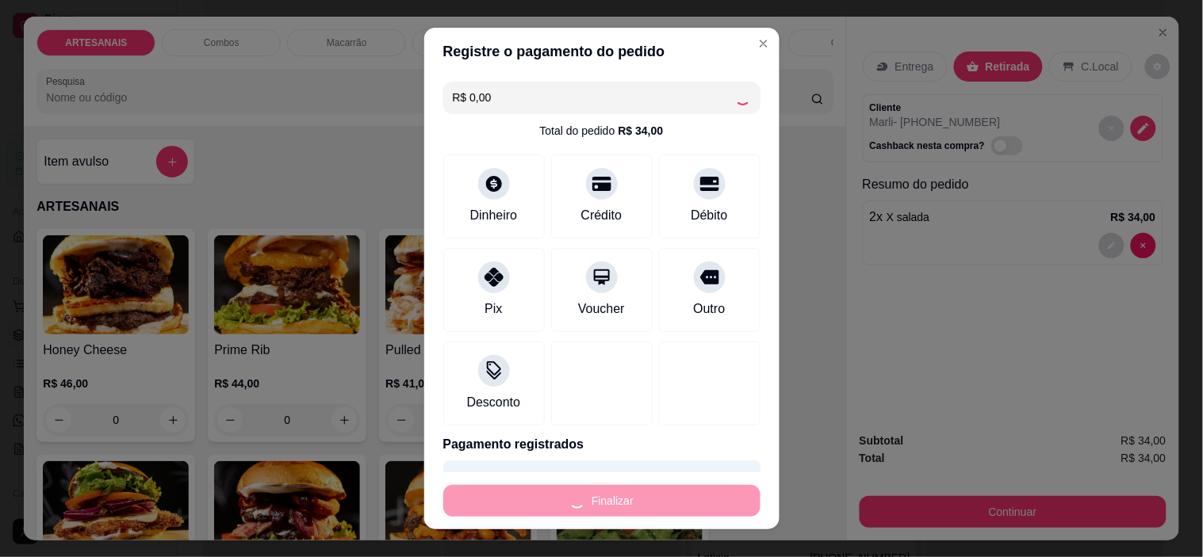
type input "0"
type input "-R$ 34,00"
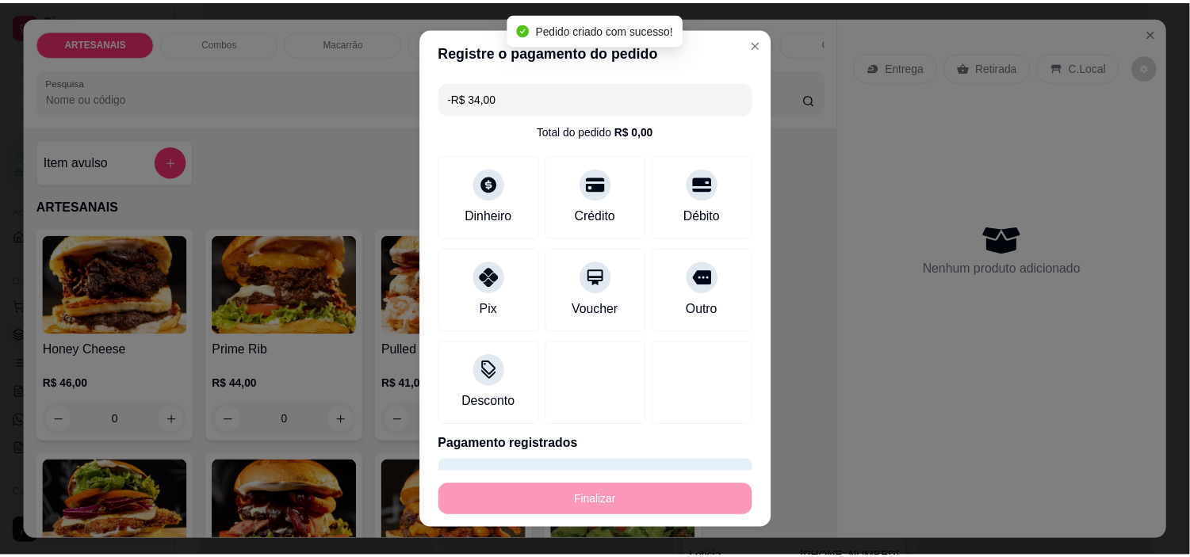
scroll to position [104, 0]
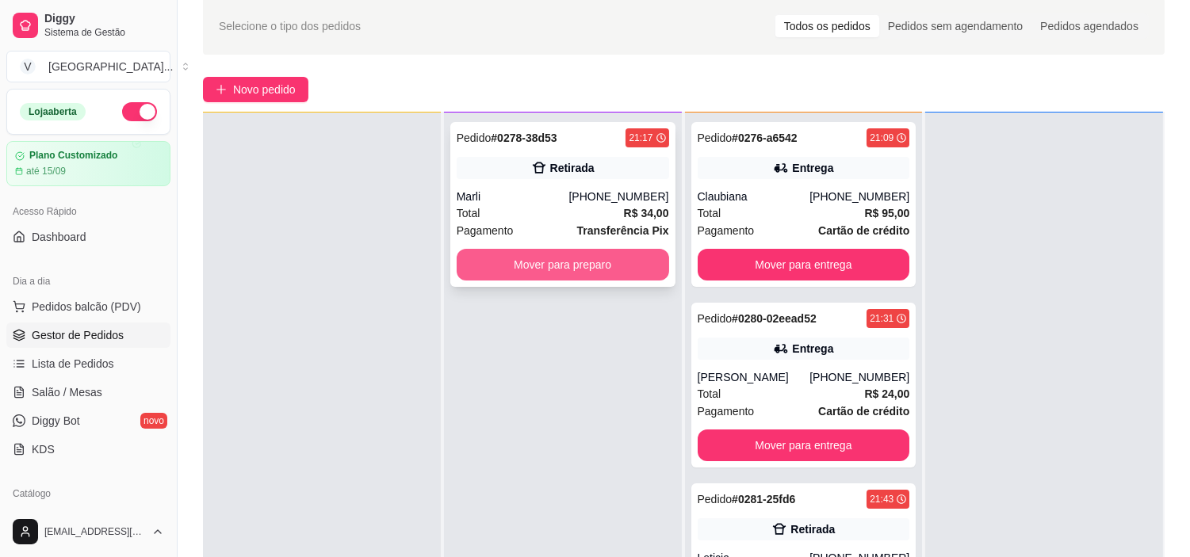
click at [606, 265] on button "Mover para preparo" at bounding box center [563, 265] width 212 height 32
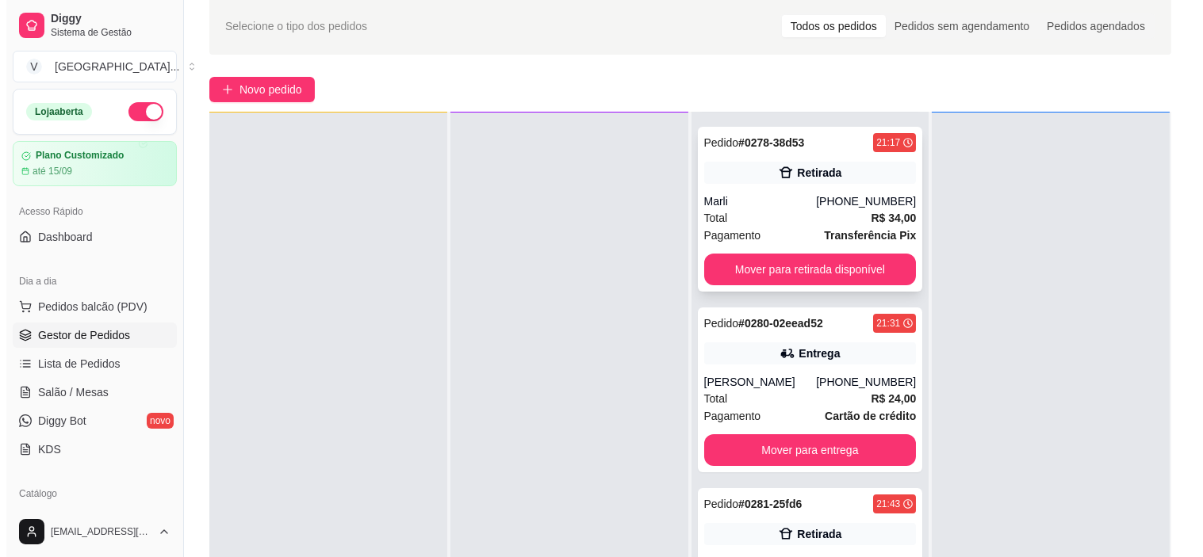
scroll to position [180, 0]
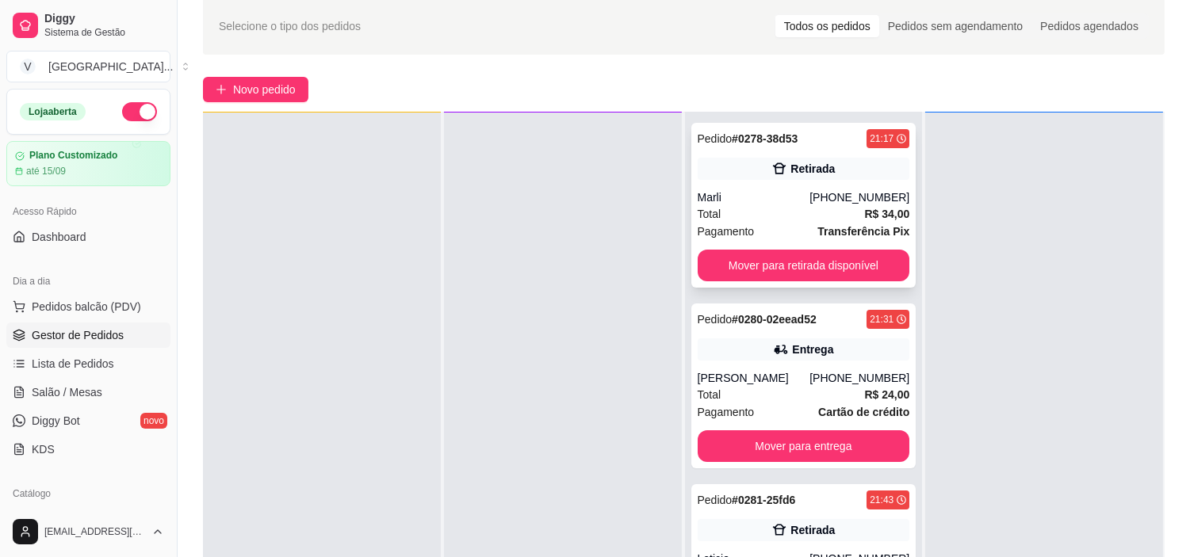
click at [788, 212] on div "Total R$ 34,00" at bounding box center [804, 213] width 212 height 17
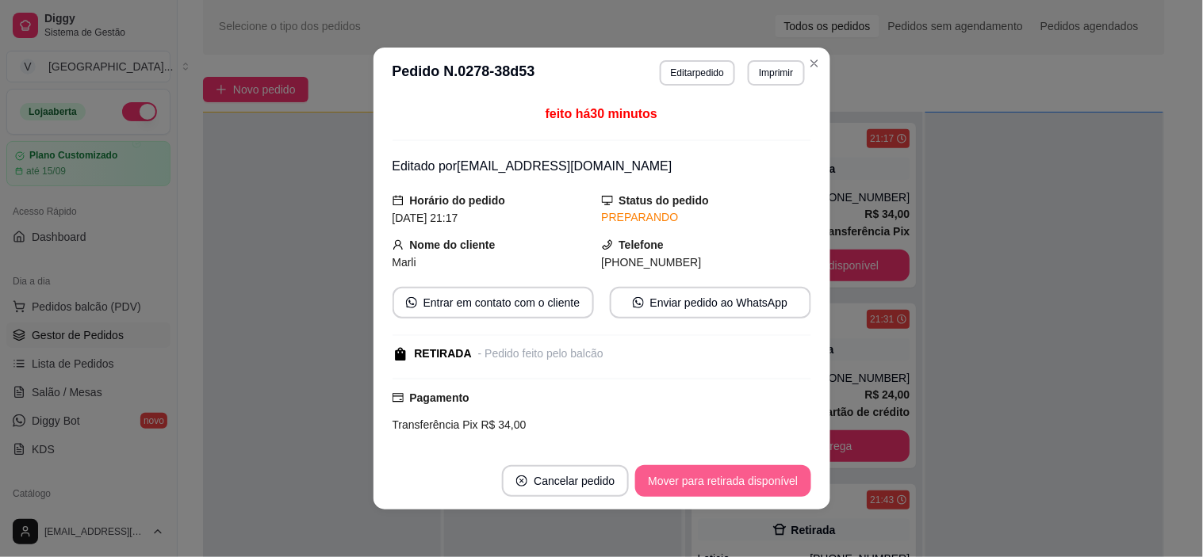
click at [748, 476] on button "Mover para retirada disponível" at bounding box center [722, 481] width 175 height 32
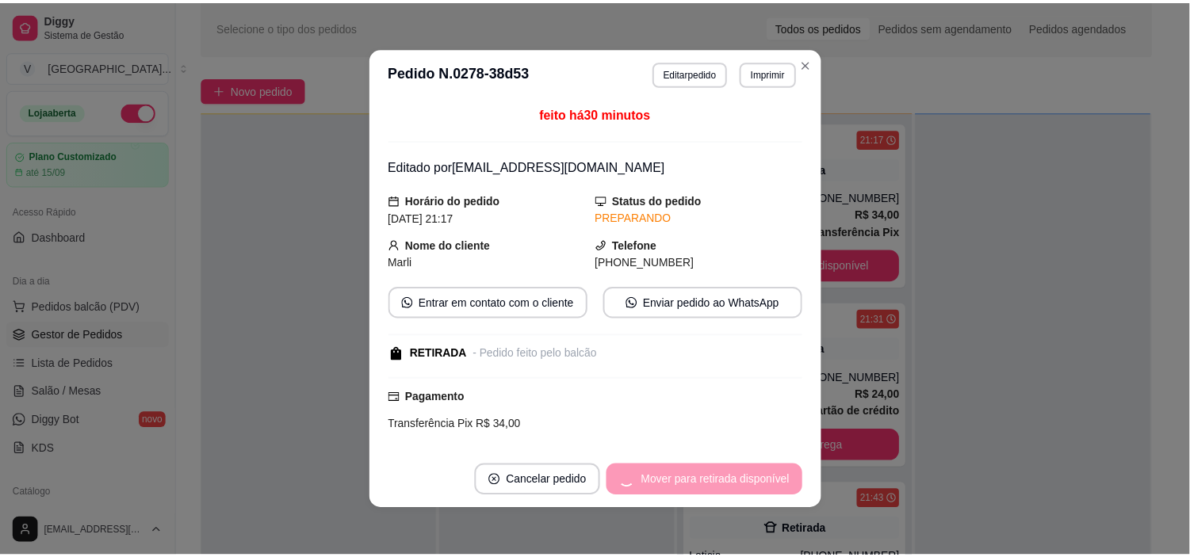
scroll to position [0, 0]
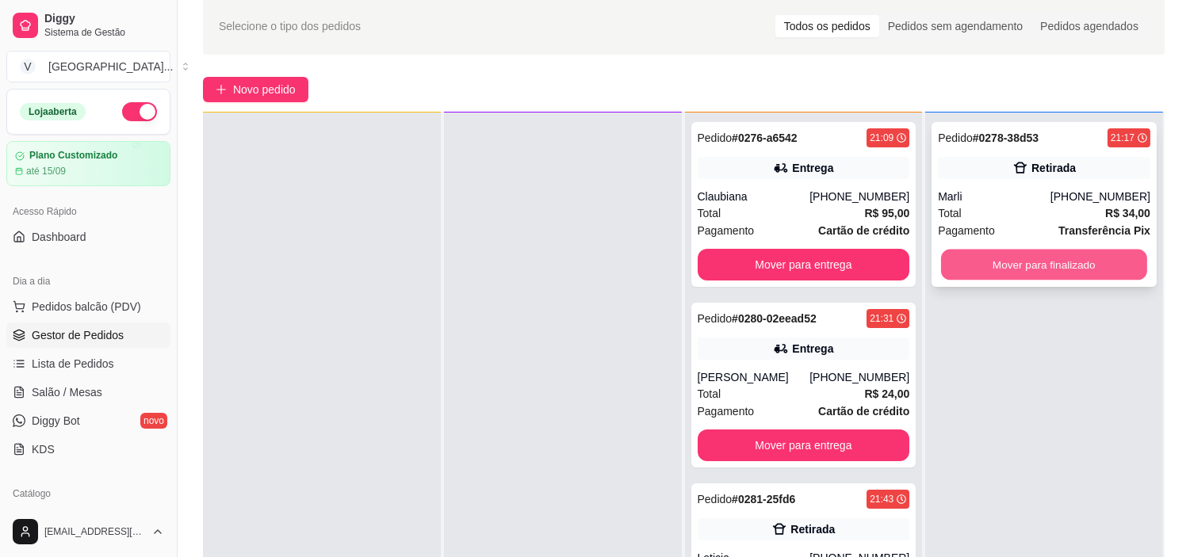
click at [1023, 262] on button "Mover para finalizado" at bounding box center [1044, 265] width 206 height 31
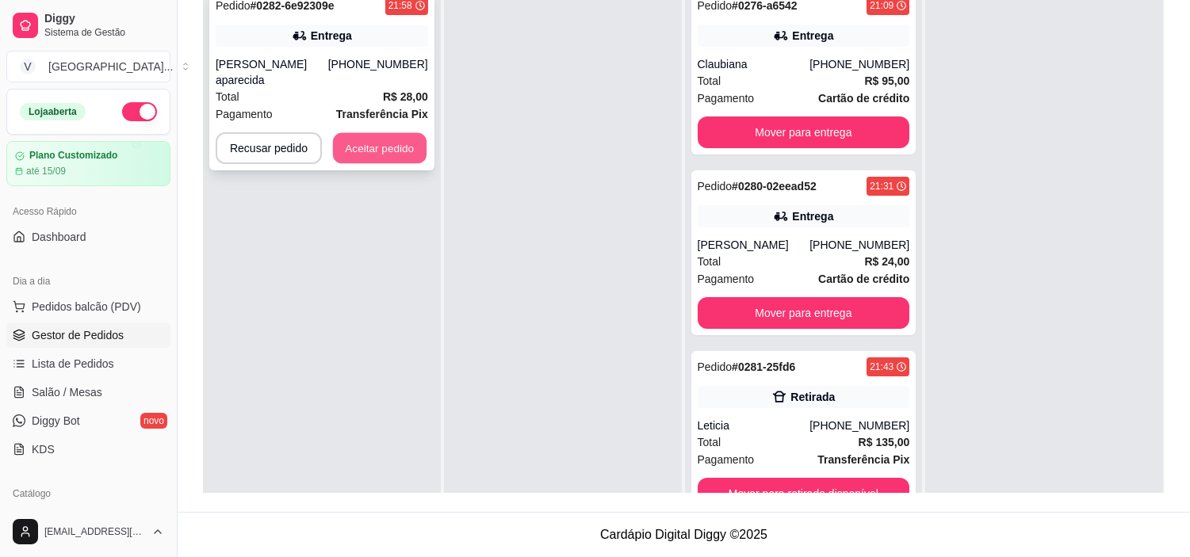
click at [347, 145] on button "Aceitar pedido" at bounding box center [380, 148] width 94 height 31
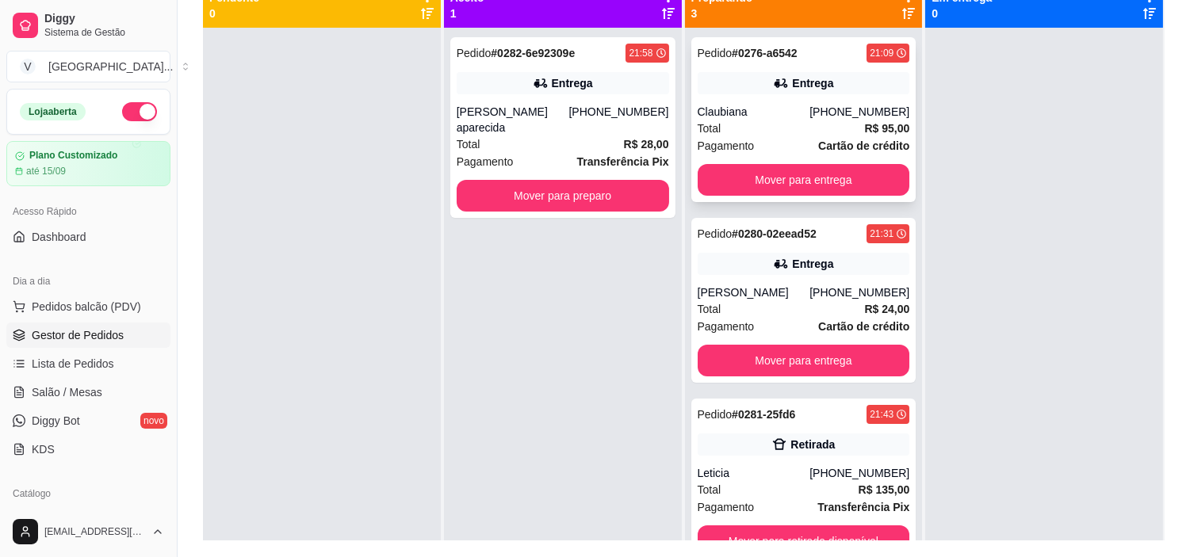
scroll to position [154, 0]
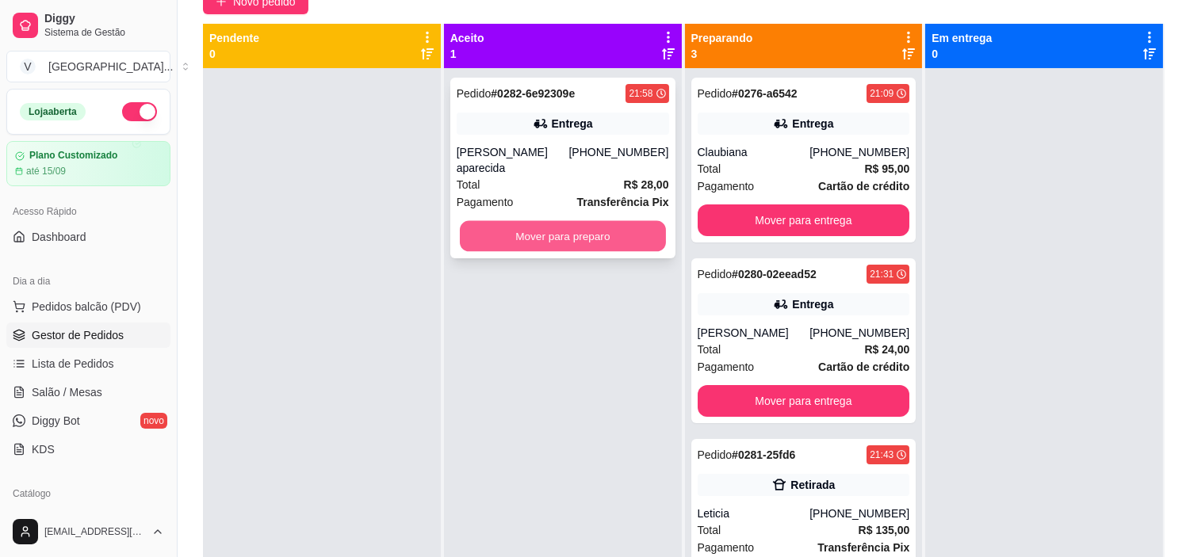
click at [571, 226] on button "Mover para preparo" at bounding box center [563, 236] width 206 height 31
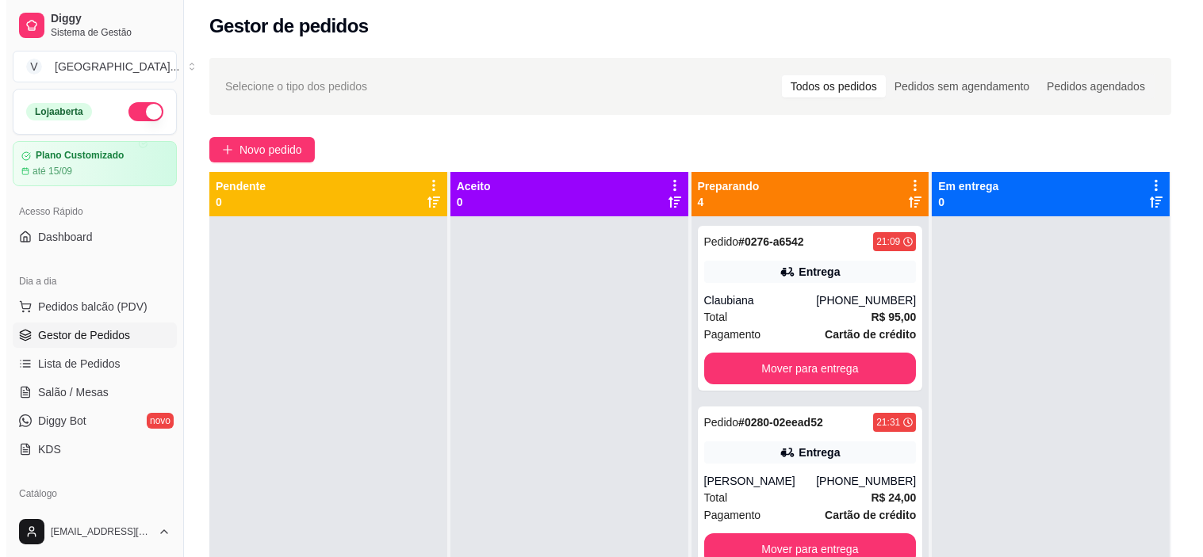
scroll to position [0, 0]
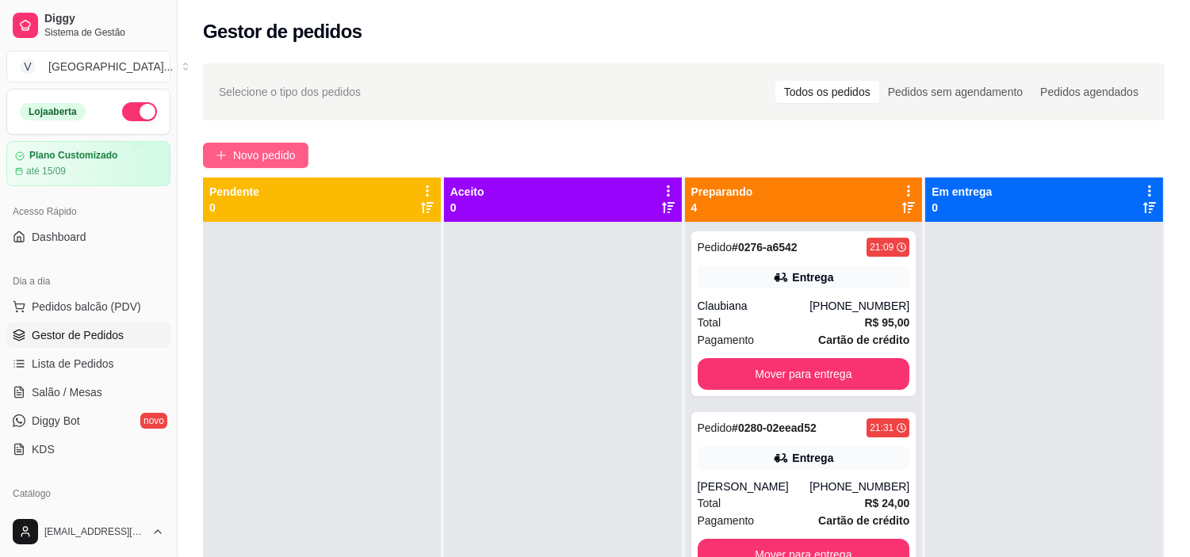
click at [281, 156] on span "Novo pedido" at bounding box center [264, 155] width 63 height 17
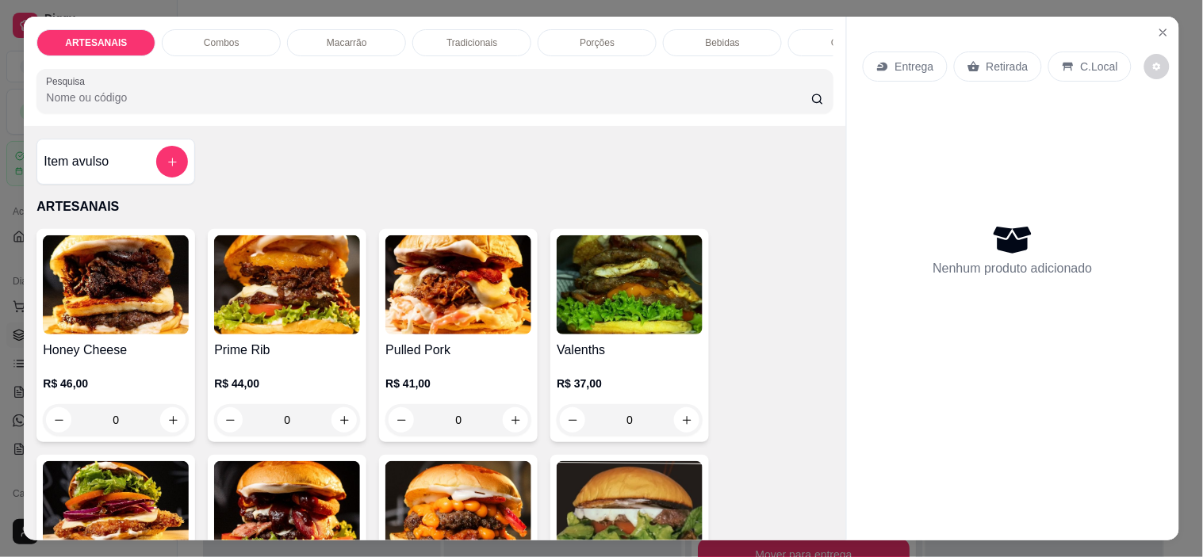
click at [895, 62] on p "Entrega" at bounding box center [914, 67] width 39 height 16
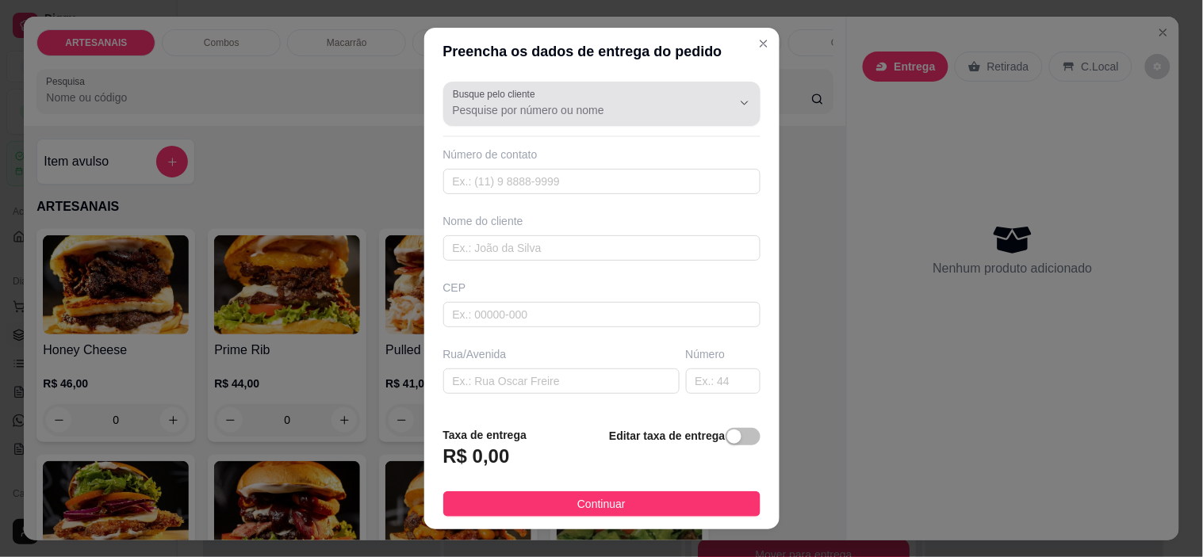
click at [666, 124] on div "Busque pelo cliente" at bounding box center [601, 104] width 317 height 44
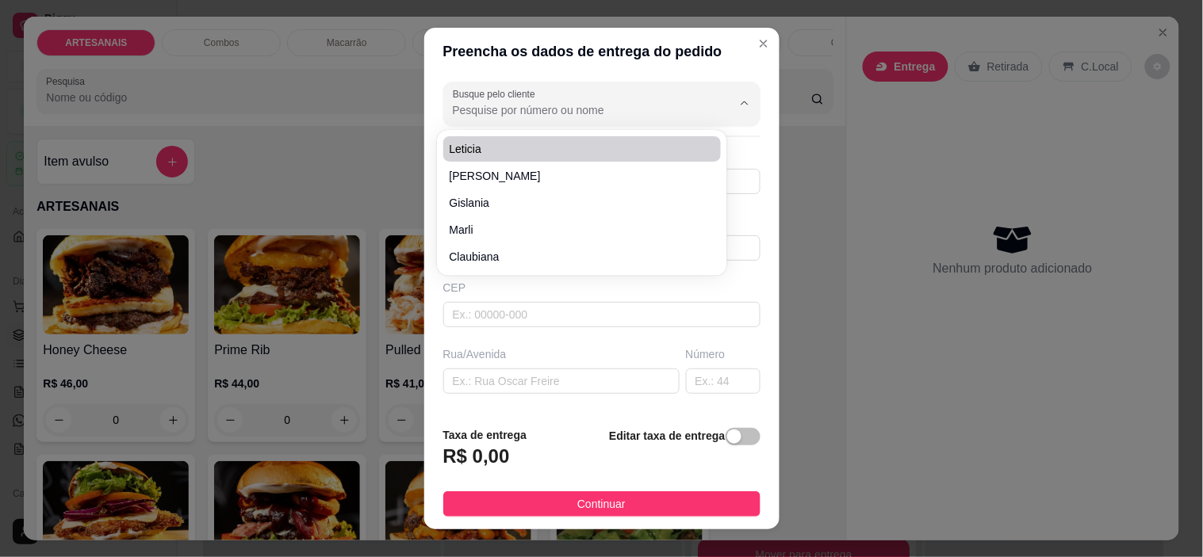
click at [519, 112] on input "Busque pelo cliente" at bounding box center [580, 110] width 254 height 16
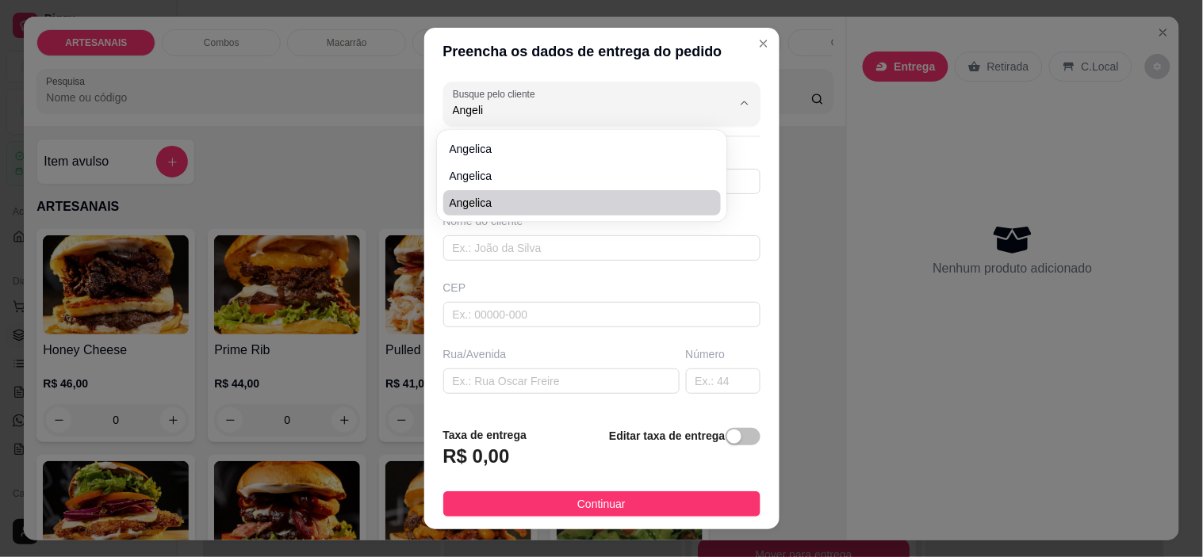
click at [529, 199] on span "Angelica" at bounding box center [574, 203] width 250 height 16
type input "Angelica"
type input "62996170767"
type input "Angelica"
type input "casa do [PERSON_NAME]"
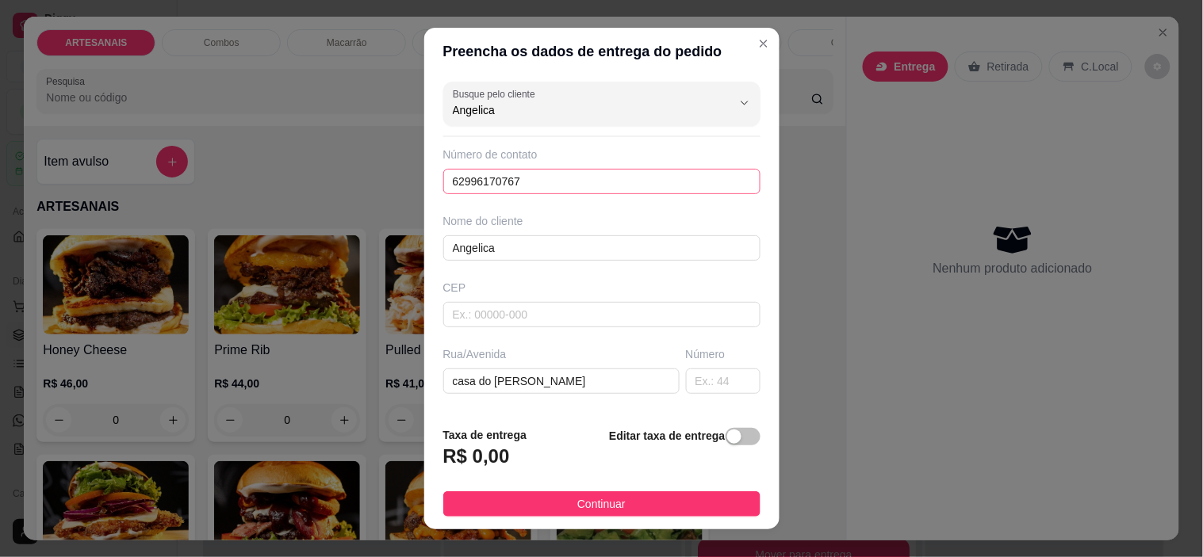
type input "Angelica"
drag, startPoint x: 581, startPoint y: 179, endPoint x: 312, endPoint y: 163, distance: 270.0
click at [311, 163] on div "Preencha os dados de entrega do pedido Busque pelo cliente [PERSON_NAME] Número…" at bounding box center [601, 278] width 1203 height 557
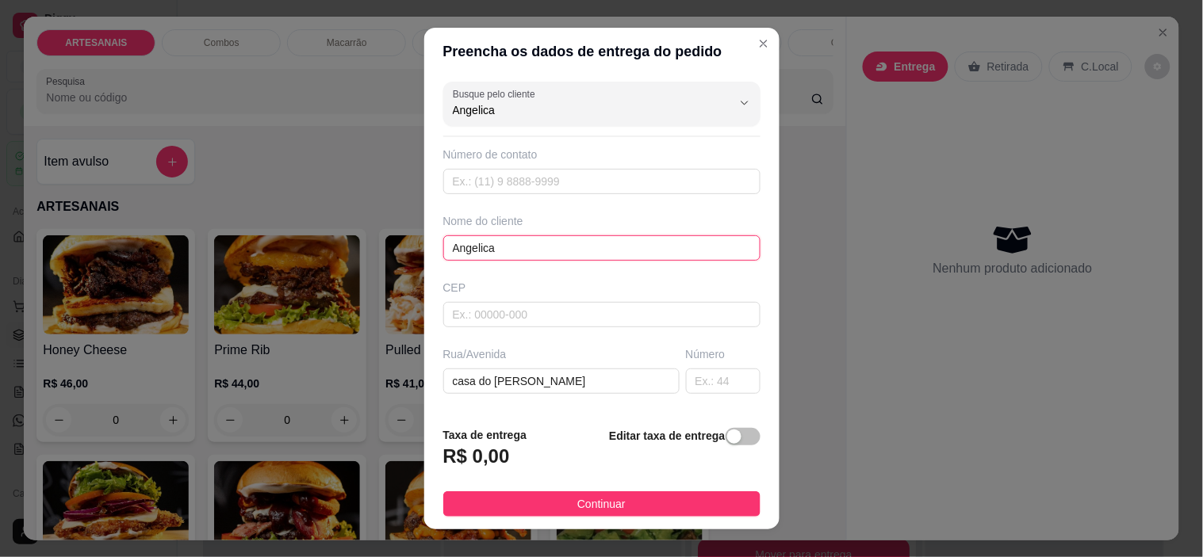
drag, startPoint x: 561, startPoint y: 254, endPoint x: 334, endPoint y: 279, distance: 228.8
click at [336, 282] on div "Preencha os dados de entrega do pedido Busque pelo cliente Angelica Número de c…" at bounding box center [601, 278] width 1203 height 557
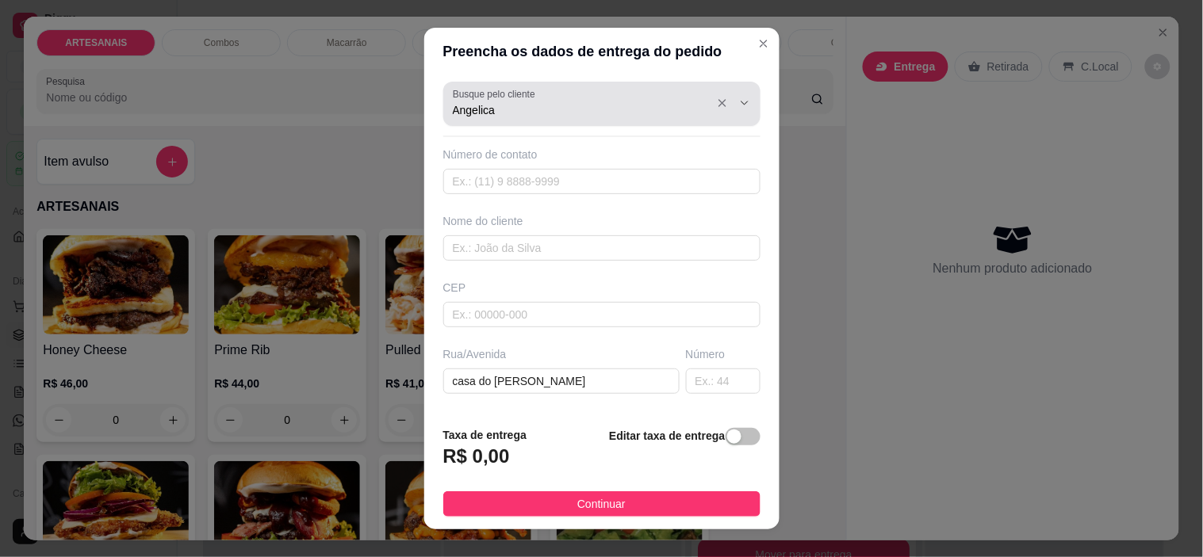
click at [645, 91] on div "Angelica" at bounding box center [602, 104] width 298 height 32
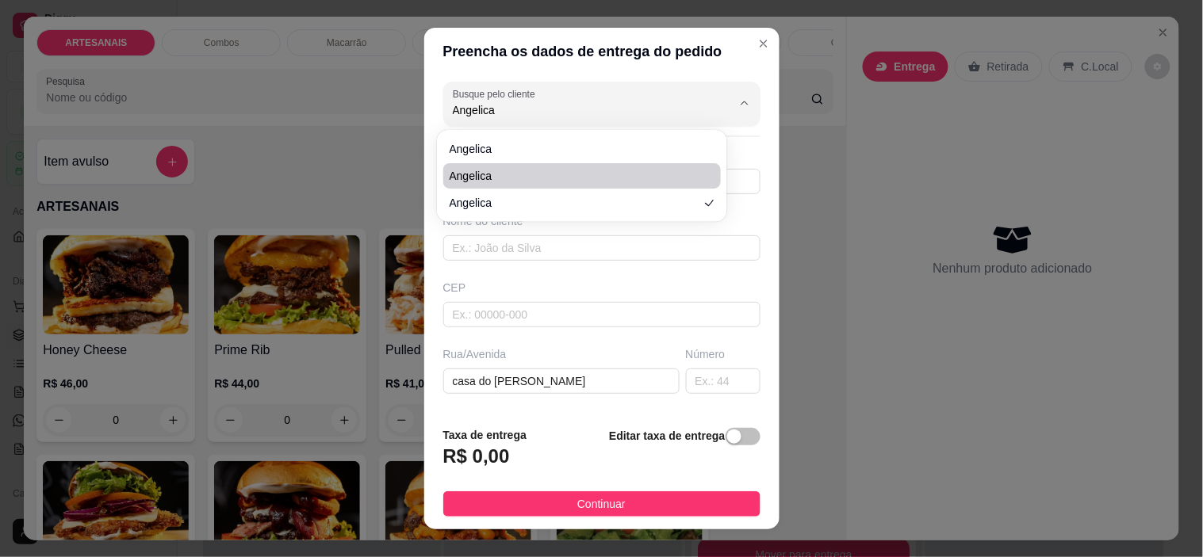
click at [493, 177] on span "Angelica" at bounding box center [574, 176] width 250 height 16
type input "6296158035"
type input "Angelica"
type input "Carmo do [GEOGRAPHIC_DATA]"
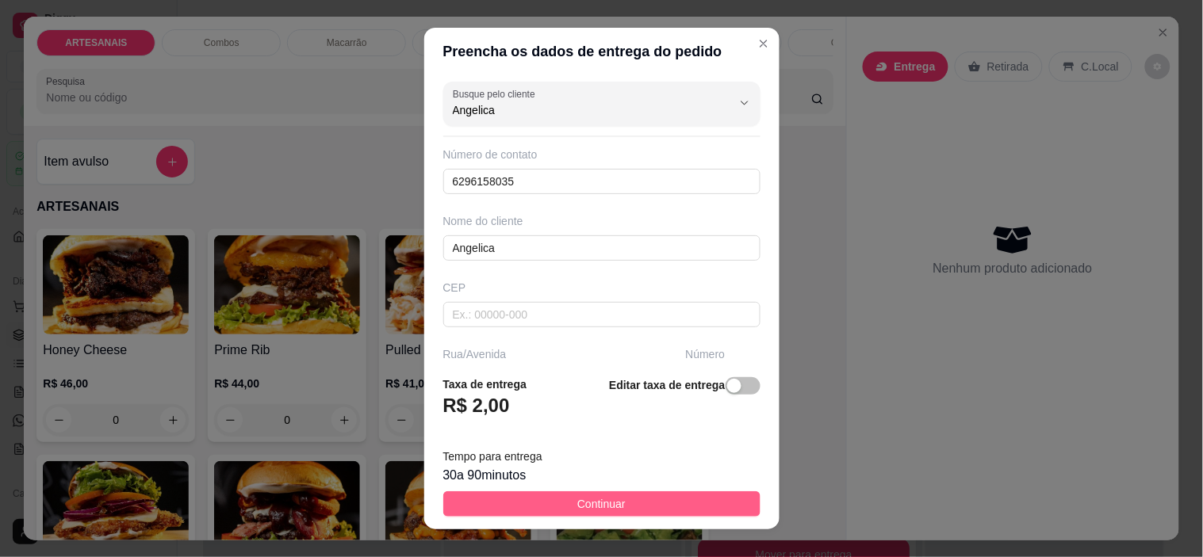
click at [638, 495] on button "Continuar" at bounding box center [601, 503] width 317 height 25
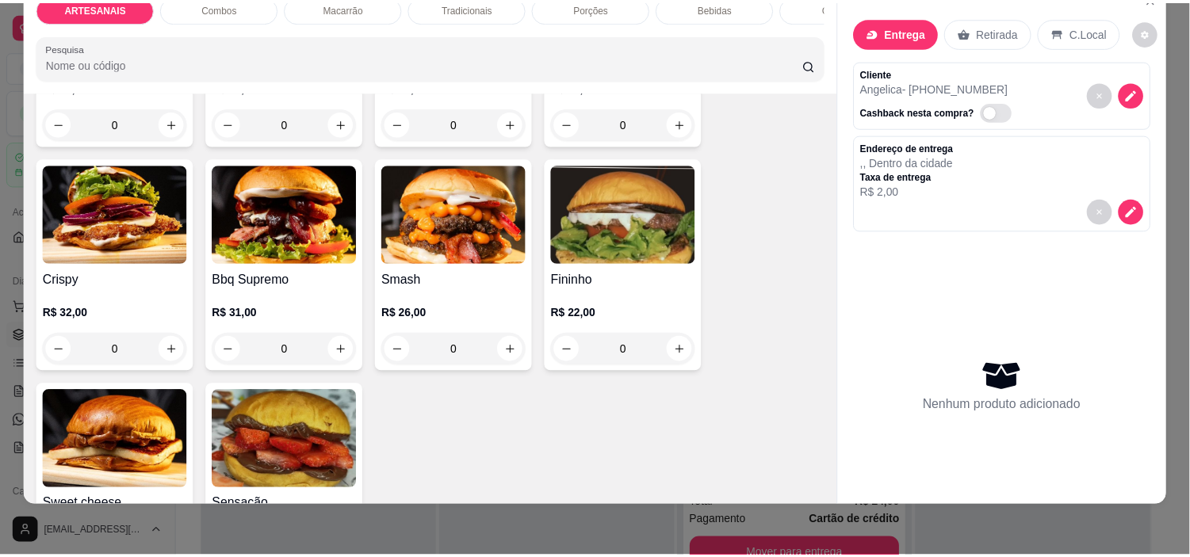
scroll to position [264, 0]
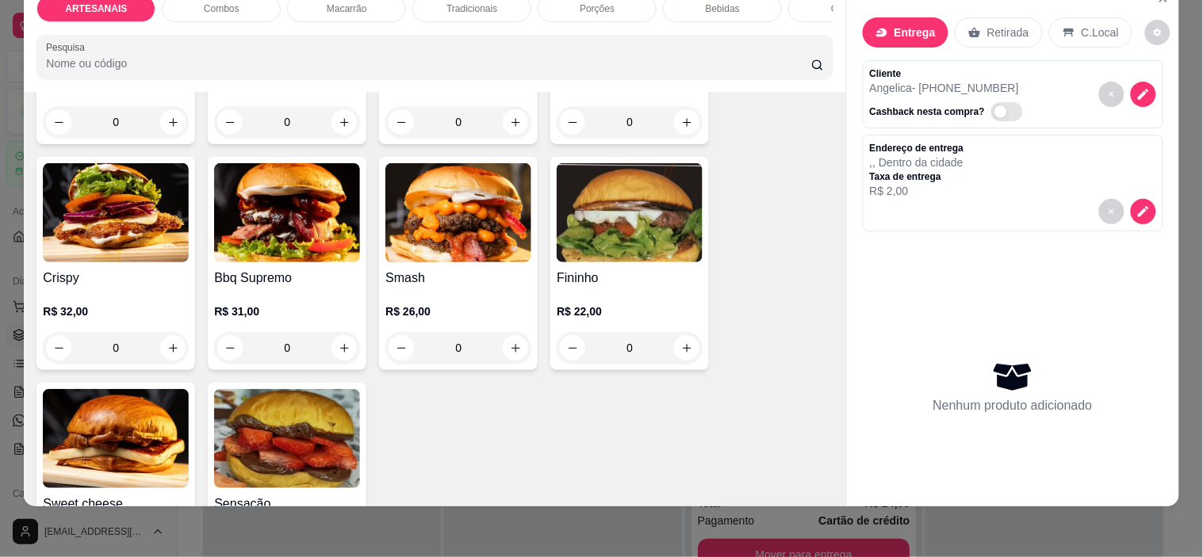
click at [517, 350] on div "0" at bounding box center [458, 348] width 146 height 32
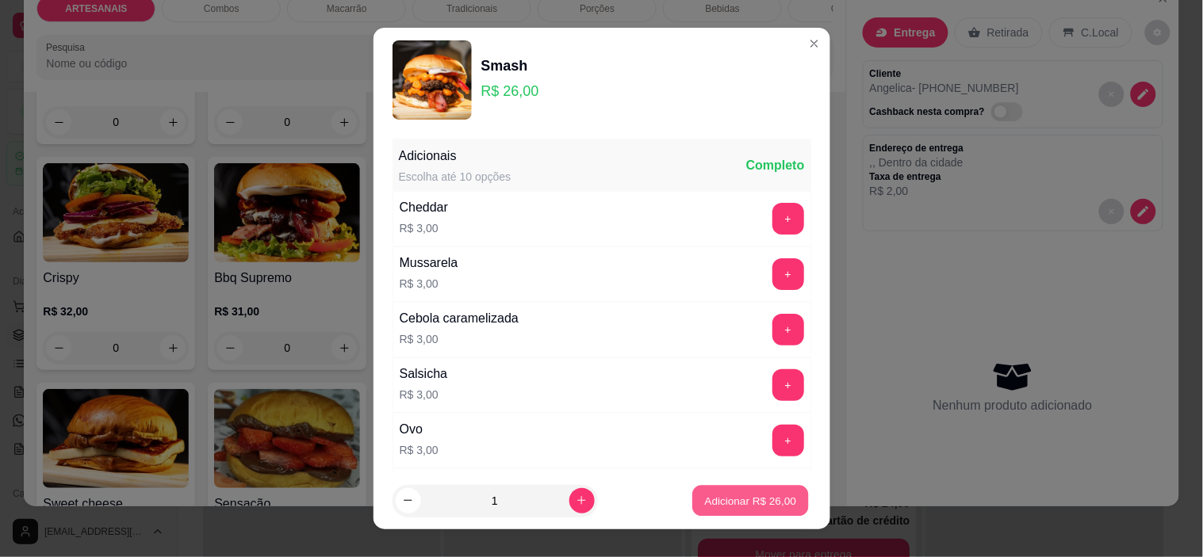
click at [729, 503] on p "Adicionar R$ 26,00" at bounding box center [751, 500] width 92 height 15
type input "1"
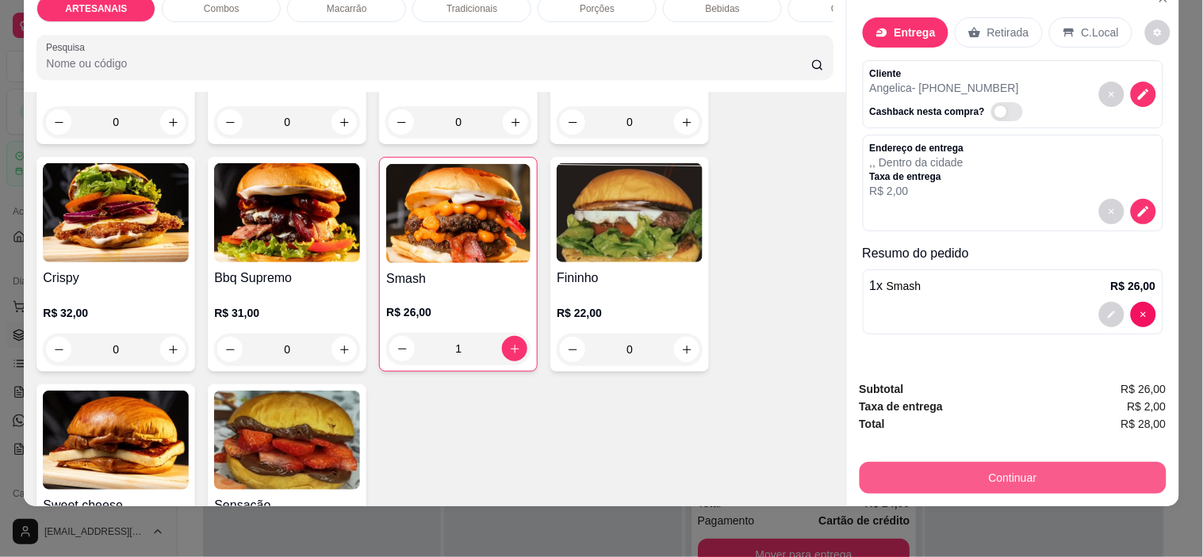
click at [1050, 463] on button "Continuar" at bounding box center [1012, 478] width 307 height 32
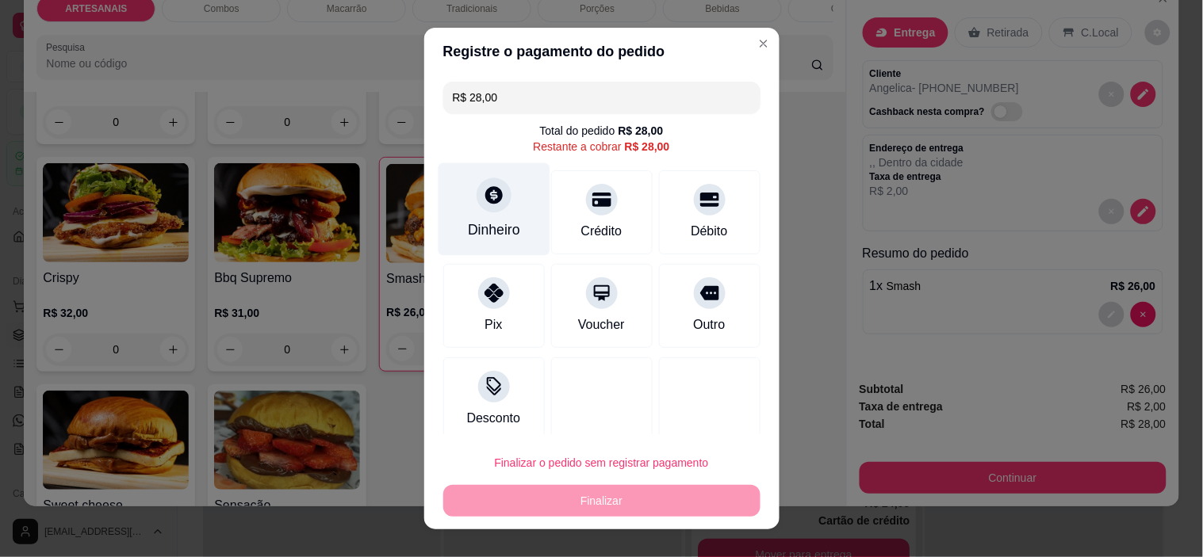
click at [495, 214] on div "Dinheiro" at bounding box center [494, 209] width 112 height 93
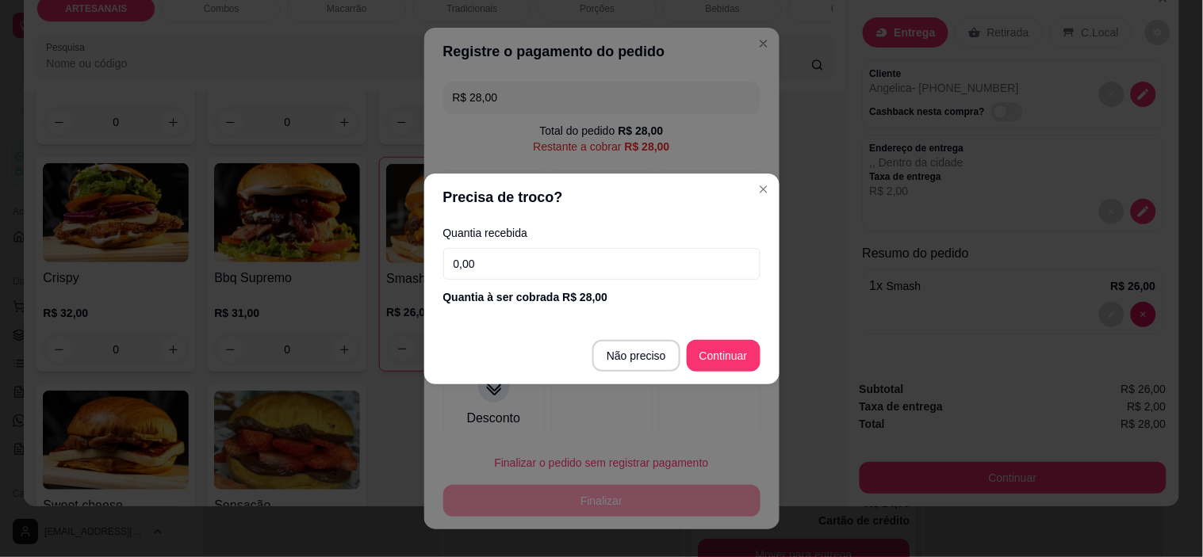
click at [629, 259] on input "0,00" at bounding box center [601, 264] width 317 height 32
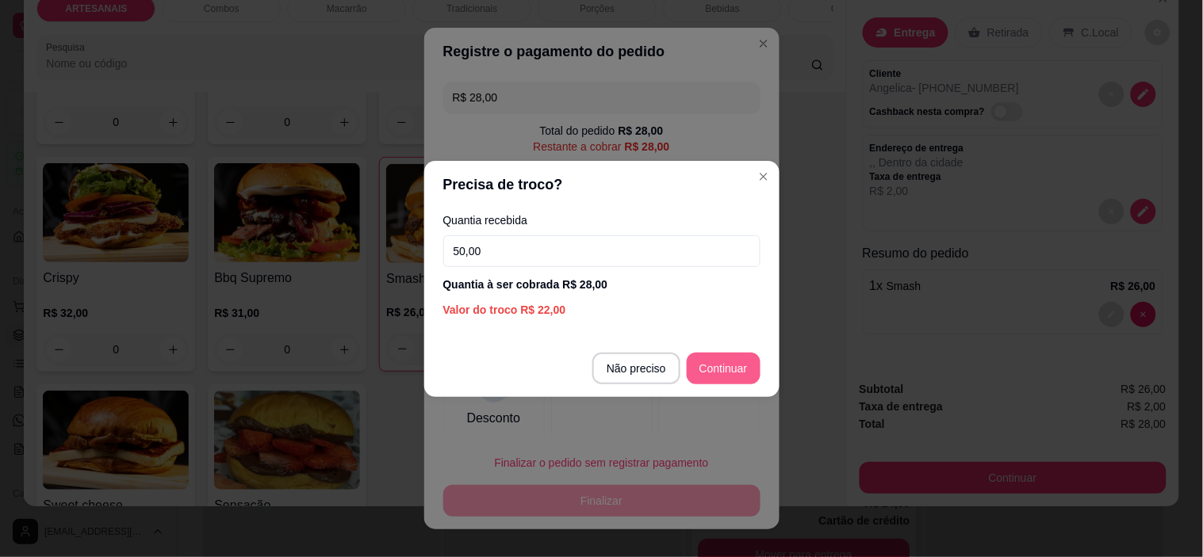
type input "50,00"
type input "R$ 0,00"
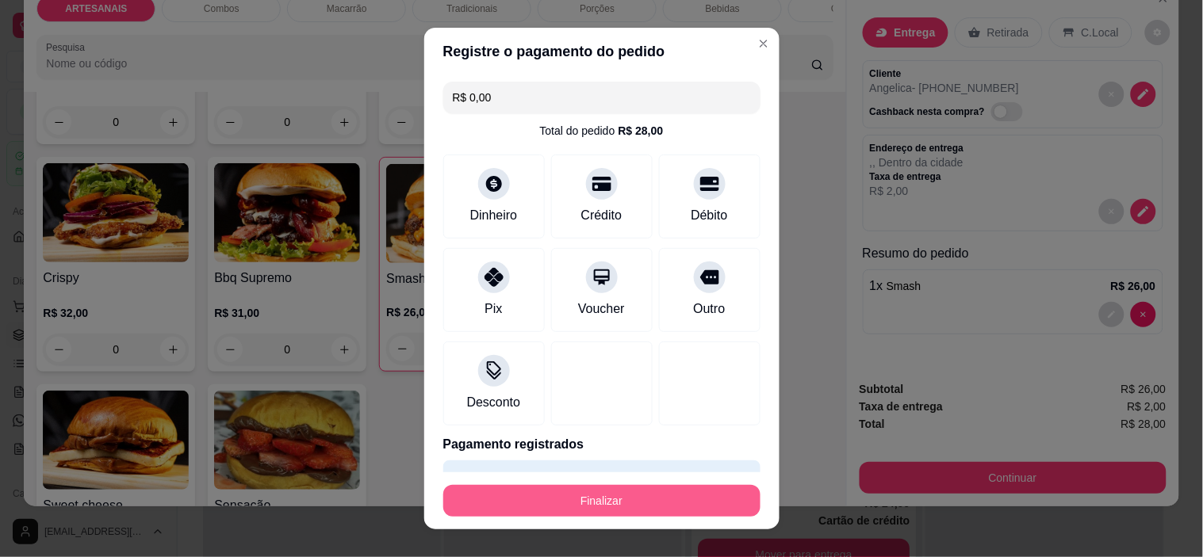
click at [707, 499] on button "Finalizar" at bounding box center [601, 501] width 317 height 32
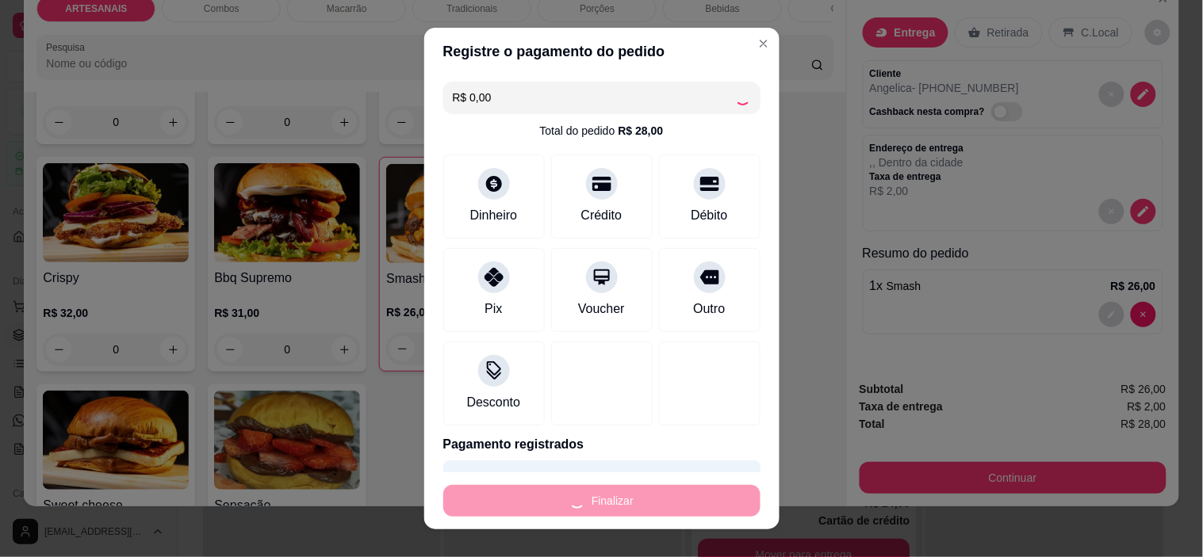
type input "0"
type input "-R$ 28,00"
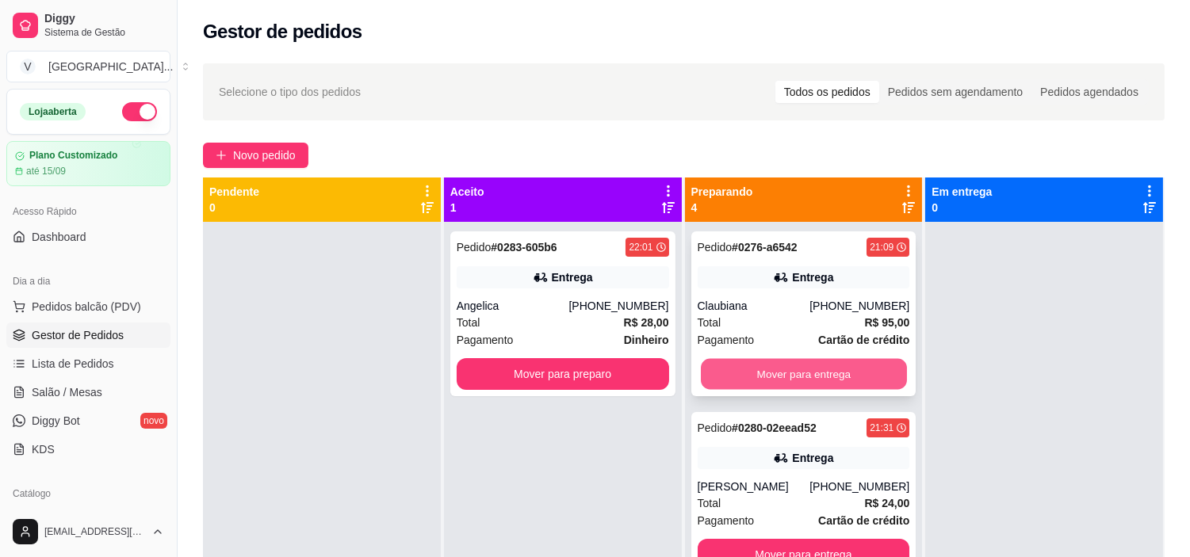
click at [731, 384] on button "Mover para entrega" at bounding box center [804, 374] width 206 height 31
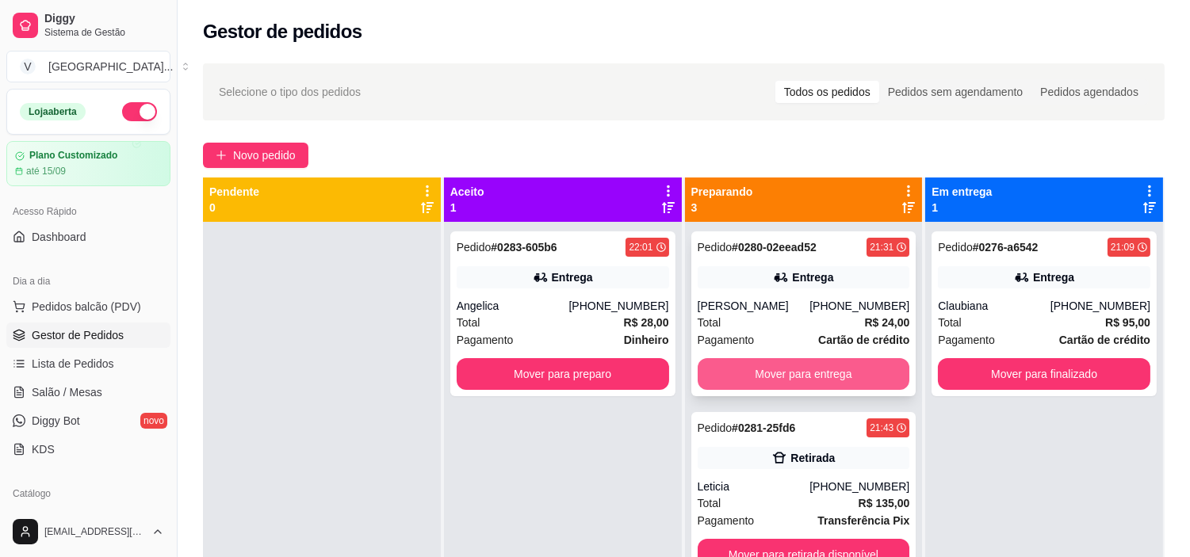
click at [810, 366] on button "Mover para entrega" at bounding box center [804, 374] width 212 height 32
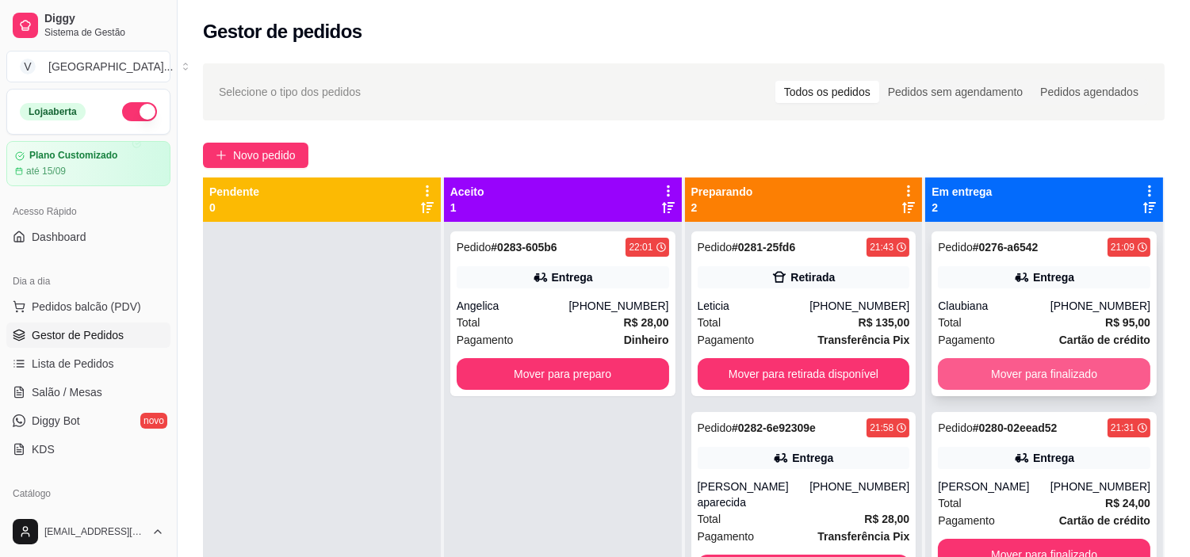
click at [1060, 381] on button "Mover para finalizado" at bounding box center [1044, 374] width 212 height 32
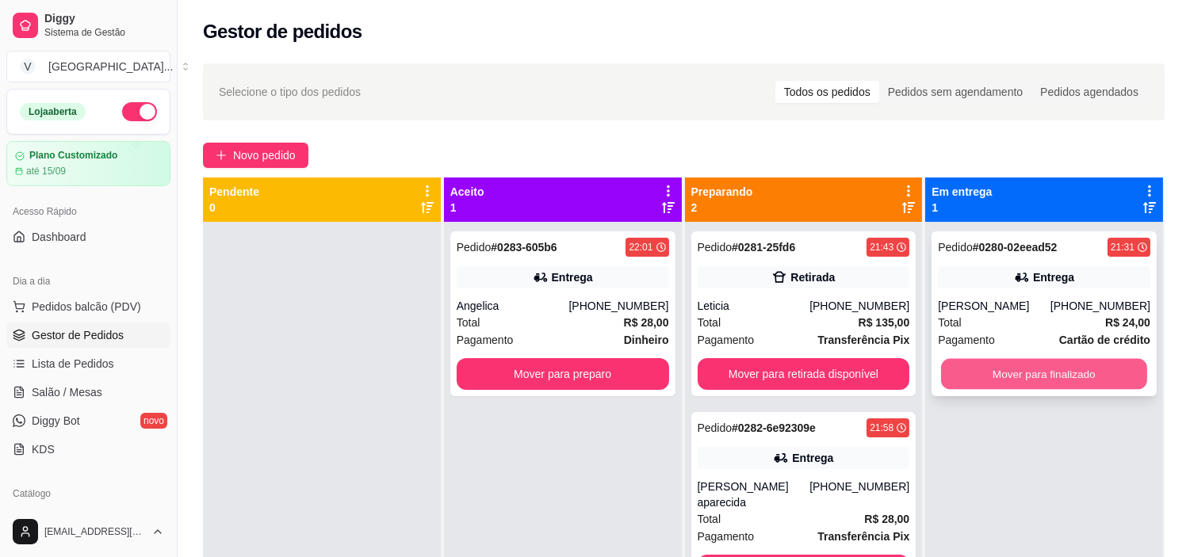
click at [1061, 381] on button "Mover para finalizado" at bounding box center [1044, 374] width 206 height 31
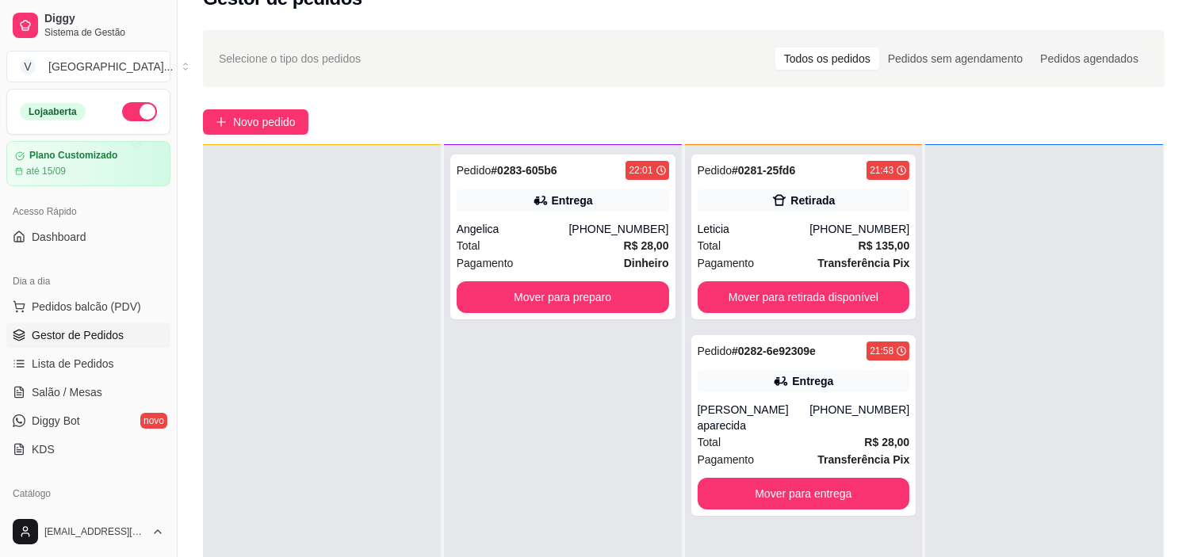
scroll to position [88, 0]
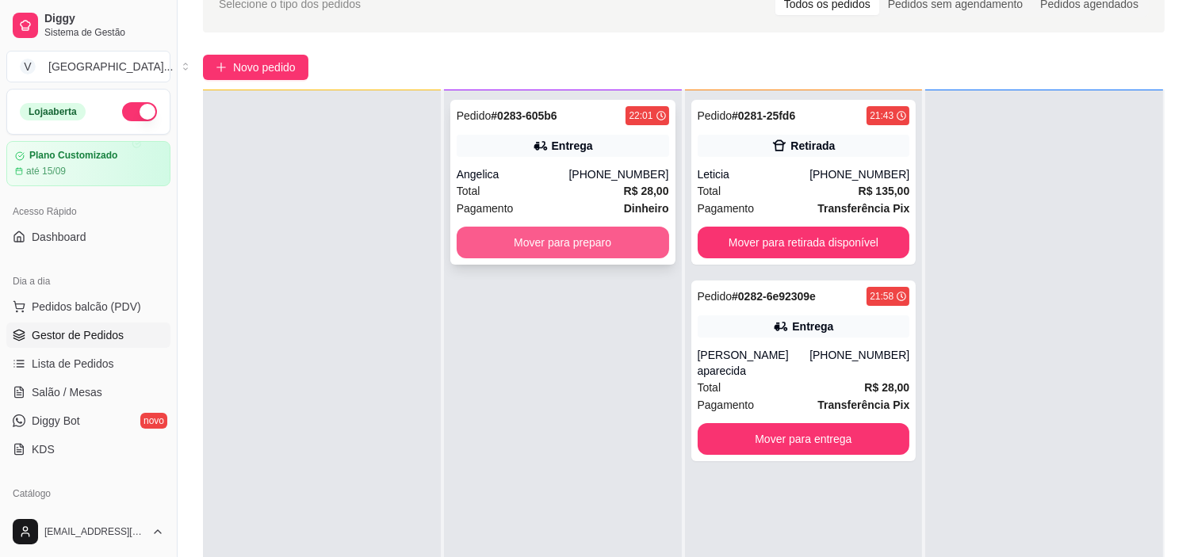
click at [592, 239] on button "Mover para preparo" at bounding box center [563, 243] width 212 height 32
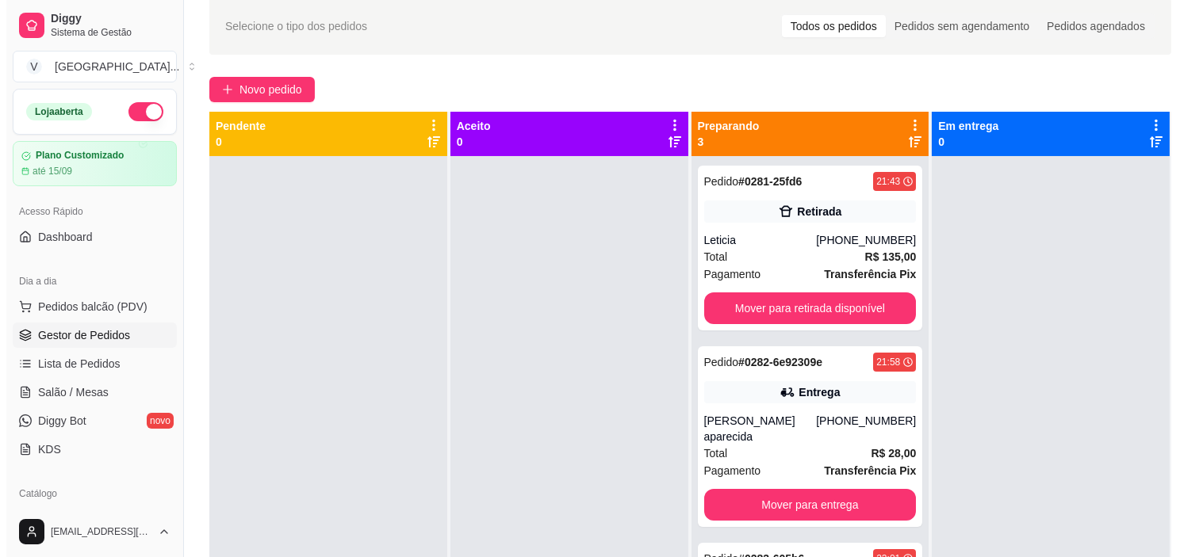
scroll to position [44, 0]
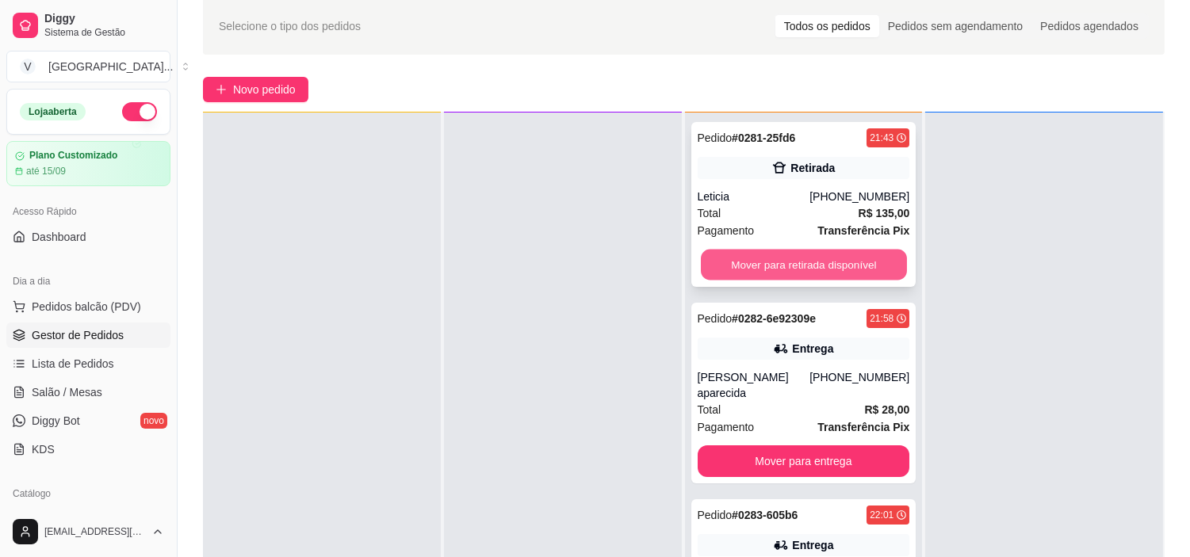
click at [813, 270] on button "Mover para retirada disponível" at bounding box center [804, 265] width 206 height 31
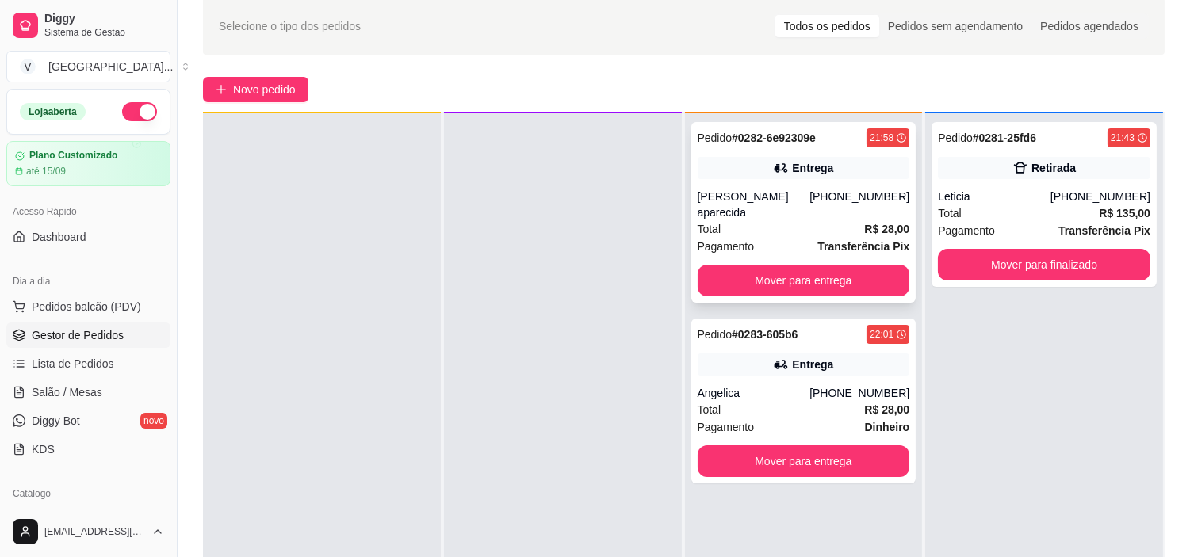
click at [787, 191] on div "[PERSON_NAME] aparecida" at bounding box center [754, 205] width 113 height 32
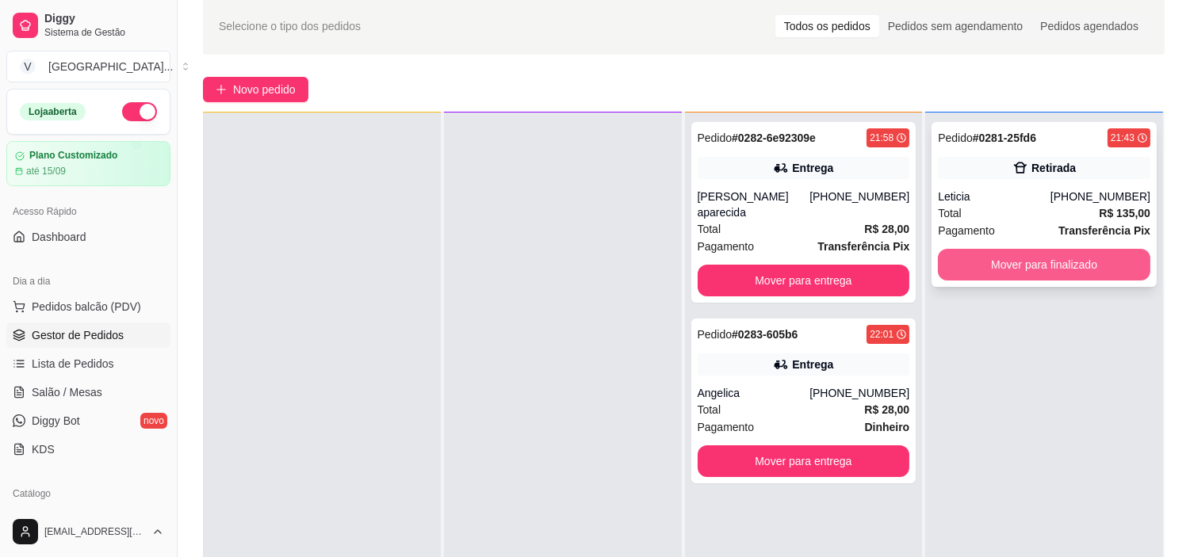
click at [1050, 262] on button "Mover para finalizado" at bounding box center [1044, 265] width 212 height 32
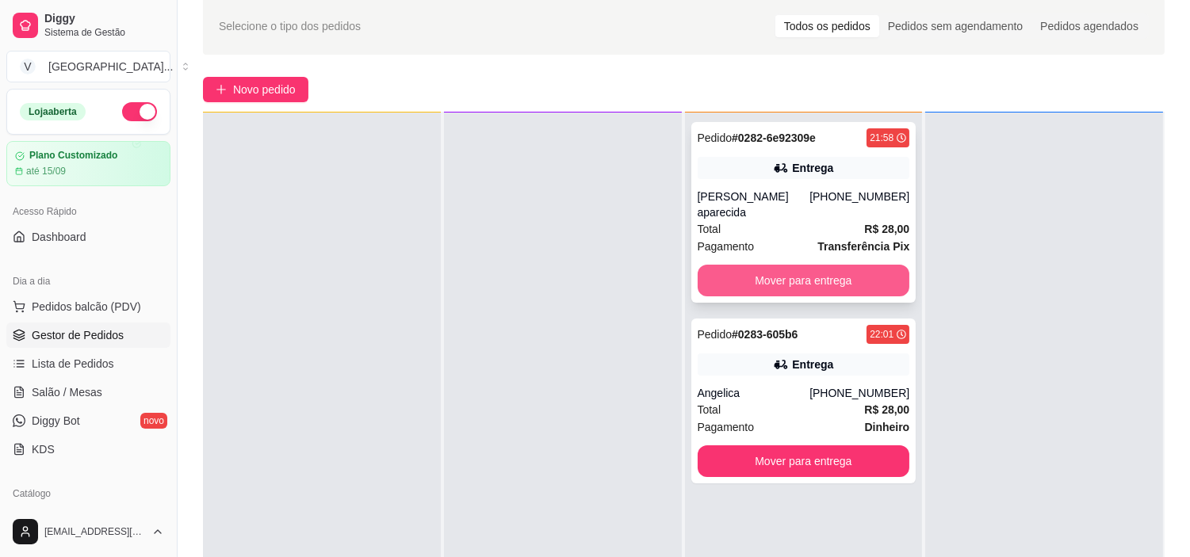
click at [844, 265] on button "Mover para entrega" at bounding box center [804, 281] width 212 height 32
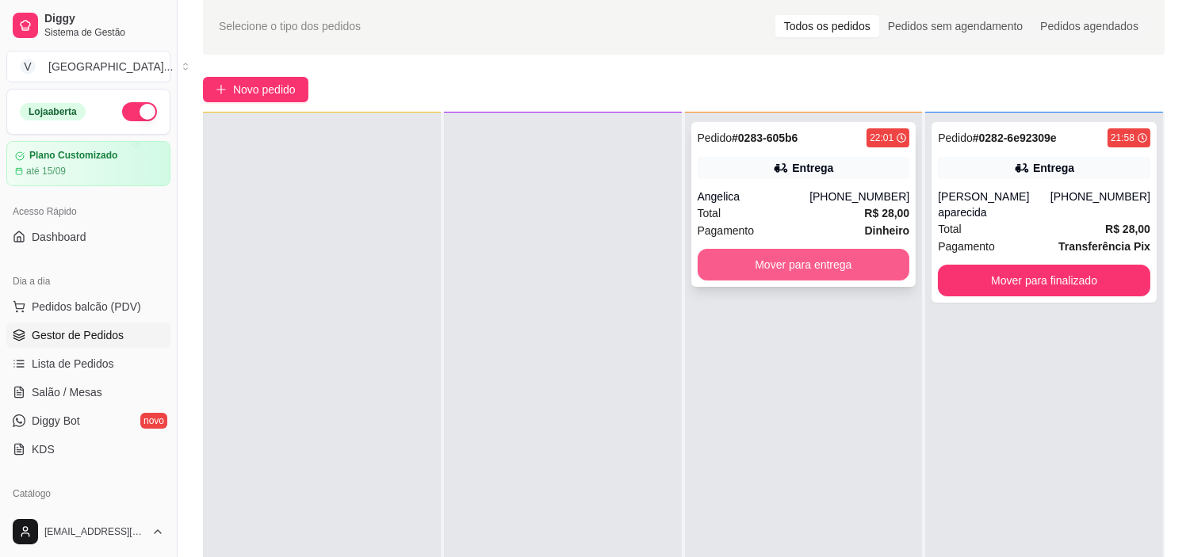
click at [853, 264] on button "Mover para entrega" at bounding box center [804, 265] width 212 height 32
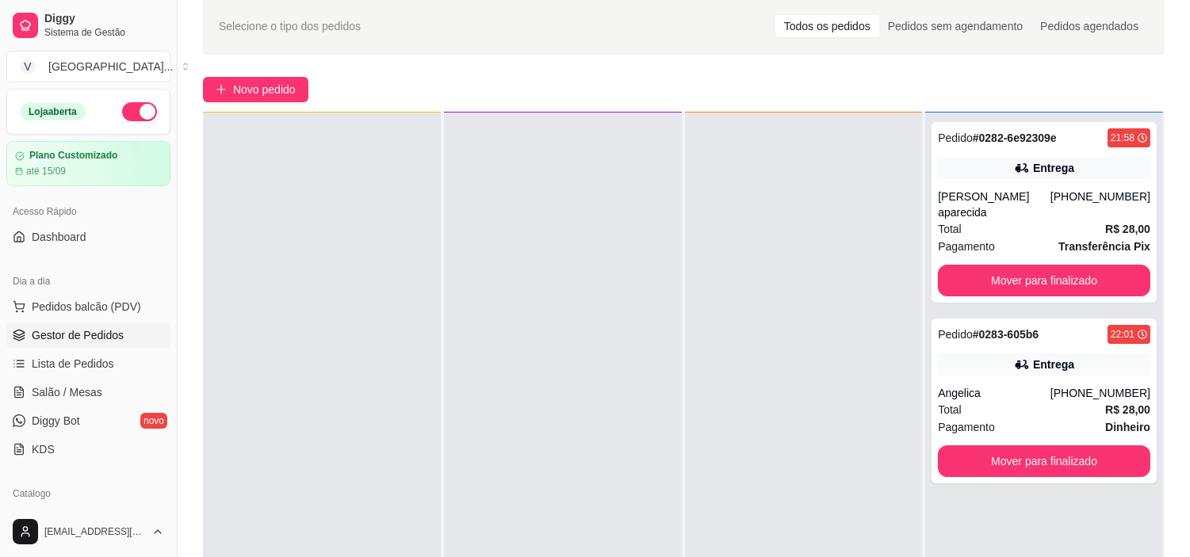
click at [1086, 468] on div "Pedido # 0282-6e92309e 21:58 Entrega [PERSON_NAME] aparecida [PHONE_NUMBER] Tot…" at bounding box center [1044, 391] width 238 height 557
click at [1087, 457] on button "Mover para finalizado" at bounding box center [1044, 462] width 212 height 32
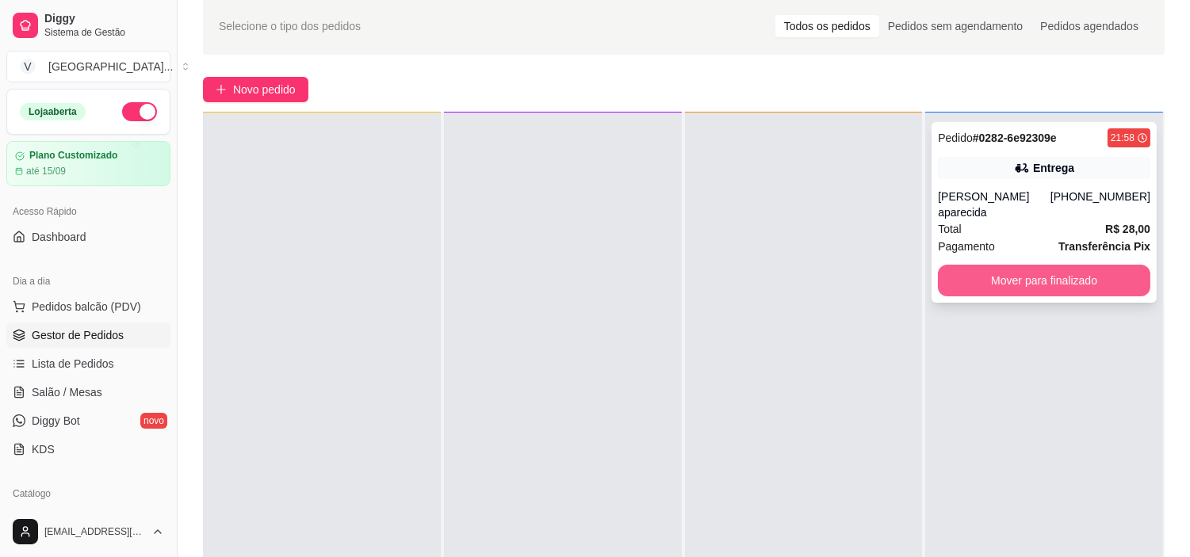
click at [1073, 268] on button "Mover para finalizado" at bounding box center [1044, 281] width 212 height 32
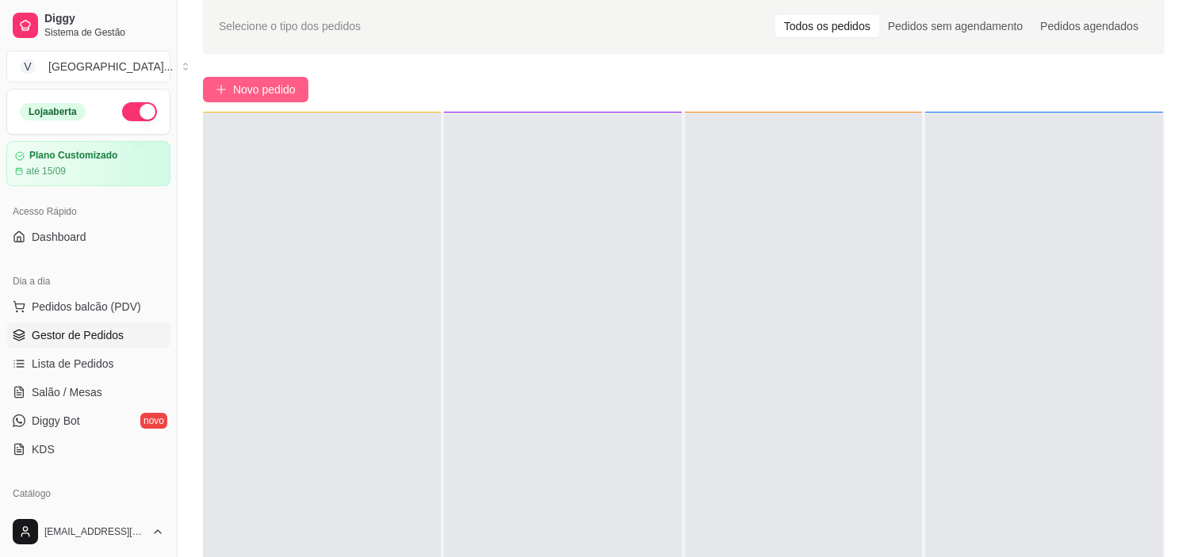
click at [301, 98] on button "Novo pedido" at bounding box center [255, 89] width 105 height 25
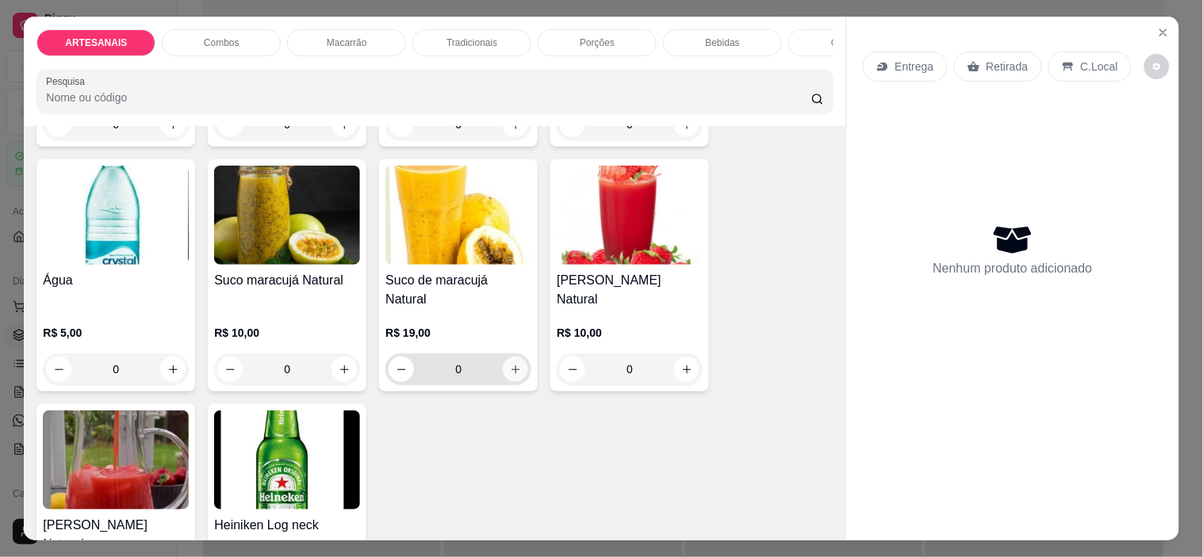
scroll to position [2193, 0]
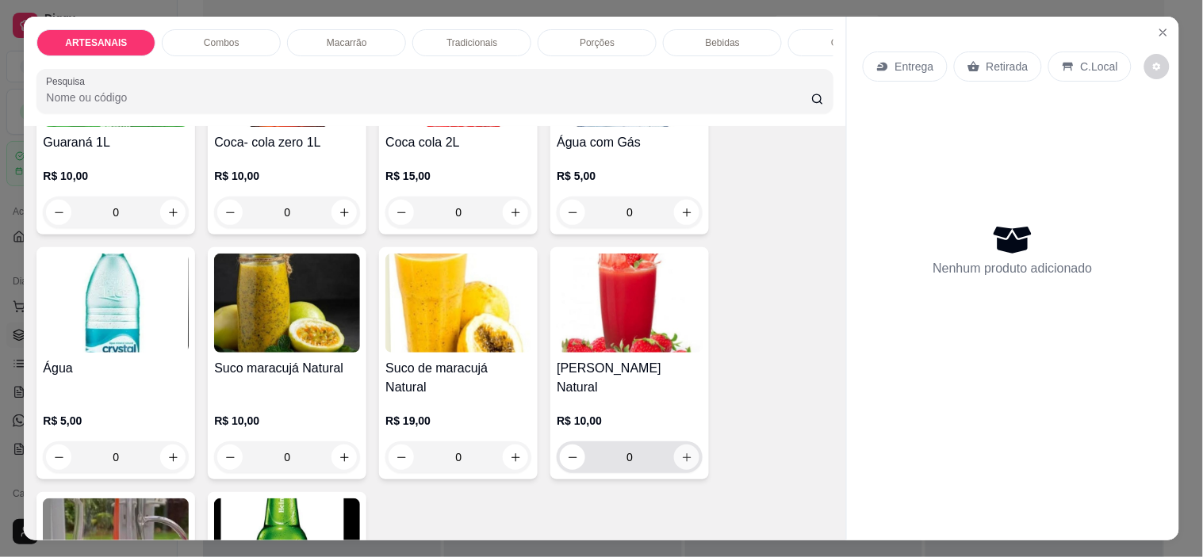
click at [690, 445] on button "increase-product-quantity" at bounding box center [686, 457] width 25 height 25
type input "1"
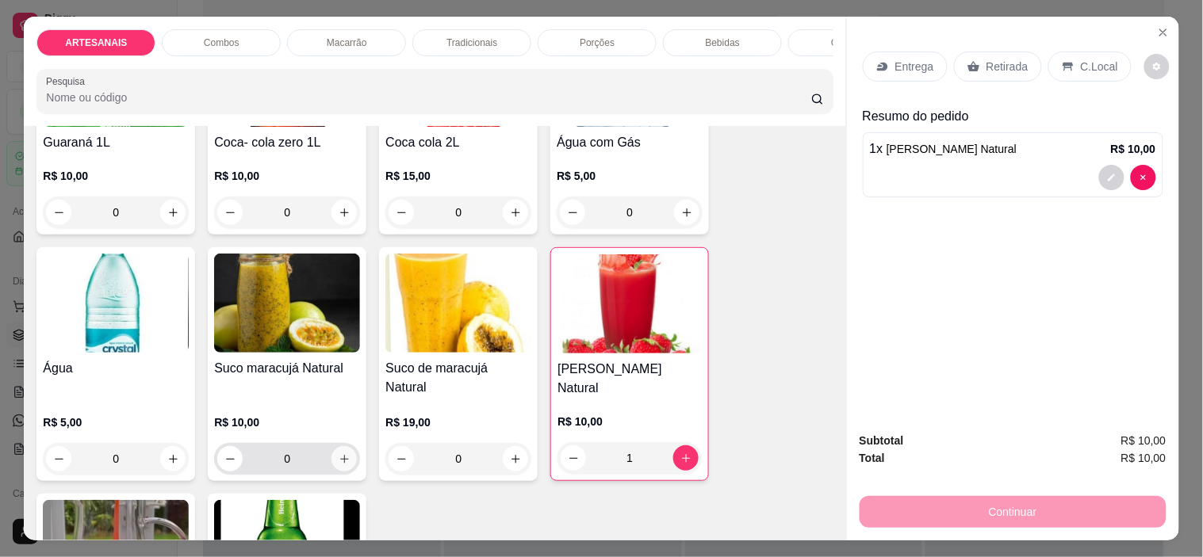
click at [342, 453] on icon "increase-product-quantity" at bounding box center [344, 459] width 12 height 12
type input "1"
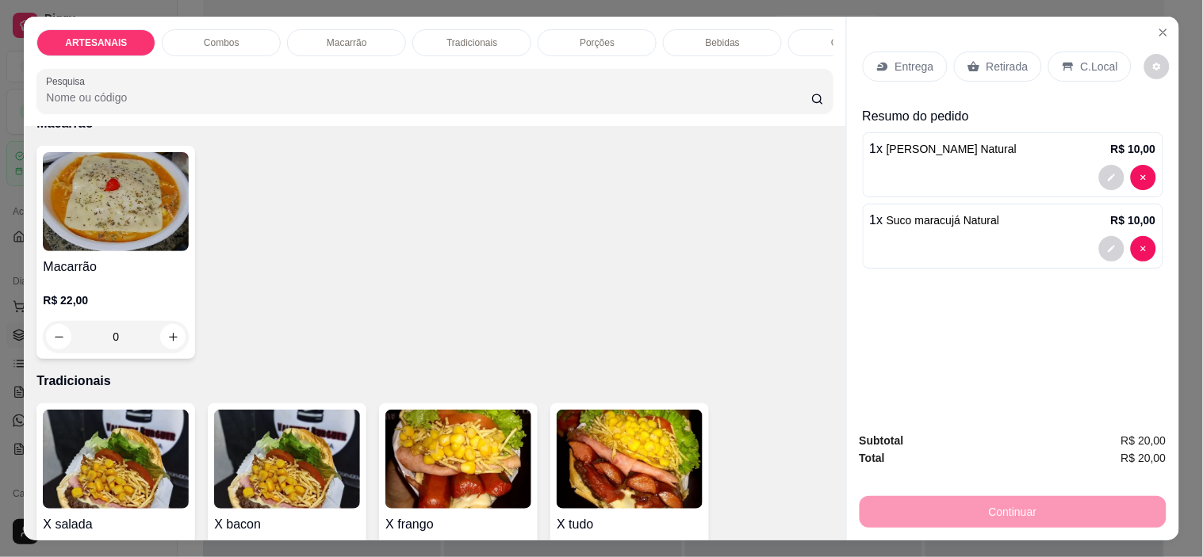
scroll to position [1048, 0]
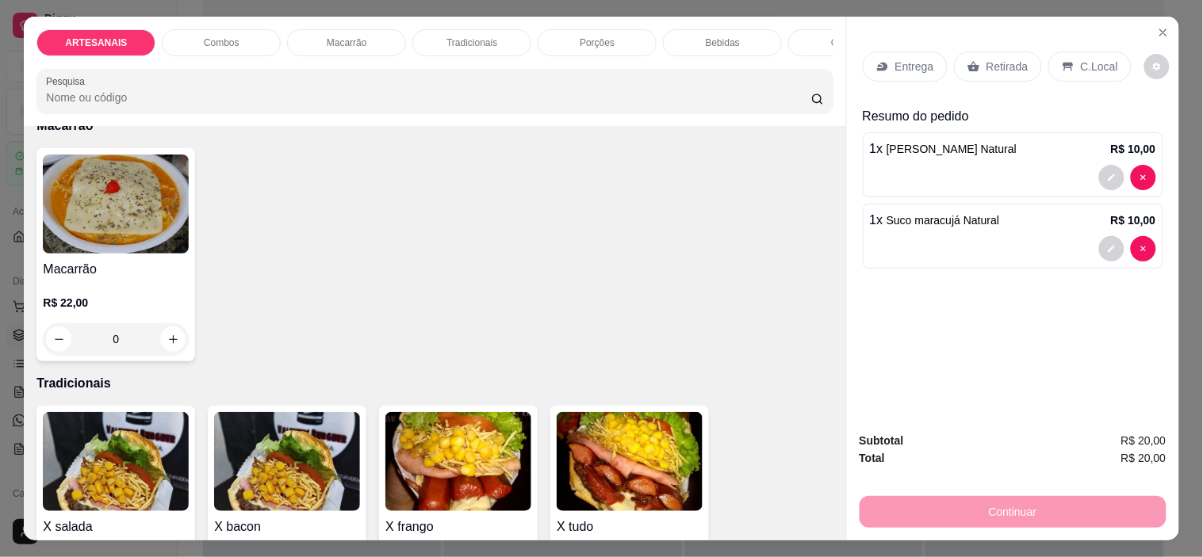
click at [169, 349] on div "0" at bounding box center [116, 339] width 146 height 32
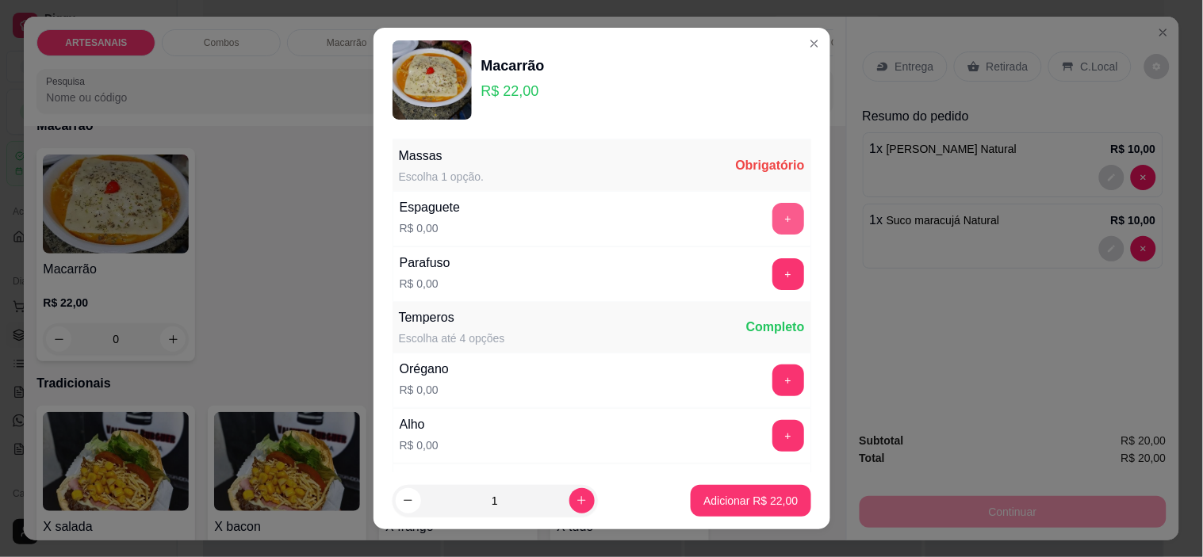
click at [772, 212] on button "+" at bounding box center [788, 219] width 32 height 32
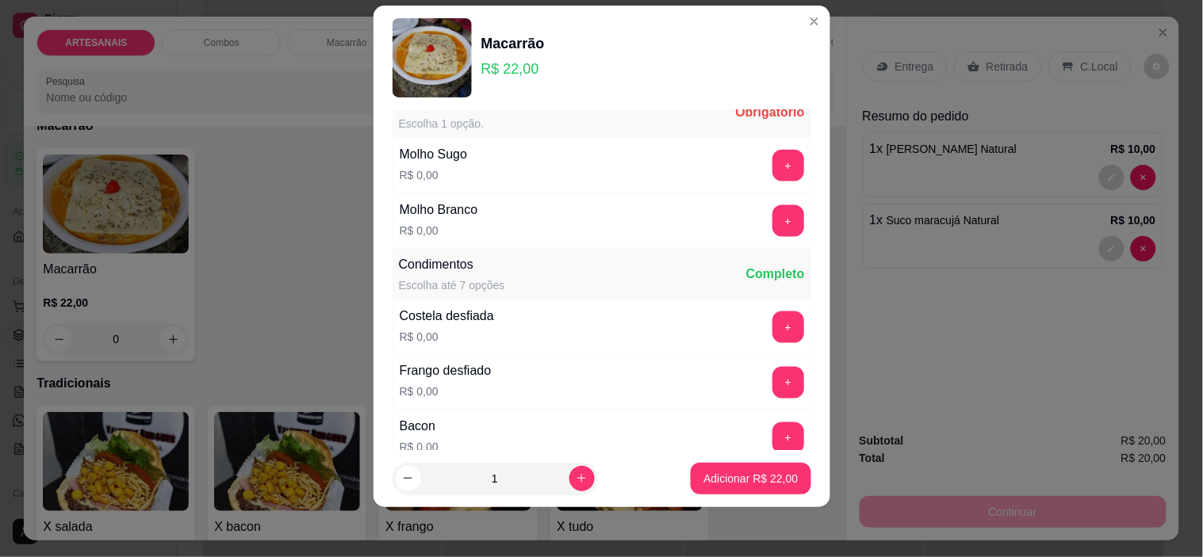
scroll to position [434, 0]
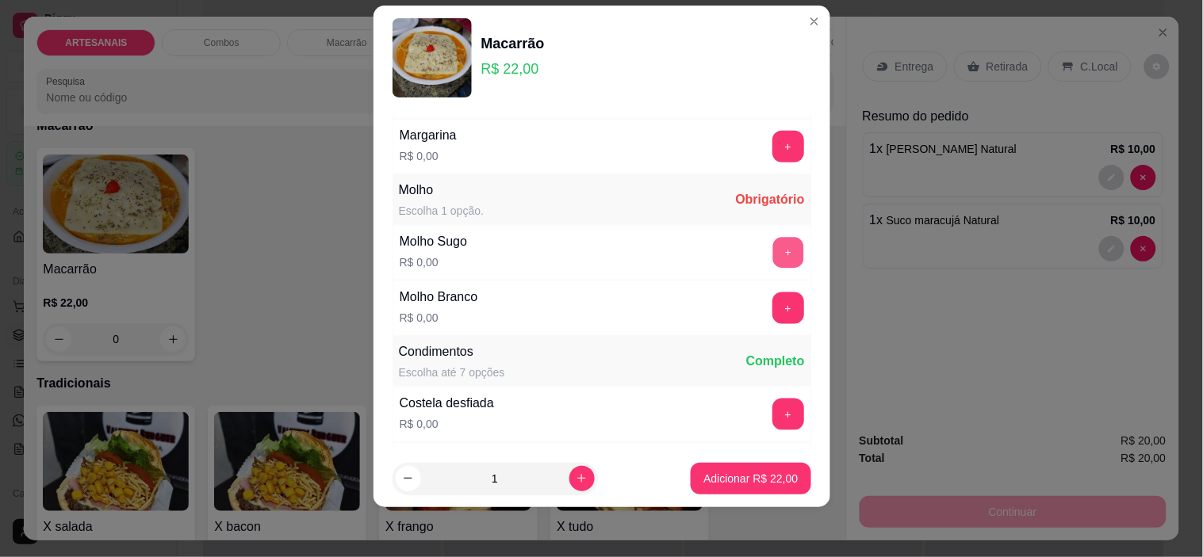
click at [772, 249] on button "+" at bounding box center [787, 253] width 31 height 31
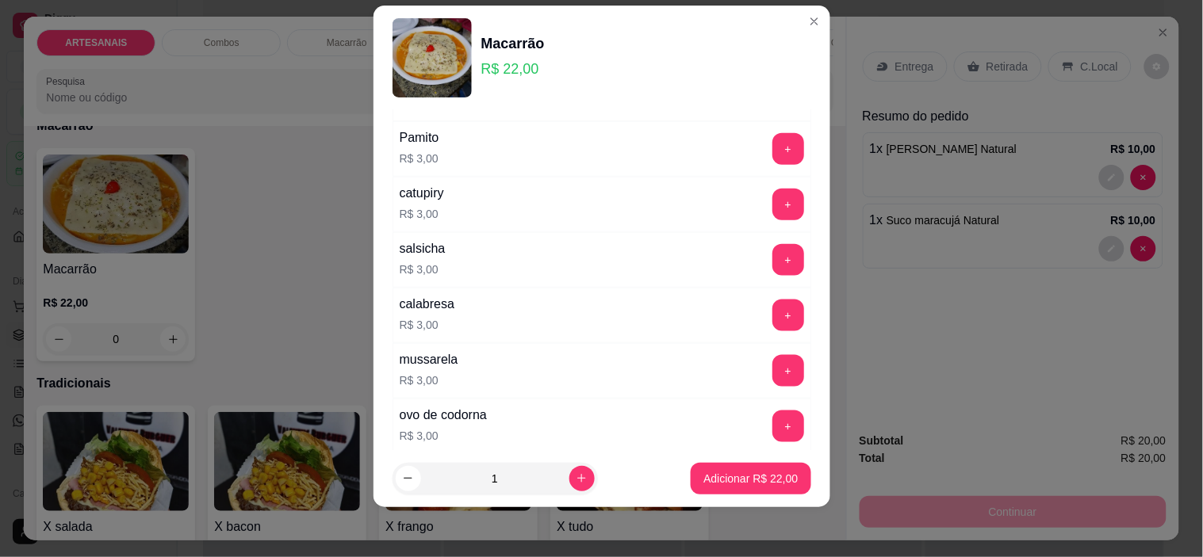
scroll to position [2019, 0]
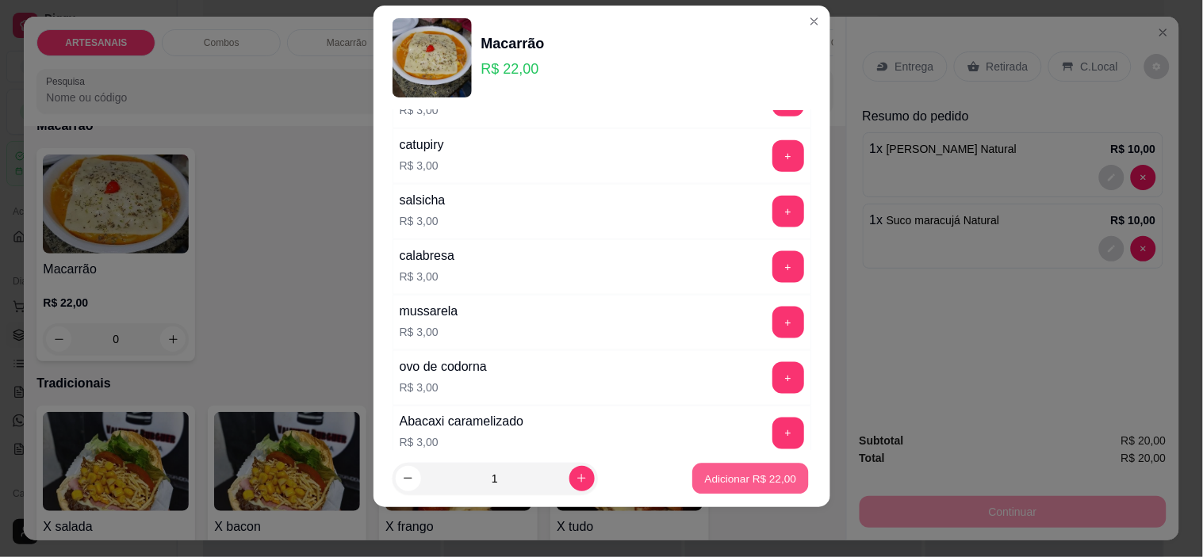
click at [745, 472] on p "Adicionar R$ 22,00" at bounding box center [751, 478] width 92 height 15
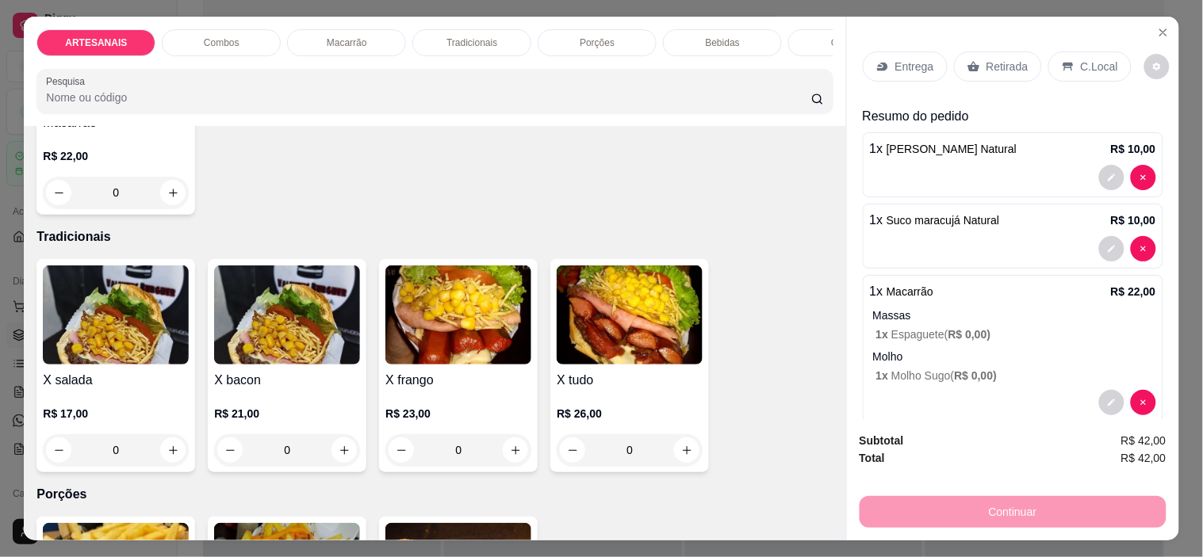
scroll to position [1224, 0]
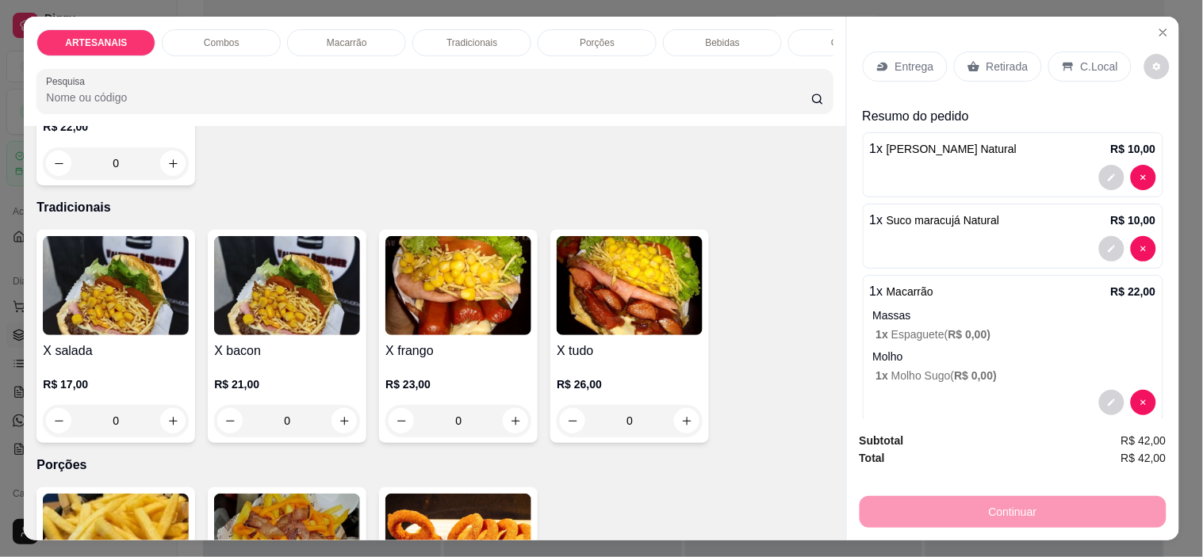
click at [678, 422] on div "0" at bounding box center [629, 421] width 146 height 32
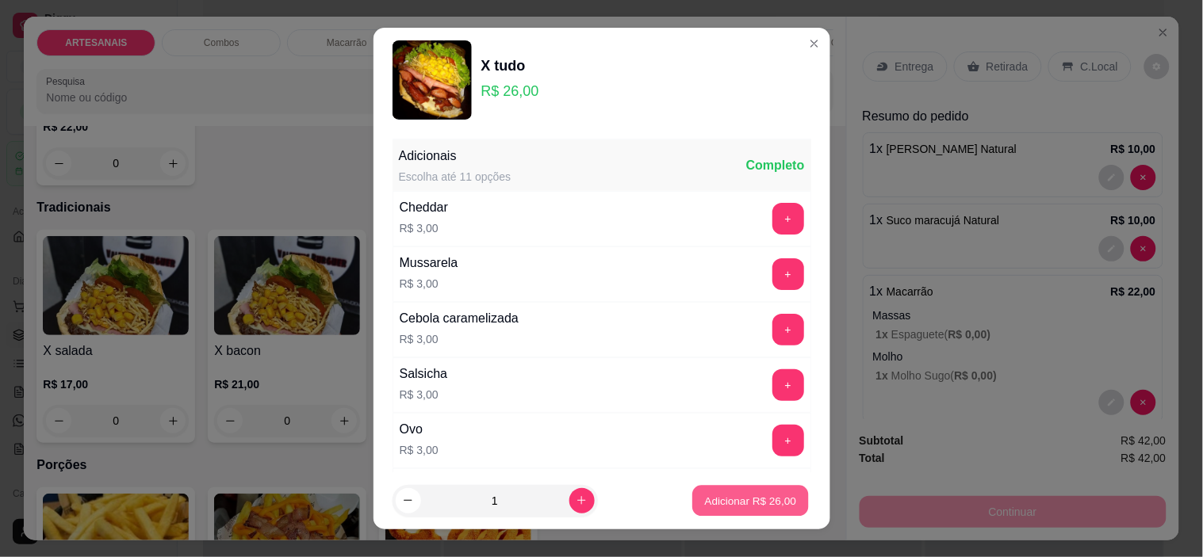
click at [728, 495] on p "Adicionar R$ 26,00" at bounding box center [751, 500] width 92 height 15
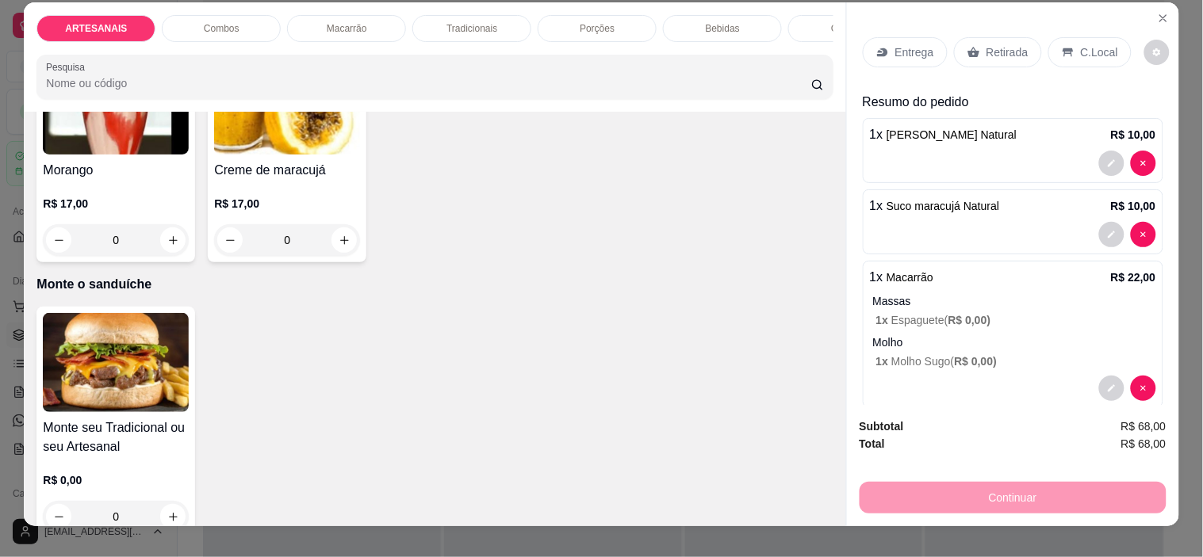
scroll to position [40, 0]
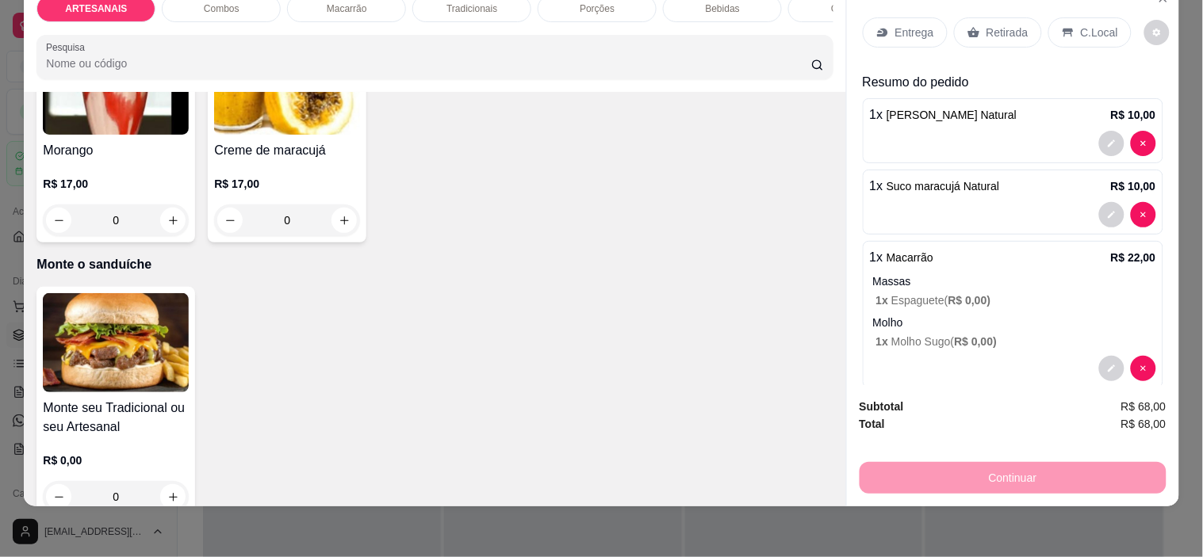
click at [147, 338] on img at bounding box center [116, 342] width 146 height 99
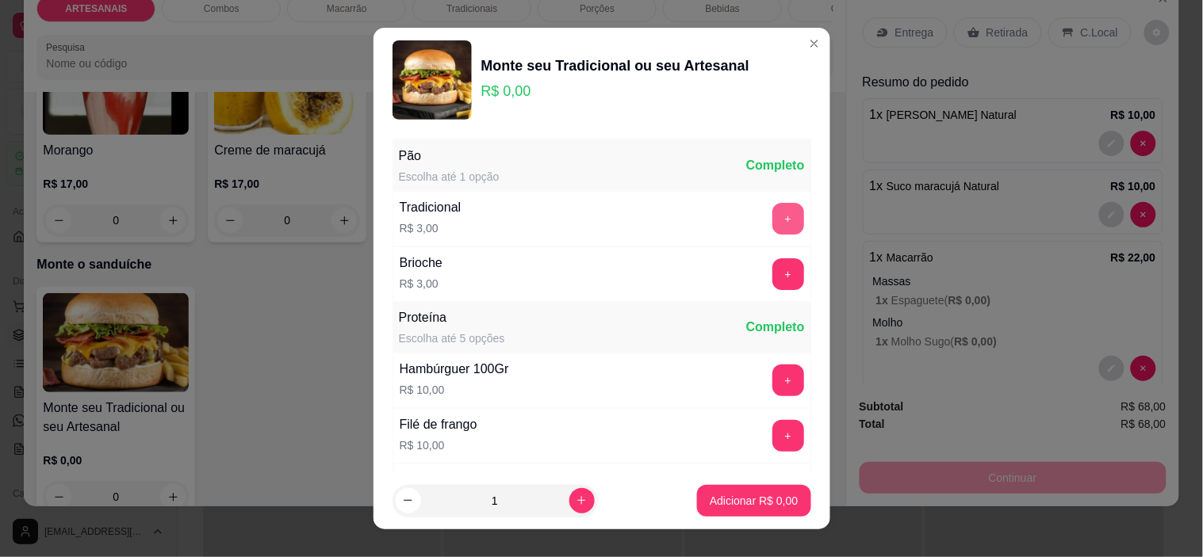
click at [772, 212] on button "+" at bounding box center [788, 219] width 32 height 32
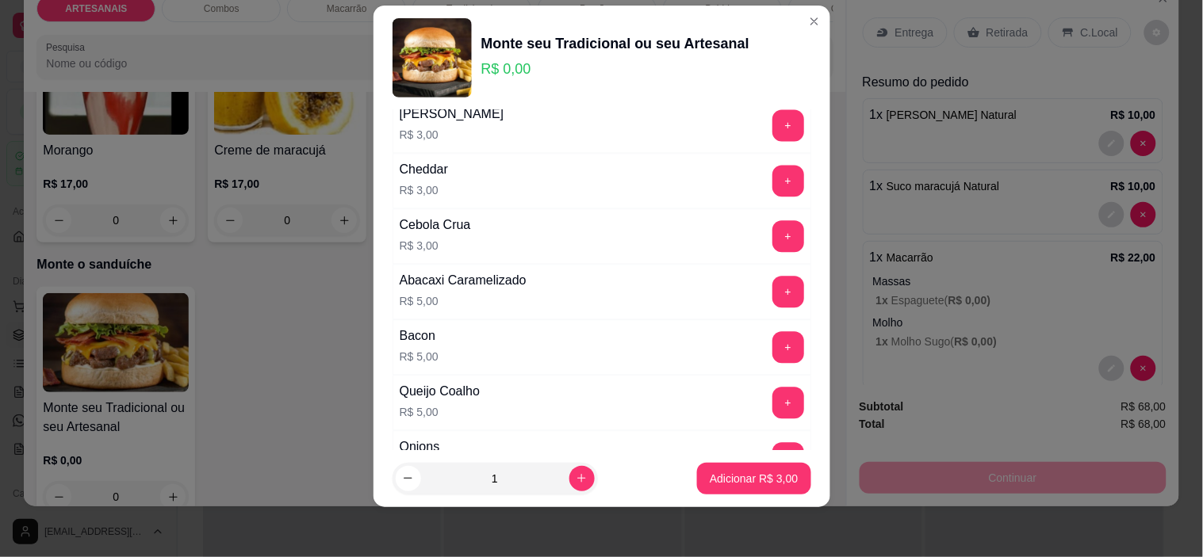
scroll to position [805, 0]
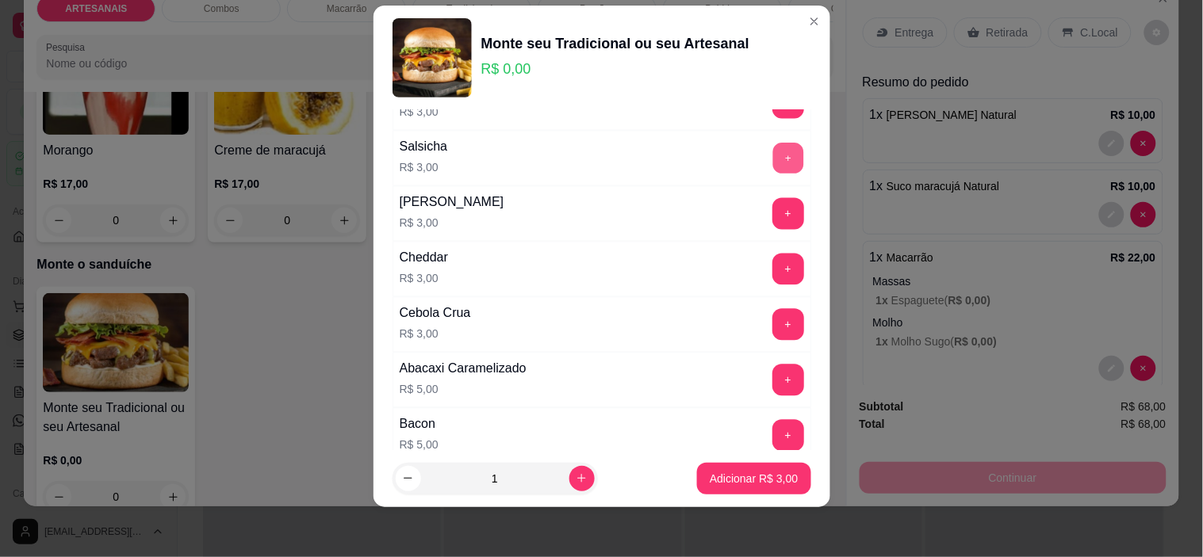
click at [772, 167] on button "+" at bounding box center [787, 158] width 31 height 31
click at [718, 476] on p "Adicionar R$ 6,00" at bounding box center [753, 479] width 88 height 16
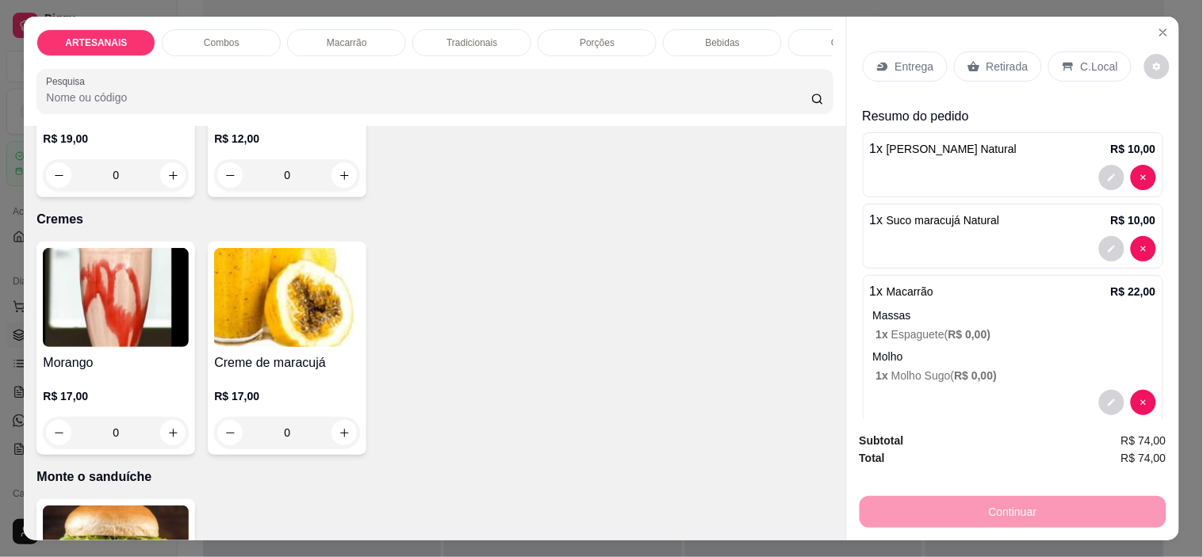
scroll to position [2637, 0]
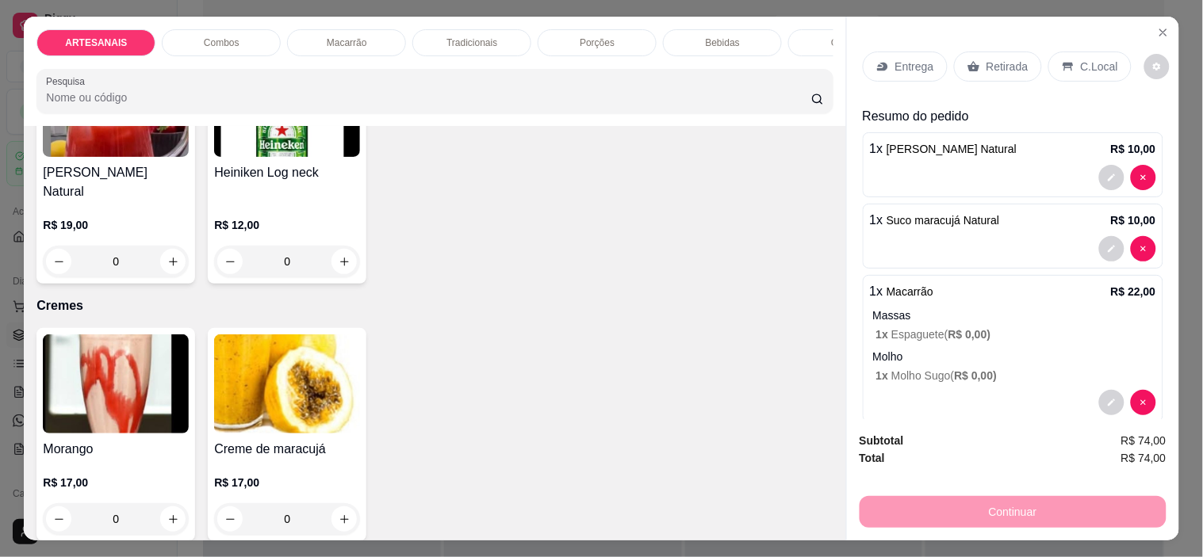
click at [1080, 63] on p "C.Local" at bounding box center [1098, 67] width 37 height 16
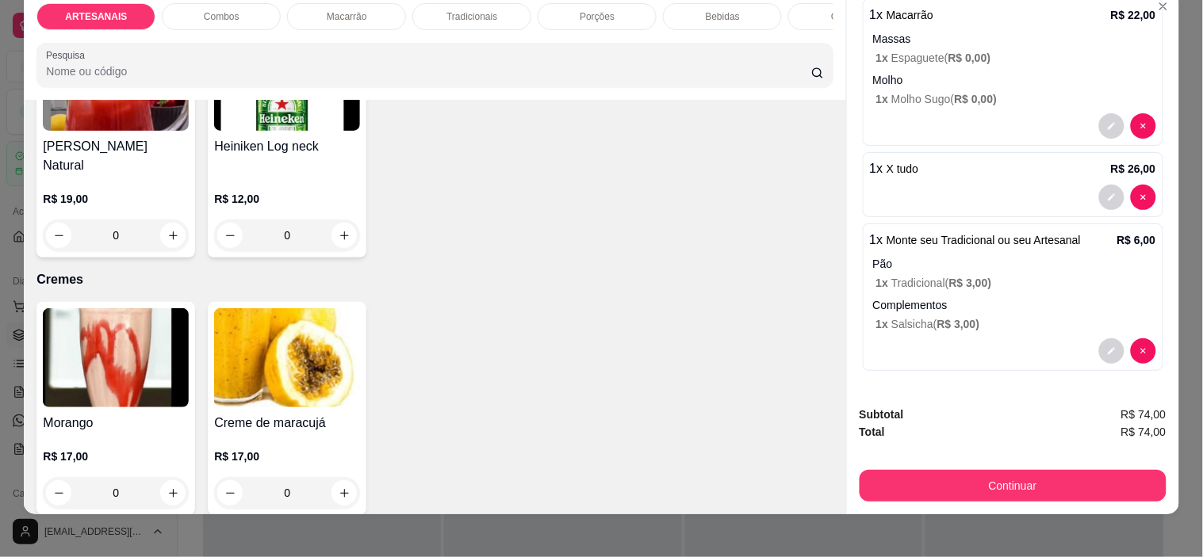
scroll to position [40, 0]
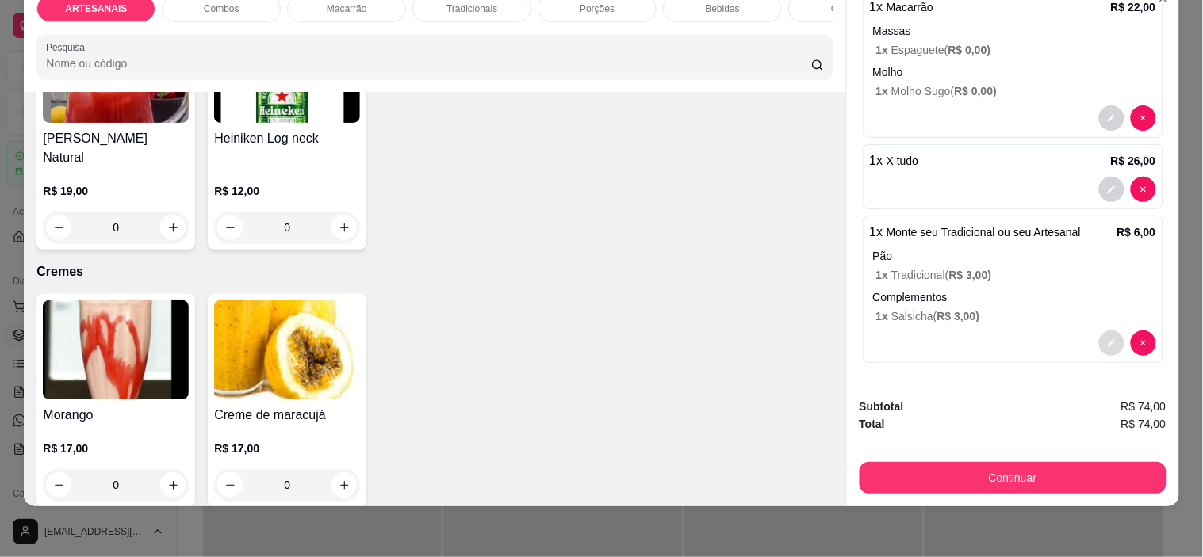
click at [1099, 331] on button "decrease-product-quantity" at bounding box center [1111, 343] width 25 height 25
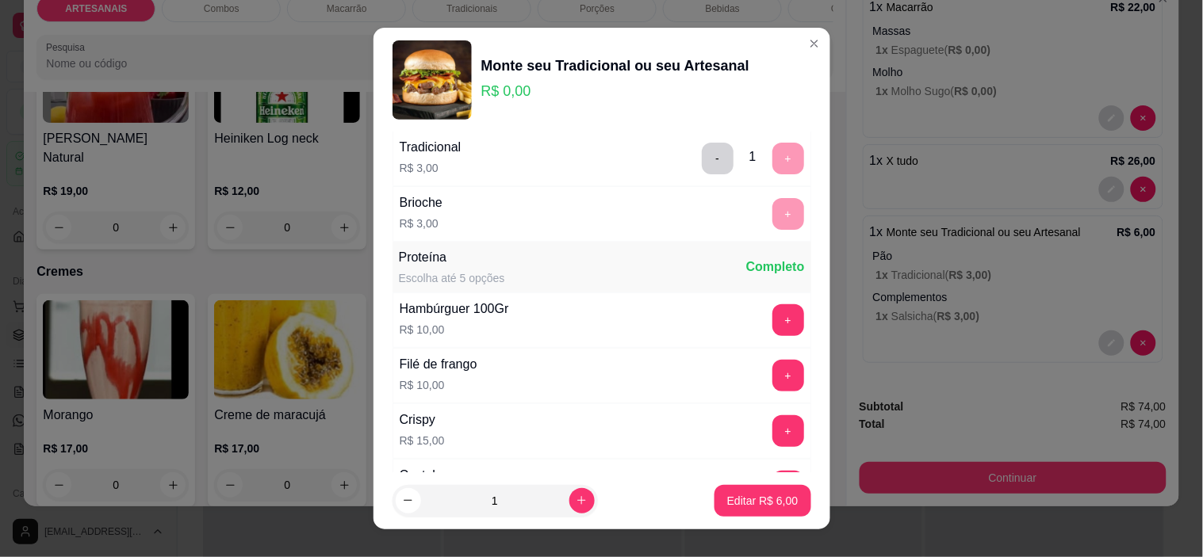
scroll to position [88, 0]
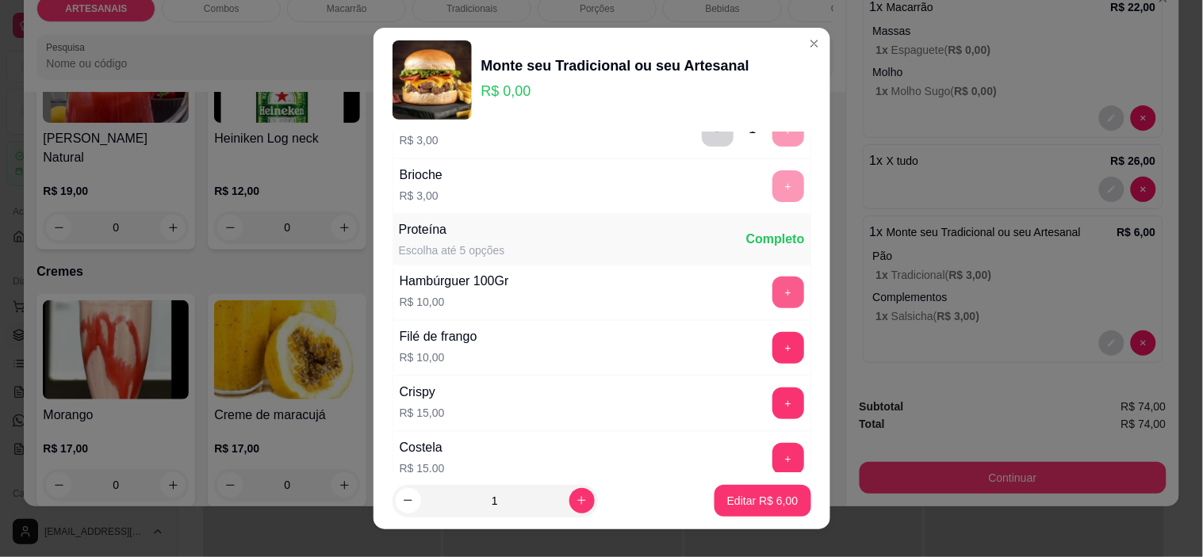
click at [772, 283] on button "+" at bounding box center [788, 293] width 32 height 32
click at [767, 506] on p "Editar R$ 16,00" at bounding box center [759, 501] width 77 height 16
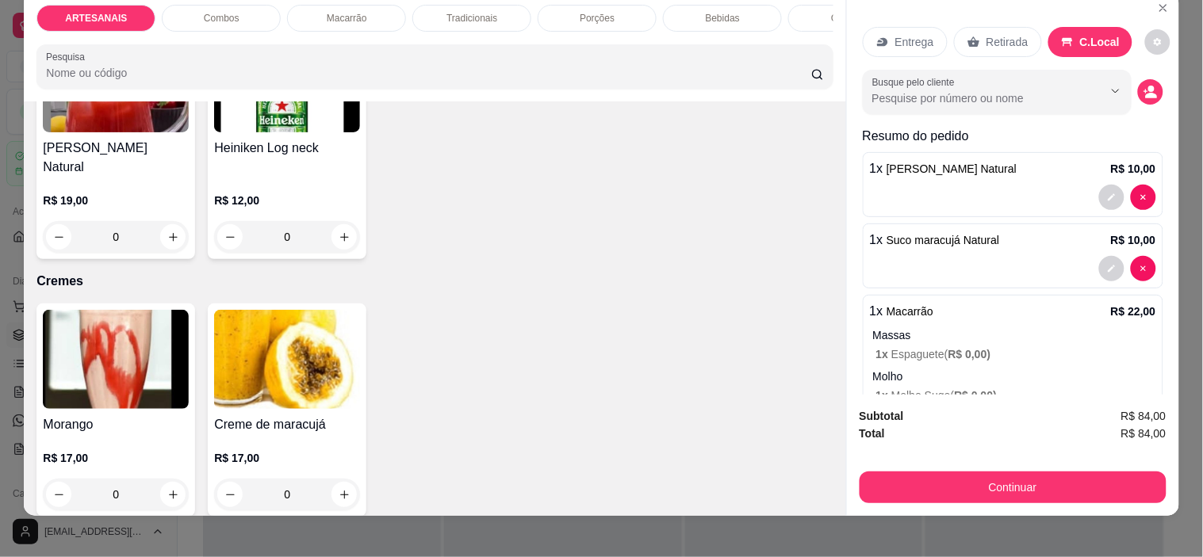
scroll to position [0, 0]
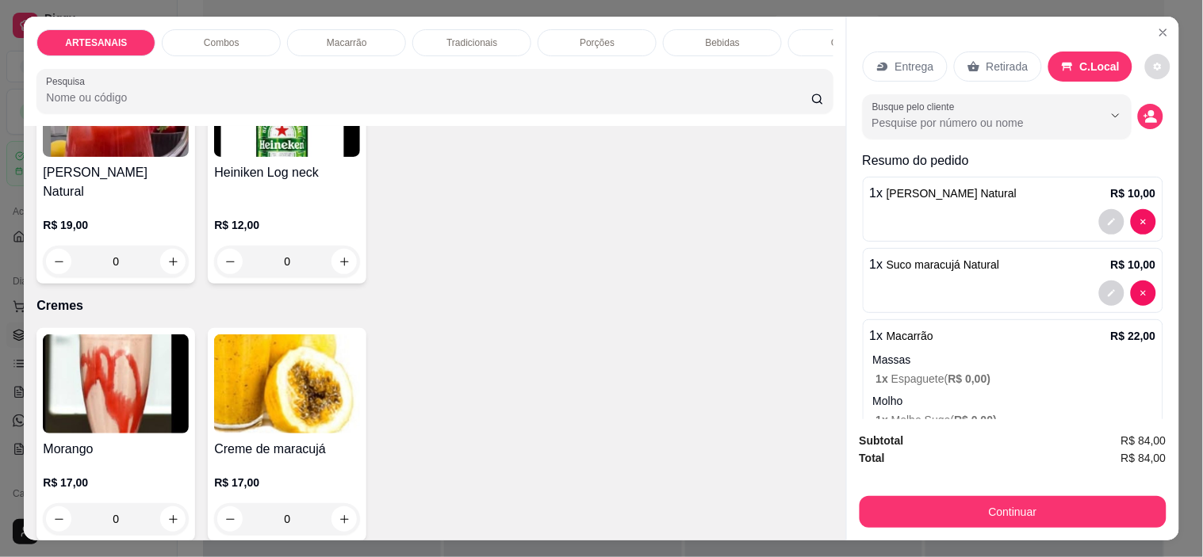
click at [1154, 62] on button "decrease-product-quantity" at bounding box center [1157, 66] width 25 height 25
click at [950, 492] on div "Continuar" at bounding box center [1012, 510] width 307 height 36
click at [961, 498] on button "Continuar" at bounding box center [1012, 512] width 307 height 32
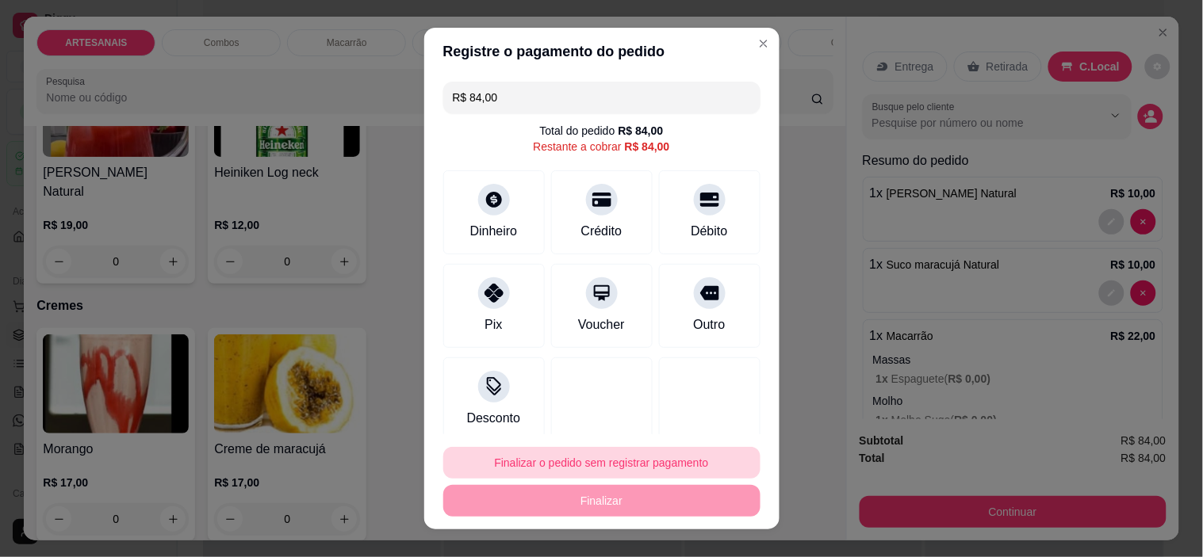
click at [599, 461] on button "Finalizar o pedido sem registrar pagamento" at bounding box center [601, 463] width 317 height 32
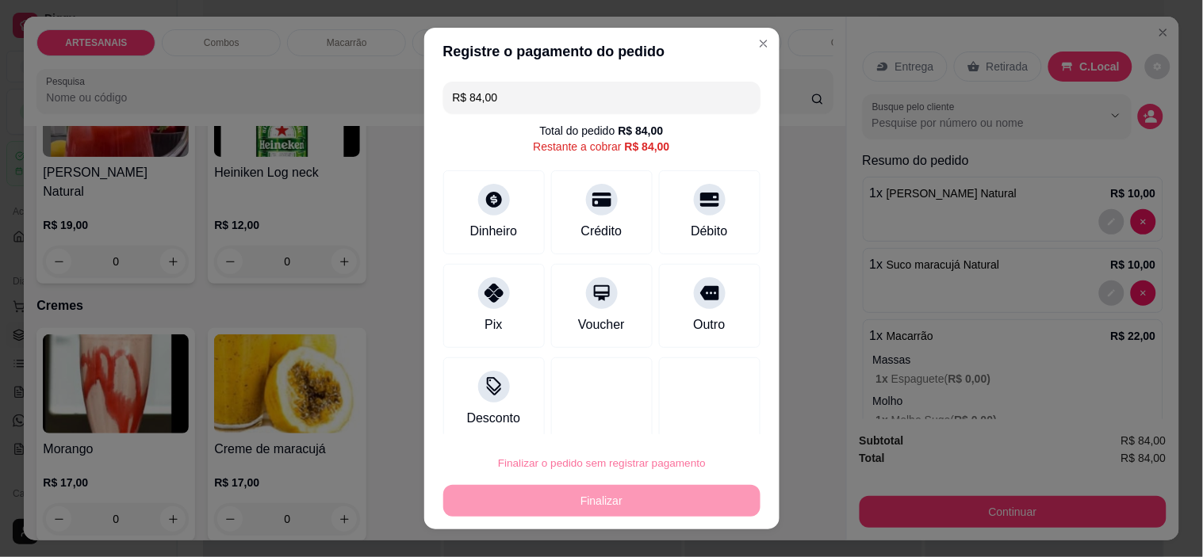
click at [700, 408] on button "Confirmar" at bounding box center [693, 418] width 59 height 25
type input "0"
type input "R$ 0,00"
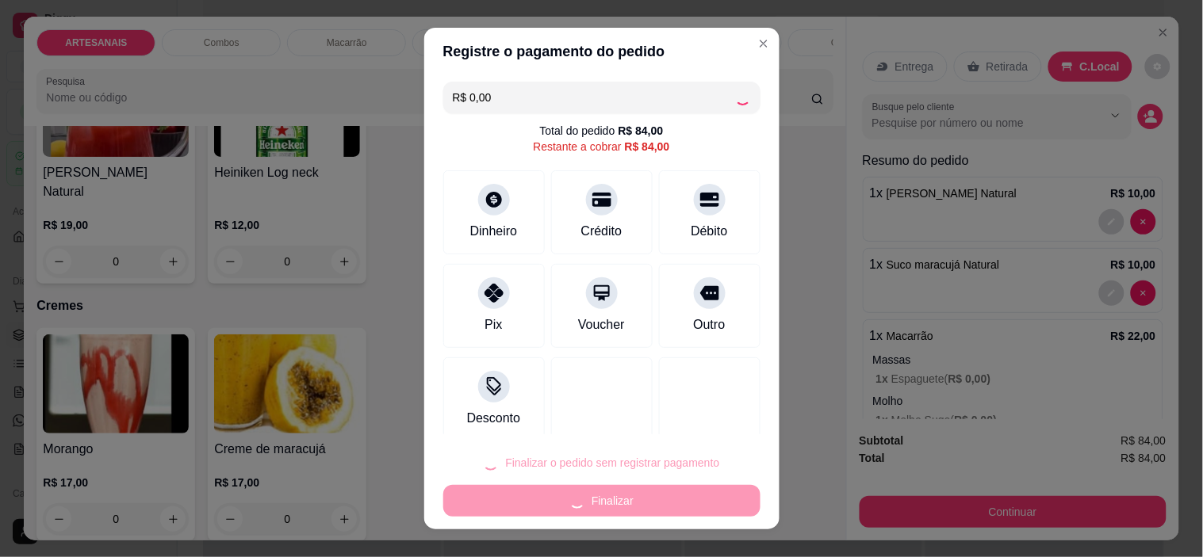
scroll to position [2633, 0]
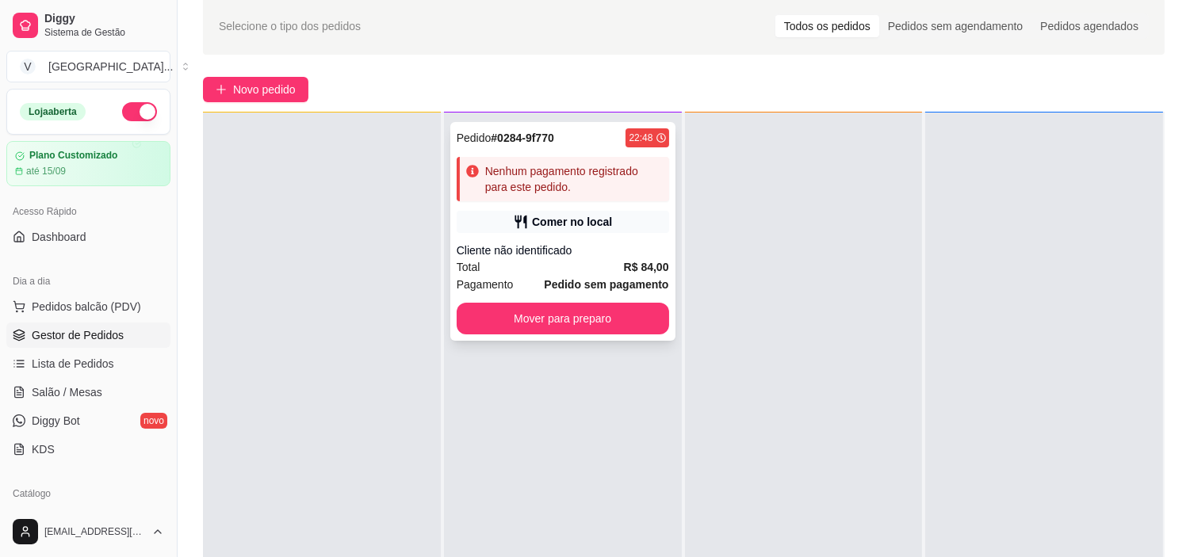
click at [592, 266] on div "Total R$ 84,00" at bounding box center [563, 266] width 212 height 17
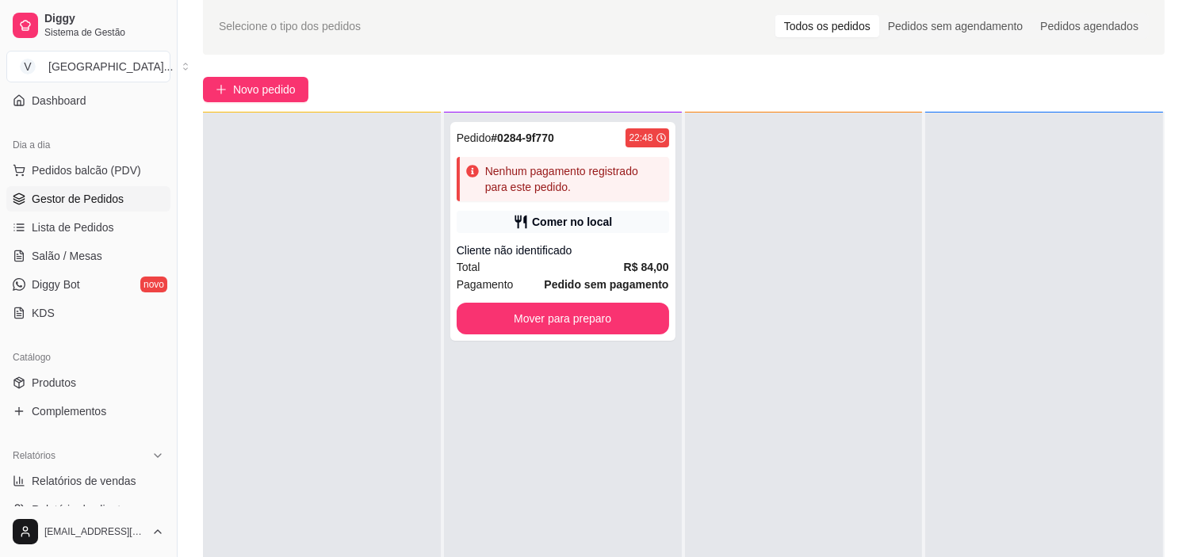
scroll to position [264, 0]
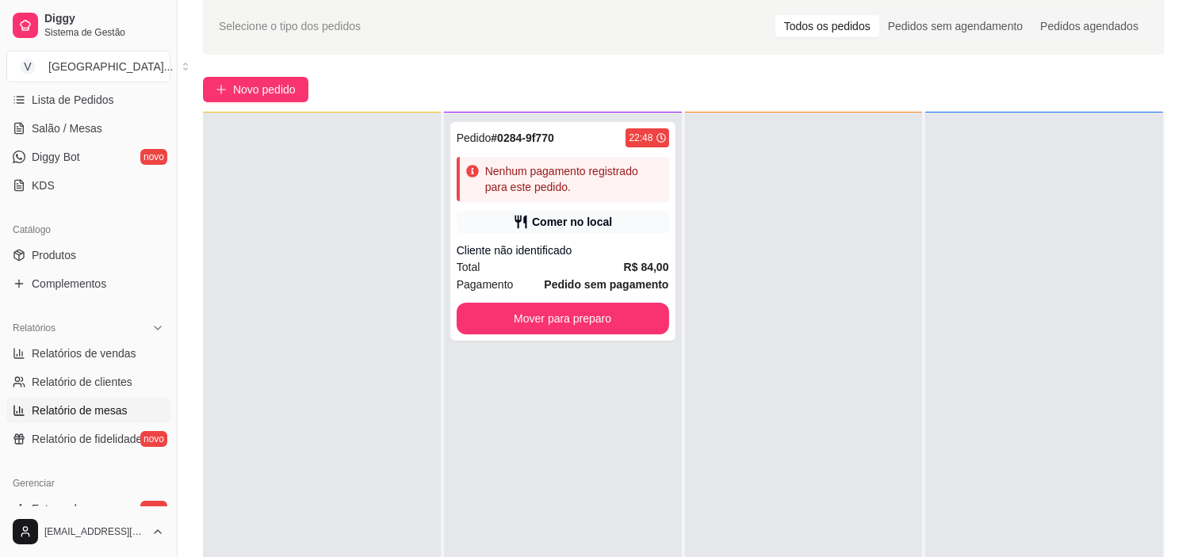
click at [88, 408] on span "Relatório de mesas" at bounding box center [80, 411] width 96 height 16
select select "TOTAL_OF_ORDERS"
select select "7"
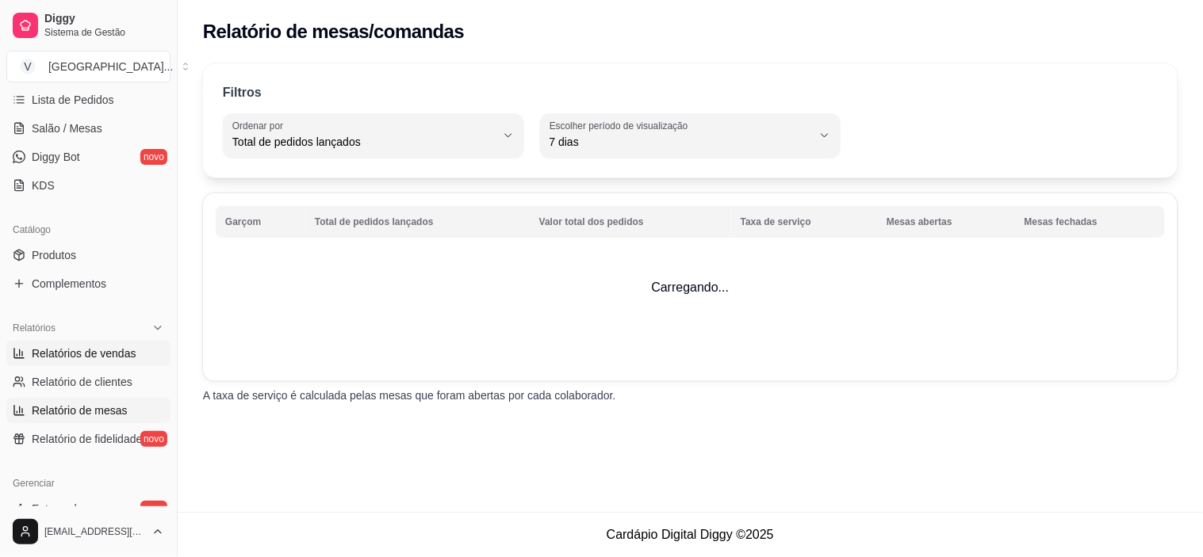
click at [85, 355] on span "Relatórios de vendas" at bounding box center [84, 354] width 105 height 16
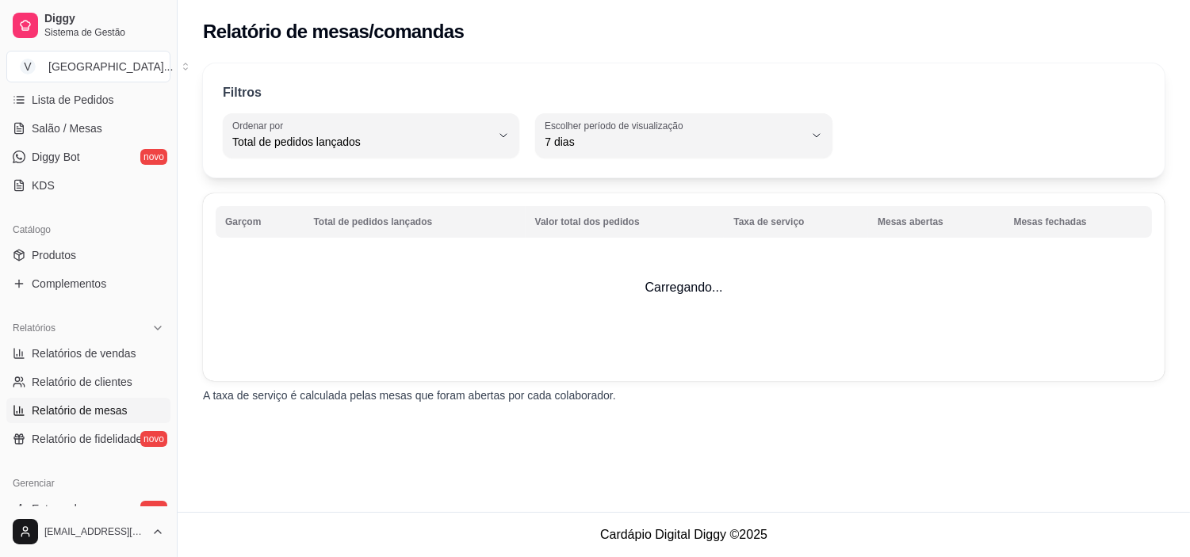
select select "ALL"
select select "0"
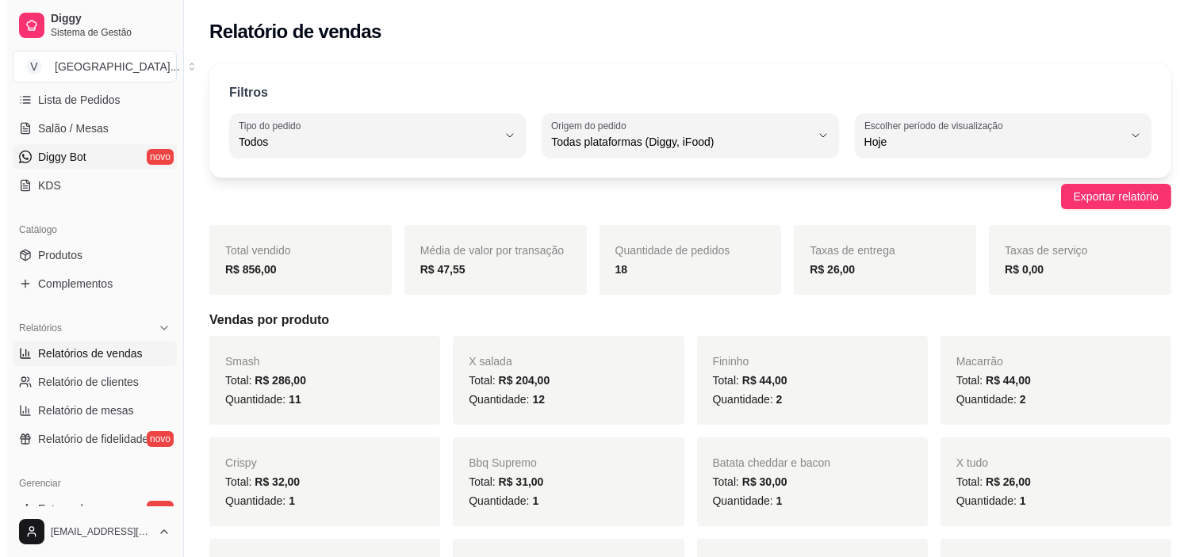
scroll to position [88, 0]
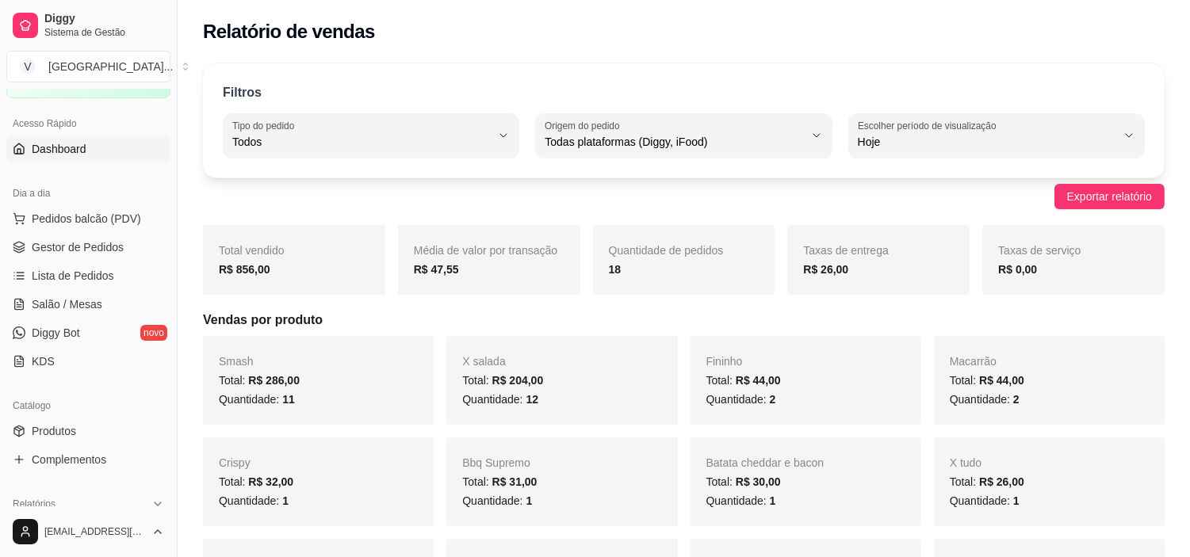
click at [75, 149] on span "Dashboard" at bounding box center [59, 149] width 55 height 16
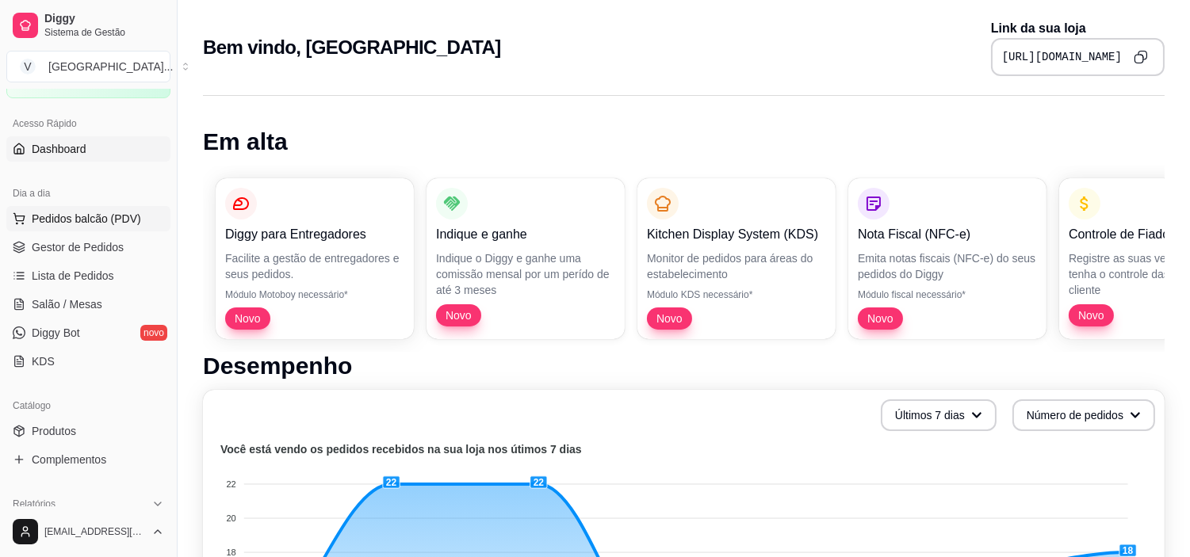
click at [80, 214] on span "Pedidos balcão (PDV)" at bounding box center [86, 219] width 109 height 16
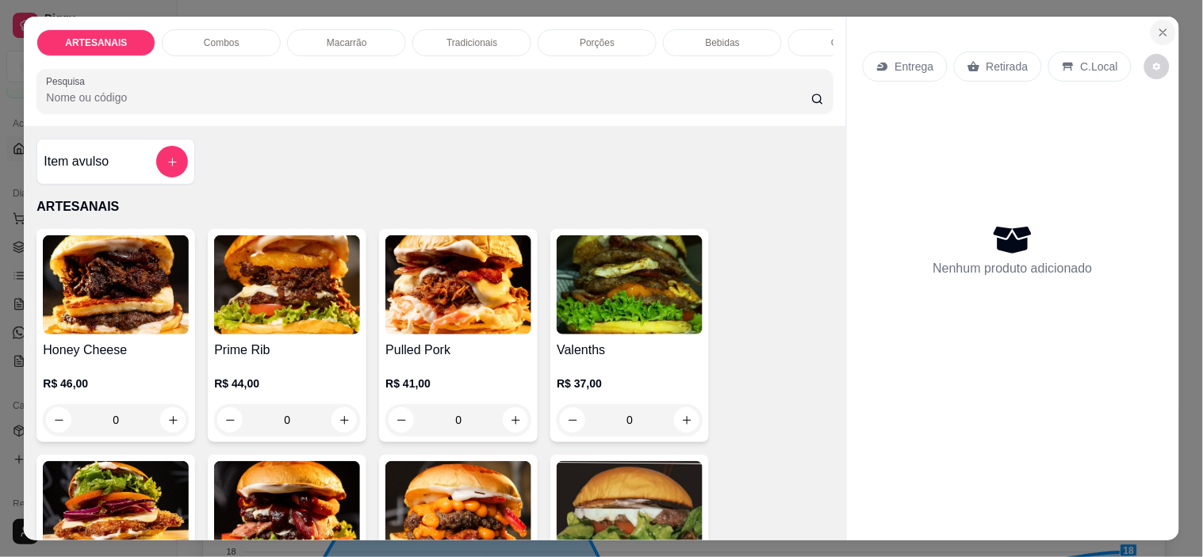
click at [1168, 20] on button "Close" at bounding box center [1162, 32] width 25 height 25
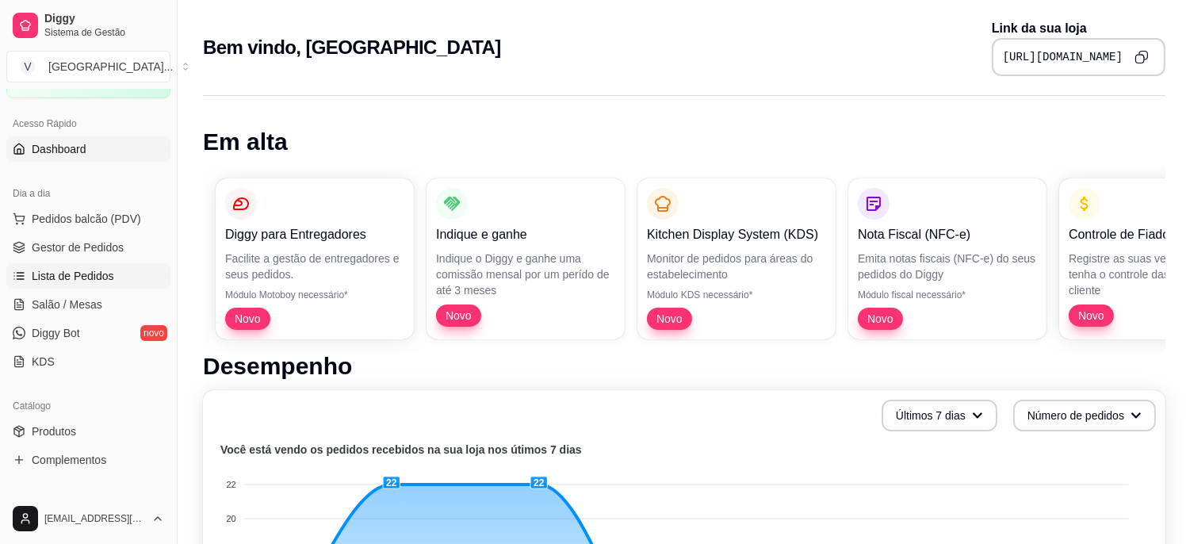
click at [67, 266] on link "Lista de Pedidos" at bounding box center [88, 275] width 164 height 25
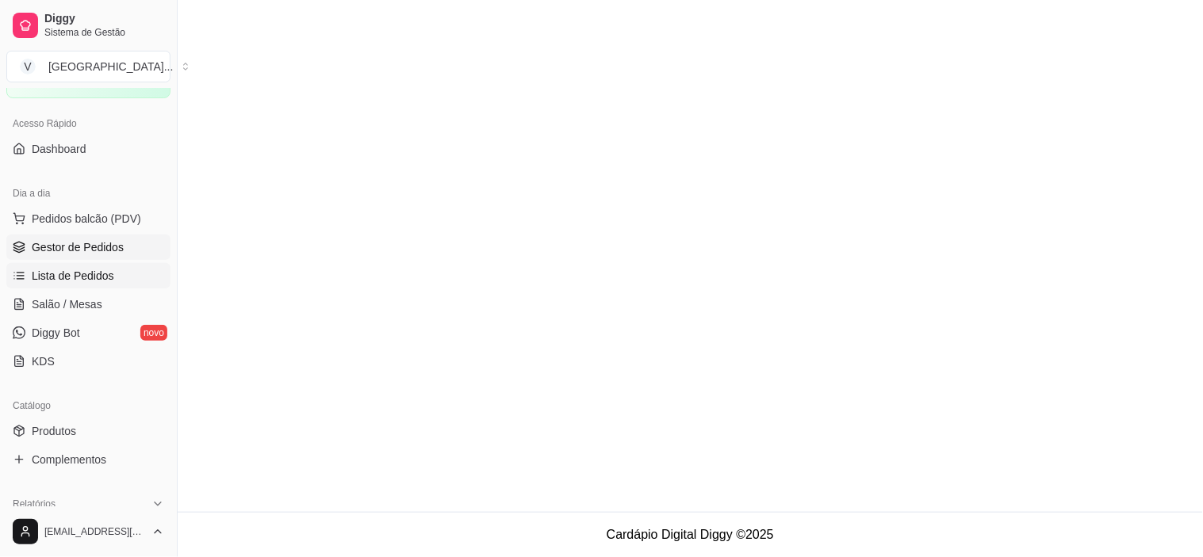
click at [82, 251] on span "Gestor de Pedidos" at bounding box center [78, 247] width 92 height 16
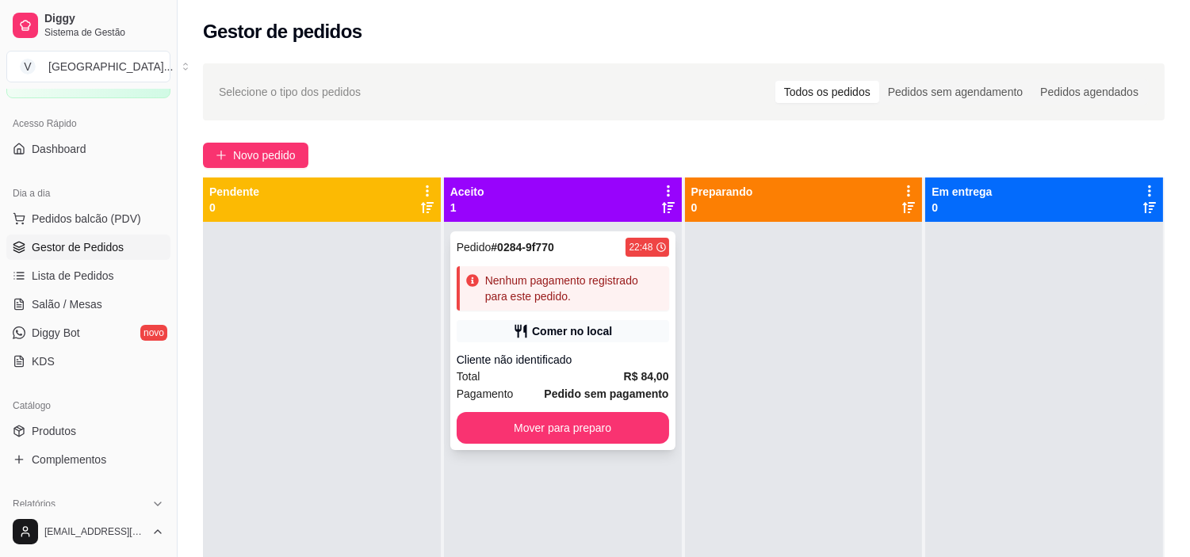
click at [576, 308] on div "Nenhum pagamento registrado para este pedido." at bounding box center [563, 288] width 212 height 44
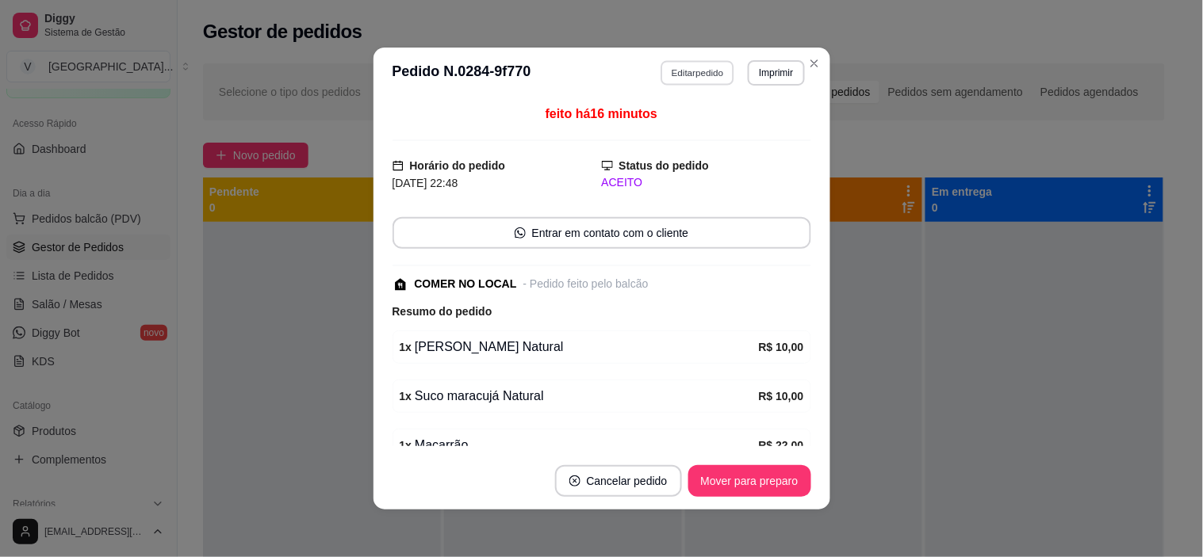
click at [688, 74] on button "Editar pedido" at bounding box center [697, 72] width 74 height 25
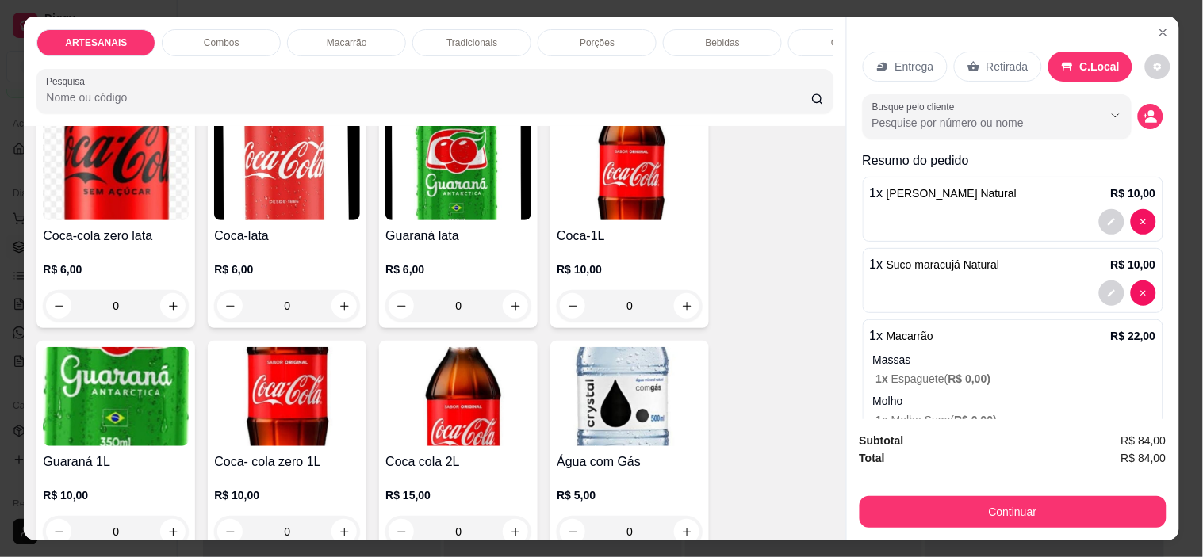
scroll to position [1844, 0]
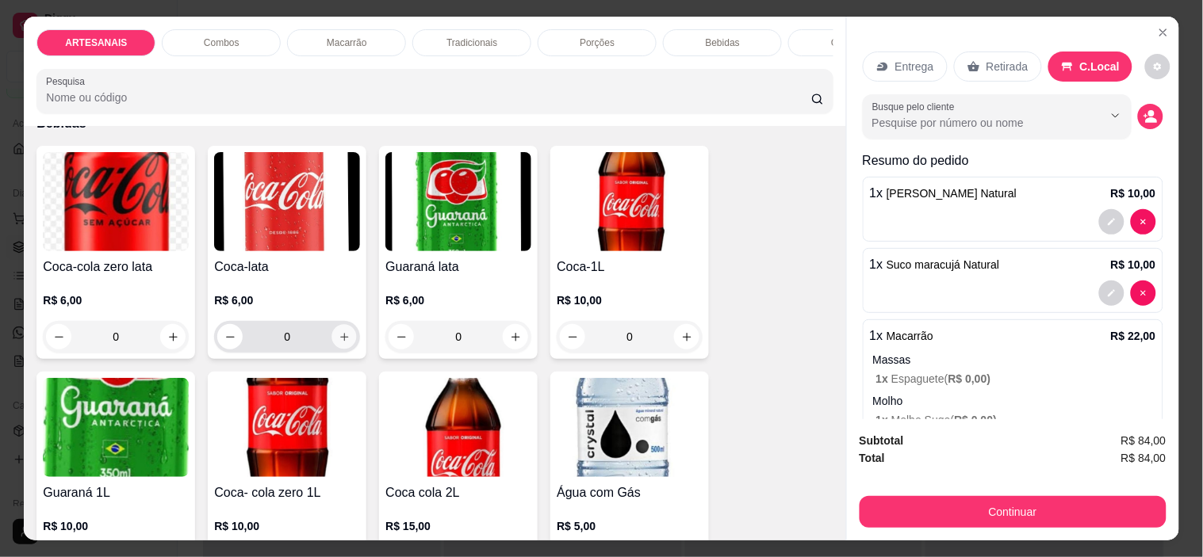
click at [342, 343] on icon "increase-product-quantity" at bounding box center [344, 337] width 12 height 12
type input "1"
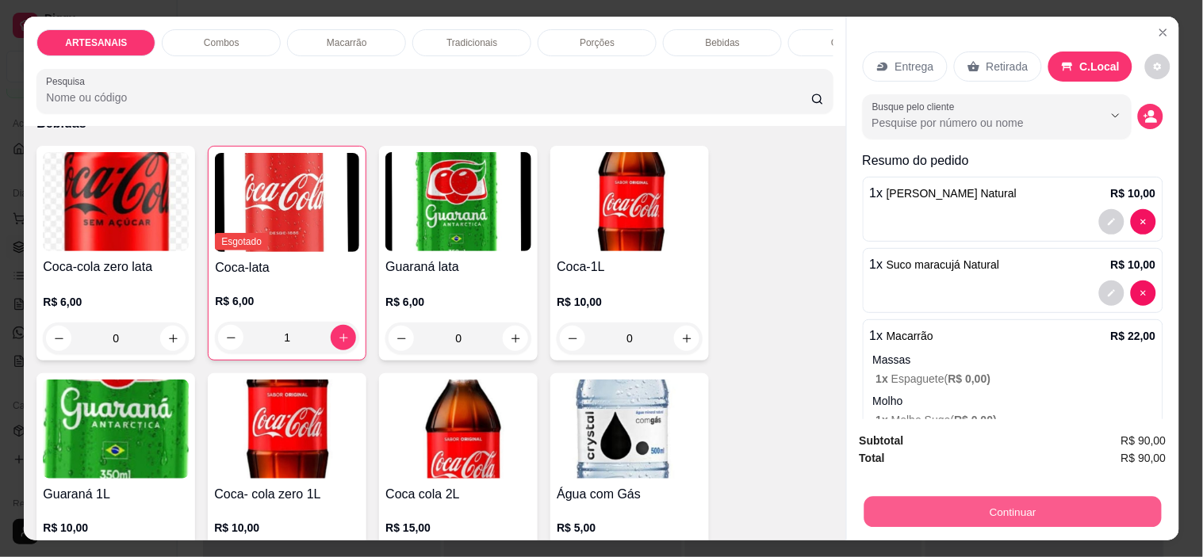
click at [1046, 502] on button "Continuar" at bounding box center [1011, 512] width 297 height 31
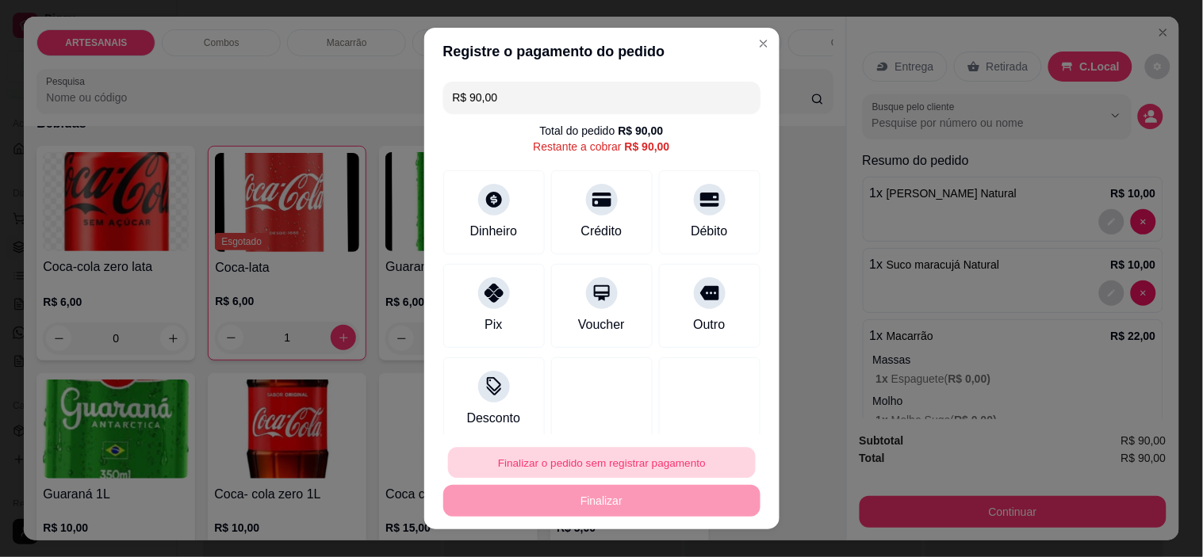
click at [642, 465] on button "Finalizar o pedido sem registrar pagamento" at bounding box center [602, 462] width 308 height 31
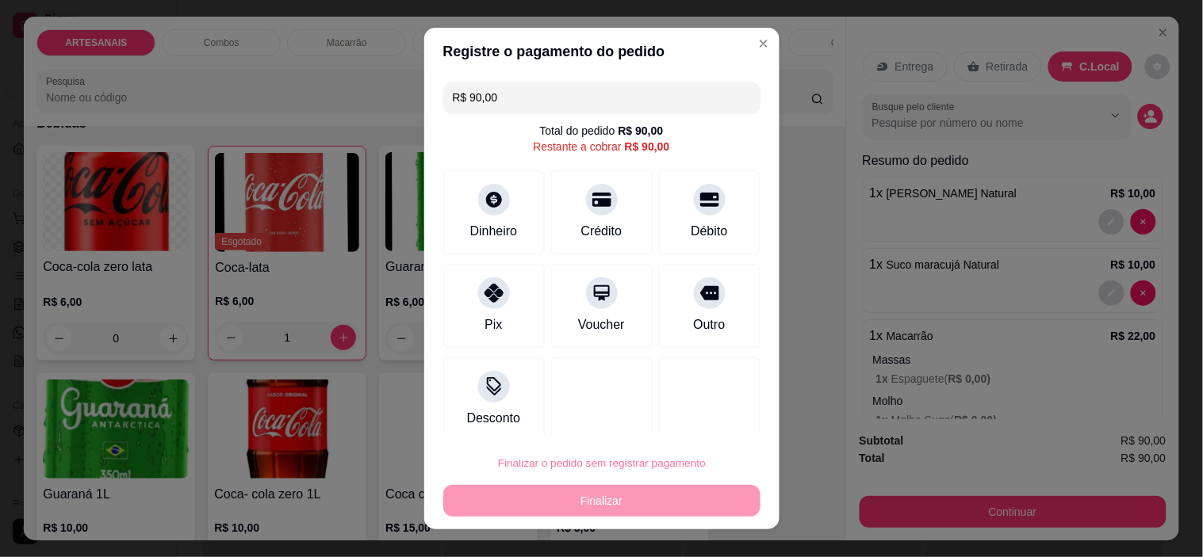
click at [690, 423] on button "Confirmar" at bounding box center [692, 418] width 56 height 24
type input "0"
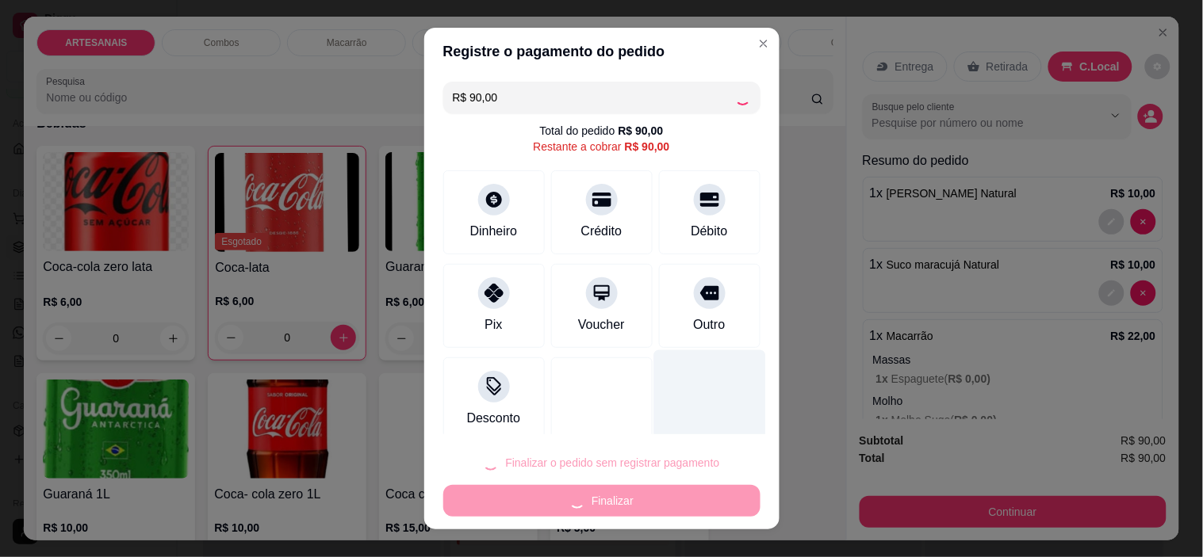
type input "R$ 0,00"
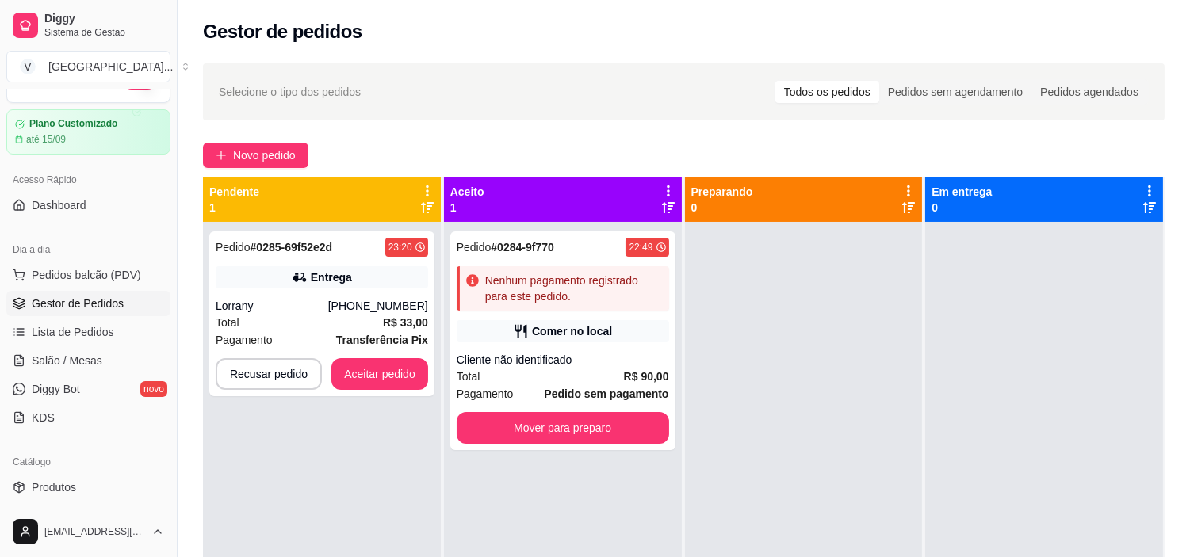
scroll to position [0, 0]
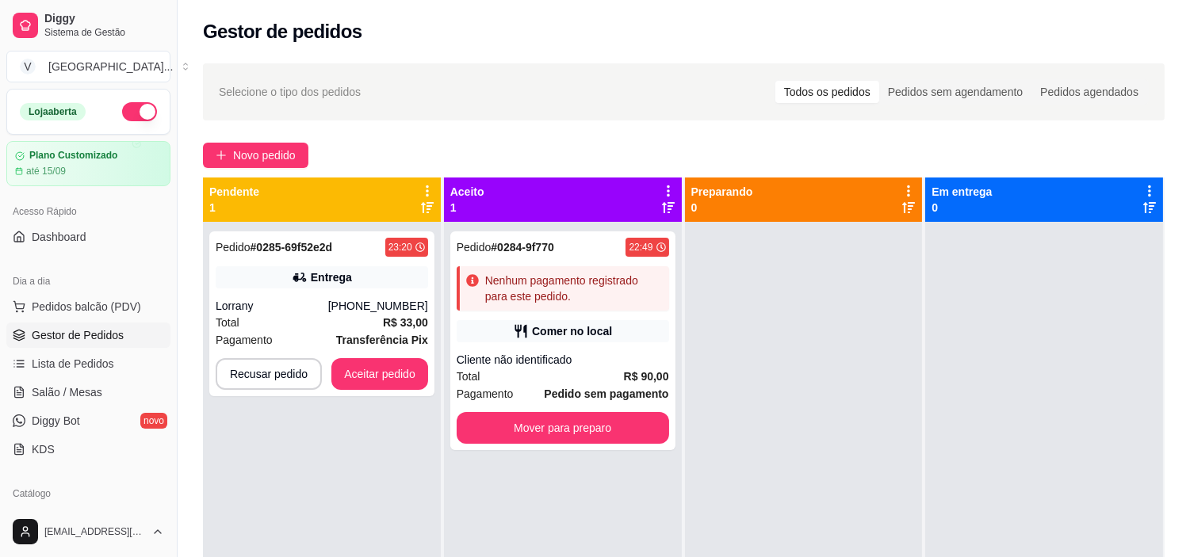
click at [122, 109] on button "button" at bounding box center [139, 111] width 35 height 19
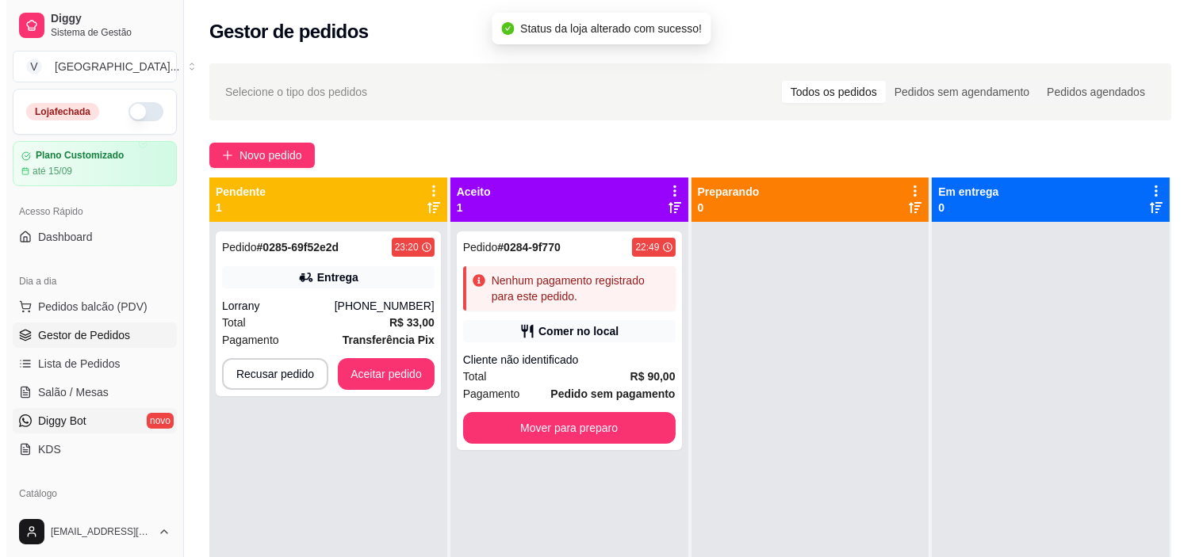
scroll to position [88, 0]
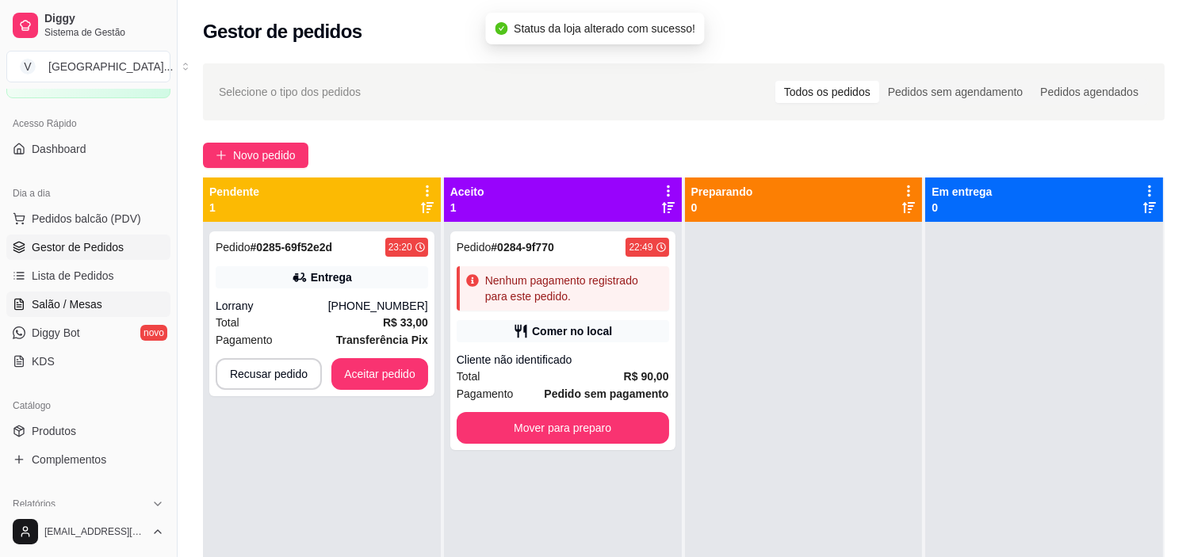
drag, startPoint x: 105, startPoint y: 215, endPoint x: 156, endPoint y: 310, distance: 108.2
click at [105, 215] on span "Pedidos balcão (PDV)" at bounding box center [86, 219] width 109 height 16
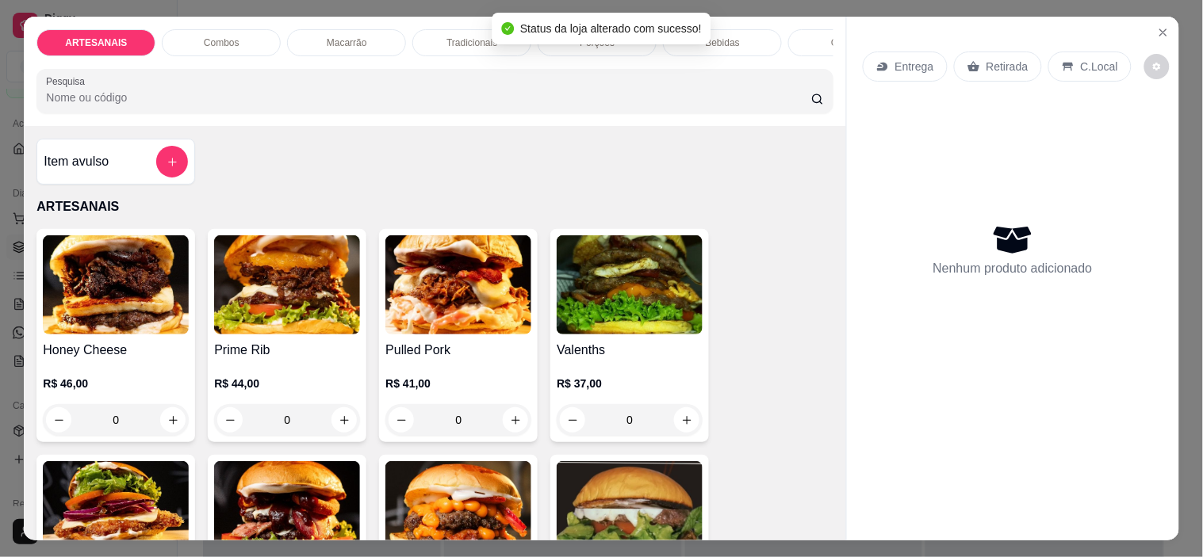
click at [426, 300] on img at bounding box center [458, 284] width 146 height 99
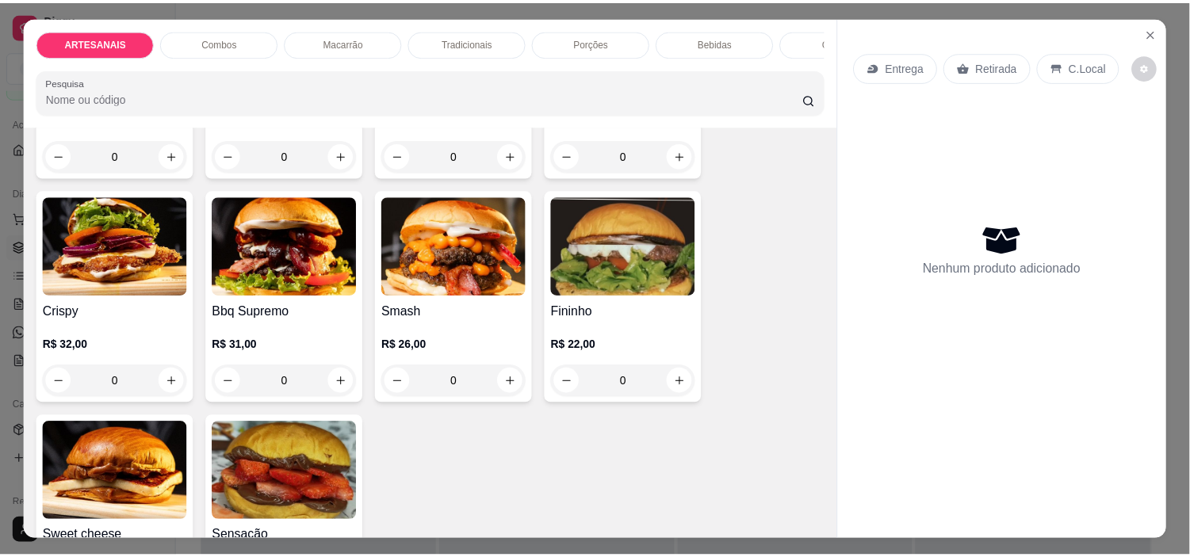
scroll to position [264, 0]
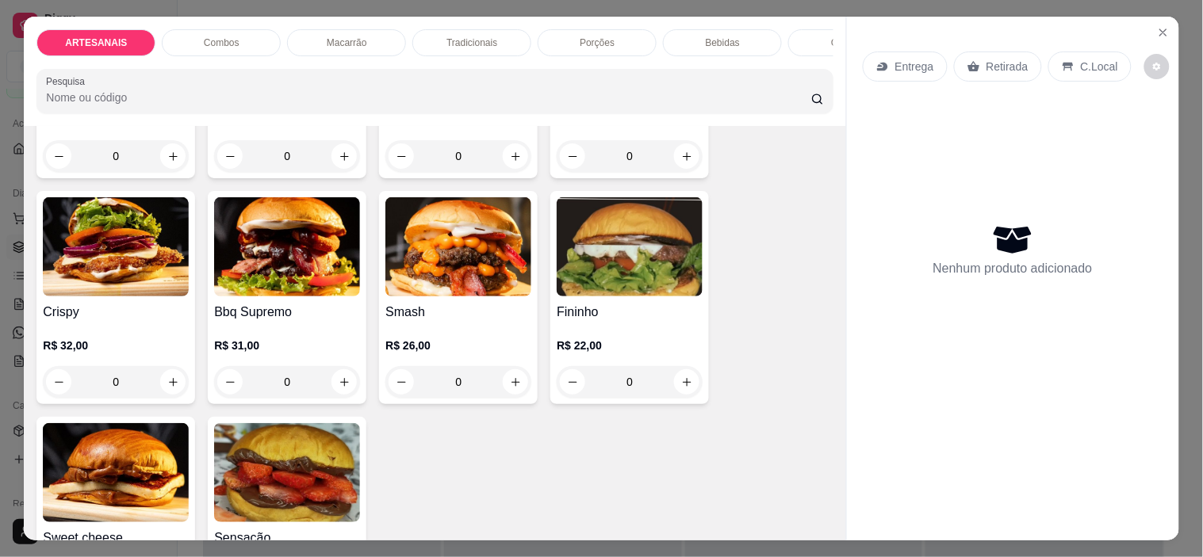
click at [680, 398] on div "0" at bounding box center [629, 382] width 146 height 32
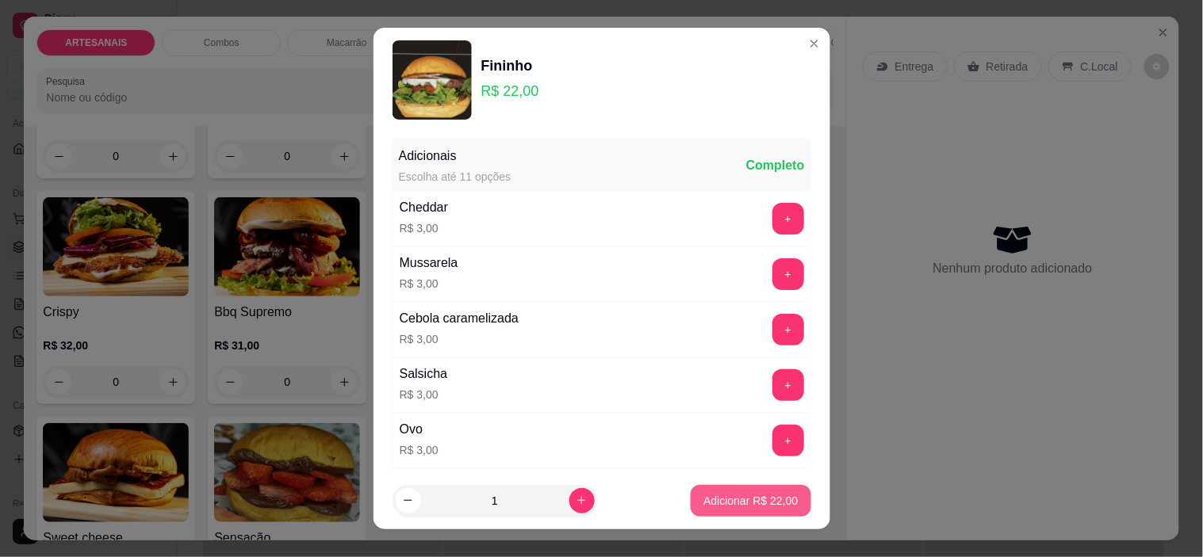
click at [724, 514] on button "Adicionar R$ 22,00" at bounding box center [750, 501] width 120 height 32
type input "1"
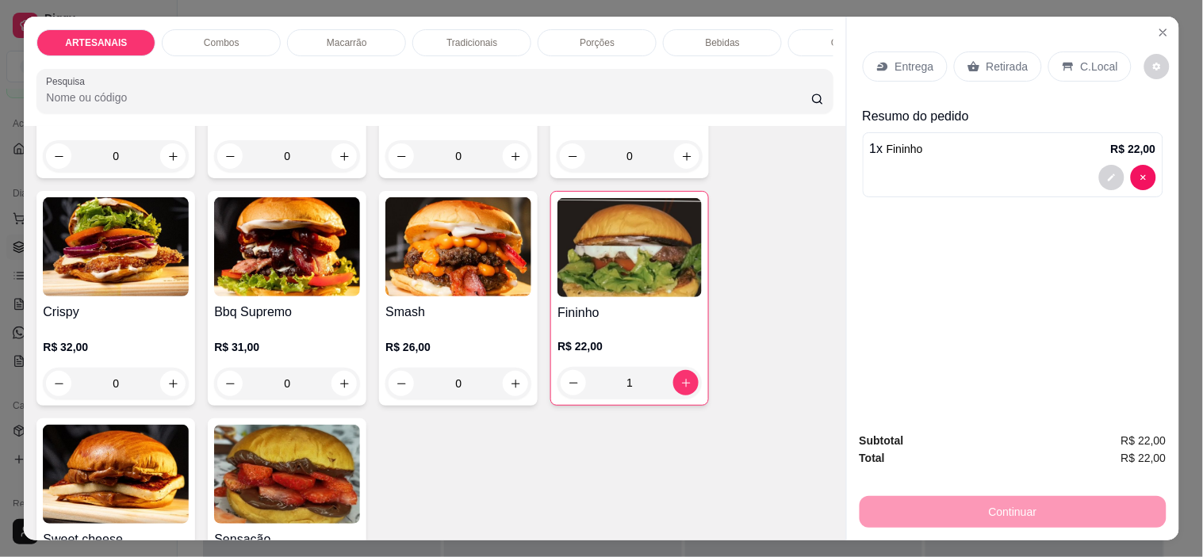
click at [1024, 52] on div "Retirada" at bounding box center [998, 67] width 88 height 30
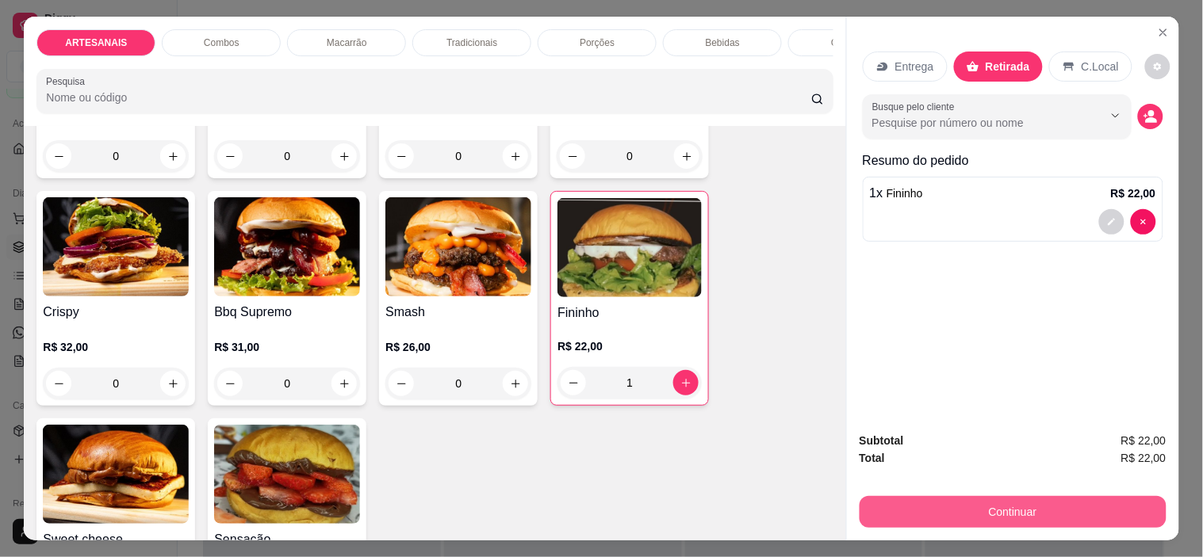
click at [1056, 499] on button "Continuar" at bounding box center [1012, 512] width 307 height 32
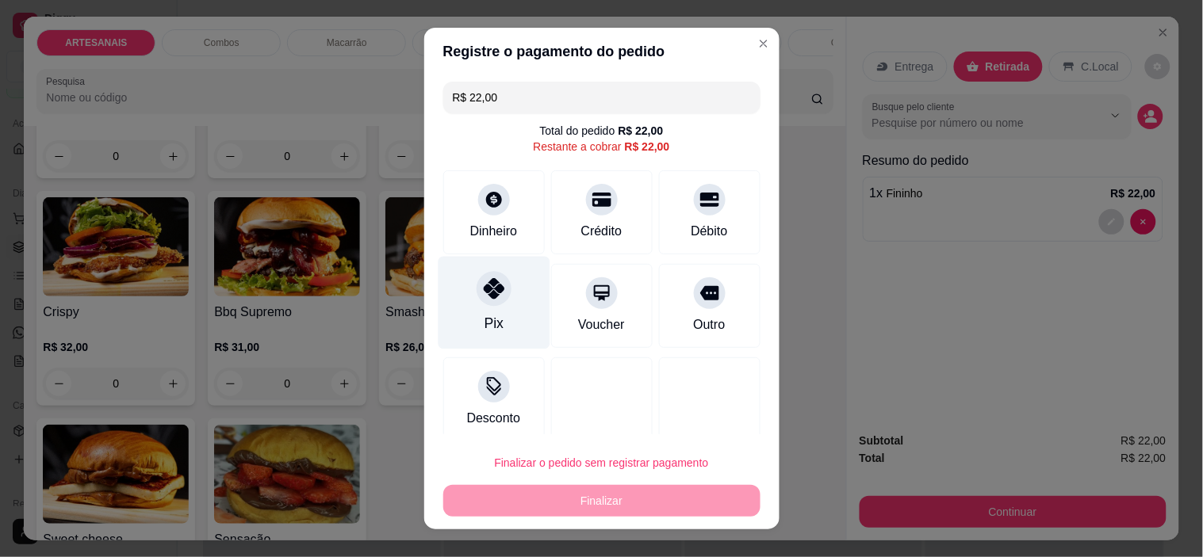
drag, startPoint x: 462, startPoint y: 285, endPoint x: 472, endPoint y: 304, distance: 21.3
click at [462, 283] on div "Pix" at bounding box center [494, 303] width 112 height 93
type input "R$ 0,00"
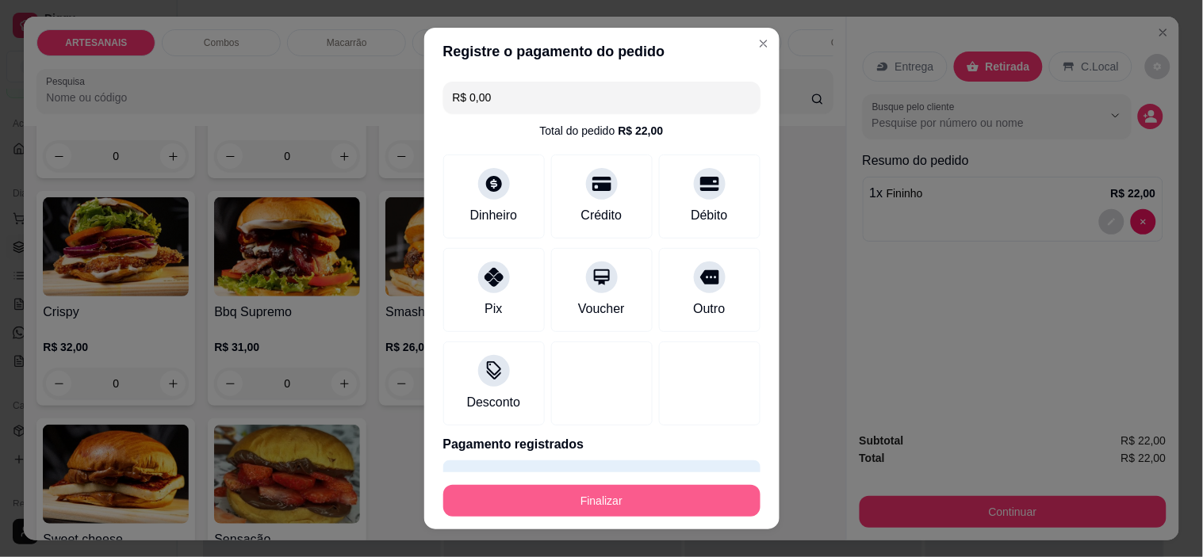
click at [534, 502] on button "Finalizar" at bounding box center [601, 501] width 317 height 32
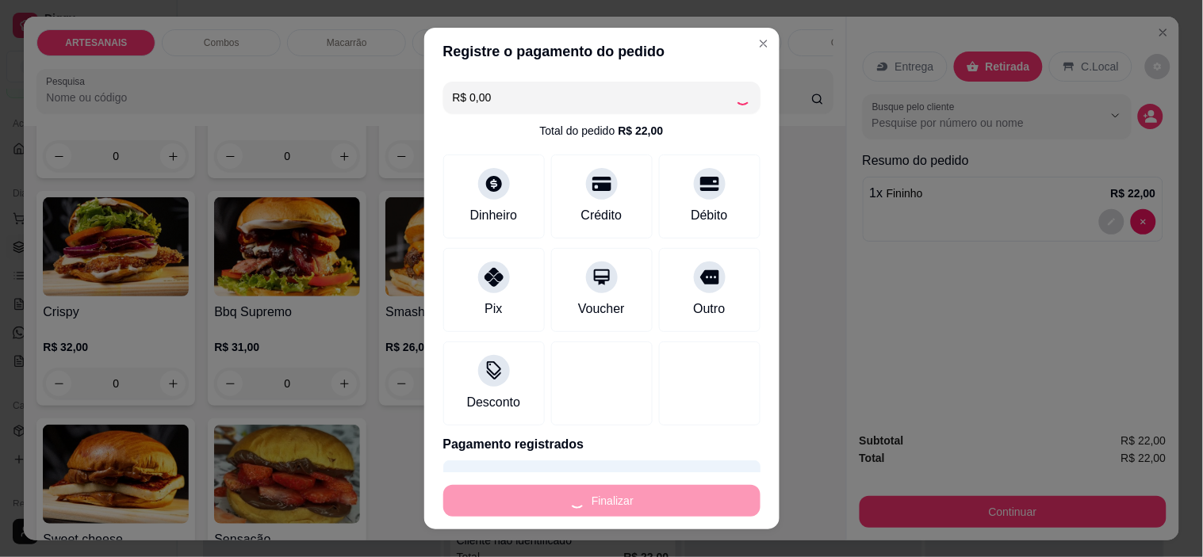
type input "0"
type input "-R$ 22,00"
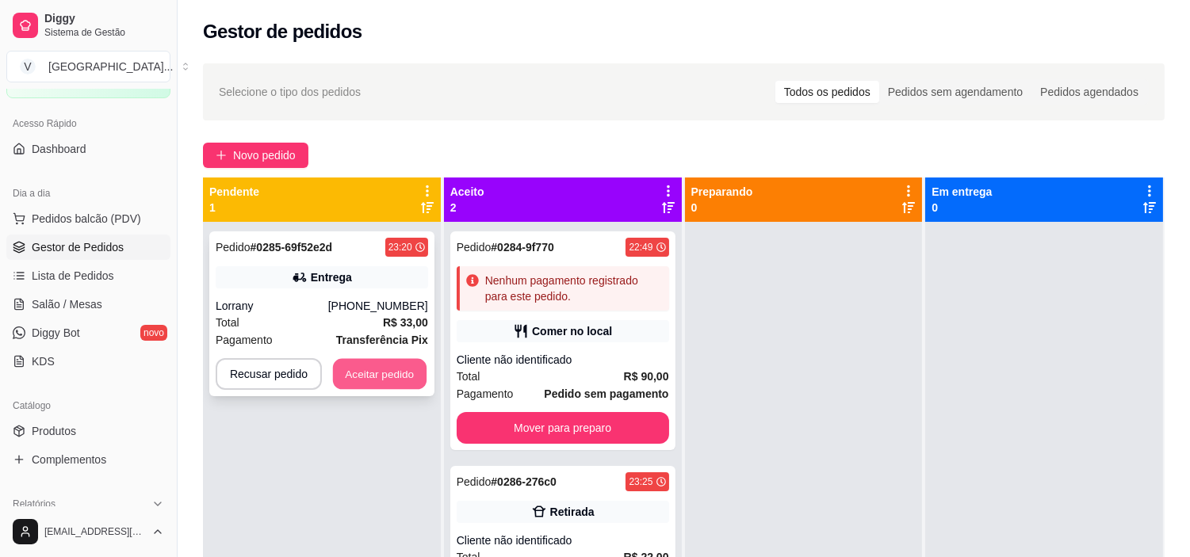
click at [374, 366] on button "Aceitar pedido" at bounding box center [380, 374] width 94 height 31
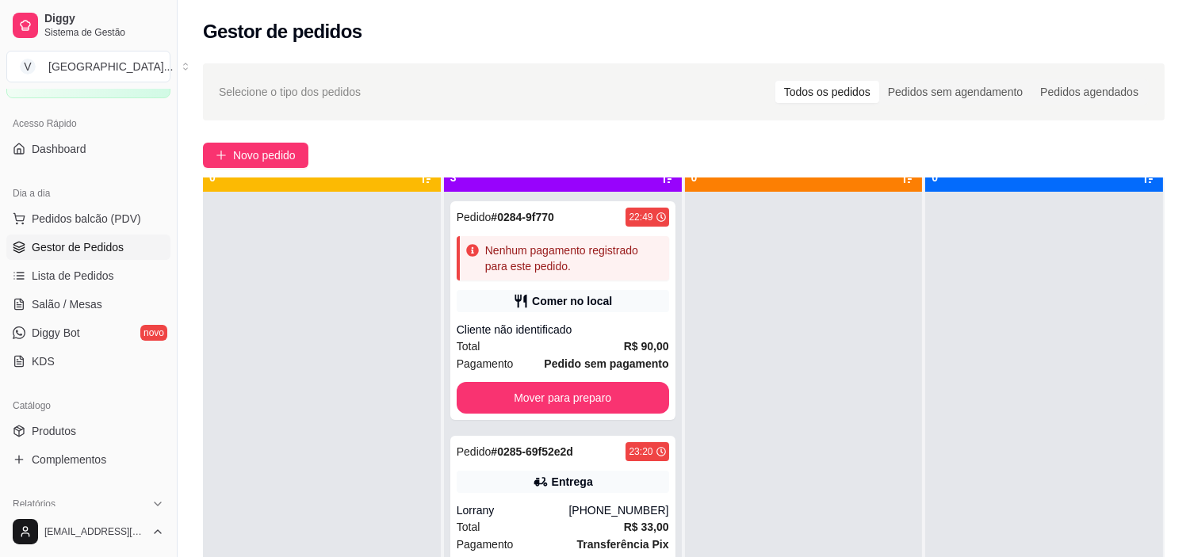
scroll to position [44, 0]
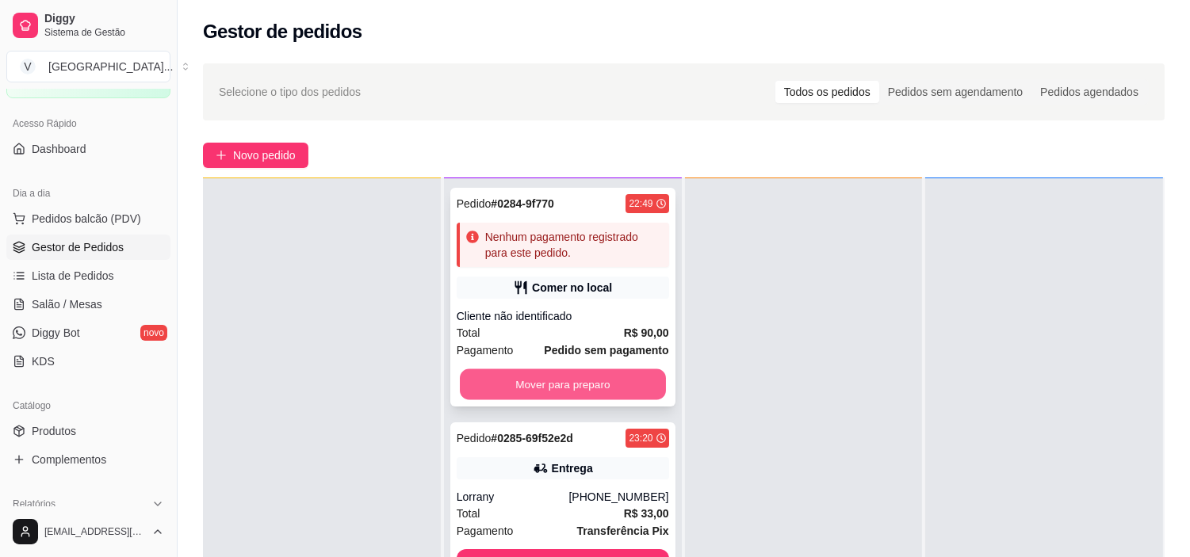
click at [618, 383] on button "Mover para preparo" at bounding box center [563, 384] width 206 height 31
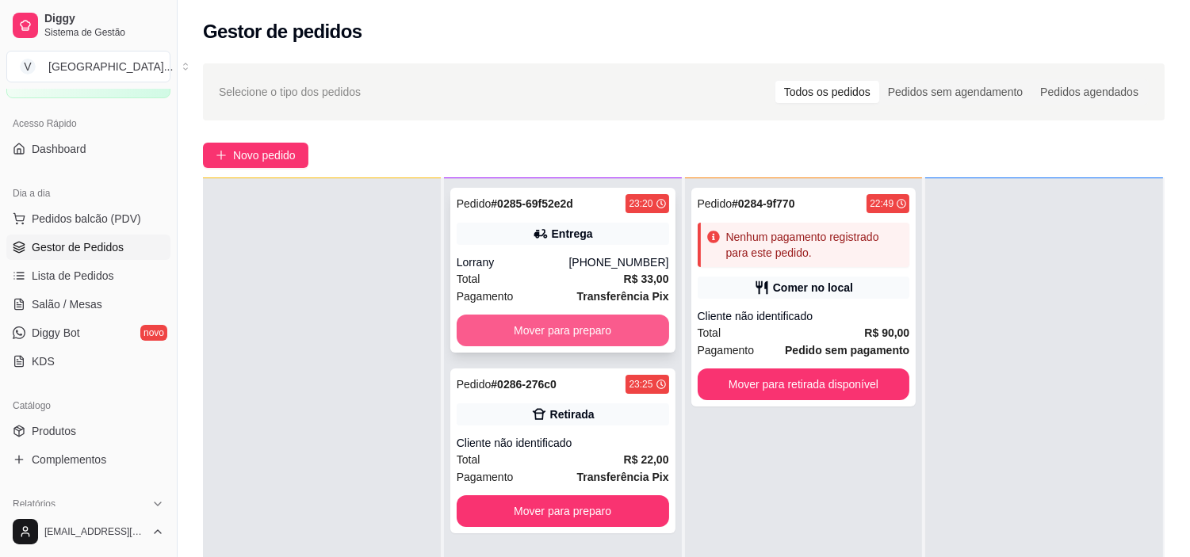
click at [618, 327] on button "Mover para preparo" at bounding box center [563, 331] width 212 height 32
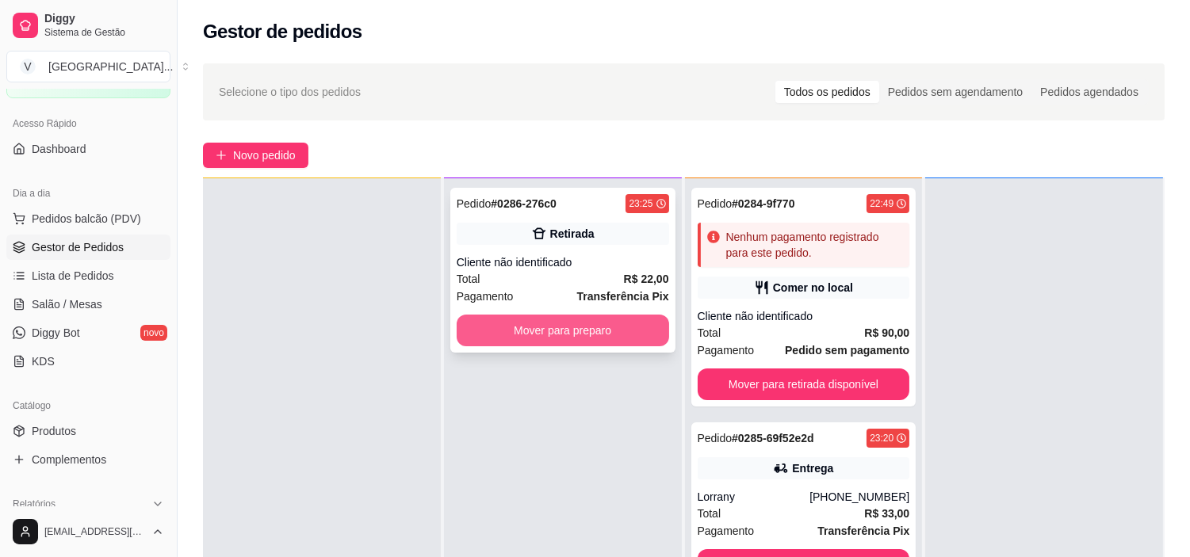
click at [620, 329] on button "Mover para preparo" at bounding box center [563, 331] width 212 height 32
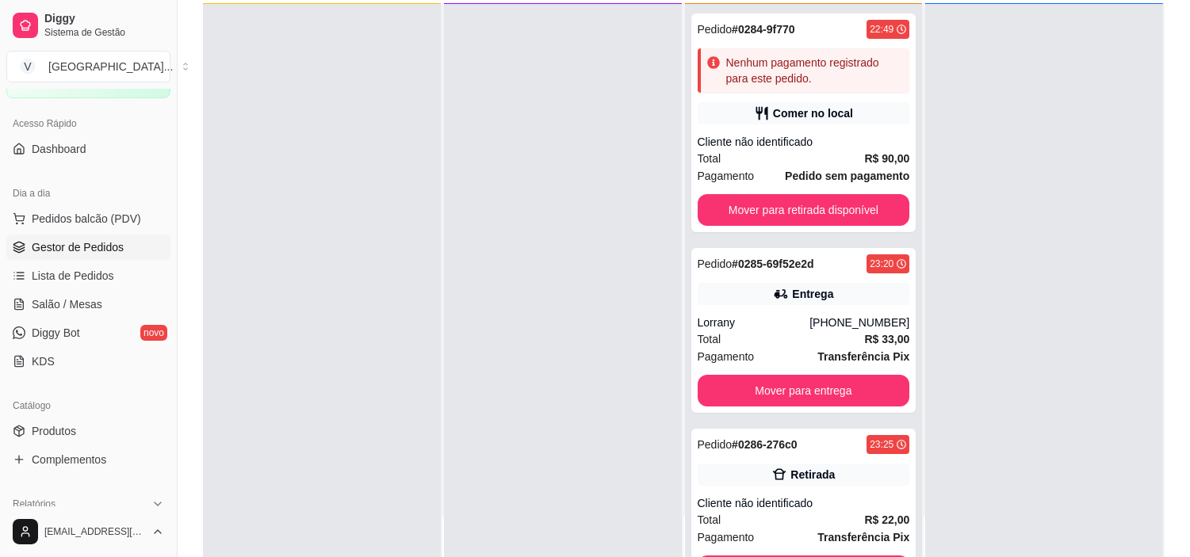
scroll to position [176, 0]
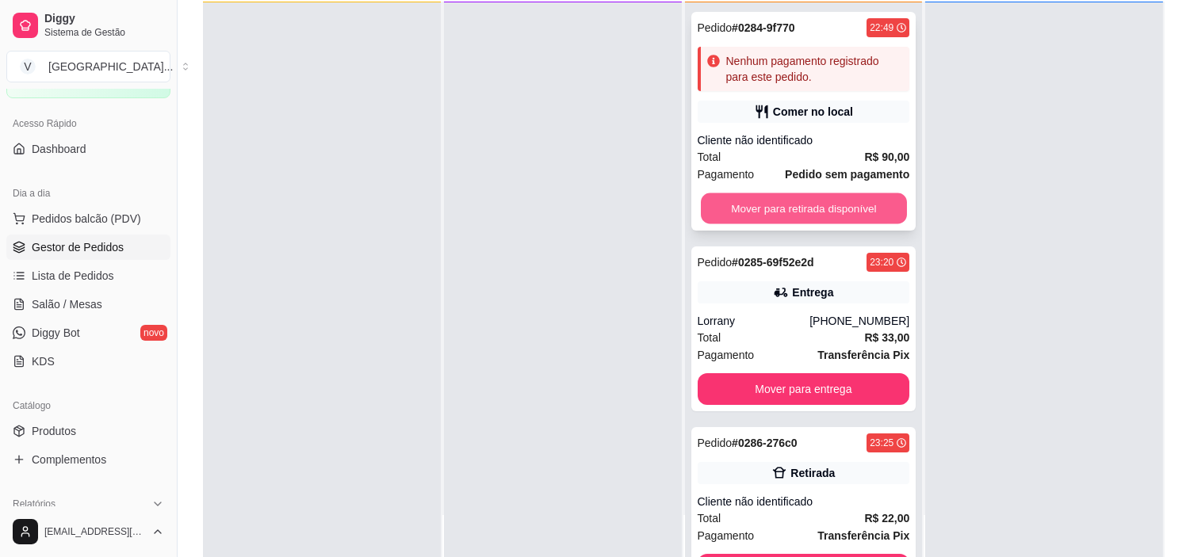
click at [836, 212] on button "Mover para retirada disponível" at bounding box center [804, 208] width 206 height 31
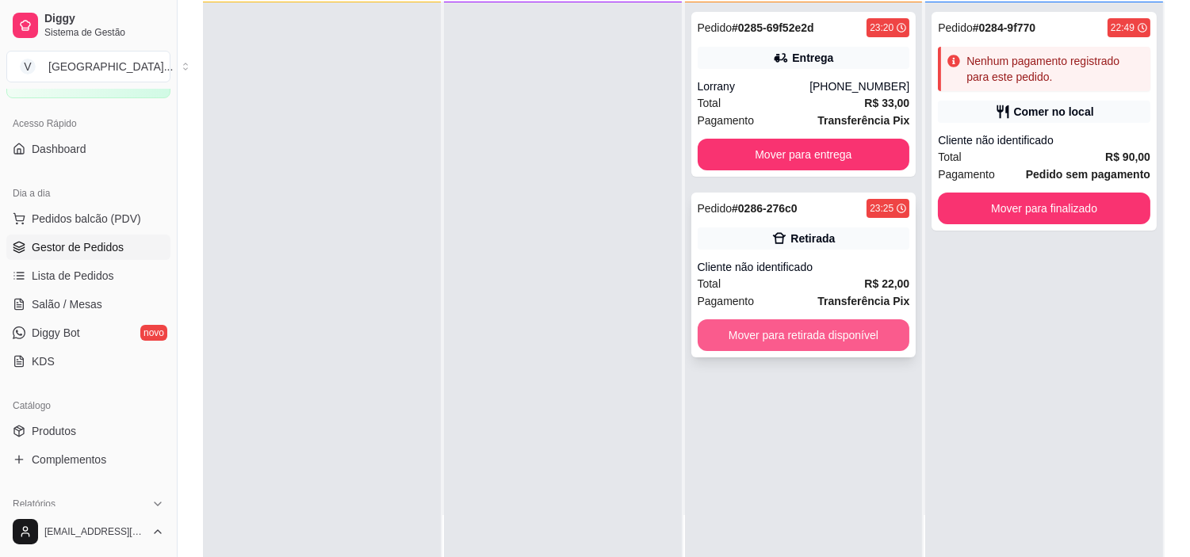
click at [841, 337] on button "Mover para retirada disponível" at bounding box center [804, 335] width 212 height 32
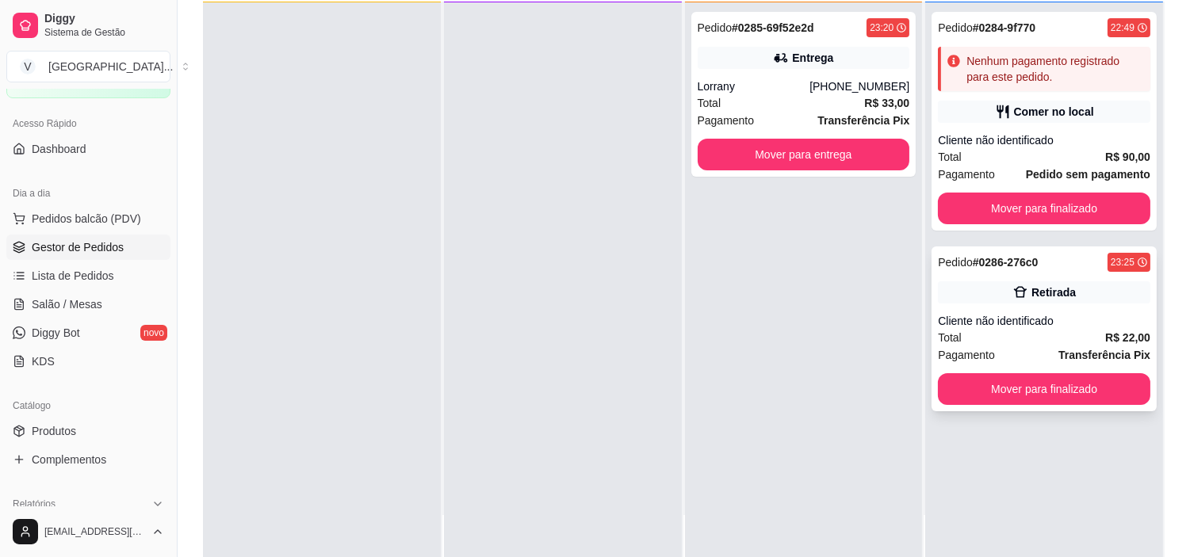
click at [1105, 331] on strong "R$ 22,00" at bounding box center [1127, 337] width 45 height 13
click at [1077, 386] on button "Mover para finalizado" at bounding box center [1044, 389] width 212 height 32
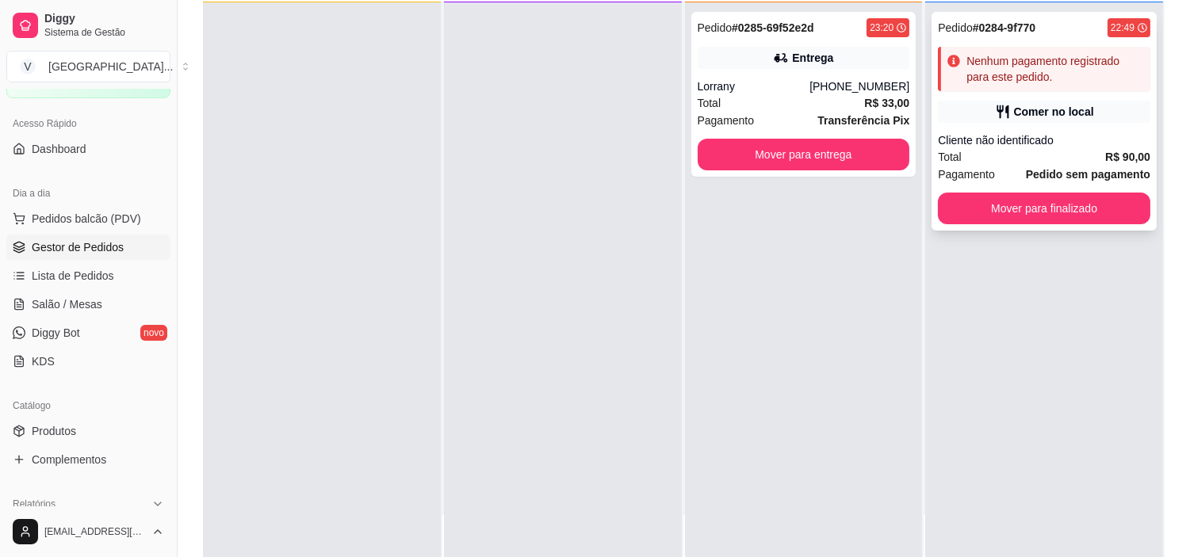
click at [1008, 137] on div "Cliente não identificado" at bounding box center [1044, 140] width 212 height 16
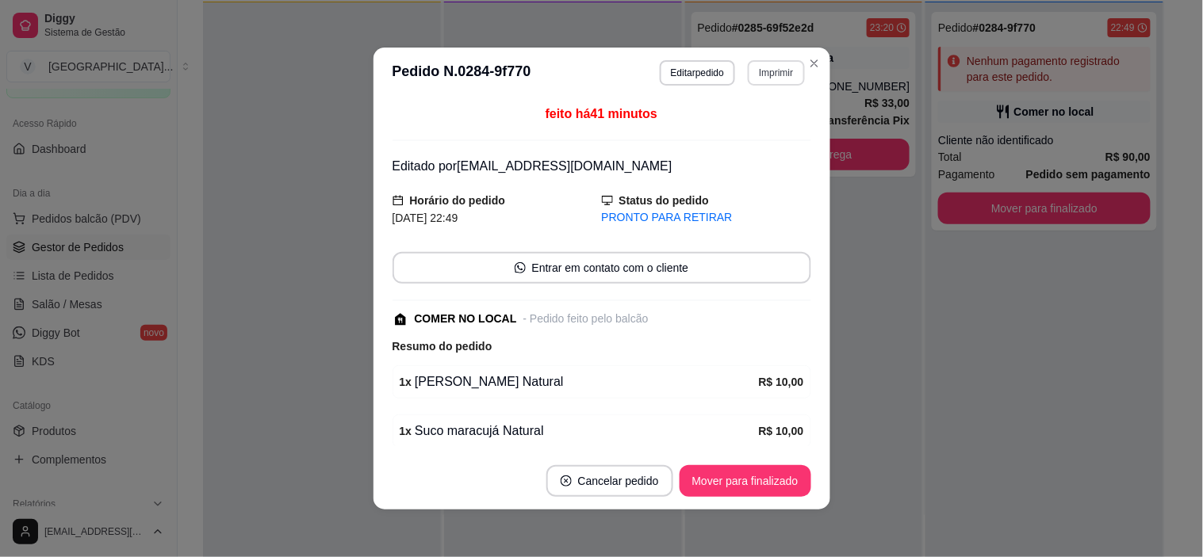
click at [787, 65] on button "Imprimir" at bounding box center [776, 72] width 56 height 25
click at [733, 125] on button "IMPRESSORA" at bounding box center [742, 129] width 111 height 25
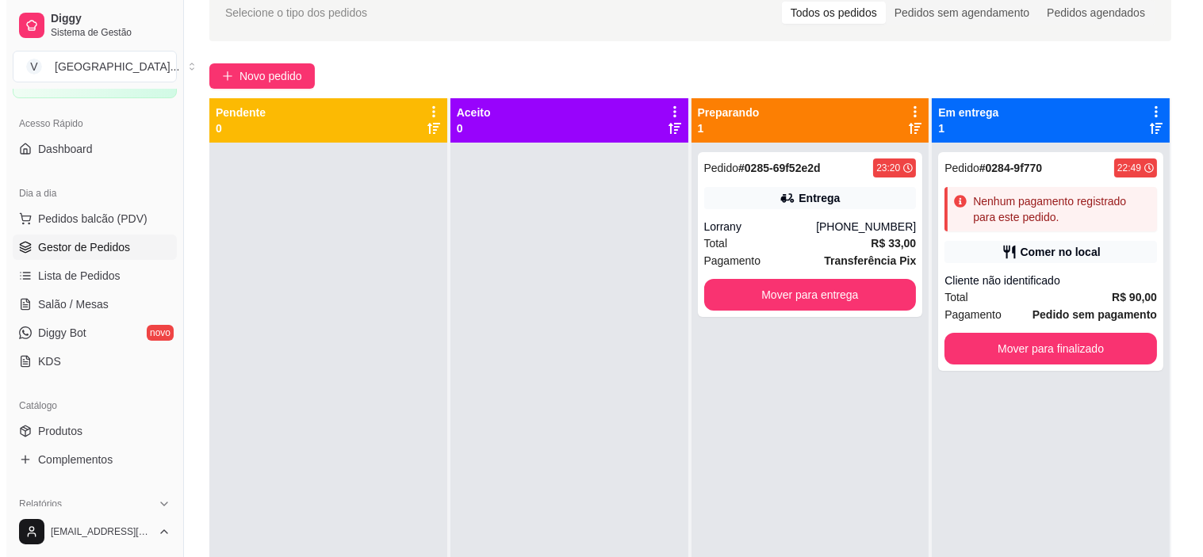
scroll to position [0, 0]
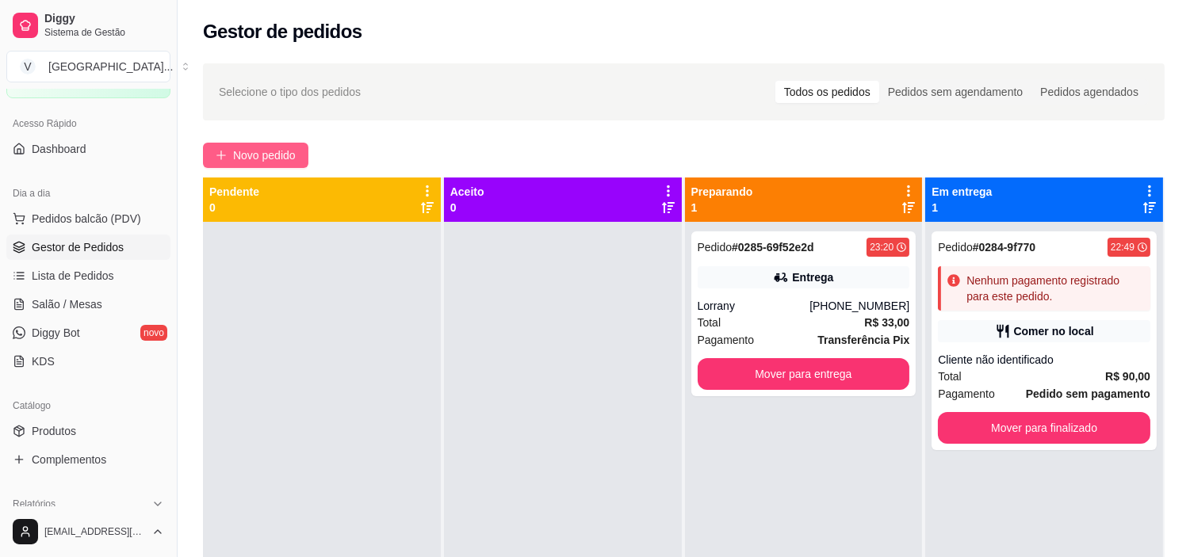
click at [266, 159] on span "Novo pedido" at bounding box center [264, 155] width 63 height 17
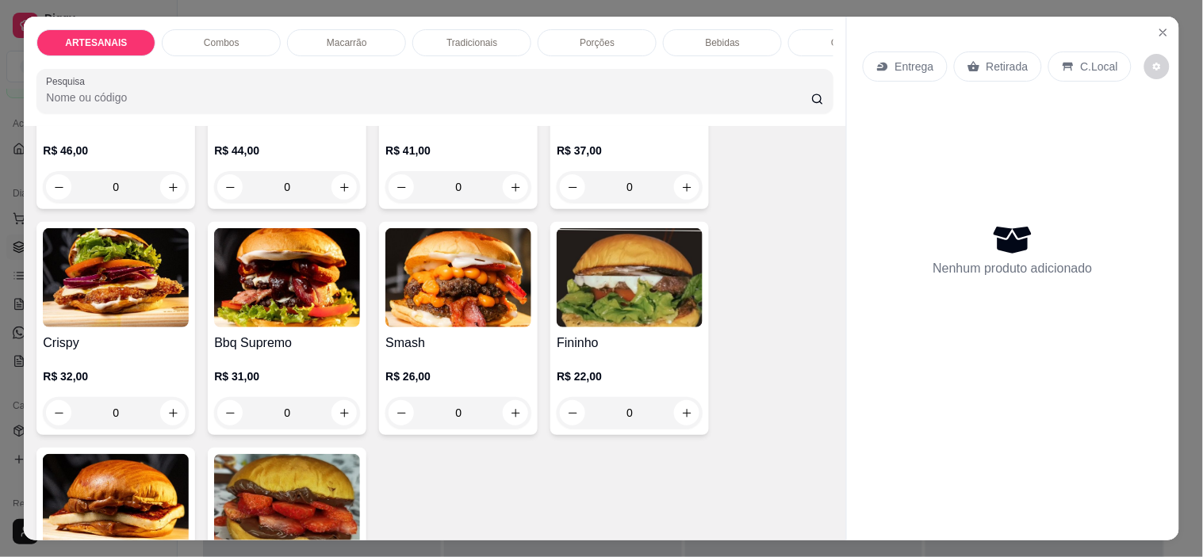
scroll to position [264, 0]
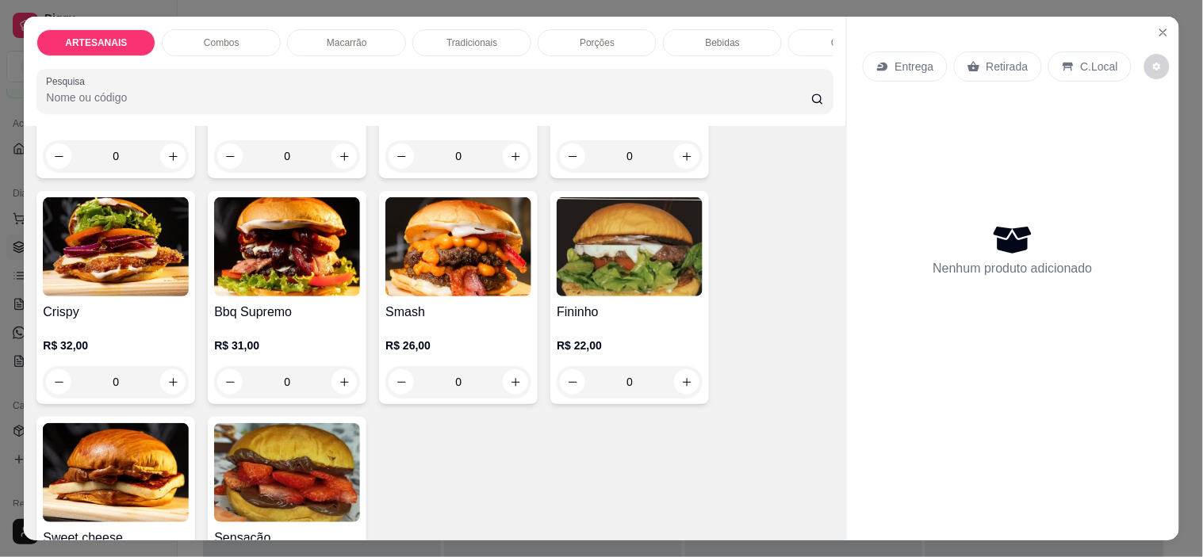
click at [345, 381] on div "0" at bounding box center [287, 382] width 146 height 32
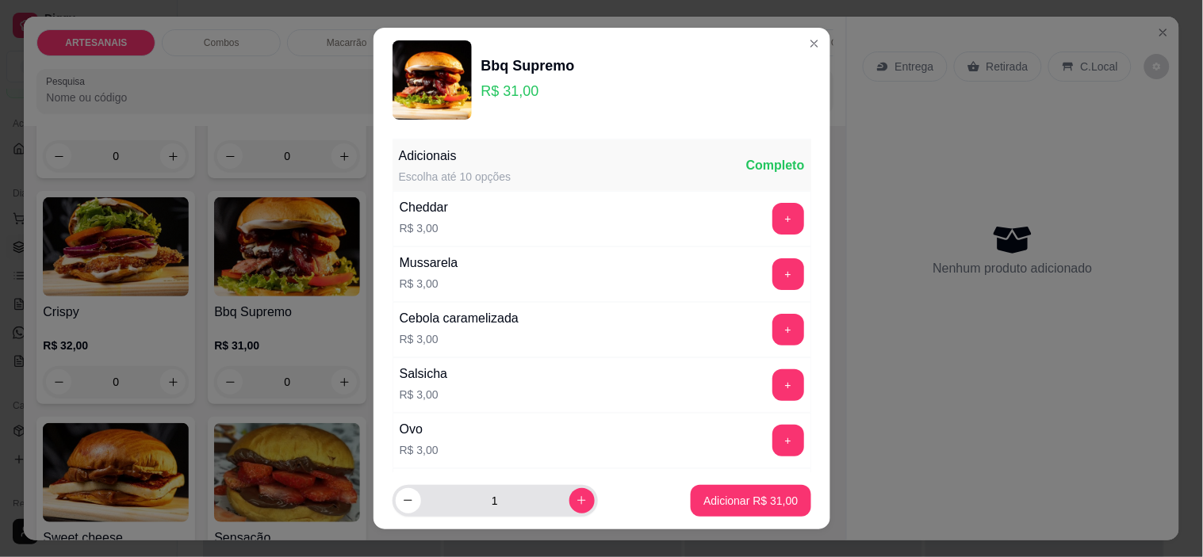
click at [569, 491] on button "increase-product-quantity" at bounding box center [581, 500] width 25 height 25
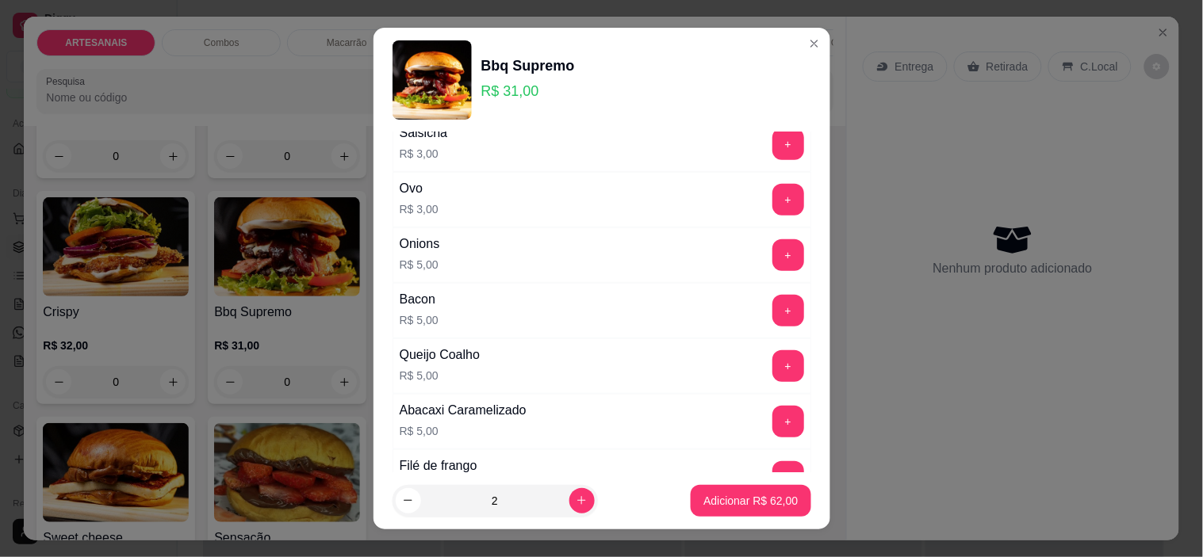
scroll to position [616, 0]
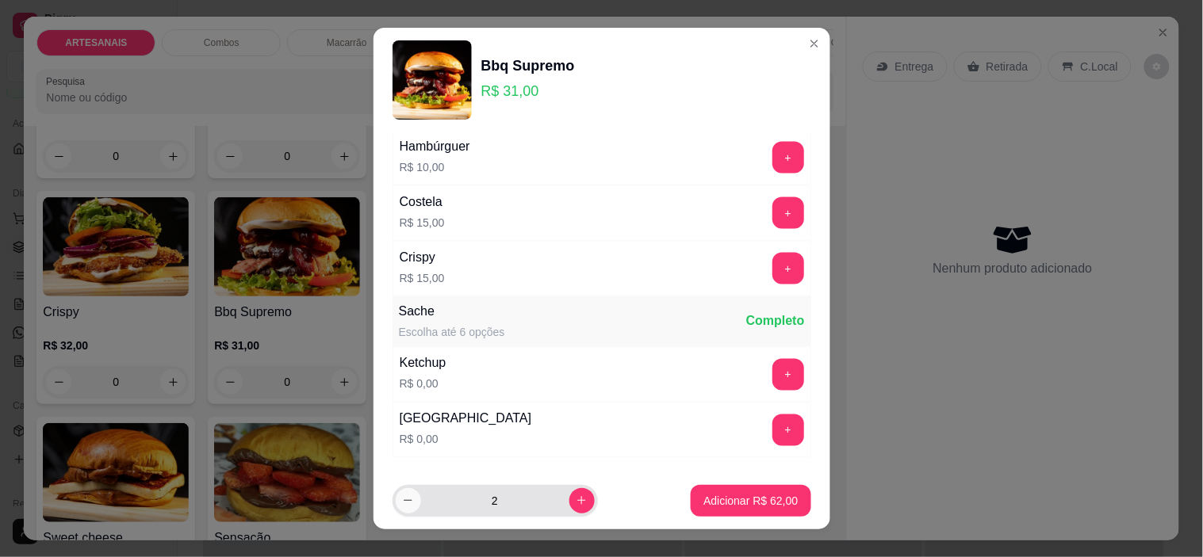
click at [396, 506] on button "decrease-product-quantity" at bounding box center [408, 500] width 25 height 25
type input "1"
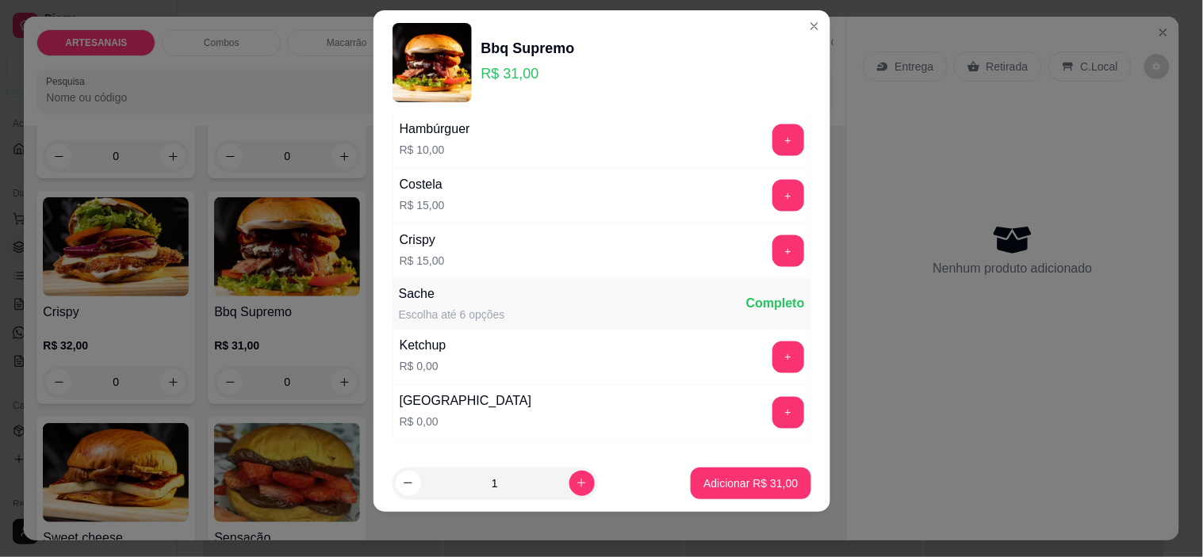
scroll to position [22, 0]
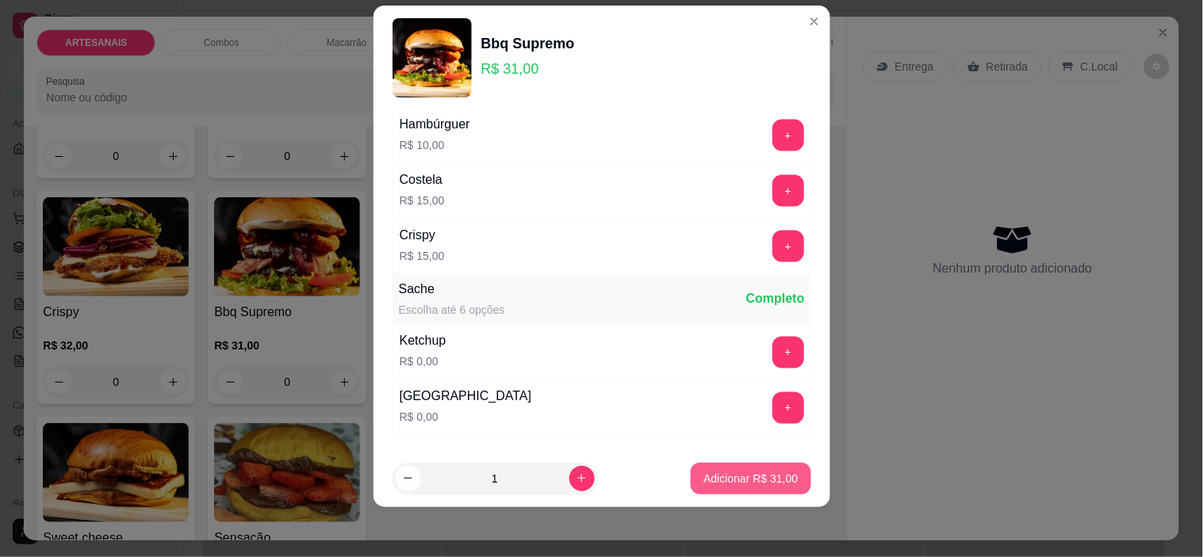
click at [732, 485] on p "Adicionar R$ 31,00" at bounding box center [750, 479] width 94 height 16
type input "1"
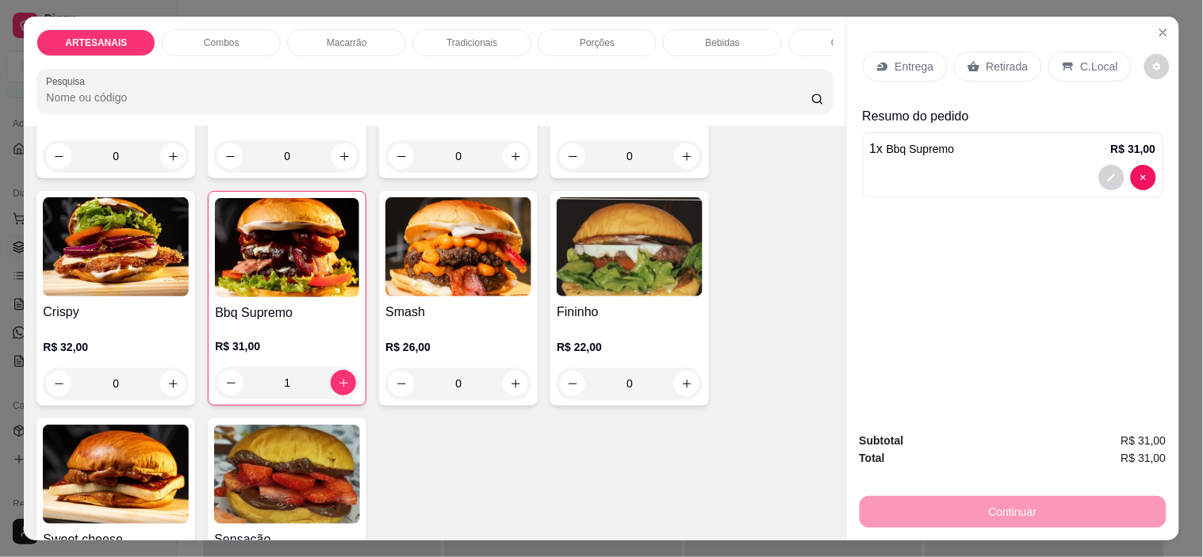
click at [335, 390] on div "1" at bounding box center [287, 383] width 144 height 32
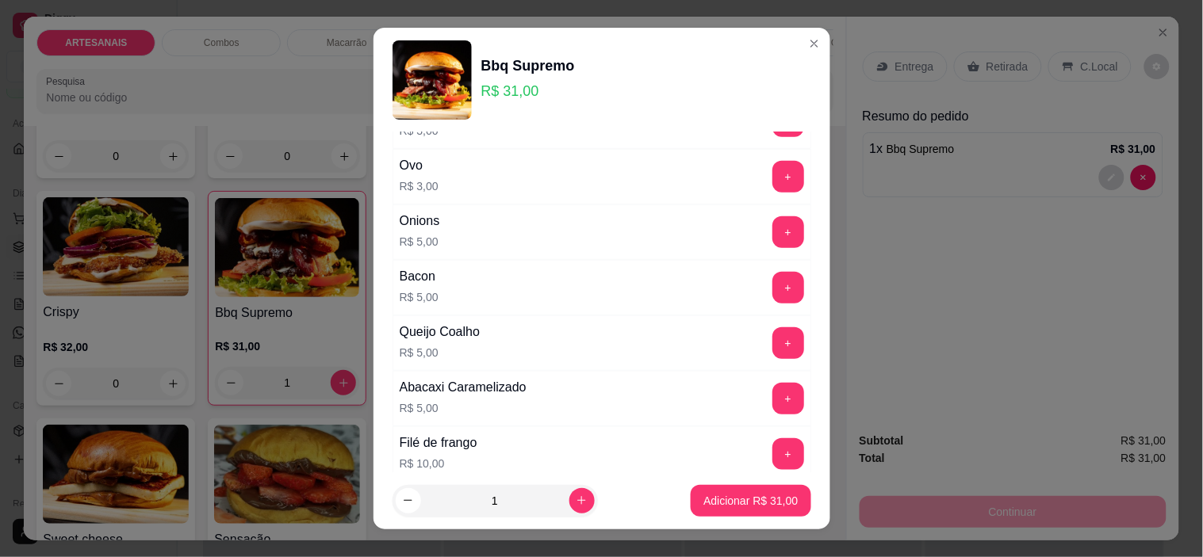
scroll to position [352, 0]
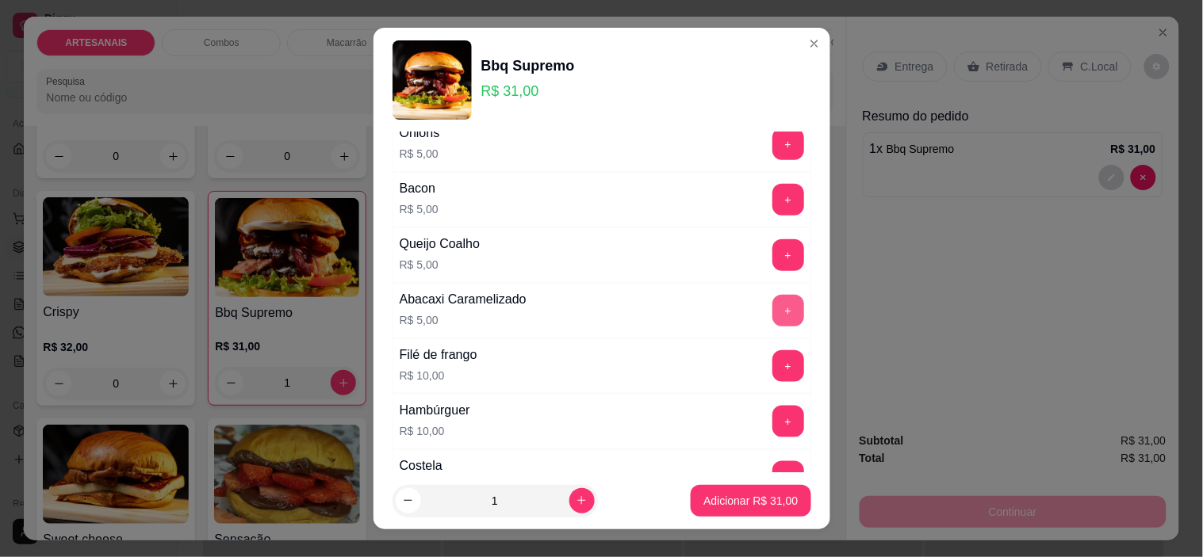
click at [772, 305] on button "+" at bounding box center [788, 311] width 32 height 32
click at [764, 488] on button "Adicionar R$ 36,00" at bounding box center [751, 500] width 117 height 31
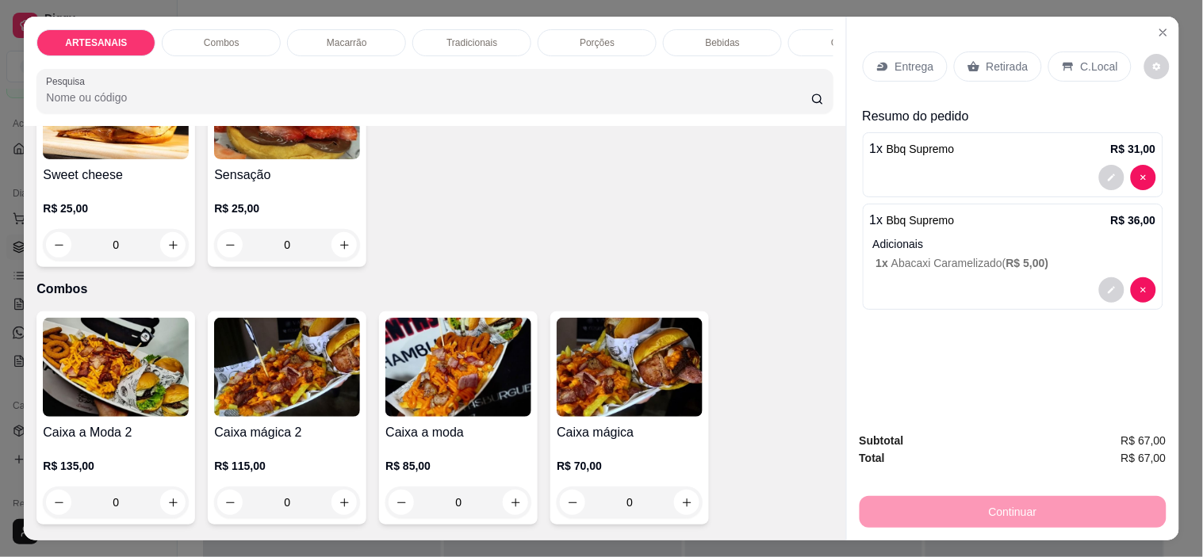
scroll to position [793, 0]
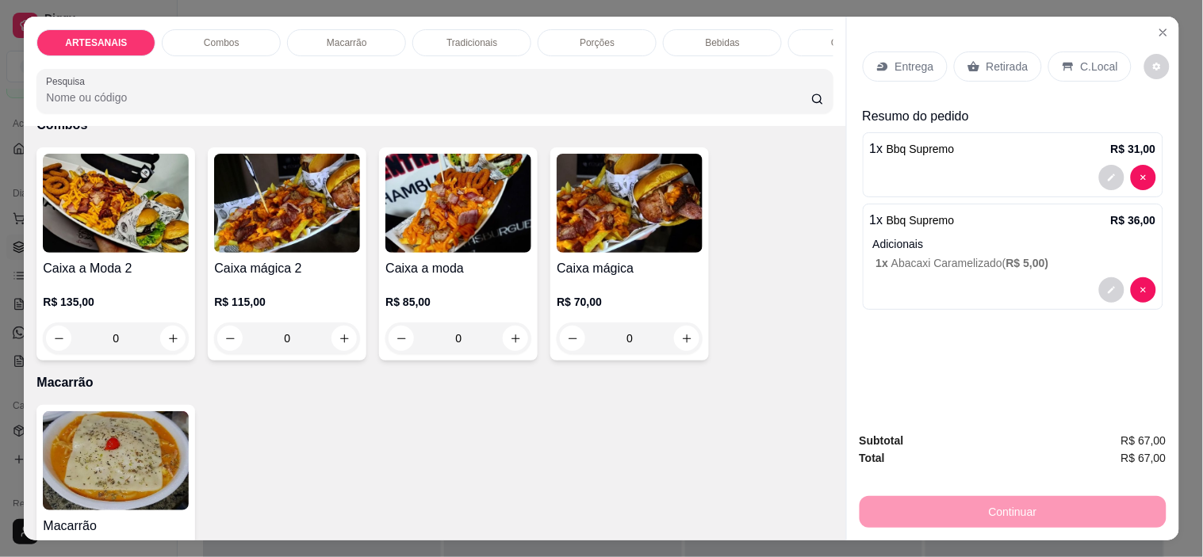
click at [509, 342] on div "0" at bounding box center [458, 339] width 146 height 32
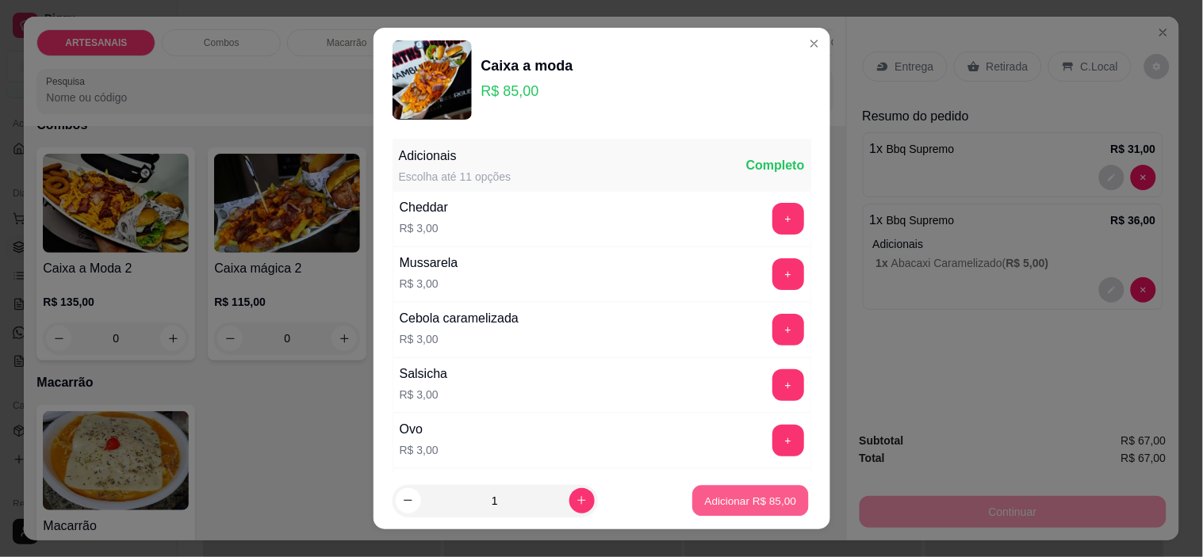
click at [750, 495] on p "Adicionar R$ 85,00" at bounding box center [751, 500] width 92 height 15
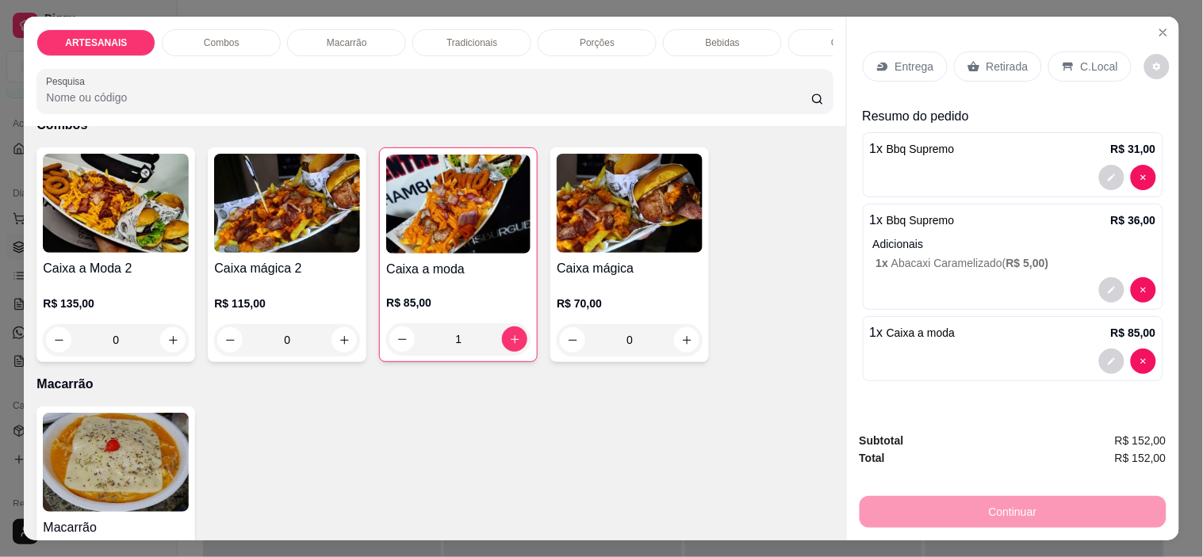
click at [502, 349] on div "1" at bounding box center [458, 339] width 144 height 32
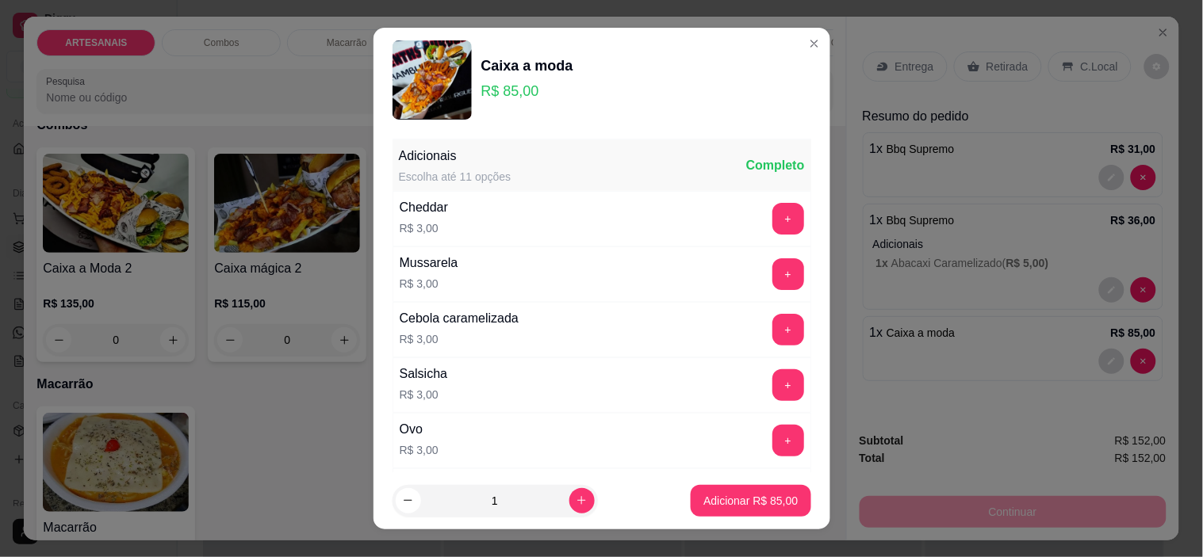
click at [749, 505] on p "Adicionar R$ 85,00" at bounding box center [750, 501] width 94 height 16
type input "2"
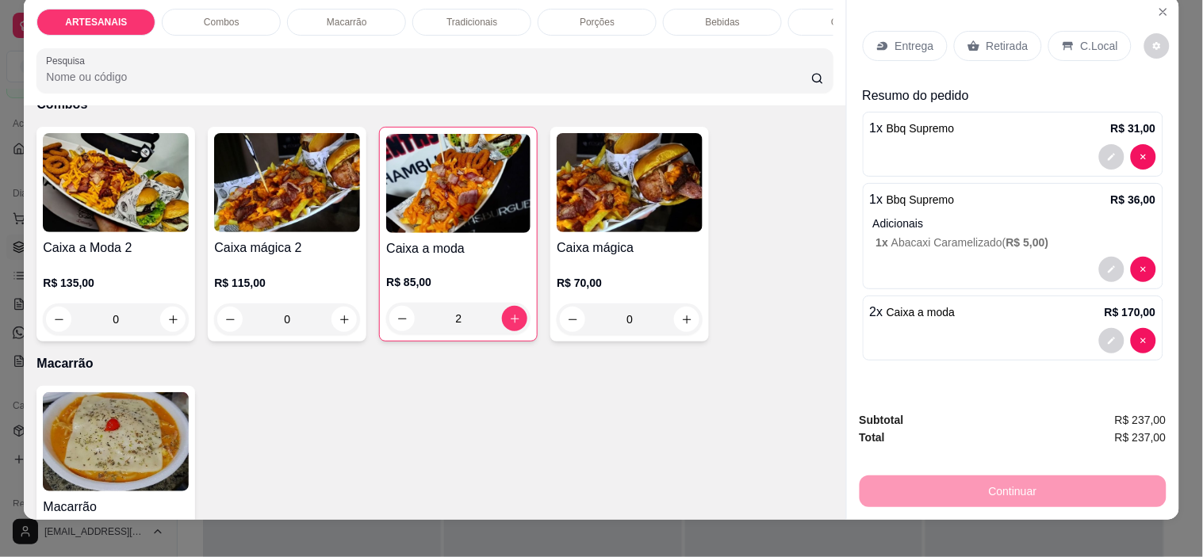
scroll to position [40, 0]
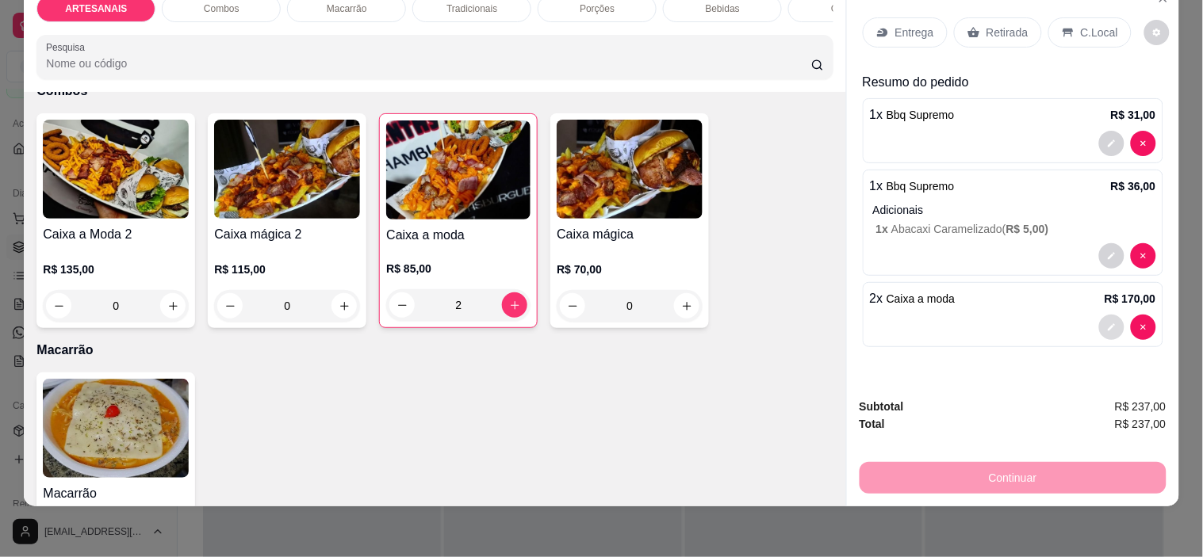
click at [1099, 315] on button "decrease-product-quantity" at bounding box center [1111, 327] width 25 height 25
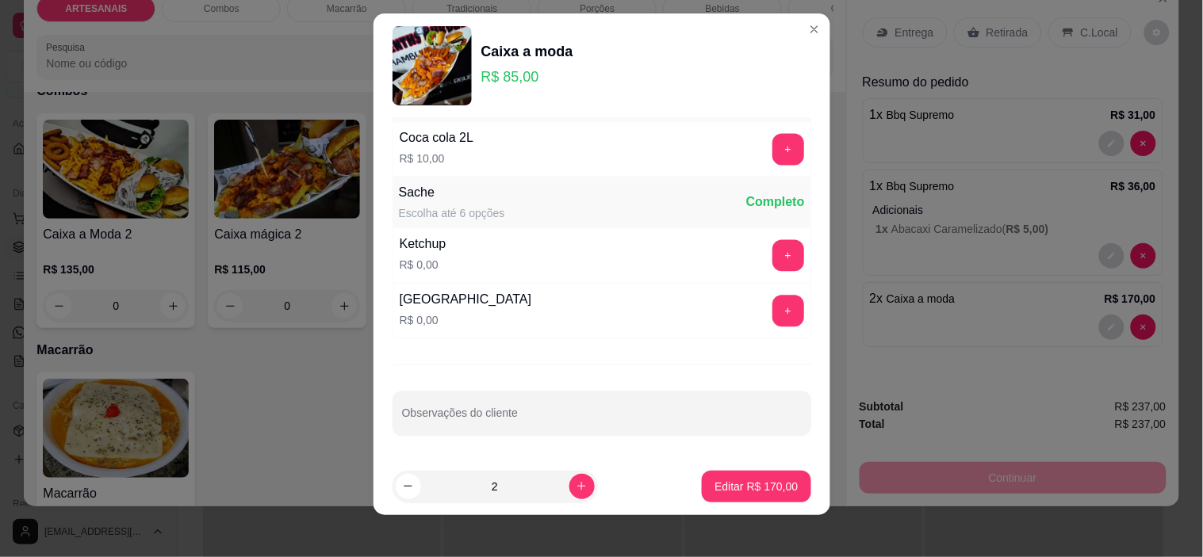
scroll to position [22, 0]
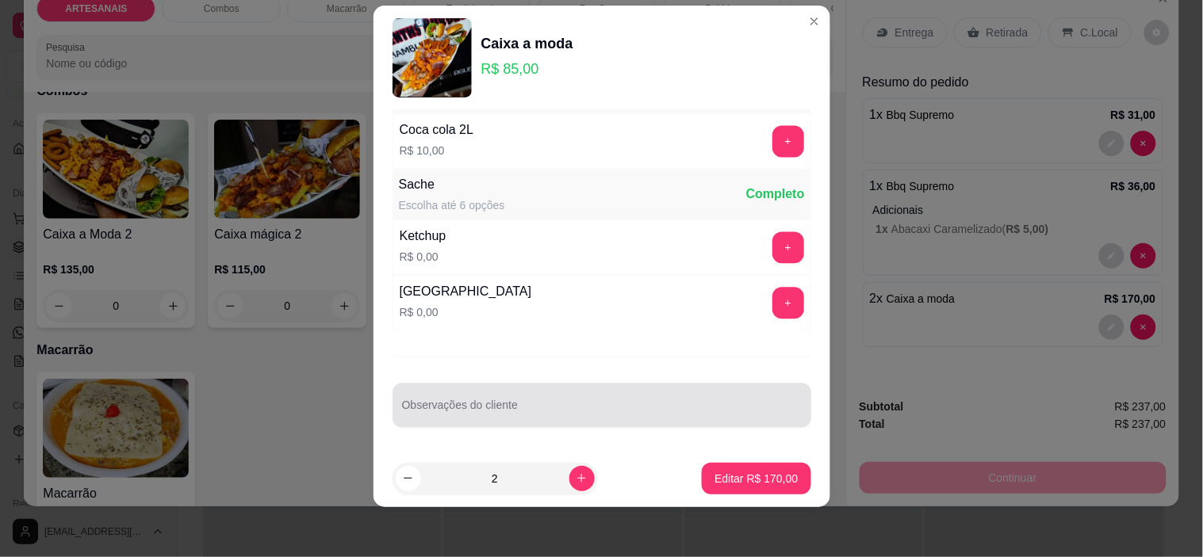
click at [472, 400] on div at bounding box center [602, 406] width 400 height 32
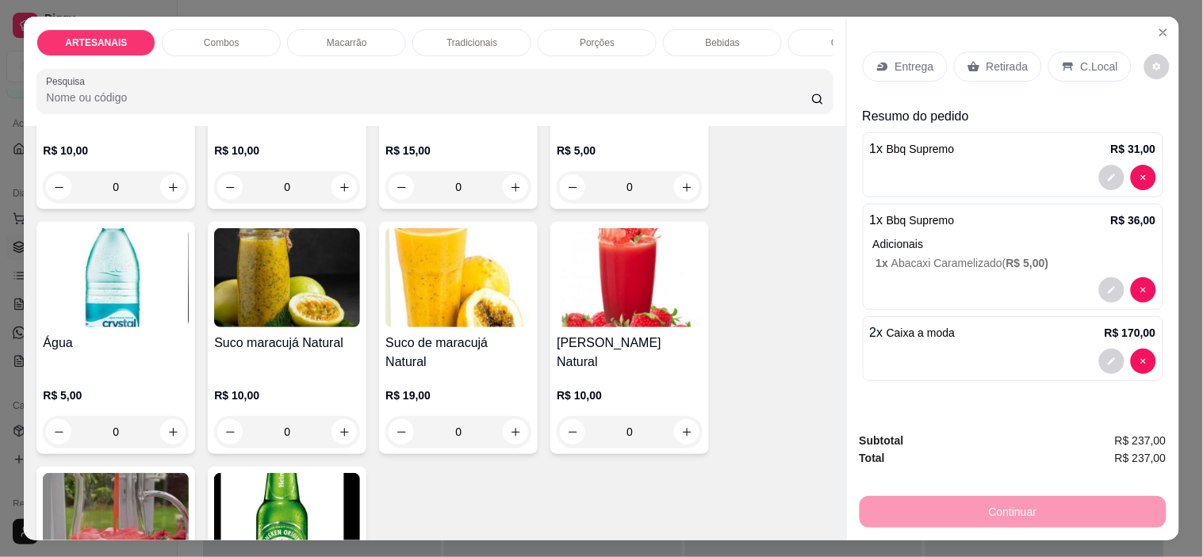
scroll to position [2113, 0]
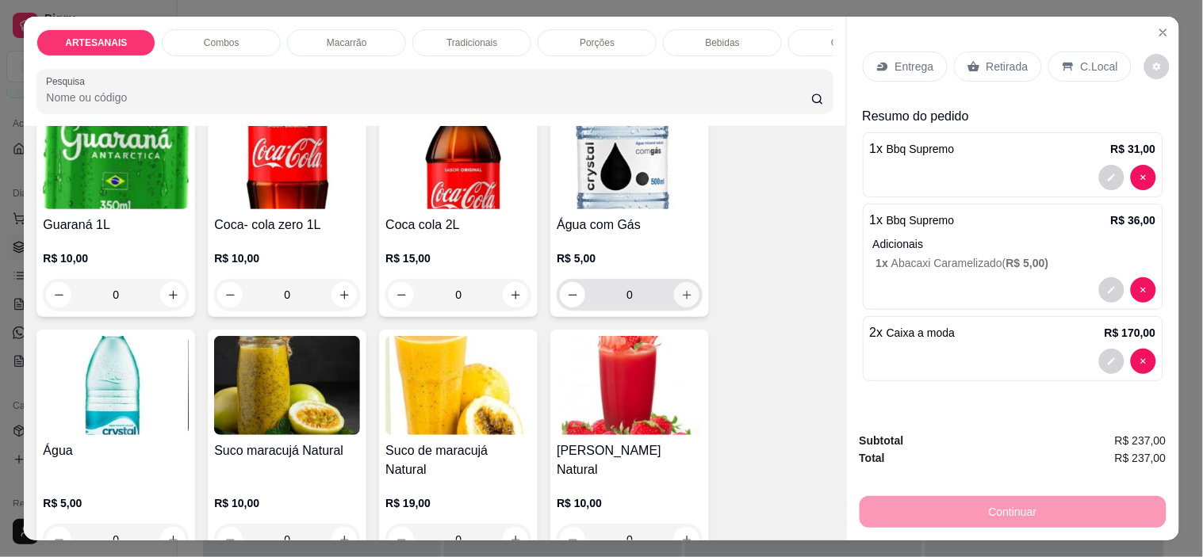
click at [677, 307] on button "increase-product-quantity" at bounding box center [686, 294] width 25 height 25
type input "1"
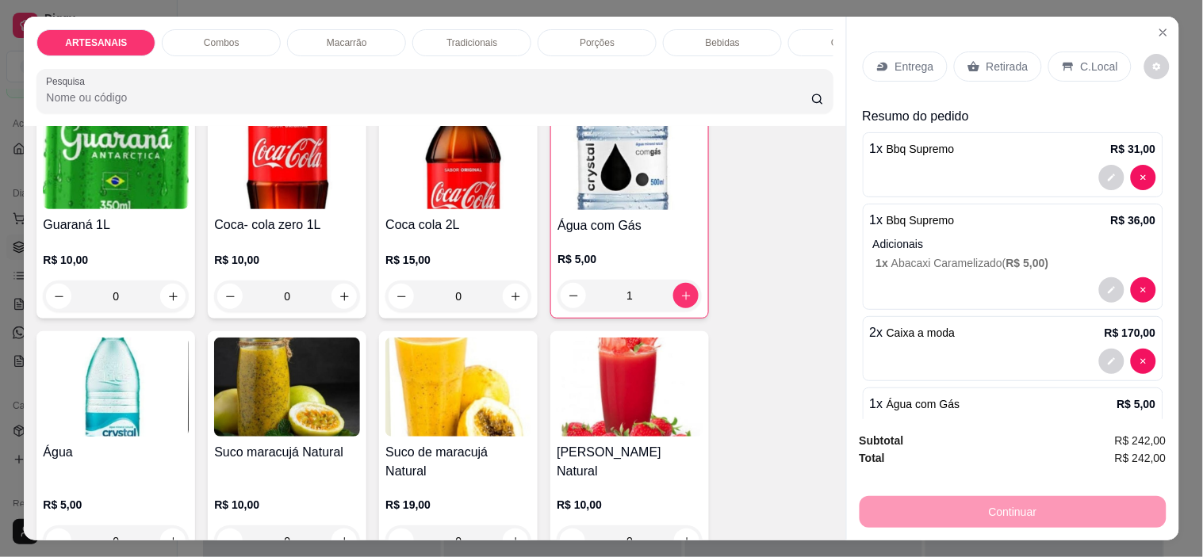
click at [1064, 52] on div "C.Local" at bounding box center [1089, 67] width 83 height 30
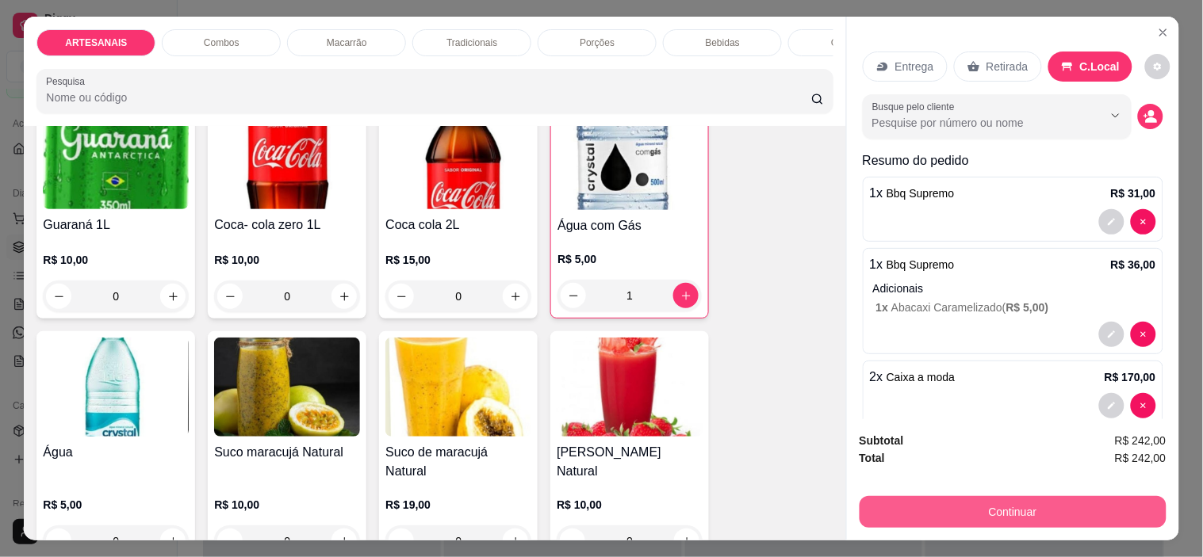
click at [1043, 496] on button "Continuar" at bounding box center [1012, 512] width 307 height 32
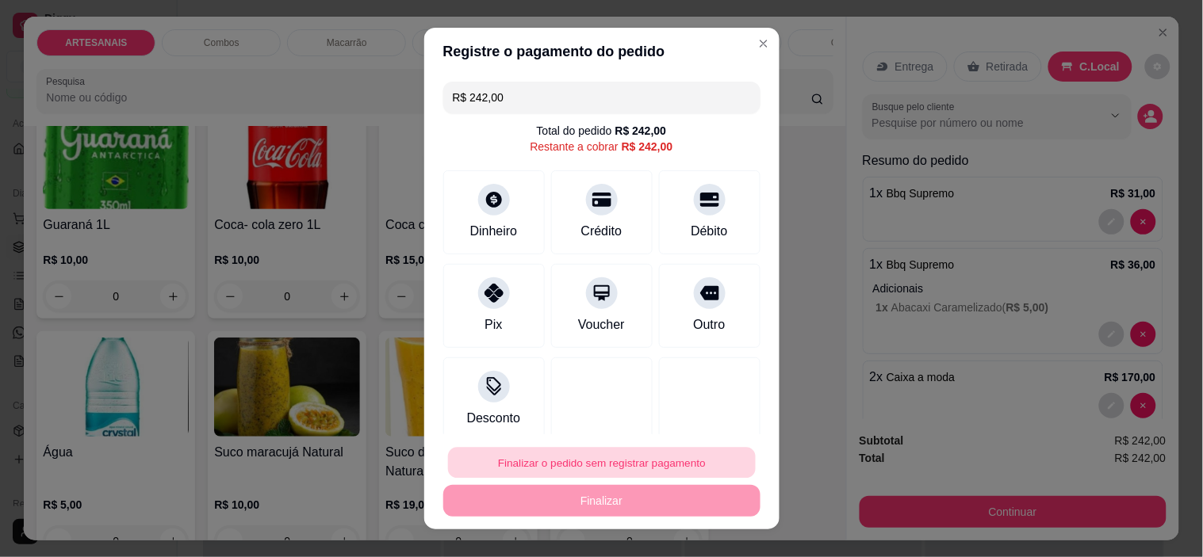
click at [549, 454] on button "Finalizar o pedido sem registrar pagamento" at bounding box center [602, 462] width 308 height 31
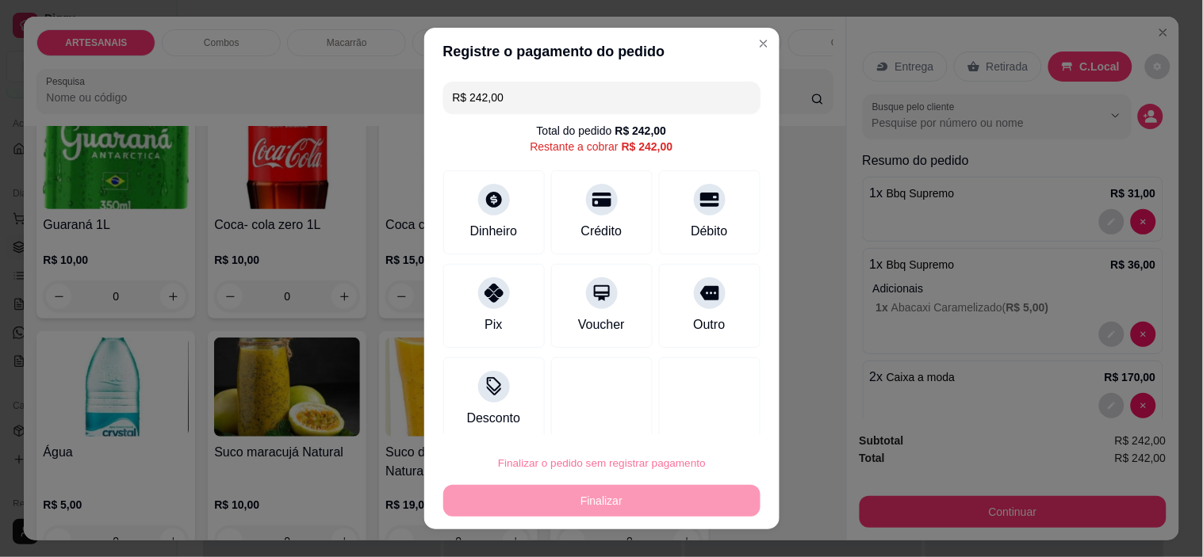
click at [691, 411] on button "Confirmar" at bounding box center [692, 418] width 56 height 24
type input "0"
type input "R$ 0,00"
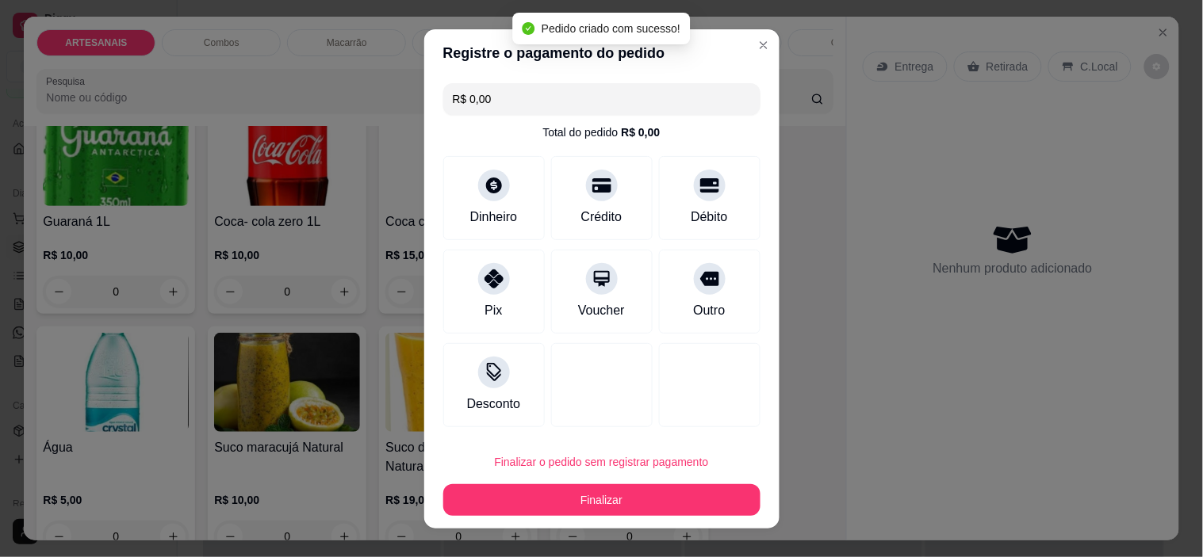
scroll to position [2110, 0]
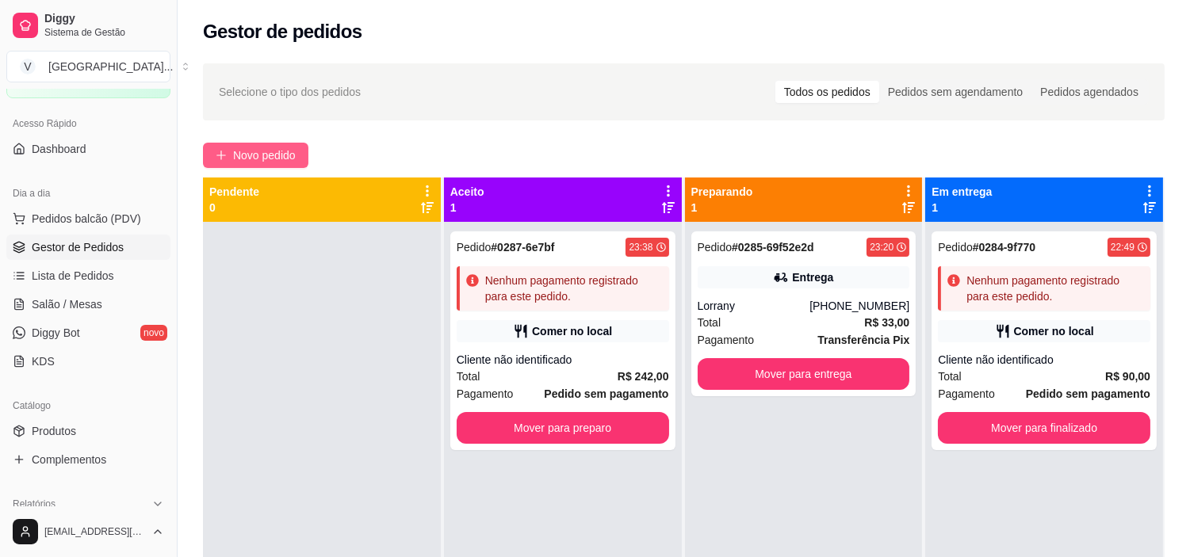
click at [243, 155] on span "Novo pedido" at bounding box center [264, 155] width 63 height 17
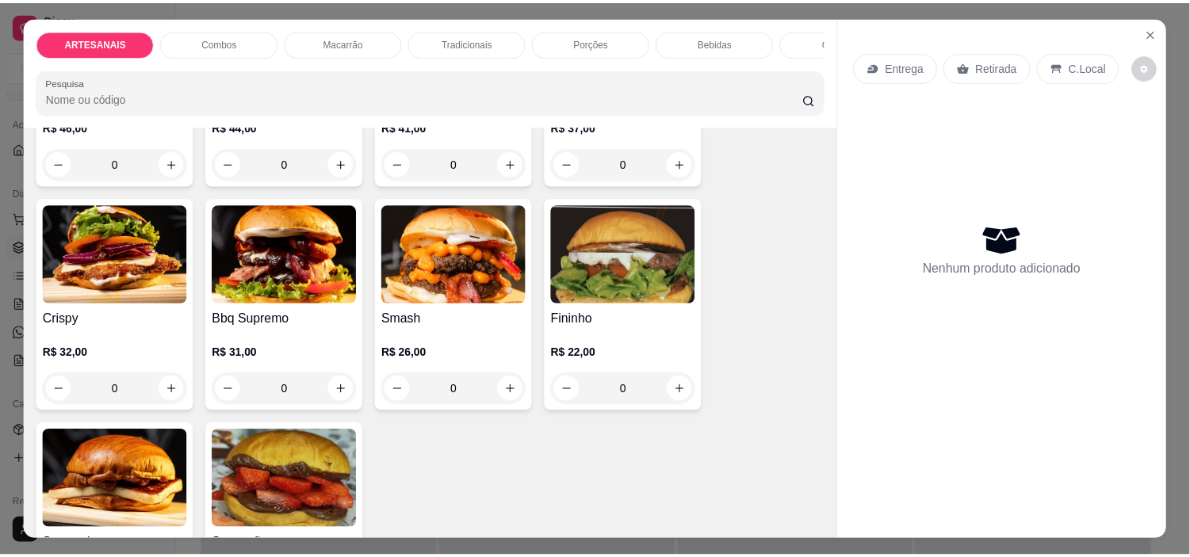
scroll to position [176, 0]
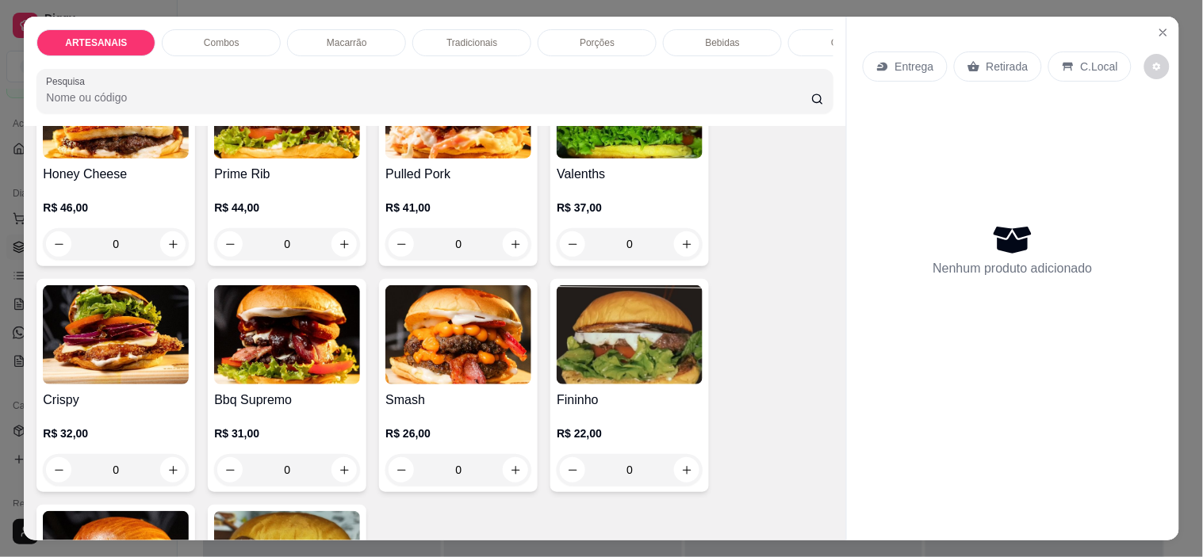
click at [670, 254] on div "0" at bounding box center [629, 244] width 146 height 32
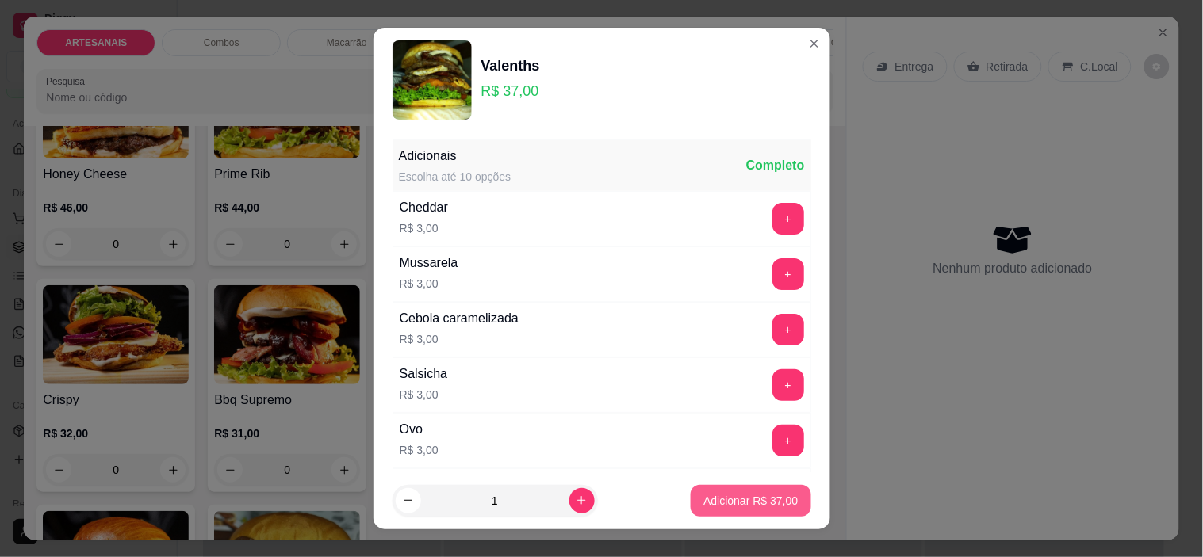
click at [765, 498] on p "Adicionar R$ 37,00" at bounding box center [750, 501] width 94 height 16
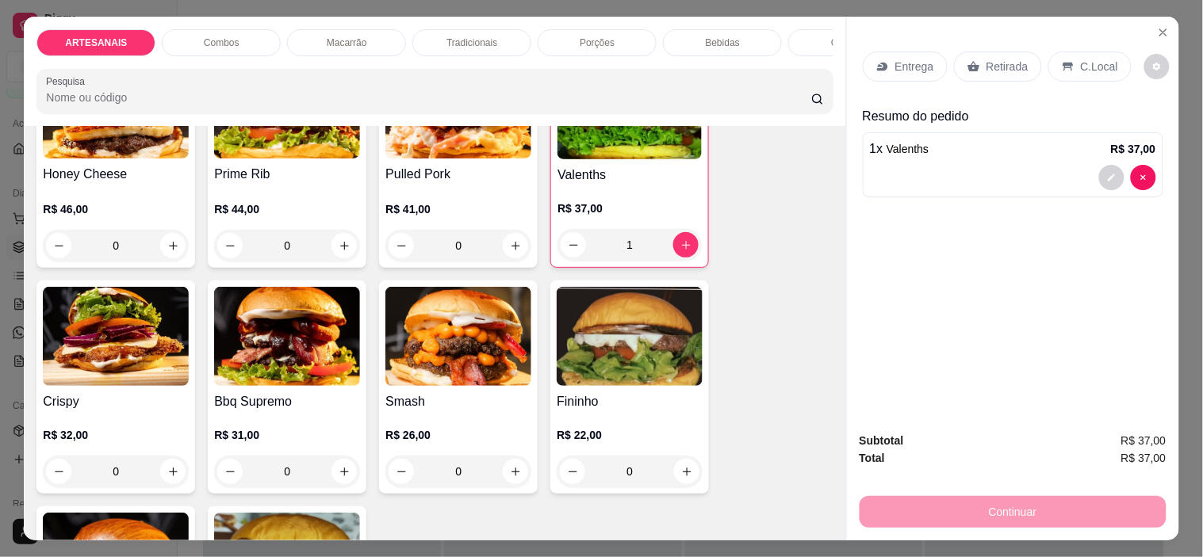
click at [1061, 60] on icon at bounding box center [1067, 66] width 13 height 13
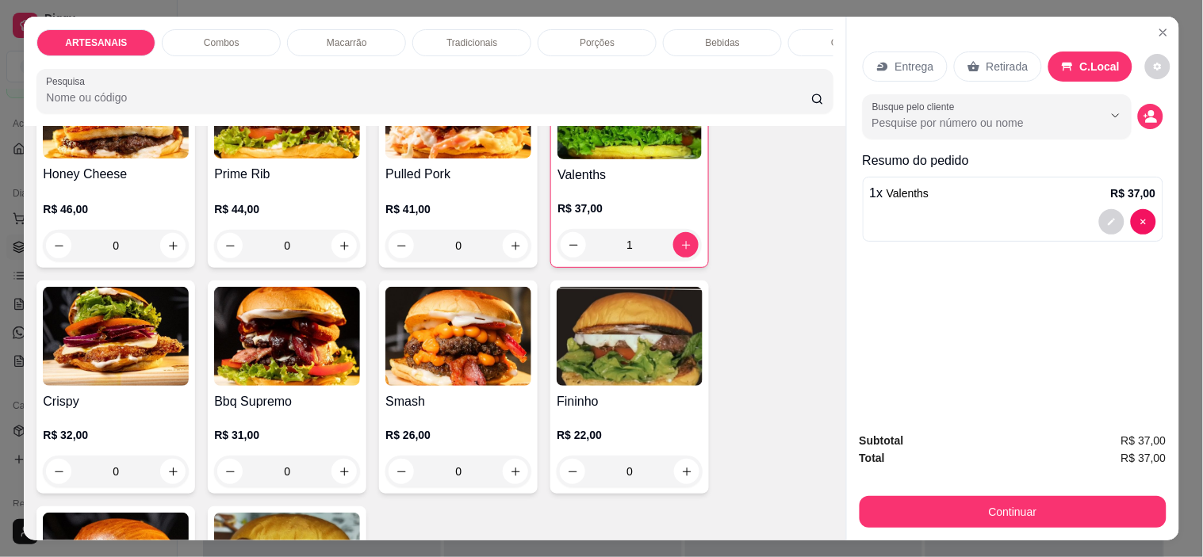
click at [1002, 52] on div "Retirada" at bounding box center [998, 67] width 88 height 30
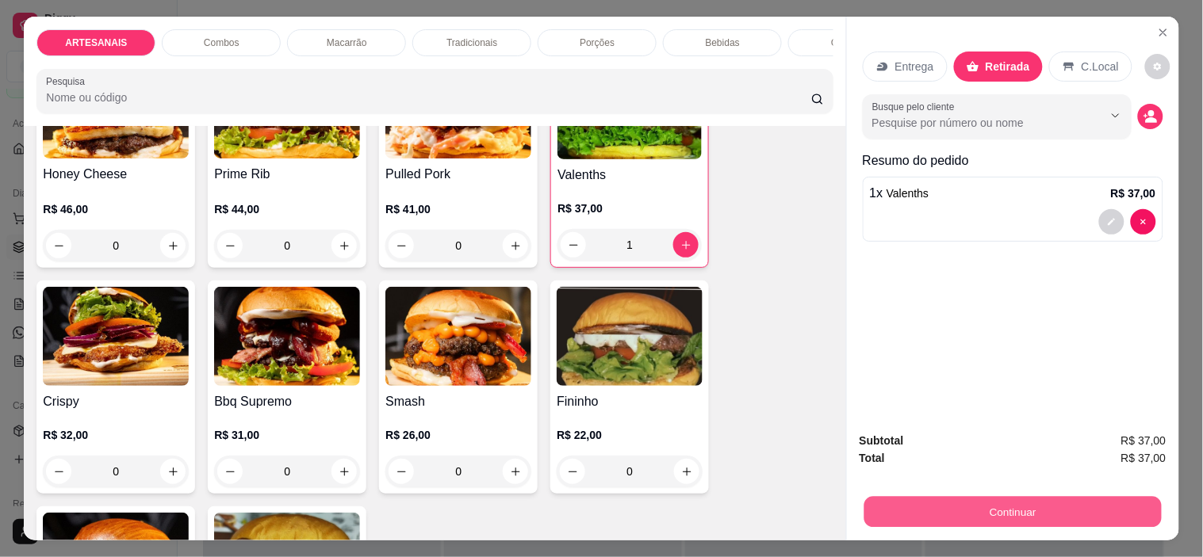
click at [1021, 509] on button "Continuar" at bounding box center [1011, 512] width 297 height 31
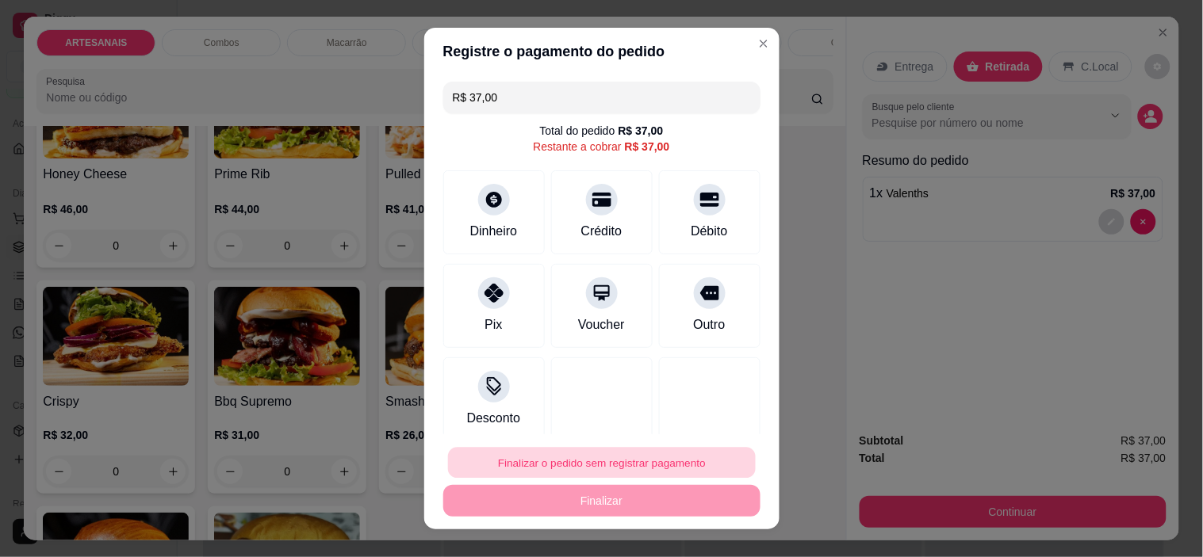
click at [576, 472] on button "Finalizar o pedido sem registrar pagamento" at bounding box center [602, 462] width 308 height 31
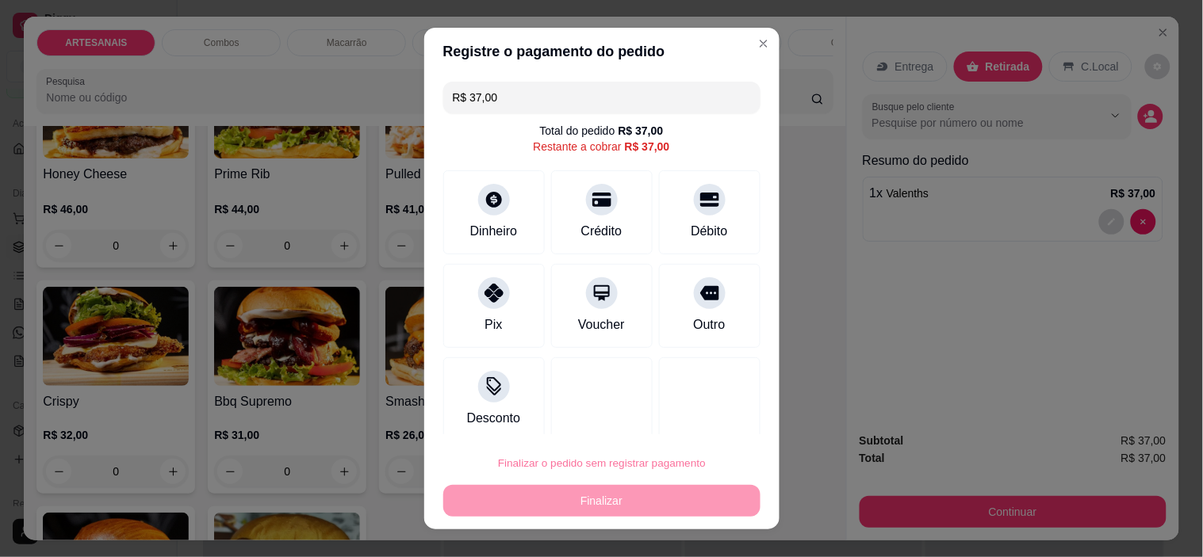
click at [692, 418] on button "Confirmar" at bounding box center [693, 418] width 59 height 25
type input "0"
type input "R$ 0,00"
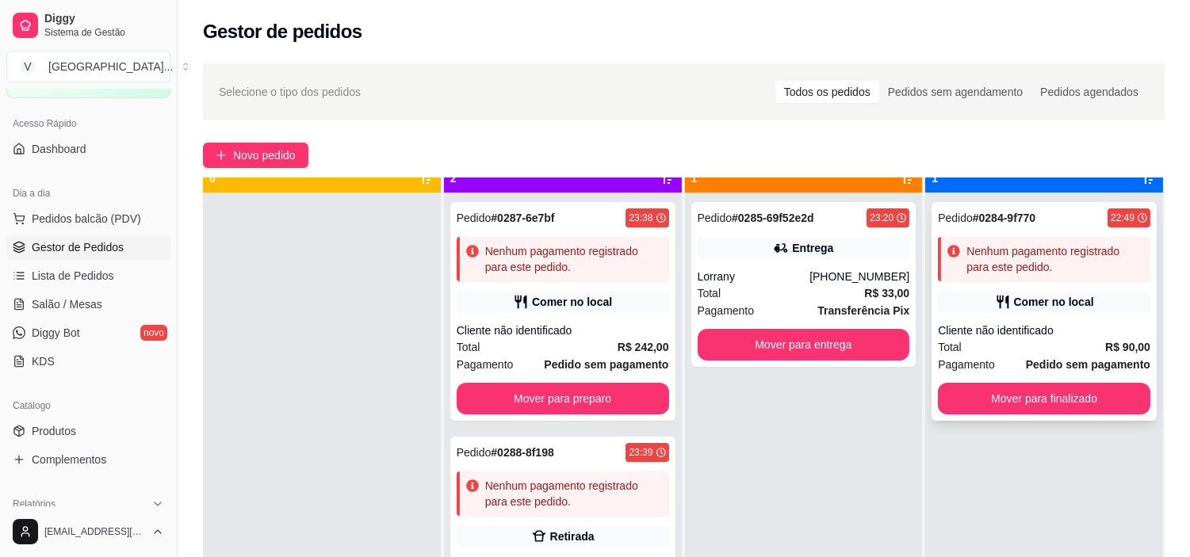
scroll to position [44, 0]
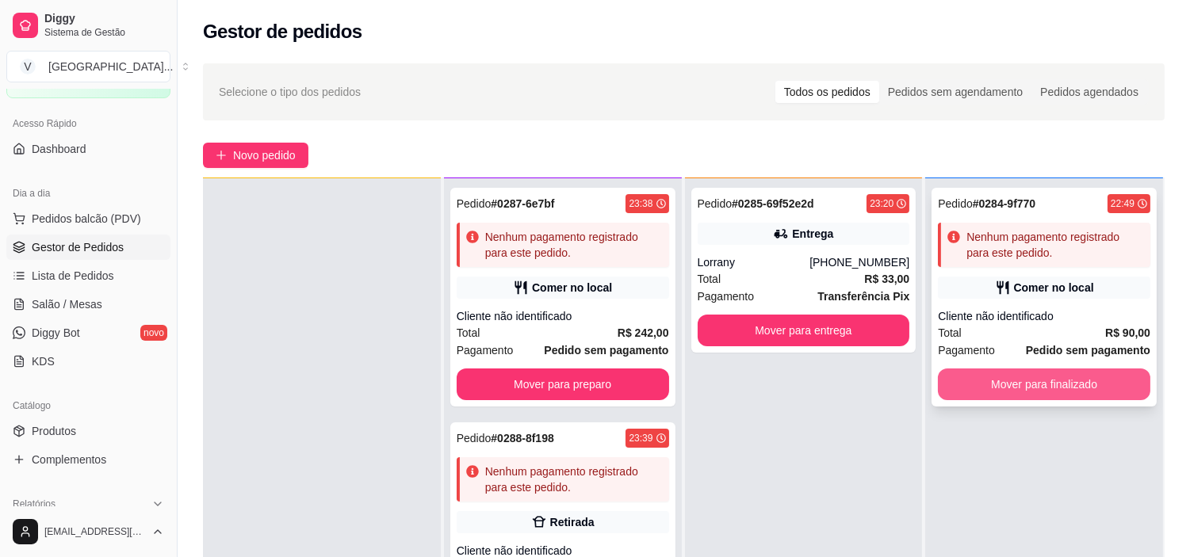
click at [1058, 375] on button "Mover para finalizado" at bounding box center [1044, 385] width 212 height 32
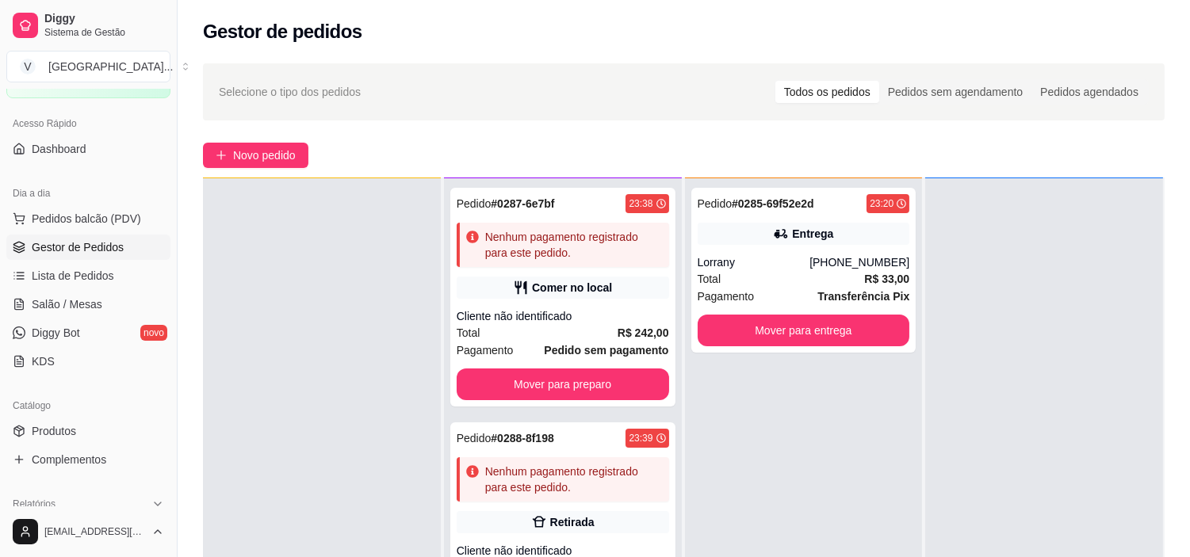
click at [1027, 286] on div at bounding box center [1044, 456] width 238 height 557
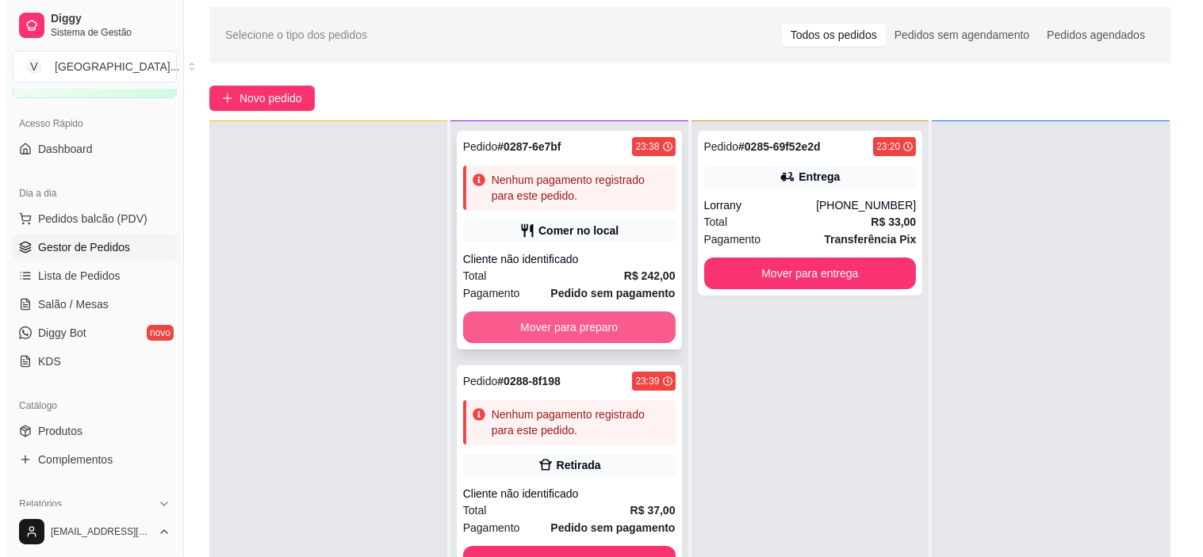
scroll to position [88, 0]
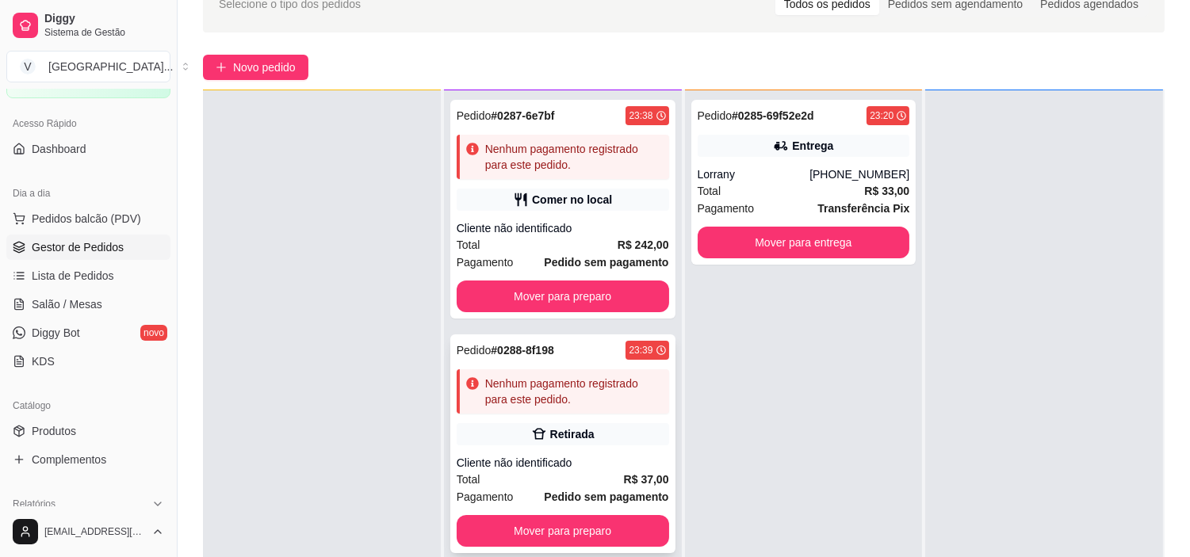
click at [601, 424] on div "Retirada" at bounding box center [563, 434] width 212 height 22
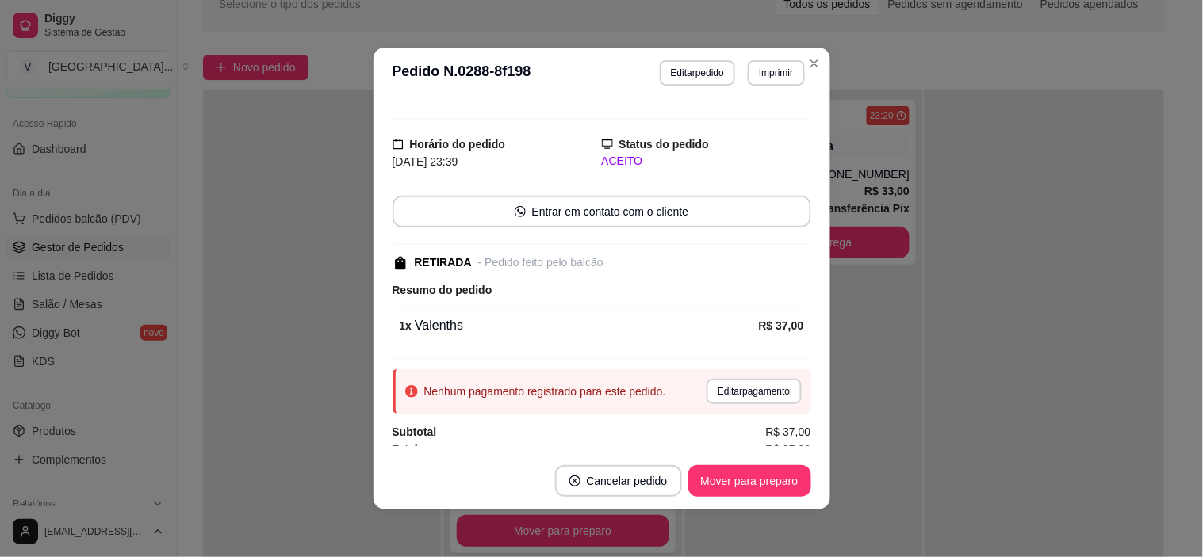
scroll to position [34, 0]
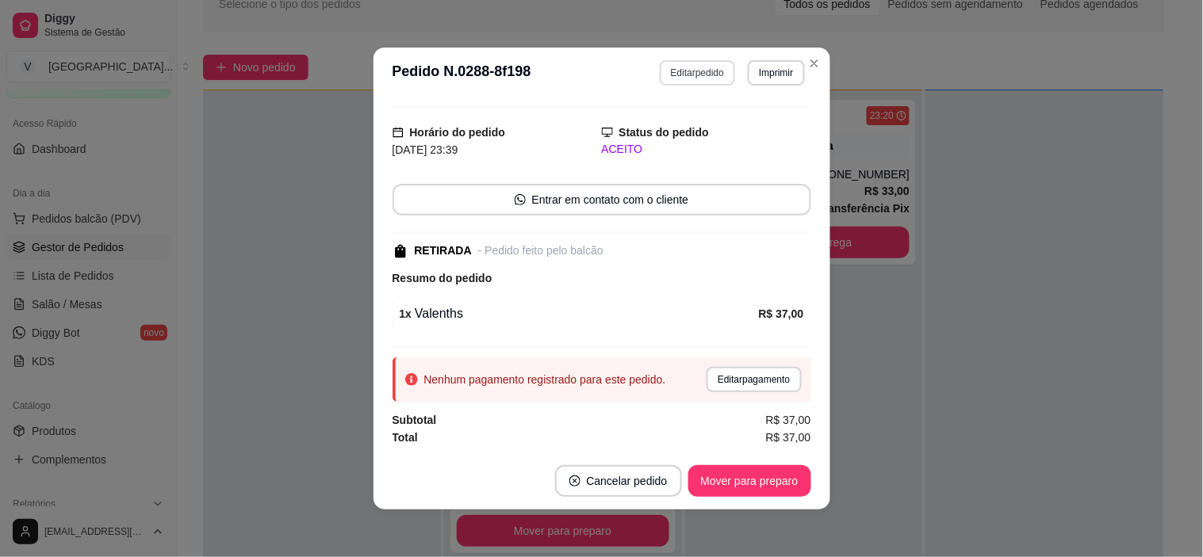
click at [678, 71] on button "Editar pedido" at bounding box center [697, 72] width 75 height 25
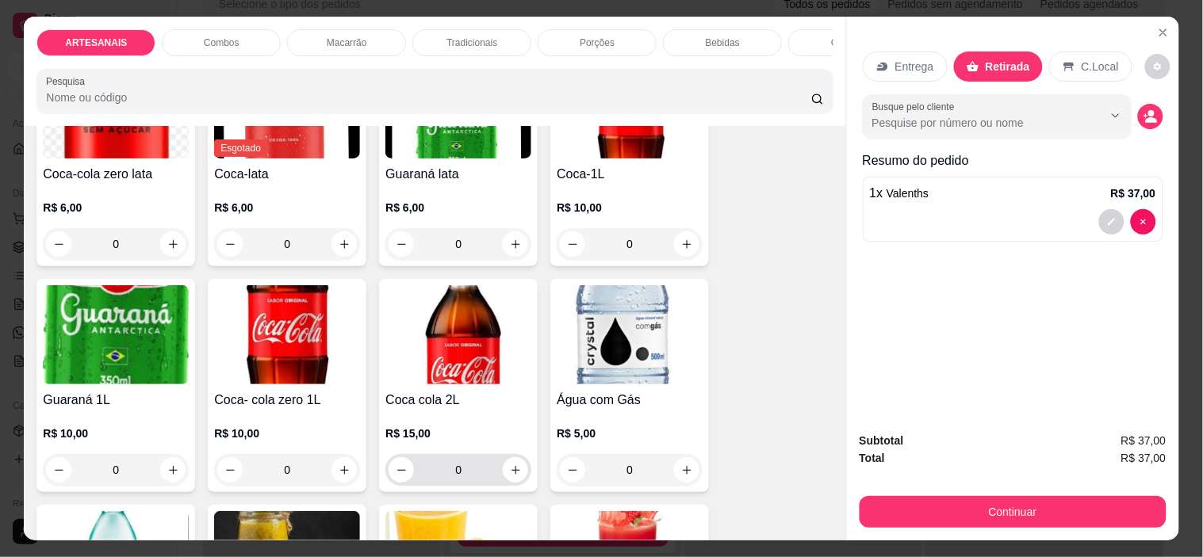
scroll to position [1849, 0]
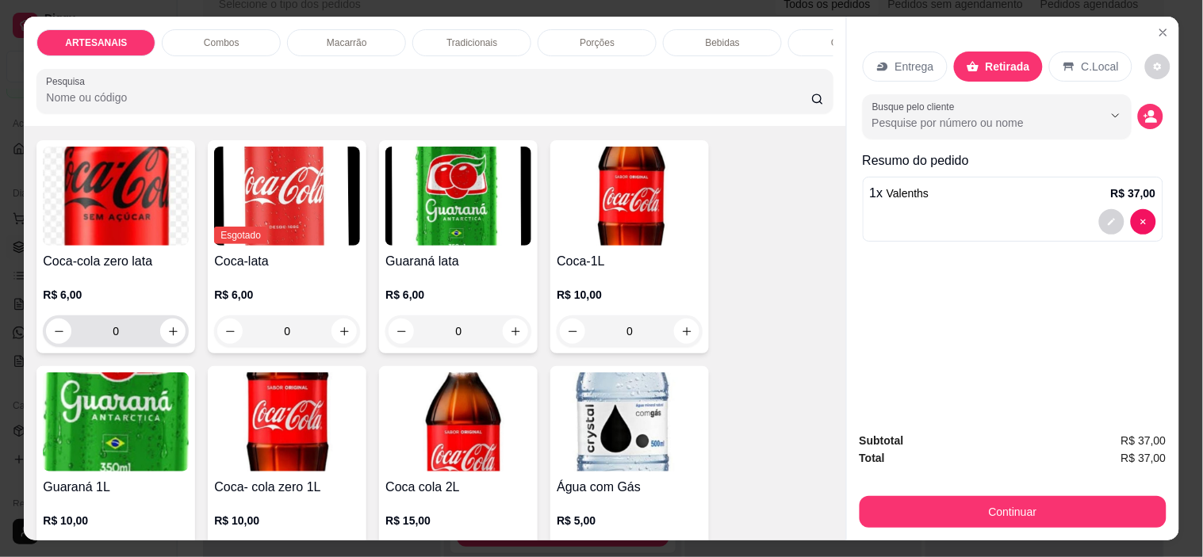
click at [166, 323] on div "0" at bounding box center [116, 332] width 140 height 32
click at [168, 335] on icon "increase-product-quantity" at bounding box center [173, 332] width 12 height 12
type input "1"
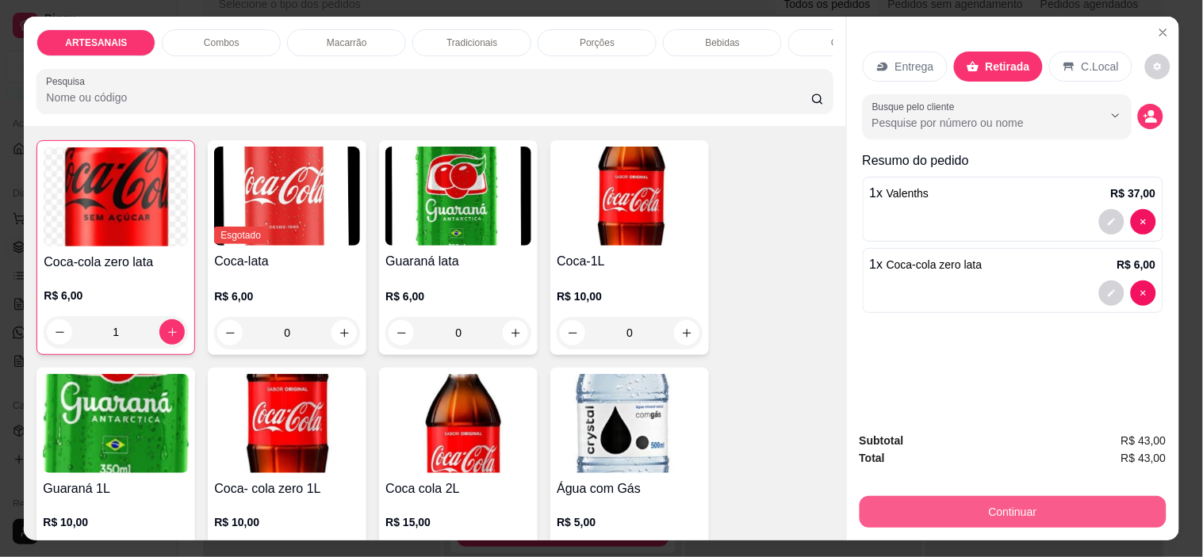
click at [1058, 496] on button "Continuar" at bounding box center [1012, 512] width 307 height 32
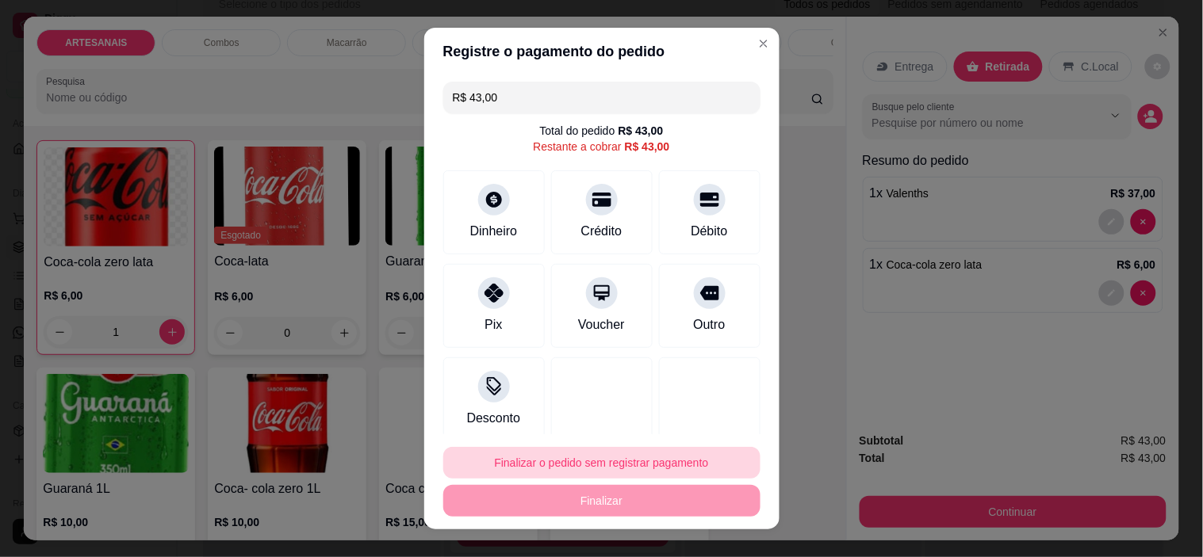
click at [513, 470] on button "Finalizar o pedido sem registrar pagamento" at bounding box center [601, 463] width 317 height 32
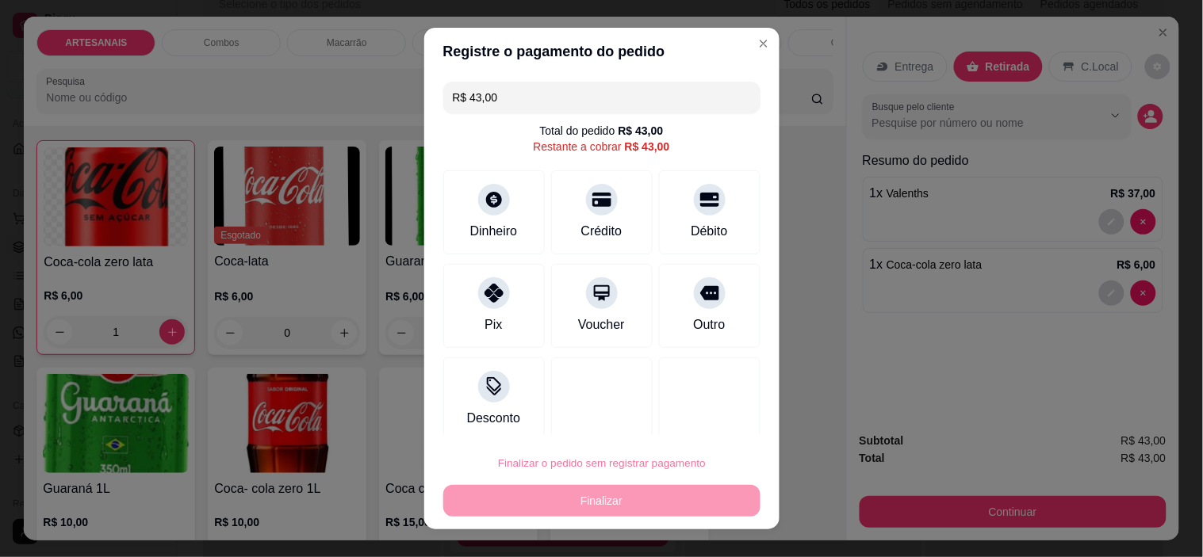
click at [693, 412] on button "Confirmar" at bounding box center [692, 418] width 59 height 25
type input "0"
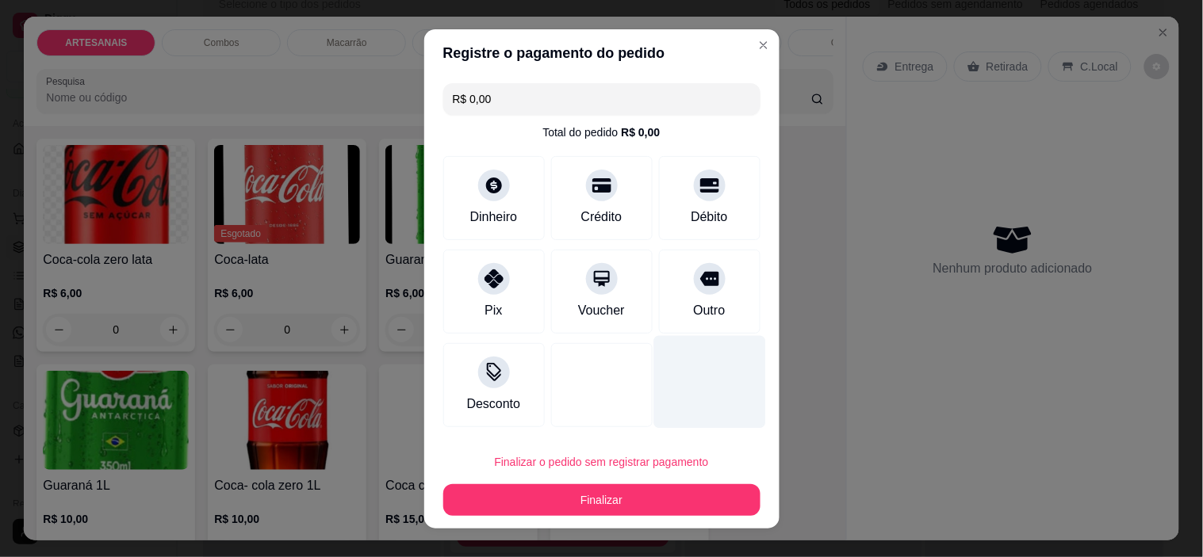
type input "R$ 0,00"
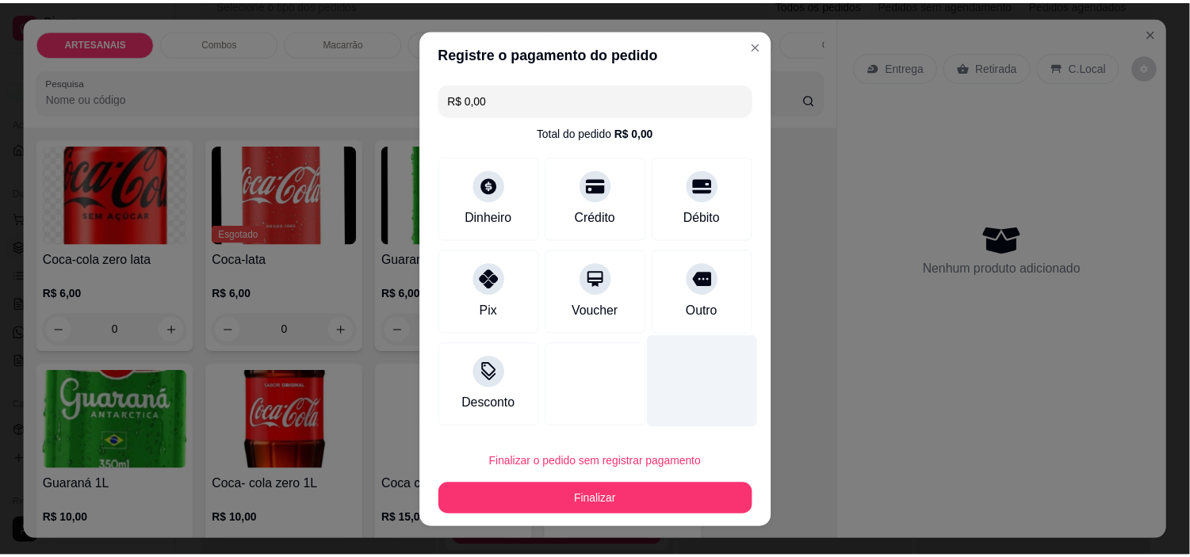
scroll to position [1848, 0]
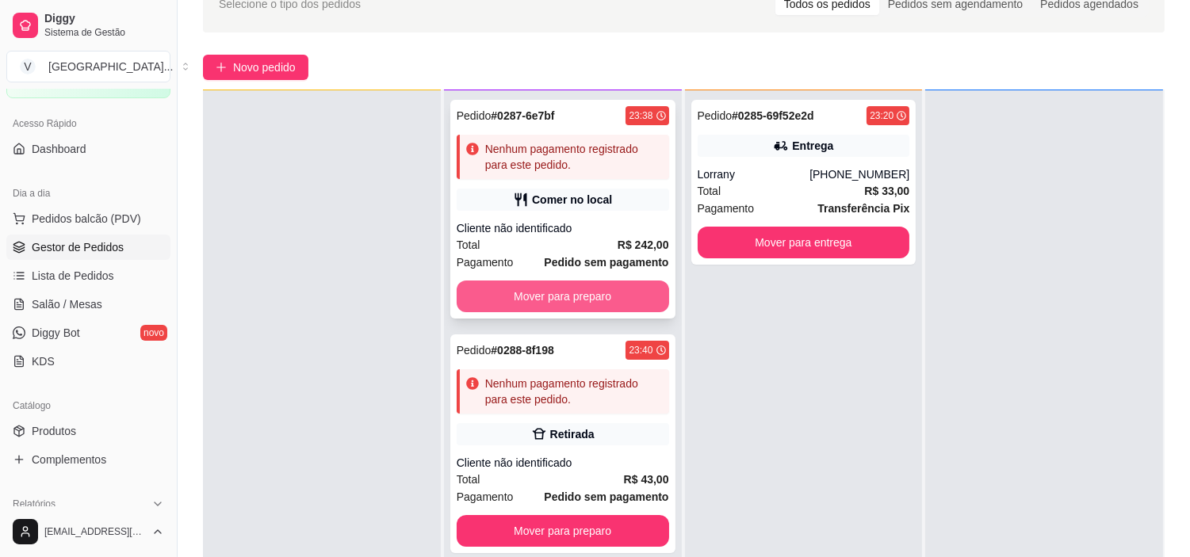
click at [511, 297] on button "Mover para preparo" at bounding box center [563, 297] width 212 height 32
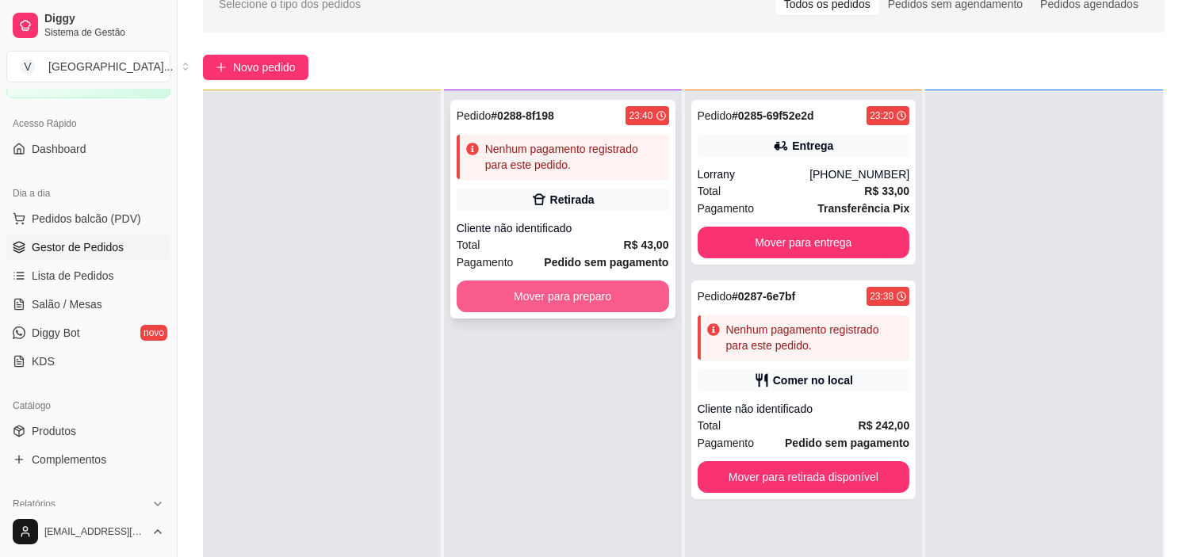
click at [618, 293] on button "Mover para preparo" at bounding box center [563, 297] width 212 height 32
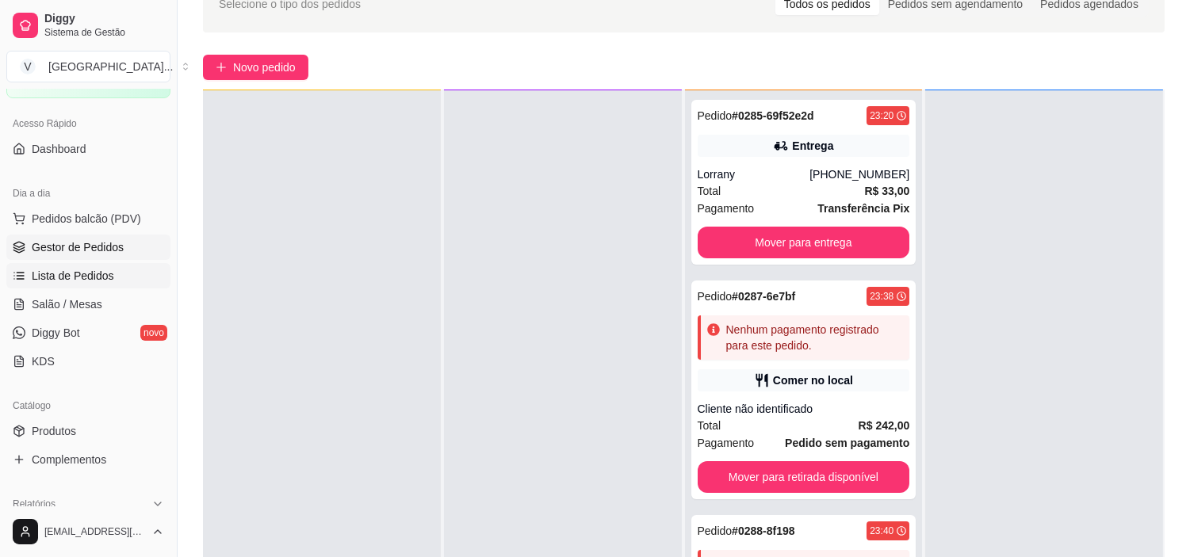
drag, startPoint x: 99, startPoint y: 272, endPoint x: 89, endPoint y: 280, distance: 13.0
click at [99, 272] on span "Lista de Pedidos" at bounding box center [73, 276] width 82 height 16
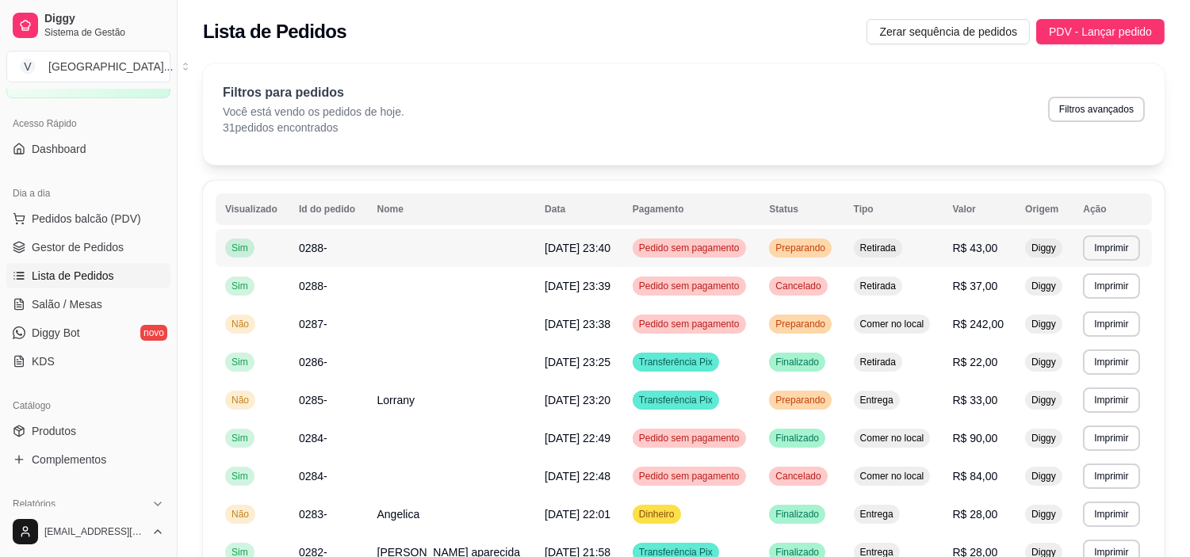
click at [767, 238] on td "Preparando" at bounding box center [801, 248] width 84 height 38
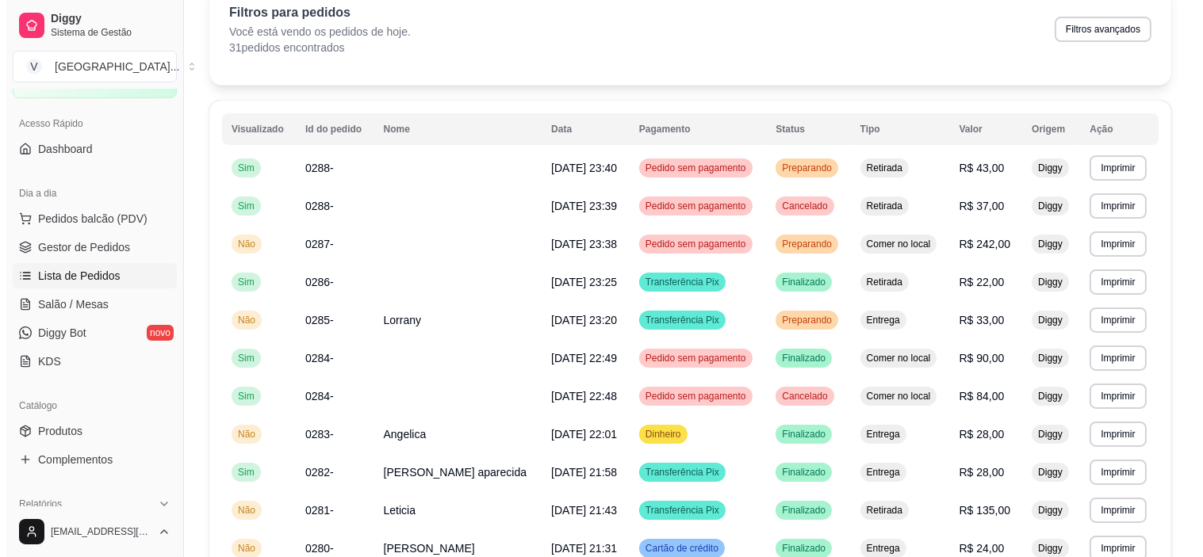
scroll to position [88, 0]
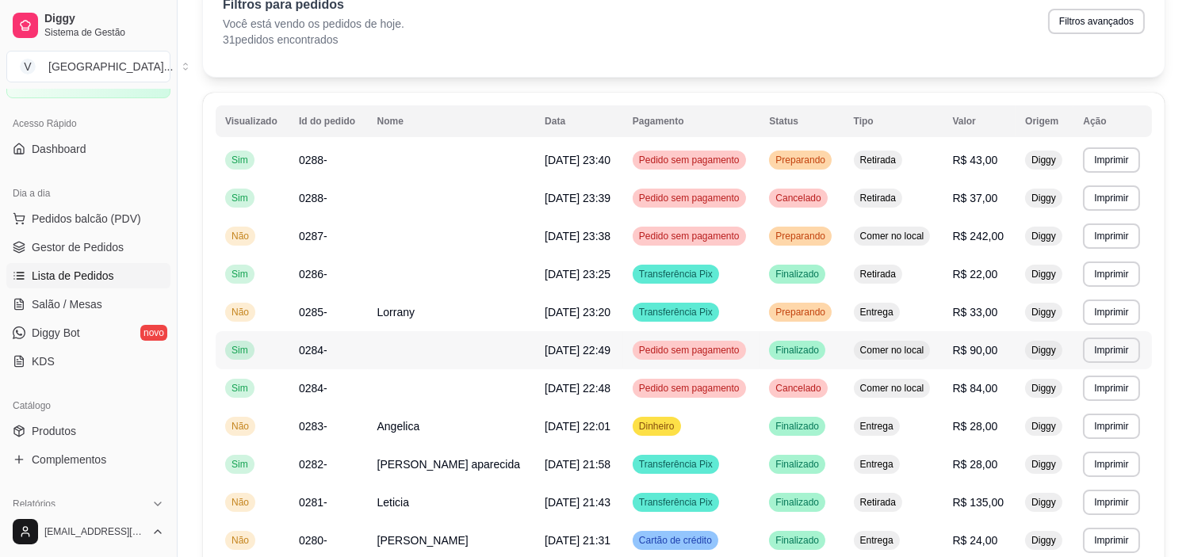
click at [826, 353] on td "Finalizado" at bounding box center [801, 350] width 84 height 38
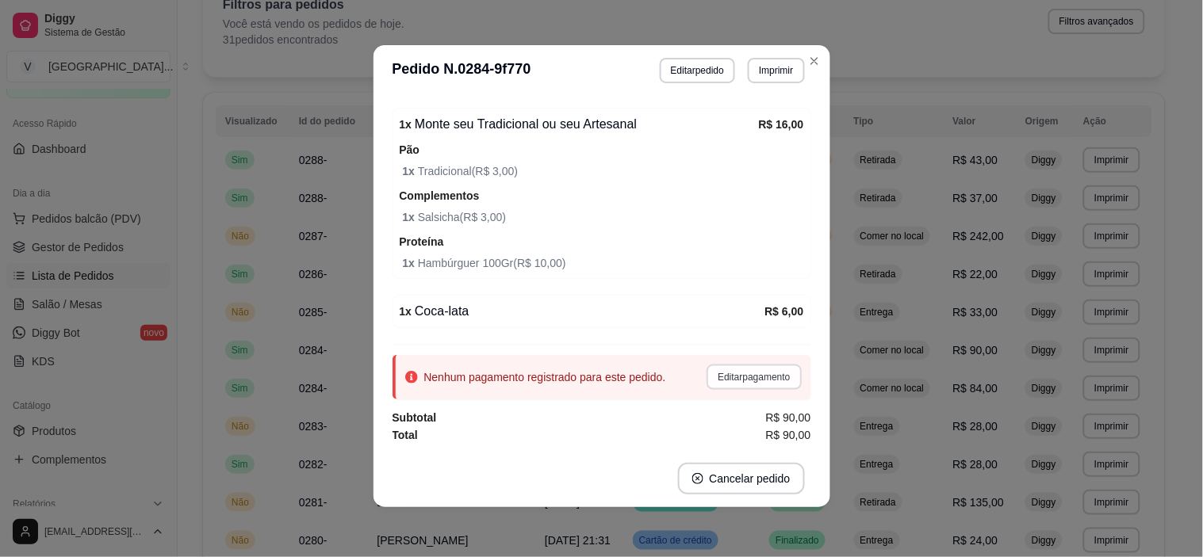
scroll to position [3, 0]
click at [758, 385] on button "Editar pagamento" at bounding box center [754, 376] width 92 height 25
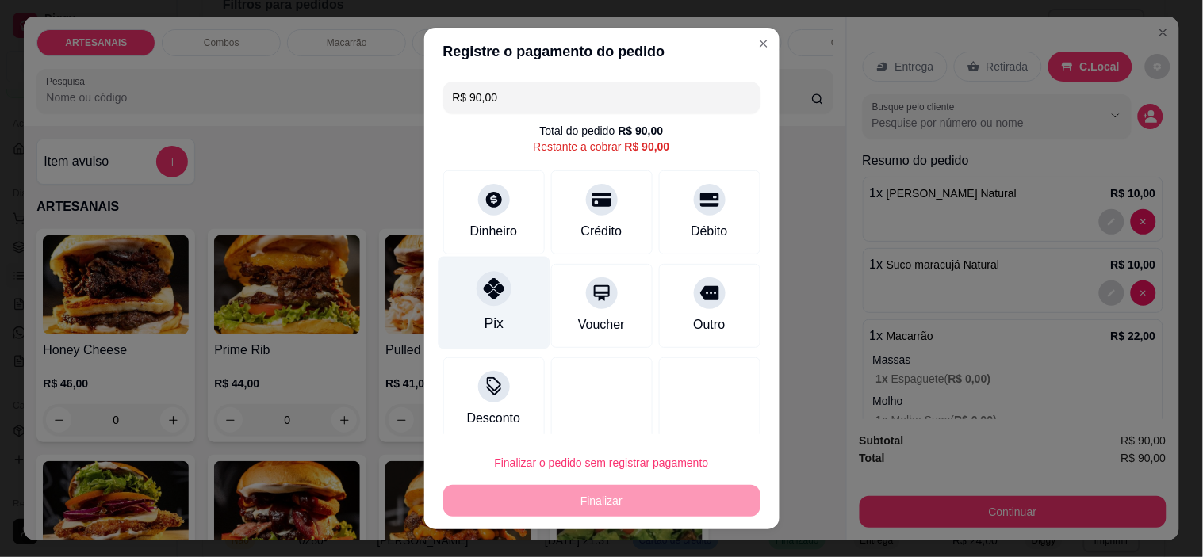
click at [504, 287] on div "Pix" at bounding box center [494, 303] width 112 height 93
type input "R$ 0,00"
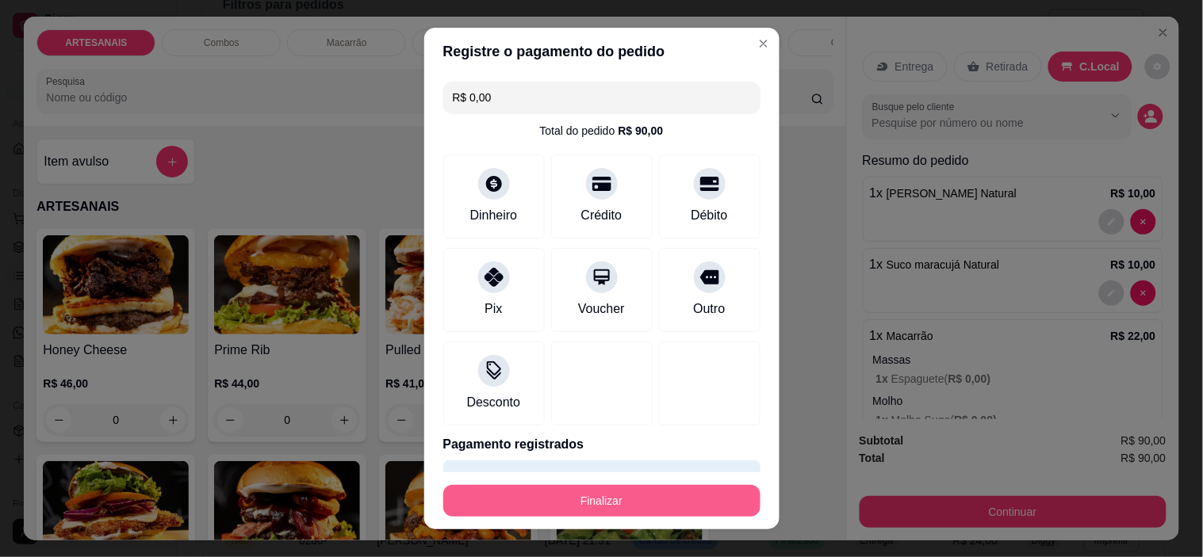
click at [608, 499] on button "Finalizar" at bounding box center [601, 501] width 317 height 32
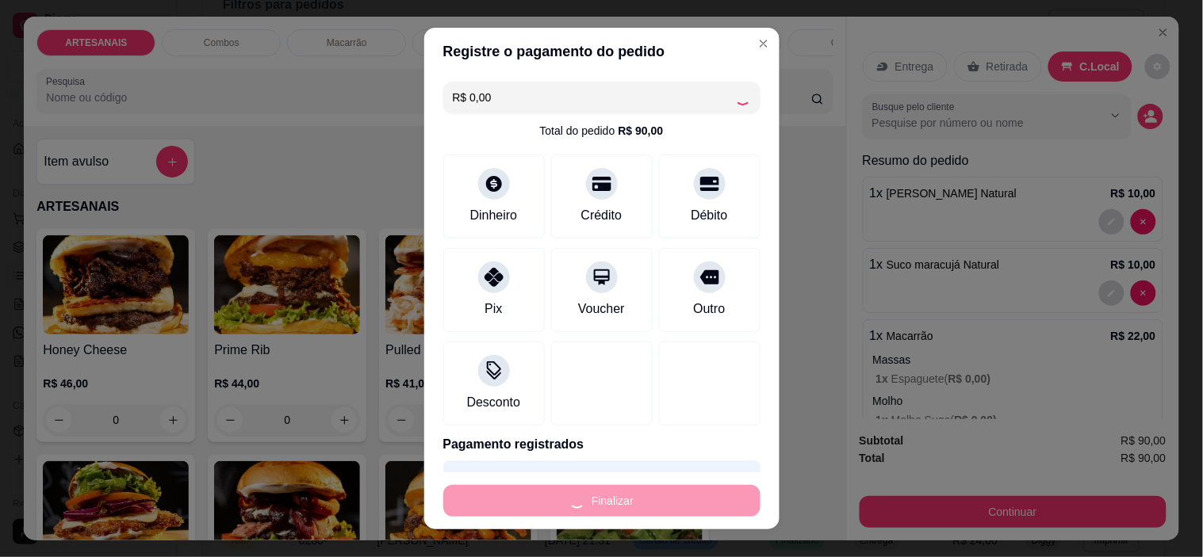
type input "0"
type input "-R$ 90,00"
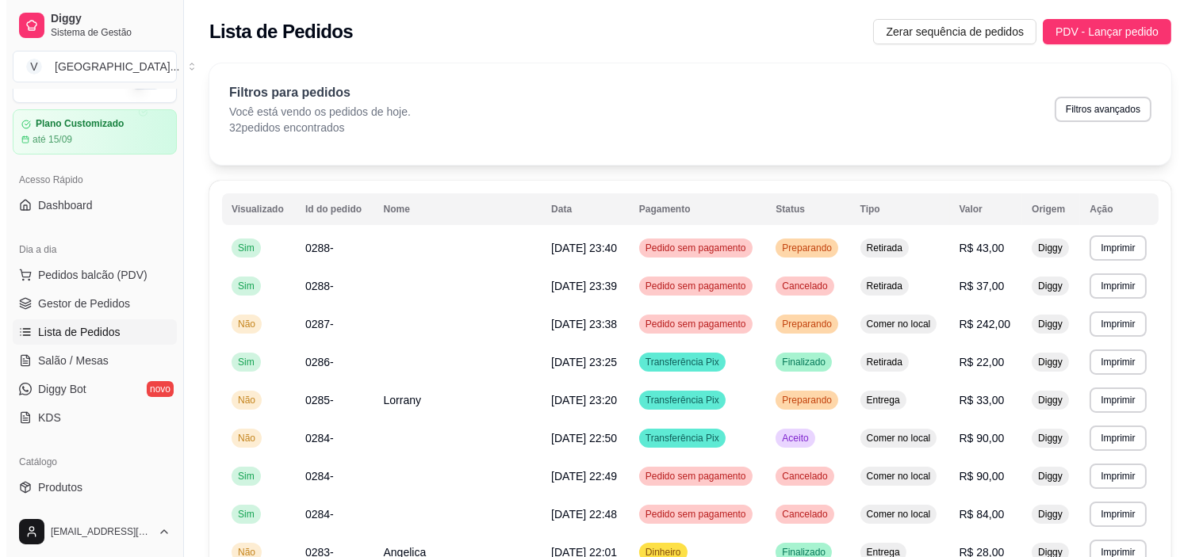
scroll to position [0, 0]
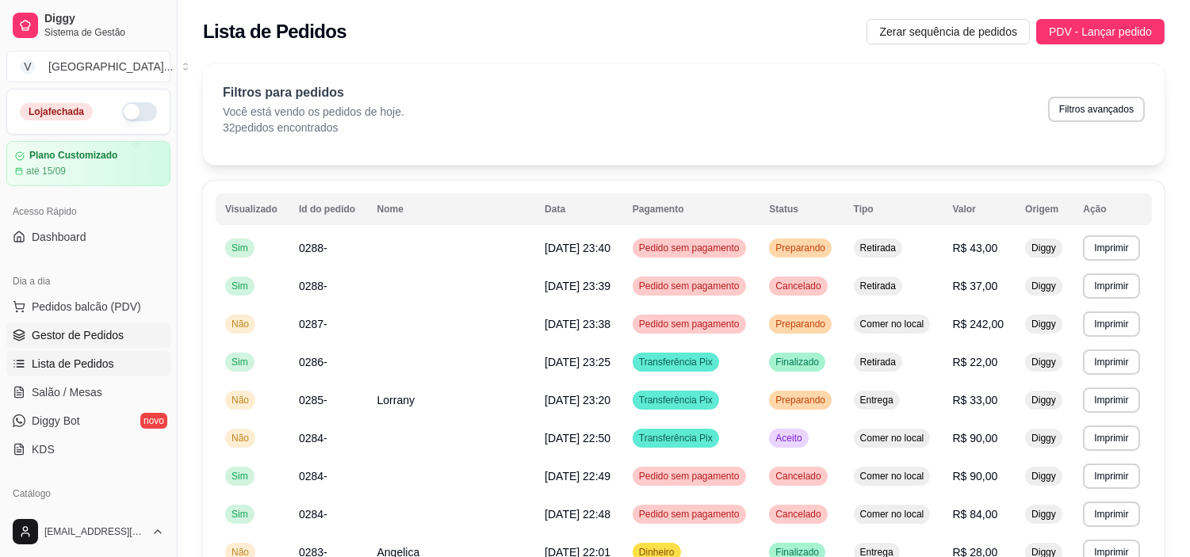
click at [59, 327] on span "Gestor de Pedidos" at bounding box center [78, 335] width 92 height 16
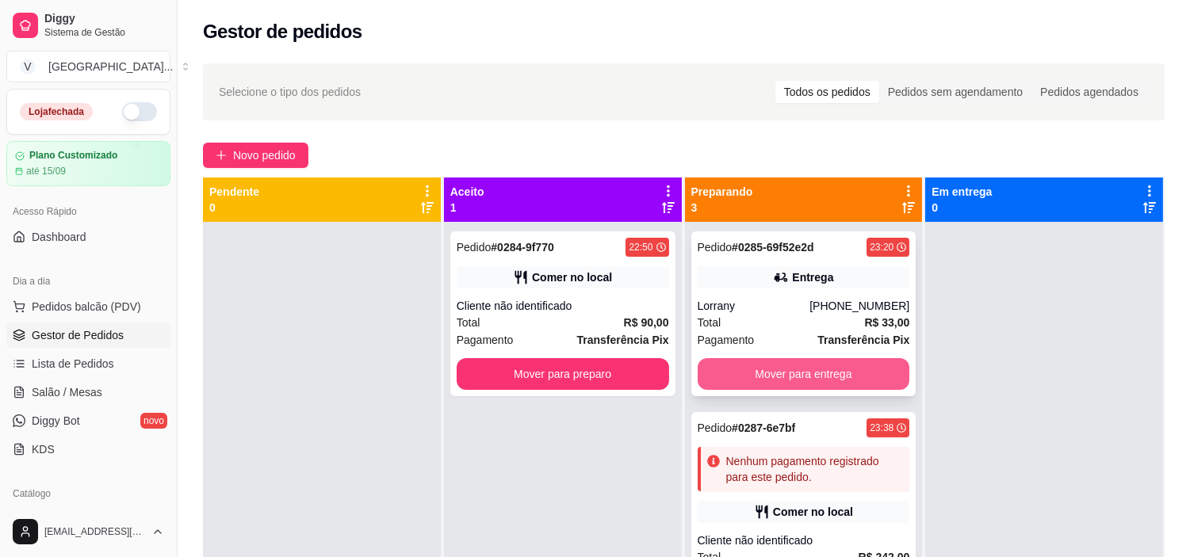
click at [819, 376] on button "Mover para entrega" at bounding box center [804, 374] width 212 height 32
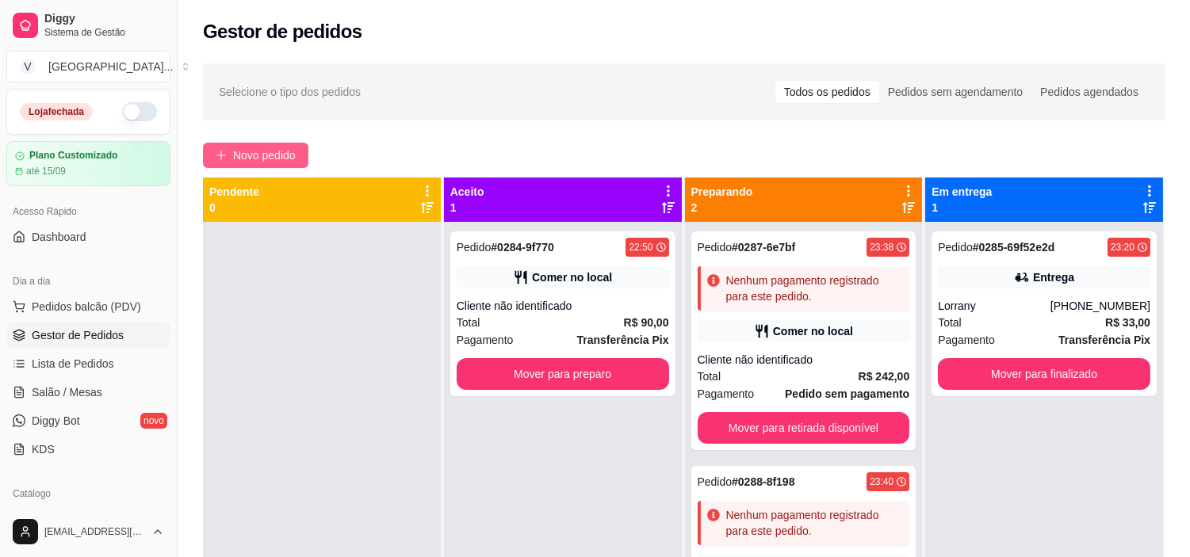
click at [266, 143] on button "Novo pedido" at bounding box center [255, 155] width 105 height 25
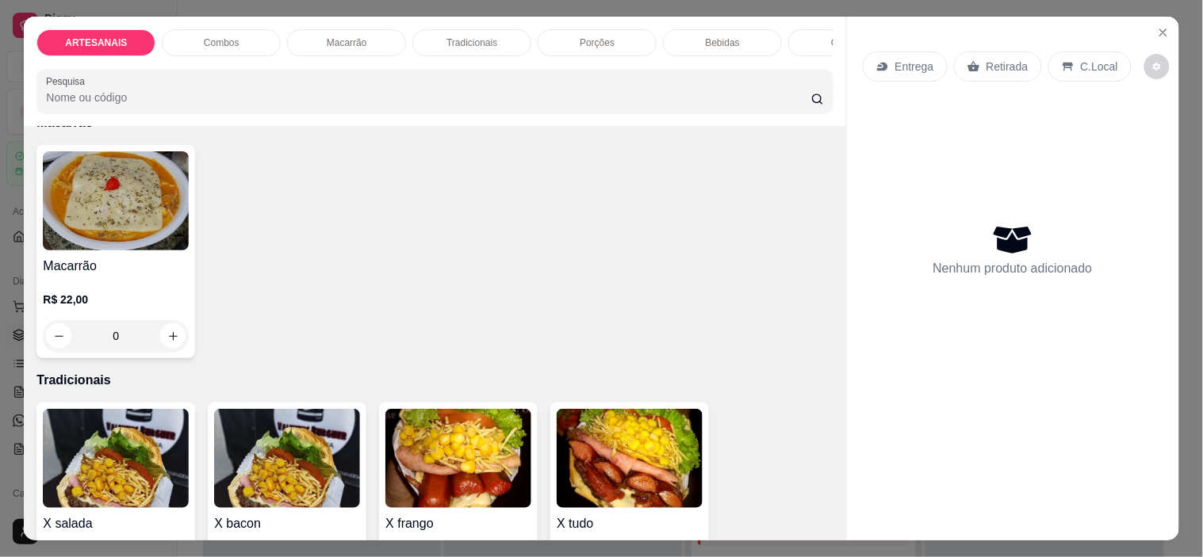
scroll to position [1145, 0]
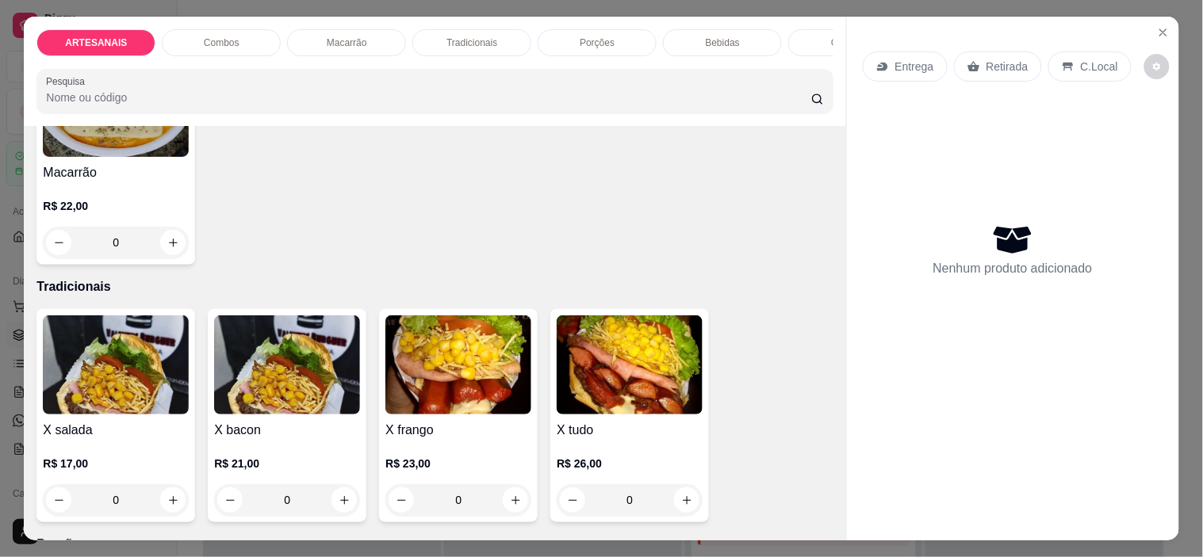
click at [687, 512] on div "0" at bounding box center [629, 500] width 146 height 32
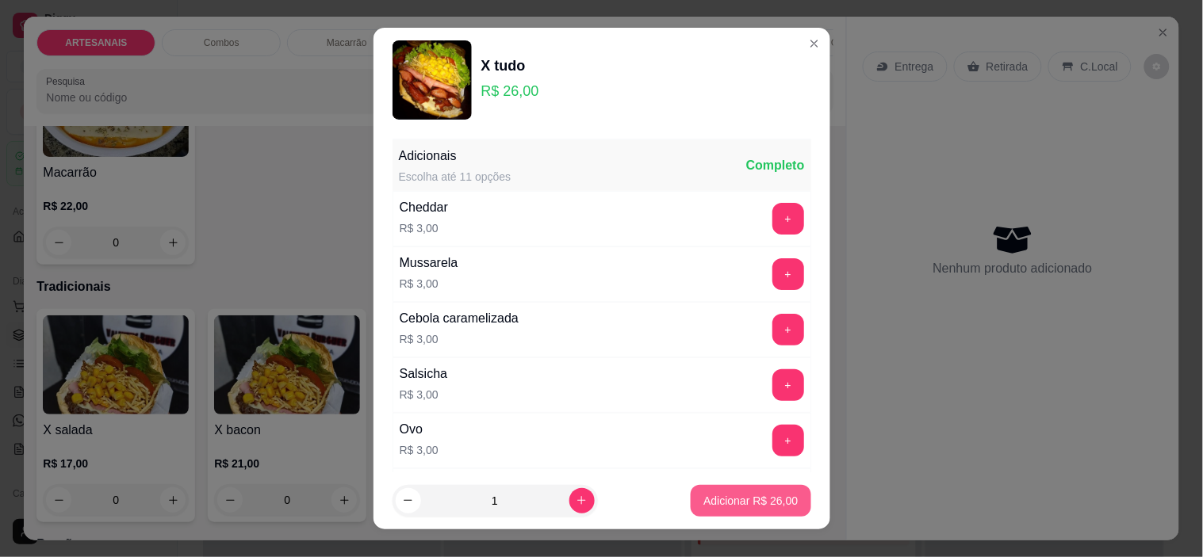
click at [703, 505] on p "Adicionar R$ 26,00" at bounding box center [750, 501] width 94 height 16
type input "1"
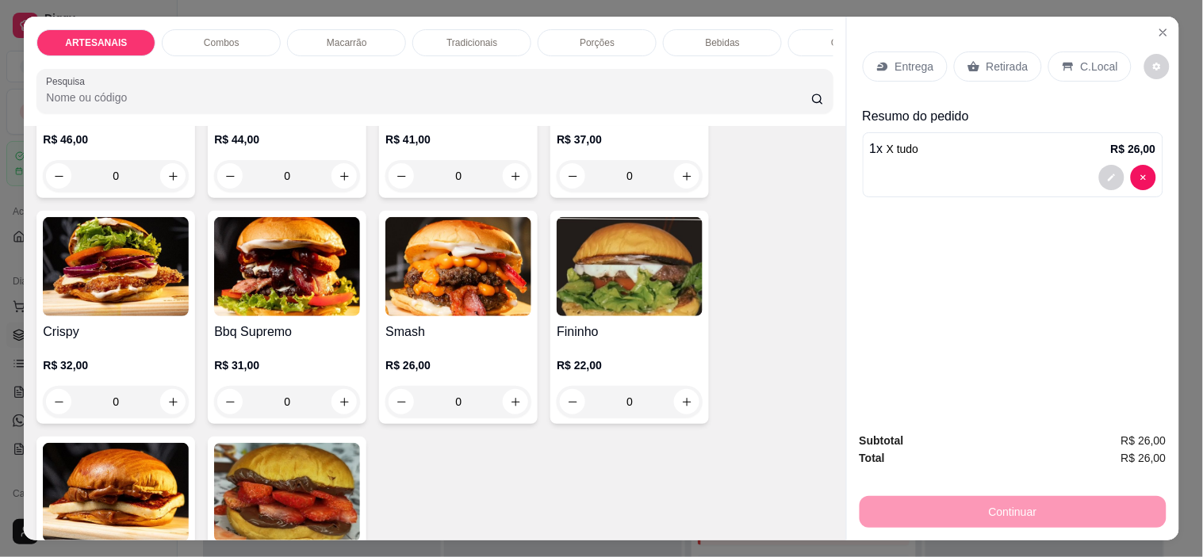
scroll to position [264, 0]
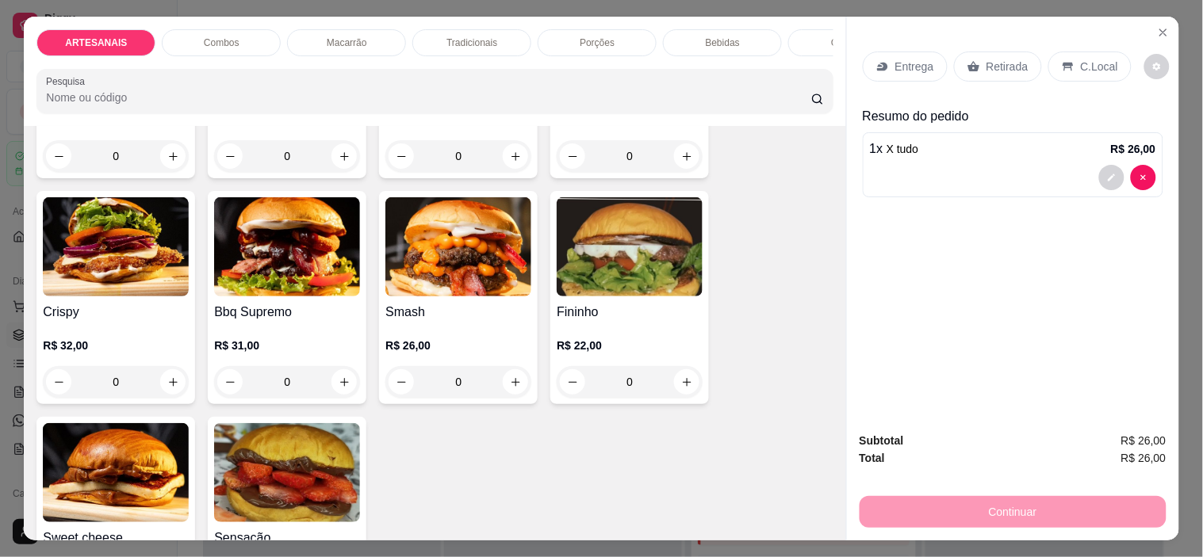
click at [672, 393] on div "0" at bounding box center [629, 382] width 146 height 32
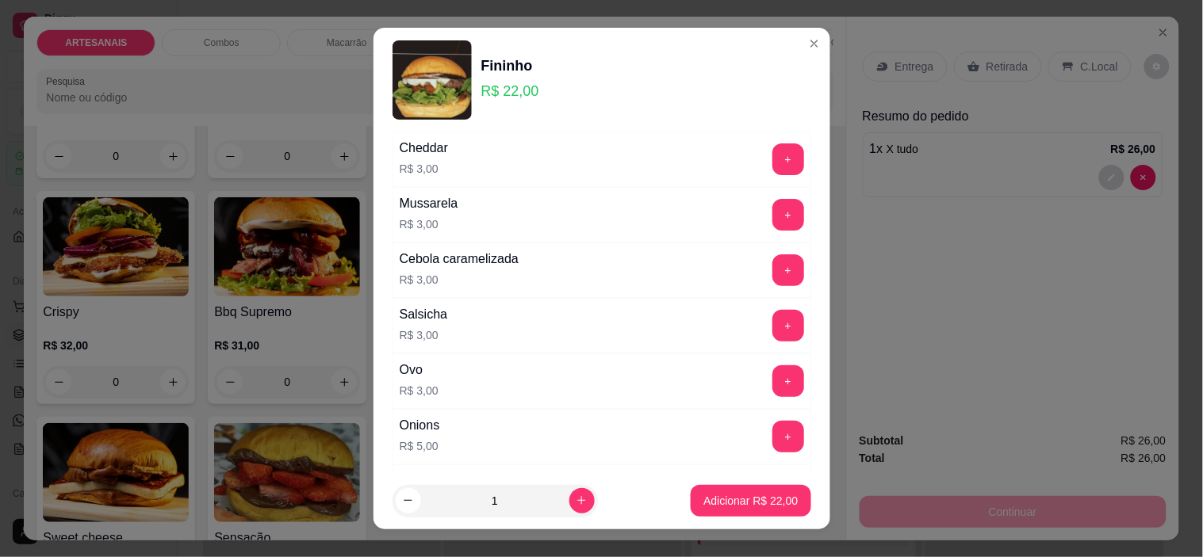
scroll to position [18, 0]
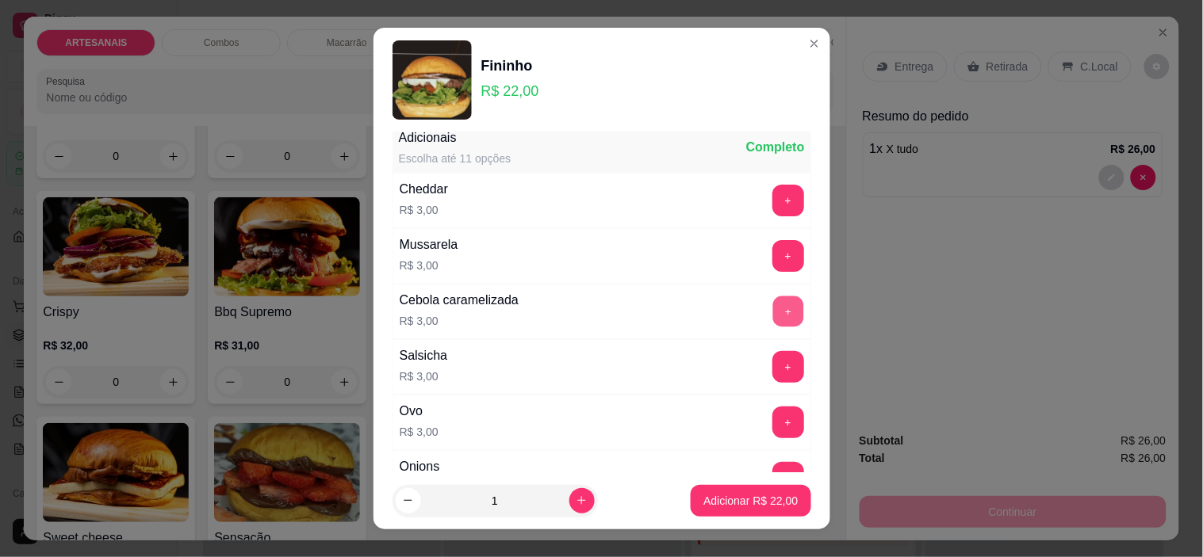
click at [772, 305] on button "+" at bounding box center [787, 311] width 31 height 31
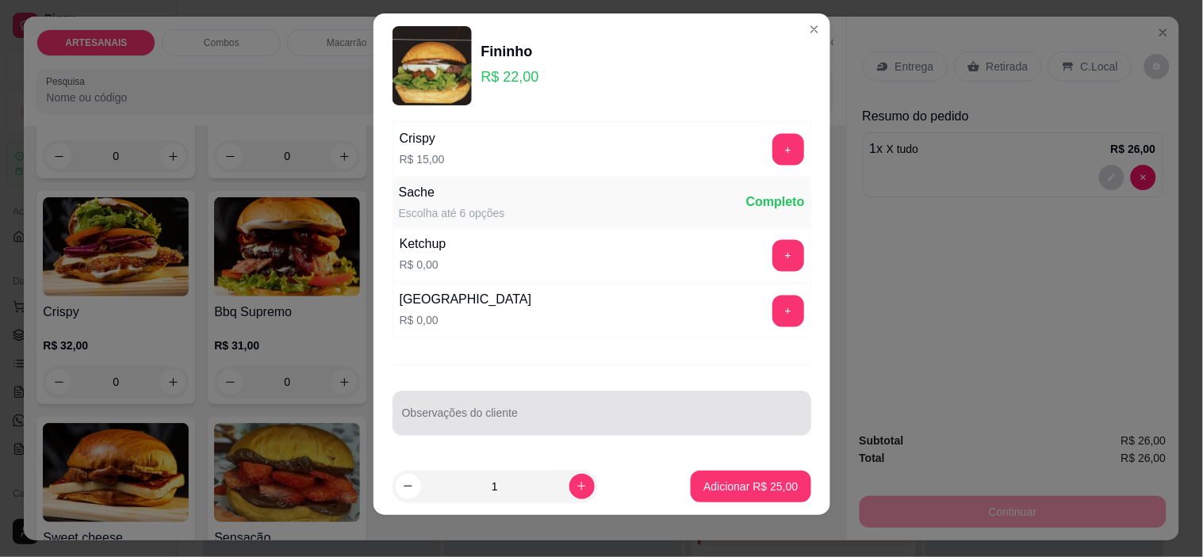
scroll to position [22, 0]
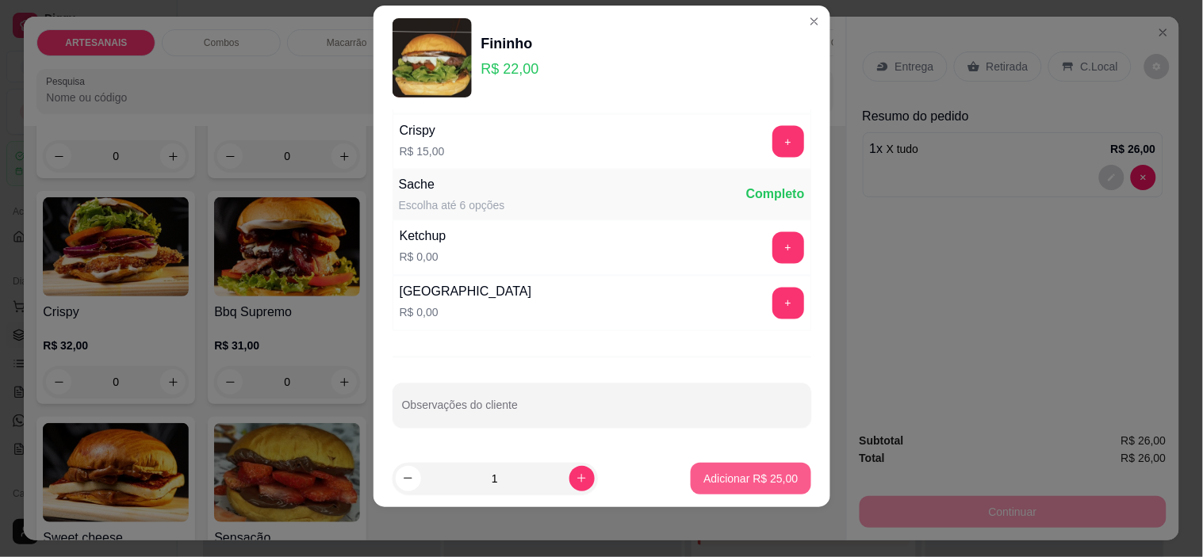
click at [712, 472] on p "Adicionar R$ 25,00" at bounding box center [750, 479] width 94 height 16
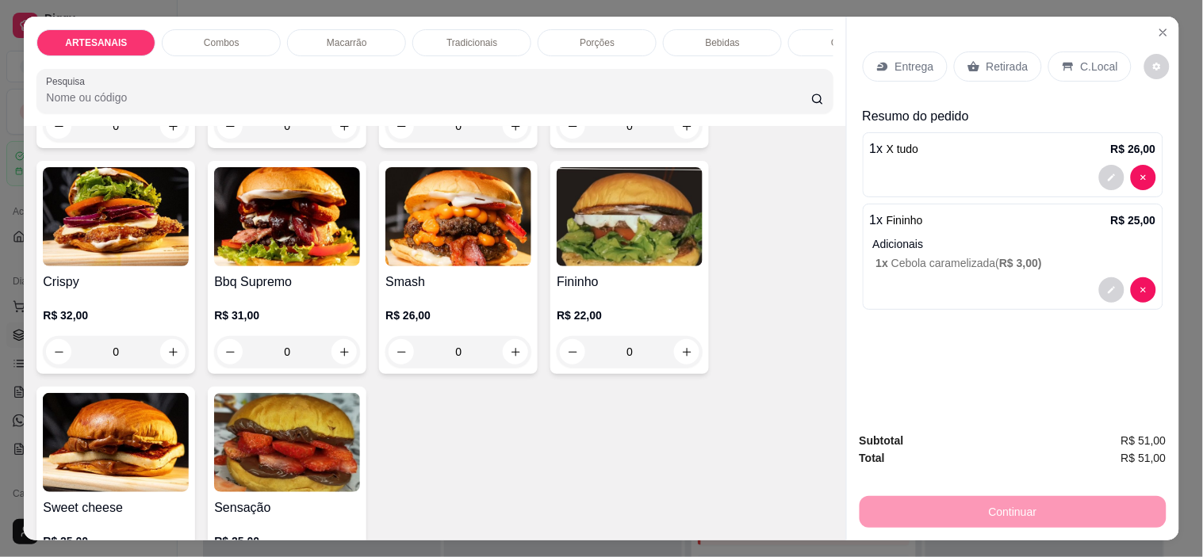
scroll to position [264, 0]
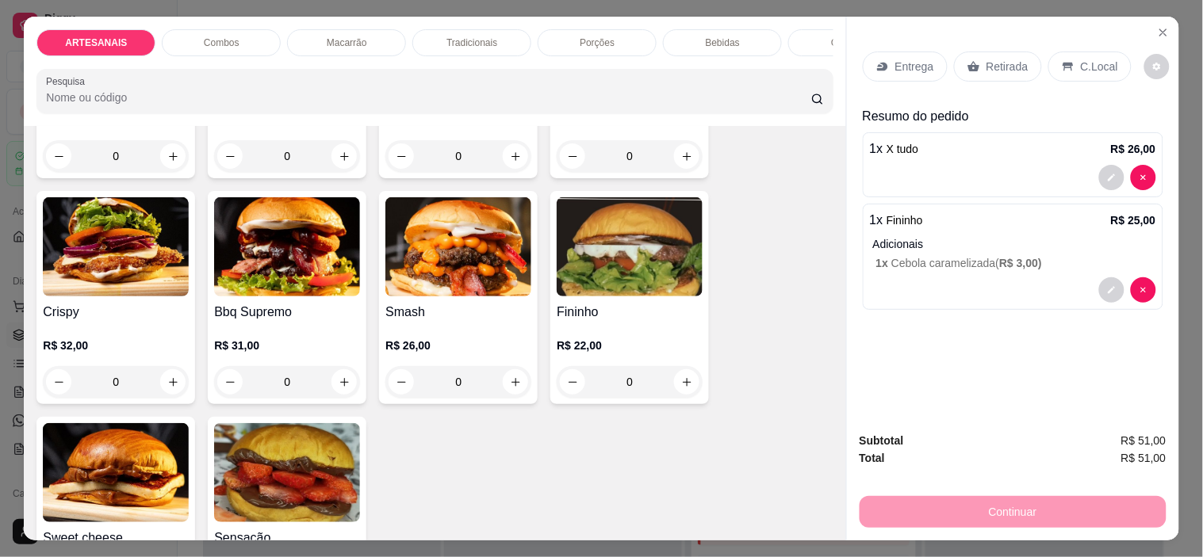
click at [672, 392] on div "0" at bounding box center [629, 382] width 146 height 32
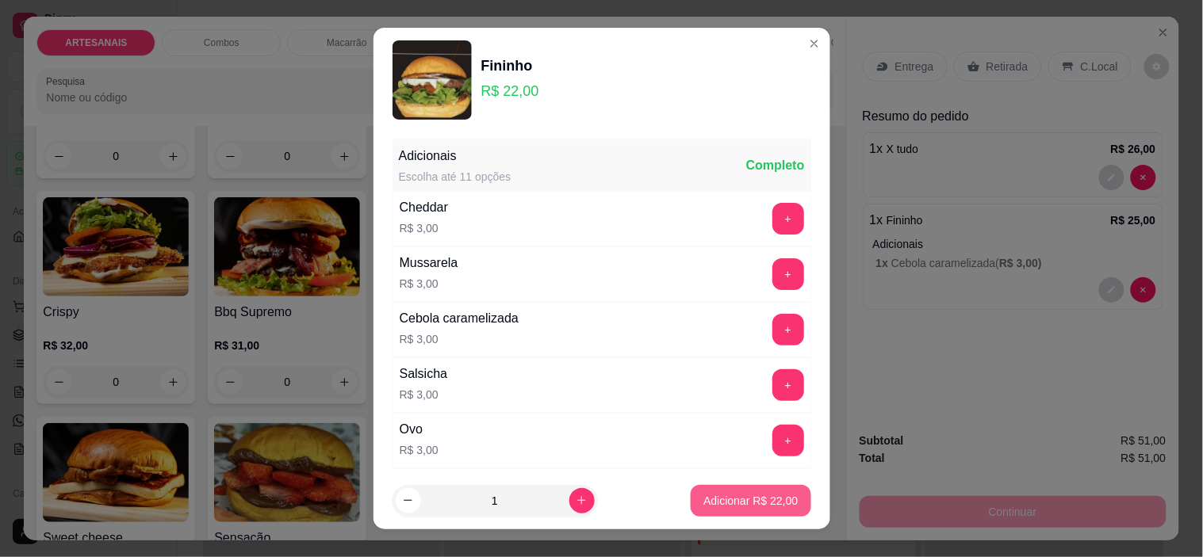
click at [737, 499] on p "Adicionar R$ 22,00" at bounding box center [750, 501] width 94 height 16
type input "1"
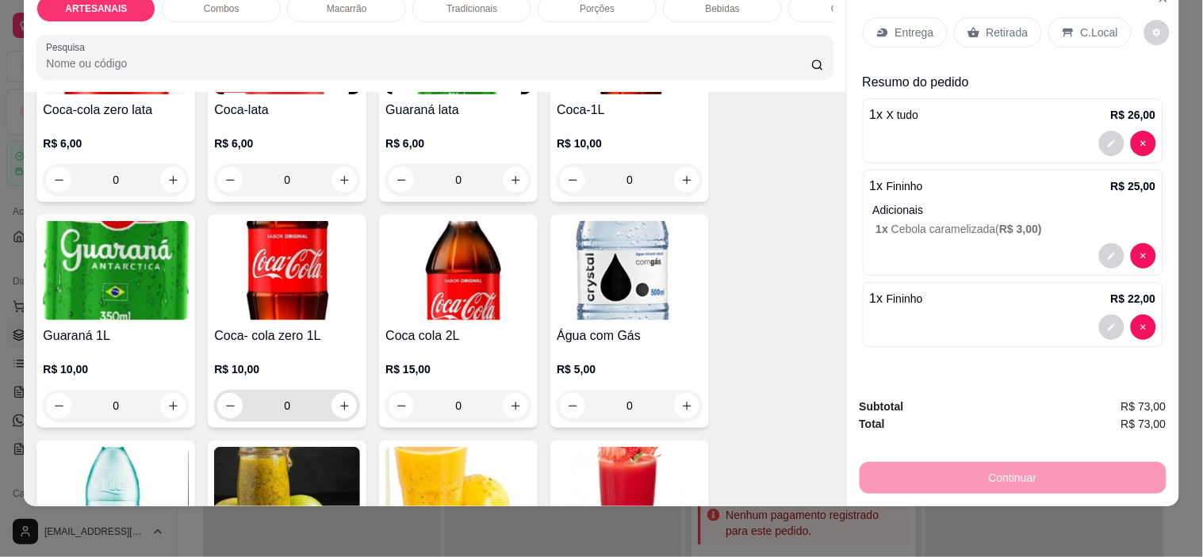
scroll to position [1937, 0]
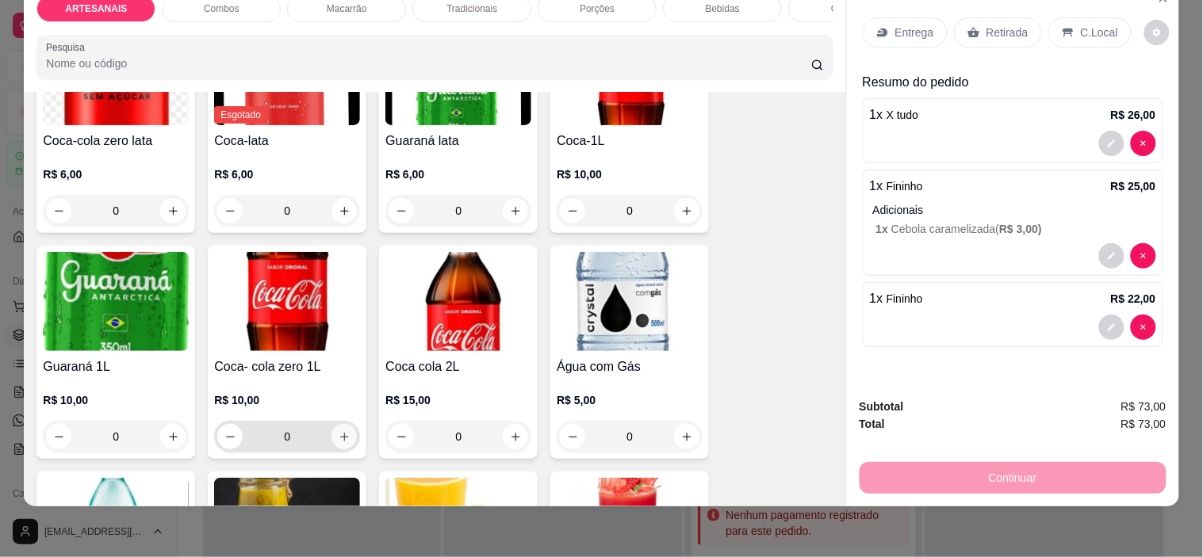
click at [346, 432] on button "increase-product-quantity" at bounding box center [343, 436] width 25 height 25
type input "1"
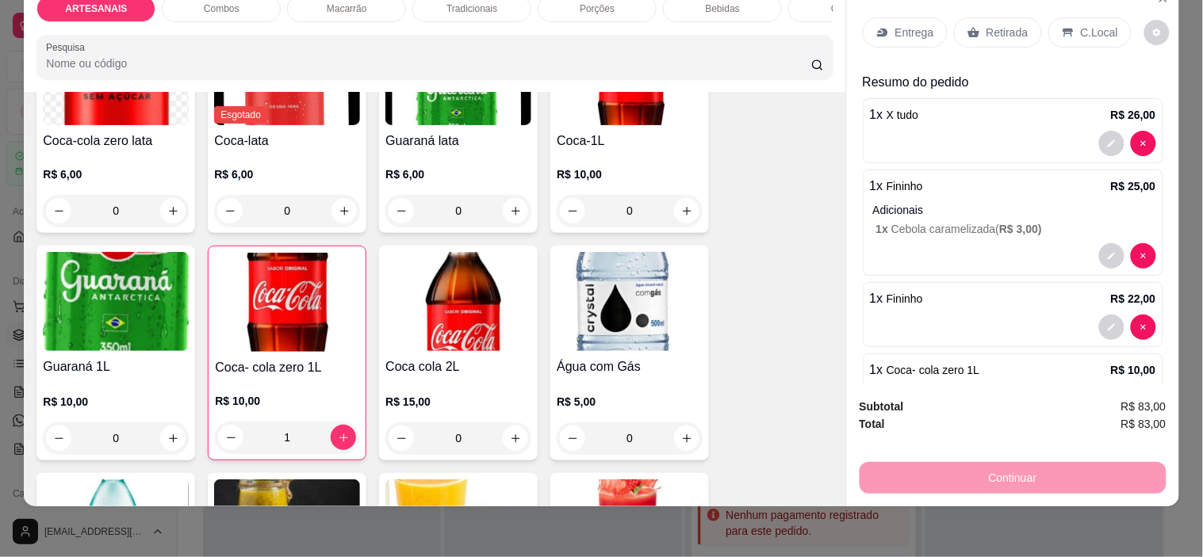
scroll to position [55, 0]
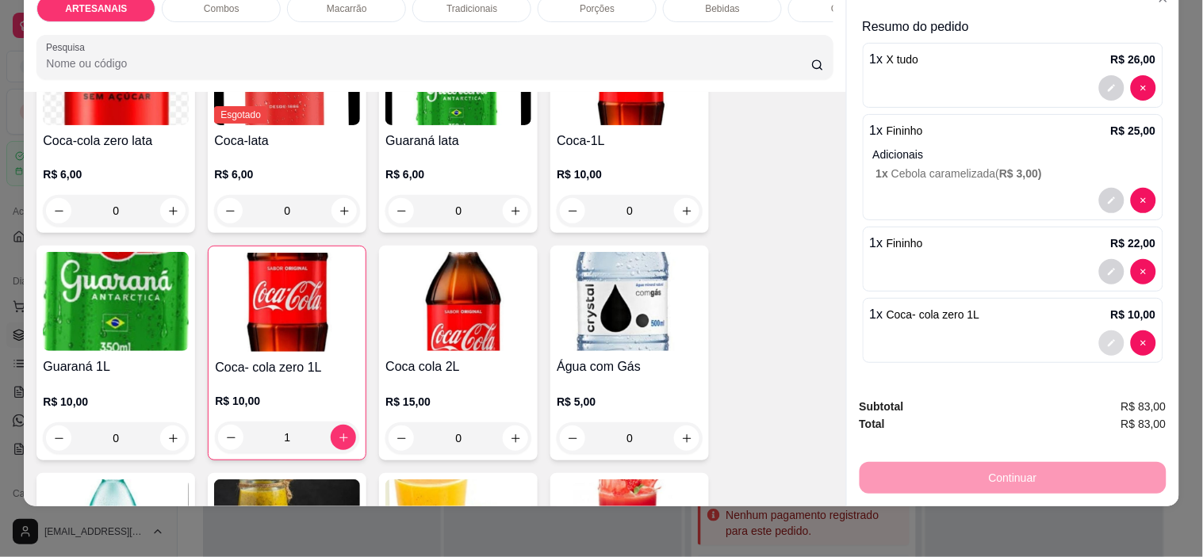
click at [1099, 335] on button "decrease-product-quantity" at bounding box center [1111, 343] width 25 height 25
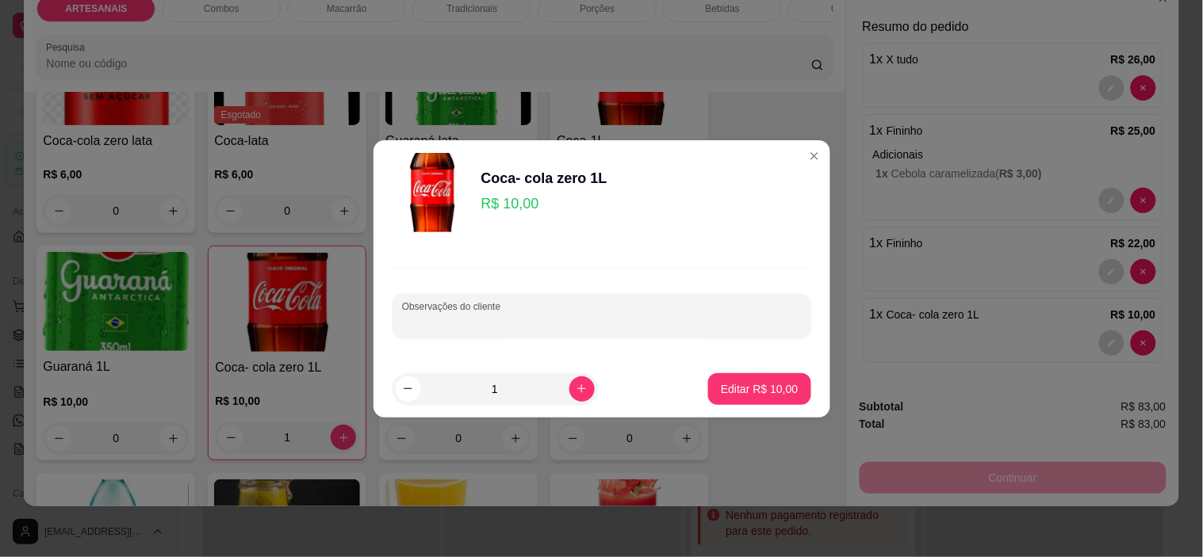
click at [609, 317] on input "Observações do cliente" at bounding box center [602, 323] width 400 height 16
type input "3 copos com gelo e limao"
click at [767, 384] on p "Editar R$ 10,00" at bounding box center [759, 389] width 77 height 16
type input "0"
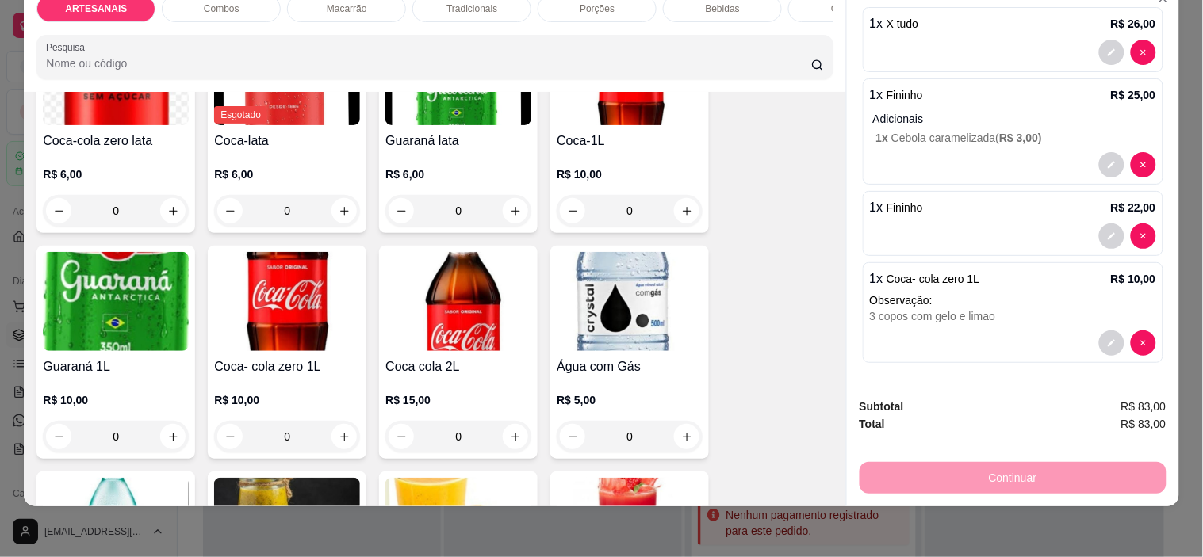
scroll to position [42, 0]
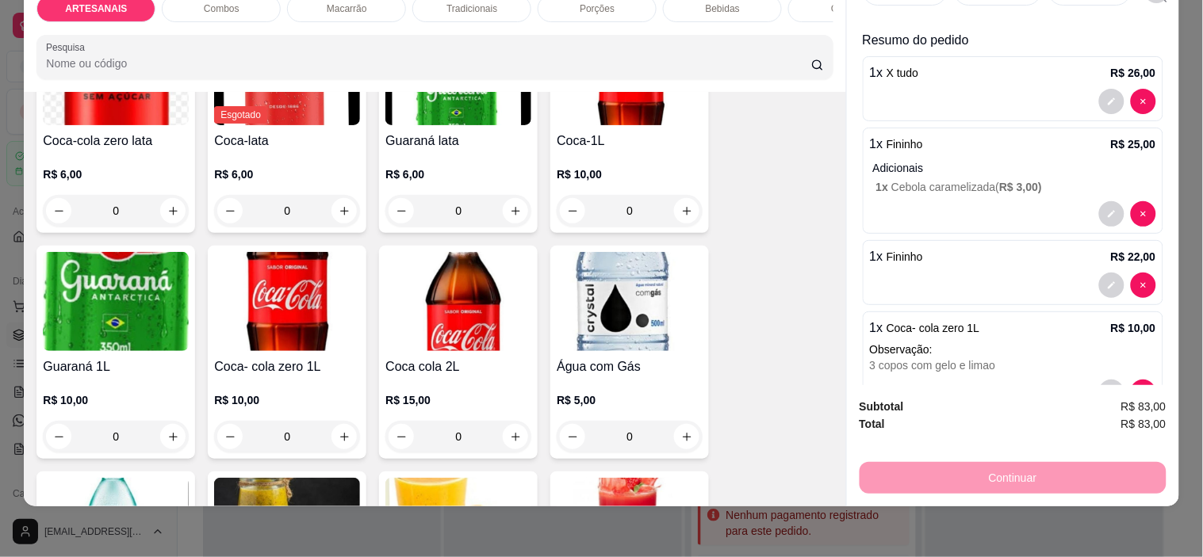
click at [1050, 228] on div "Resumo do pedido 1 x X tudo R$ 26,00 1 x Fininho R$ 25,00 Adicionais 1 x Cebola…" at bounding box center [1012, 225] width 300 height 388
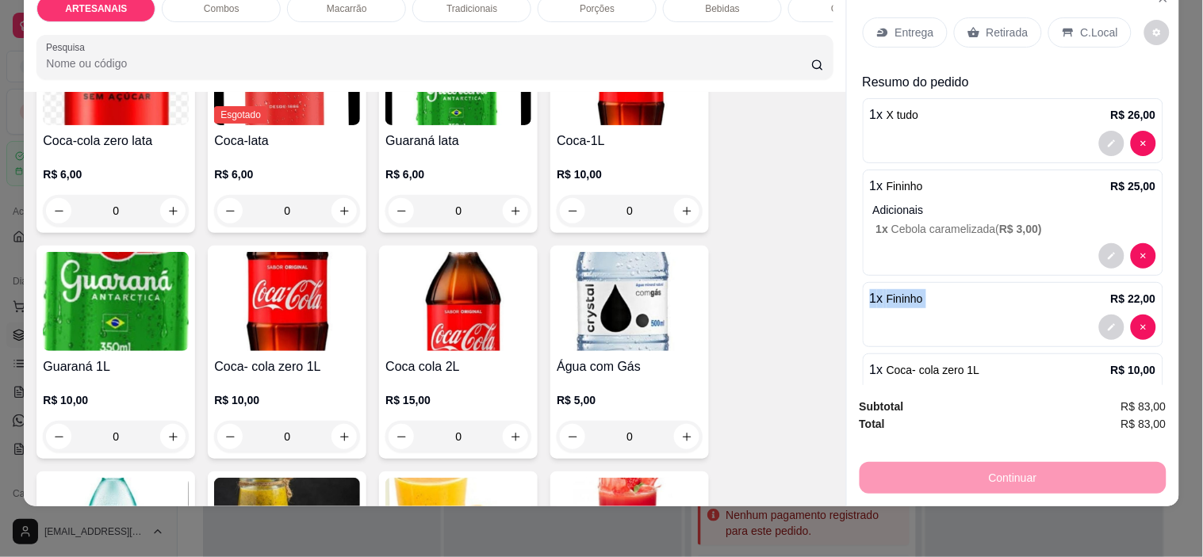
scroll to position [0, 0]
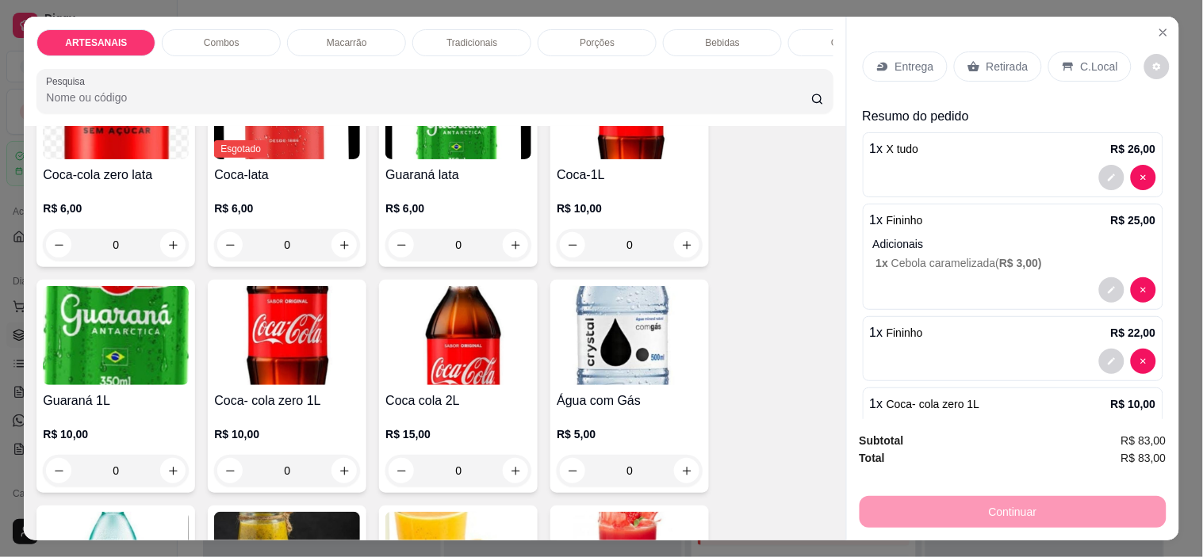
click at [1069, 52] on div "C.Local" at bounding box center [1089, 67] width 83 height 30
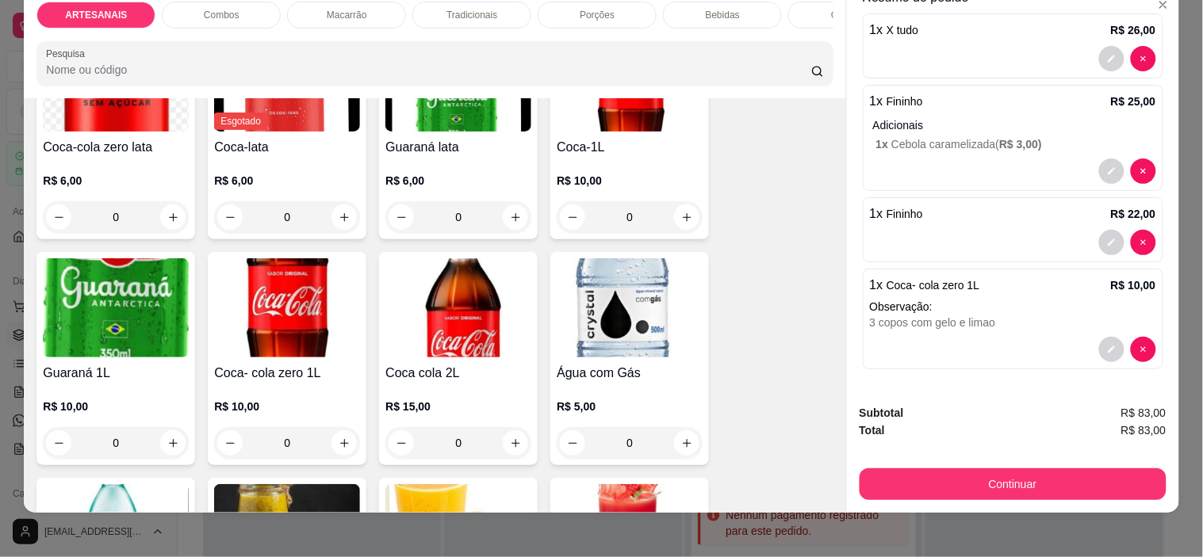
scroll to position [40, 0]
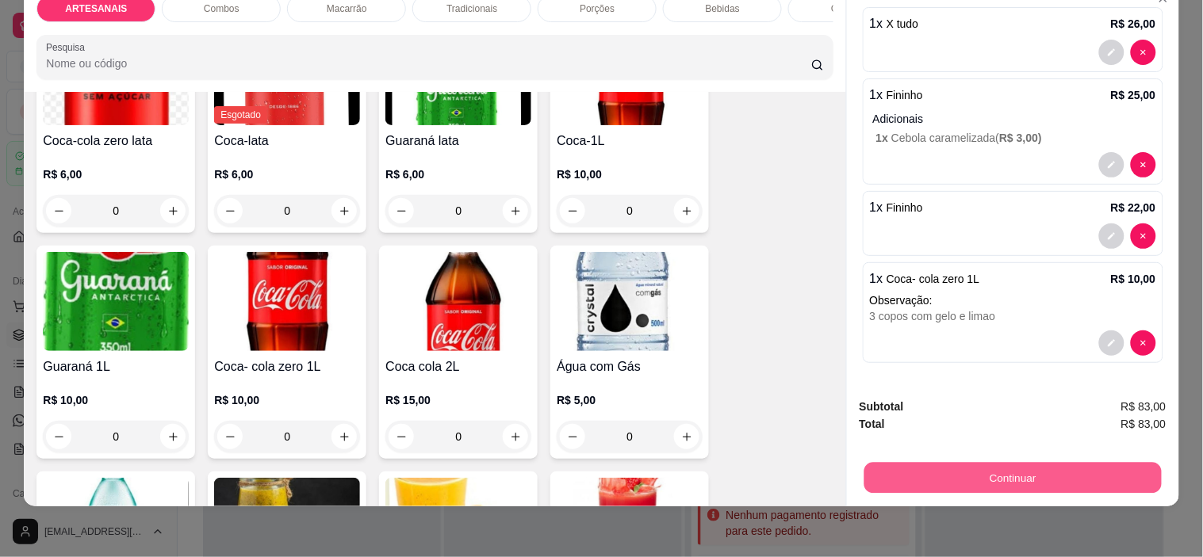
click at [1055, 463] on button "Continuar" at bounding box center [1011, 478] width 297 height 31
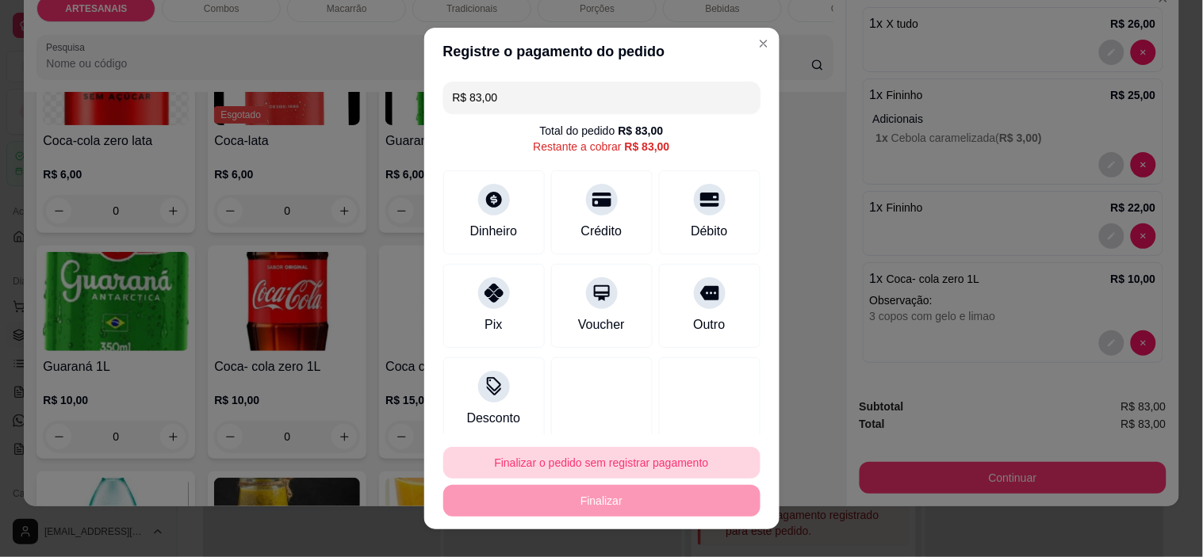
click at [585, 460] on button "Finalizar o pedido sem registrar pagamento" at bounding box center [601, 463] width 317 height 32
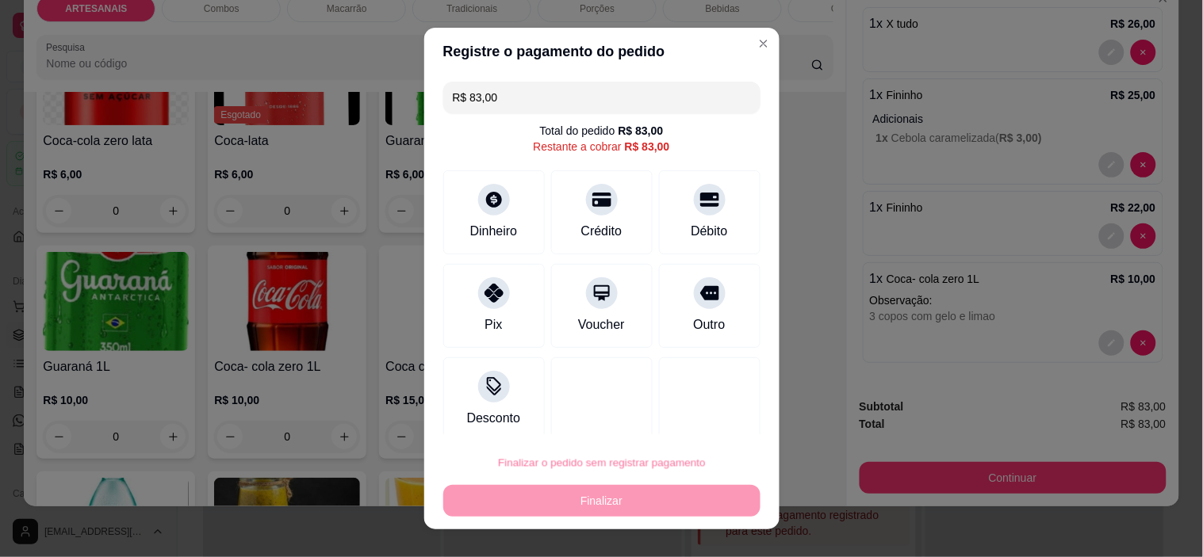
click at [717, 415] on button "Confirmar" at bounding box center [693, 418] width 59 height 25
type input "0"
type input "R$ 0,00"
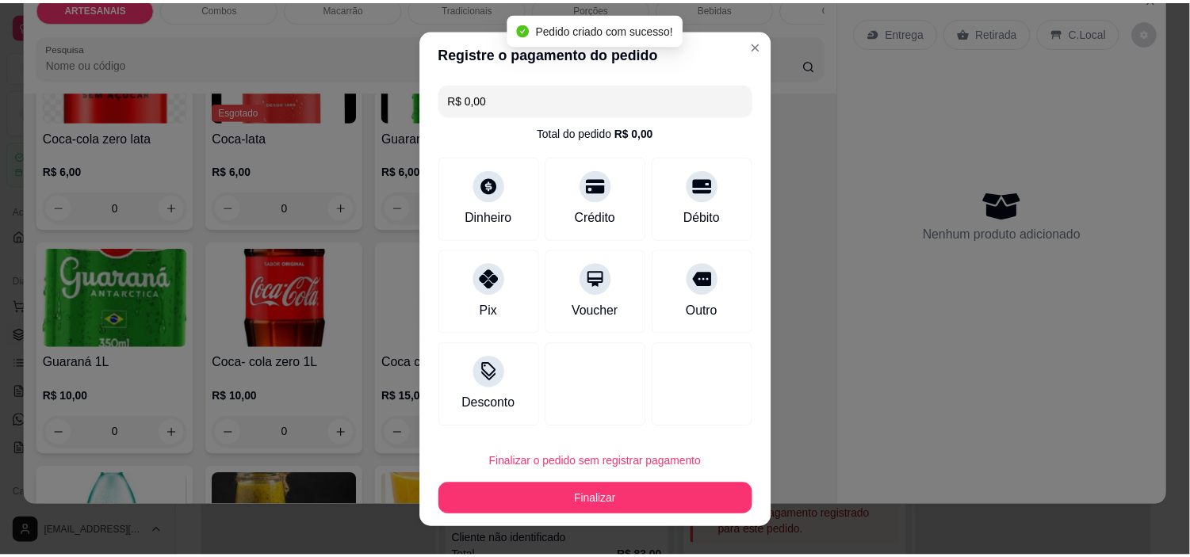
scroll to position [1934, 0]
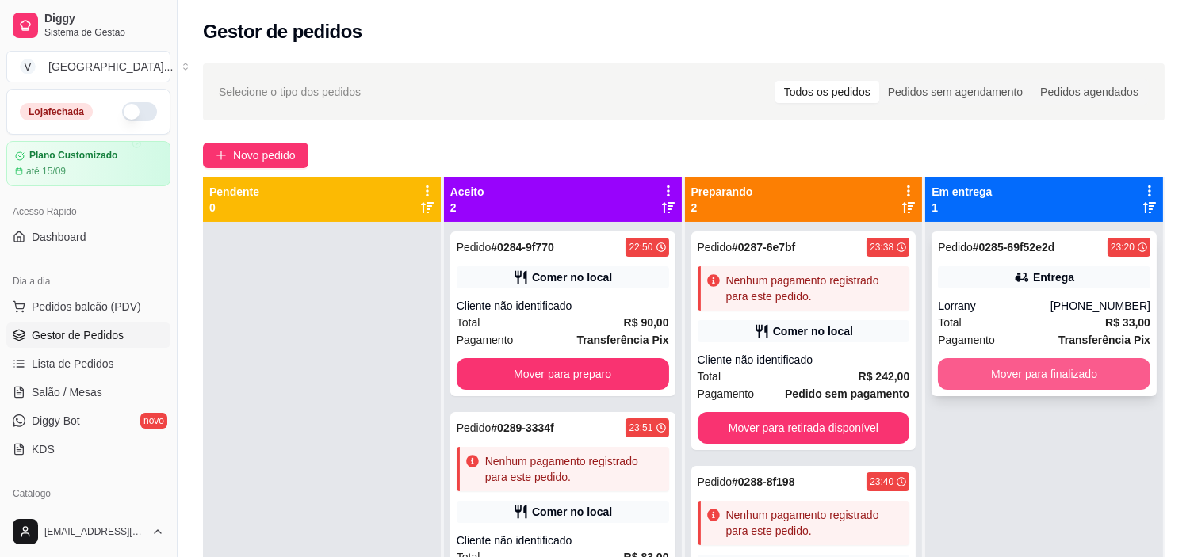
click at [1001, 374] on button "Mover para finalizado" at bounding box center [1044, 374] width 212 height 32
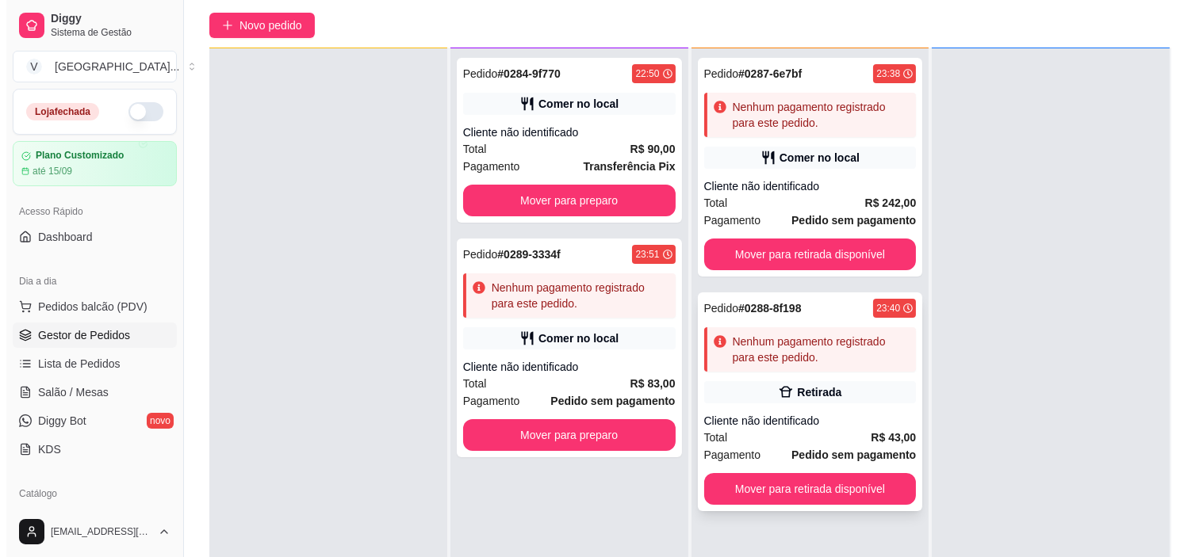
scroll to position [176, 0]
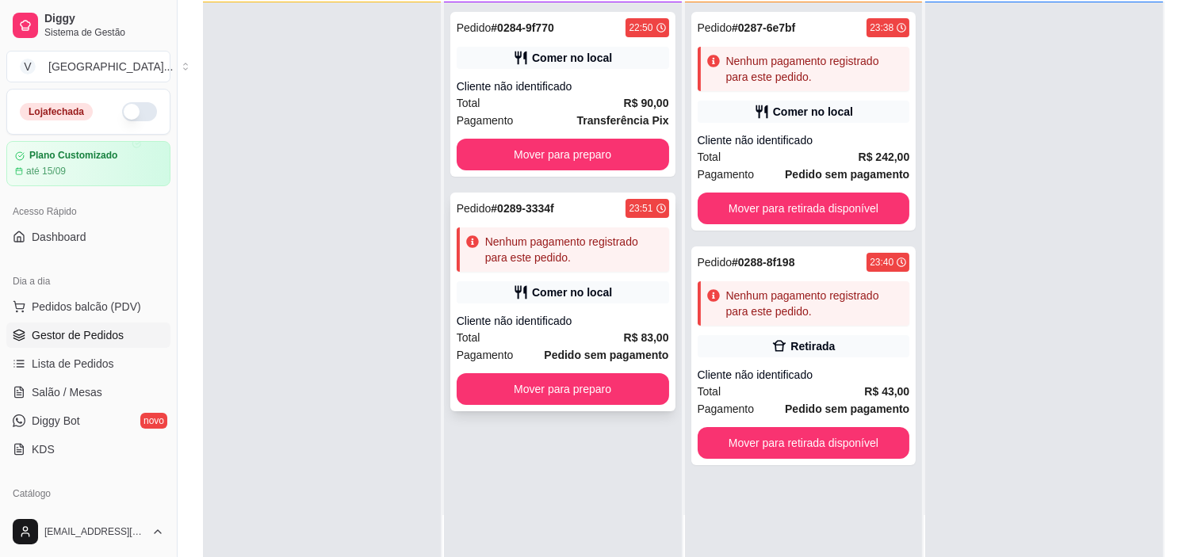
click at [598, 296] on div "Comer no local" at bounding box center [572, 293] width 80 height 16
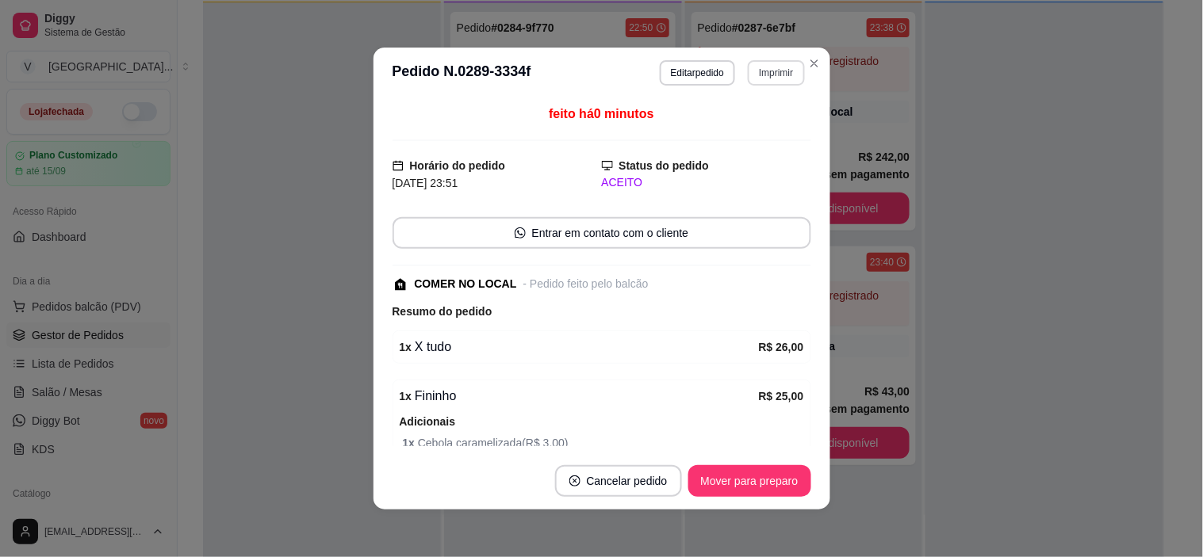
click at [774, 72] on button "Imprimir" at bounding box center [776, 72] width 56 height 25
click at [749, 129] on button "IMPRESSORA" at bounding box center [742, 129] width 115 height 25
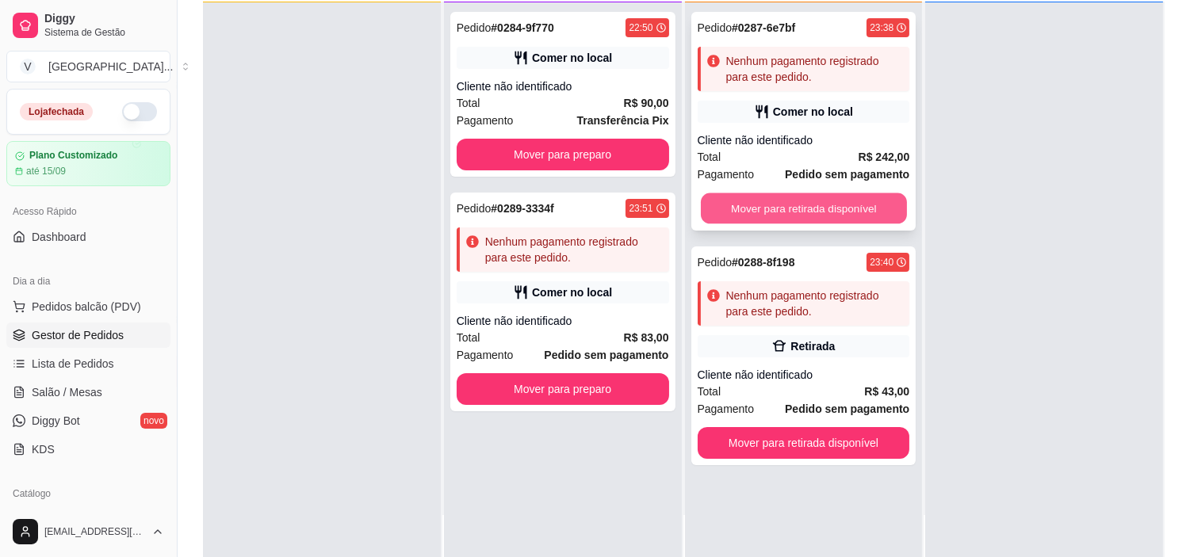
click at [802, 218] on button "Mover para retirada disponível" at bounding box center [804, 208] width 206 height 31
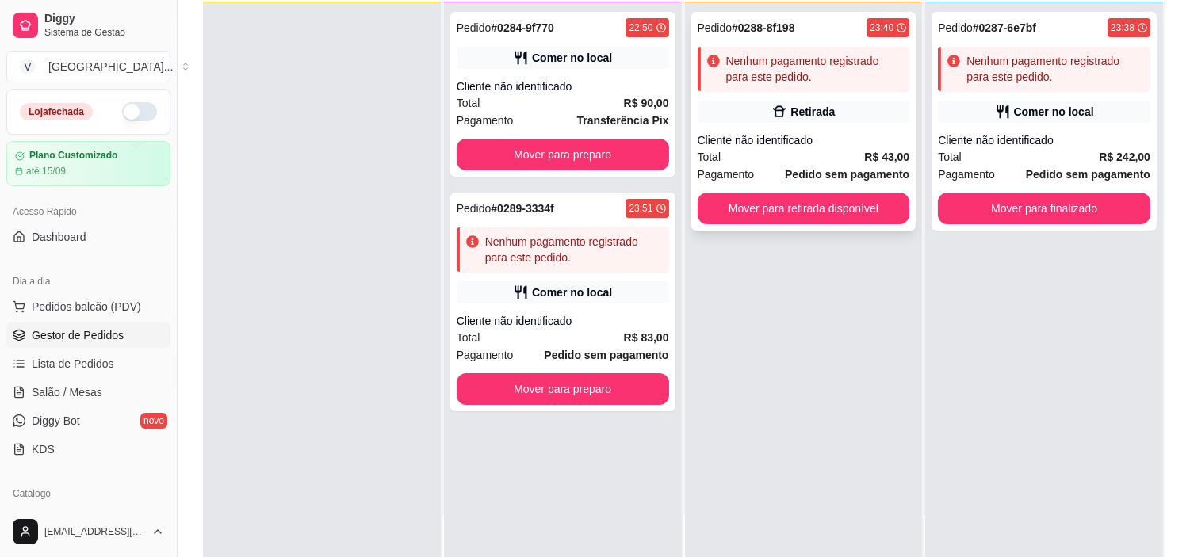
click at [824, 140] on div "Cliente não identificado" at bounding box center [804, 140] width 212 height 16
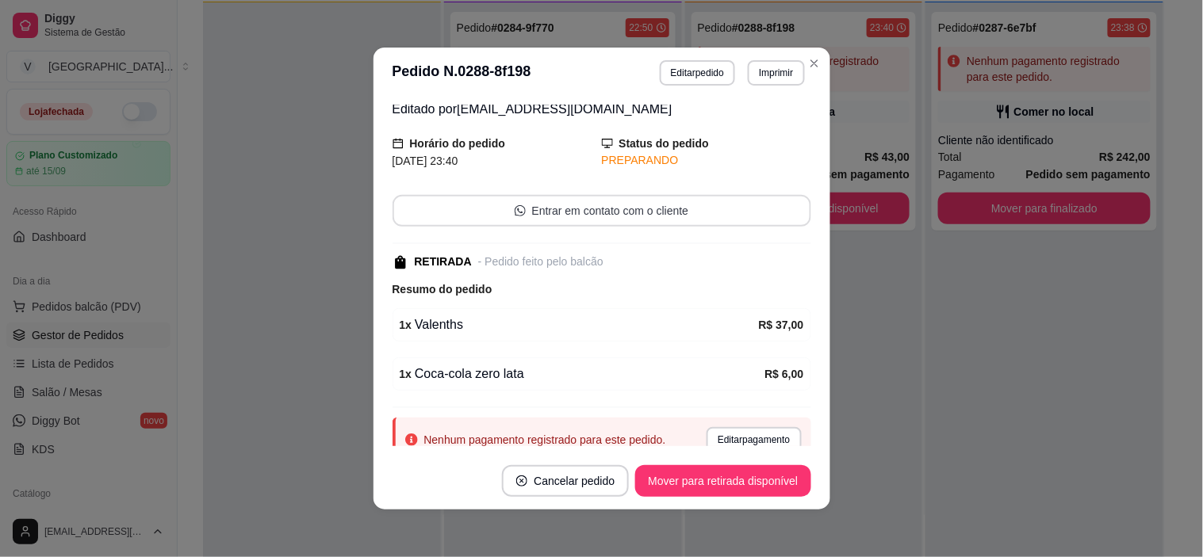
scroll to position [119, 0]
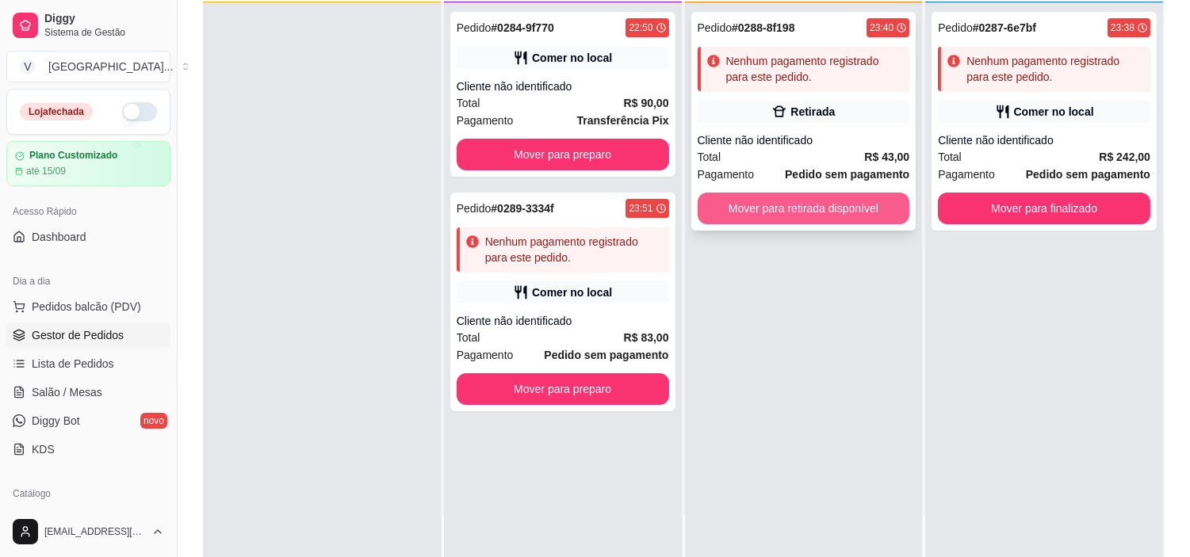
click at [824, 198] on button "Mover para retirada disponível" at bounding box center [804, 209] width 212 height 32
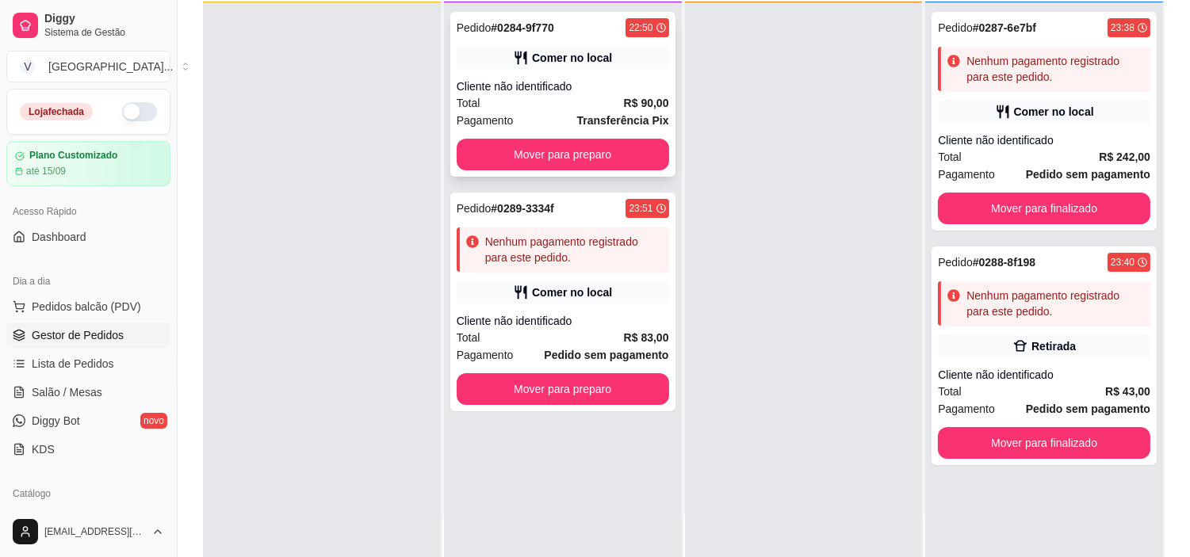
click at [577, 84] on div "Cliente não identificado" at bounding box center [563, 86] width 212 height 16
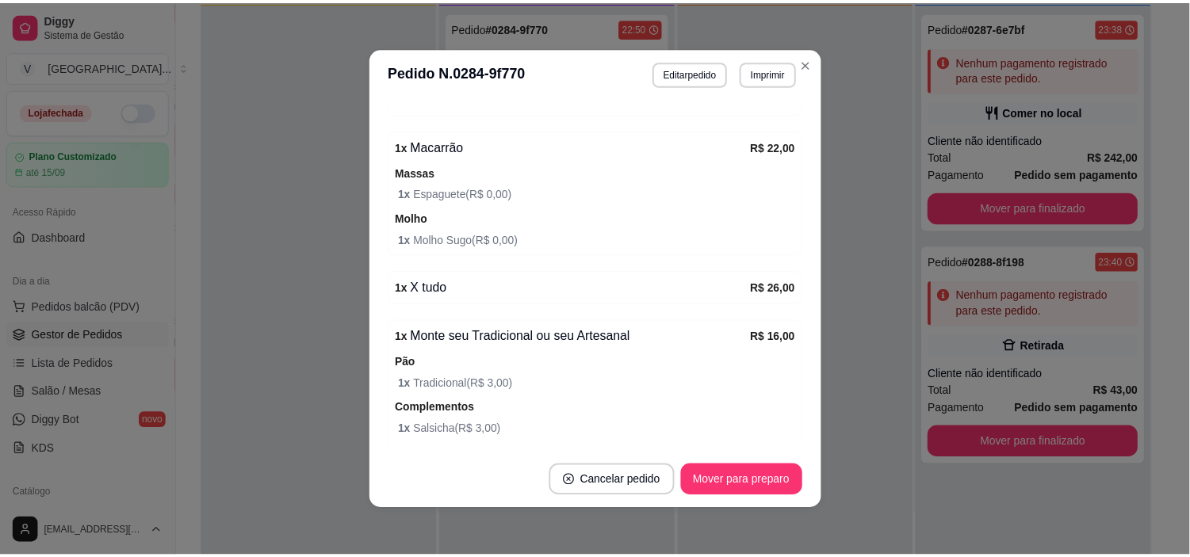
scroll to position [440, 0]
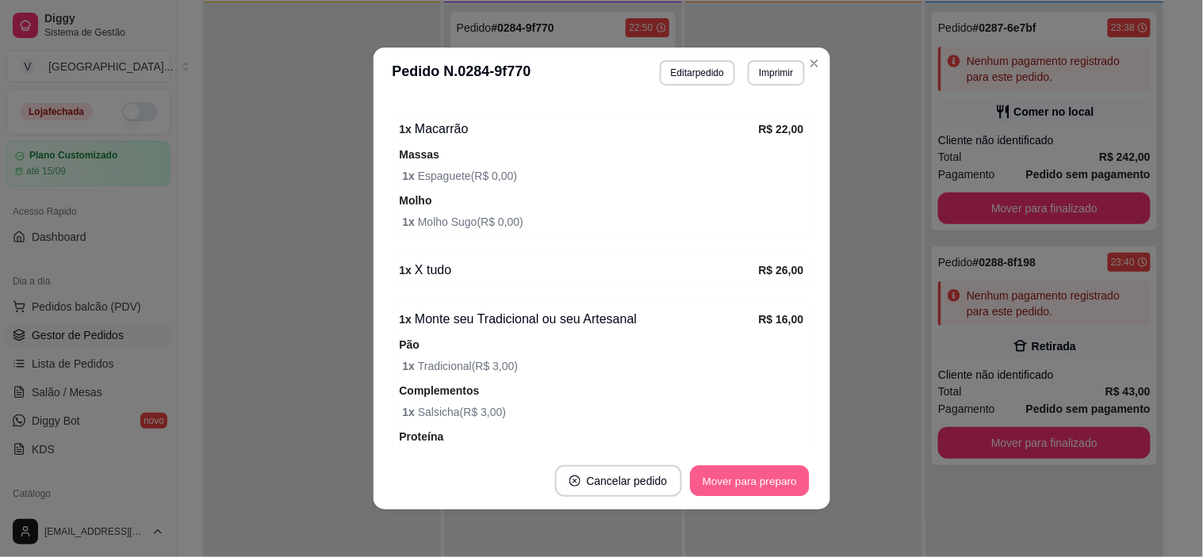
click at [803, 488] on button "Mover para preparo" at bounding box center [749, 481] width 119 height 31
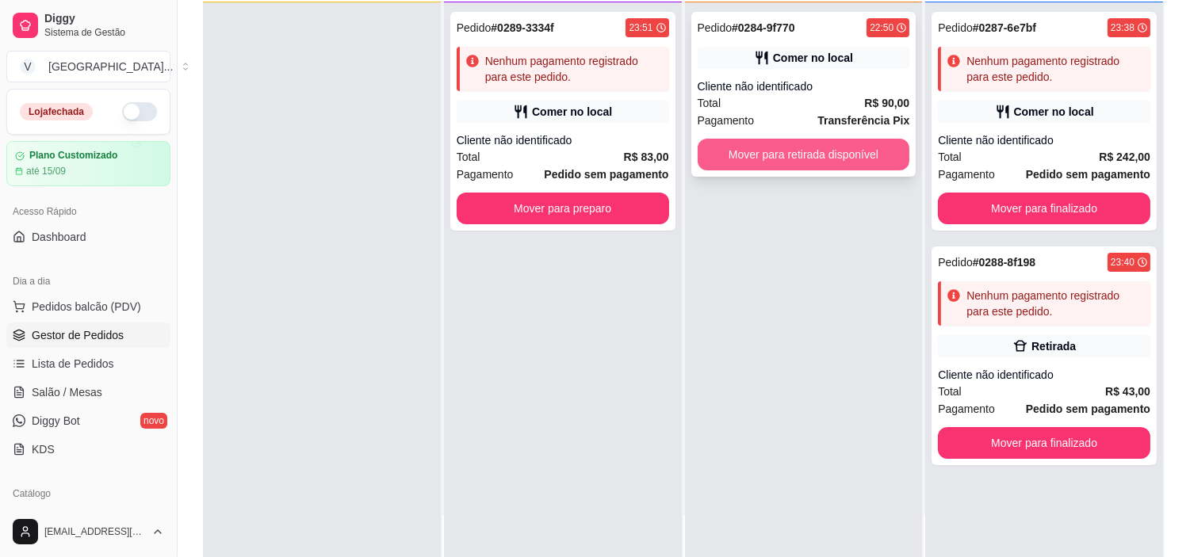
click at [824, 155] on button "Mover para retirada disponível" at bounding box center [804, 155] width 212 height 32
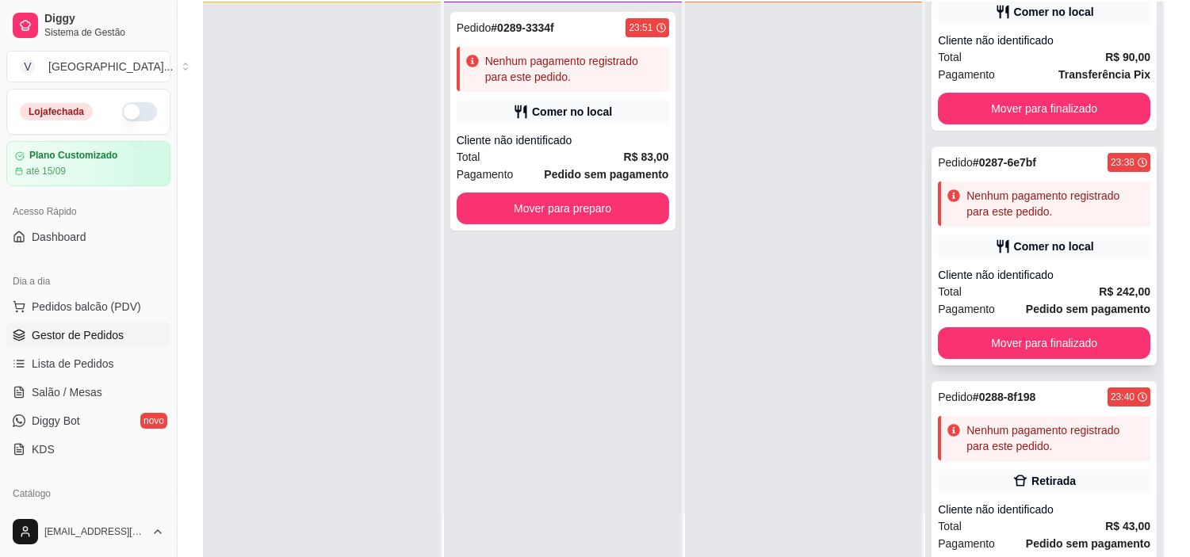
scroll to position [88, 0]
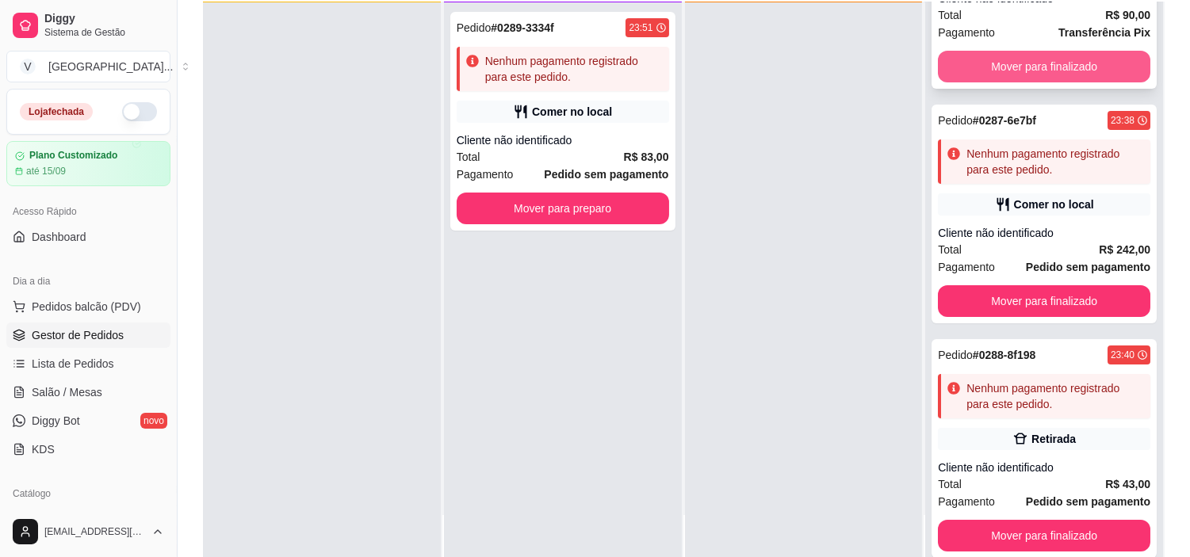
click at [1066, 72] on button "Mover para finalizado" at bounding box center [1044, 67] width 212 height 32
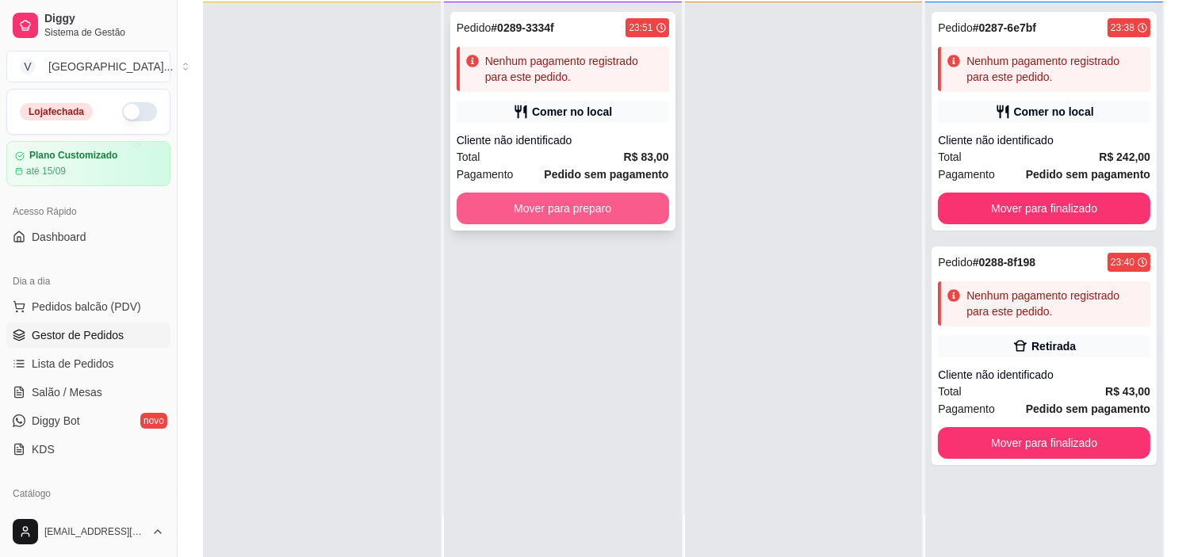
click at [564, 207] on button "Mover para preparo" at bounding box center [563, 209] width 212 height 32
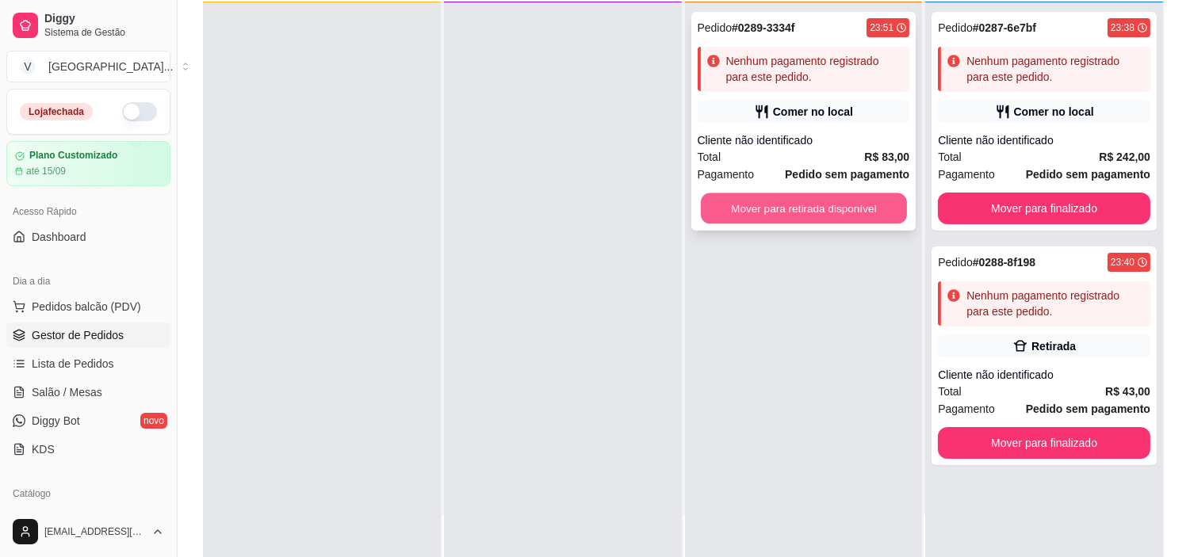
click at [809, 207] on button "Mover para retirada disponível" at bounding box center [804, 208] width 206 height 31
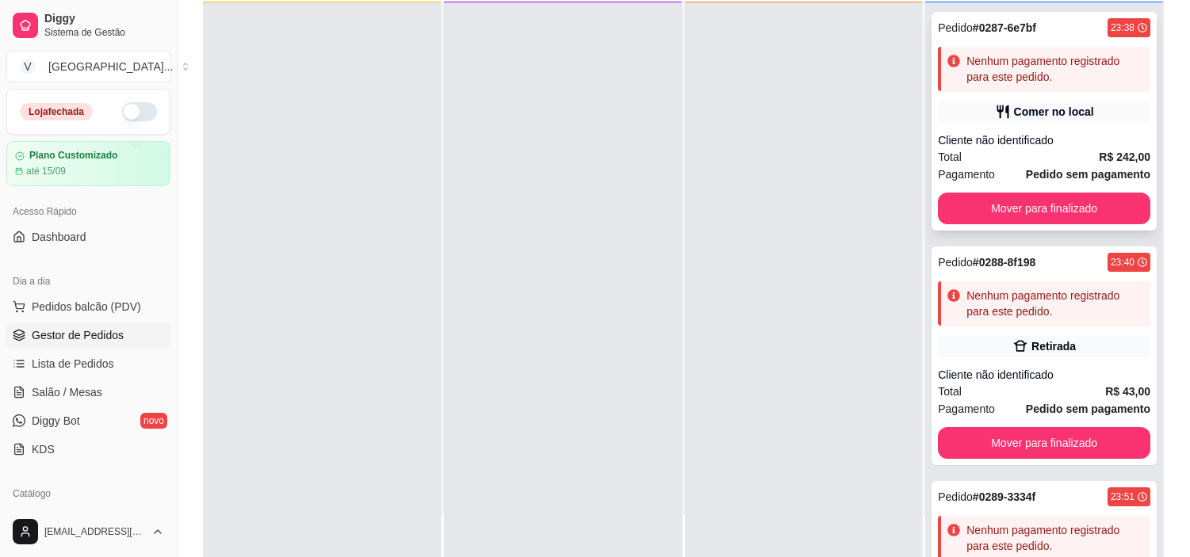
click at [996, 96] on div "Pedido # 0287-6e7bf 23:38 Nenhum pagamento registrado para este pedido. Comer n…" at bounding box center [1043, 121] width 225 height 219
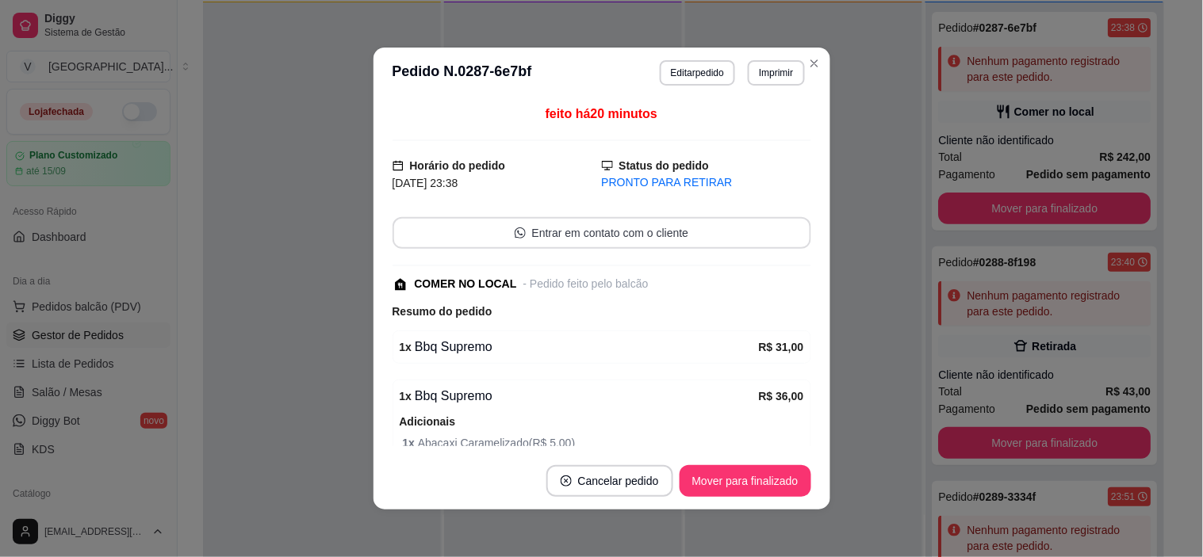
scroll to position [88, 0]
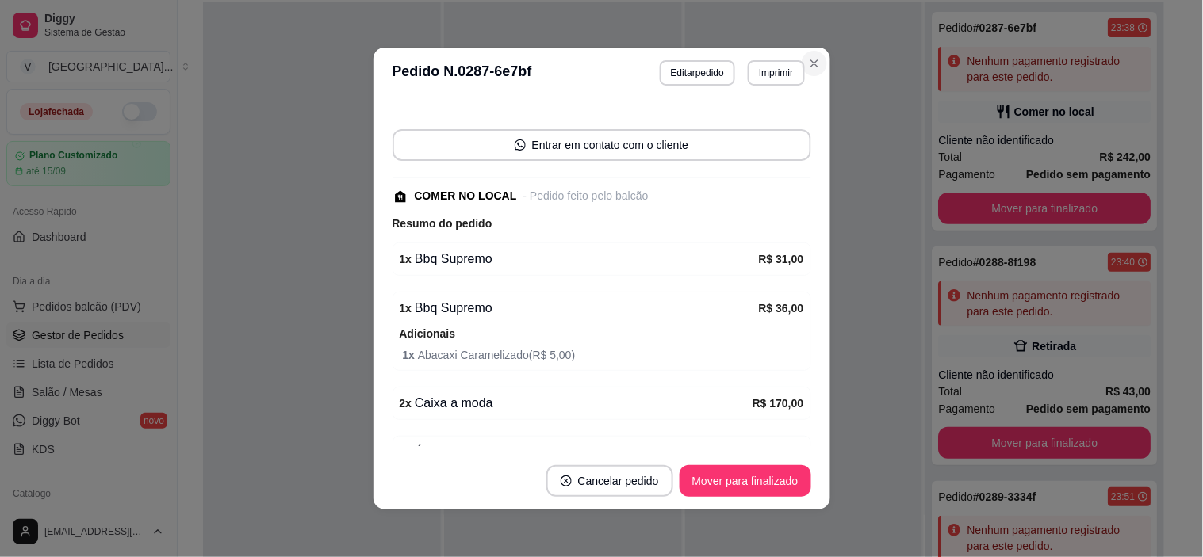
click at [807, 80] on header "**********" at bounding box center [601, 73] width 457 height 51
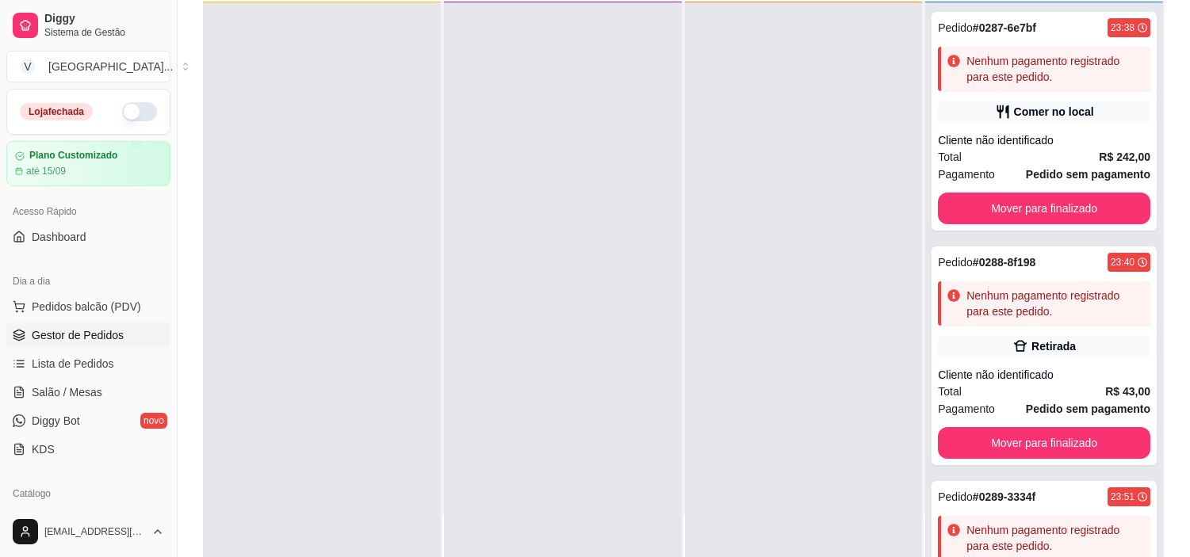
click at [575, 220] on div at bounding box center [563, 280] width 238 height 557
click at [1047, 143] on div "Cliente não identificado" at bounding box center [1044, 140] width 212 height 16
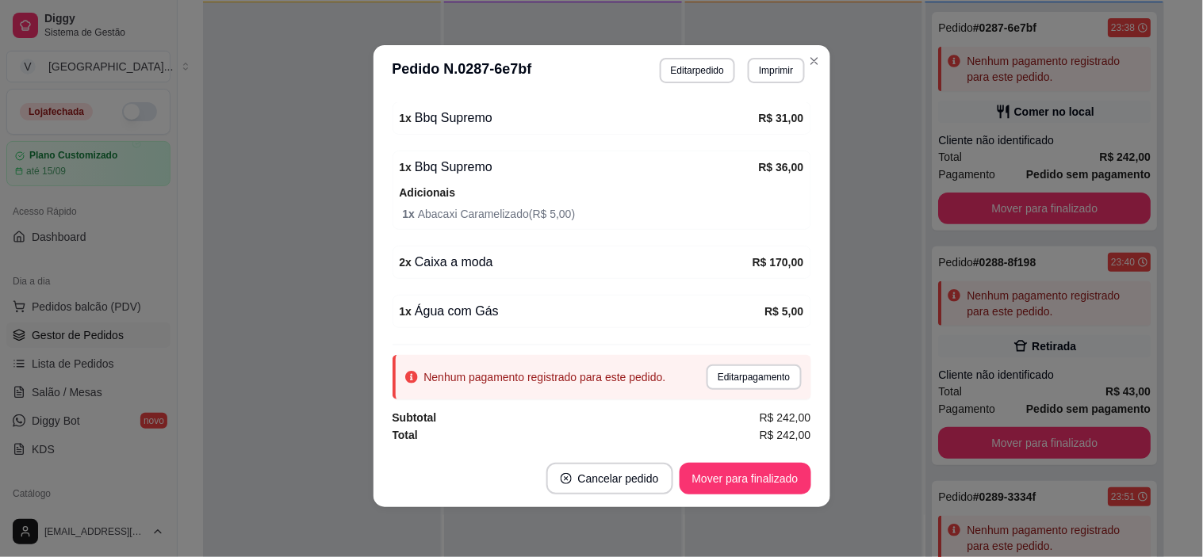
scroll to position [3, 0]
click at [717, 479] on button "Mover para finalizado" at bounding box center [745, 478] width 132 height 32
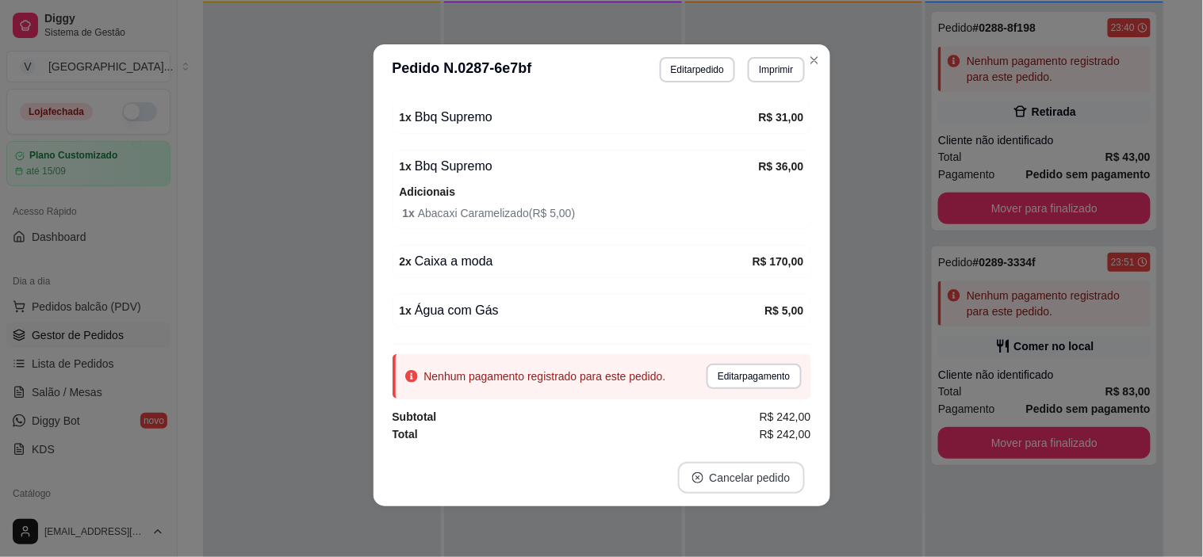
scroll to position [160, 0]
click at [708, 74] on button "Editar pedido" at bounding box center [697, 69] width 75 height 25
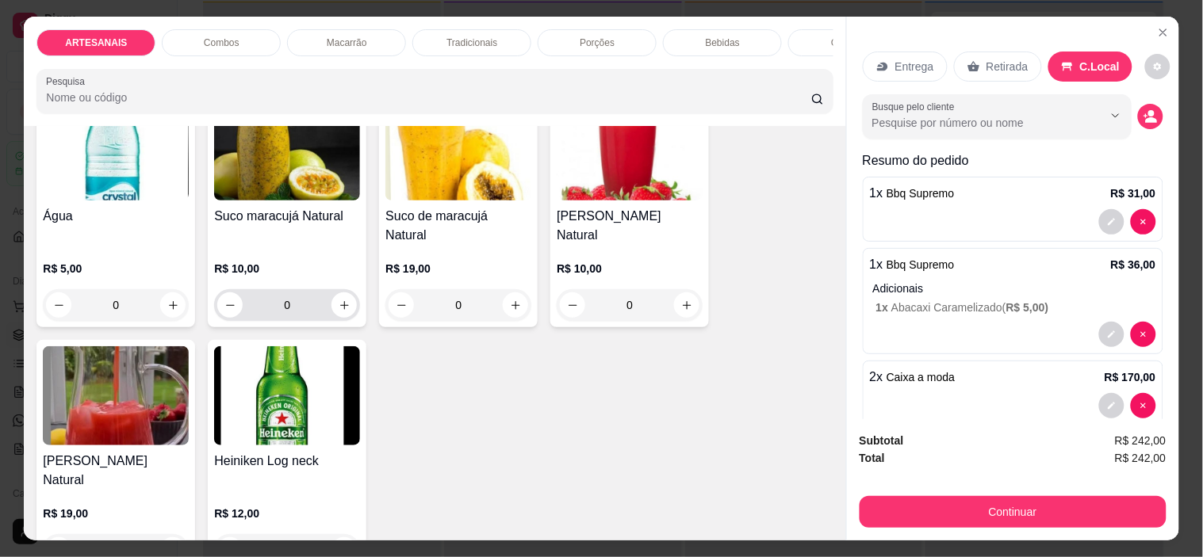
scroll to position [2289, 0]
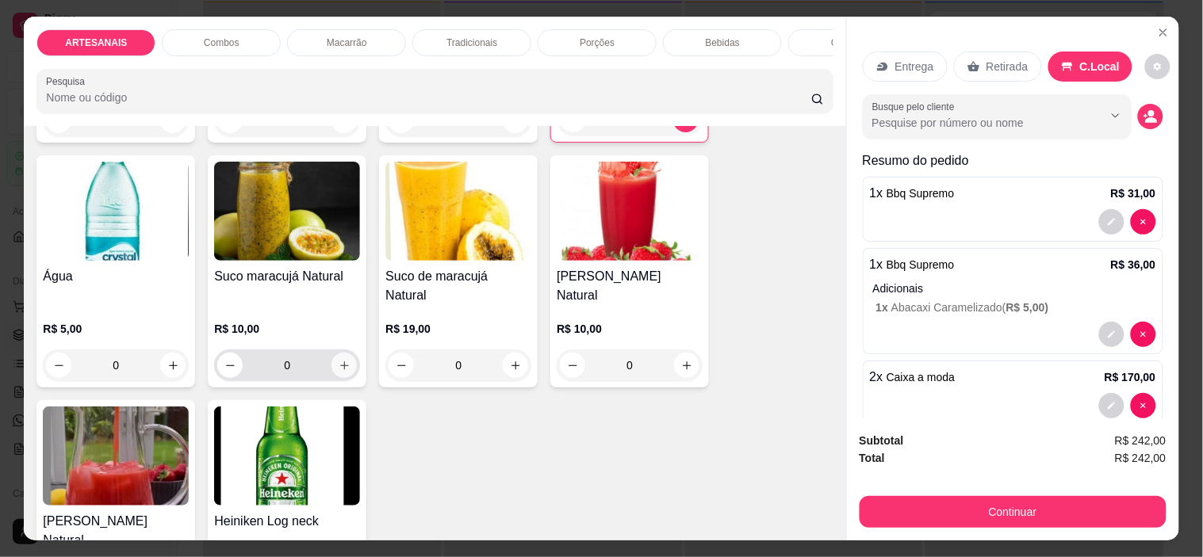
click at [338, 360] on icon "increase-product-quantity" at bounding box center [344, 366] width 12 height 12
type input "1"
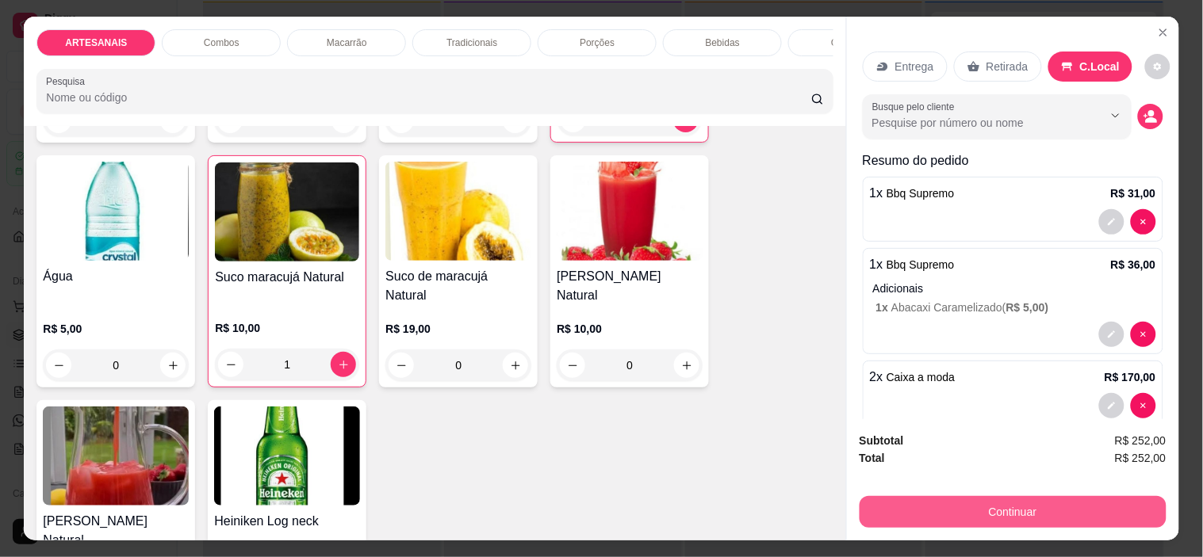
click at [1076, 496] on button "Continuar" at bounding box center [1012, 512] width 307 height 32
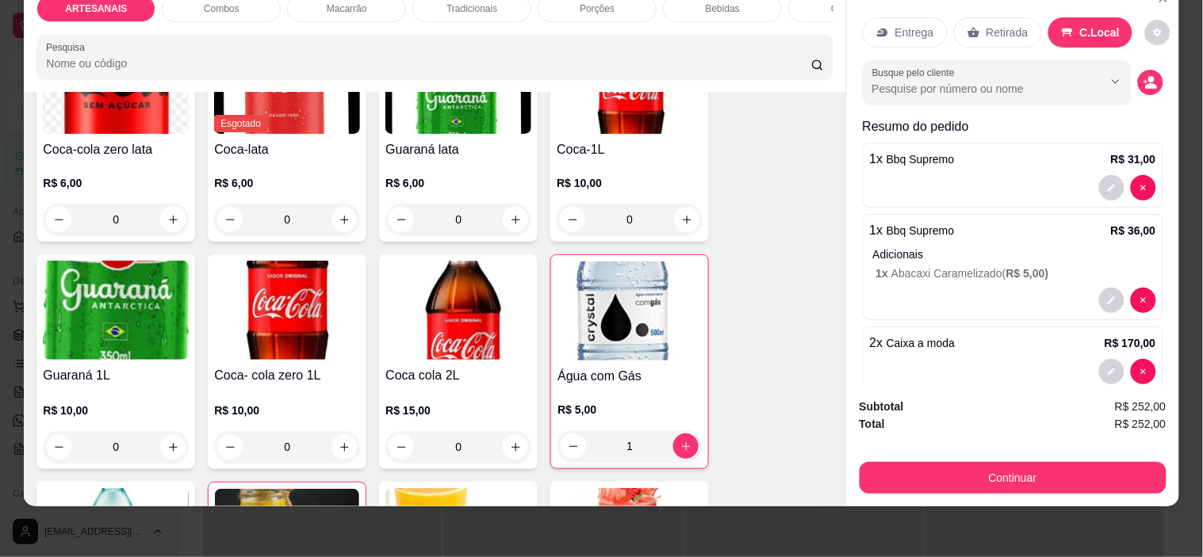
scroll to position [2024, 0]
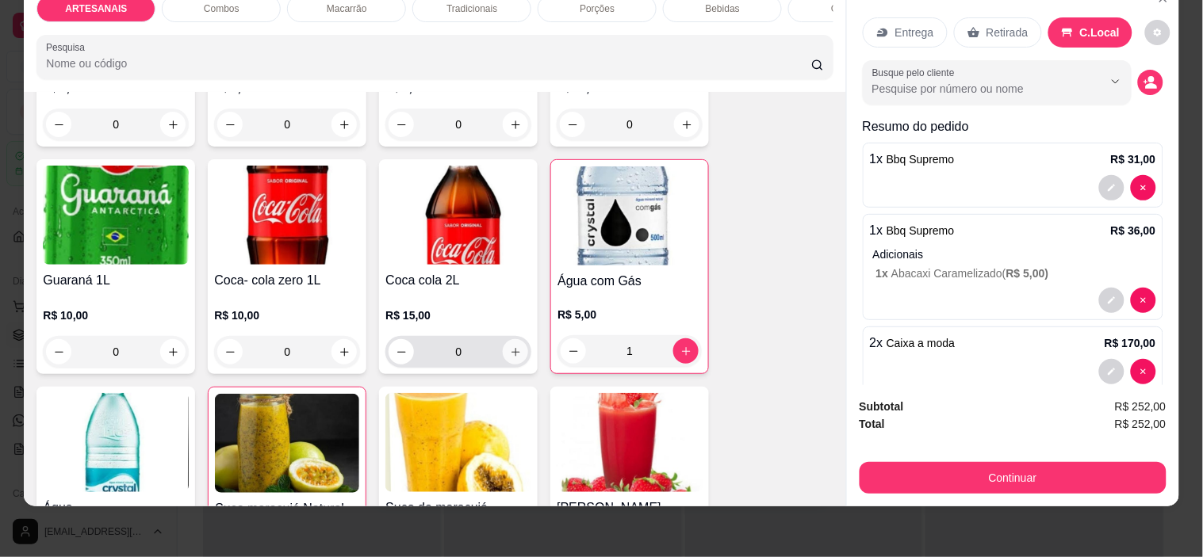
click at [517, 355] on button "increase-product-quantity" at bounding box center [515, 351] width 25 height 25
type input "1"
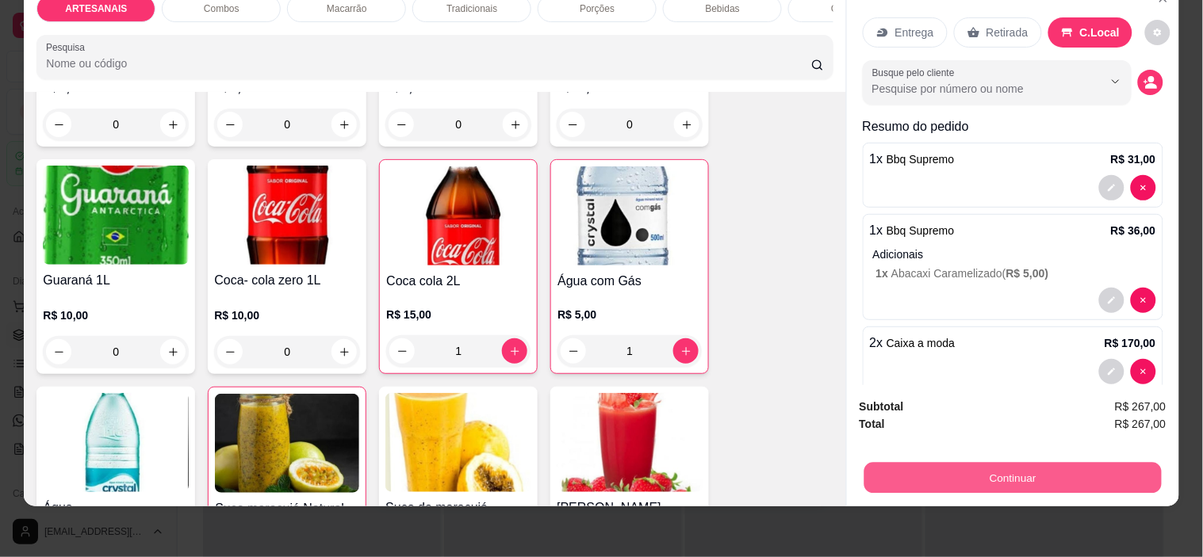
click at [1038, 463] on button "Continuar" at bounding box center [1011, 478] width 297 height 31
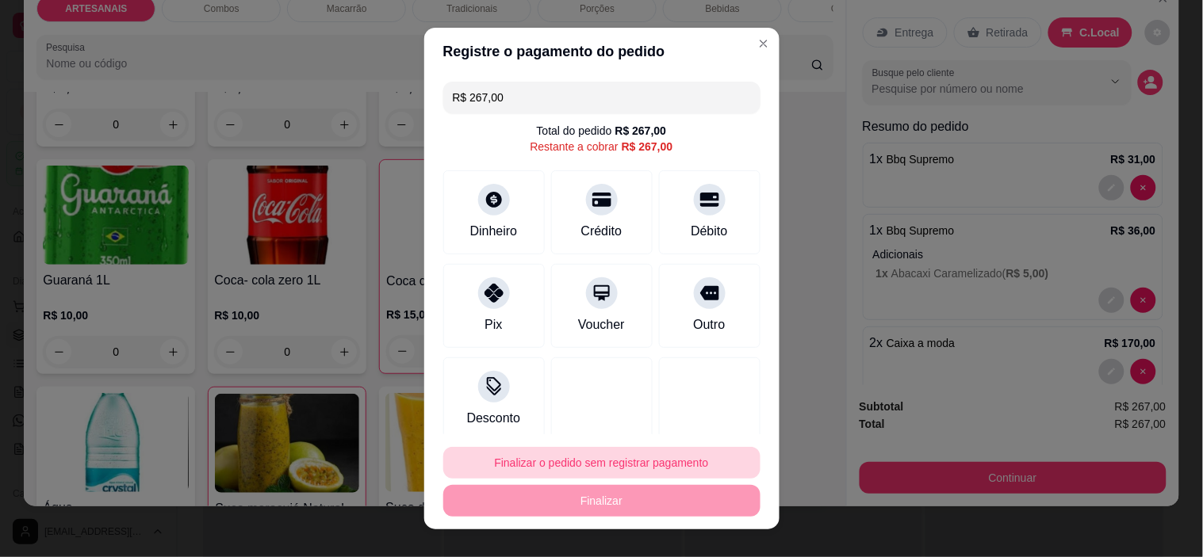
click at [587, 463] on button "Finalizar o pedido sem registrar pagamento" at bounding box center [601, 463] width 317 height 32
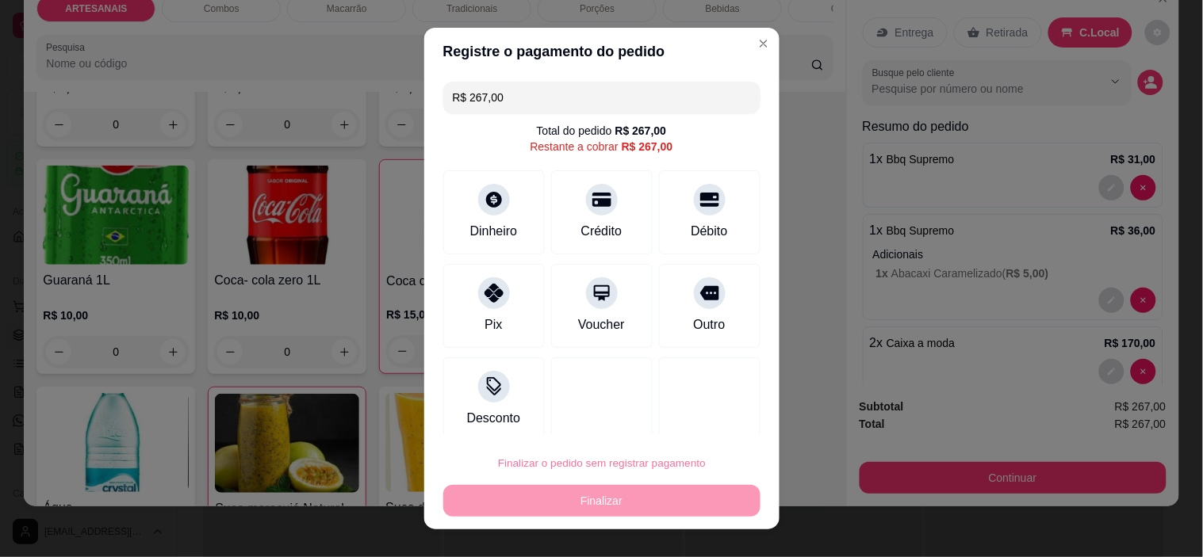
click at [674, 422] on button "Confirmar" at bounding box center [691, 418] width 56 height 24
type input "0"
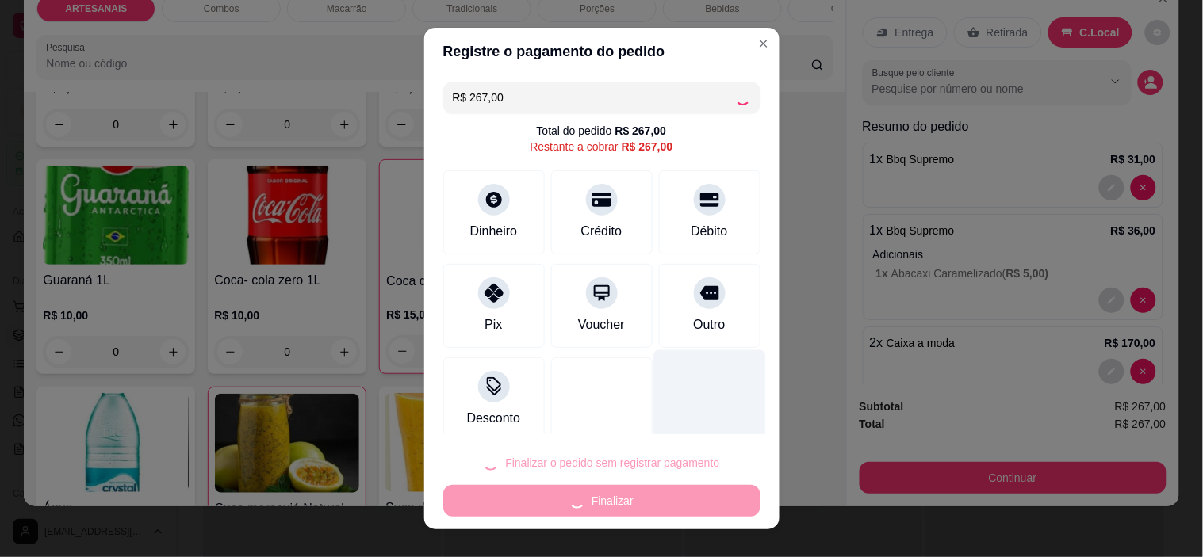
type input "0"
type input "R$ 0,00"
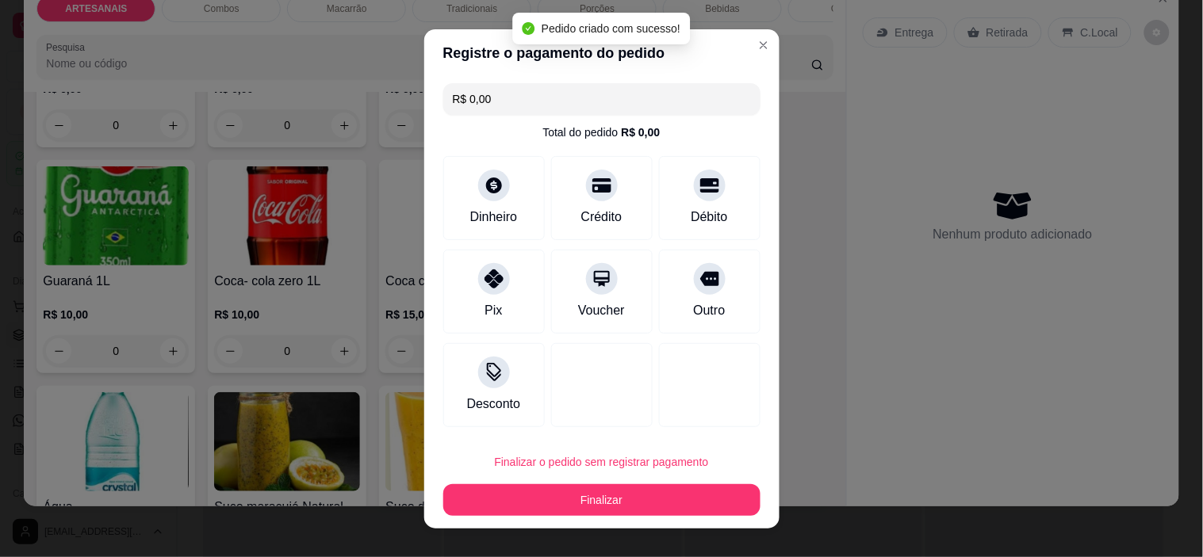
scroll to position [263, 0]
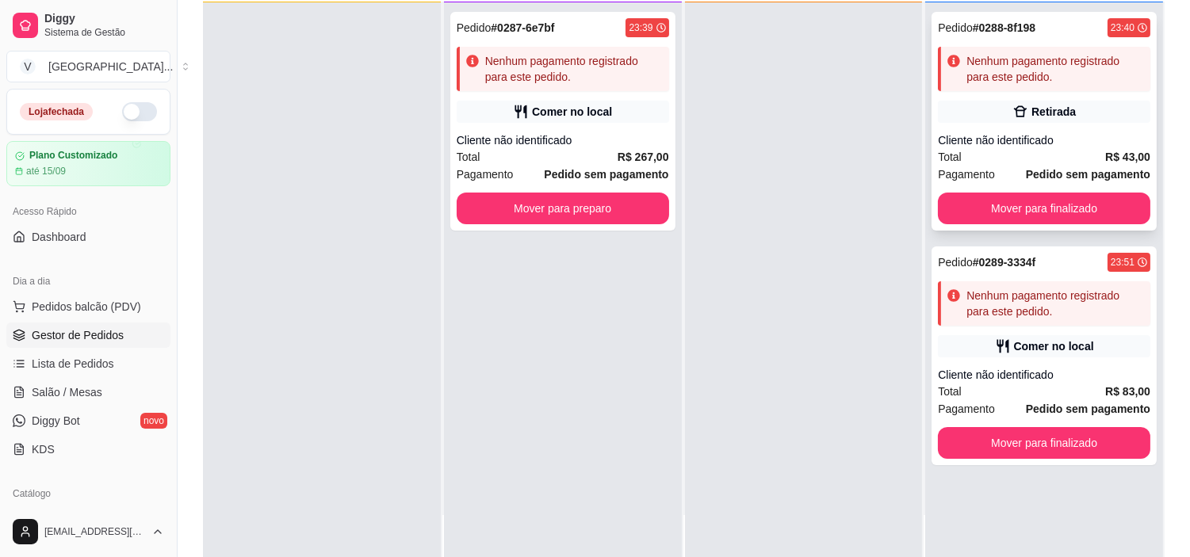
click at [1073, 96] on div "Pedido # 0288-8f198 23:40 Nenhum pagamento registrado para este pedido. Retirad…" at bounding box center [1043, 121] width 225 height 219
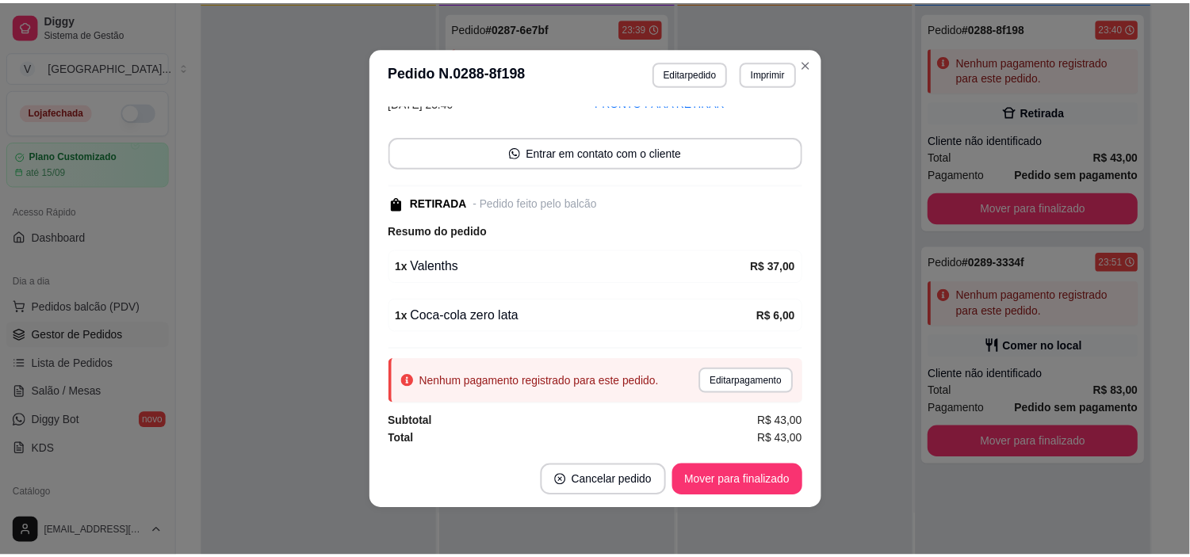
scroll to position [119, 0]
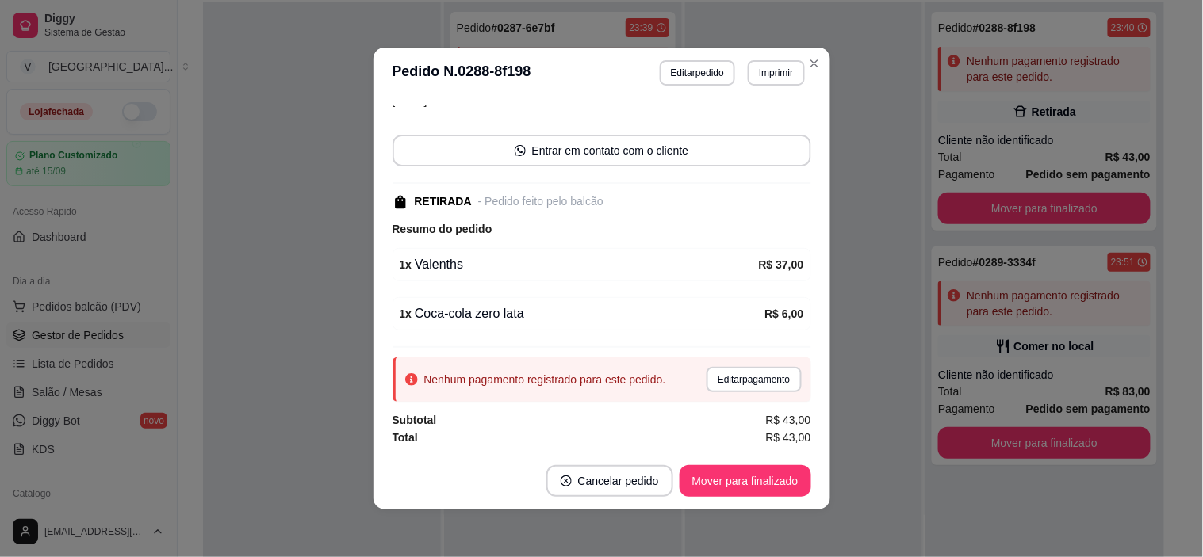
click at [713, 387] on button "Editar pagamento" at bounding box center [753, 379] width 94 height 25
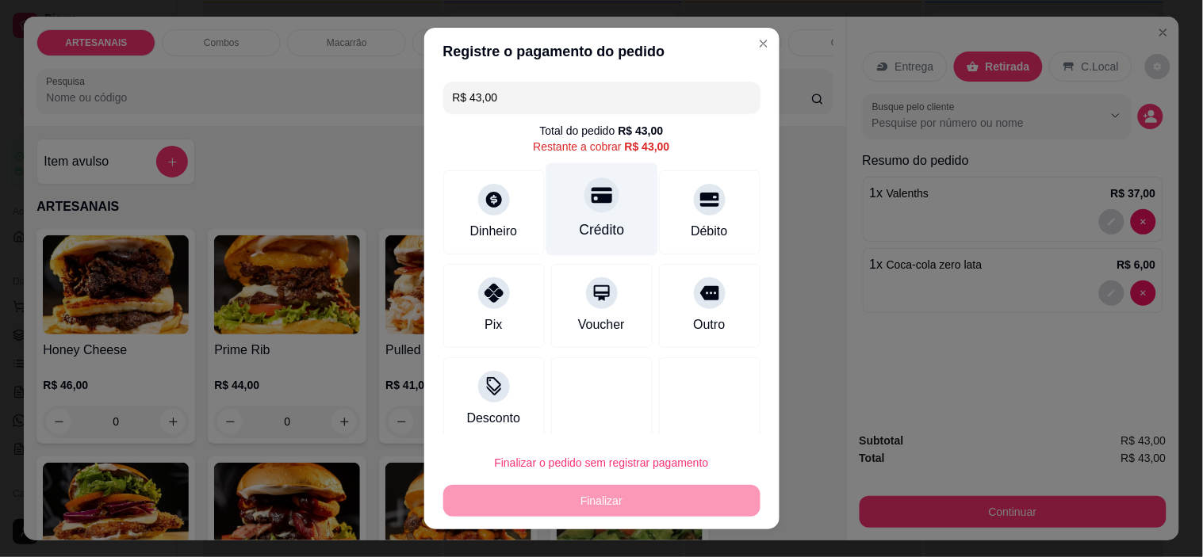
click at [606, 191] on div "Crédito" at bounding box center [601, 209] width 112 height 93
type input "R$ 0,00"
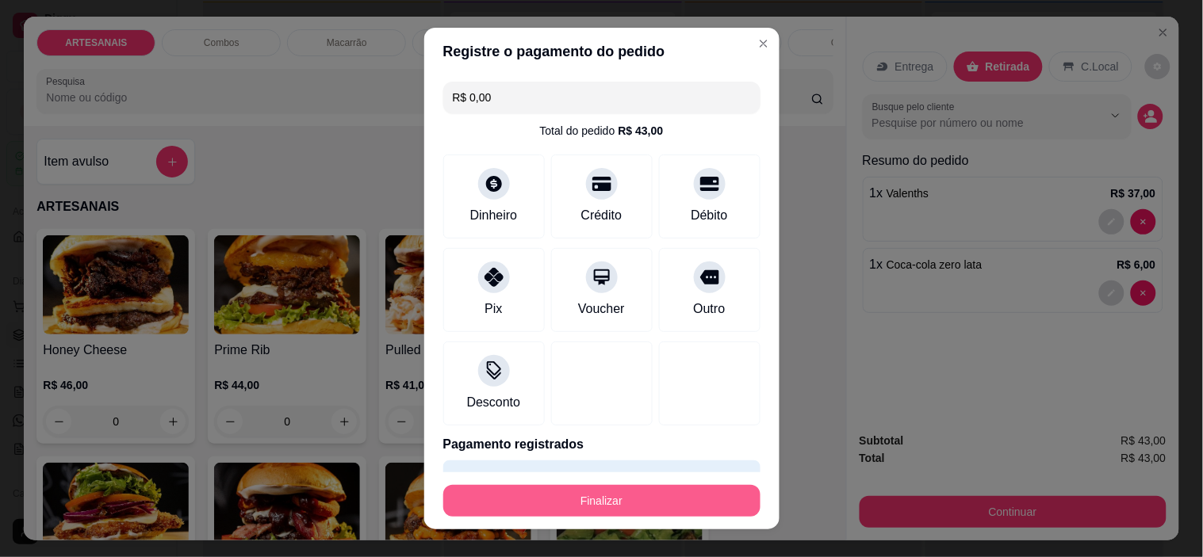
click at [651, 499] on button "Finalizar" at bounding box center [601, 501] width 317 height 32
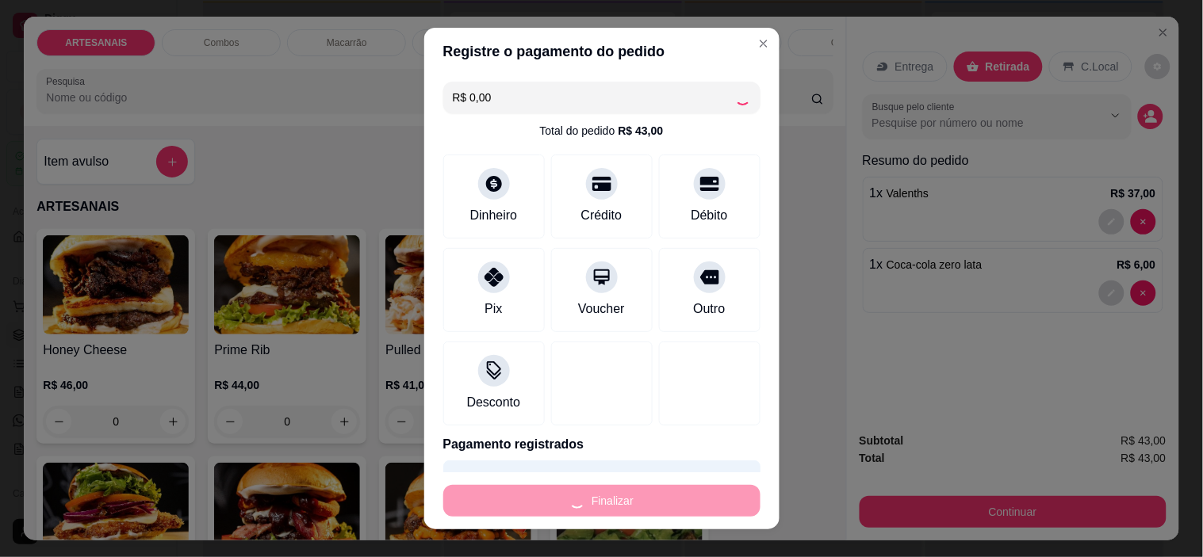
type input "0"
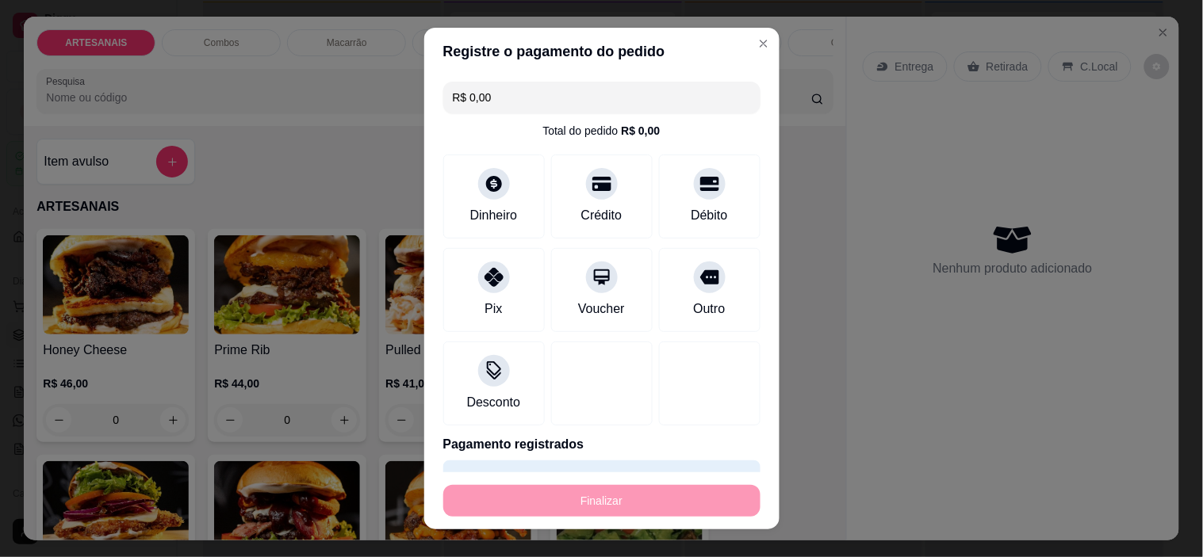
type input "-R$ 43,00"
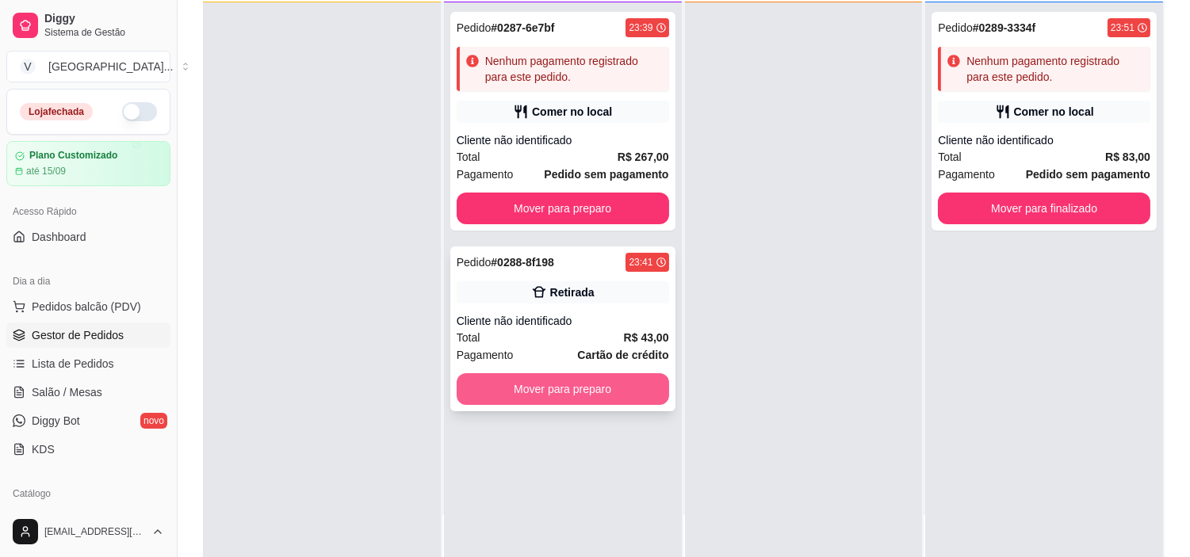
click at [583, 386] on button "Mover para preparo" at bounding box center [563, 389] width 212 height 32
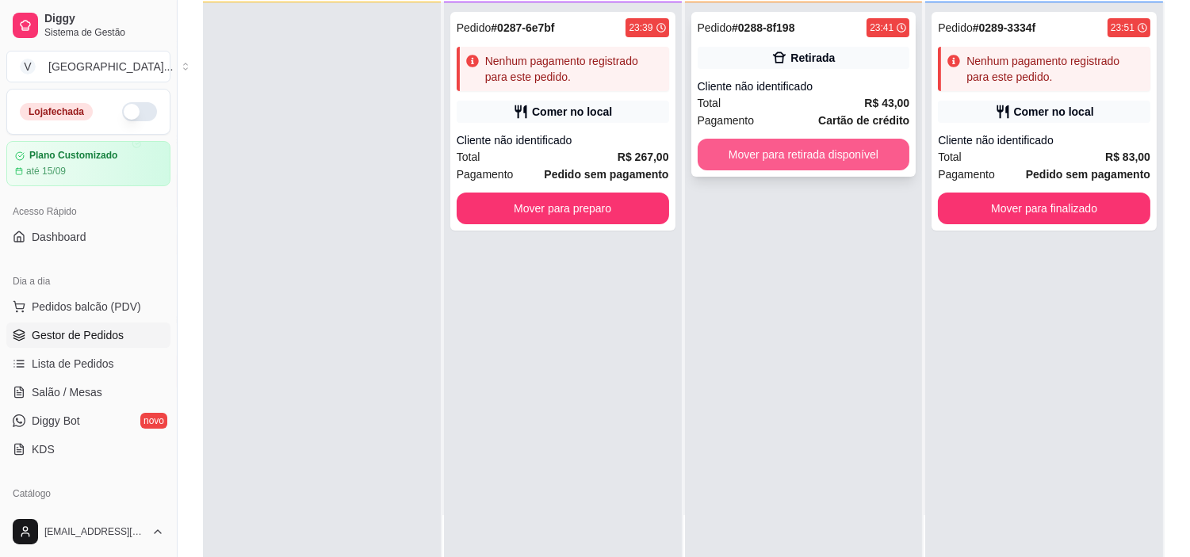
click at [886, 155] on button "Mover para retirada disponível" at bounding box center [804, 155] width 212 height 32
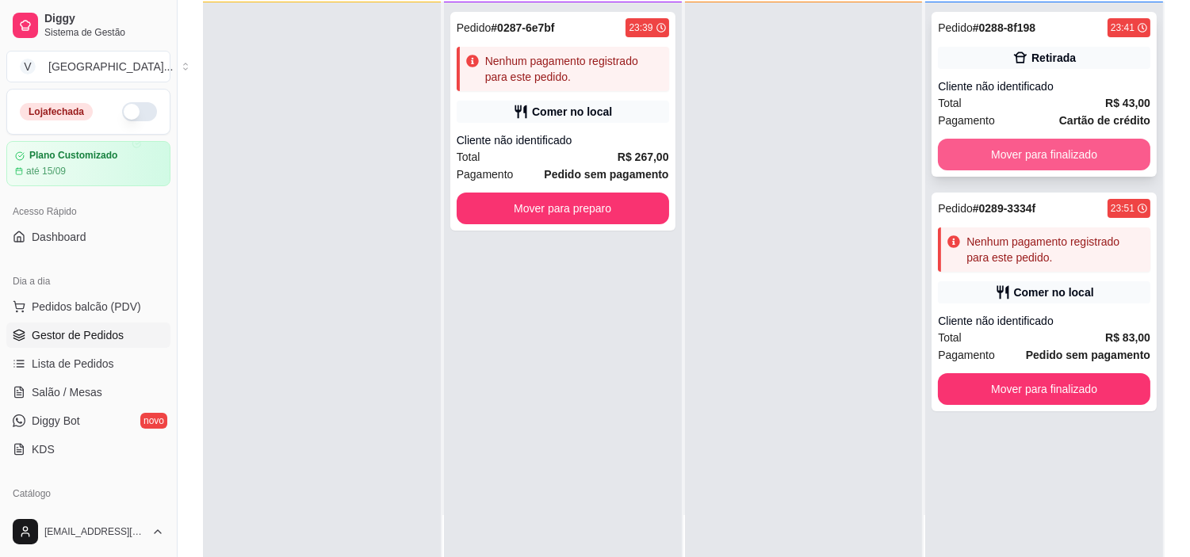
click at [1089, 141] on button "Mover para finalizado" at bounding box center [1044, 155] width 212 height 32
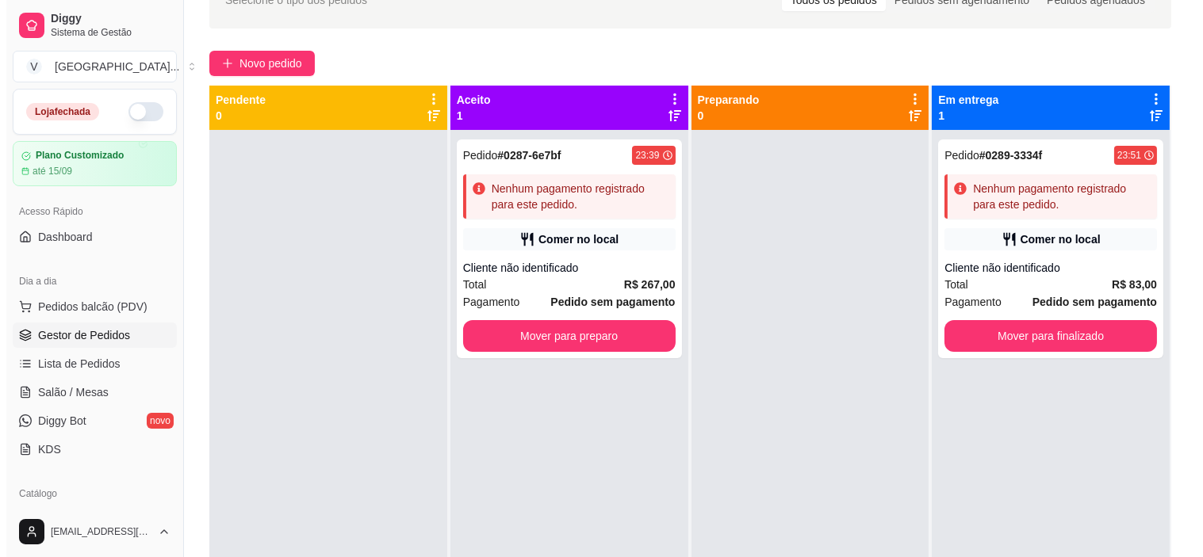
scroll to position [0, 0]
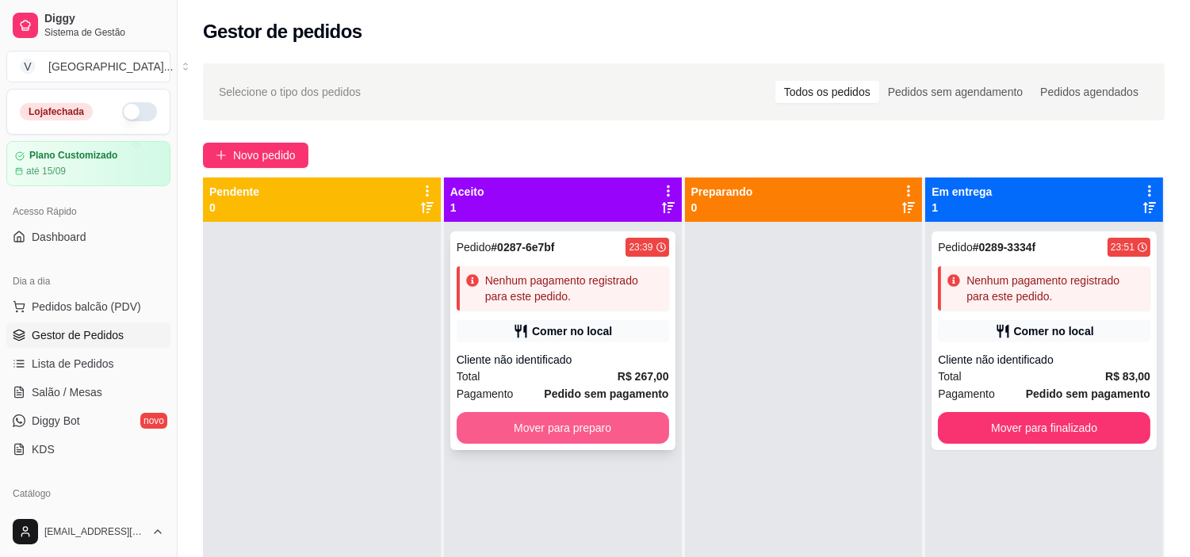
click at [624, 418] on button "Mover para preparo" at bounding box center [563, 428] width 212 height 32
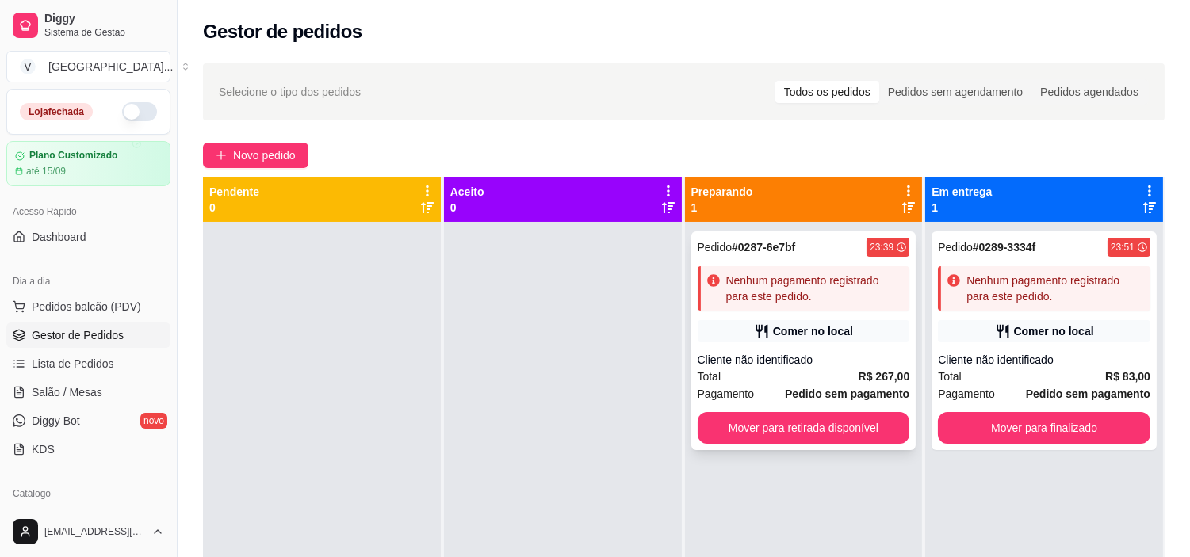
click at [754, 338] on icon at bounding box center [762, 331] width 16 height 16
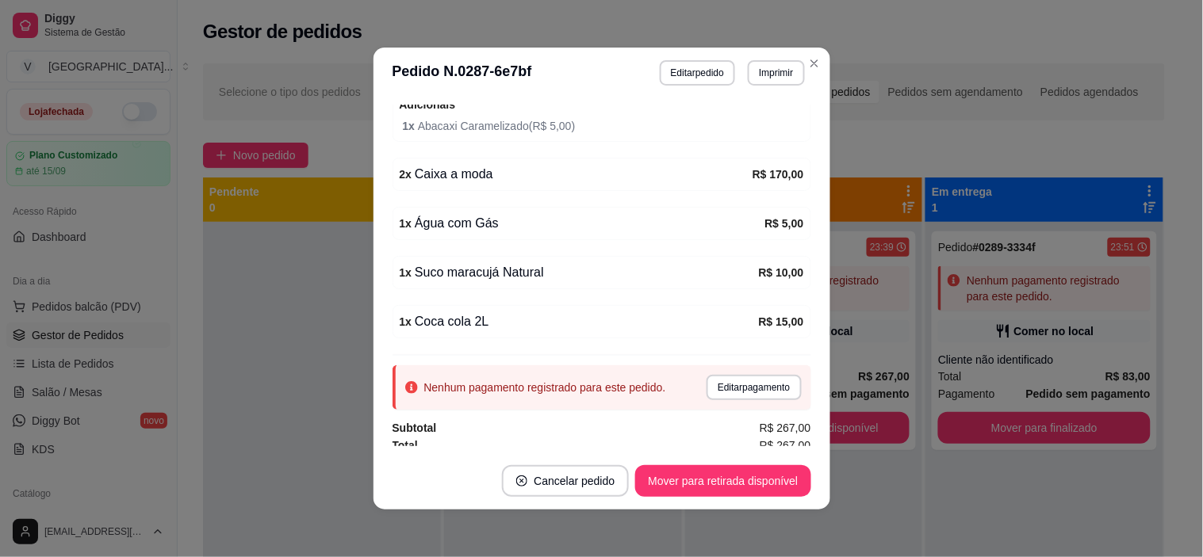
scroll to position [361, 0]
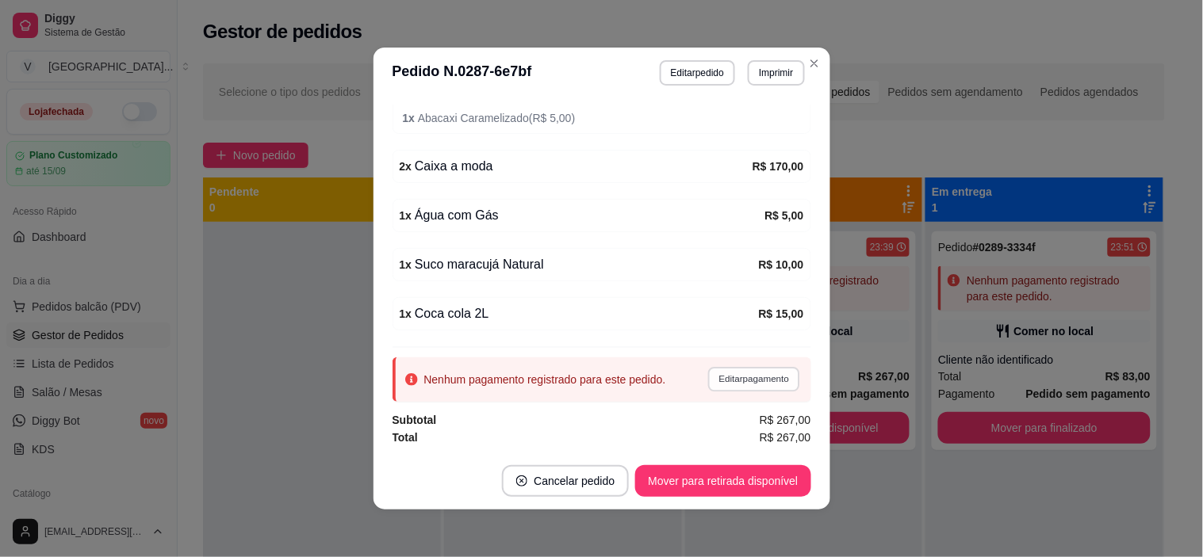
click at [728, 379] on button "Editar pagamento" at bounding box center [754, 379] width 92 height 25
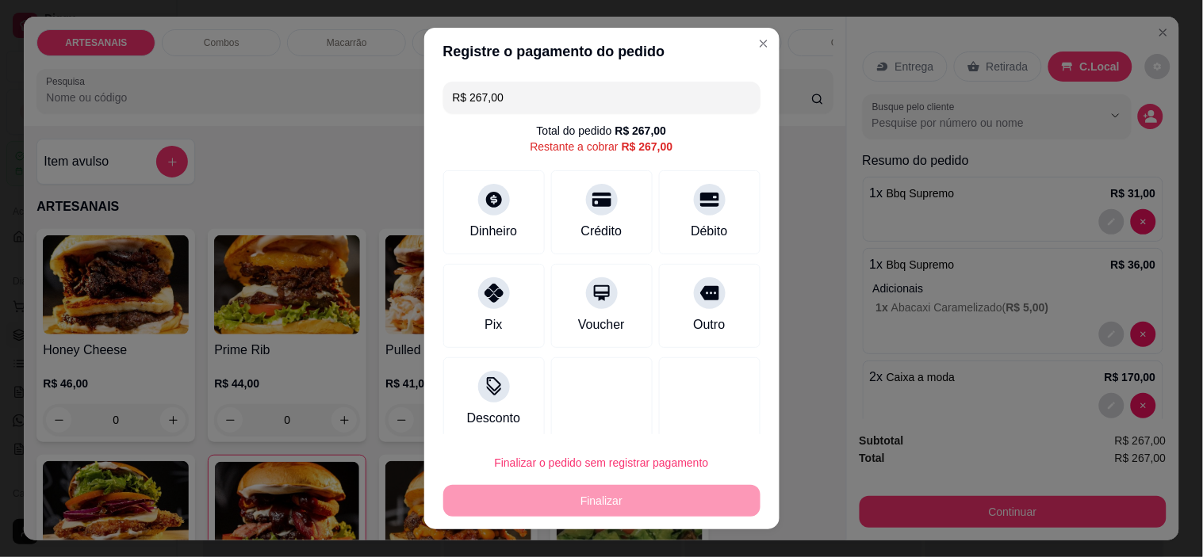
drag, startPoint x: 612, startPoint y: 92, endPoint x: 242, endPoint y: 61, distance: 371.5
click at [242, 61] on div "Registre o pagamento do pedido R$ 267,00 Total do pedido R$ 267,00 Restante a c…" at bounding box center [601, 278] width 1203 height 557
click at [579, 233] on div "Crédito" at bounding box center [601, 230] width 45 height 21
drag, startPoint x: 566, startPoint y: 106, endPoint x: 438, endPoint y: 100, distance: 127.8
click at [443, 100] on div "R$ 177,00" at bounding box center [601, 98] width 317 height 32
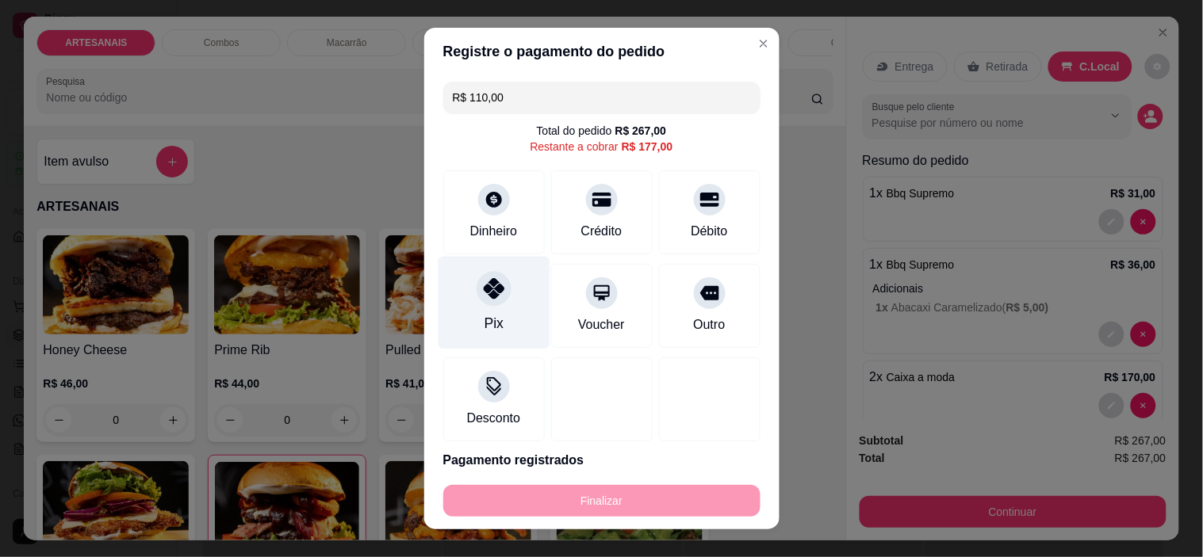
click at [509, 288] on div "Pix" at bounding box center [494, 303] width 112 height 93
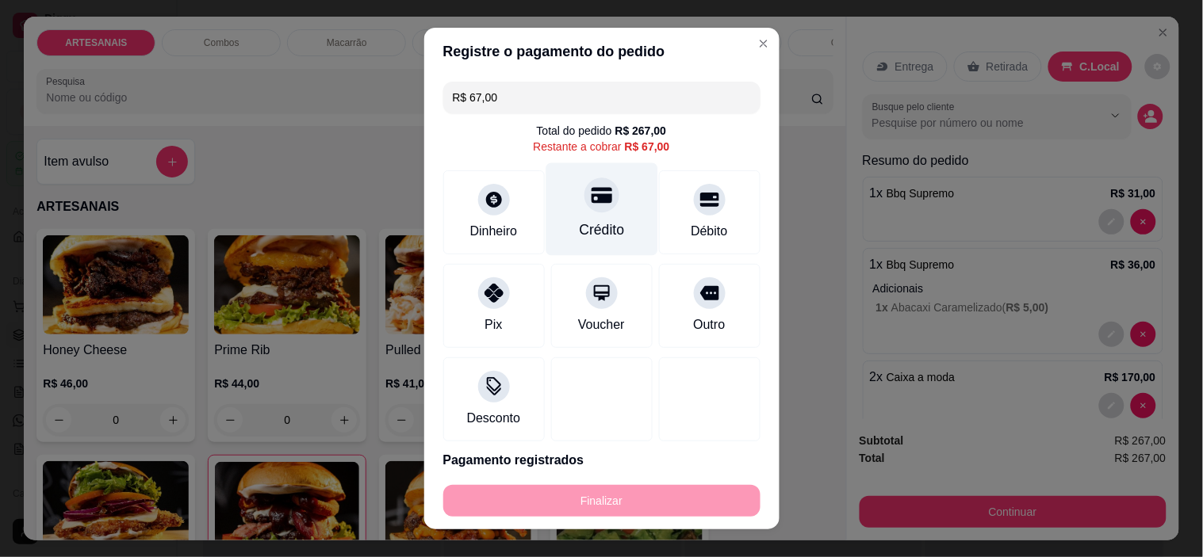
click at [581, 214] on div "Crédito" at bounding box center [601, 209] width 112 height 93
type input "R$ 0,00"
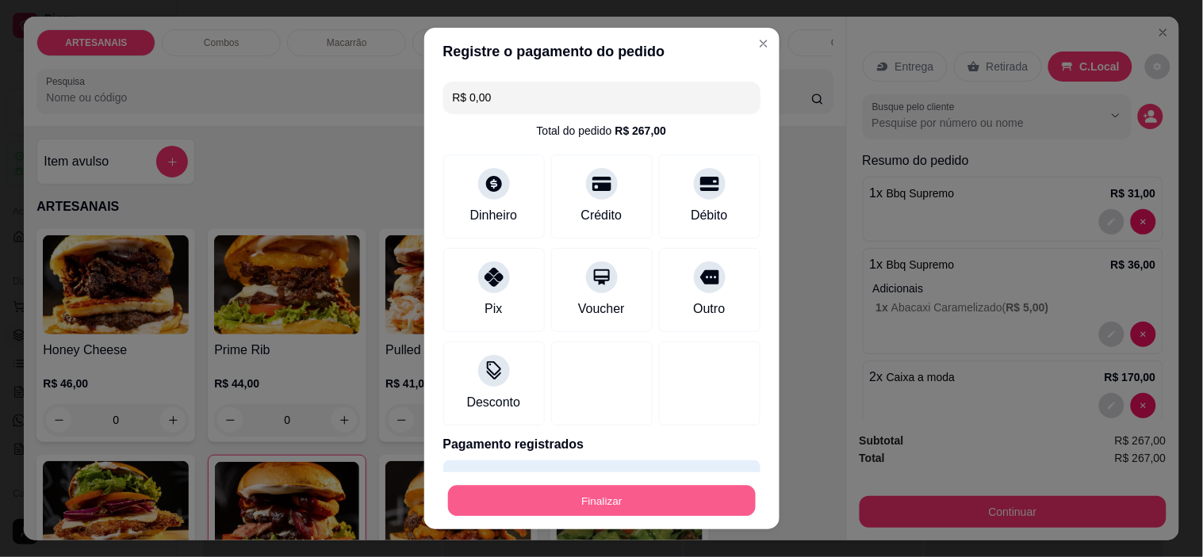
click at [642, 508] on button "Finalizar" at bounding box center [602, 500] width 308 height 31
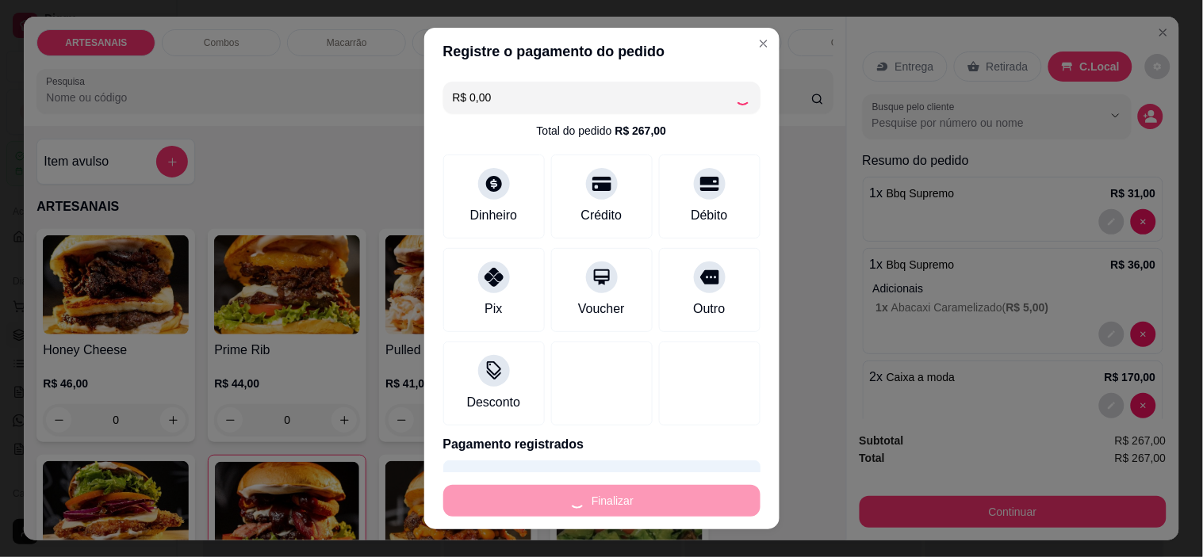
type input "0"
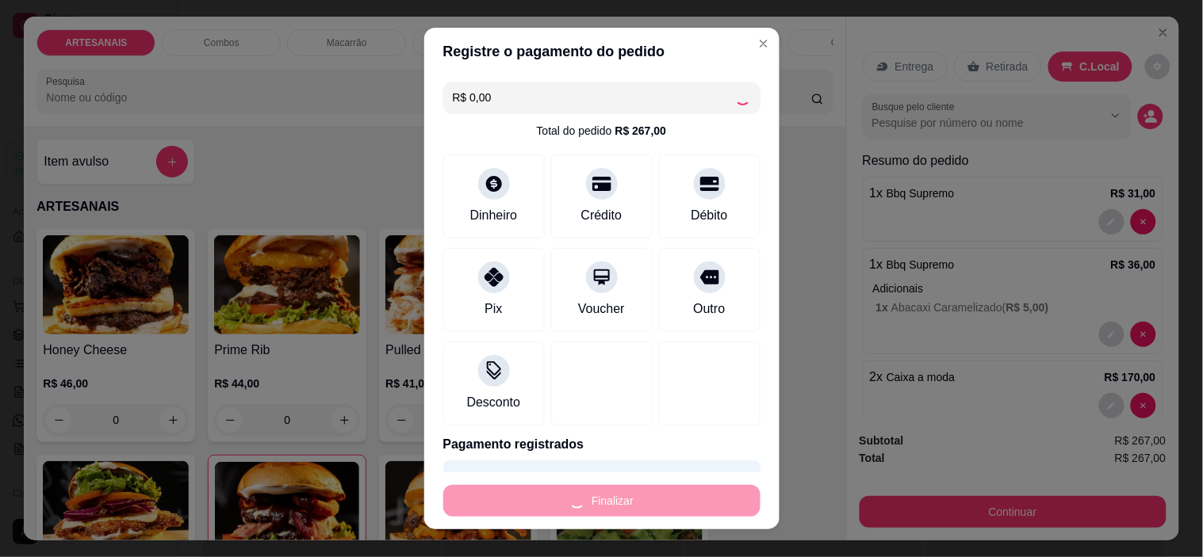
type input "-R$ 267,00"
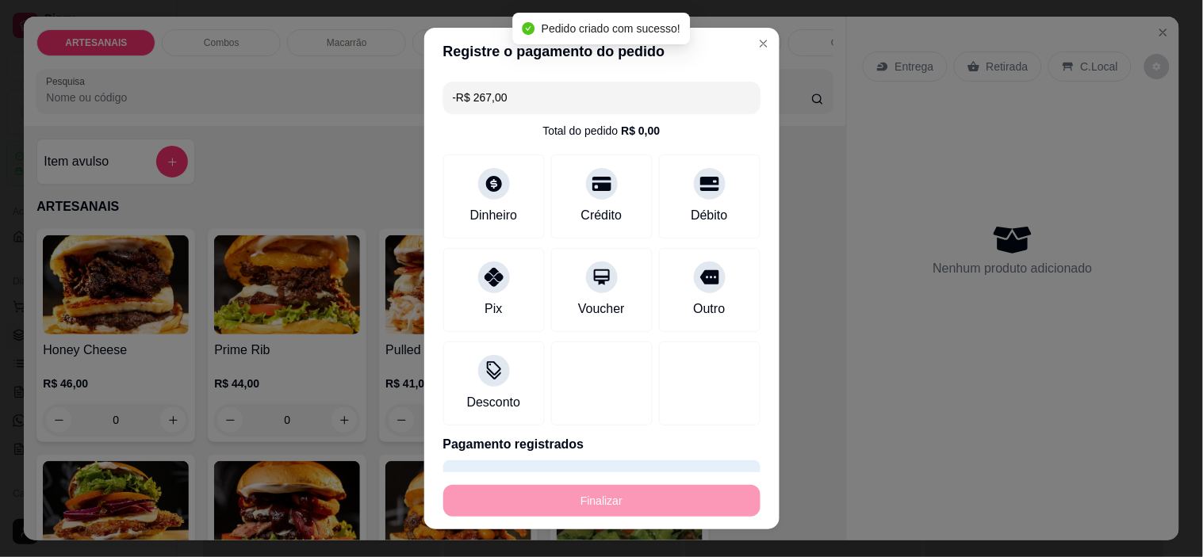
scroll to position [432, 0]
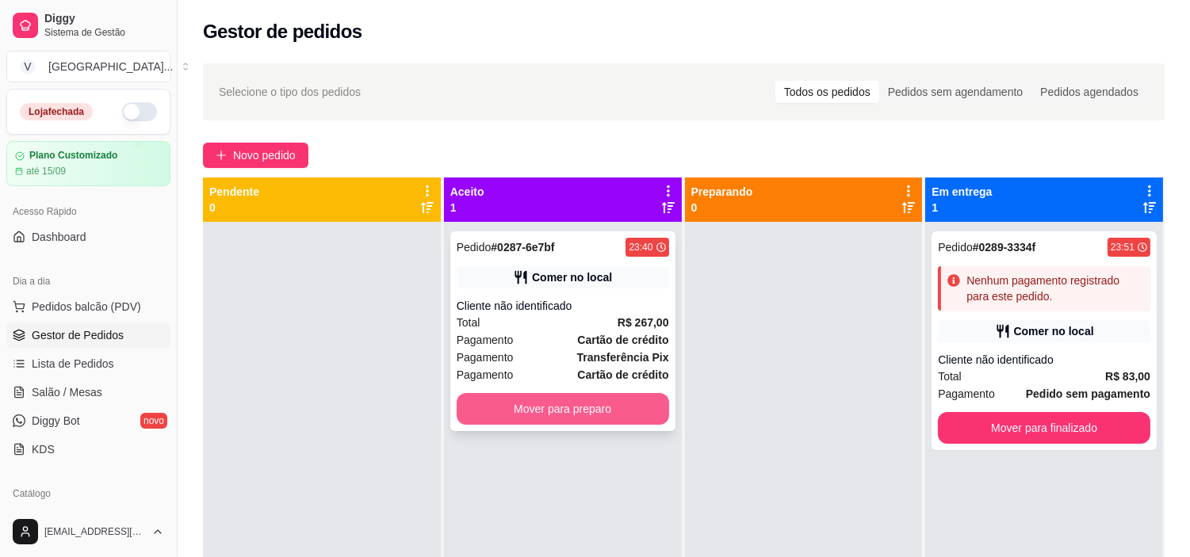
click at [592, 401] on button "Mover para preparo" at bounding box center [563, 409] width 212 height 32
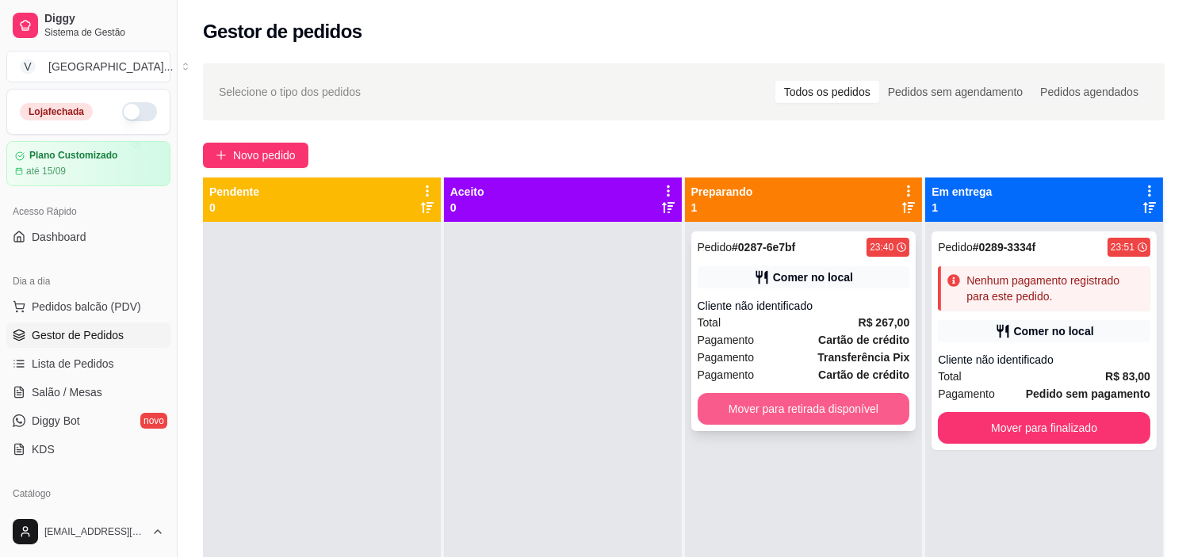
click at [812, 414] on button "Mover para retirada disponível" at bounding box center [804, 409] width 212 height 32
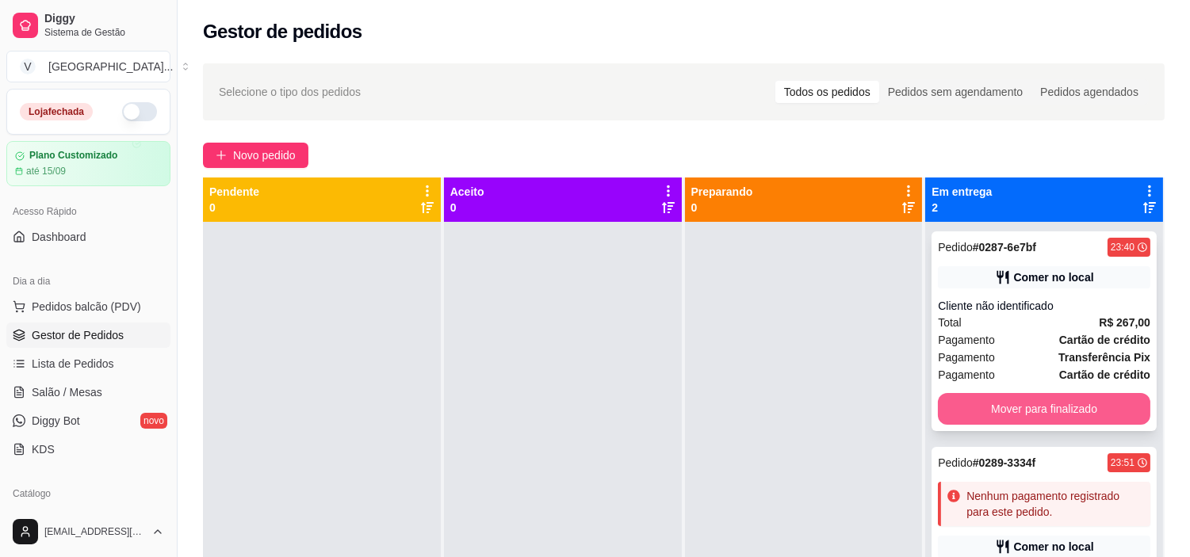
click at [1100, 403] on button "Mover para finalizado" at bounding box center [1044, 409] width 212 height 32
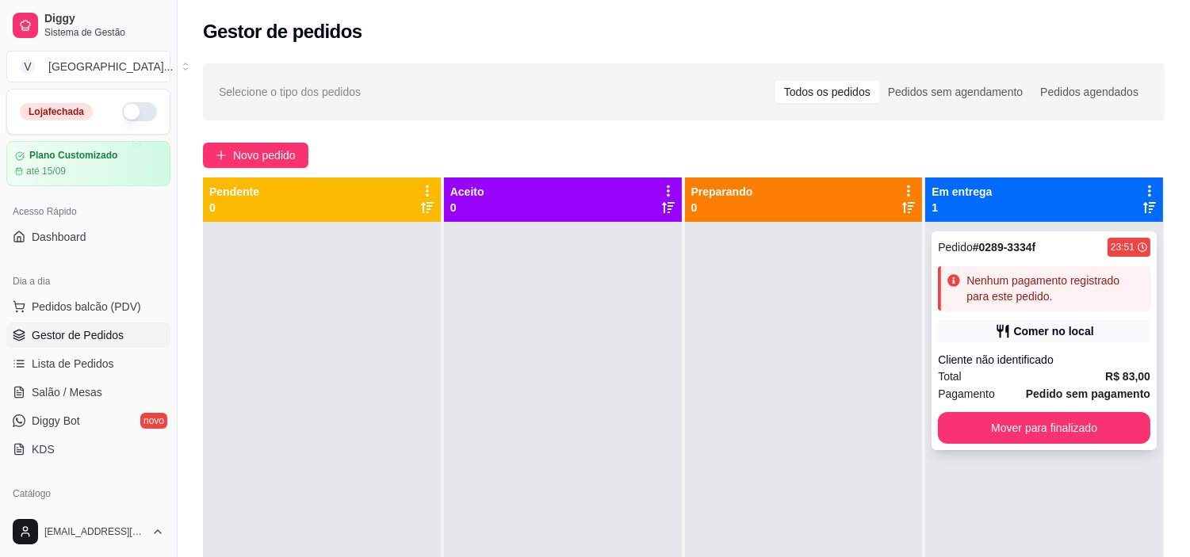
click at [1065, 361] on div "Cliente não identificado" at bounding box center [1044, 360] width 212 height 16
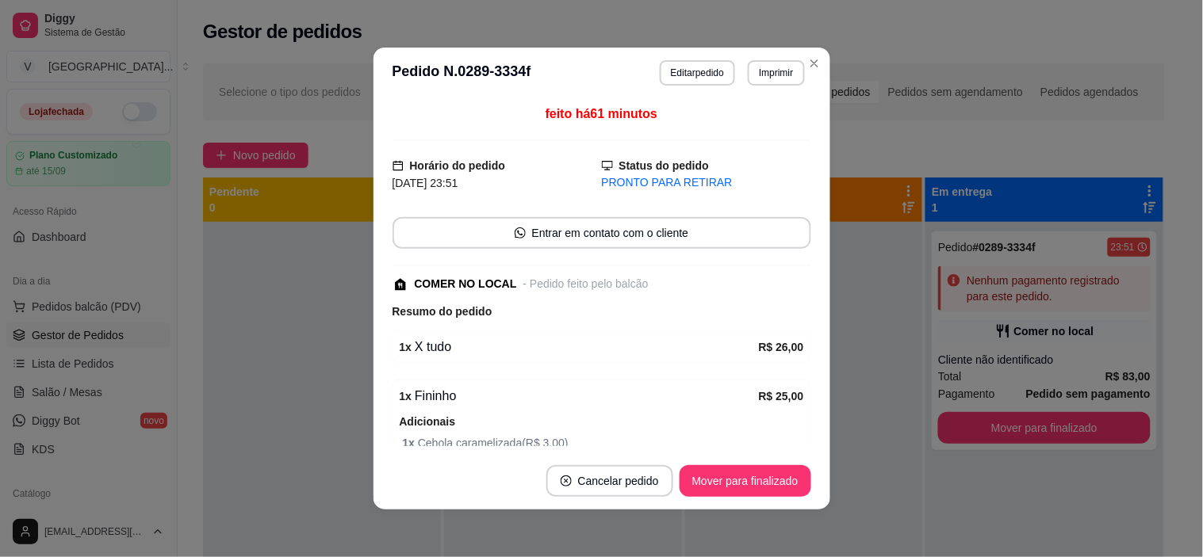
scroll to position [270, 0]
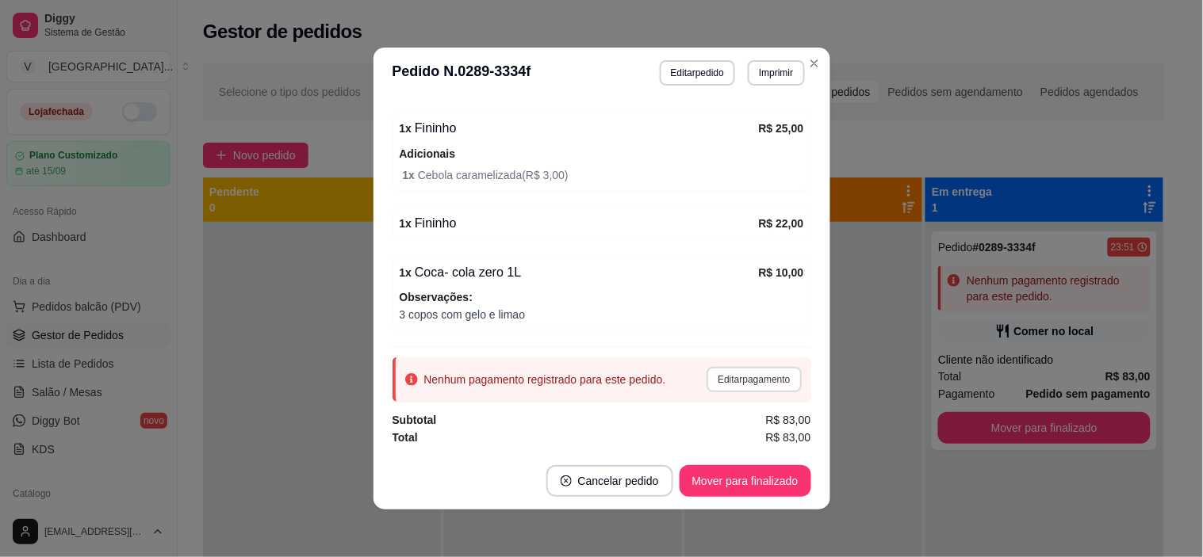
click at [706, 377] on button "Editar pagamento" at bounding box center [753, 379] width 94 height 25
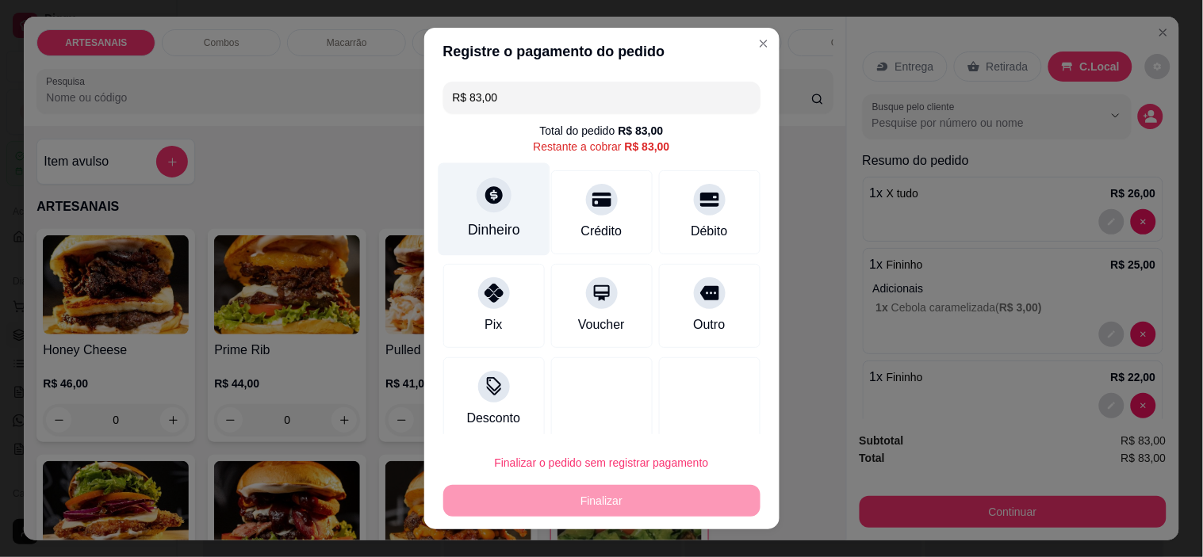
click at [477, 218] on div "Dinheiro" at bounding box center [494, 209] width 112 height 93
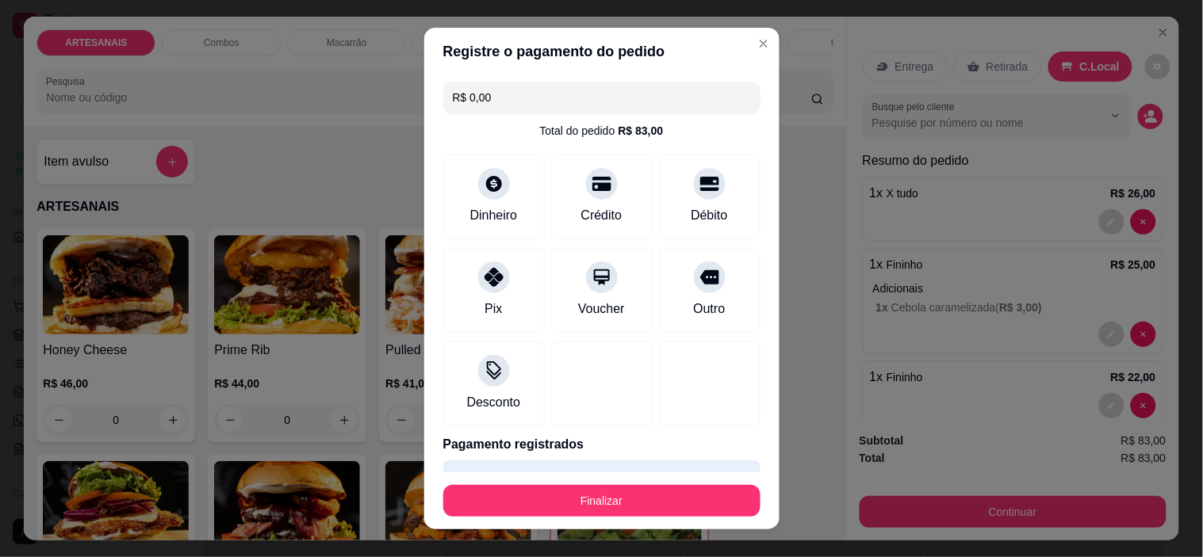
type input "R$ 0,00"
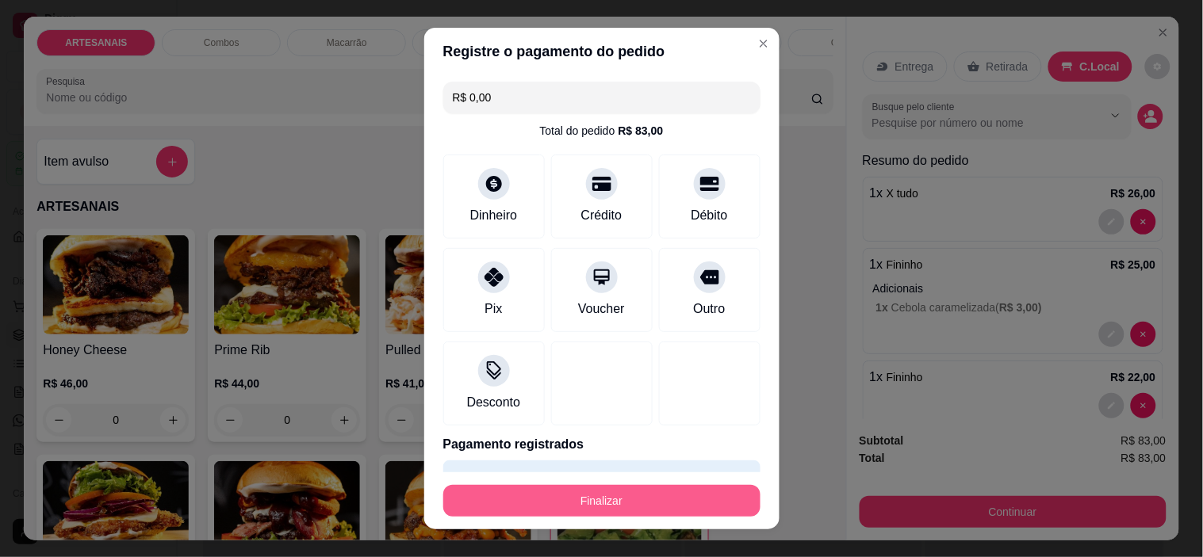
click at [605, 489] on button "Finalizar" at bounding box center [601, 501] width 317 height 32
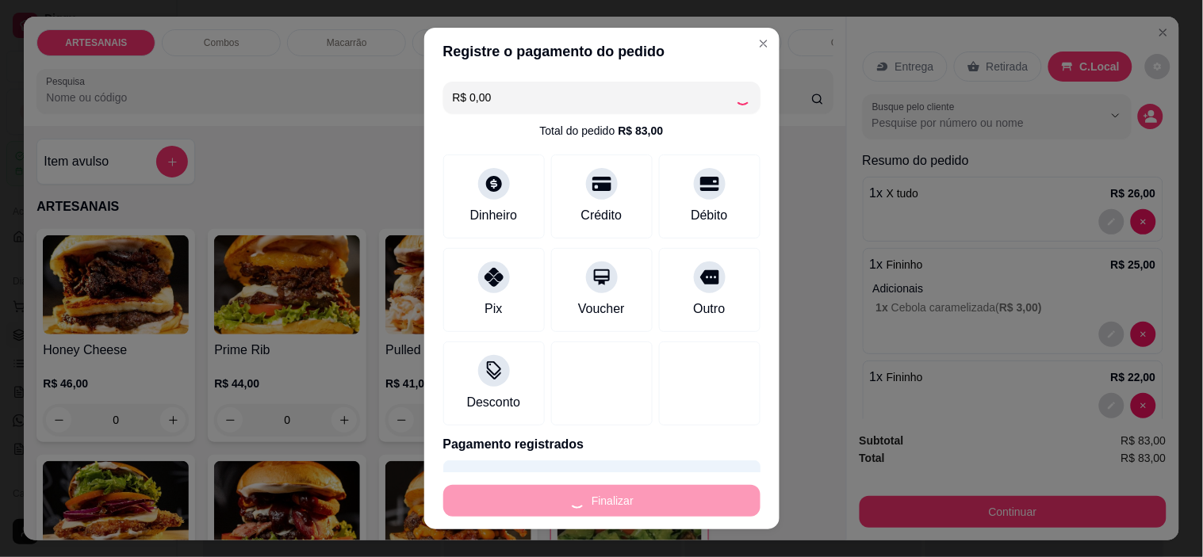
type input "0"
type input "-R$ 83,00"
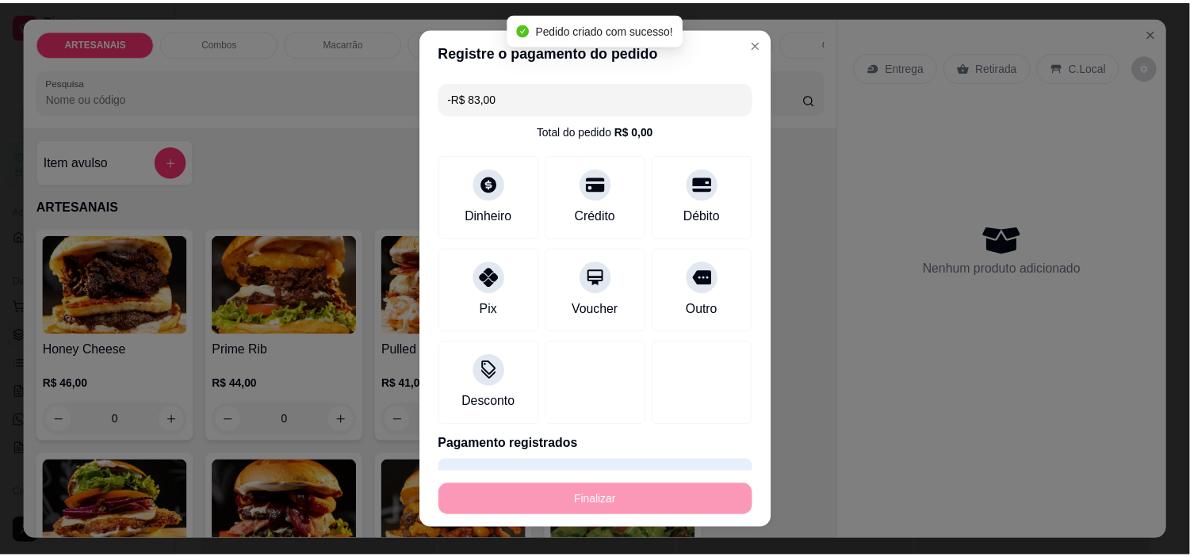
scroll to position [339, 0]
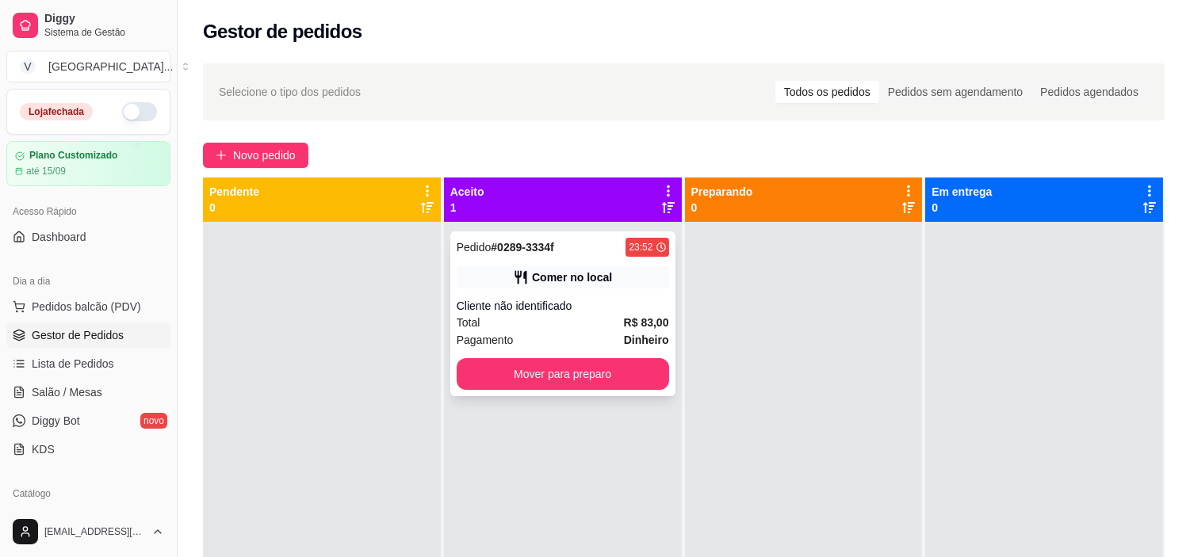
click at [597, 301] on div "Cliente não identificado" at bounding box center [563, 306] width 212 height 16
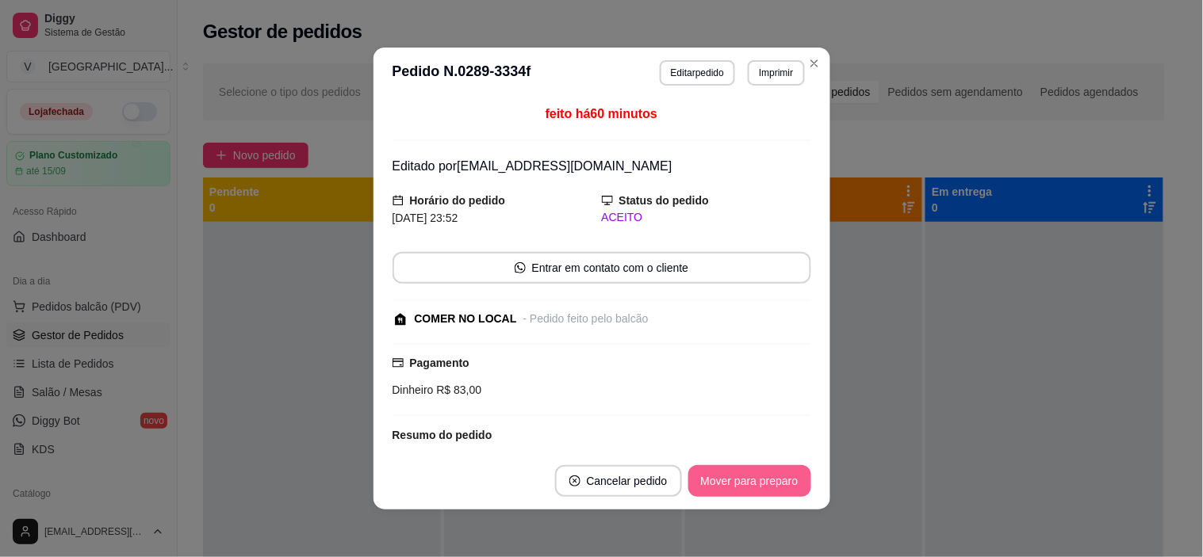
click at [734, 495] on button "Mover para preparo" at bounding box center [749, 481] width 123 height 32
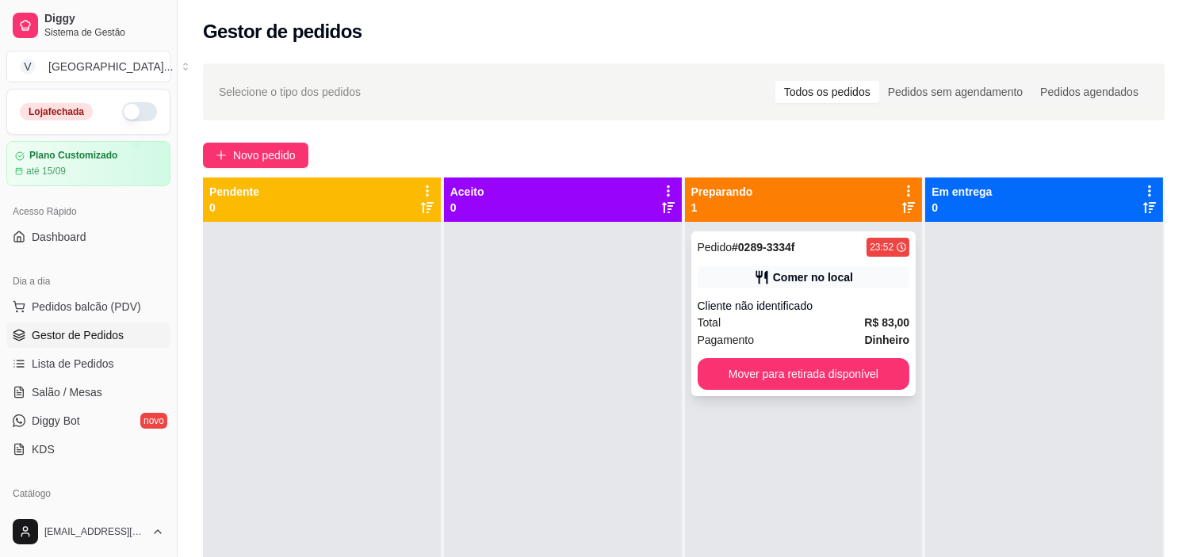
click at [822, 371] on button "Mover para retirada disponível" at bounding box center [804, 374] width 212 height 32
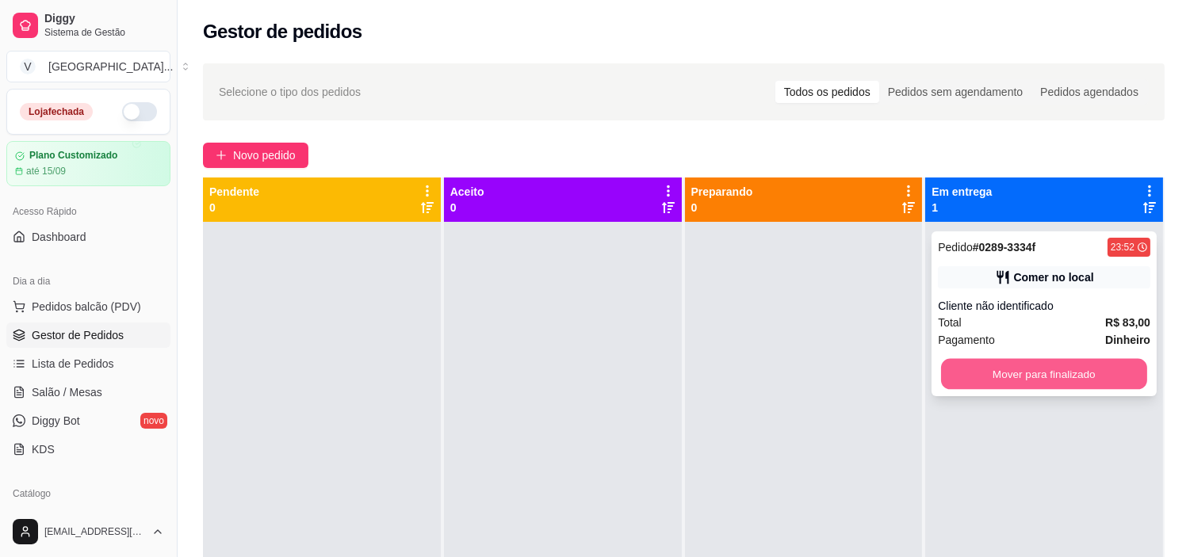
click at [1034, 369] on button "Mover para finalizado" at bounding box center [1044, 374] width 206 height 31
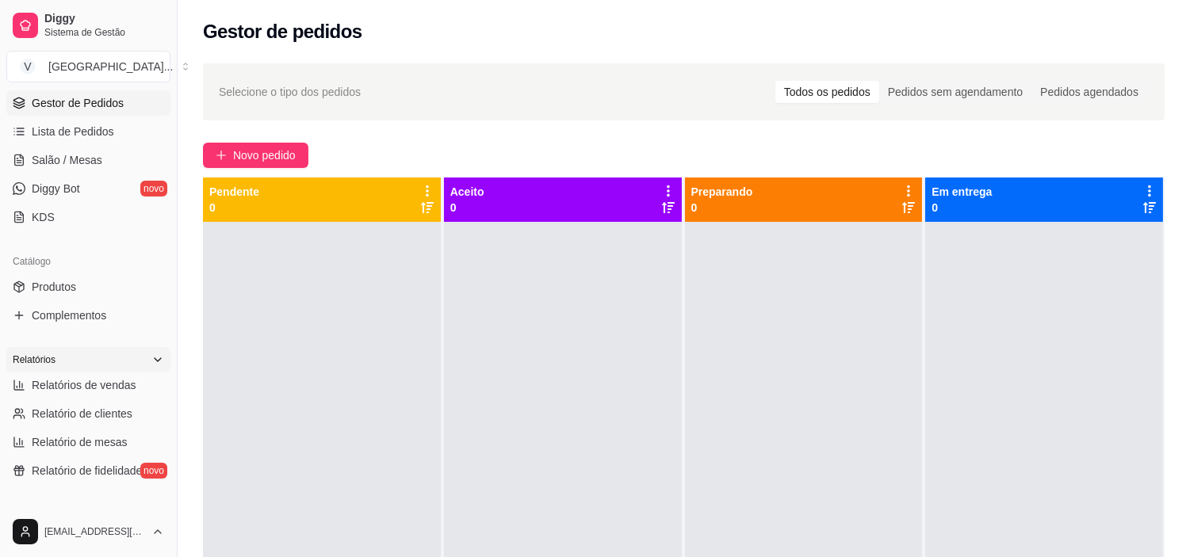
scroll to position [264, 0]
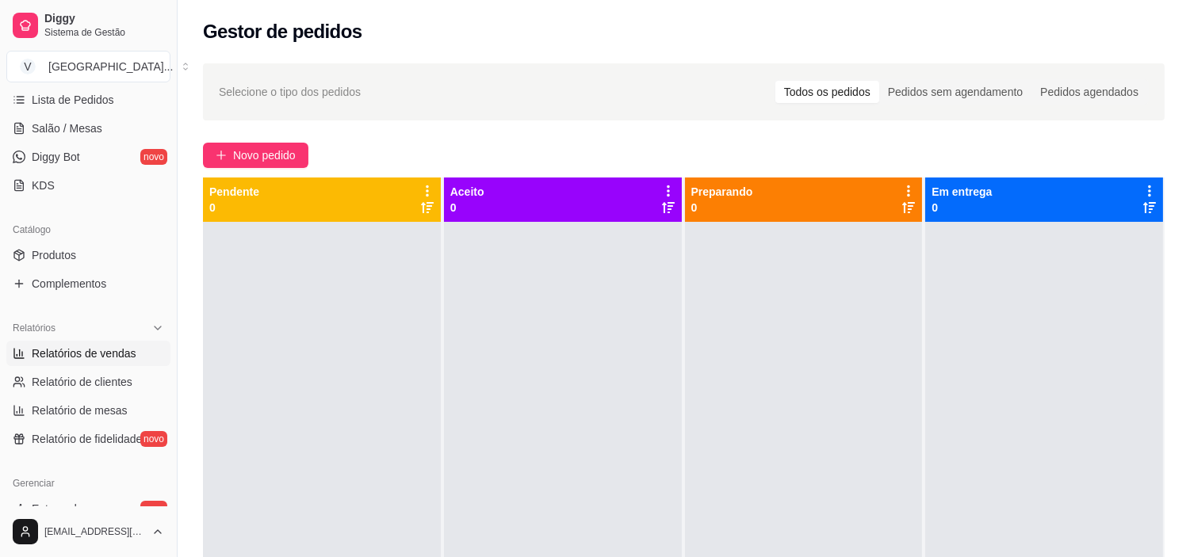
click at [106, 358] on span "Relatórios de vendas" at bounding box center [84, 354] width 105 height 16
select select "ALL"
select select "0"
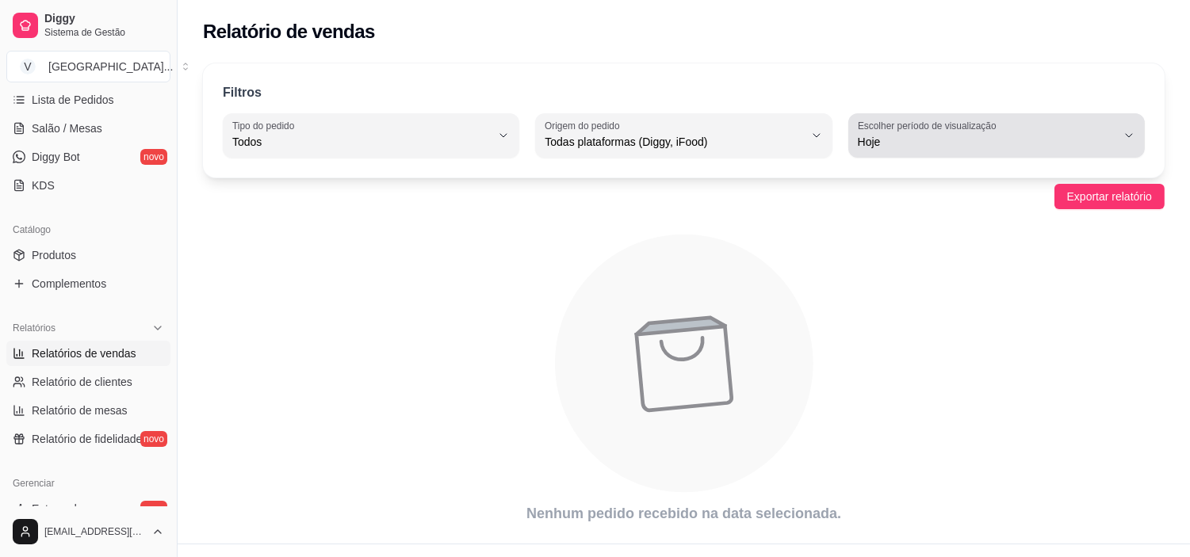
click at [1123, 128] on button "Escolher período de visualização Hoje" at bounding box center [996, 135] width 296 height 44
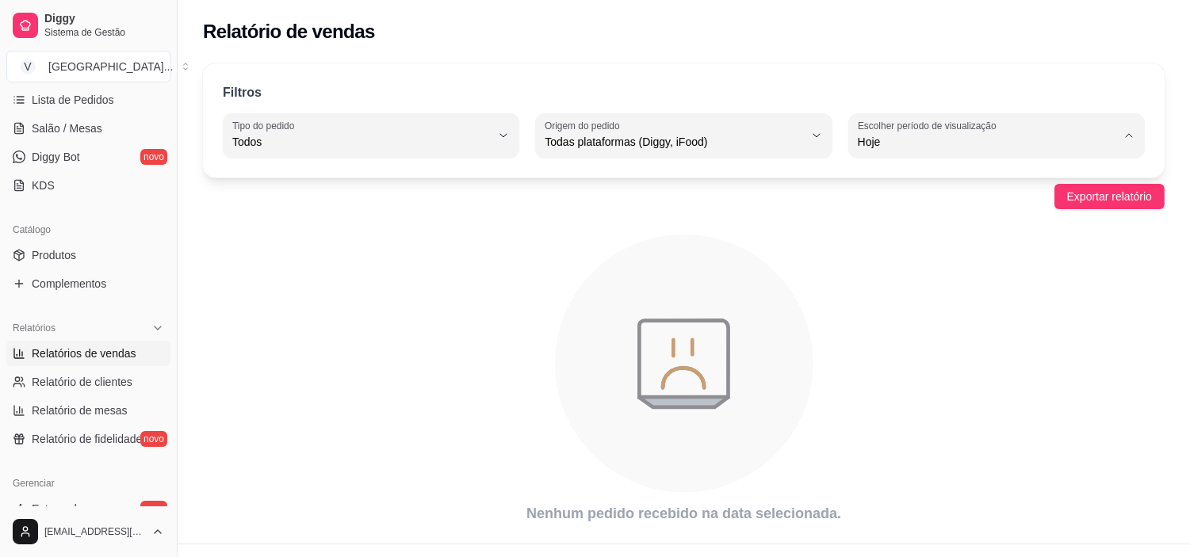
click at [937, 199] on span "Ontem" at bounding box center [988, 205] width 245 height 15
type input "1"
select select "1"
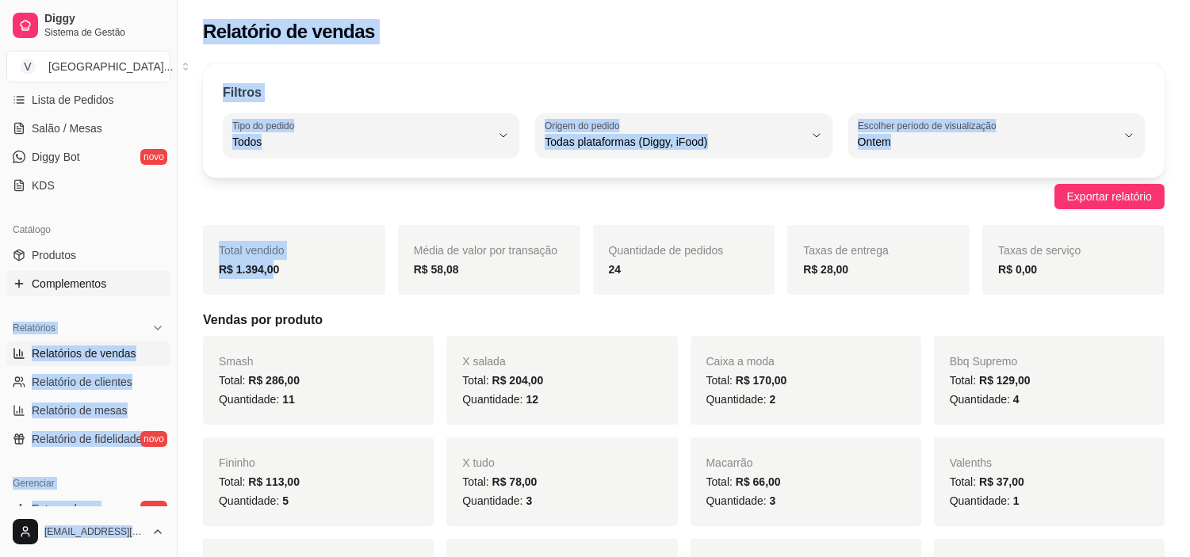
drag, startPoint x: 272, startPoint y: 266, endPoint x: 147, endPoint y: 272, distance: 124.6
click at [296, 201] on div "Exportar relatório" at bounding box center [684, 196] width 962 height 25
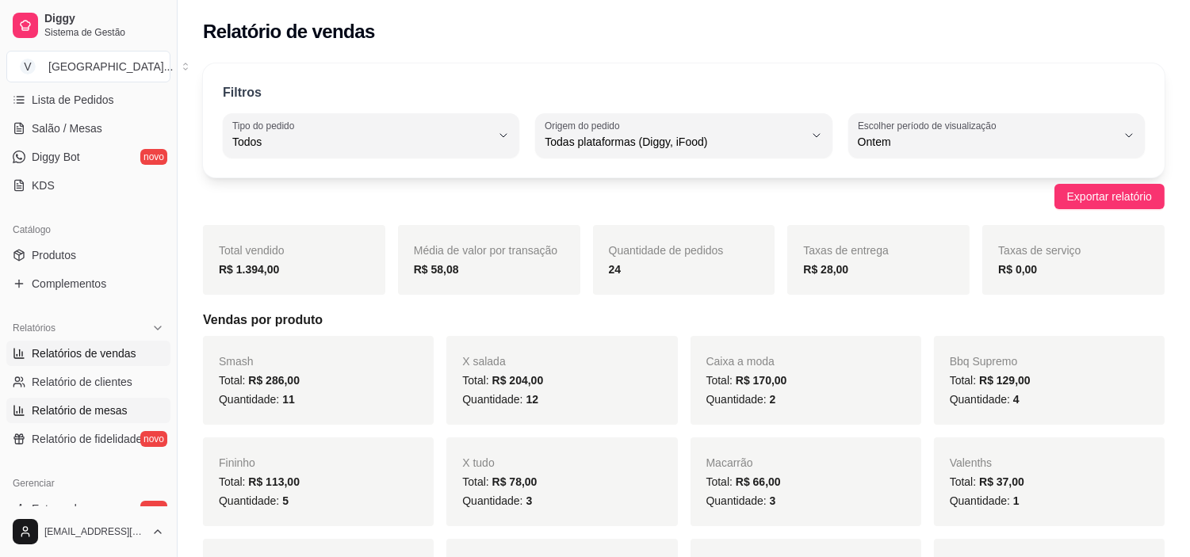
click at [101, 415] on span "Relatório de mesas" at bounding box center [80, 411] width 96 height 16
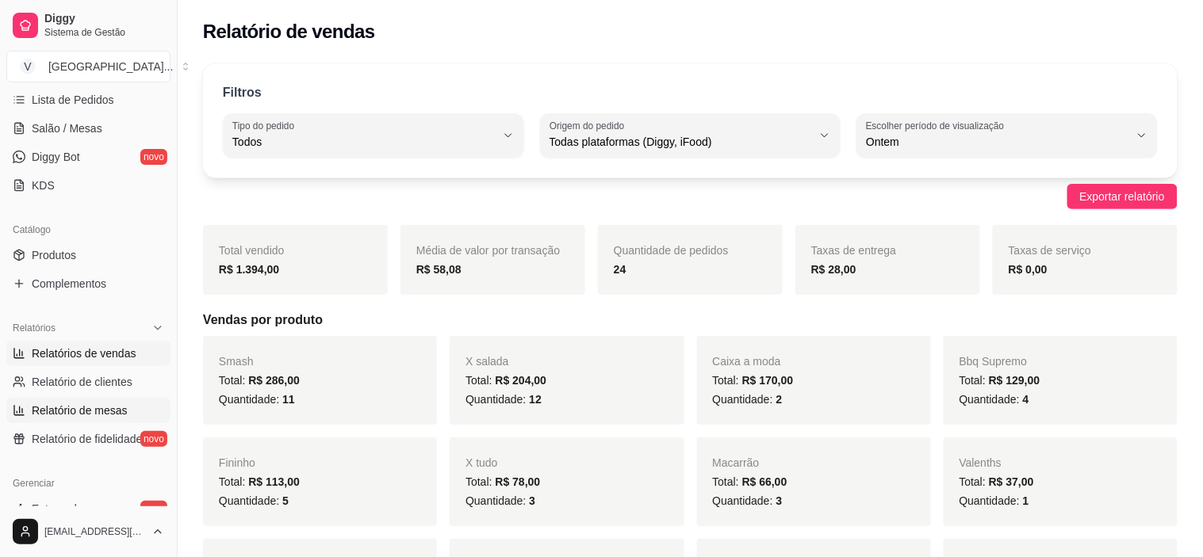
select select "TOTAL_OF_ORDERS"
select select "7"
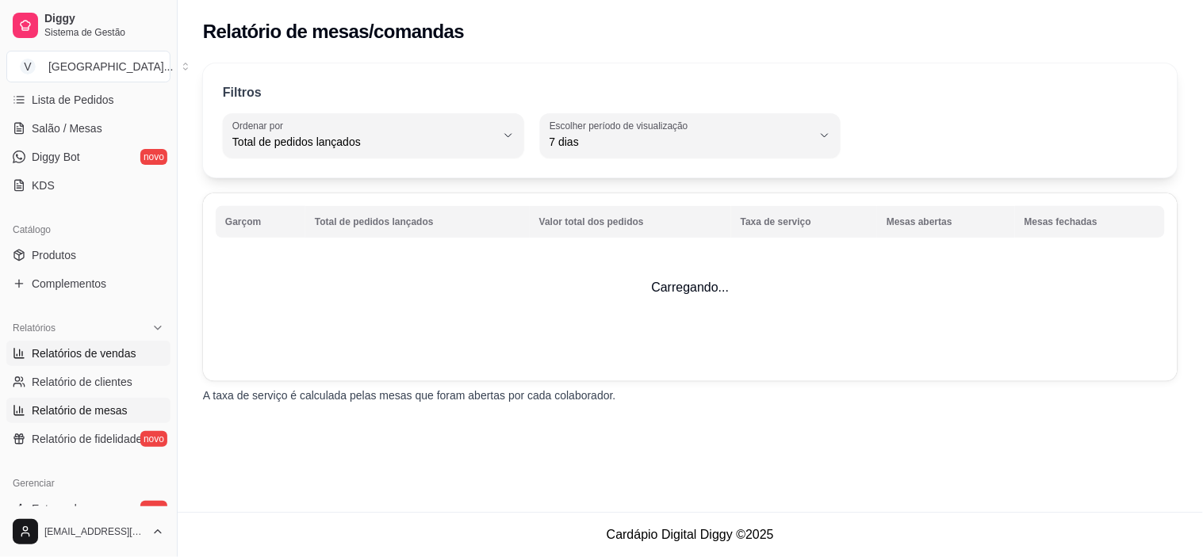
click at [125, 352] on span "Relatórios de vendas" at bounding box center [84, 354] width 105 height 16
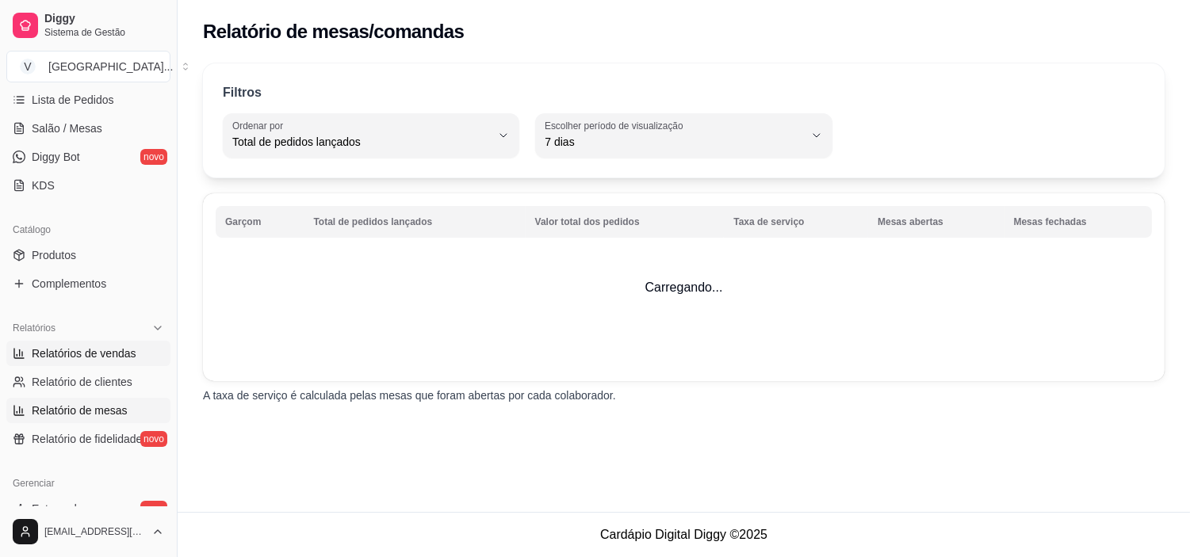
select select "ALL"
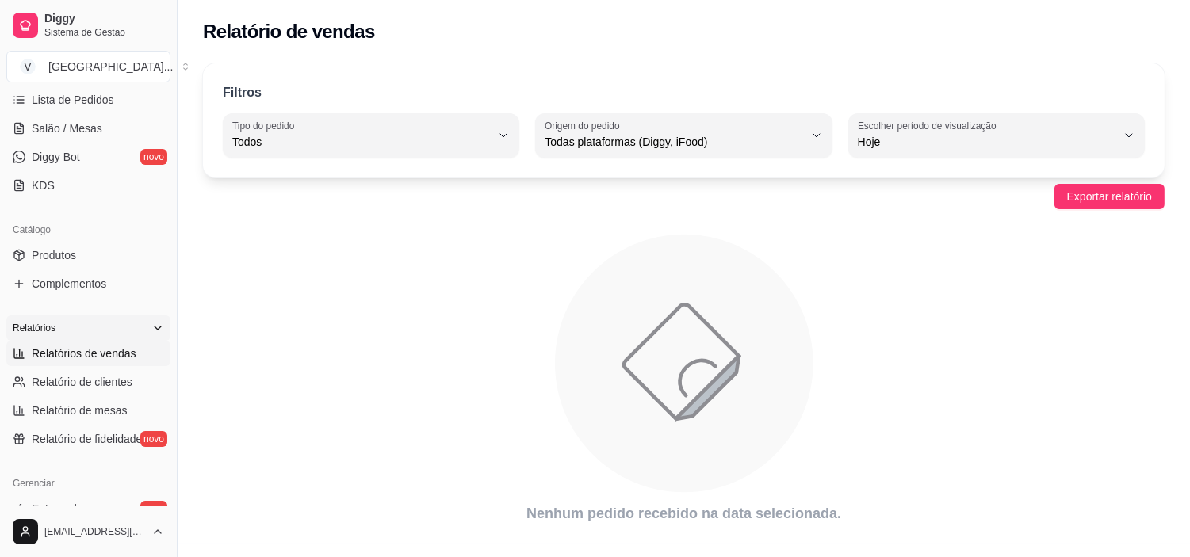
click at [151, 329] on icon at bounding box center [157, 328] width 13 height 13
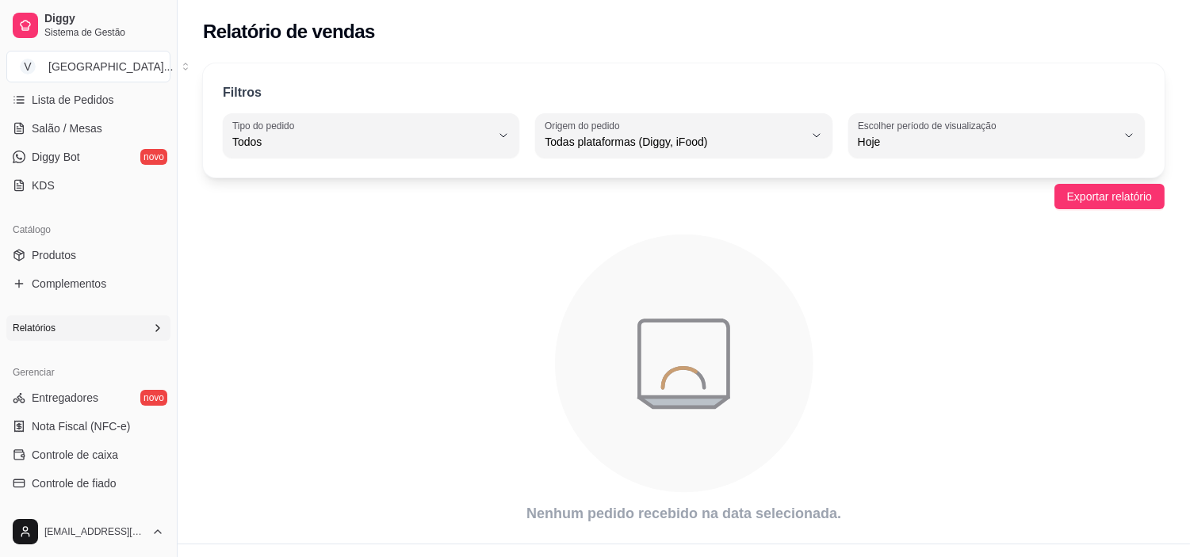
click at [151, 331] on icon at bounding box center [157, 328] width 13 height 13
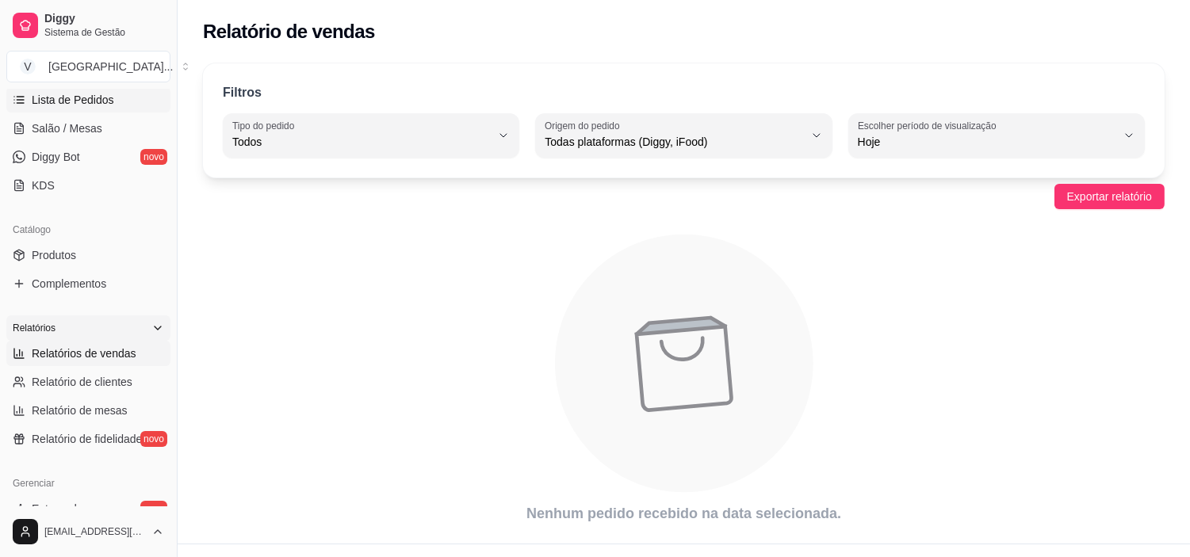
click at [103, 108] on link "Lista de Pedidos" at bounding box center [88, 99] width 164 height 25
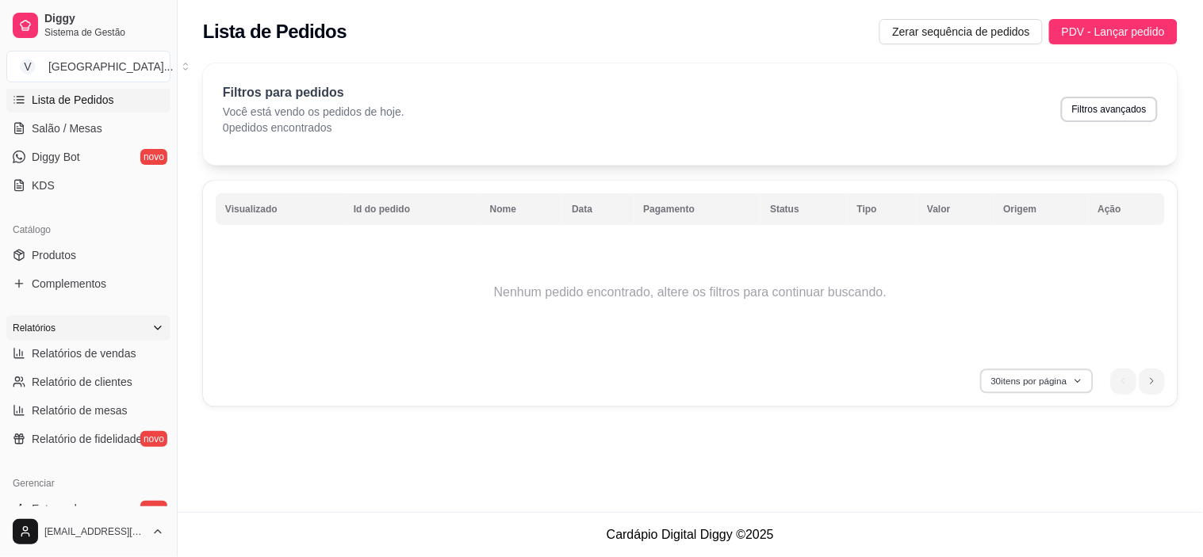
click at [1063, 384] on button "30 itens por página" at bounding box center [1036, 381] width 113 height 25
click at [1073, 381] on icon "button" at bounding box center [1078, 382] width 10 height 10
click at [113, 106] on span "Lista de Pedidos" at bounding box center [73, 100] width 82 height 16
drag, startPoint x: 258, startPoint y: 133, endPoint x: 279, endPoint y: 140, distance: 21.8
click at [279, 140] on div "Filtros para pedidos Você está vendo os pedidos de hoje. 0 pedidos encontrados …" at bounding box center [690, 113] width 974 height 101
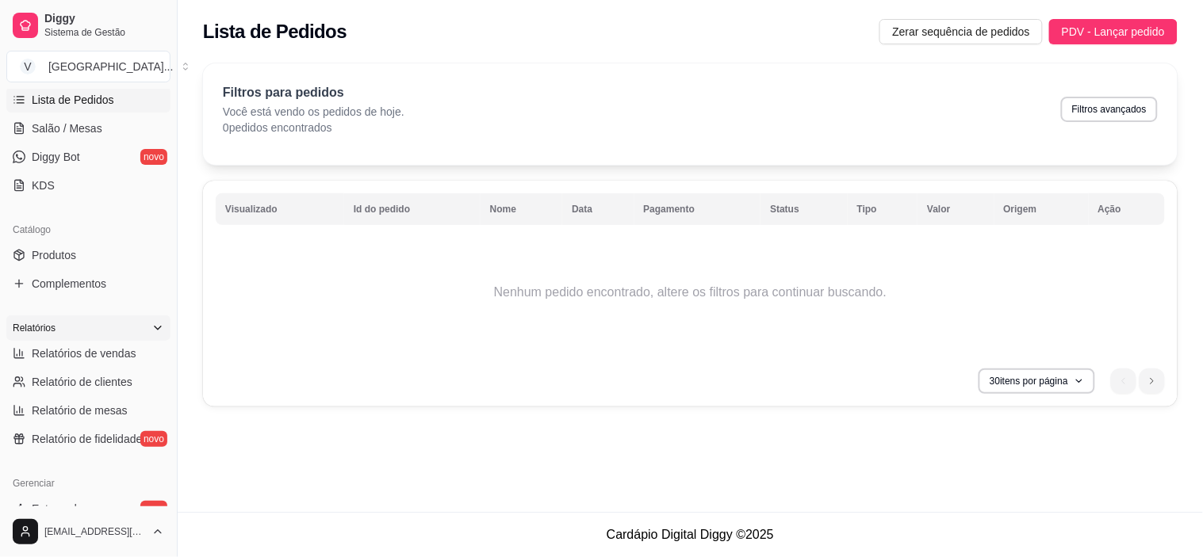
click at [452, 124] on div "Filtros para pedidos Você está vendo os pedidos de hoje. 0 pedidos encontrados …" at bounding box center [690, 109] width 935 height 52
click at [1071, 377] on button "30 itens por página" at bounding box center [1036, 381] width 113 height 25
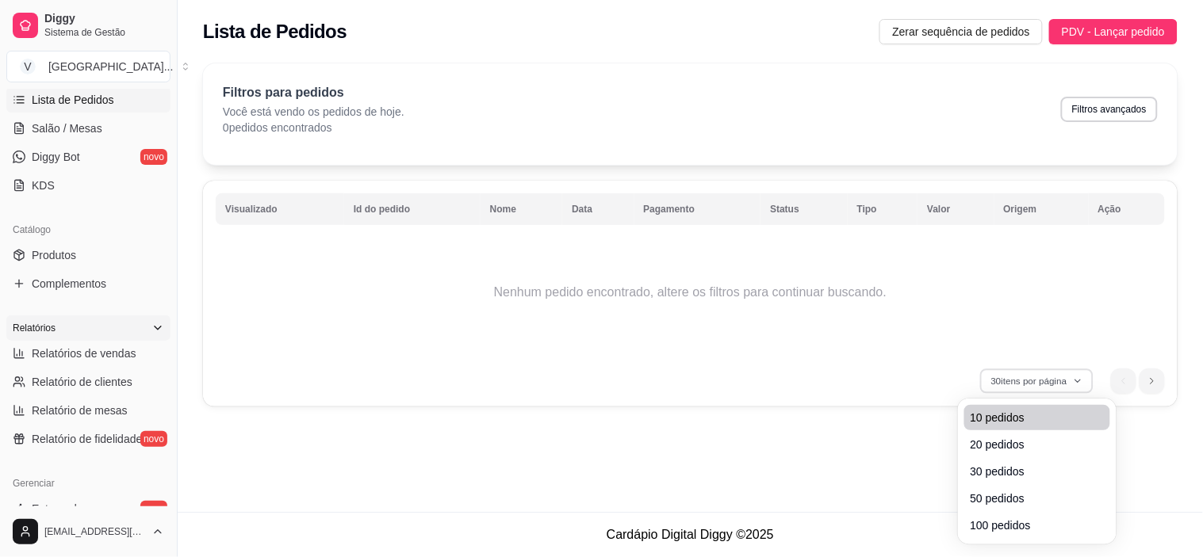
click at [1023, 413] on span "10 pedidos" at bounding box center [1036, 418] width 133 height 16
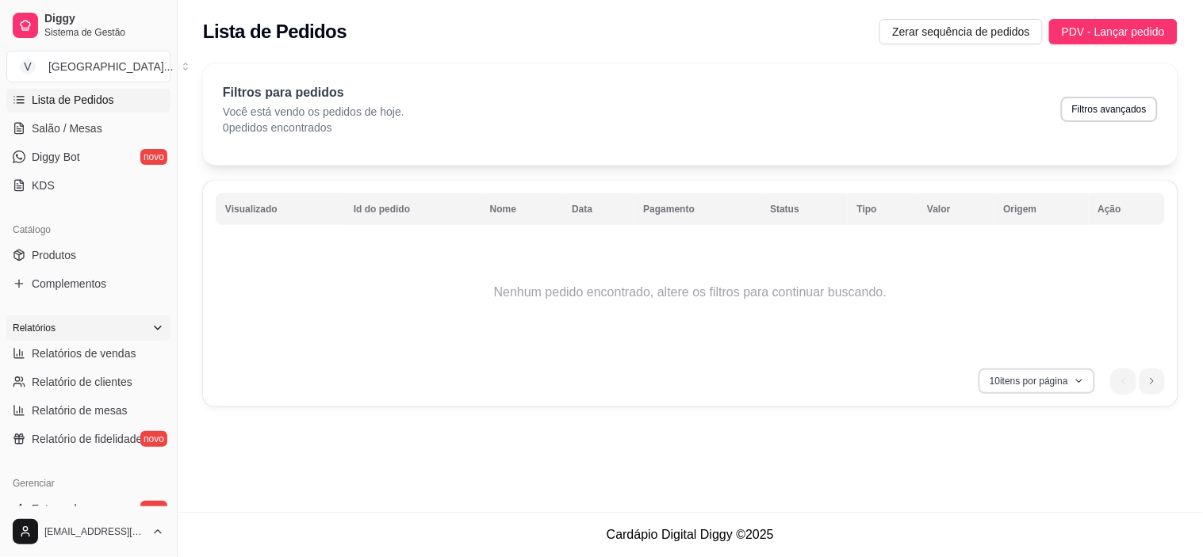
click at [1065, 379] on button "10 itens por página" at bounding box center [1036, 381] width 117 height 25
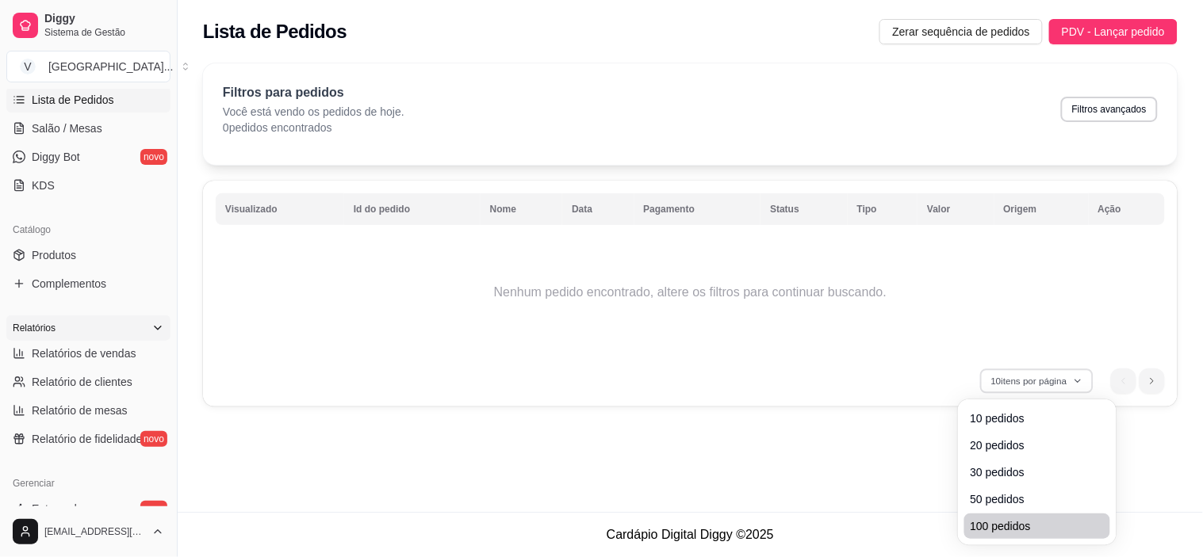
click at [1017, 517] on li "100 pedidos" at bounding box center [1037, 526] width 146 height 25
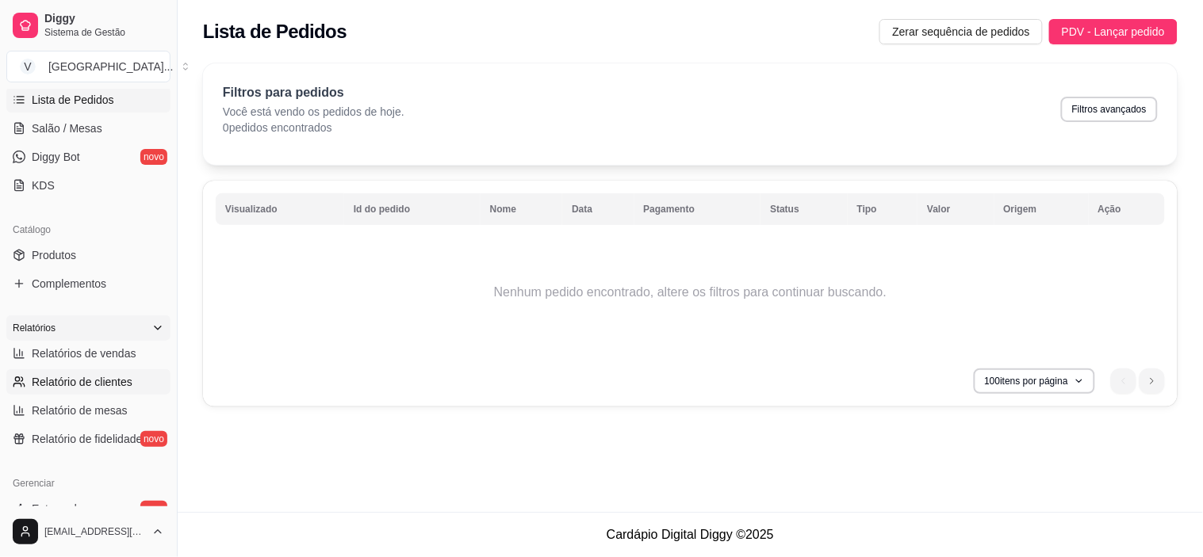
click at [90, 384] on span "Relatório de clientes" at bounding box center [82, 382] width 101 height 16
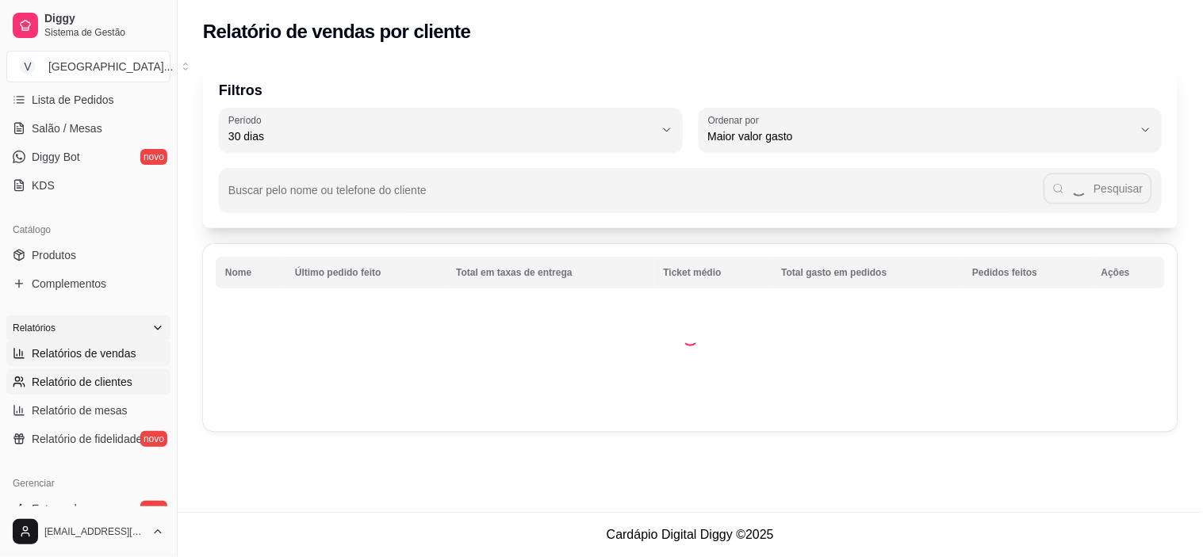
click at [105, 358] on span "Relatórios de vendas" at bounding box center [84, 354] width 105 height 16
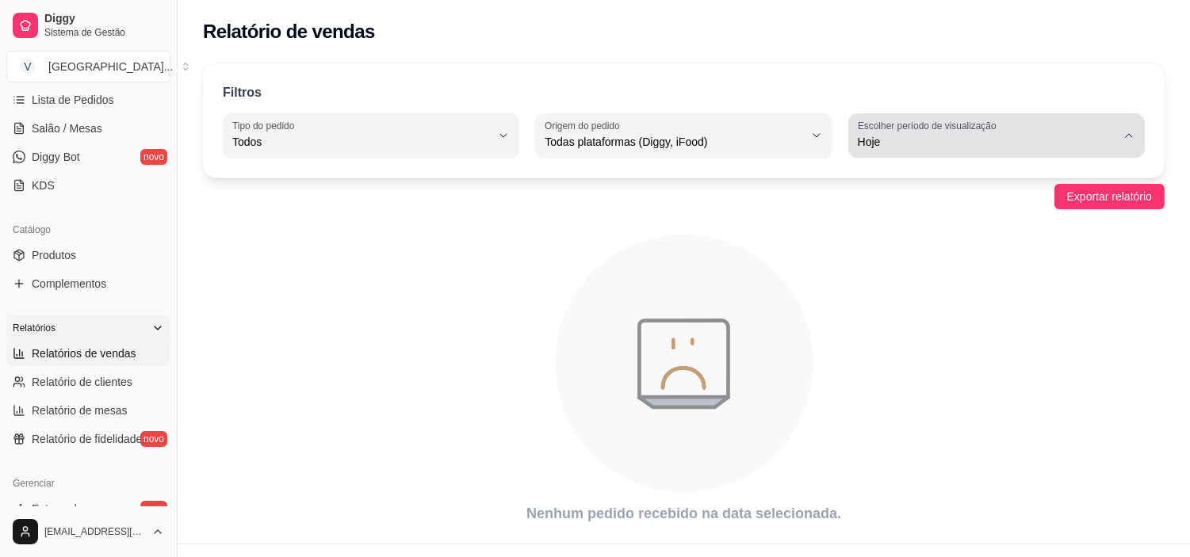
click at [1046, 129] on div "Hoje" at bounding box center [987, 136] width 258 height 32
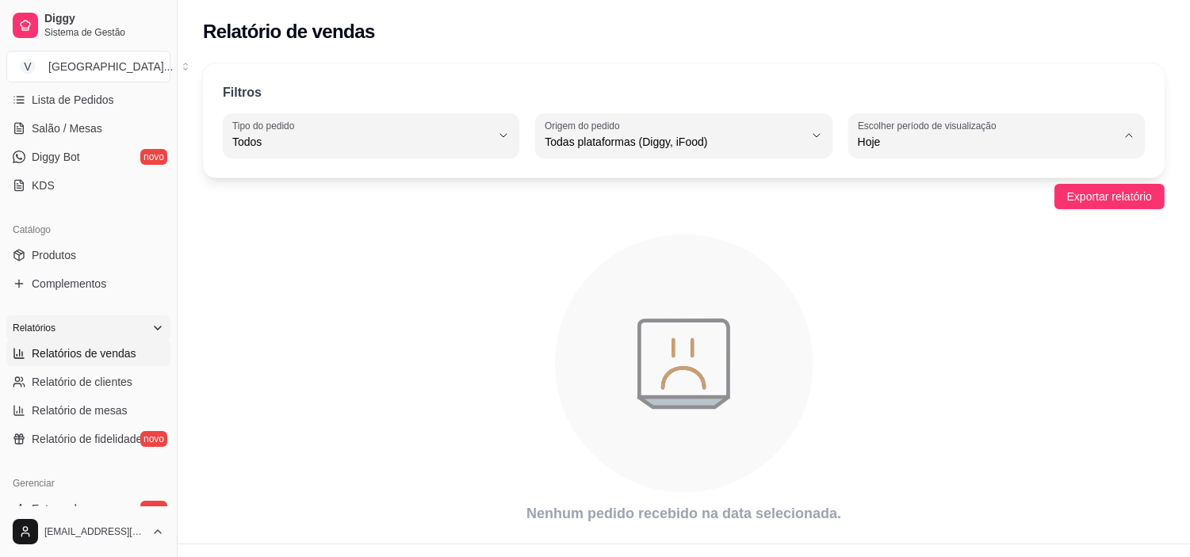
click at [881, 208] on span "Ontem" at bounding box center [988, 205] width 245 height 15
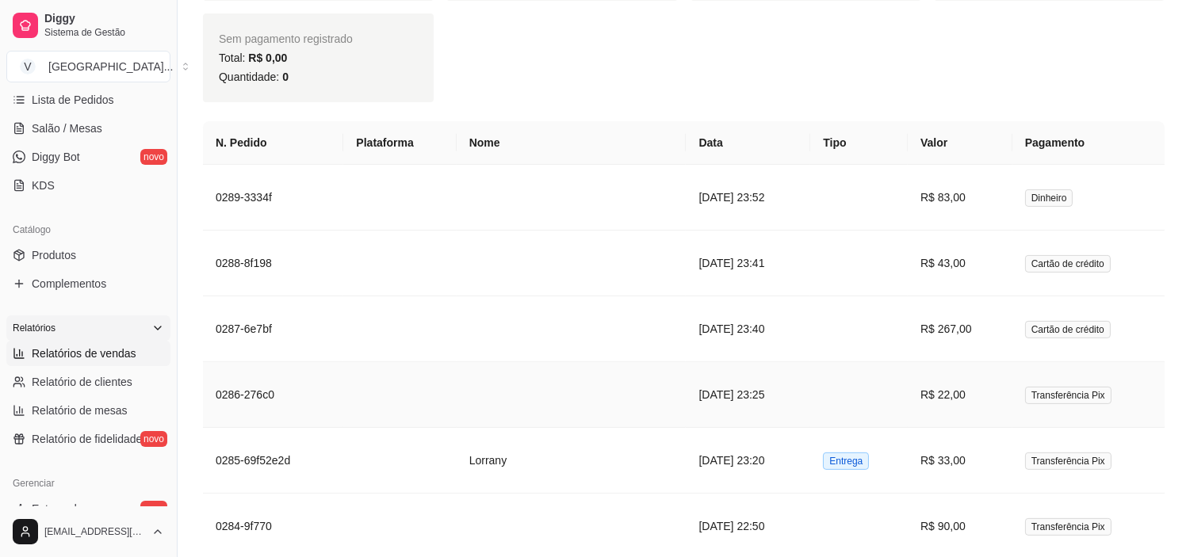
scroll to position [1057, 0]
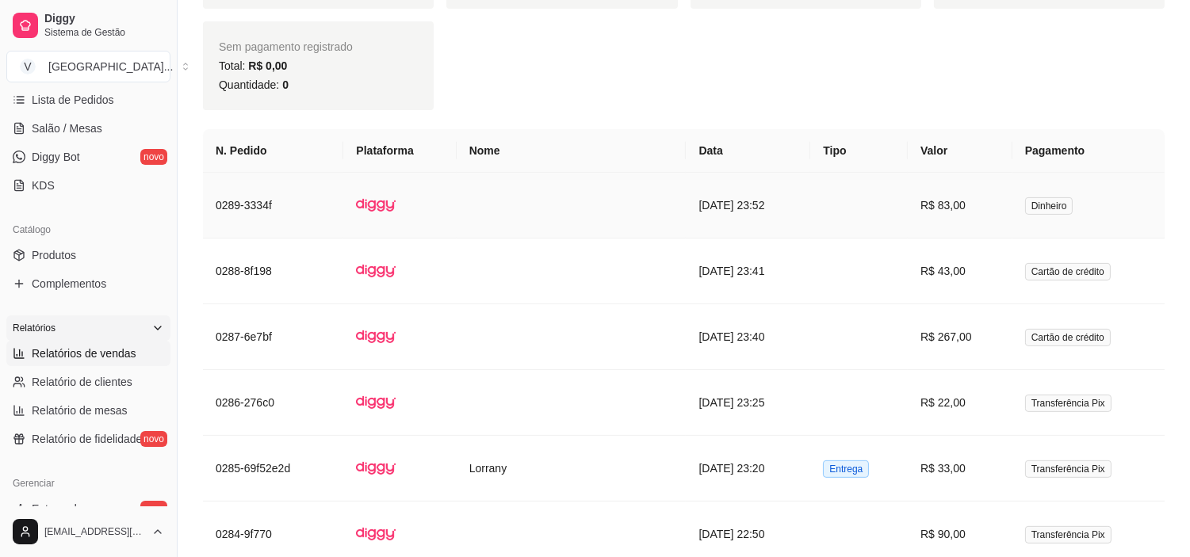
click at [797, 204] on td "[DATE] 23:52" at bounding box center [748, 206] width 124 height 66
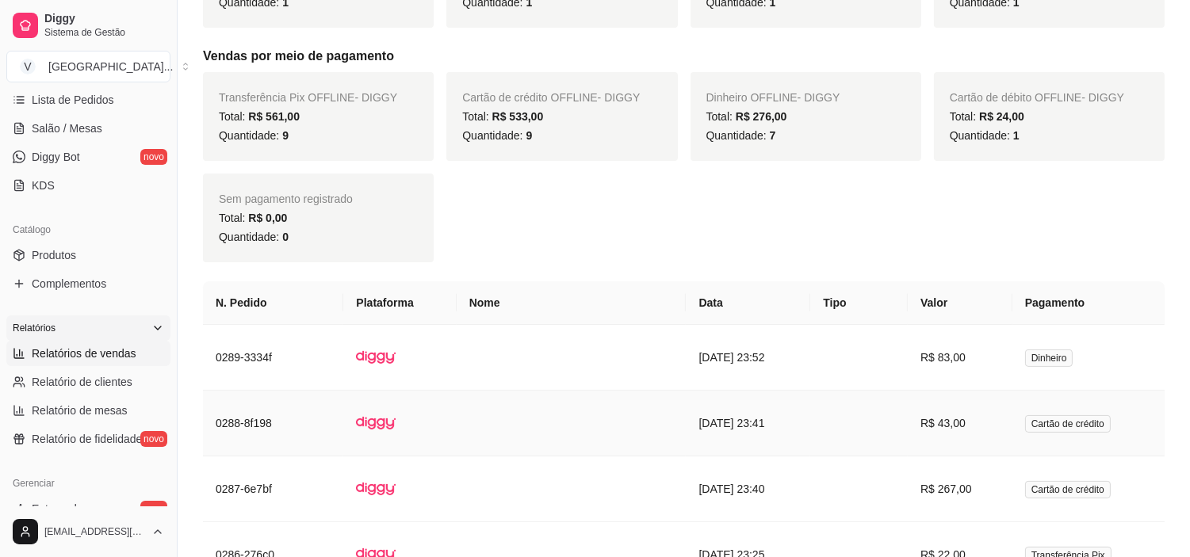
scroll to position [881, 0]
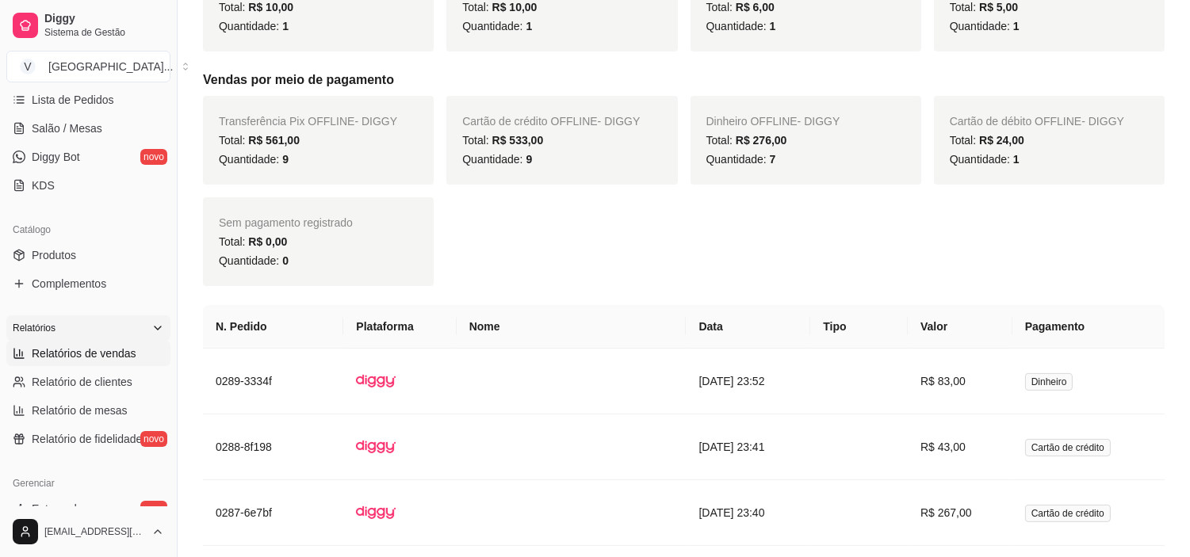
drag, startPoint x: 759, startPoint y: 347, endPoint x: 568, endPoint y: 223, distance: 228.7
click at [568, 223] on div "Transferência Pix OFFLINE - DIGGY Total: R$ 561,00 Quantidade: 9 Cartão de créd…" at bounding box center [684, 191] width 962 height 190
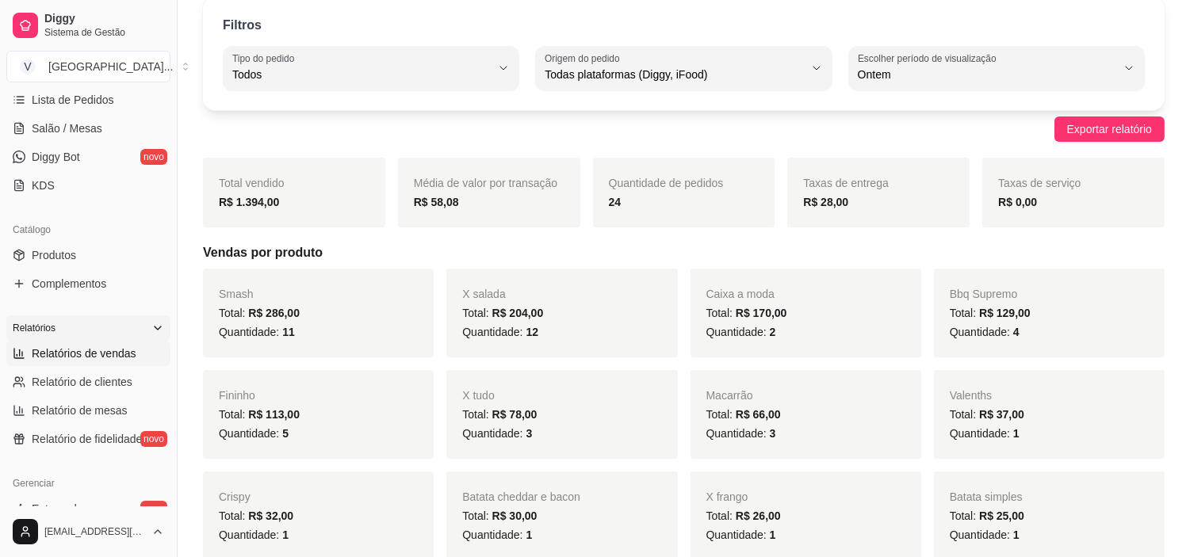
scroll to position [0, 0]
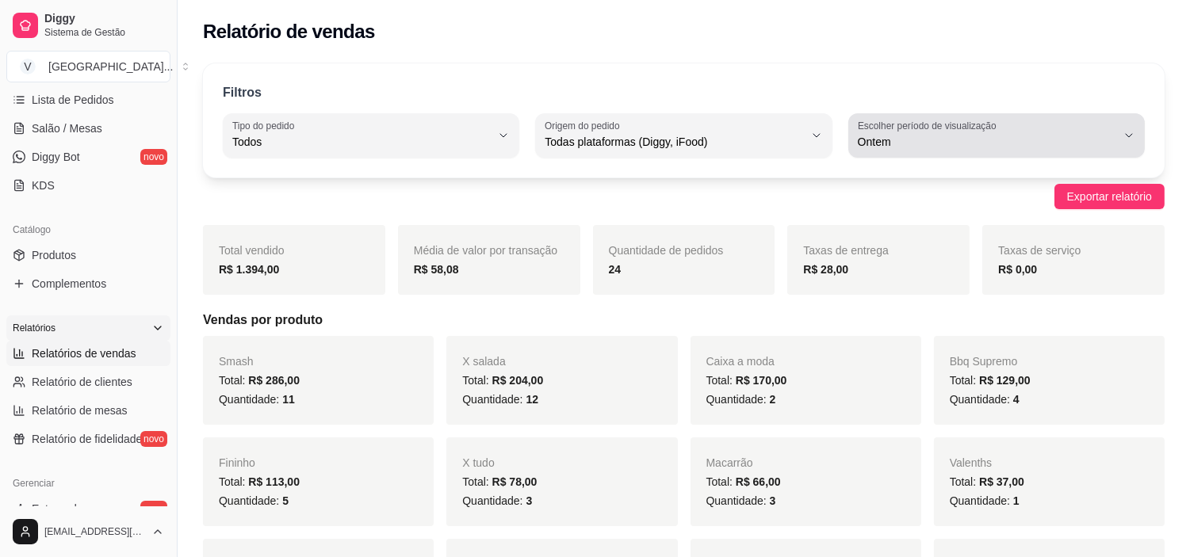
click at [1042, 155] on button "Escolher período de visualização Ontem" at bounding box center [996, 135] width 296 height 44
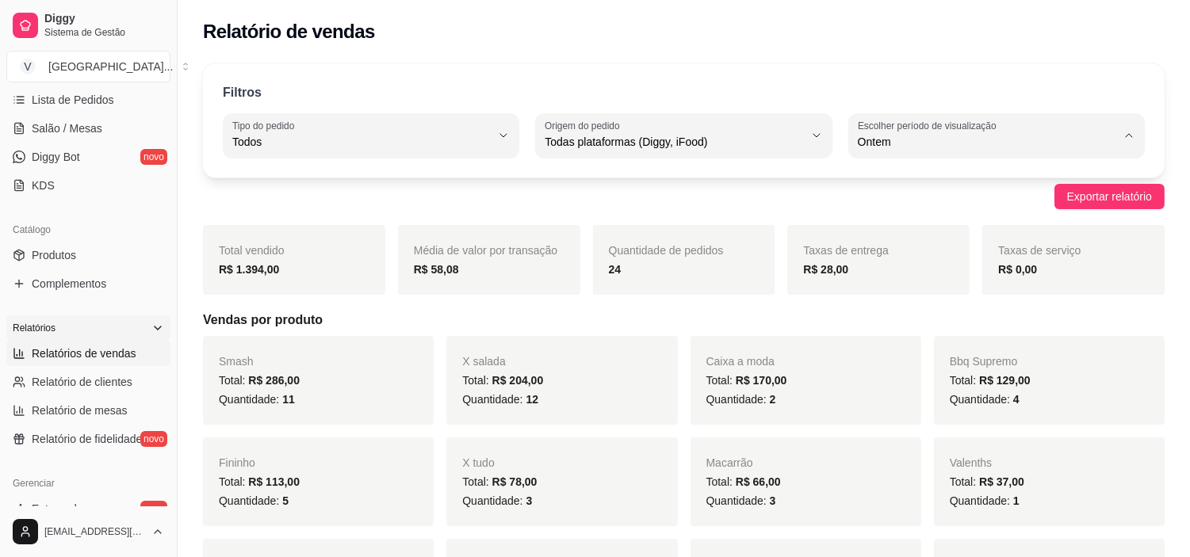
click at [940, 224] on li "7 dias" at bounding box center [996, 232] width 273 height 25
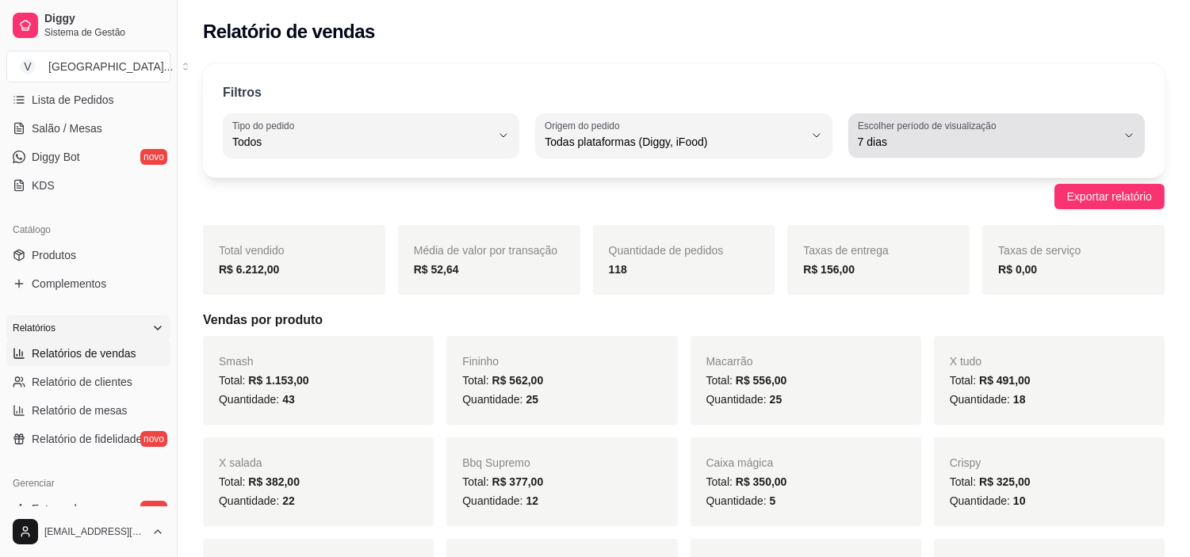
click at [874, 151] on div "7 dias" at bounding box center [987, 136] width 258 height 32
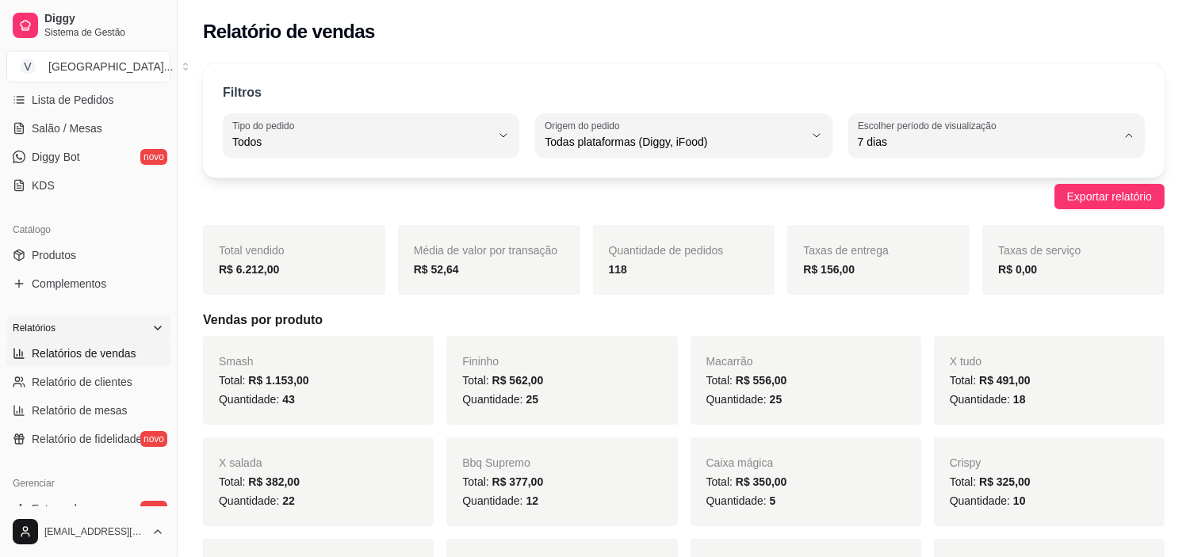
click at [904, 206] on span "Ontem" at bounding box center [988, 205] width 245 height 15
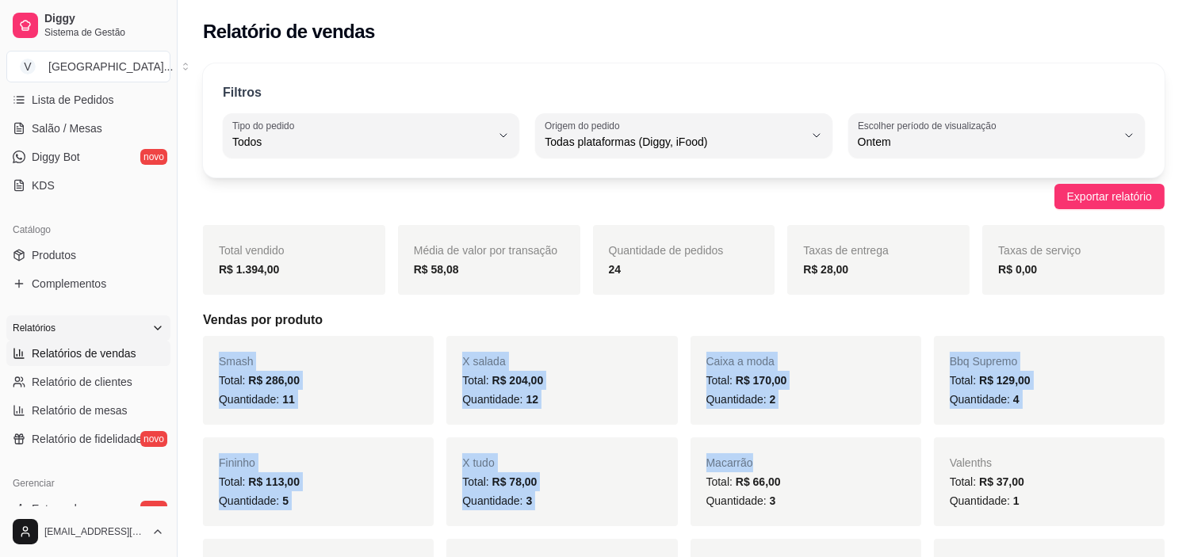
drag, startPoint x: 1075, startPoint y: 322, endPoint x: 909, endPoint y: 465, distance: 219.2
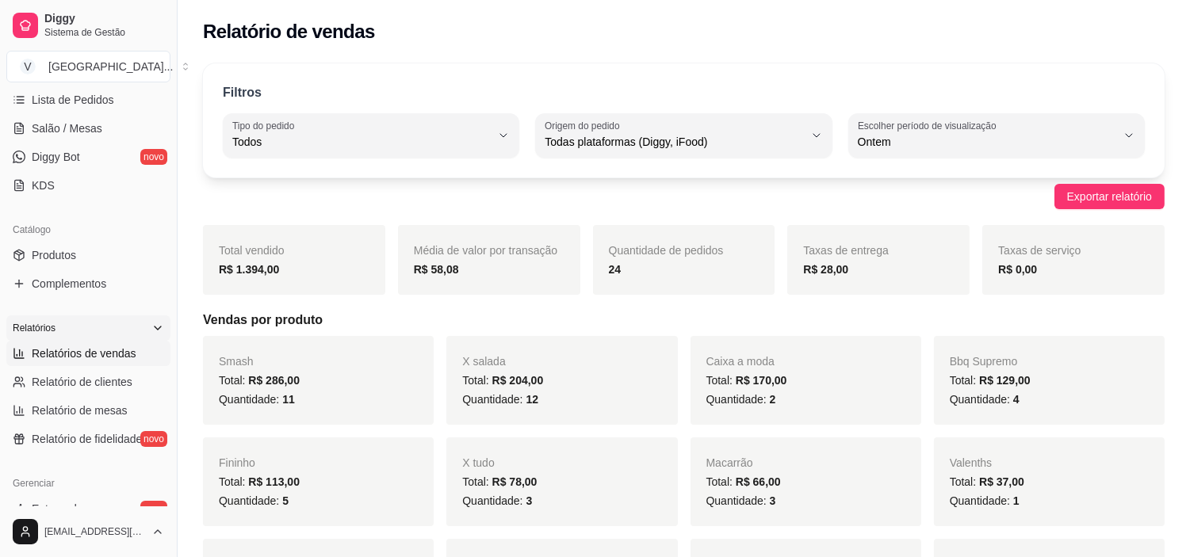
click at [1081, 82] on div "Filtros ALL Tipo do pedido Todos Entrega Retirada Mesa Consumo local Tipo do pe…" at bounding box center [684, 120] width 962 height 114
click at [95, 381] on span "Relatório de clientes" at bounding box center [82, 382] width 101 height 16
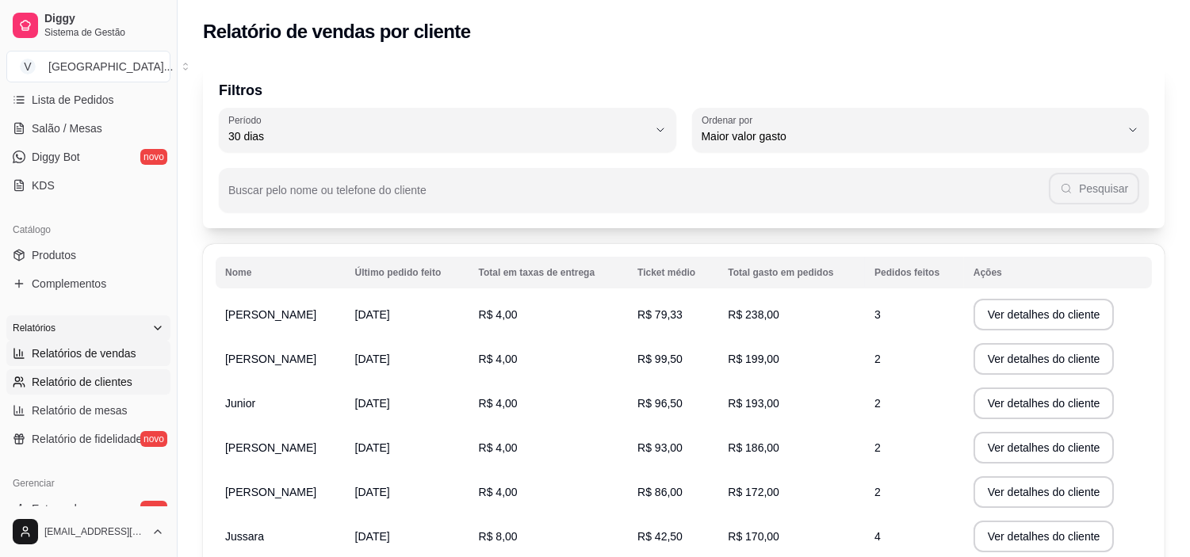
click at [104, 361] on link "Relatórios de vendas" at bounding box center [88, 353] width 164 height 25
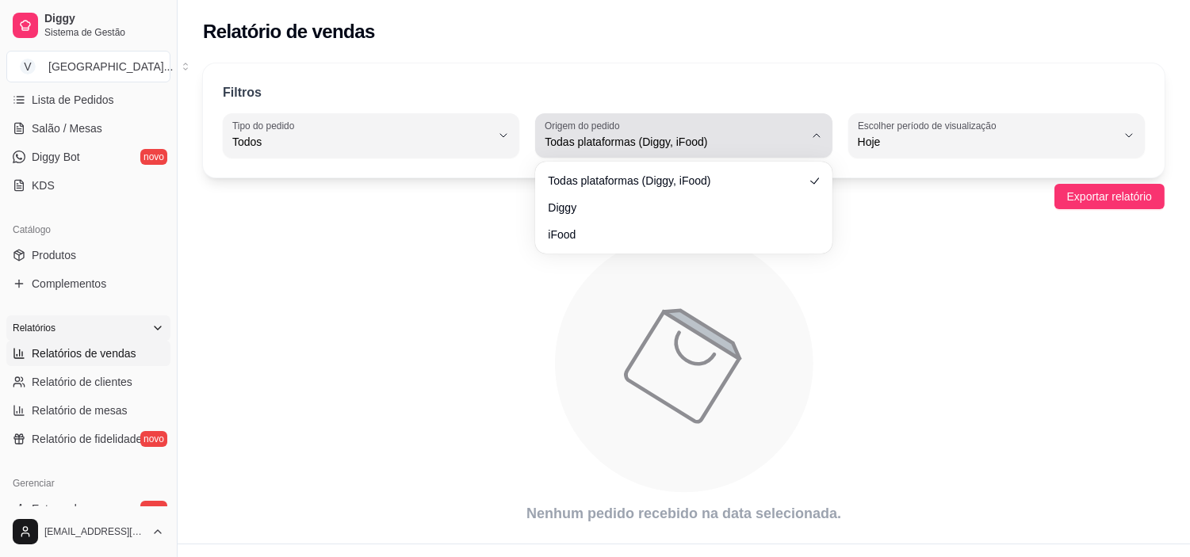
click at [671, 138] on span "Todas plataformas (Diggy, iFood)" at bounding box center [674, 142] width 258 height 16
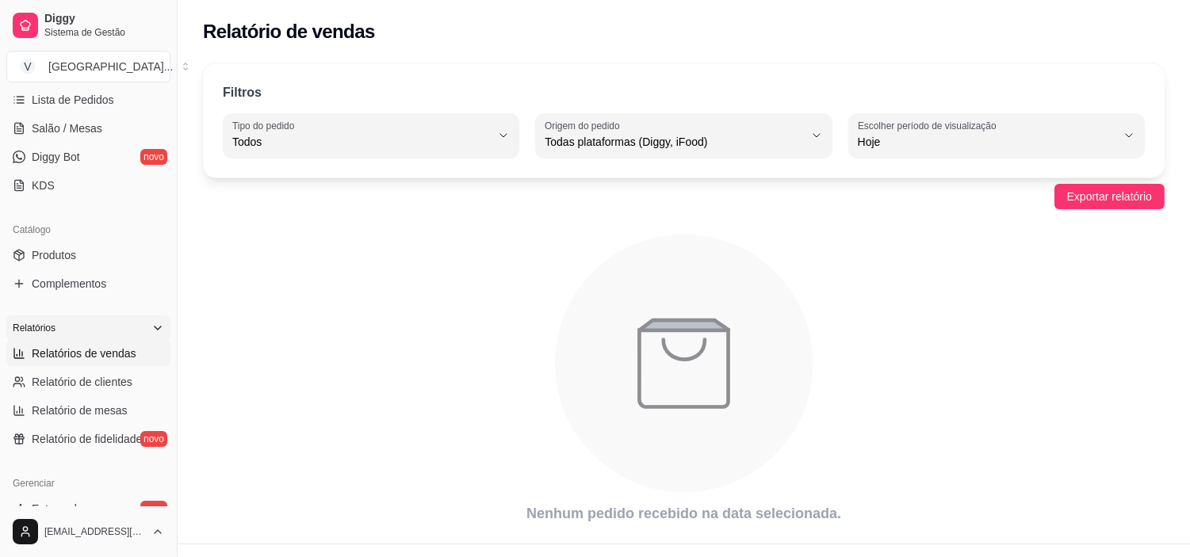
click at [641, 44] on div "Relatório de vendas" at bounding box center [684, 27] width 1012 height 54
